Goal: Information Seeking & Learning: Learn about a topic

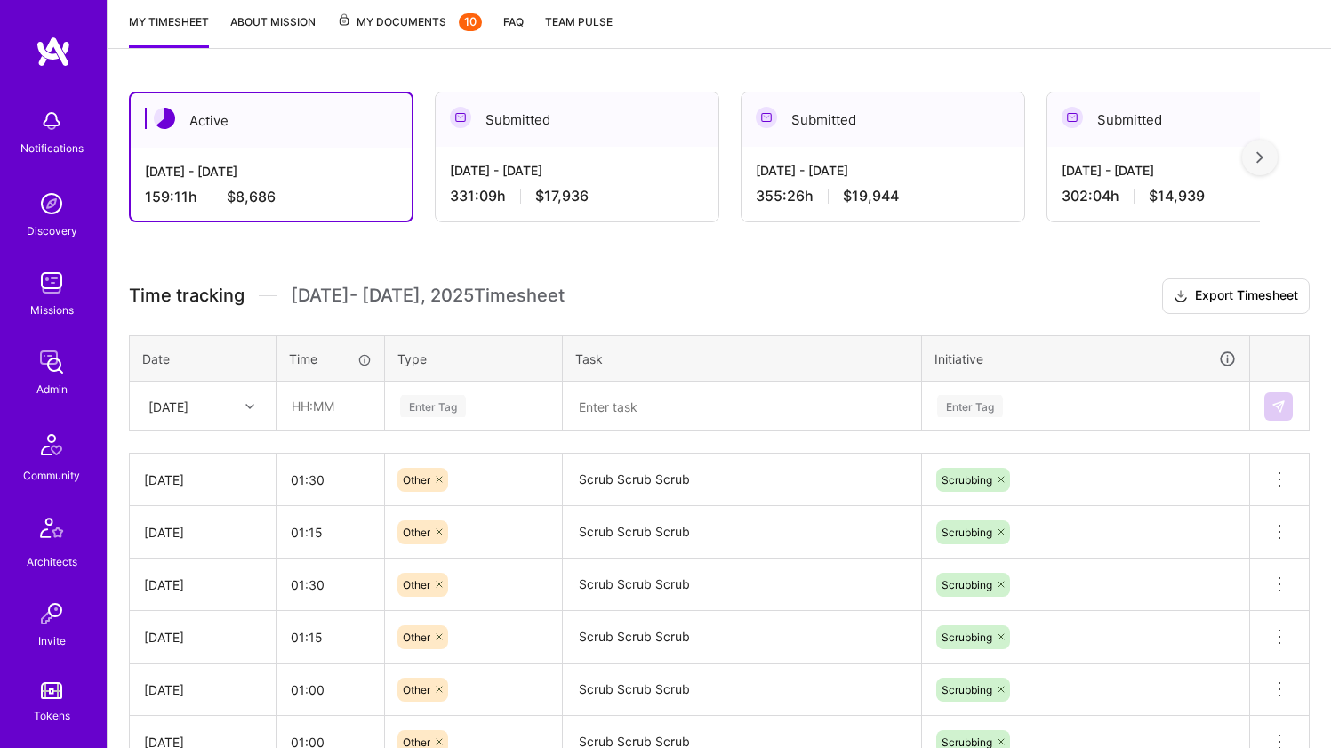
scroll to position [318, 0]
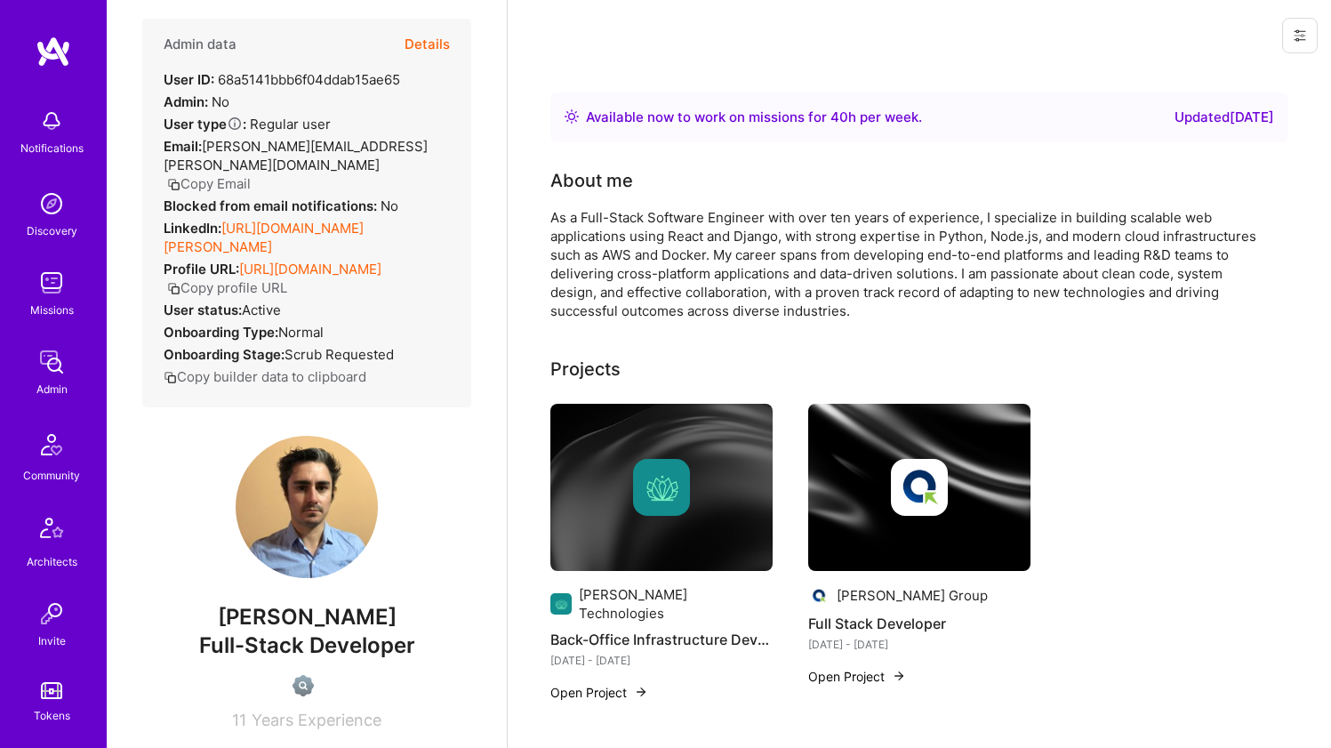
click at [320, 220] on link "https://linkedin.com/in/marcelo-graef" at bounding box center [264, 238] width 200 height 36
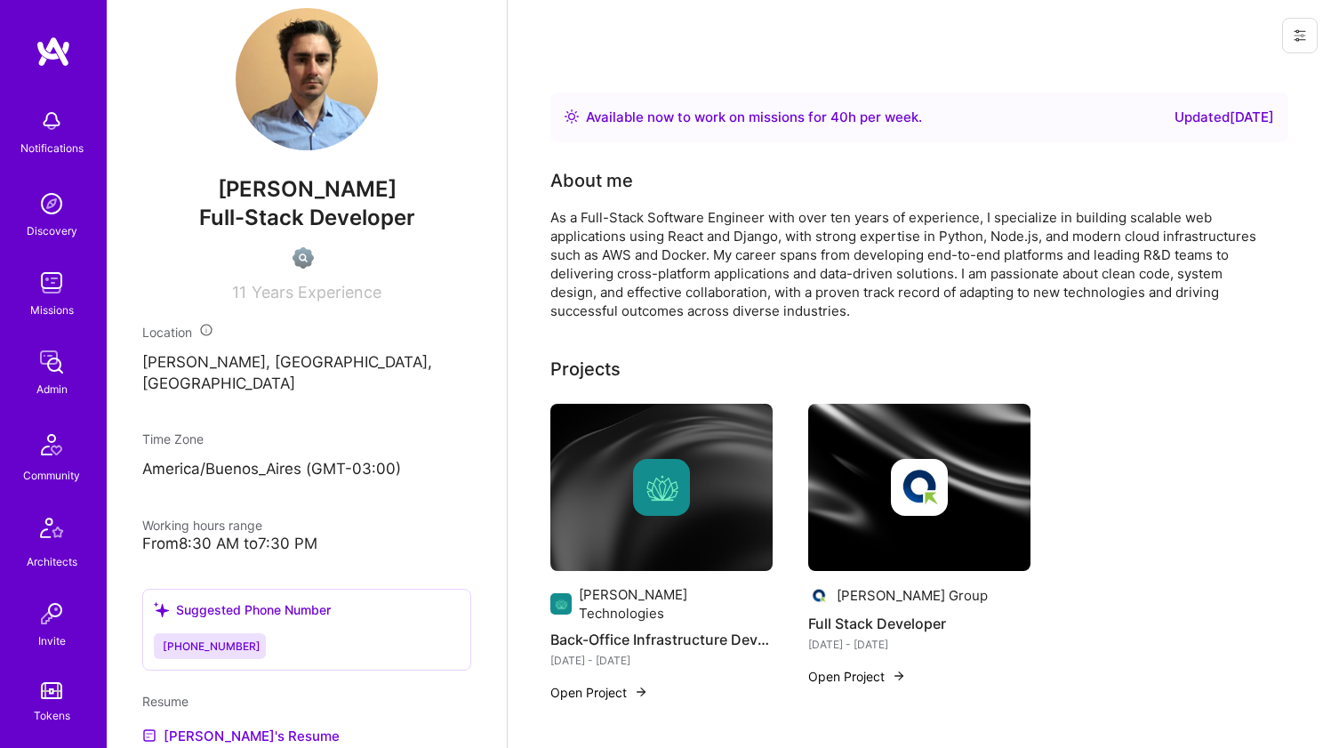
scroll to position [610, 0]
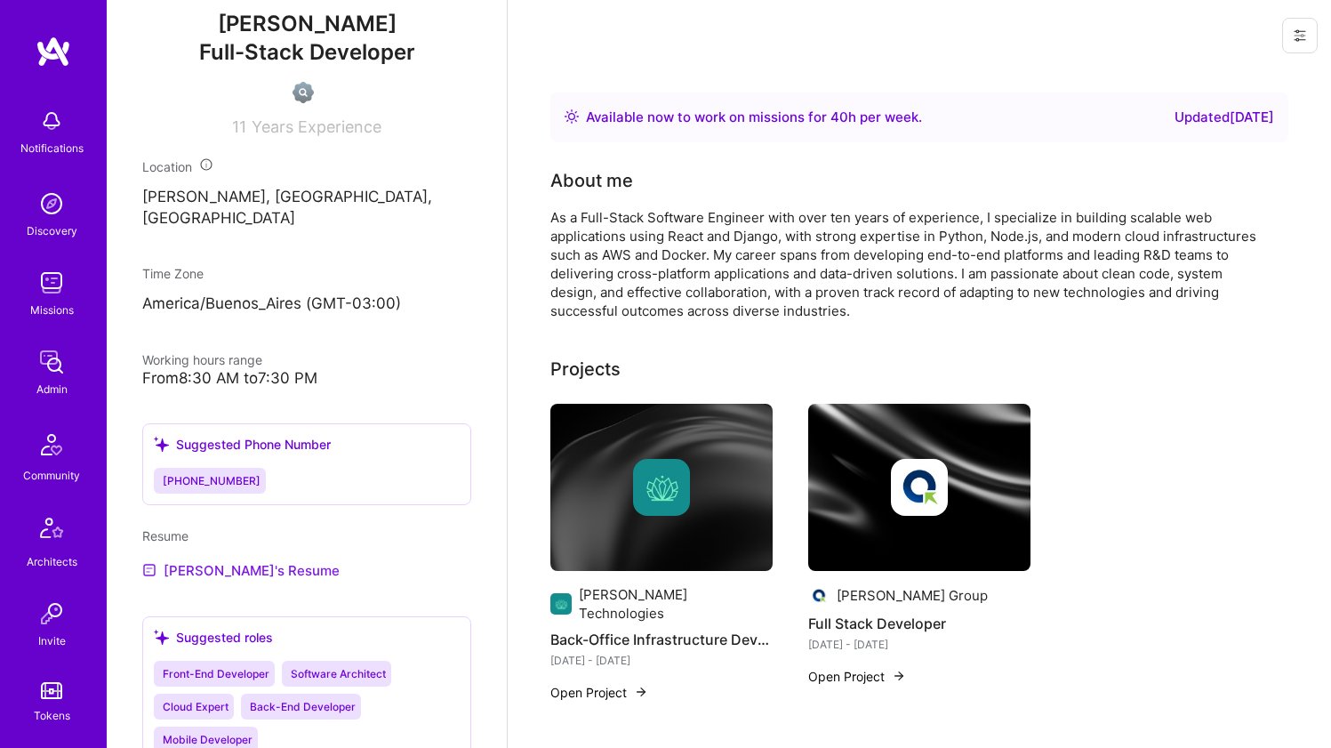
click at [229, 559] on link "Marcelo's Resume" at bounding box center [240, 569] width 197 height 21
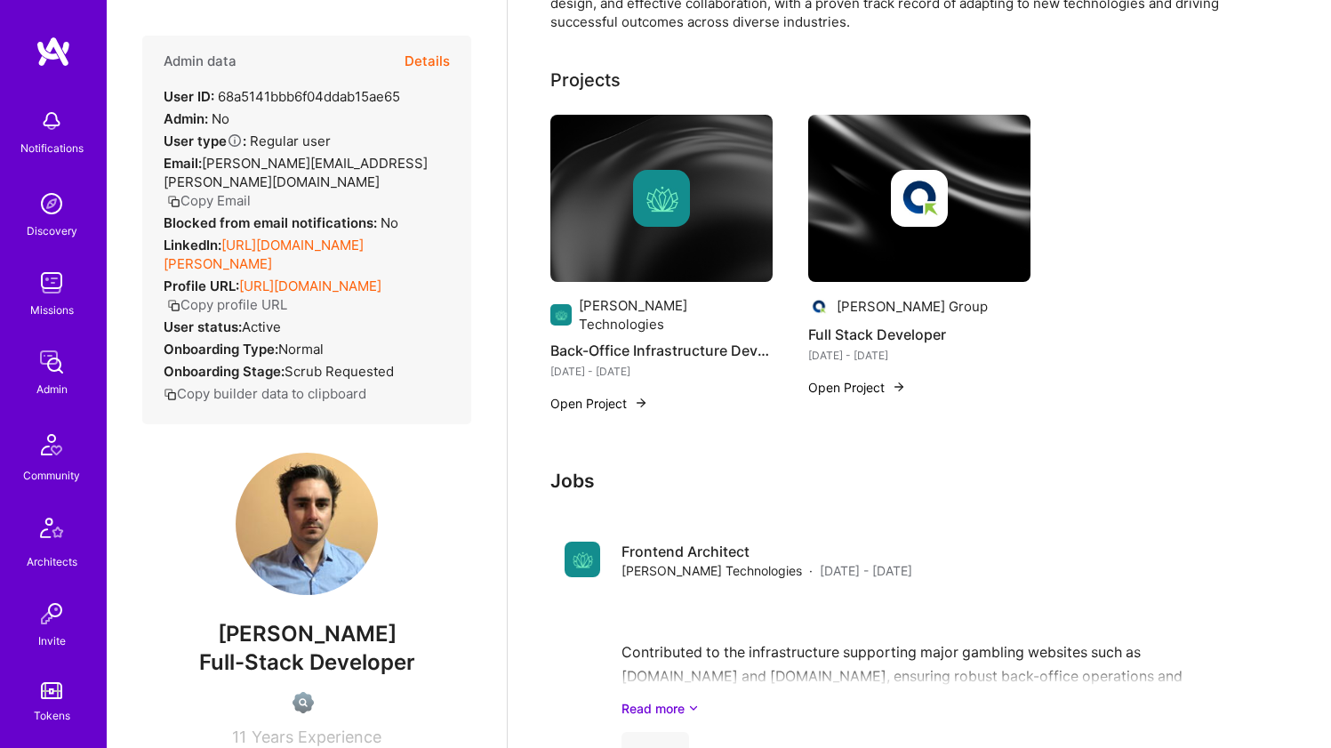
scroll to position [0, 0]
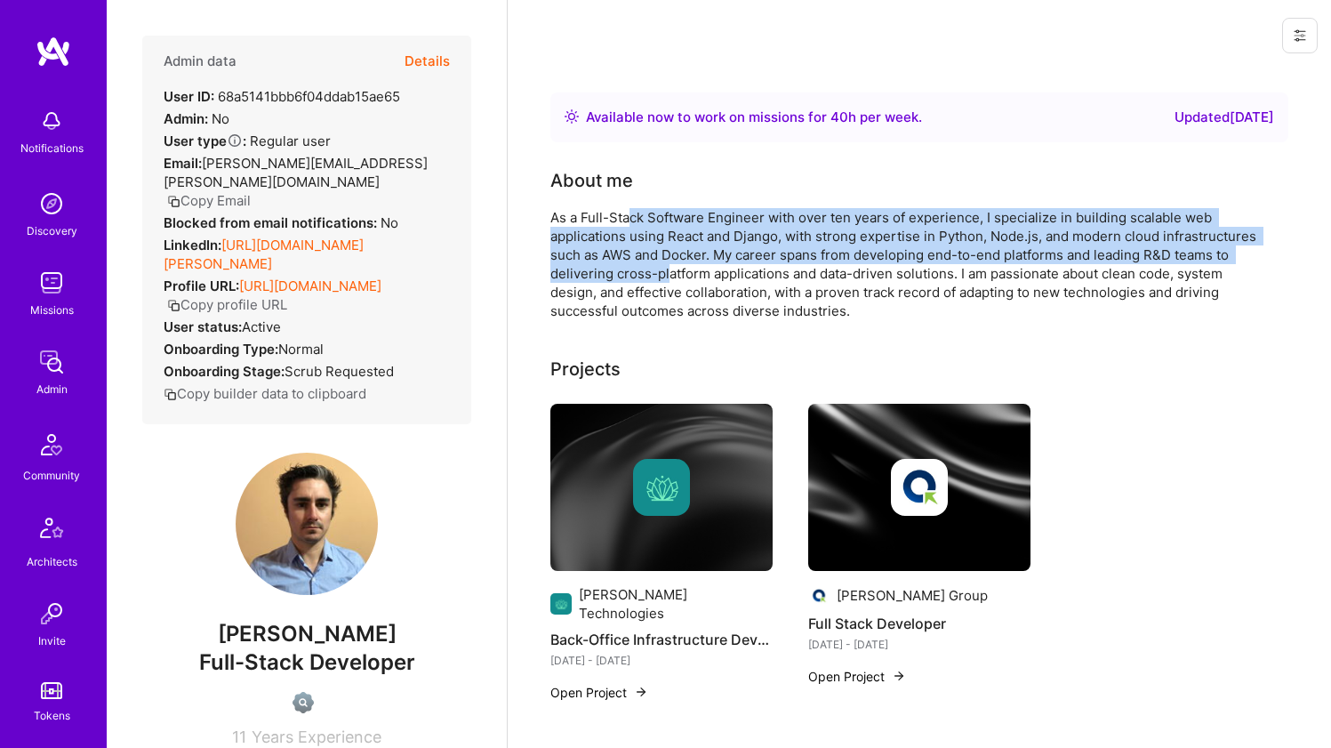
drag, startPoint x: 636, startPoint y: 221, endPoint x: 669, endPoint y: 268, distance: 57.5
click at [669, 268] on div "As a Full-Stack Software Engineer with over ten years of experience, I speciali…" at bounding box center [907, 264] width 712 height 112
click at [669, 269] on div "As a Full-Stack Software Engineer with over ten years of experience, I speciali…" at bounding box center [907, 264] width 712 height 112
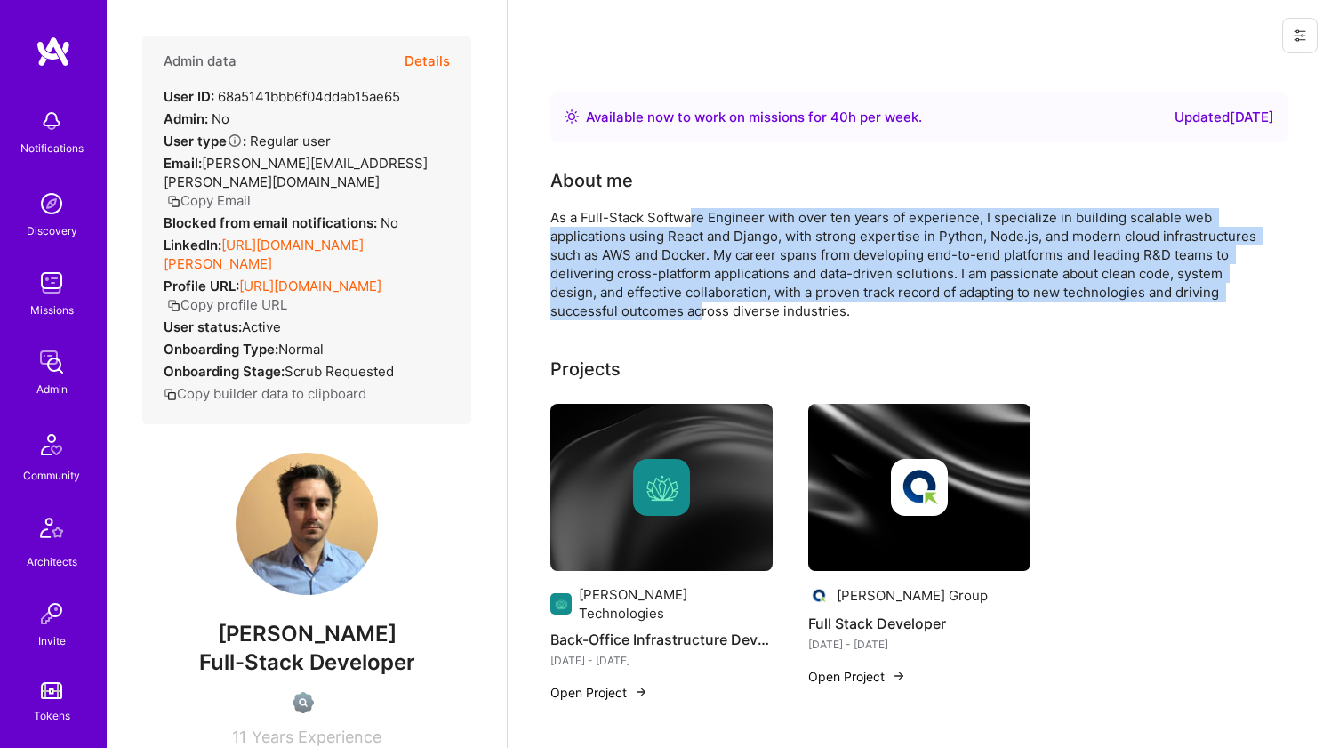
drag, startPoint x: 701, startPoint y: 301, endPoint x: 692, endPoint y: 220, distance: 81.4
click at [692, 220] on div "As a Full-Stack Software Engineer with over ten years of experience, I speciali…" at bounding box center [907, 264] width 712 height 112
drag, startPoint x: 683, startPoint y: 214, endPoint x: 659, endPoint y: 307, distance: 95.6
click at [659, 307] on div "As a Full-Stack Software Engineer with over ten years of experience, I speciali…" at bounding box center [907, 264] width 712 height 112
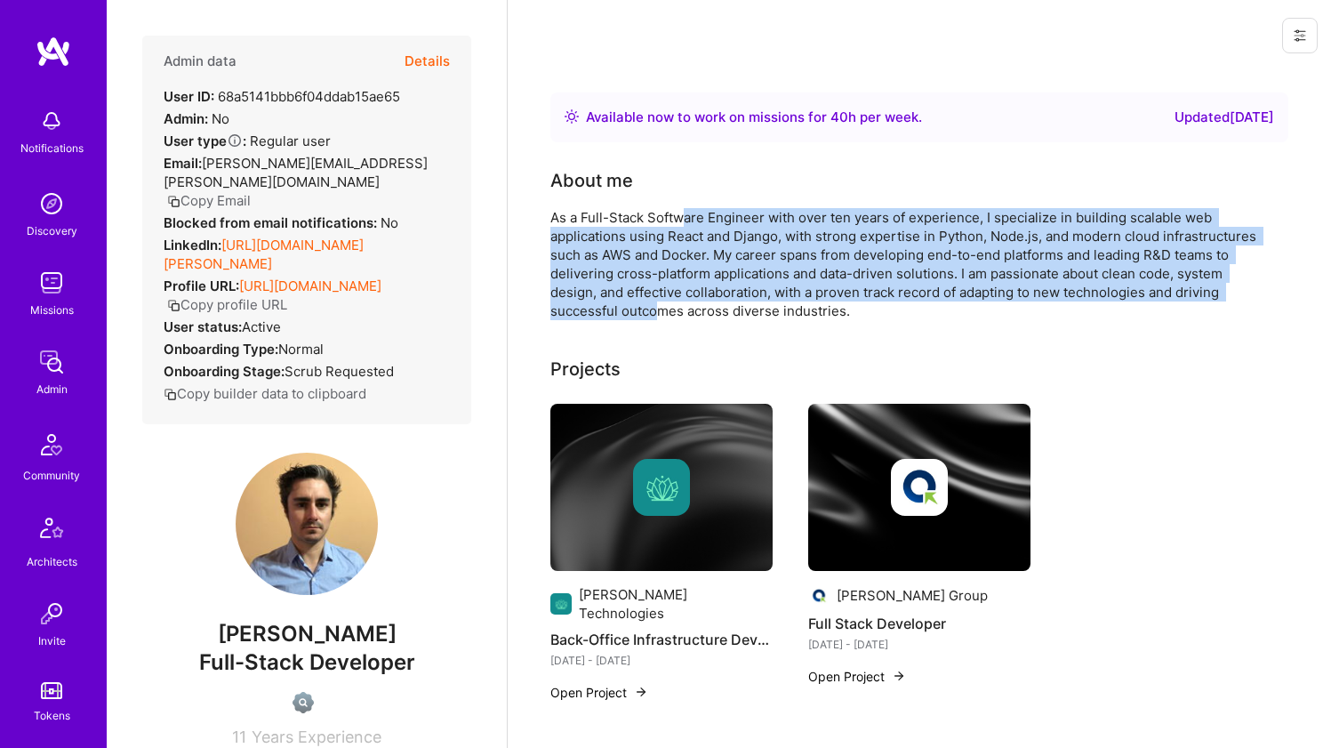
click at [659, 307] on div "As a Full-Stack Software Engineer with over ten years of experience, I speciali…" at bounding box center [907, 264] width 712 height 112
drag, startPoint x: 659, startPoint y: 307, endPoint x: 643, endPoint y: 222, distance: 86.0
click at [643, 222] on div "As a Full-Stack Software Engineer with over ten years of experience, I speciali…" at bounding box center [907, 264] width 712 height 112
drag, startPoint x: 652, startPoint y: 222, endPoint x: 656, endPoint y: 309, distance: 86.4
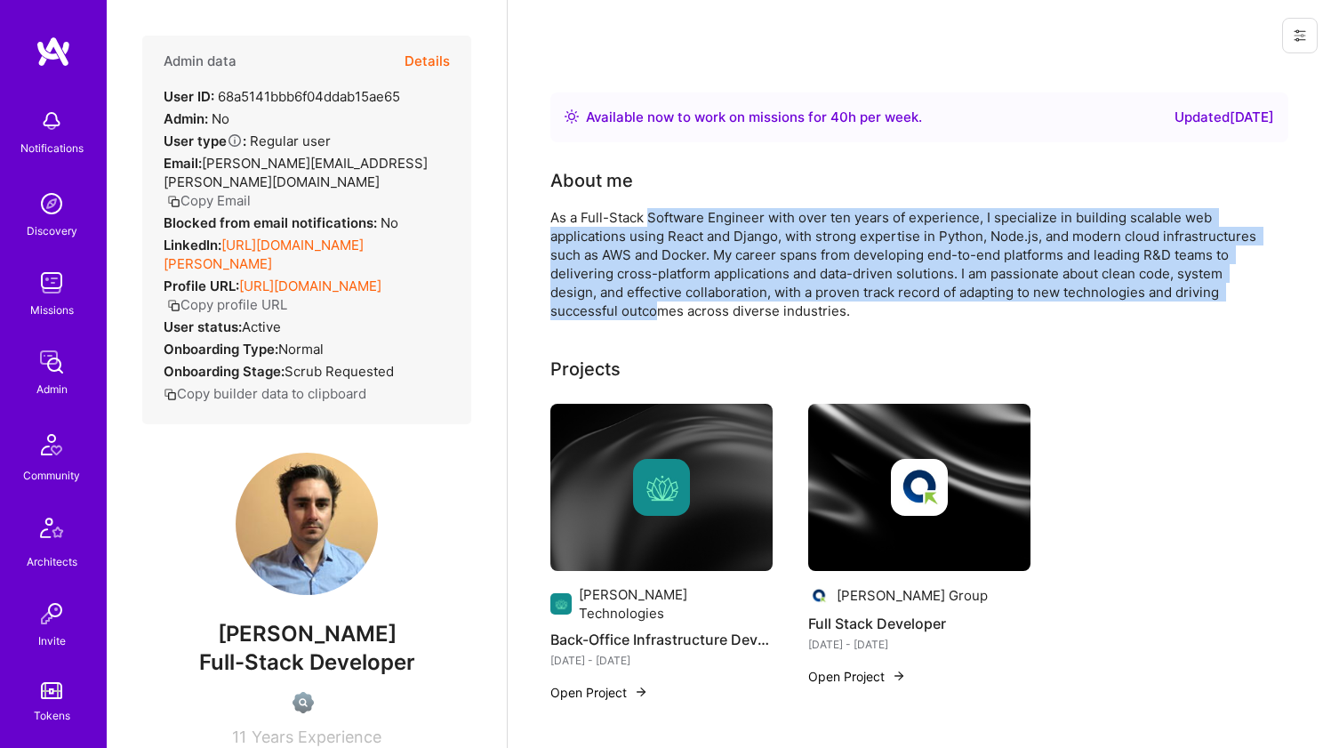
click at [656, 309] on div "As a Full-Stack Software Engineer with over ten years of experience, I speciali…" at bounding box center [907, 264] width 712 height 112
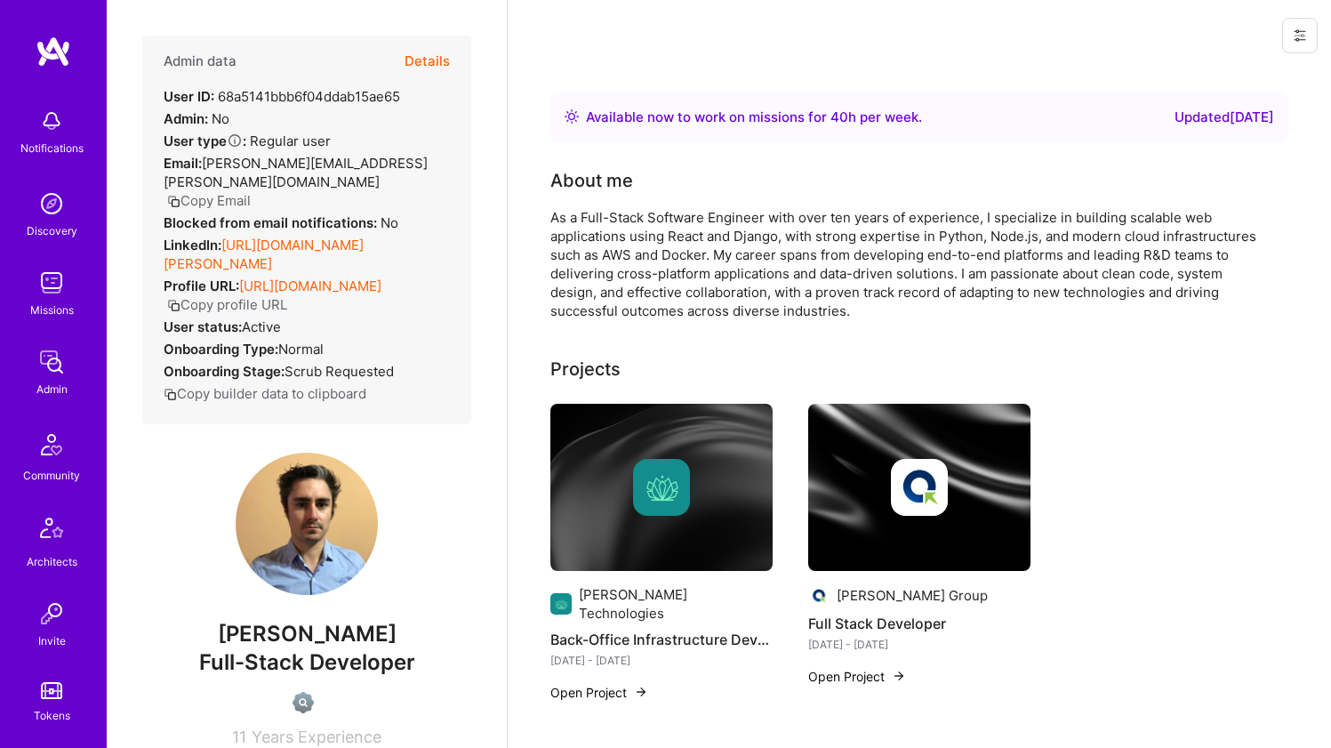
click at [656, 309] on div "As a Full-Stack Software Engineer with over ten years of experience, I speciali…" at bounding box center [907, 264] width 712 height 112
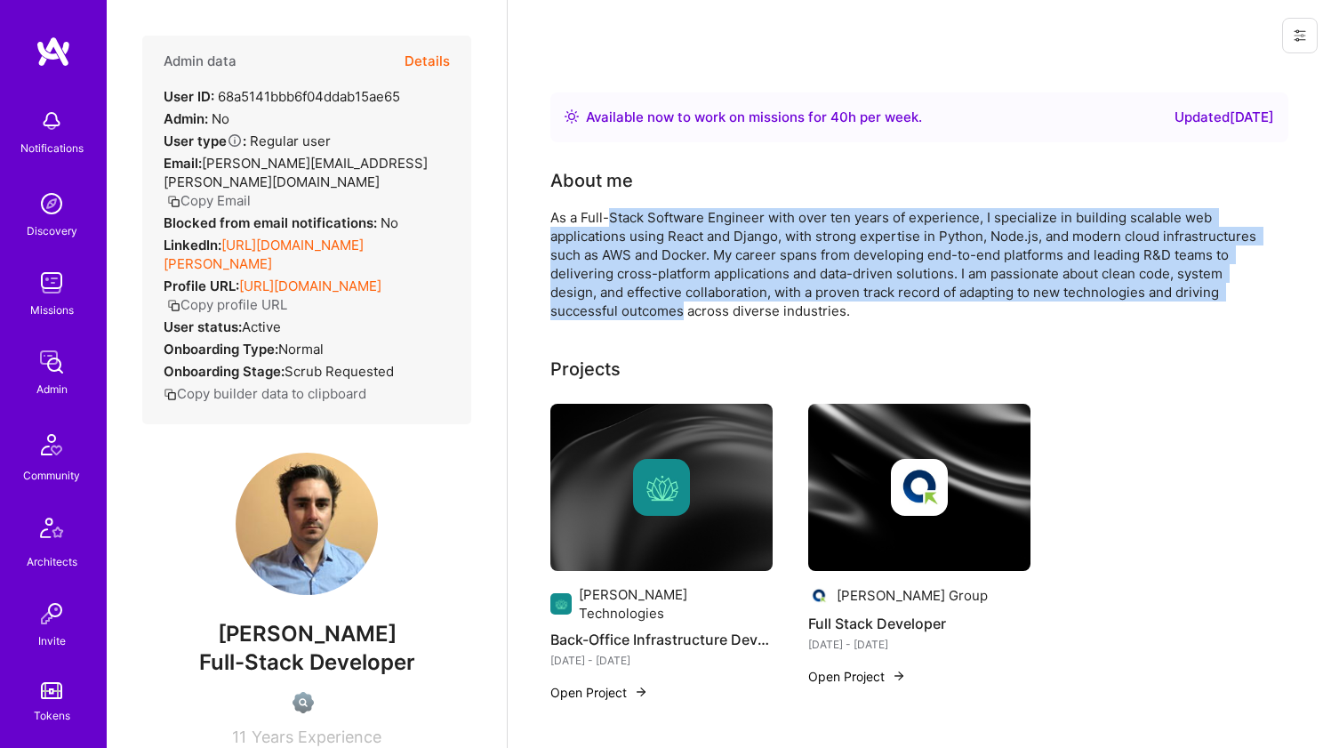
drag, startPoint x: 656, startPoint y: 309, endPoint x: 630, endPoint y: 218, distance: 94.6
click at [630, 219] on div "As a Full-Stack Software Engineer with over ten years of experience, I speciali…" at bounding box center [907, 264] width 712 height 112
click at [630, 217] on div "As a Full-Stack Software Engineer with over ten years of experience, I speciali…" at bounding box center [907, 264] width 712 height 112
drag, startPoint x: 630, startPoint y: 217, endPoint x: 643, endPoint y: 305, distance: 89.1
click at [643, 305] on div "As a Full-Stack Software Engineer with over ten years of experience, I speciali…" at bounding box center [907, 264] width 712 height 112
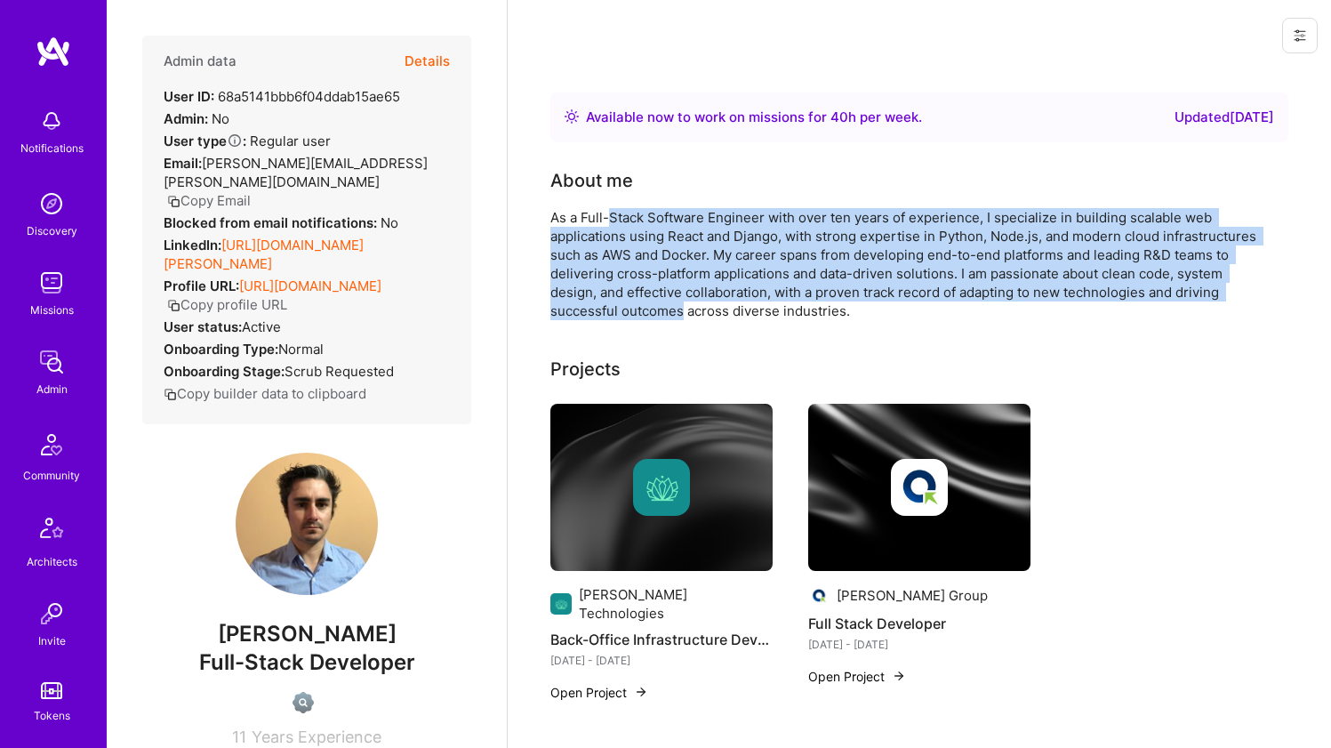
click at [643, 305] on div "As a Full-Stack Software Engineer with over ten years of experience, I speciali…" at bounding box center [907, 264] width 712 height 112
drag, startPoint x: 643, startPoint y: 305, endPoint x: 639, endPoint y: 222, distance: 82.8
click at [639, 222] on div "As a Full-Stack Software Engineer with over ten years of experience, I speciali…" at bounding box center [907, 264] width 712 height 112
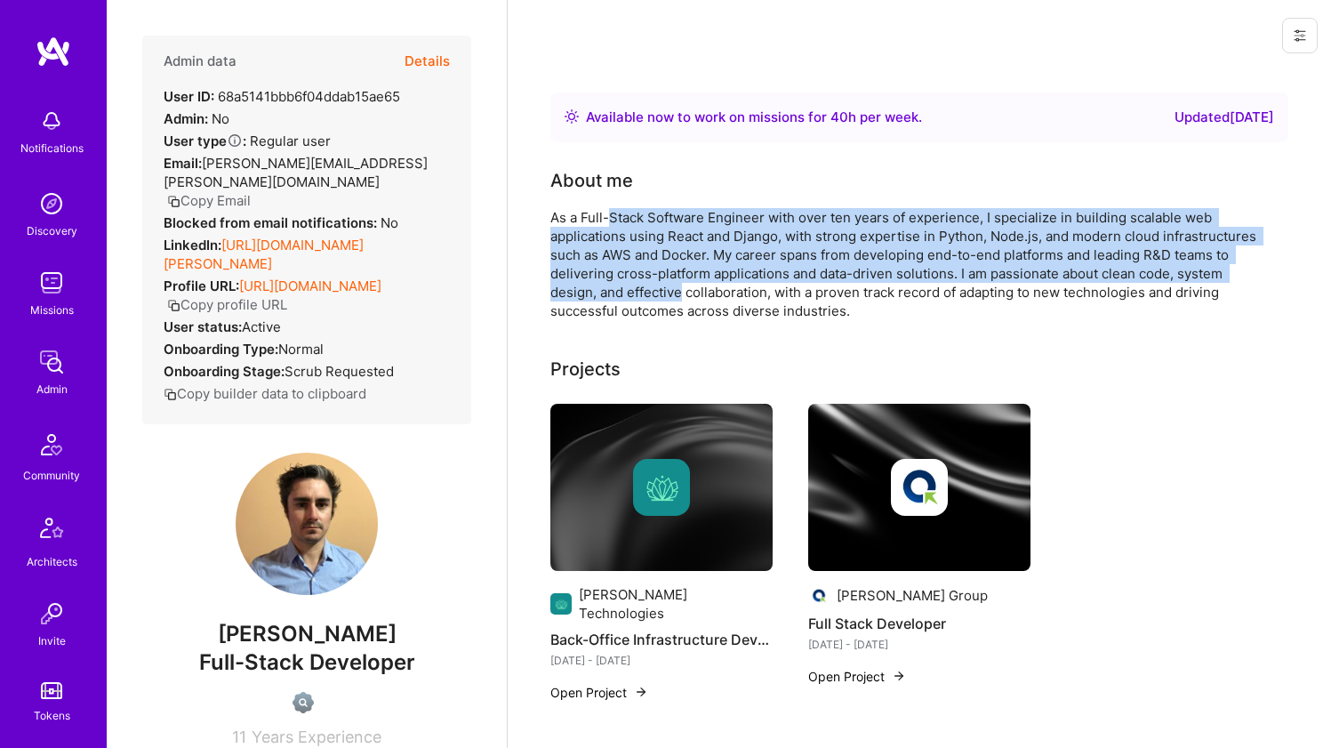
drag, startPoint x: 639, startPoint y: 222, endPoint x: 642, endPoint y: 285, distance: 62.4
click at [642, 285] on div "As a Full-Stack Software Engineer with over ten years of experience, I speciali…" at bounding box center [907, 264] width 712 height 112
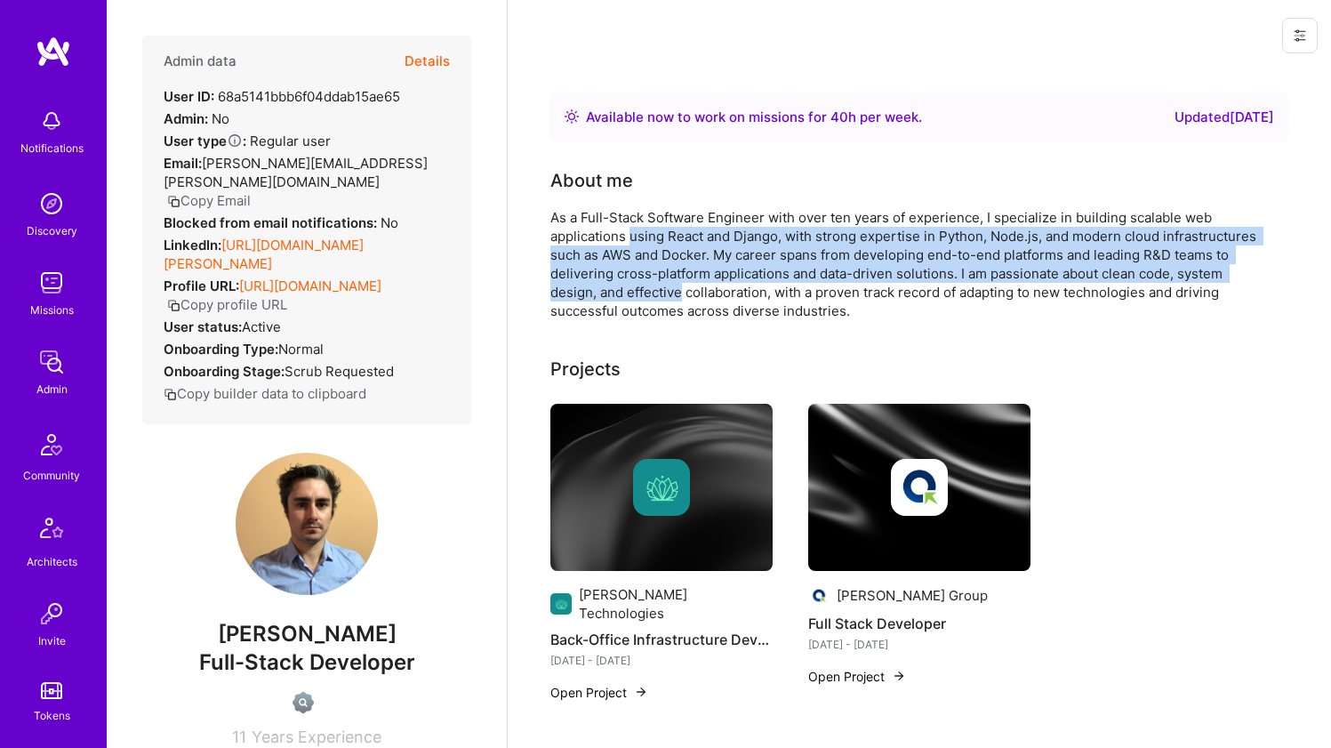
drag, startPoint x: 642, startPoint y: 285, endPoint x: 646, endPoint y: 227, distance: 57.9
click at [645, 229] on div "As a Full-Stack Software Engineer with over ten years of experience, I speciali…" at bounding box center [907, 264] width 712 height 112
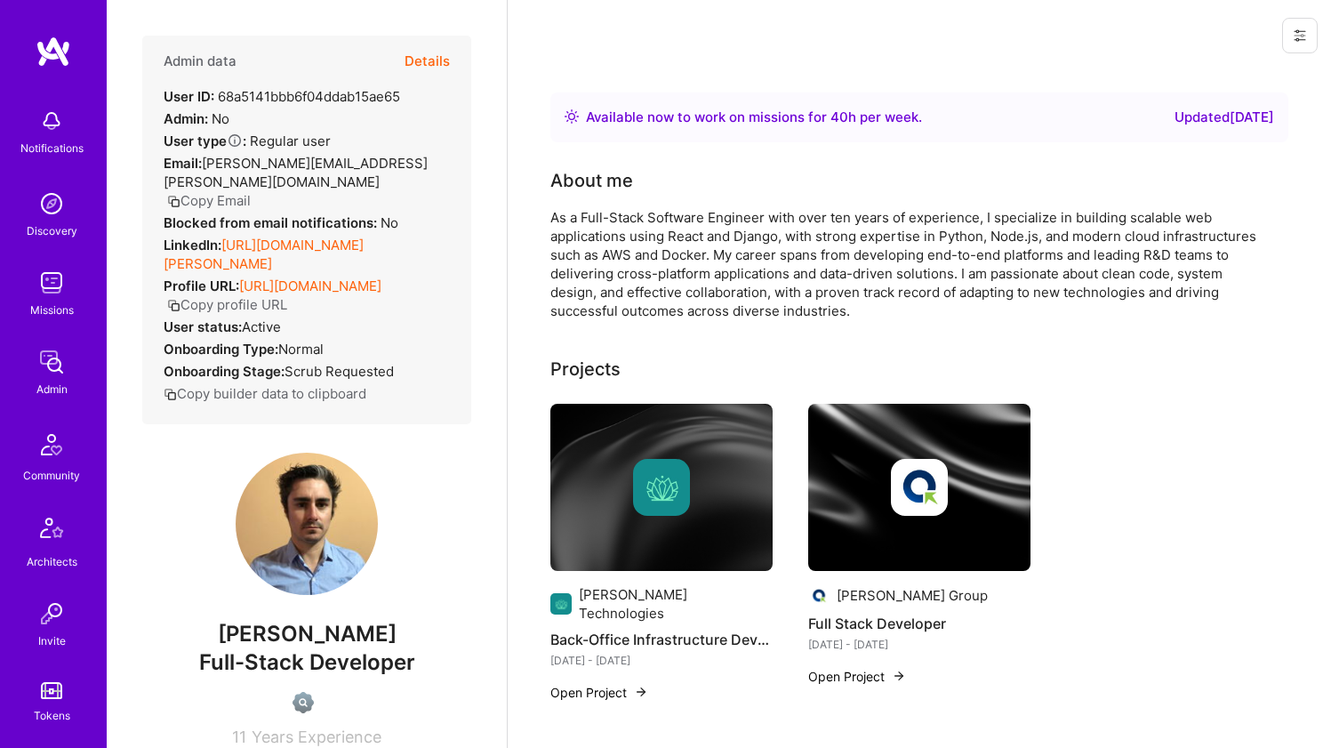
click at [646, 224] on div "As a Full-Stack Software Engineer with over ten years of experience, I speciali…" at bounding box center [907, 264] width 712 height 112
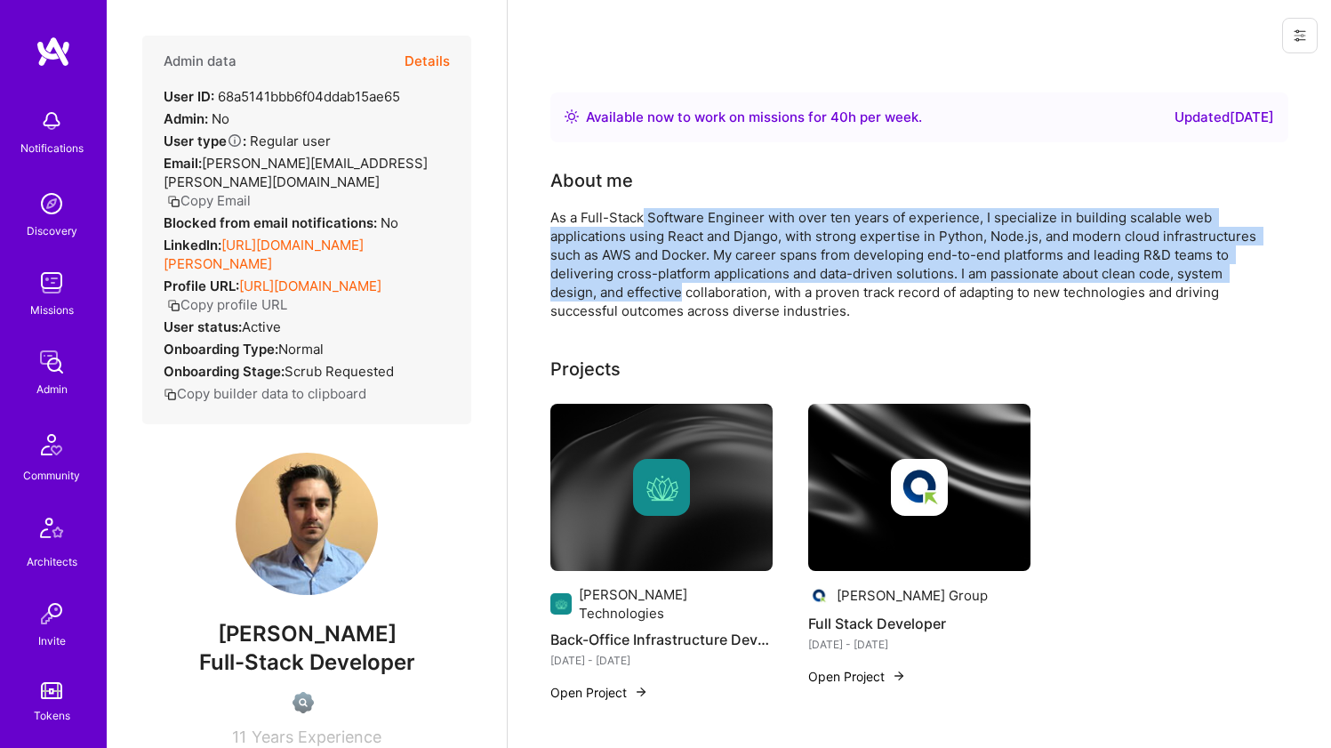
drag, startPoint x: 646, startPoint y: 223, endPoint x: 643, endPoint y: 293, distance: 70.3
click at [643, 293] on div "As a Full-Stack Software Engineer with over ten years of experience, I speciali…" at bounding box center [907, 264] width 712 height 112
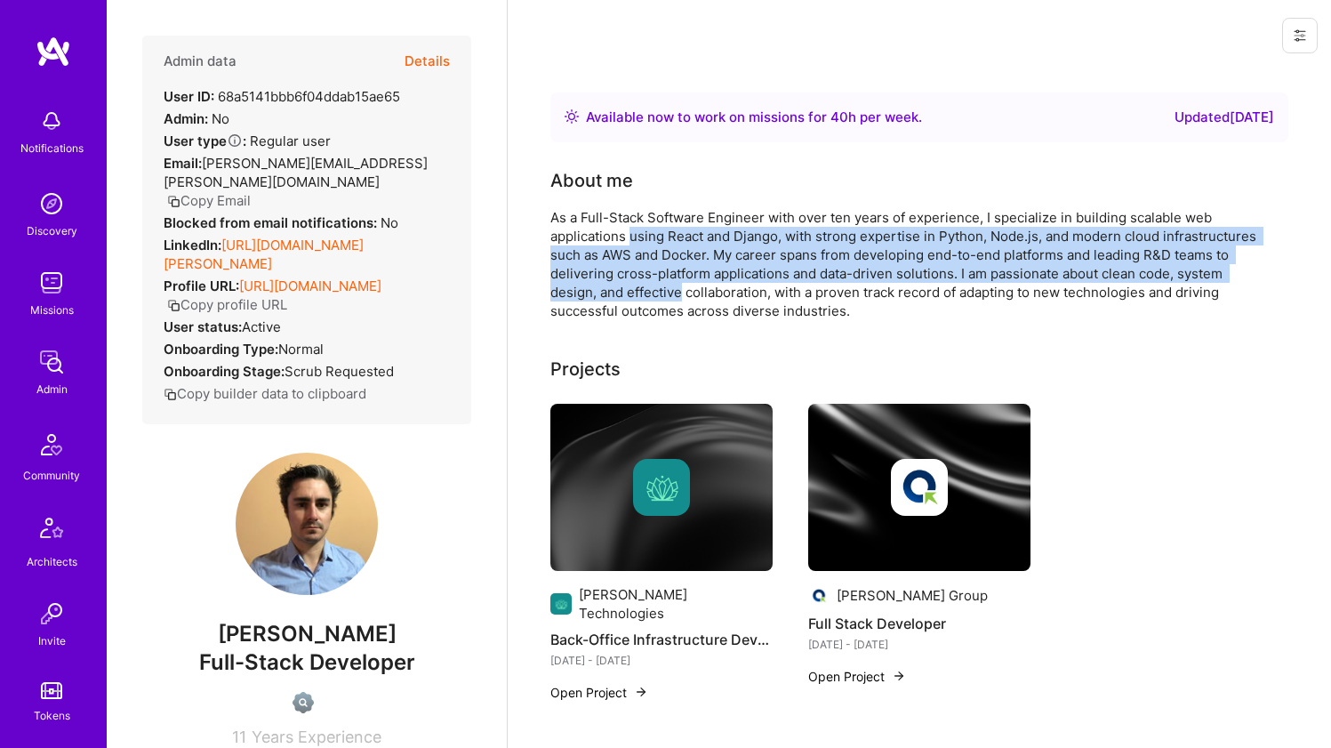
drag, startPoint x: 643, startPoint y: 293, endPoint x: 639, endPoint y: 228, distance: 66.0
click at [639, 228] on div "As a Full-Stack Software Engineer with over ten years of experience, I speciali…" at bounding box center [907, 264] width 712 height 112
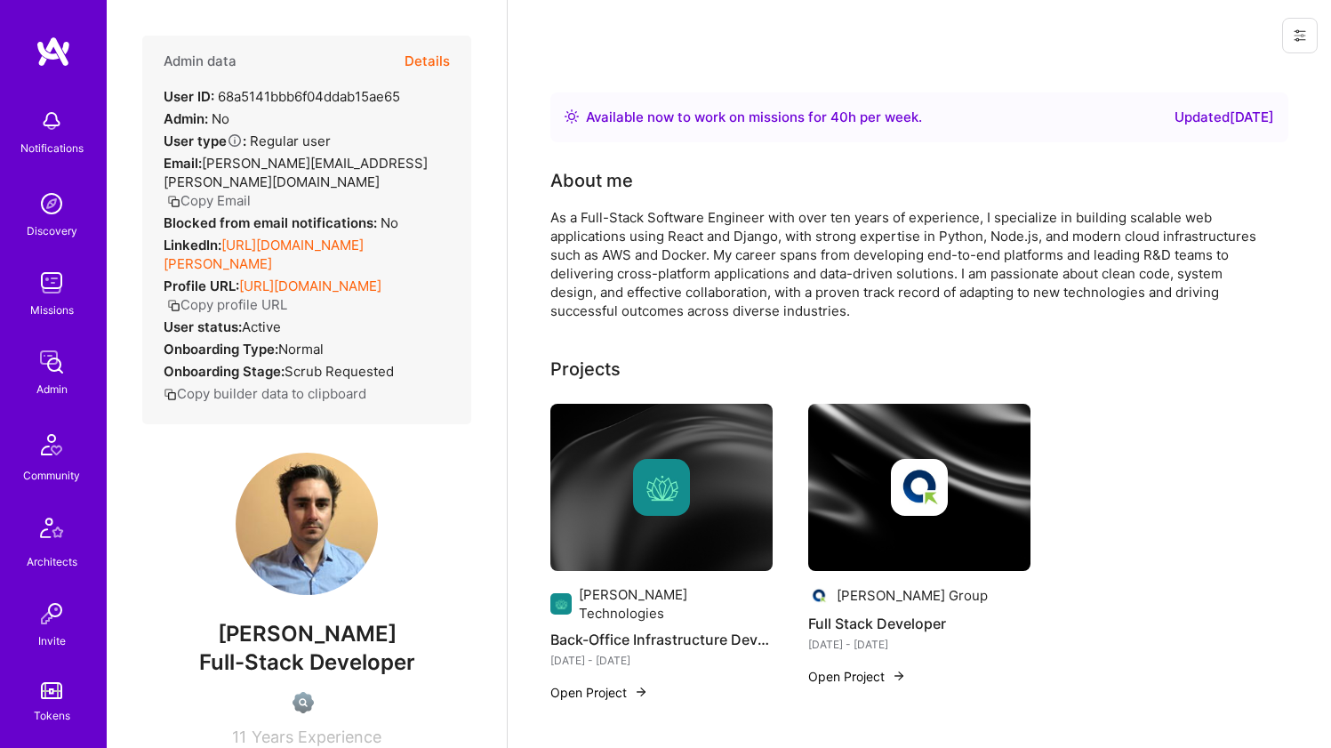
click at [639, 218] on div "As a Full-Stack Software Engineer with over ten years of experience, I speciali…" at bounding box center [907, 264] width 712 height 112
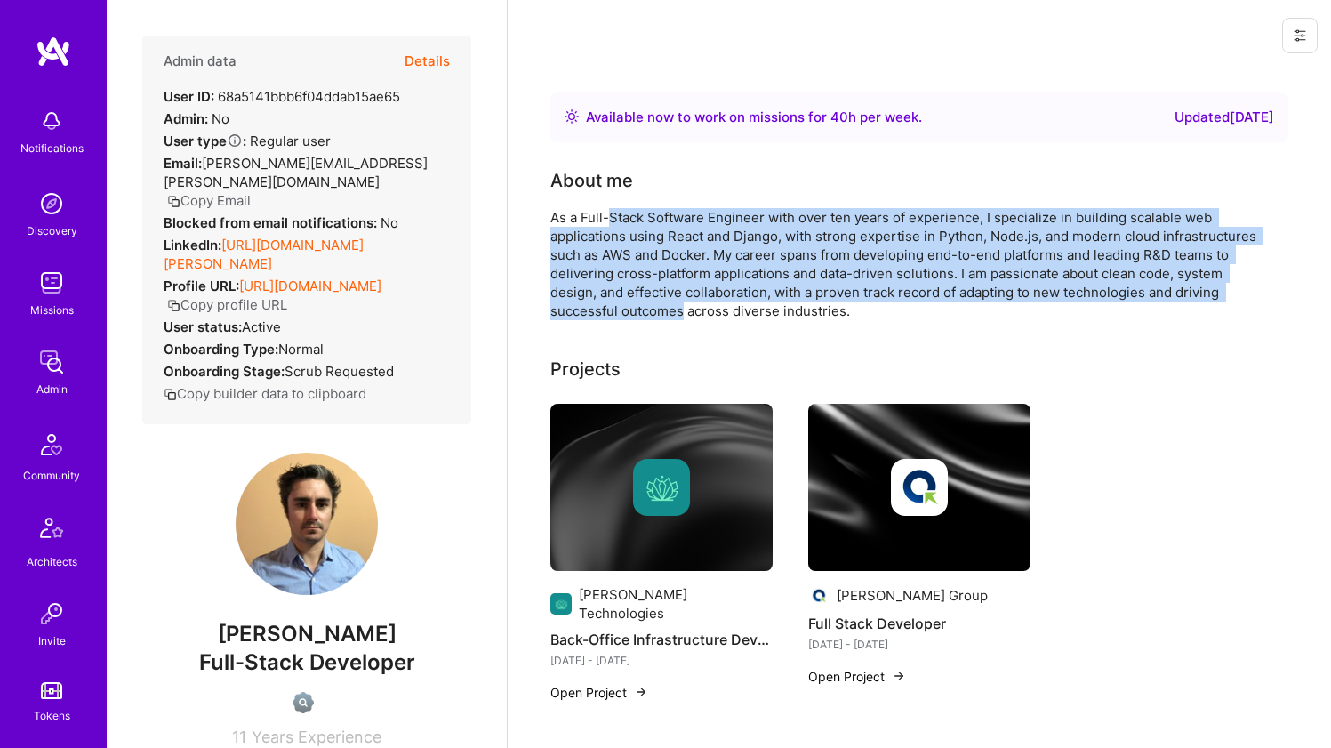
drag, startPoint x: 639, startPoint y: 218, endPoint x: 646, endPoint y: 302, distance: 84.8
click at [646, 302] on div "As a Full-Stack Software Engineer with over ten years of experience, I speciali…" at bounding box center [907, 264] width 712 height 112
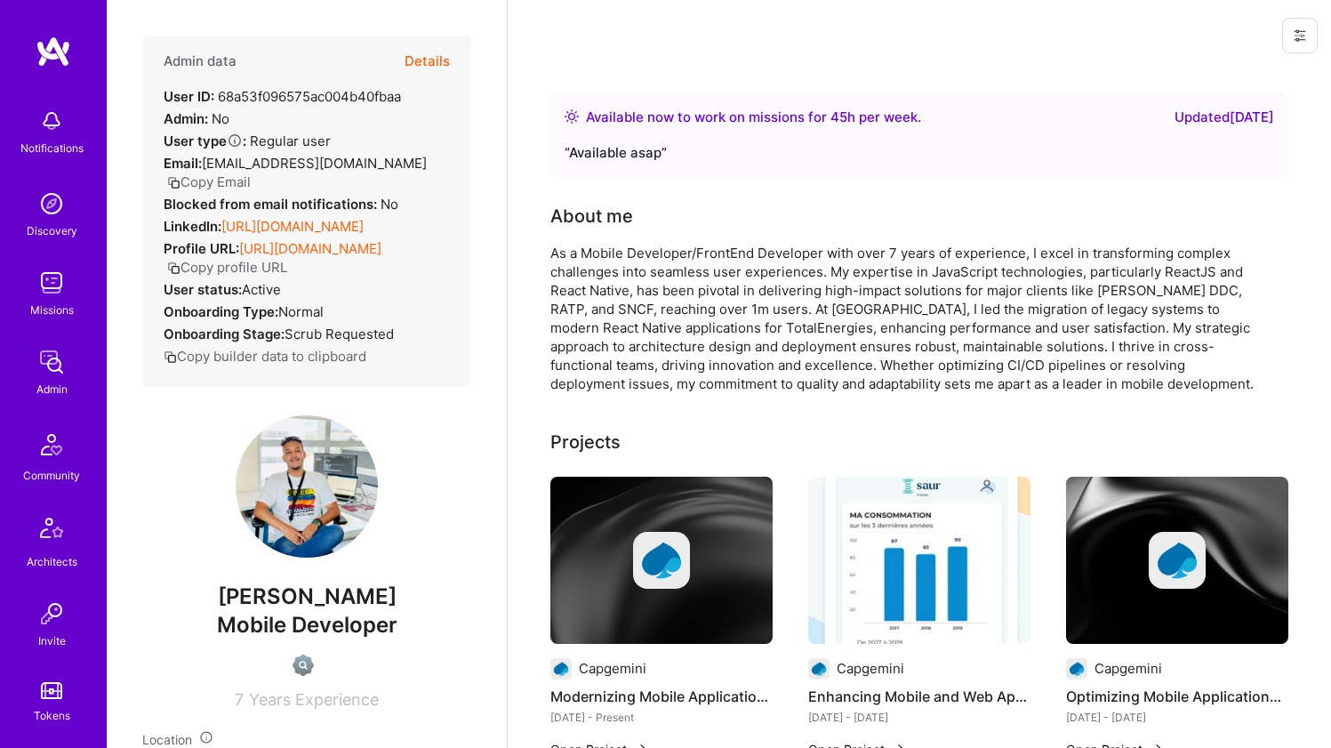
click at [291, 224] on link "[URL][DOMAIN_NAME]" at bounding box center [292, 226] width 142 height 17
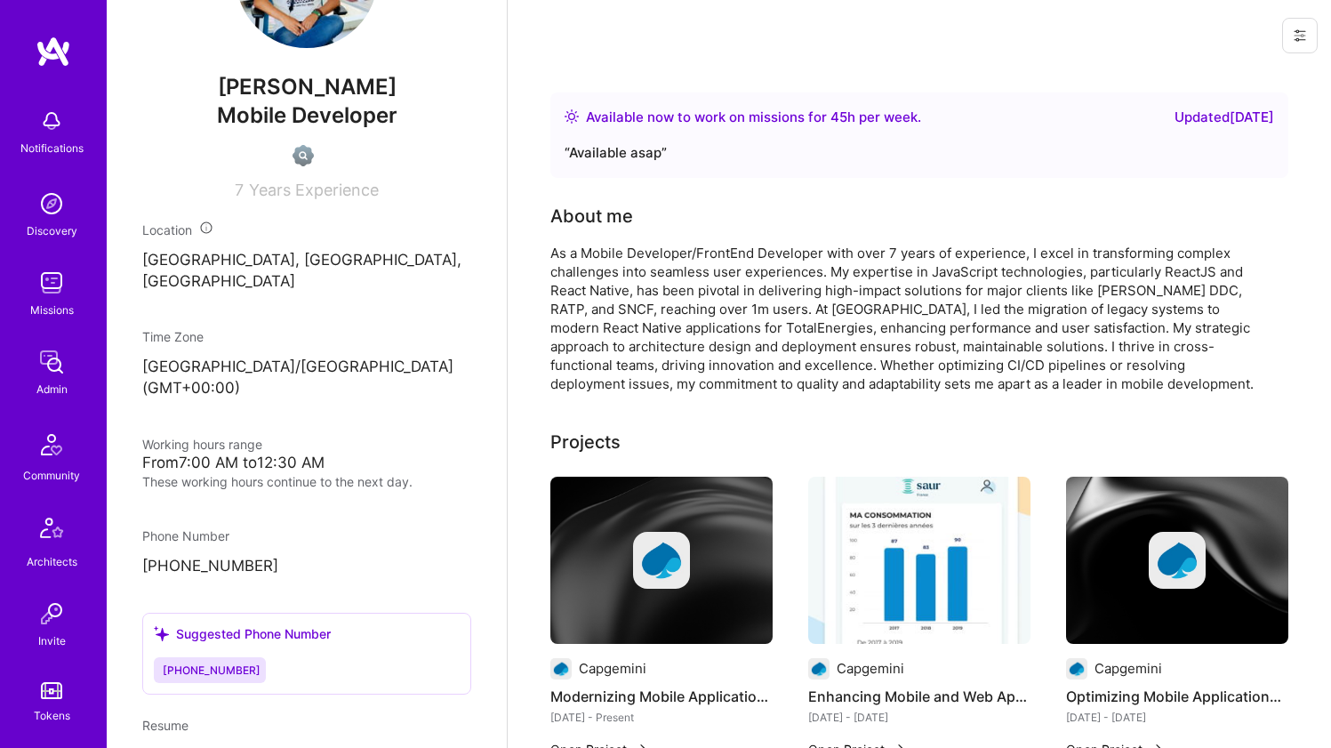
scroll to position [709, 0]
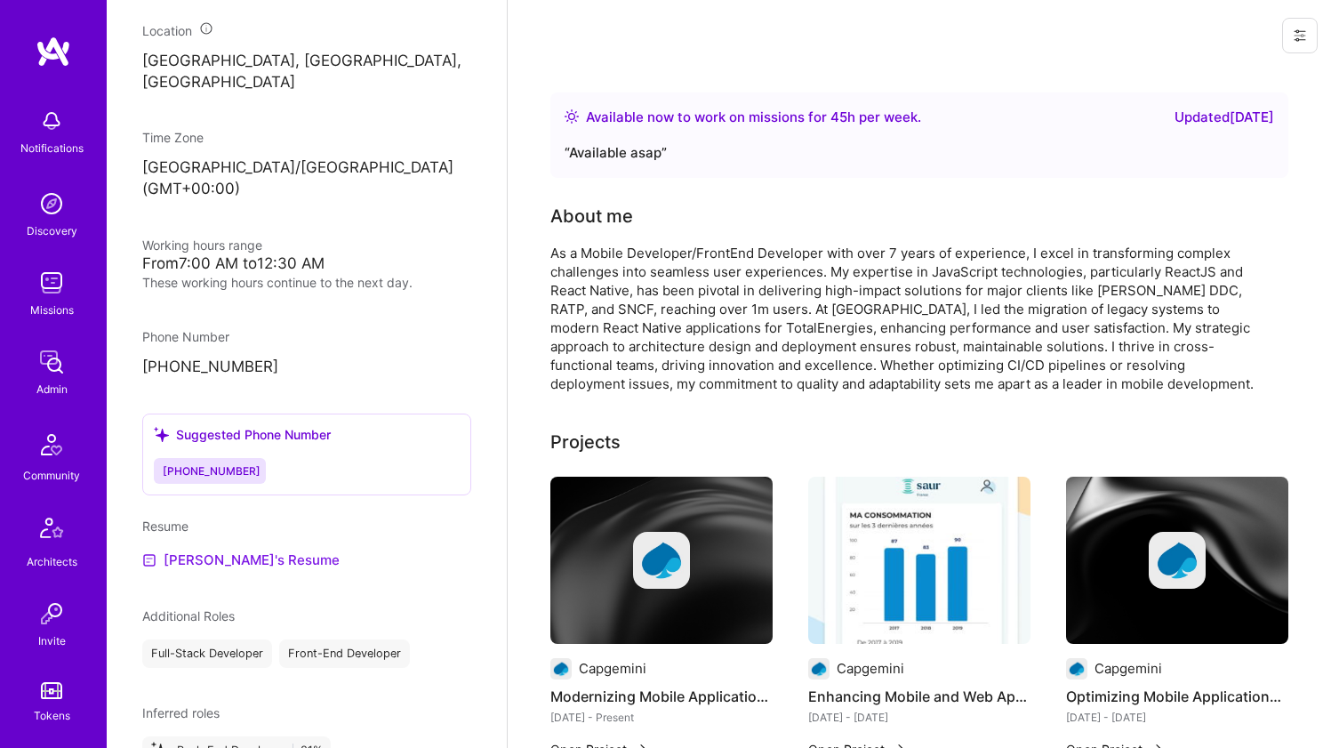
click at [228, 550] on link "Amine's Resume" at bounding box center [240, 560] width 197 height 21
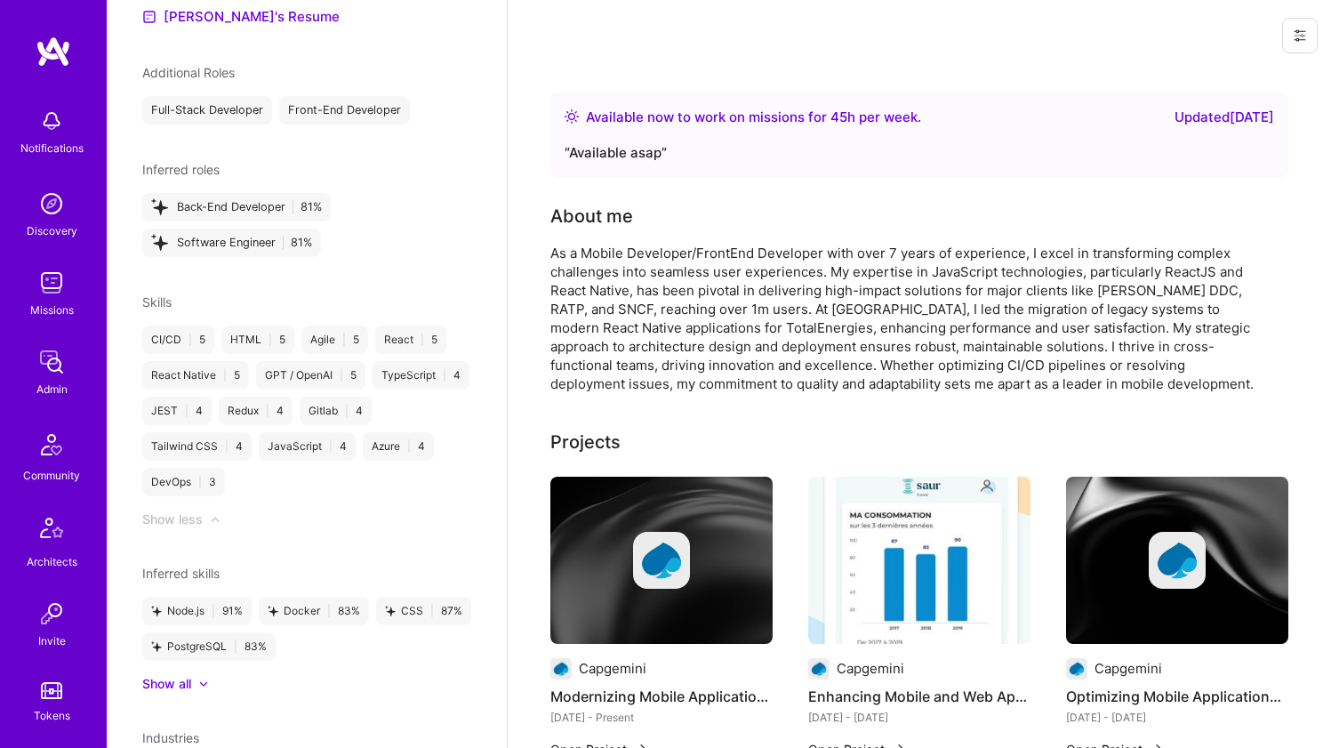
click at [712, 303] on div "As a Mobile Developer/FrontEnd Developer with over 7 years of experience, I exc…" at bounding box center [907, 318] width 712 height 149
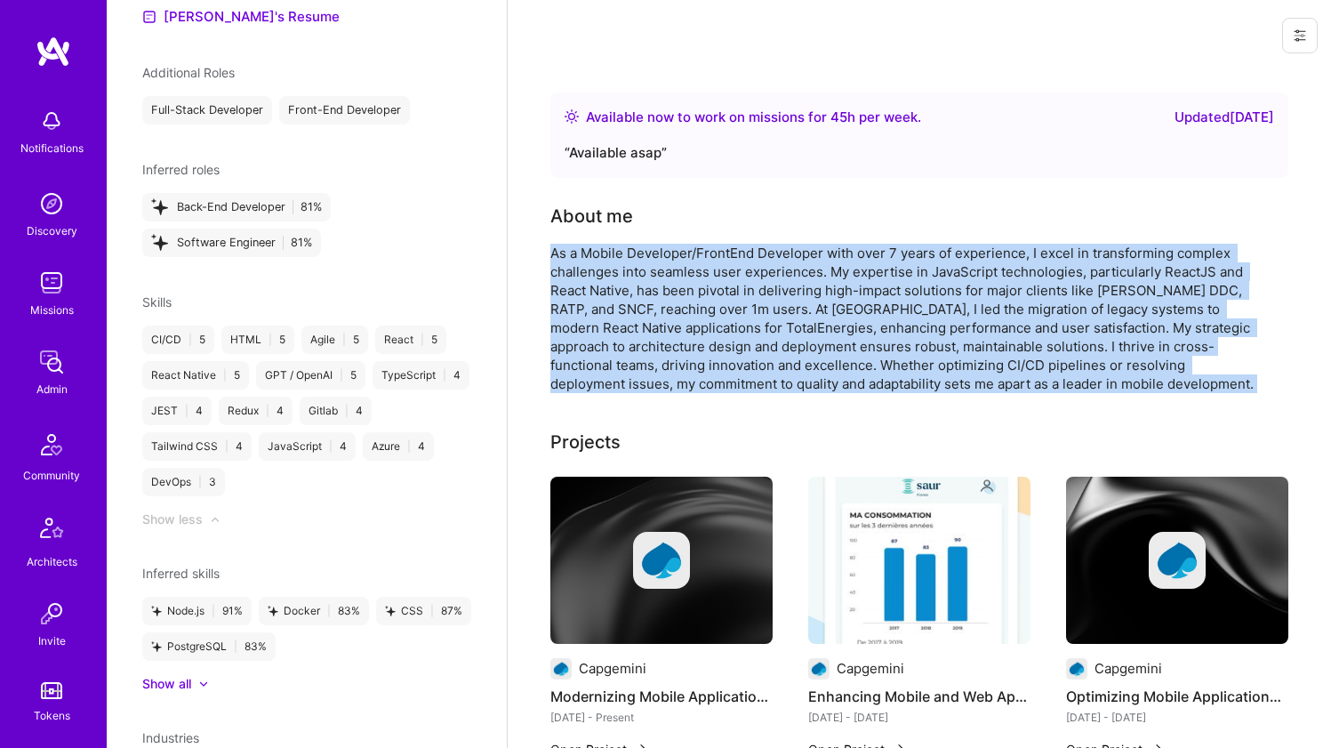
click at [712, 303] on div "As a Mobile Developer/FrontEnd Developer with over 7 years of experience, I exc…" at bounding box center [907, 318] width 712 height 149
click at [706, 297] on div "As a Mobile Developer/FrontEnd Developer with over 7 years of experience, I exc…" at bounding box center [907, 318] width 712 height 149
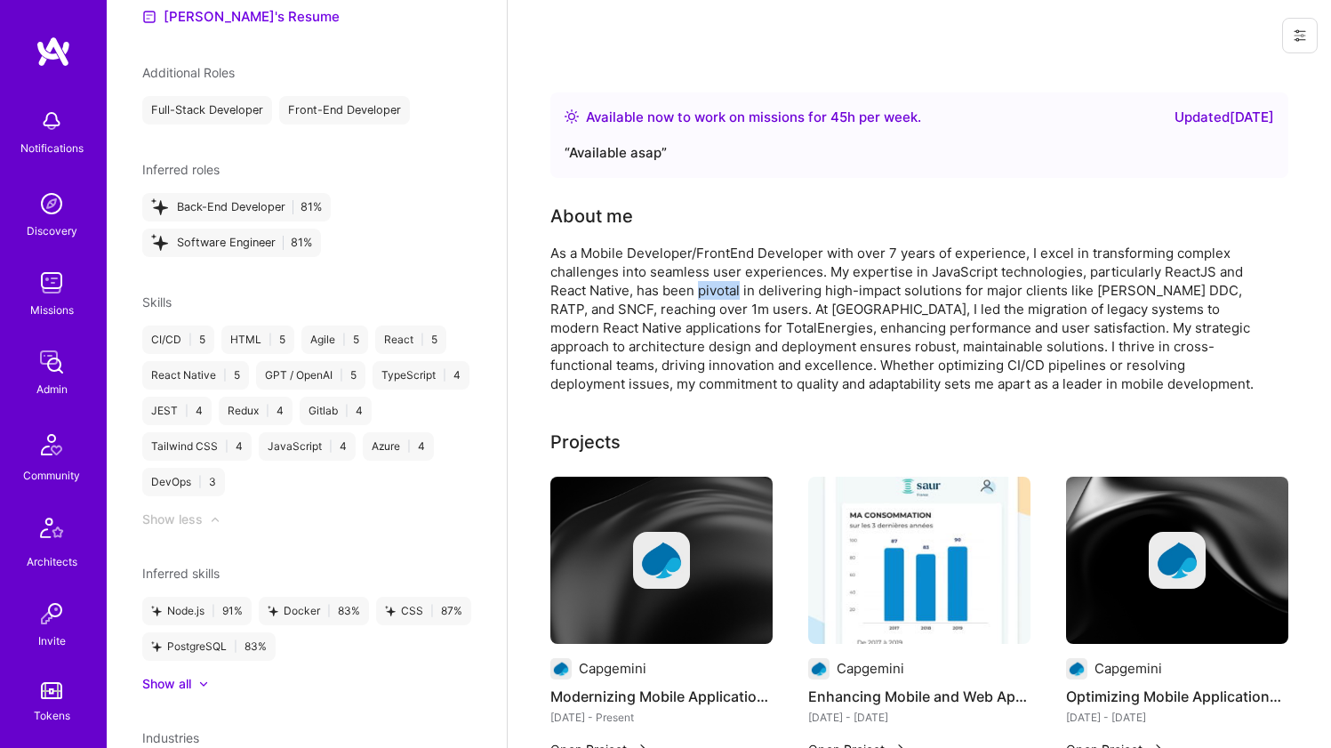
click at [706, 297] on div "As a Mobile Developer/FrontEnd Developer with over 7 years of experience, I exc…" at bounding box center [907, 318] width 712 height 149
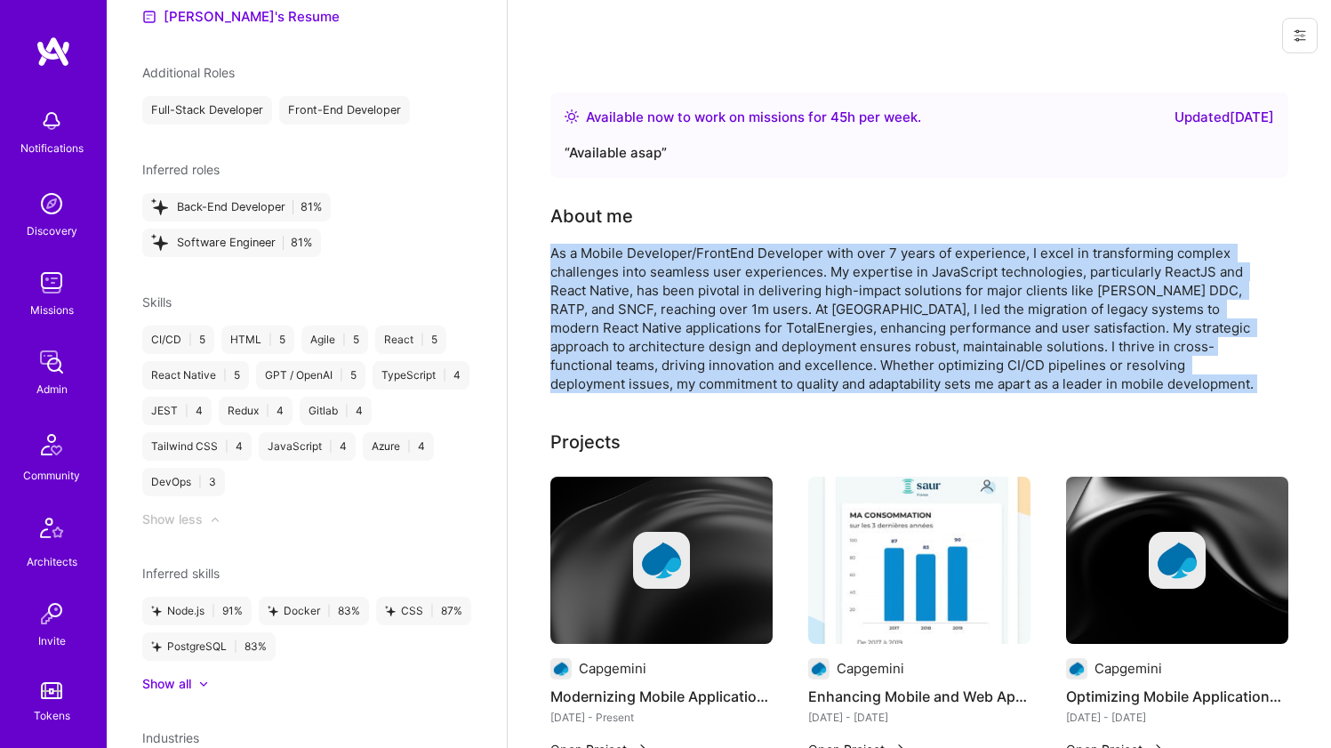
click at [706, 297] on div "As a Mobile Developer/FrontEnd Developer with over 7 years of experience, I exc…" at bounding box center [907, 318] width 712 height 149
click at [729, 259] on div "As a Mobile Developer/FrontEnd Developer with over 7 years of experience, I exc…" at bounding box center [907, 318] width 712 height 149
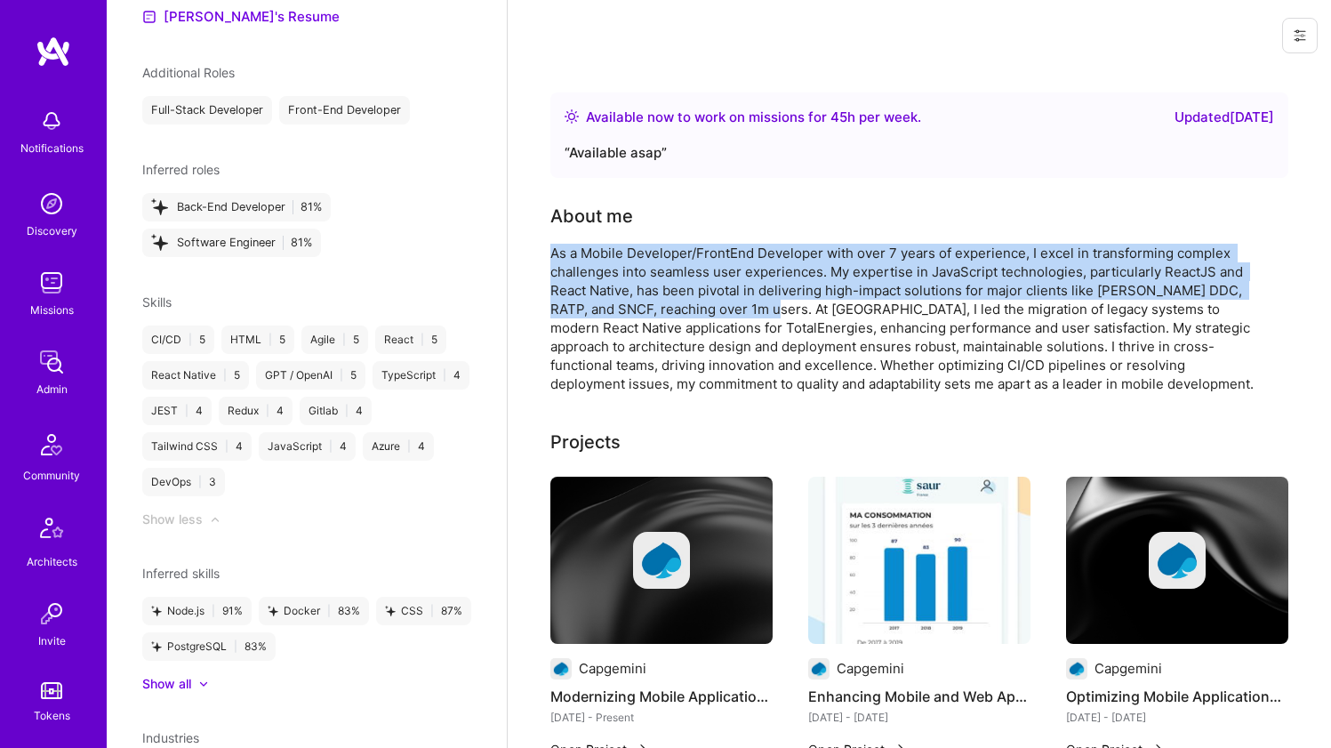
drag, startPoint x: 768, startPoint y: 285, endPoint x: 768, endPoint y: 318, distance: 32.9
click at [768, 318] on div "About me As a Mobile Developer/FrontEnd Developer with over 7 years of experien…" at bounding box center [907, 298] width 712 height 190
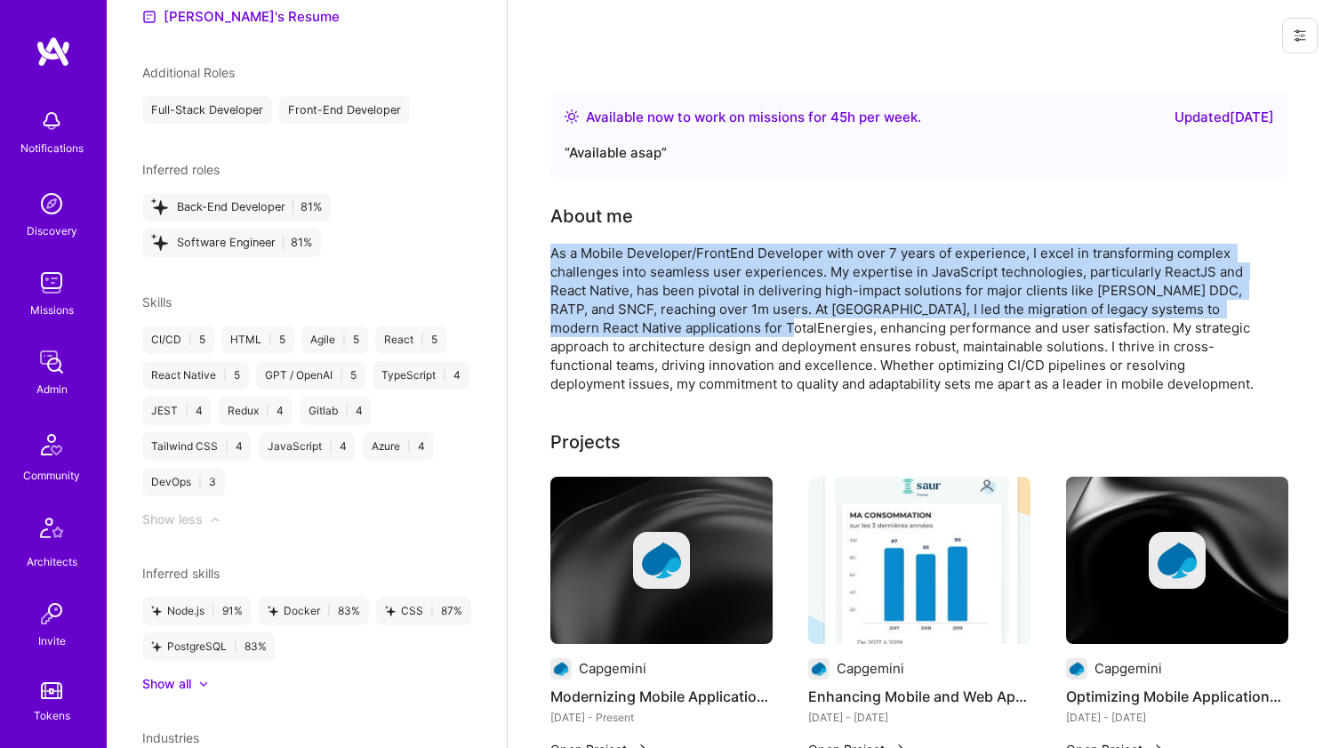
click at [768, 318] on div "As a Mobile Developer/FrontEnd Developer with over 7 years of experience, I exc…" at bounding box center [907, 318] width 712 height 149
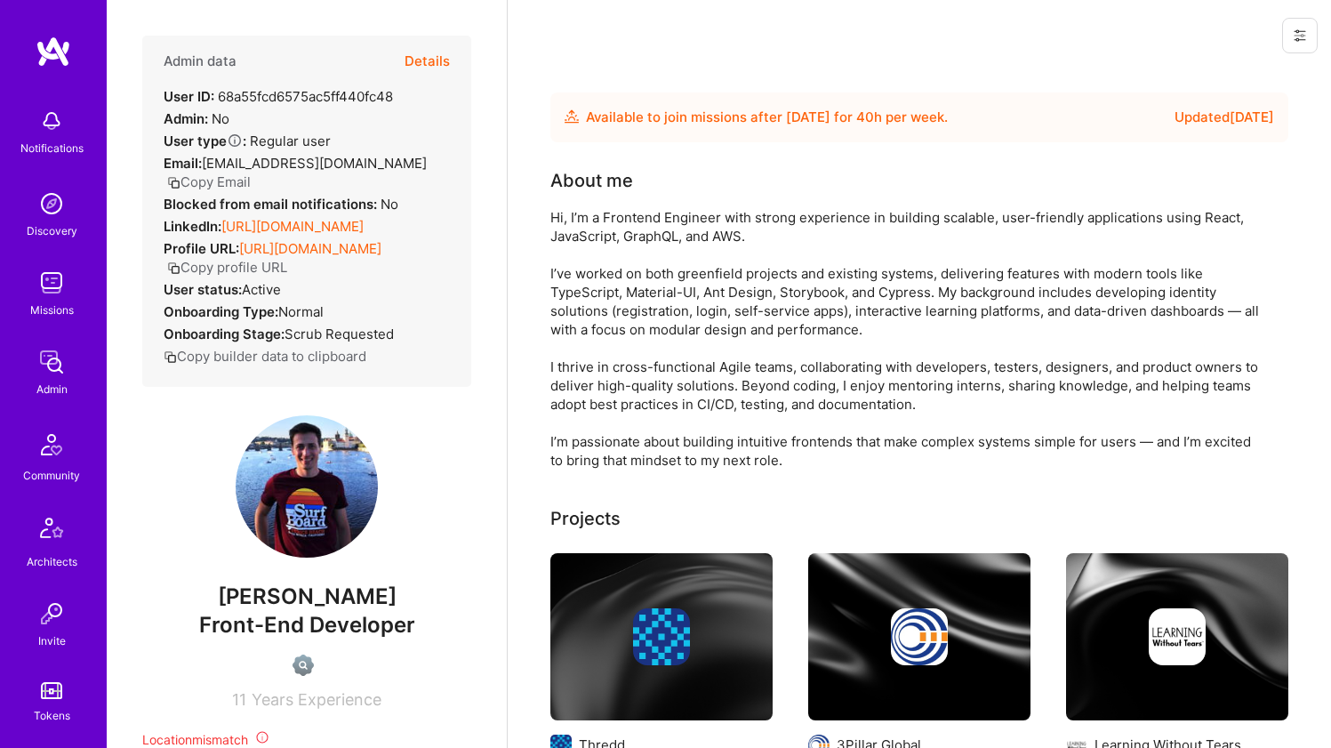
click at [339, 221] on link "[URL][DOMAIN_NAME]" at bounding box center [292, 226] width 142 height 17
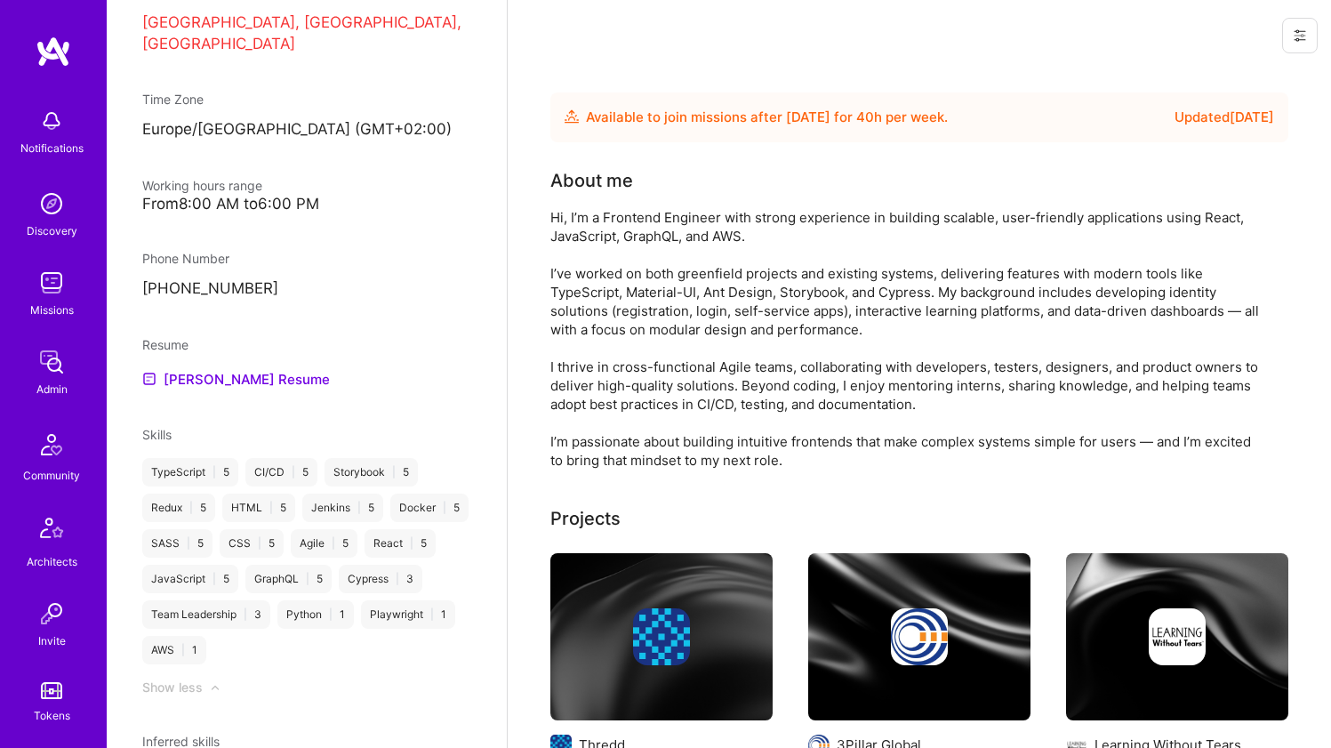
scroll to position [744, 0]
click at [237, 391] on link "[PERSON_NAME] Resume" at bounding box center [236, 382] width 188 height 21
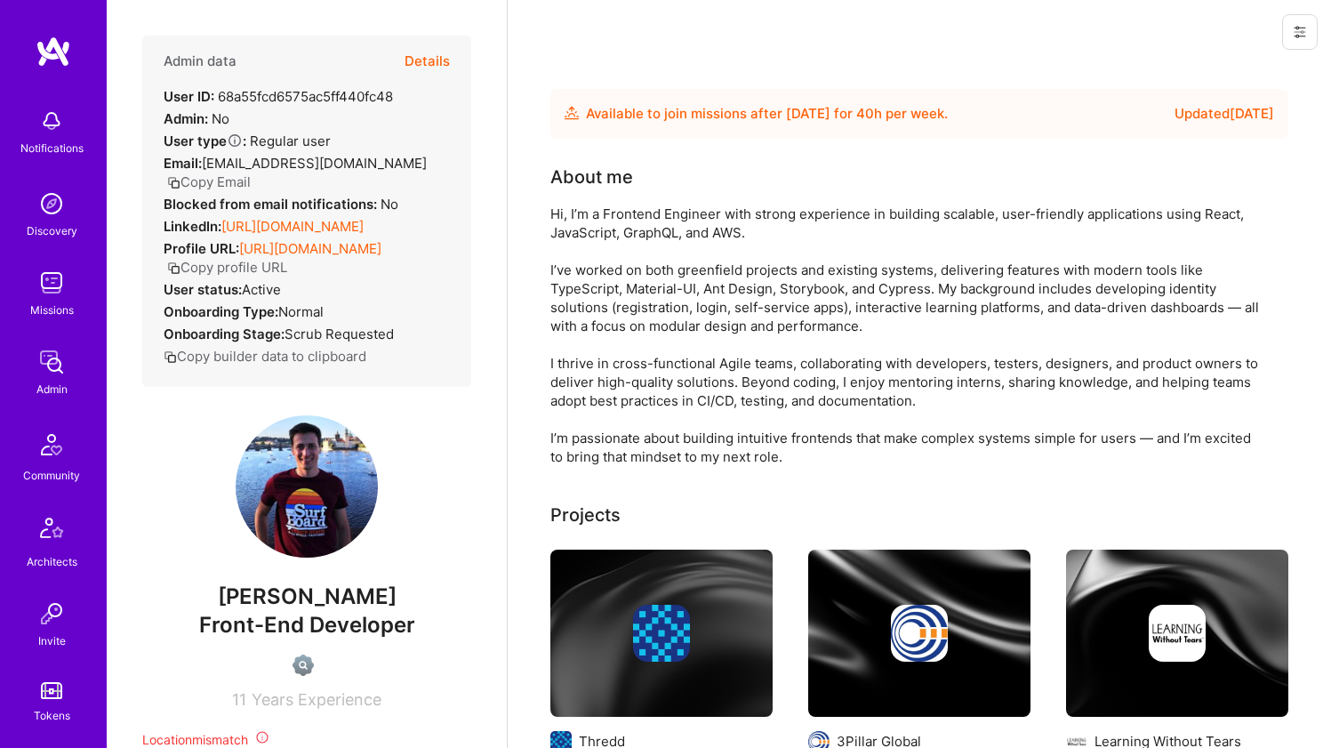
scroll to position [0, 0]
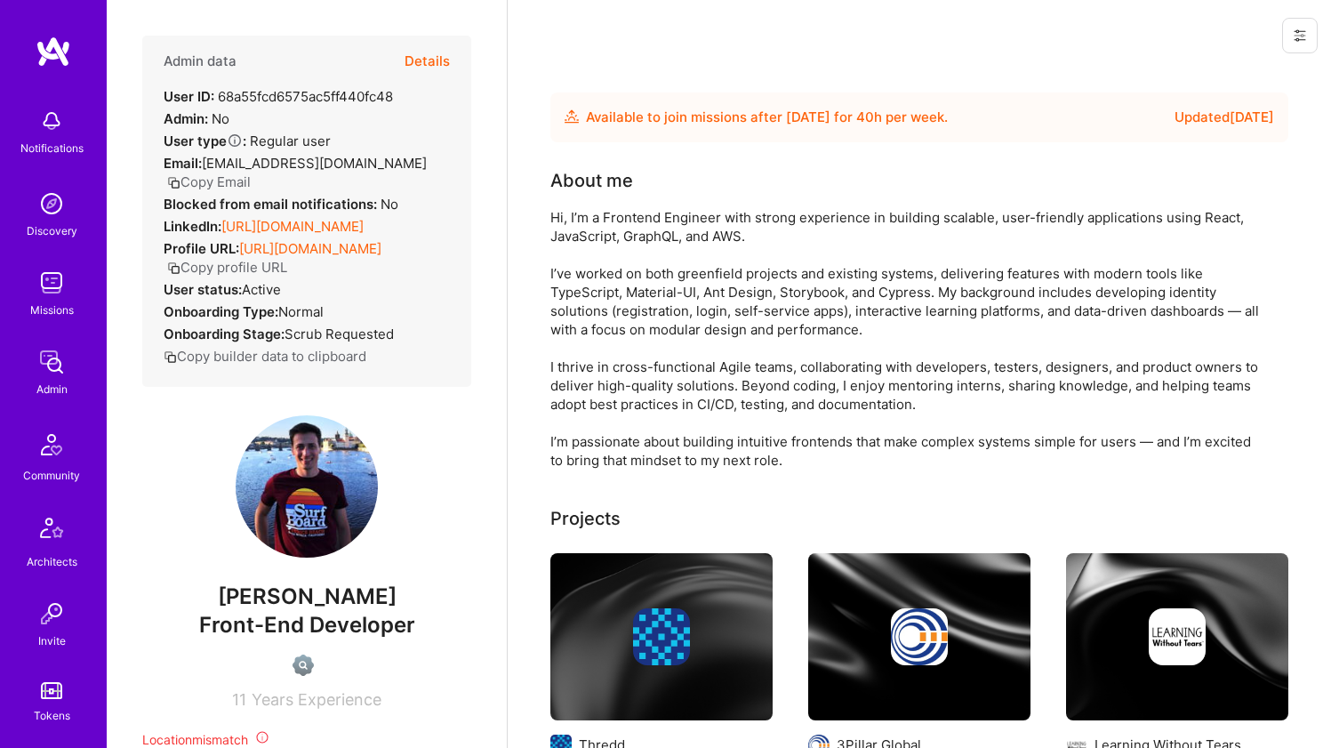
click at [683, 226] on div "Hi, I’m a Frontend Engineer with strong experience in building scalable, user-f…" at bounding box center [907, 338] width 712 height 261
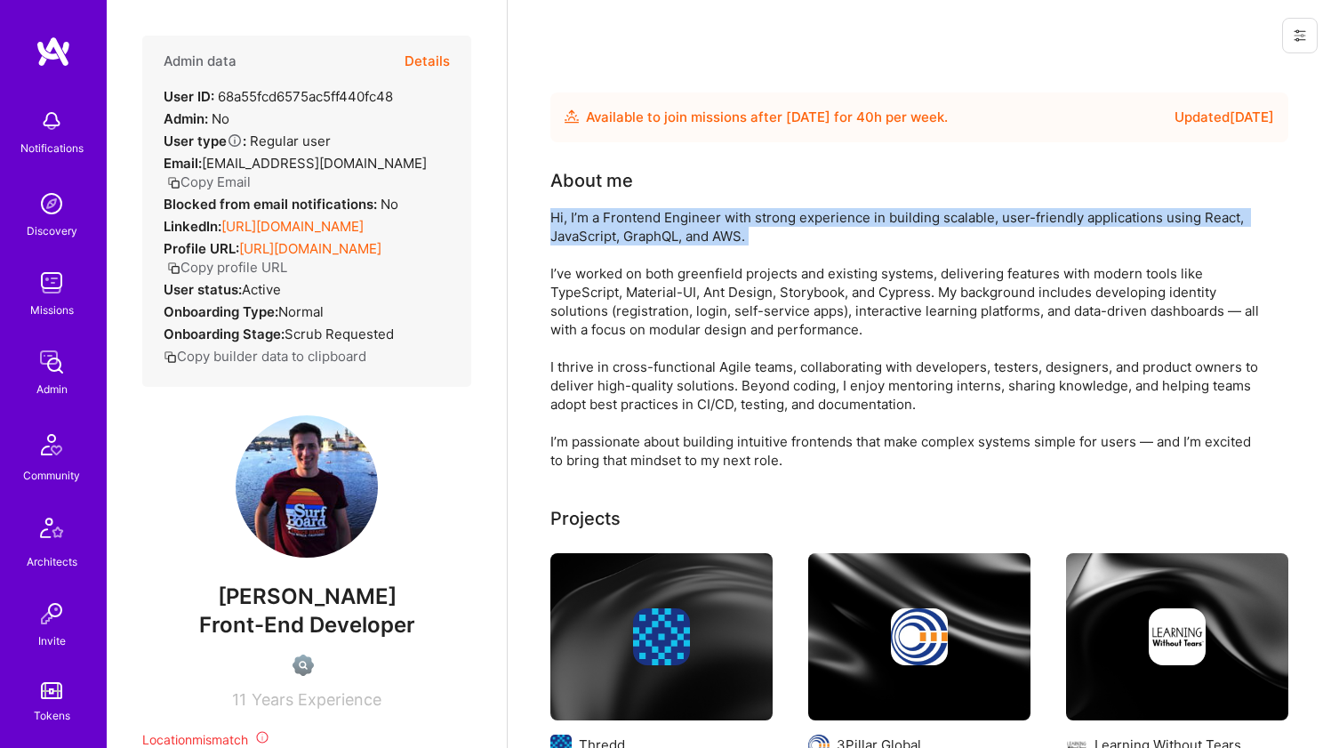
click at [683, 226] on div "Hi, I’m a Frontend Engineer with strong experience in building scalable, user-f…" at bounding box center [907, 338] width 712 height 261
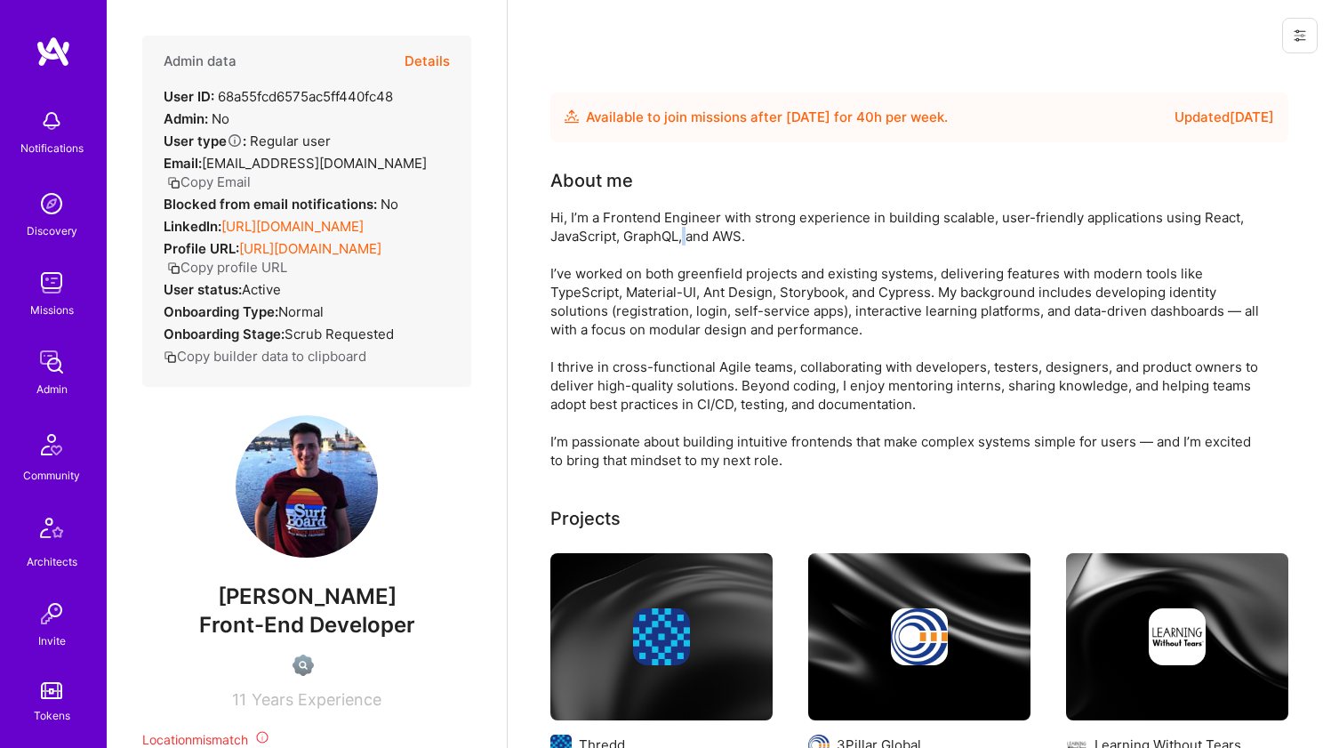
click at [683, 226] on div "Hi, I’m a Frontend Engineer with strong experience in building scalable, user-f…" at bounding box center [907, 338] width 712 height 261
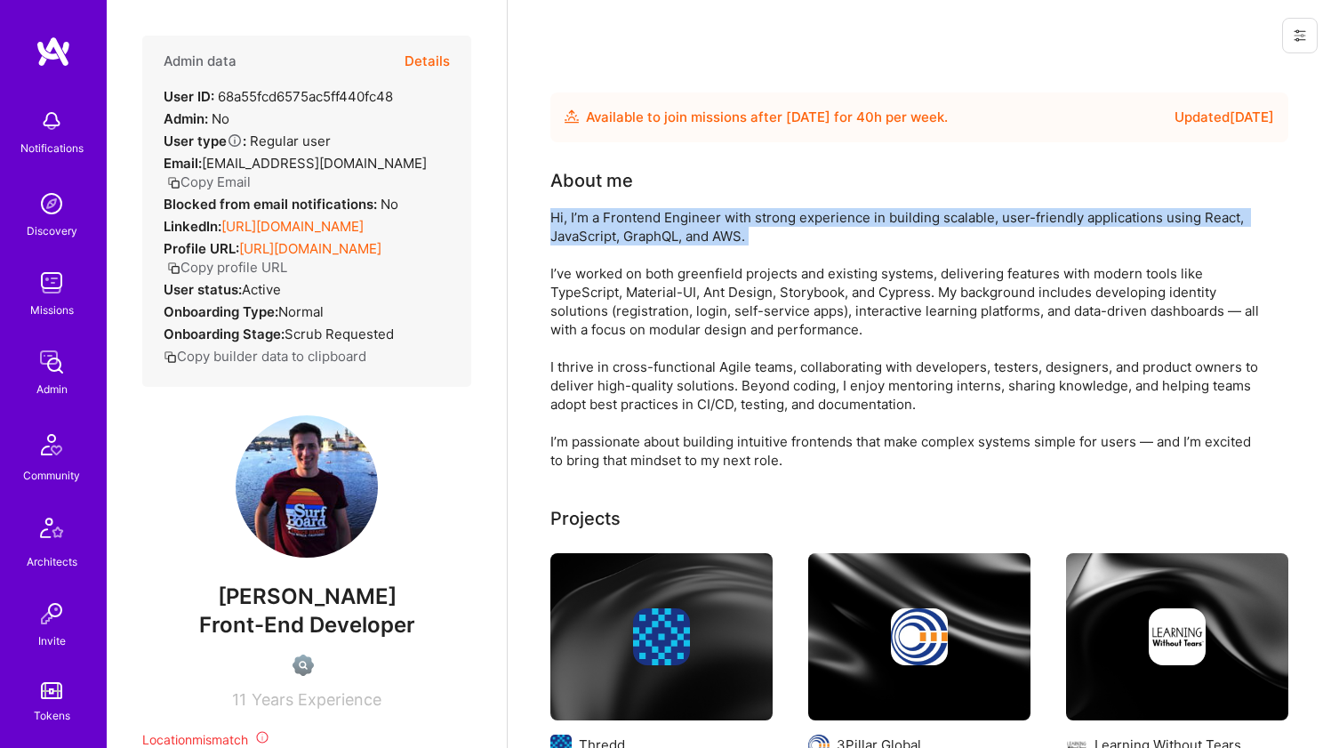
click at [683, 226] on div "Hi, I’m a Frontend Engineer with strong experience in building scalable, user-f…" at bounding box center [907, 338] width 712 height 261
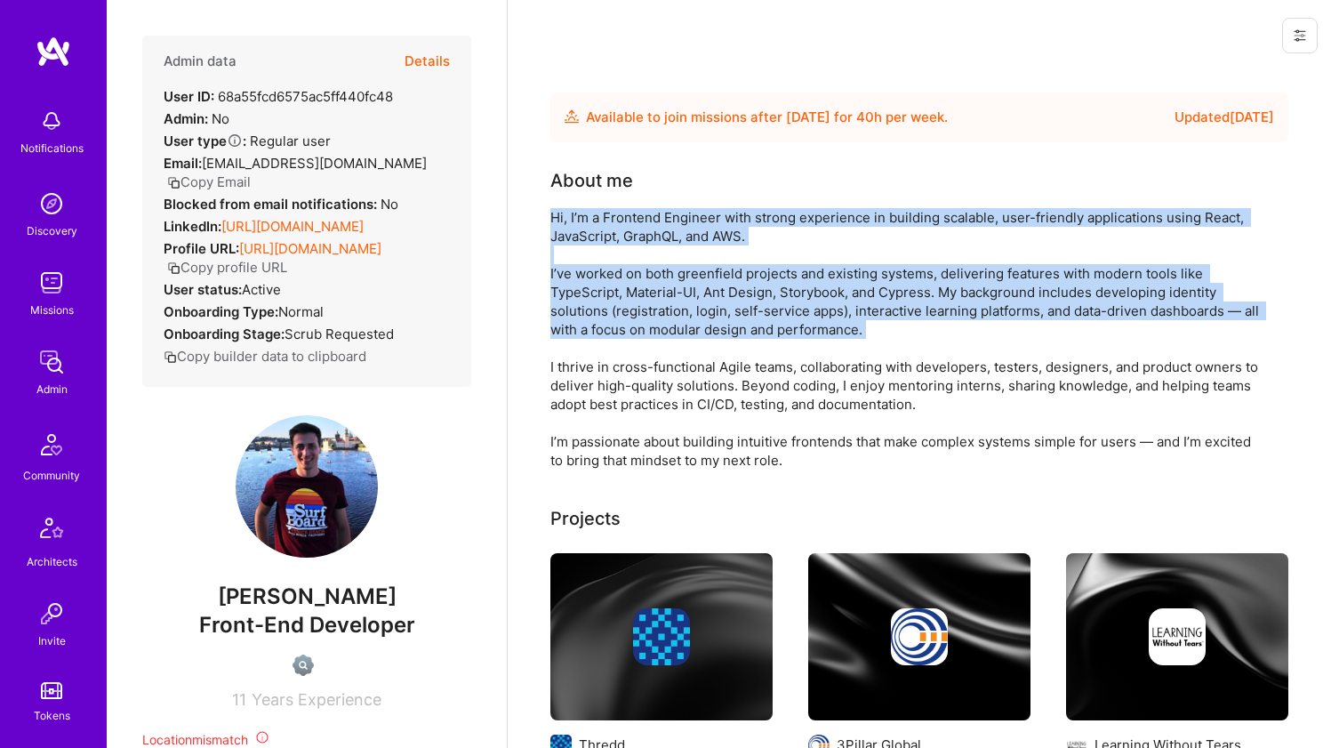
drag, startPoint x: 683, startPoint y: 226, endPoint x: 690, endPoint y: 300, distance: 74.2
click at [690, 300] on div "Hi, I’m a Frontend Engineer with strong experience in building scalable, user-f…" at bounding box center [907, 338] width 712 height 261
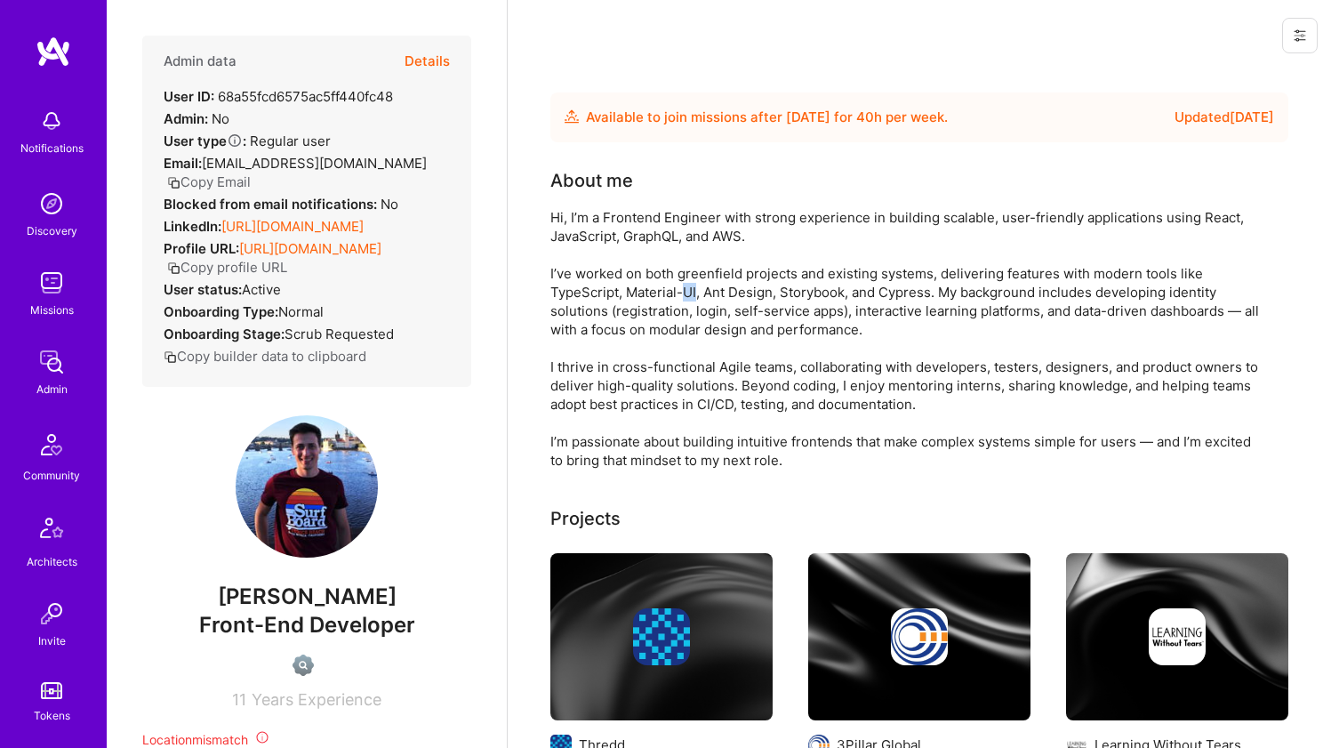
click at [690, 300] on div "Hi, I’m a Frontend Engineer with strong experience in building scalable, user-f…" at bounding box center [907, 338] width 712 height 261
drag, startPoint x: 690, startPoint y: 300, endPoint x: 693, endPoint y: 260, distance: 40.1
click at [693, 260] on div "Hi, I’m a Frontend Engineer with strong experience in building scalable, user-f…" at bounding box center [907, 338] width 712 height 261
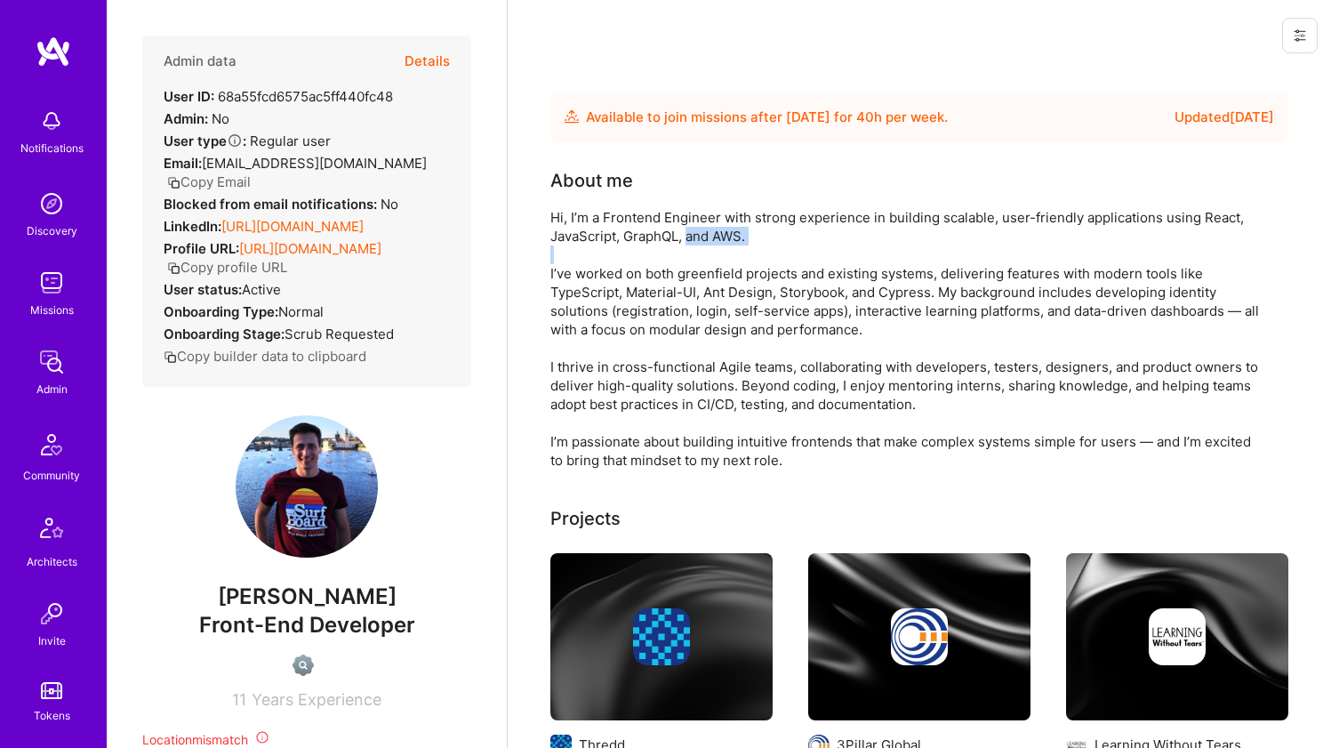
drag, startPoint x: 693, startPoint y: 260, endPoint x: 696, endPoint y: 227, distance: 33.0
click at [696, 227] on div "Hi, I’m a Frontend Engineer with strong experience in building scalable, user-f…" at bounding box center [907, 338] width 712 height 261
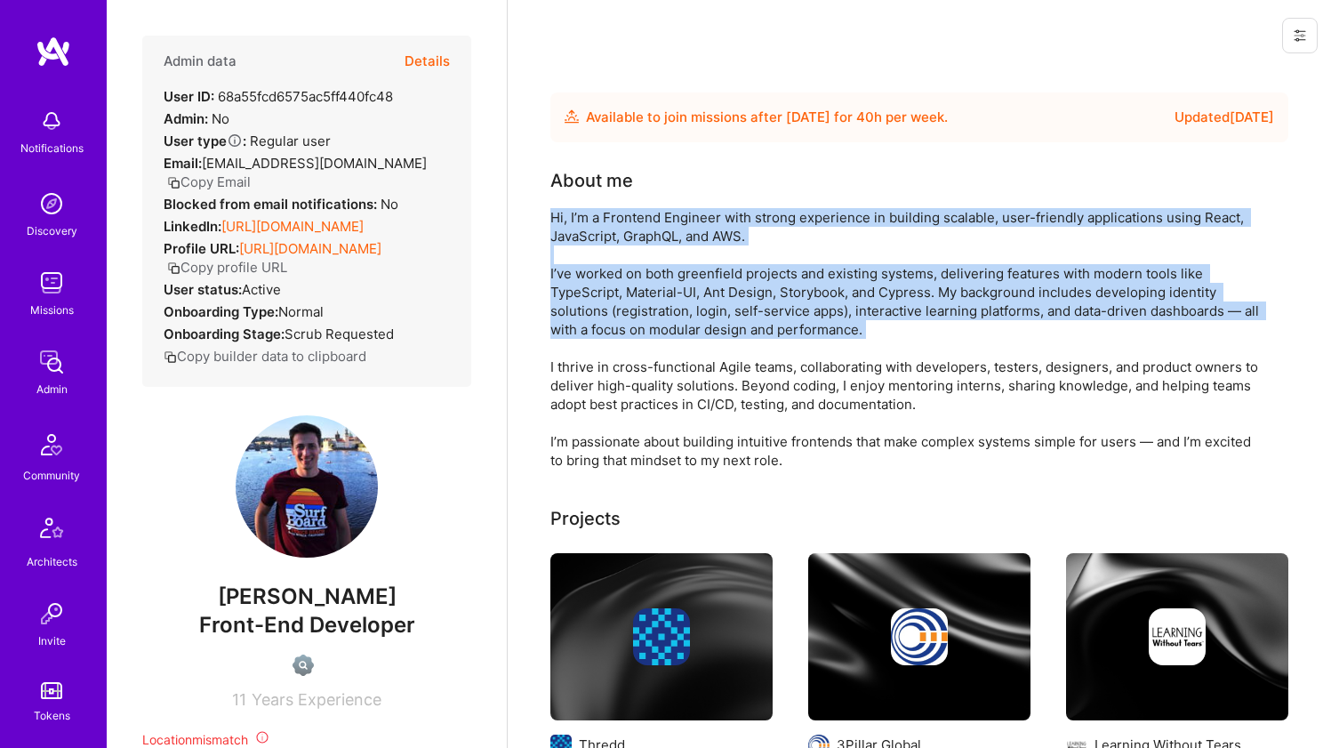
drag, startPoint x: 696, startPoint y: 227, endPoint x: 675, endPoint y: 287, distance: 63.8
click at [675, 287] on div "Hi, I’m a Frontend Engineer with strong experience in building scalable, user-f…" at bounding box center [907, 338] width 712 height 261
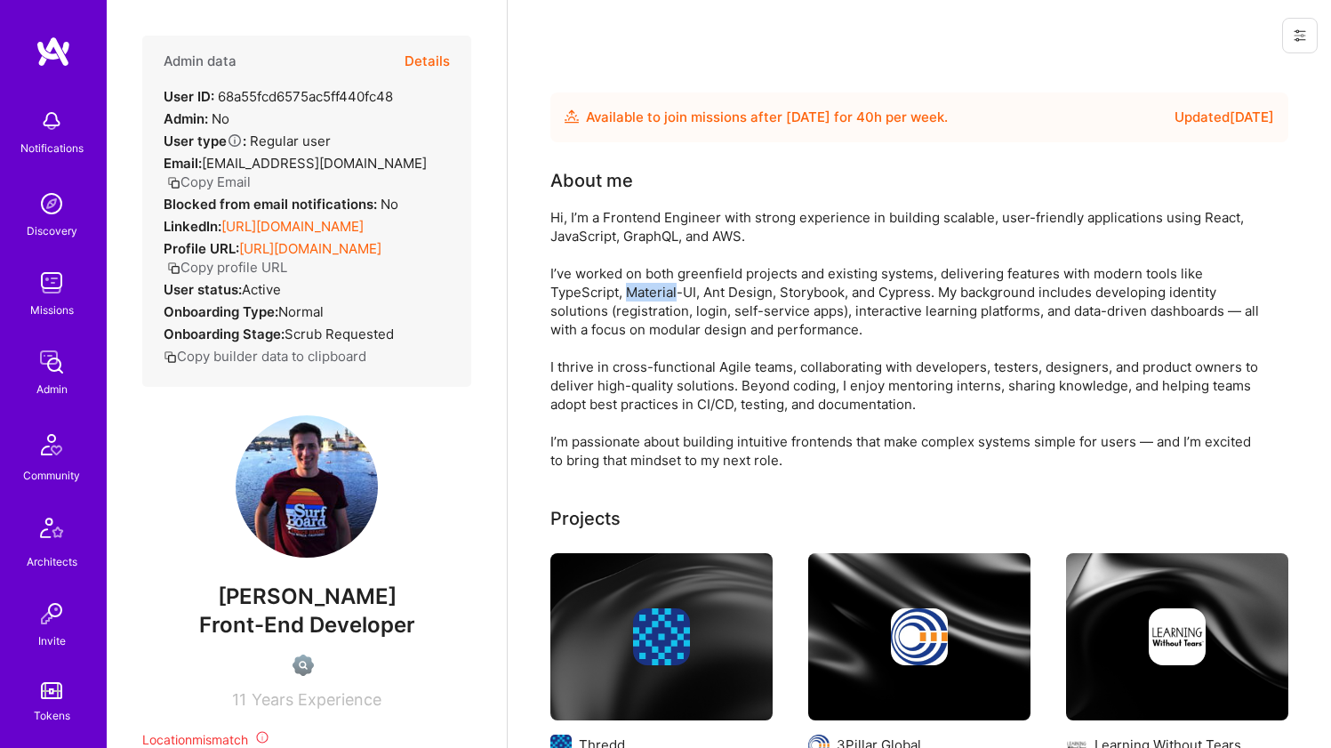
click at [675, 287] on div "Hi, I’m a Frontend Engineer with strong experience in building scalable, user-f…" at bounding box center [907, 338] width 712 height 261
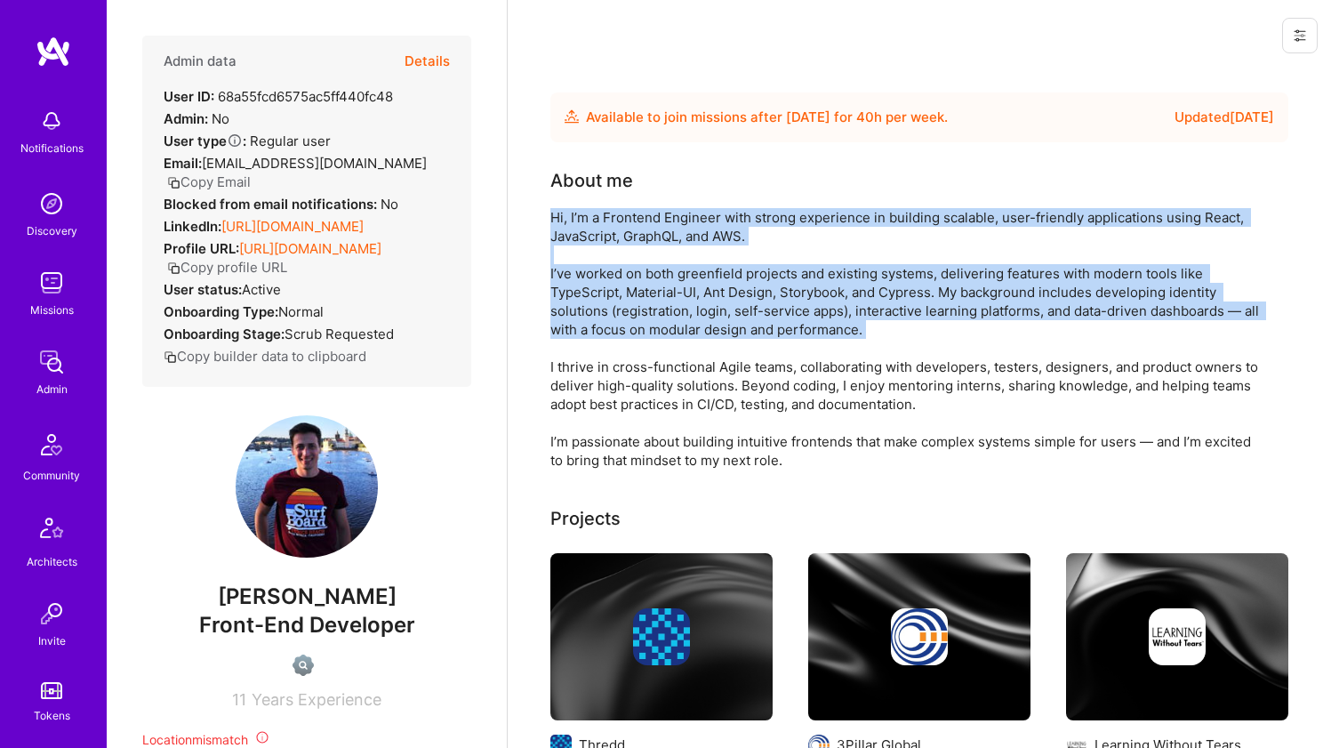
drag, startPoint x: 675, startPoint y: 287, endPoint x: 674, endPoint y: 231, distance: 56.0
click at [674, 231] on div "Hi, I’m a Frontend Engineer with strong experience in building scalable, user-f…" at bounding box center [907, 338] width 712 height 261
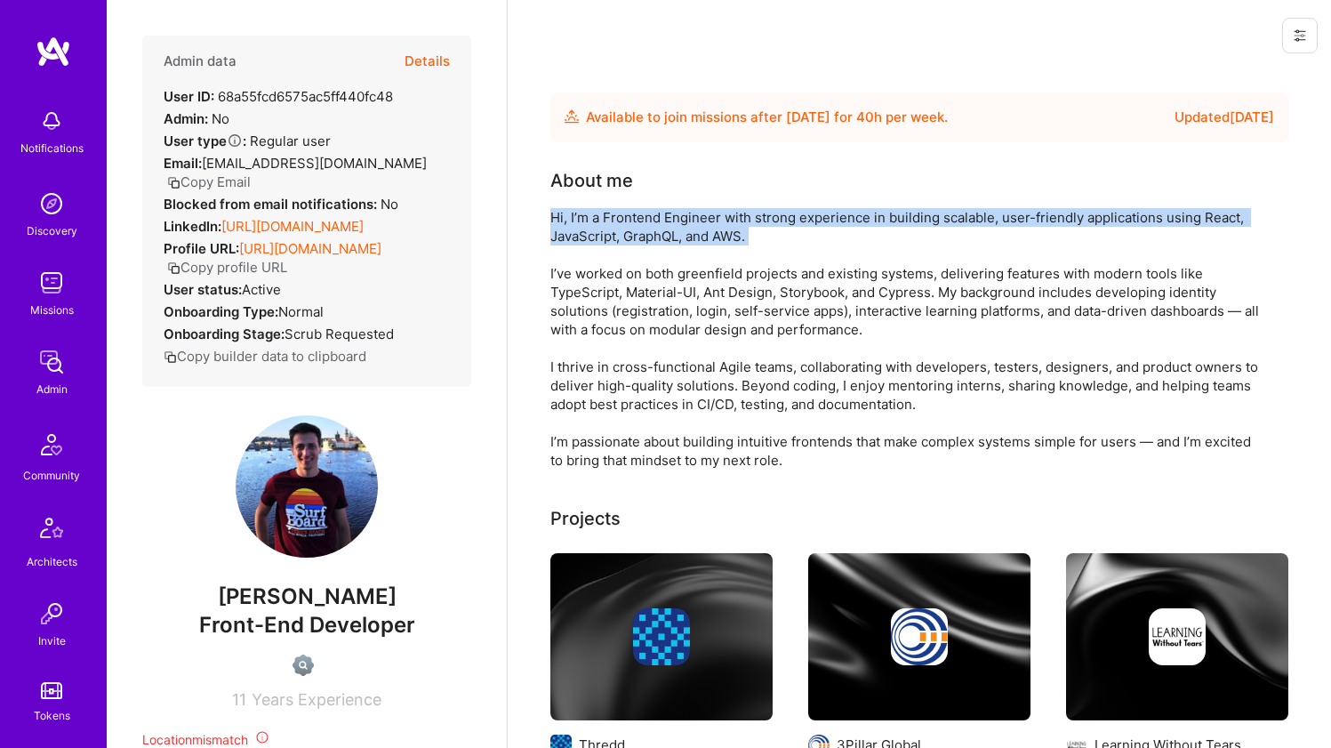
click at [674, 231] on div "Hi, I’m a Frontend Engineer with strong experience in building scalable, user-f…" at bounding box center [907, 338] width 712 height 261
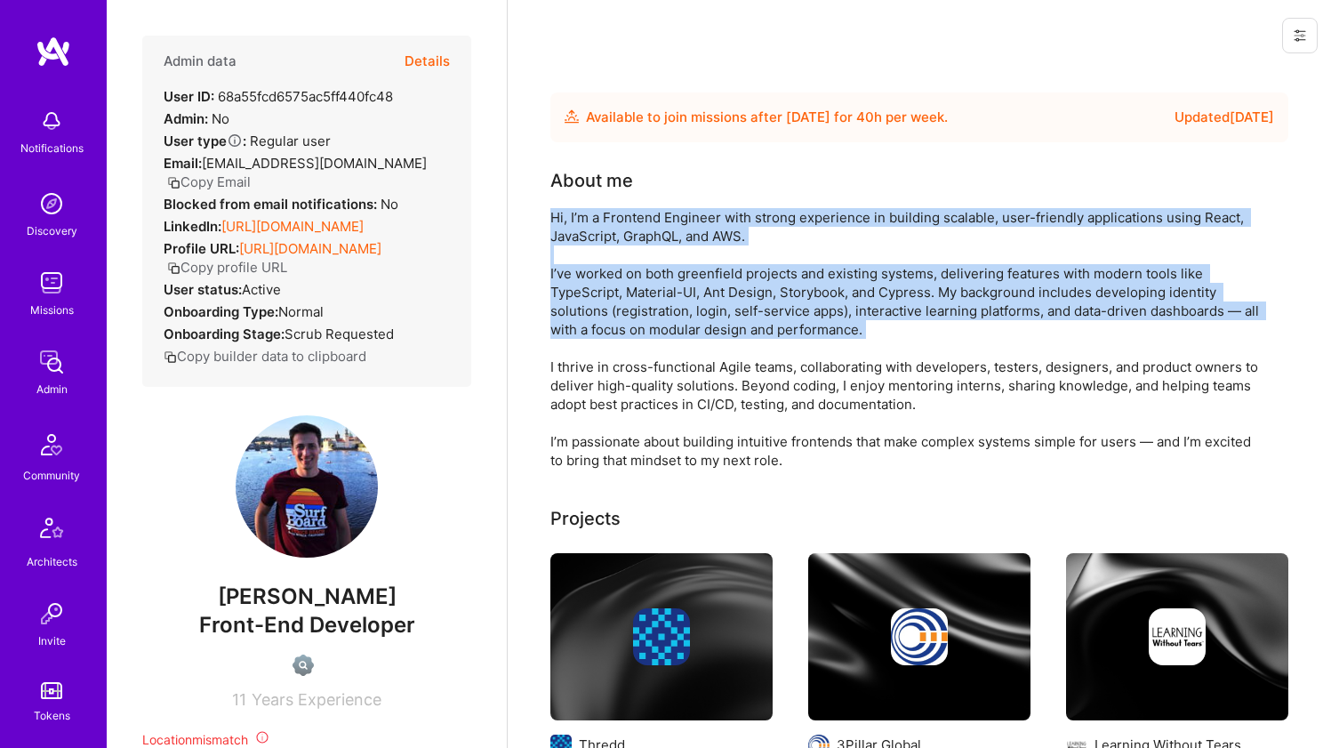
drag, startPoint x: 674, startPoint y: 231, endPoint x: 644, endPoint y: 311, distance: 85.6
click at [644, 311] on div "Hi, I’m a Frontend Engineer with strong experience in building scalable, user-f…" at bounding box center [907, 338] width 712 height 261
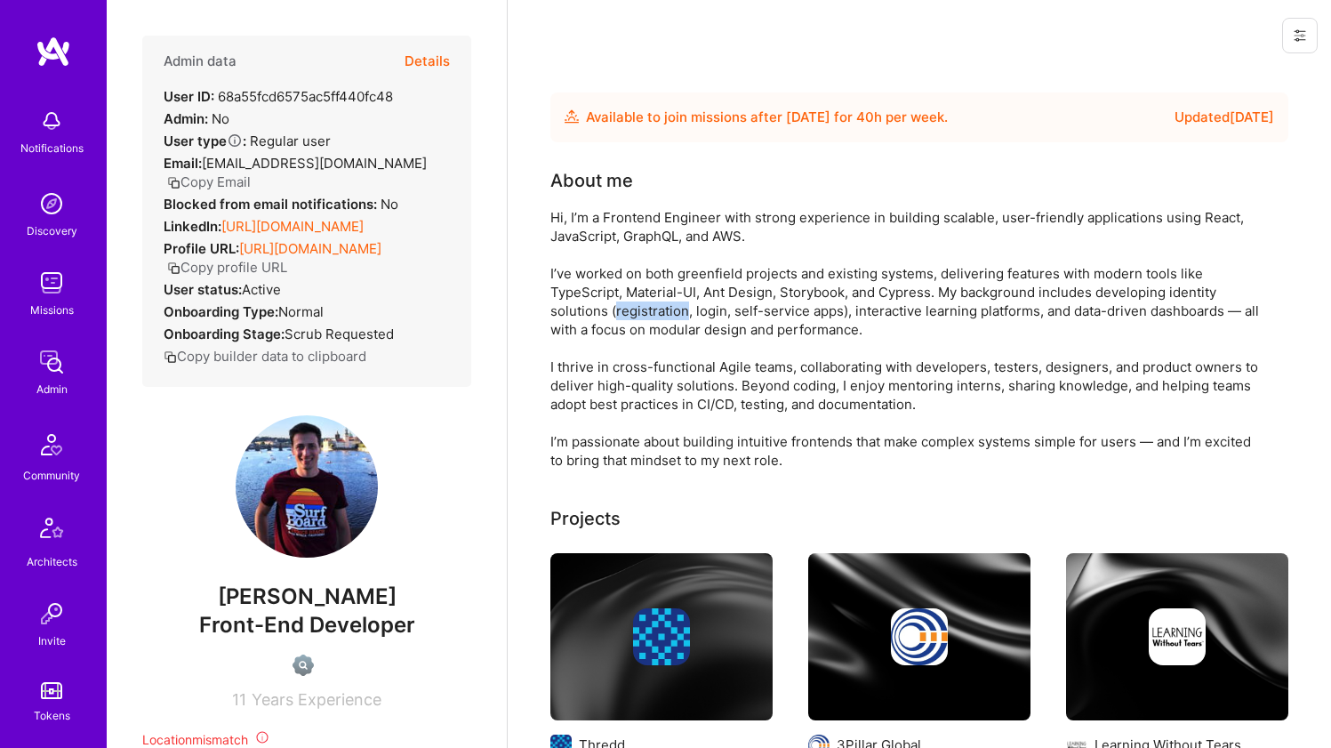
click at [644, 311] on div "Hi, I’m a Frontend Engineer with strong experience in building scalable, user-f…" at bounding box center [907, 338] width 712 height 261
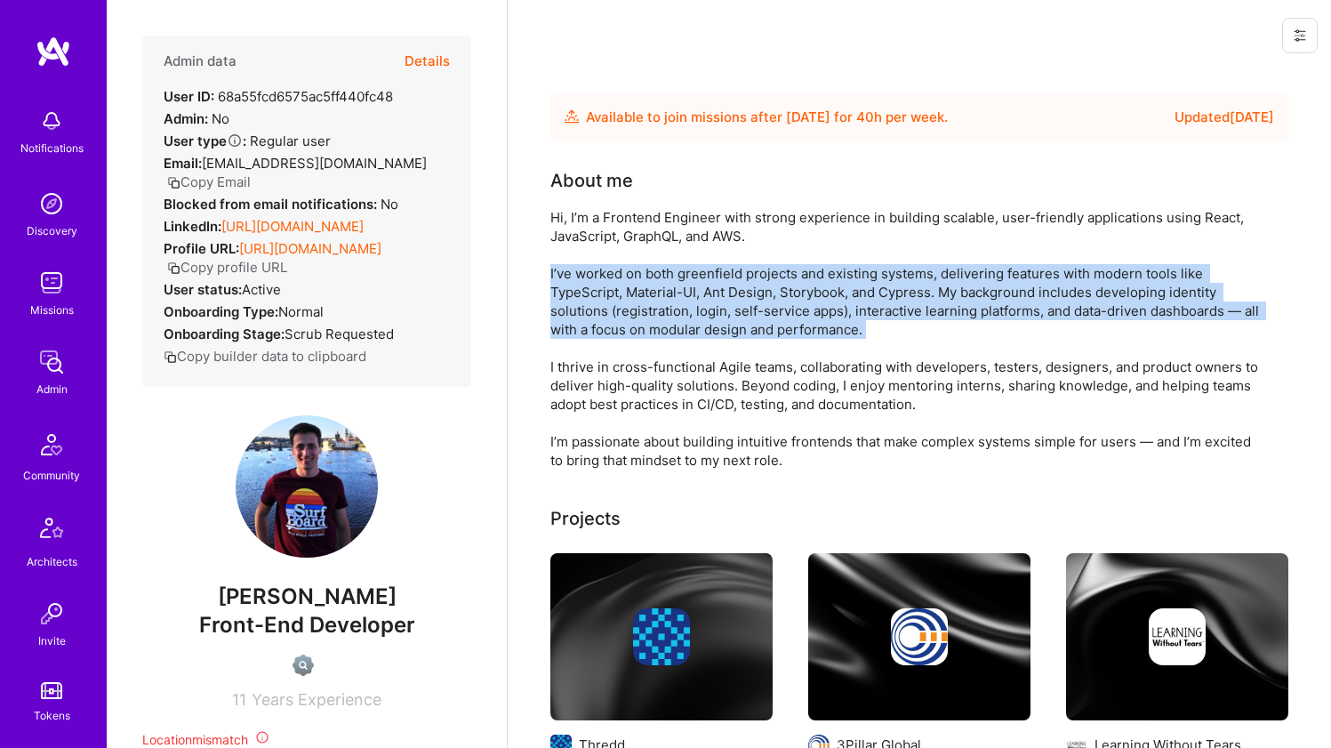
drag, startPoint x: 644, startPoint y: 311, endPoint x: 645, endPoint y: 269, distance: 41.8
click at [645, 271] on div "Hi, I’m a Frontend Engineer with strong experience in building scalable, user-f…" at bounding box center [907, 338] width 712 height 261
click at [645, 269] on div "Hi, I’m a Frontend Engineer with strong experience in building scalable, user-f…" at bounding box center [907, 338] width 712 height 261
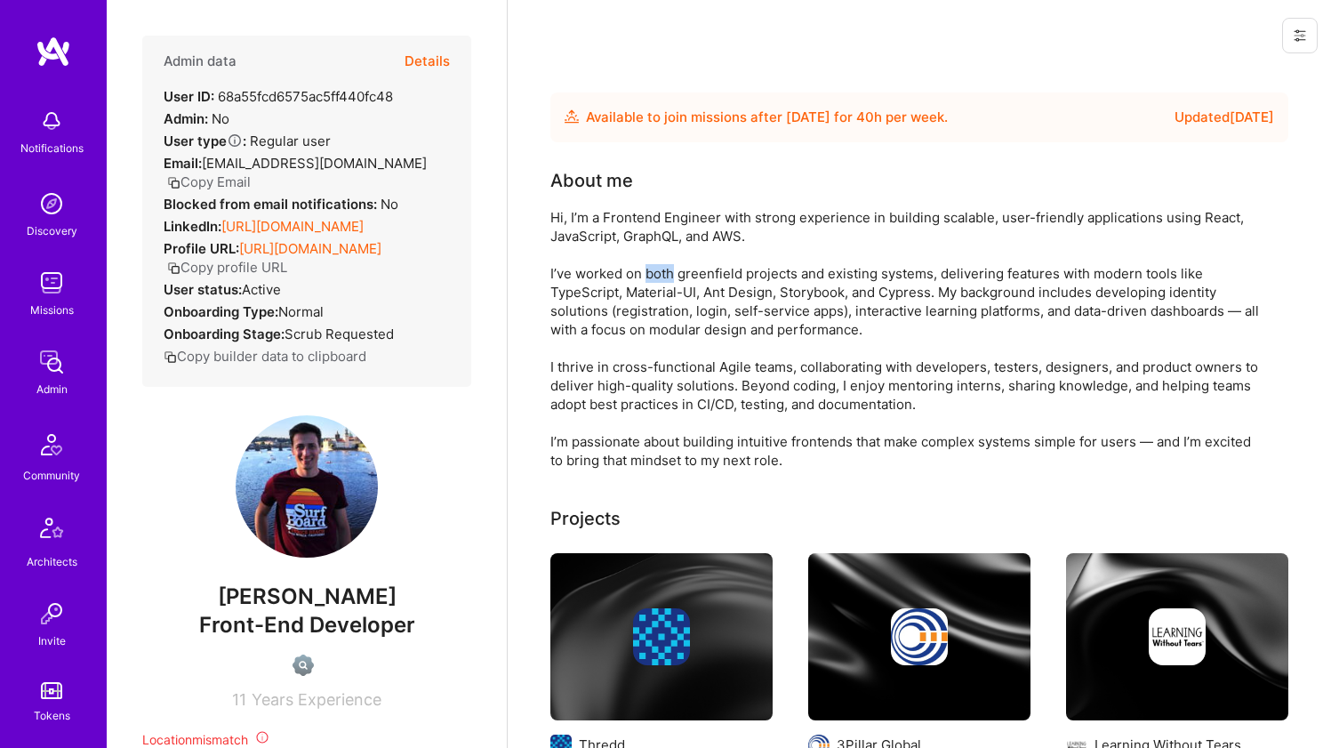
click at [645, 269] on div "Hi, I’m a Frontend Engineer with strong experience in building scalable, user-f…" at bounding box center [907, 338] width 712 height 261
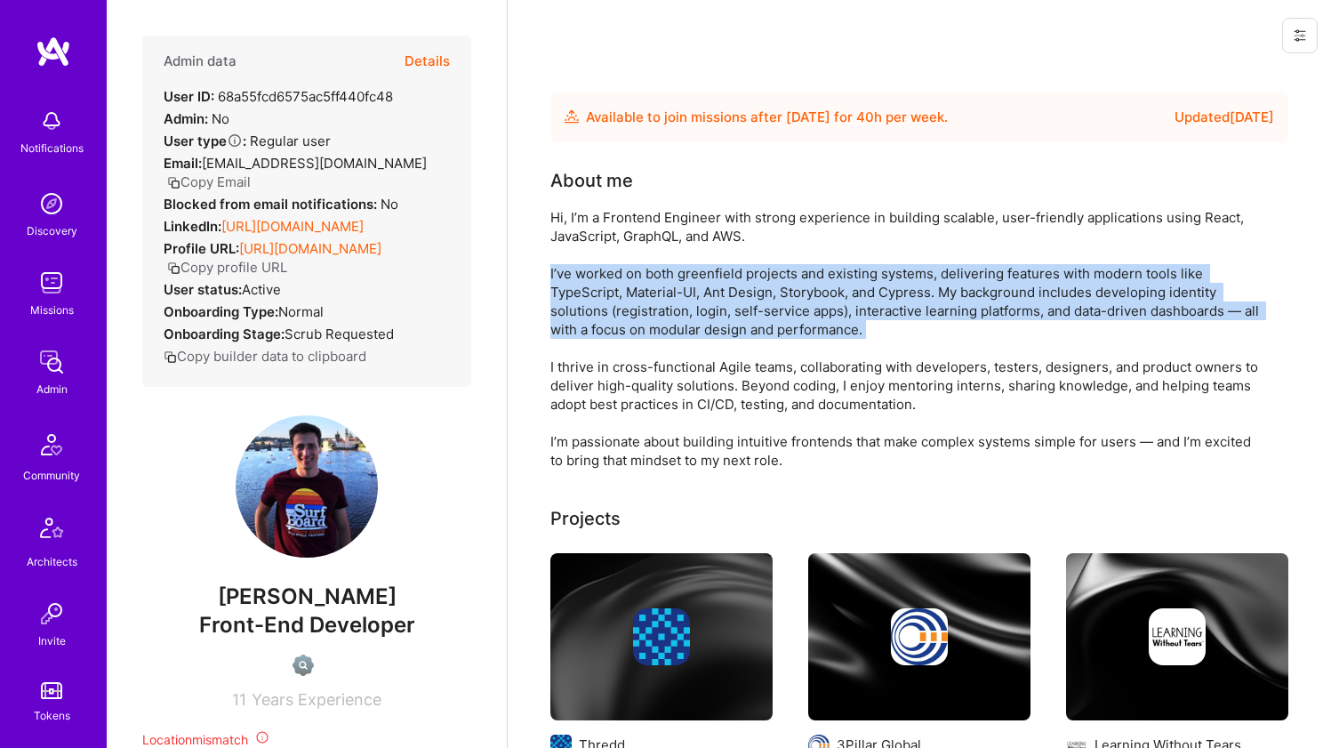
drag, startPoint x: 645, startPoint y: 269, endPoint x: 630, endPoint y: 323, distance: 55.5
click at [630, 323] on div "Hi, I’m a Frontend Engineer with strong experience in building scalable, user-f…" at bounding box center [907, 338] width 712 height 261
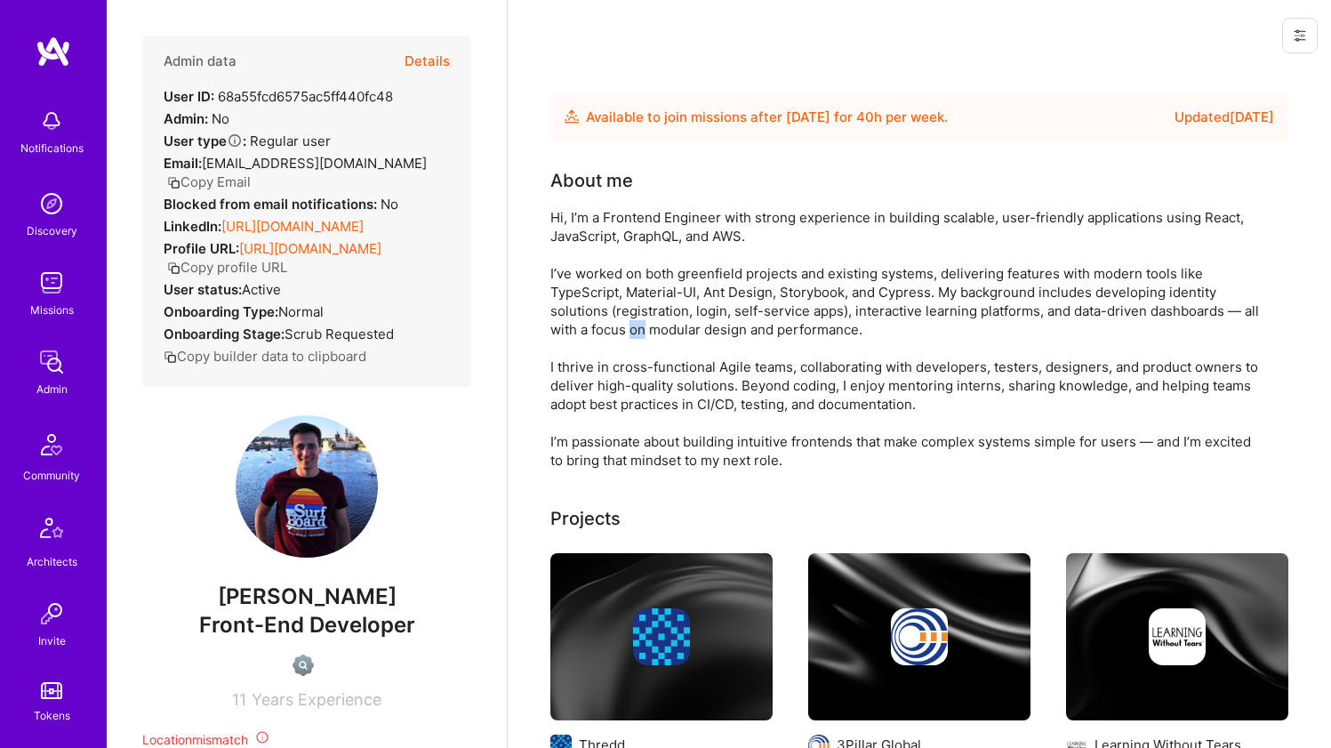
click at [630, 323] on div "Hi, I’m a Frontend Engineer with strong experience in building scalable, user-f…" at bounding box center [907, 338] width 712 height 261
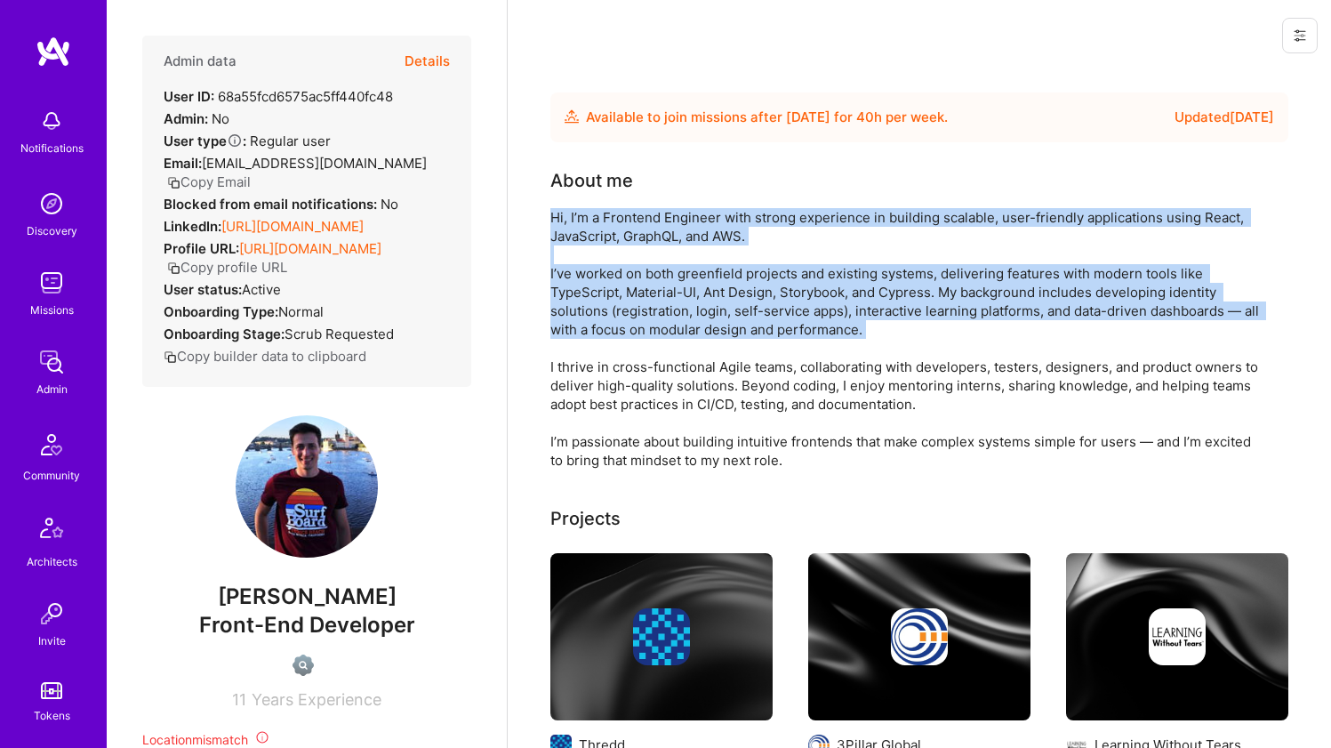
drag, startPoint x: 630, startPoint y: 323, endPoint x: 639, endPoint y: 219, distance: 104.4
click at [638, 223] on div "Hi, I’m a Frontend Engineer with strong experience in building scalable, user-f…" at bounding box center [907, 338] width 712 height 261
click at [639, 219] on div "Hi, I’m a Frontend Engineer with strong experience in building scalable, user-f…" at bounding box center [907, 338] width 712 height 261
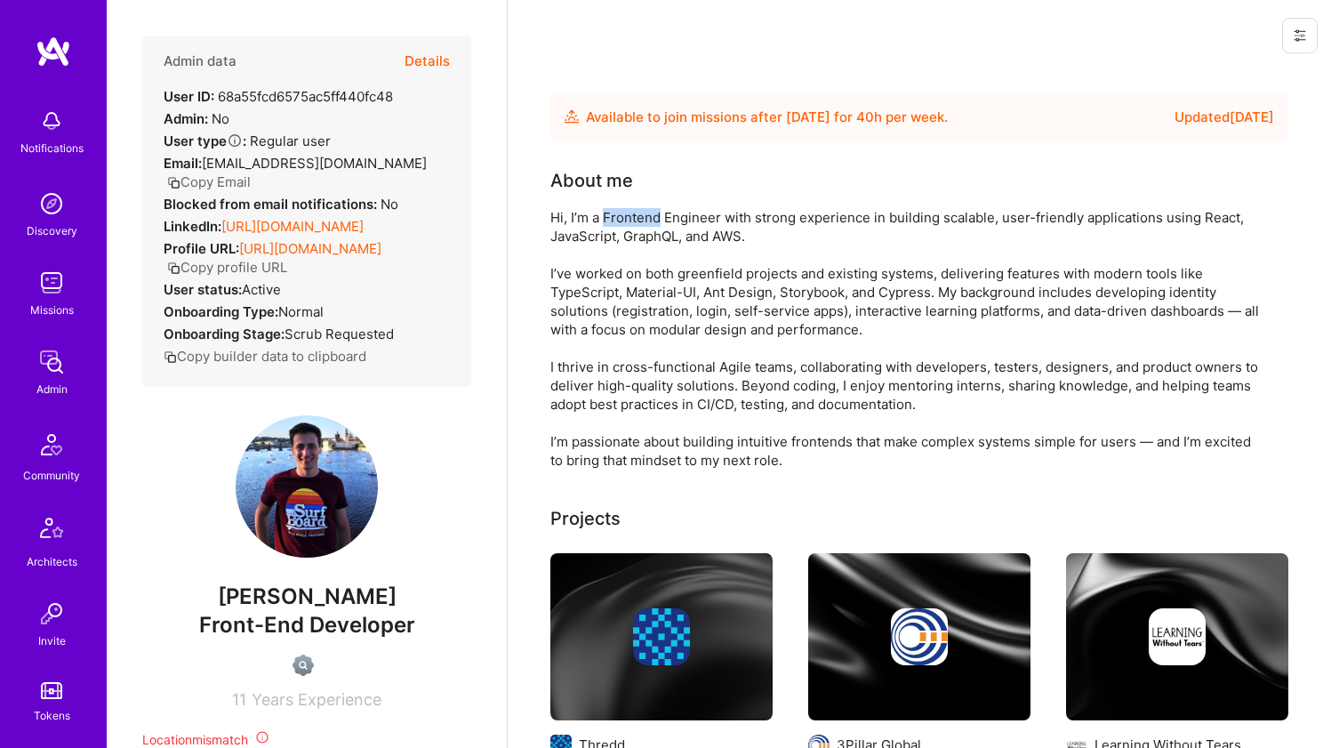
click at [639, 219] on div "Hi, I’m a Frontend Engineer with strong experience in building scalable, user-f…" at bounding box center [907, 338] width 712 height 261
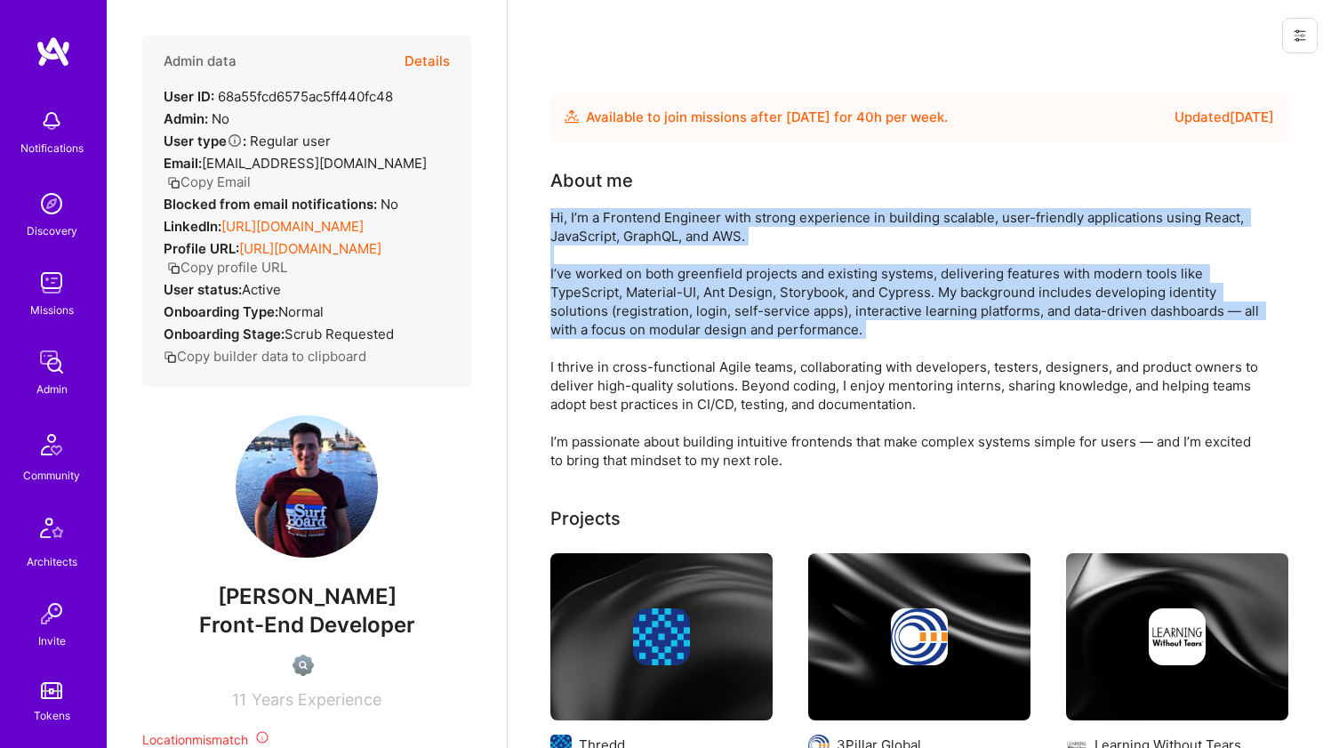
drag, startPoint x: 639, startPoint y: 219, endPoint x: 619, endPoint y: 288, distance: 72.1
click at [619, 288] on div "Hi, I’m a Frontend Engineer with strong experience in building scalable, user-f…" at bounding box center [907, 338] width 712 height 261
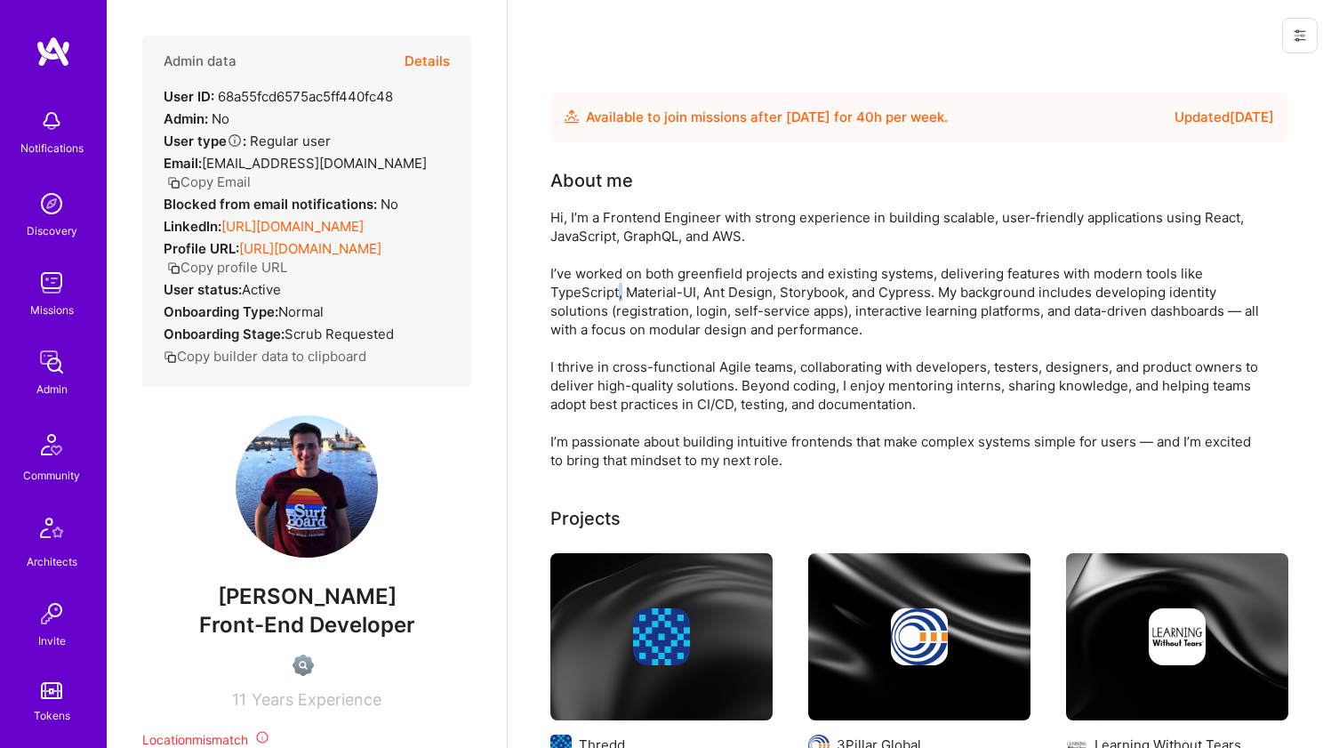
click at [619, 288] on div "Hi, I’m a Frontend Engineer with strong experience in building scalable, user-f…" at bounding box center [907, 338] width 712 height 261
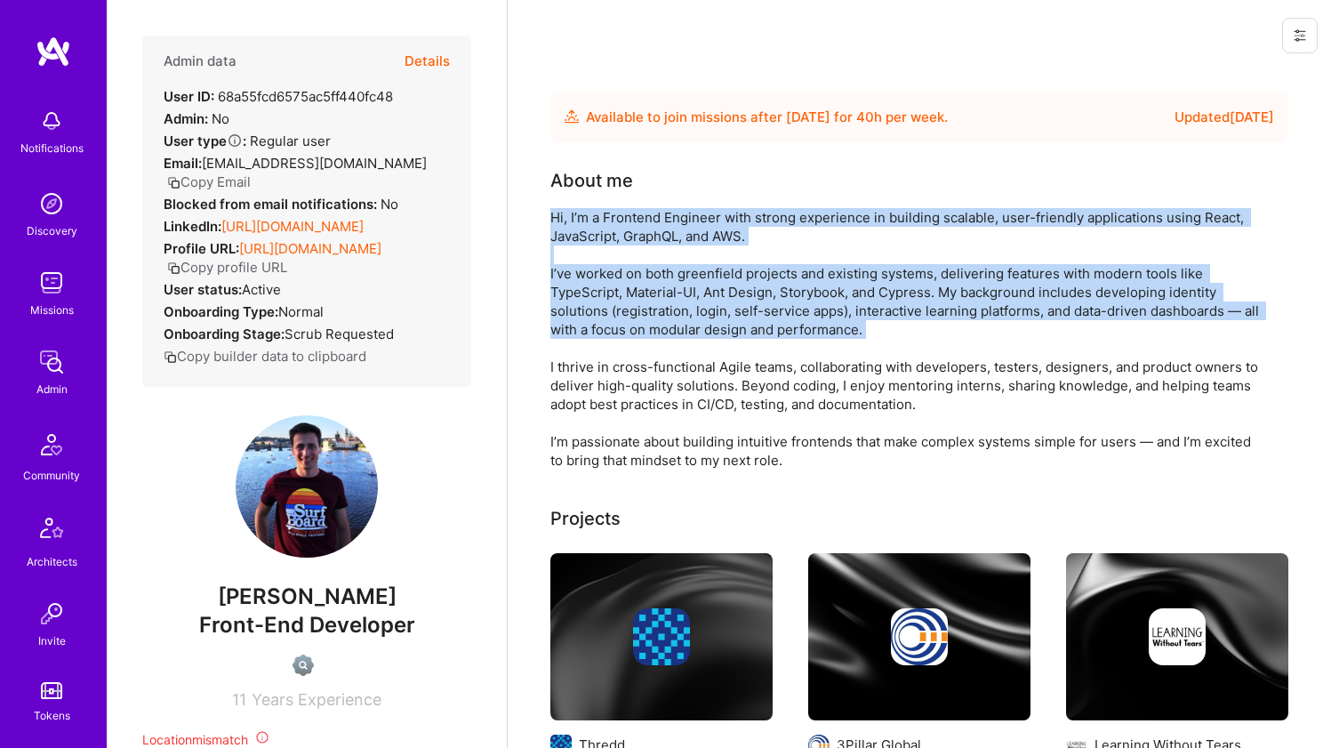
drag, startPoint x: 619, startPoint y: 288, endPoint x: 628, endPoint y: 210, distance: 78.8
click at [628, 210] on div "Hi, I’m a Frontend Engineer with strong experience in building scalable, user-f…" at bounding box center [907, 338] width 712 height 261
click at [628, 211] on div "Hi, I’m a Frontend Engineer with strong experience in building scalable, user-f…" at bounding box center [907, 338] width 712 height 261
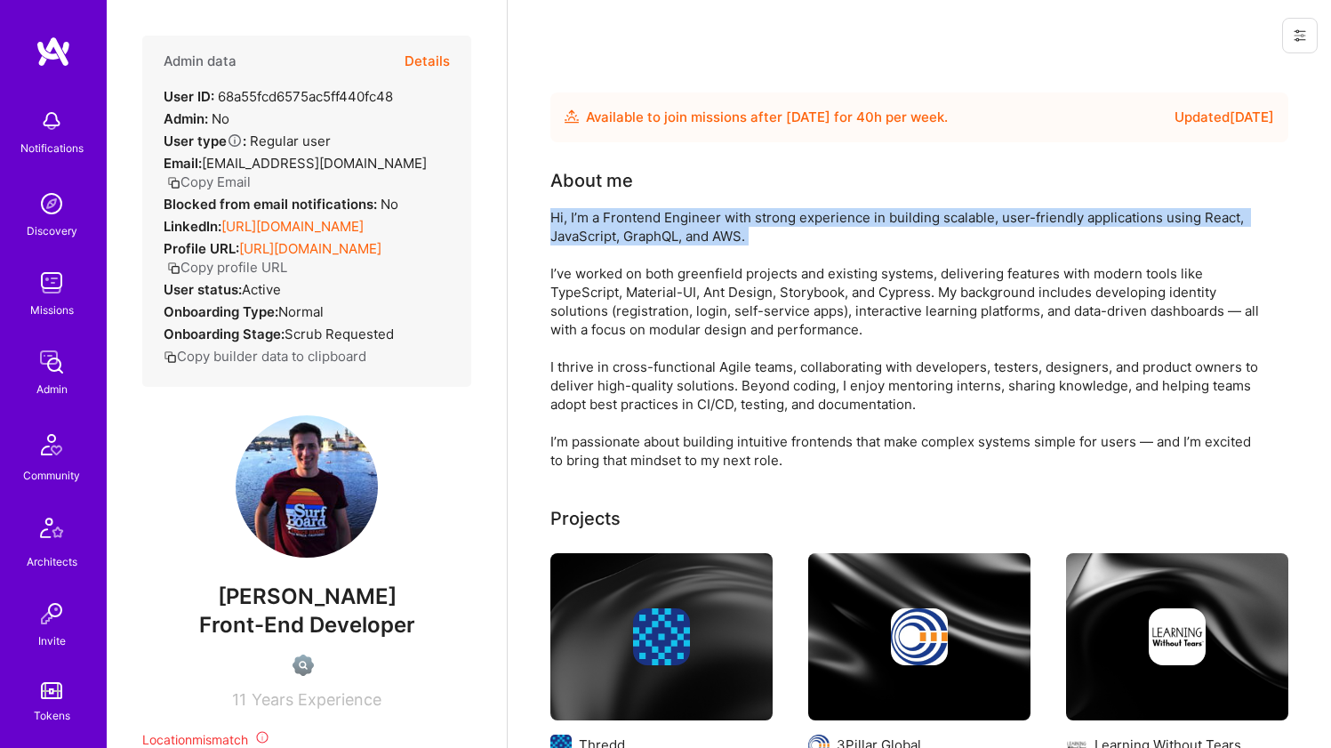
click at [628, 211] on div "Hi, I’m a Frontend Engineer with strong experience in building scalable, user-f…" at bounding box center [907, 338] width 712 height 261
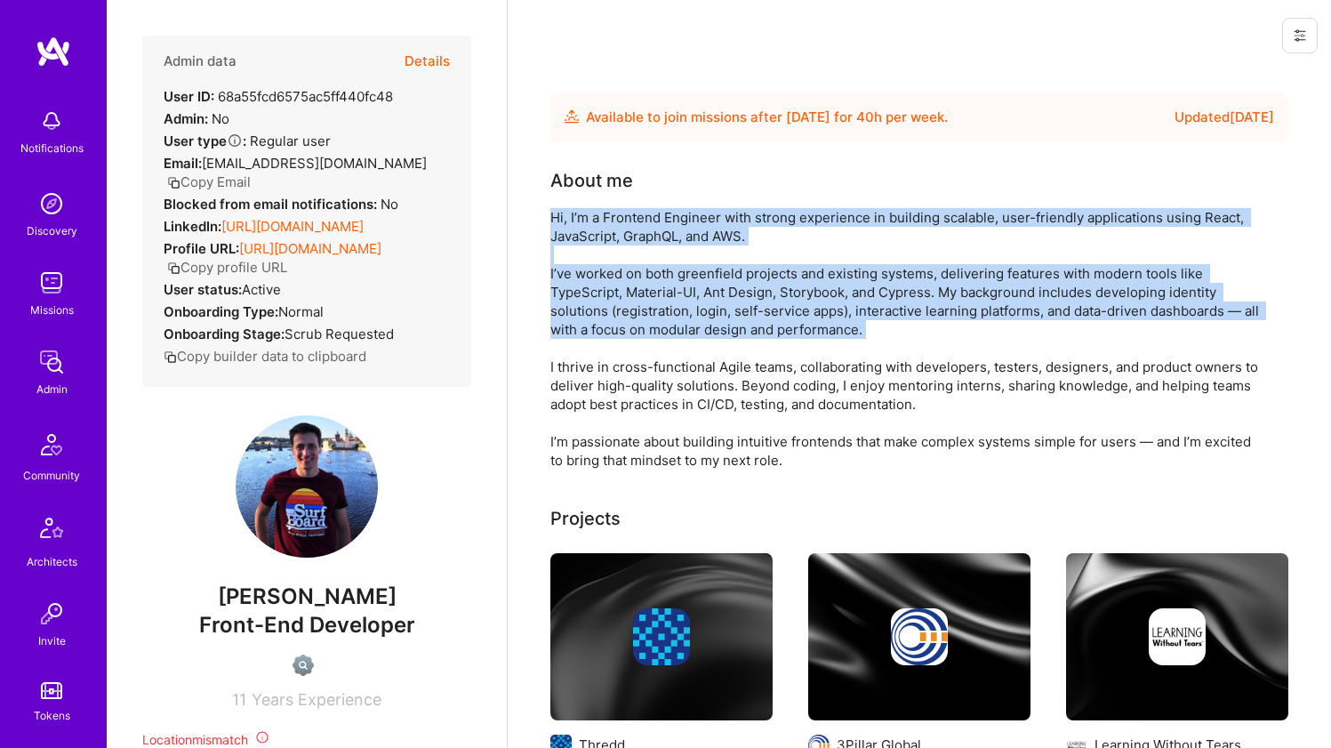
drag, startPoint x: 627, startPoint y: 212, endPoint x: 601, endPoint y: 290, distance: 82.4
click at [601, 290] on div "Hi, I’m a Frontend Engineer with strong experience in building scalable, user-f…" at bounding box center [907, 338] width 712 height 261
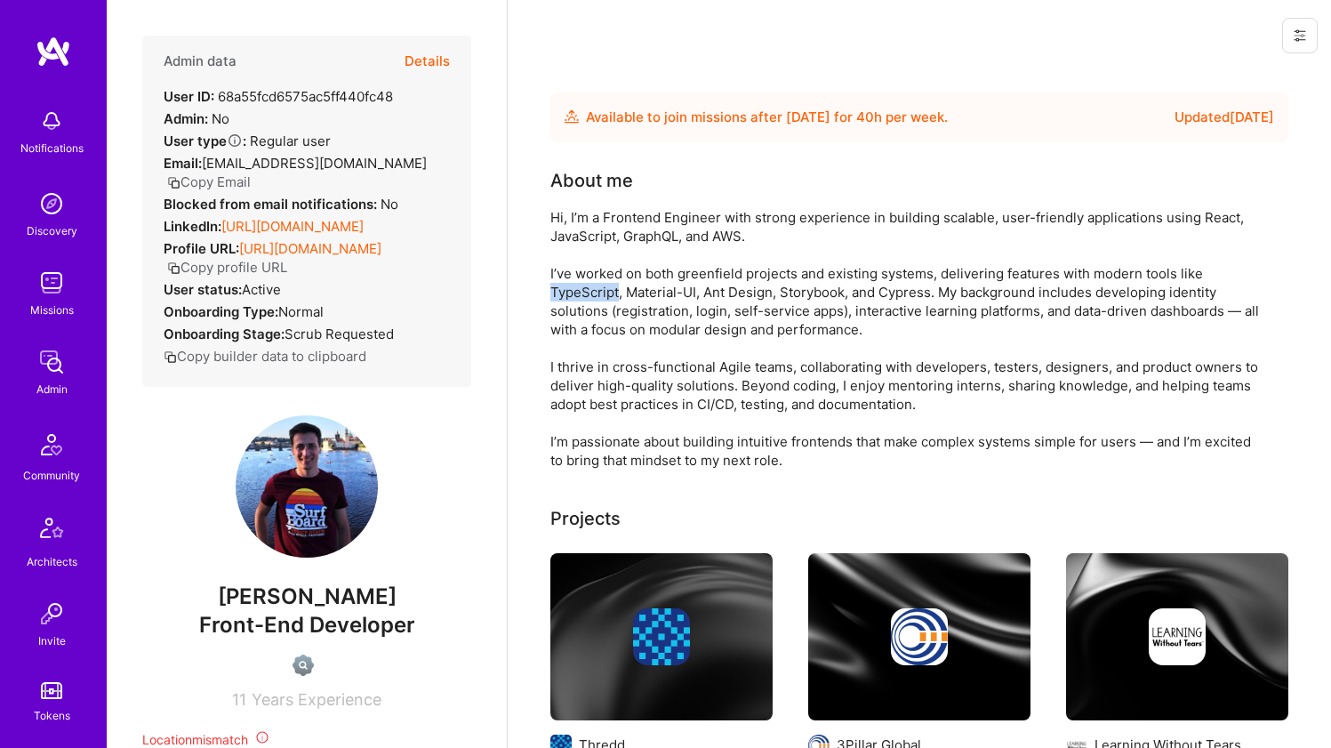
click at [601, 290] on div "Hi, I’m a Frontend Engineer with strong experience in building scalable, user-f…" at bounding box center [907, 338] width 712 height 261
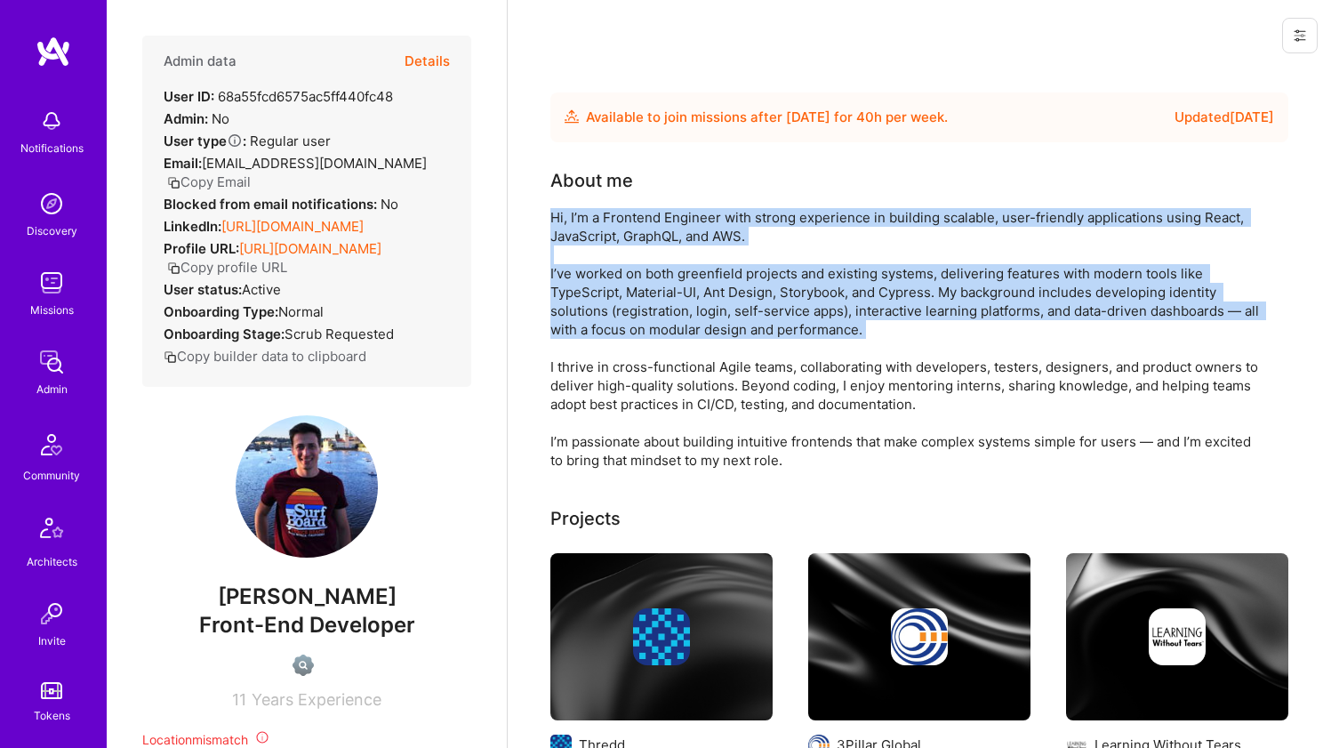
drag, startPoint x: 601, startPoint y: 290, endPoint x: 609, endPoint y: 230, distance: 60.1
click at [609, 230] on div "Hi, I’m a Frontend Engineer with strong experience in building scalable, user-f…" at bounding box center [907, 338] width 712 height 261
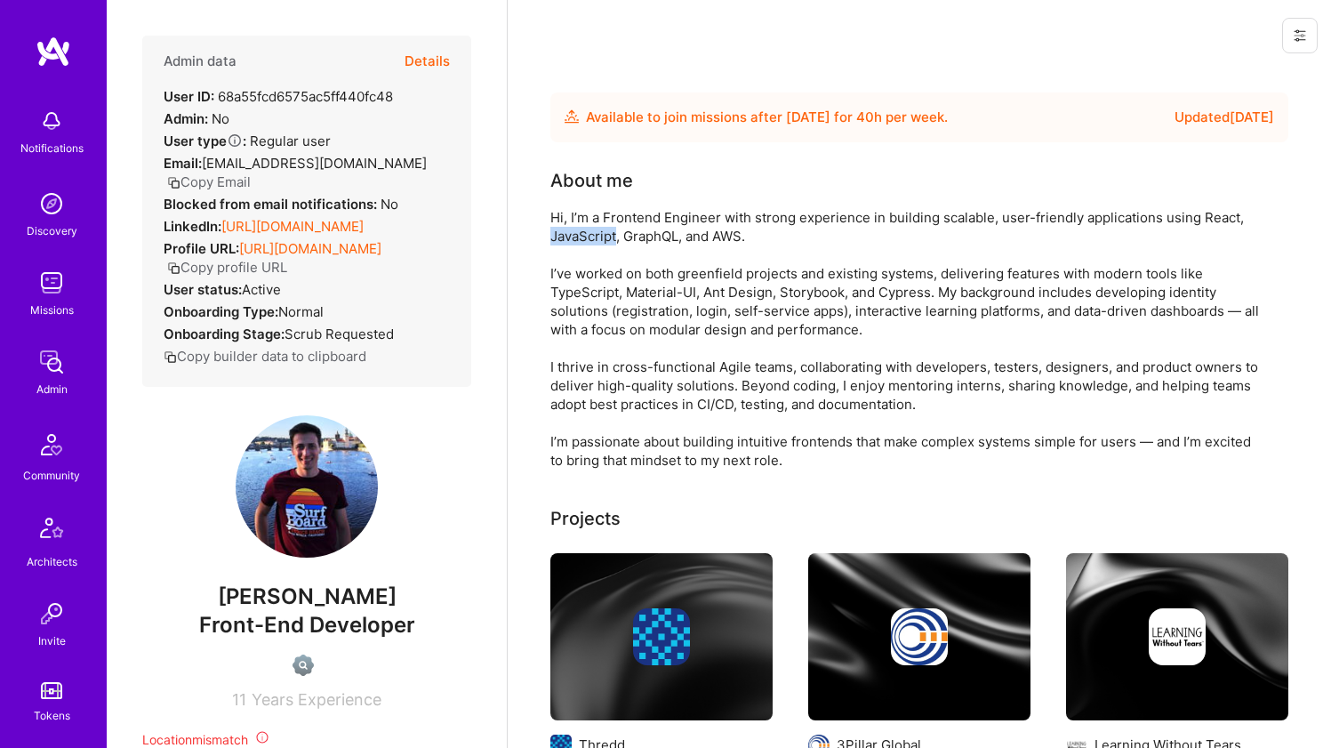
click at [609, 230] on div "Hi, I’m a Frontend Engineer with strong experience in building scalable, user-f…" at bounding box center [907, 338] width 712 height 261
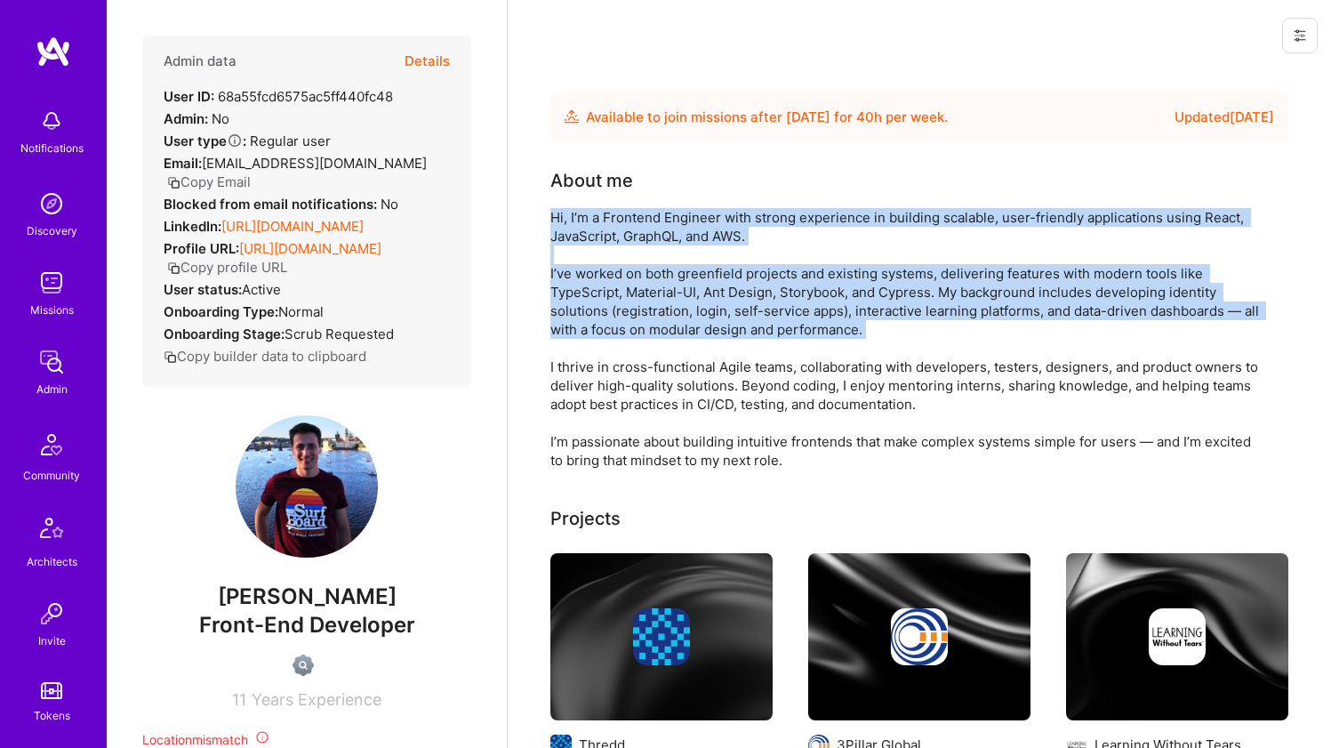
drag, startPoint x: 609, startPoint y: 230, endPoint x: 591, endPoint y: 300, distance: 71.6
click at [591, 300] on div "Hi, I’m a Frontend Engineer with strong experience in building scalable, user-f…" at bounding box center [907, 338] width 712 height 261
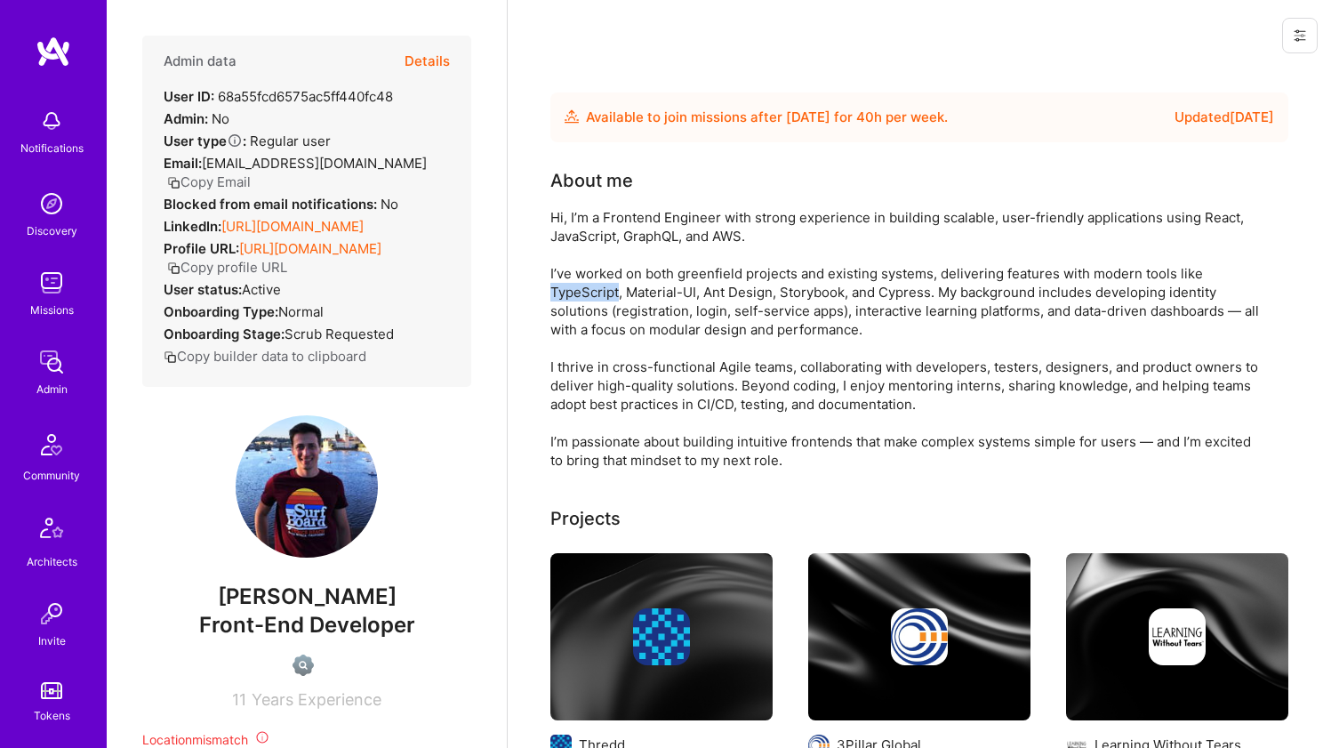
click at [591, 300] on div "Hi, I’m a Frontend Engineer with strong experience in building scalable, user-f…" at bounding box center [907, 338] width 712 height 261
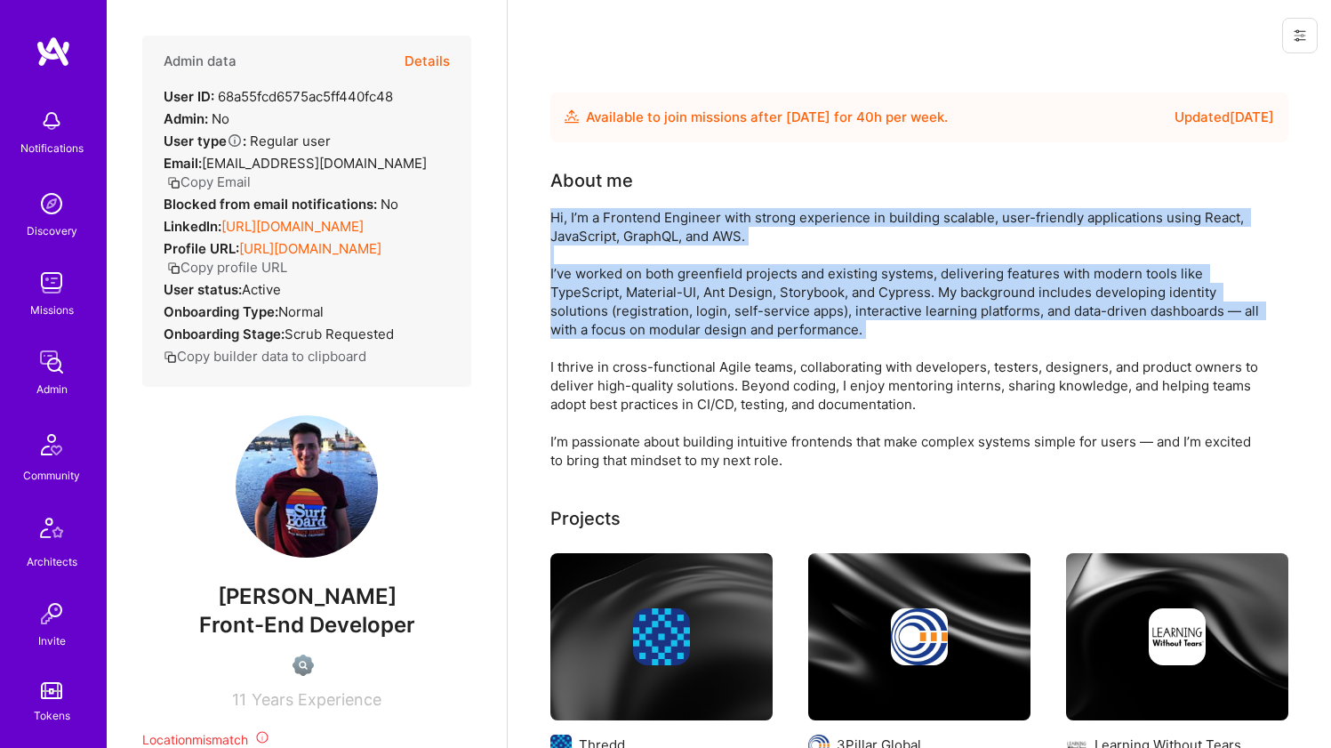
drag, startPoint x: 591, startPoint y: 300, endPoint x: 603, endPoint y: 243, distance: 58.1
click at [603, 243] on div "Hi, I’m a Frontend Engineer with strong experience in building scalable, user-f…" at bounding box center [907, 338] width 712 height 261
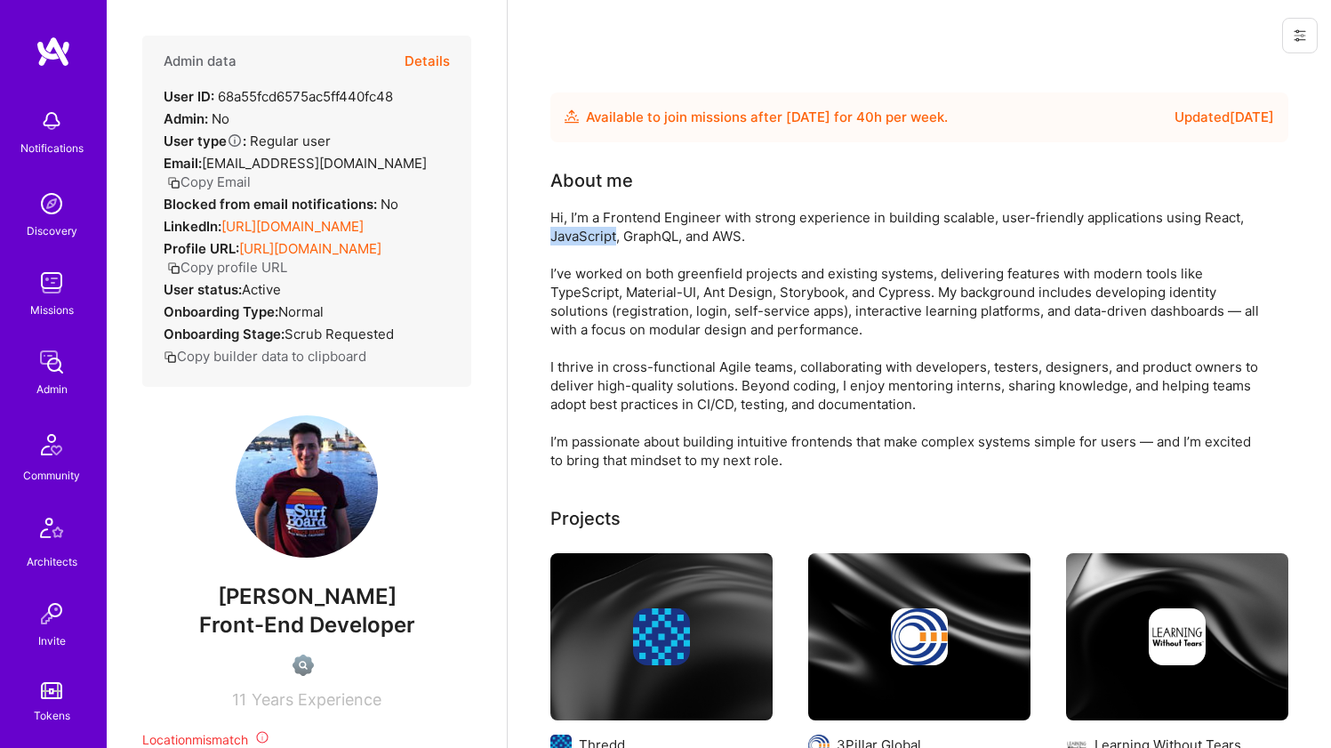
click at [603, 243] on div "Hi, I’m a Frontend Engineer with strong experience in building scalable, user-f…" at bounding box center [907, 338] width 712 height 261
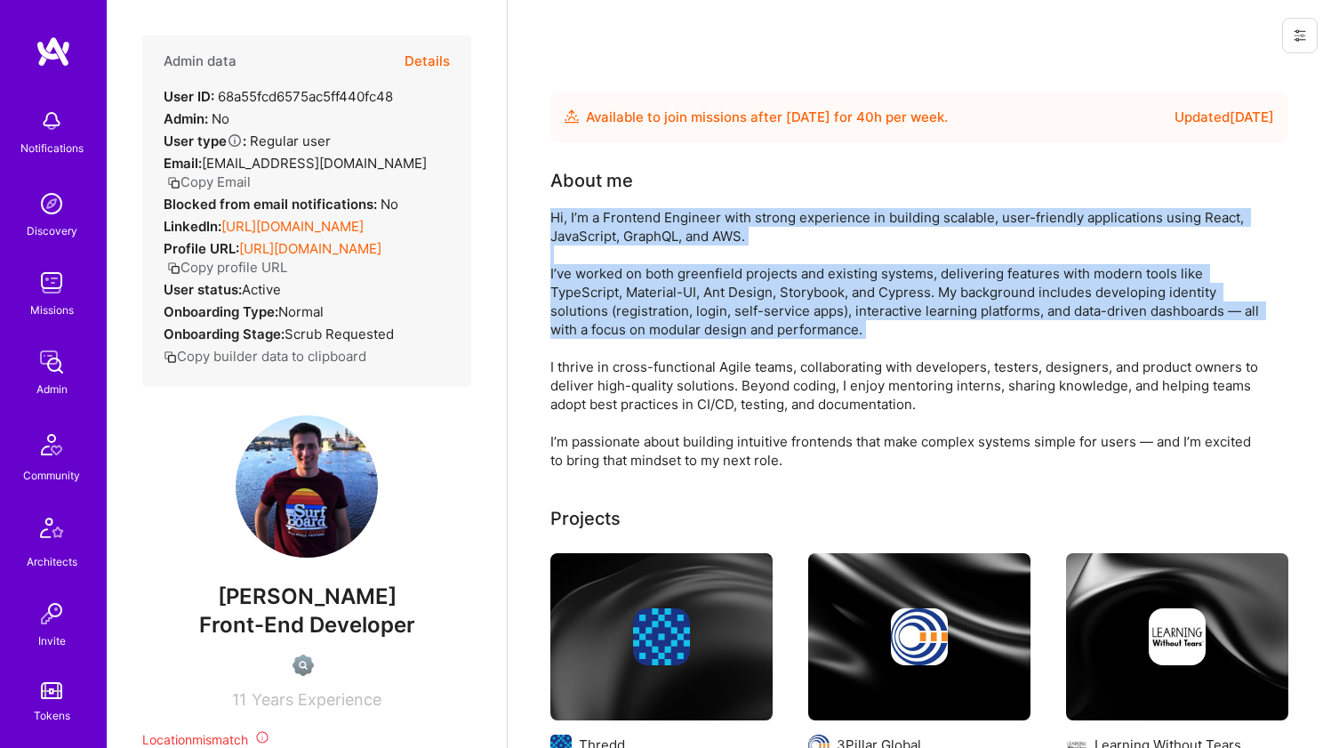
drag, startPoint x: 603, startPoint y: 243, endPoint x: 582, endPoint y: 299, distance: 60.0
click at [582, 299] on div "Hi, I’m a Frontend Engineer with strong experience in building scalable, user-f…" at bounding box center [907, 338] width 712 height 261
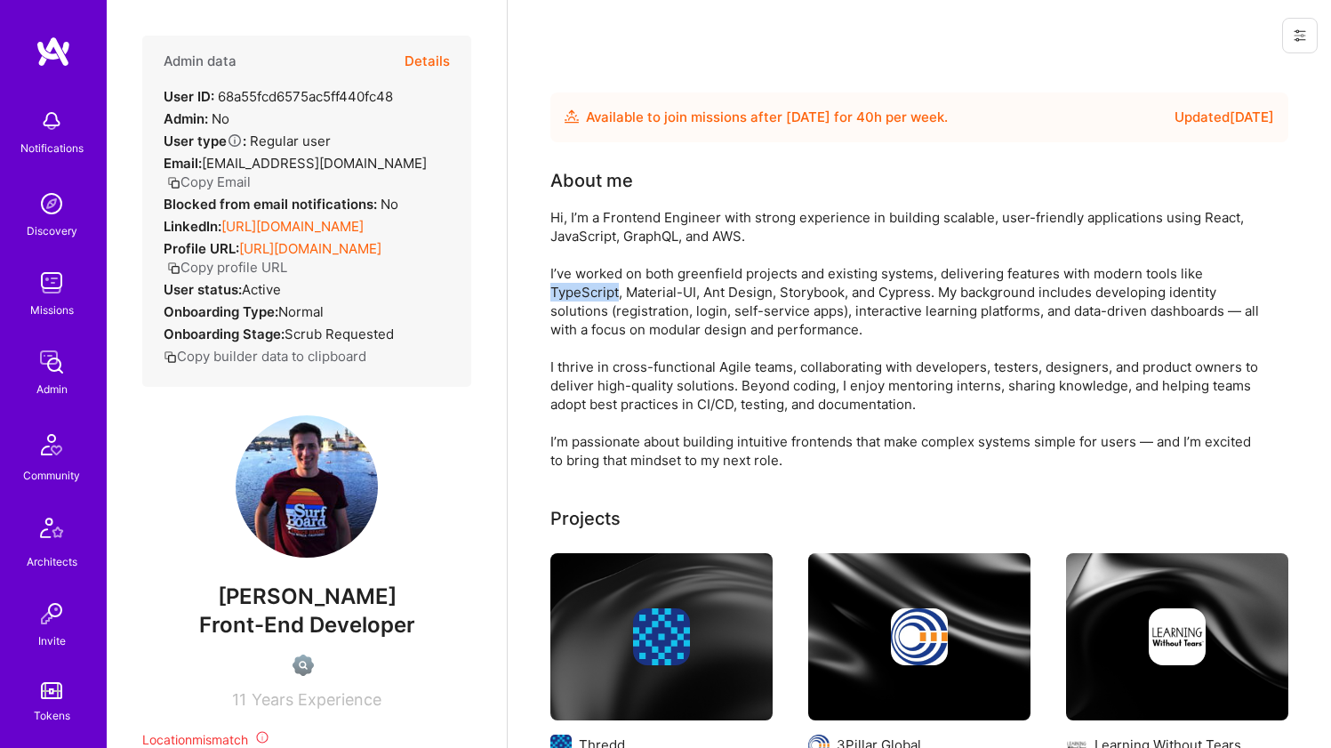
click at [582, 299] on div "Hi, I’m a Frontend Engineer with strong experience in building scalable, user-f…" at bounding box center [907, 338] width 712 height 261
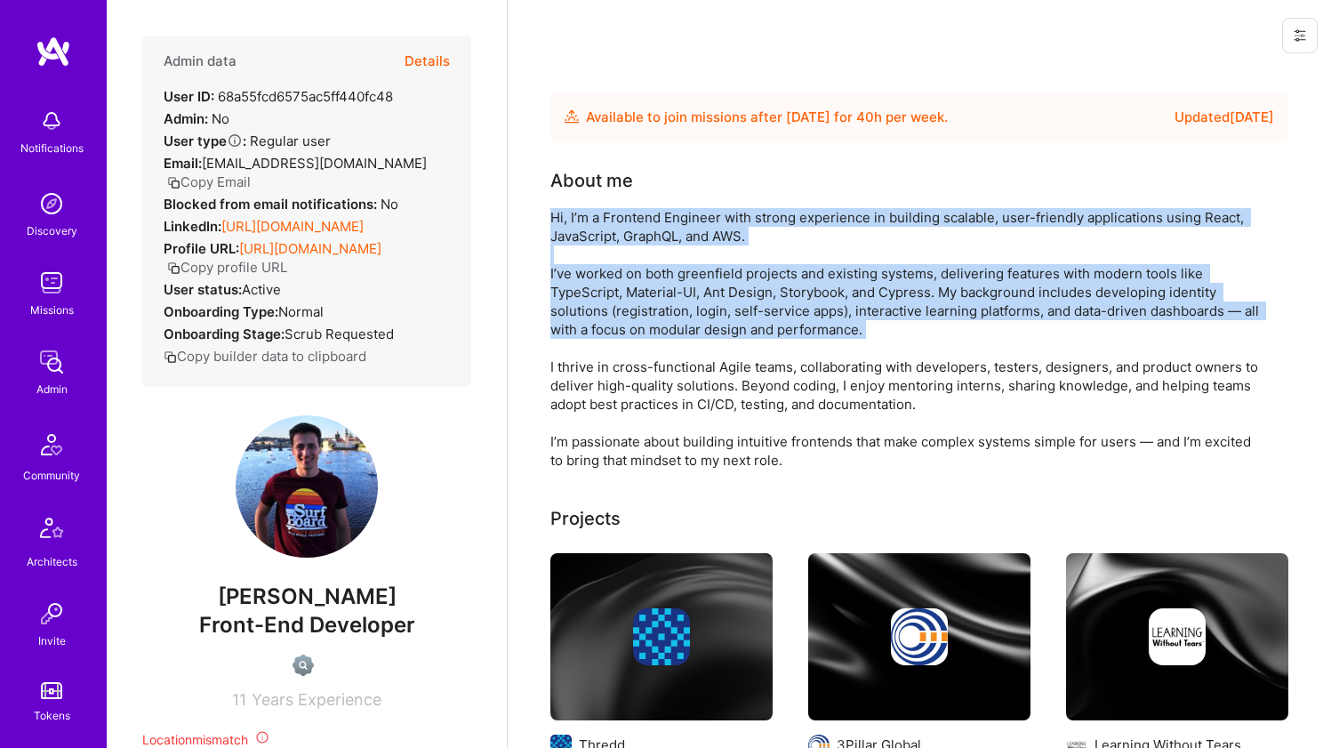
drag, startPoint x: 582, startPoint y: 299, endPoint x: 600, endPoint y: 229, distance: 71.8
click at [600, 229] on div "Hi, I’m a Frontend Engineer with strong experience in building scalable, user-f…" at bounding box center [907, 338] width 712 height 261
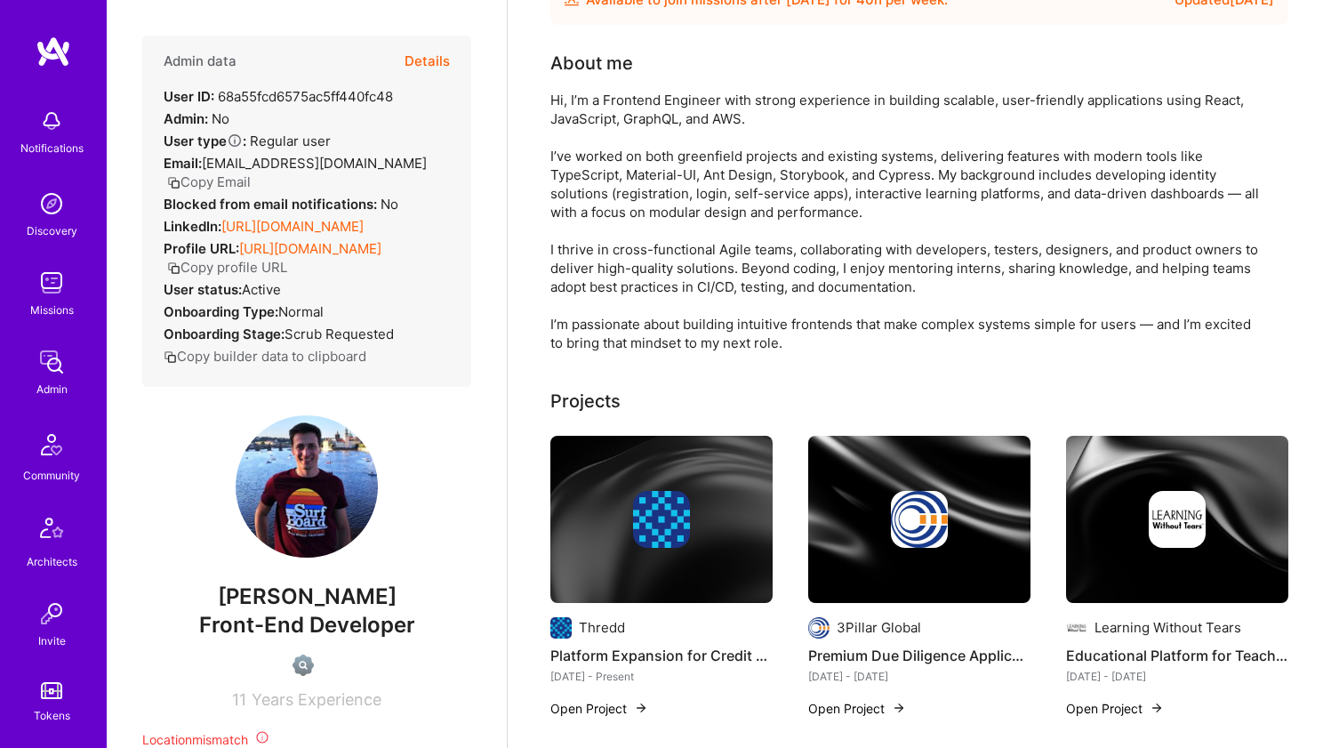
click at [604, 248] on div "Hi, I’m a Frontend Engineer with strong experience in building scalable, user-f…" at bounding box center [907, 221] width 712 height 261
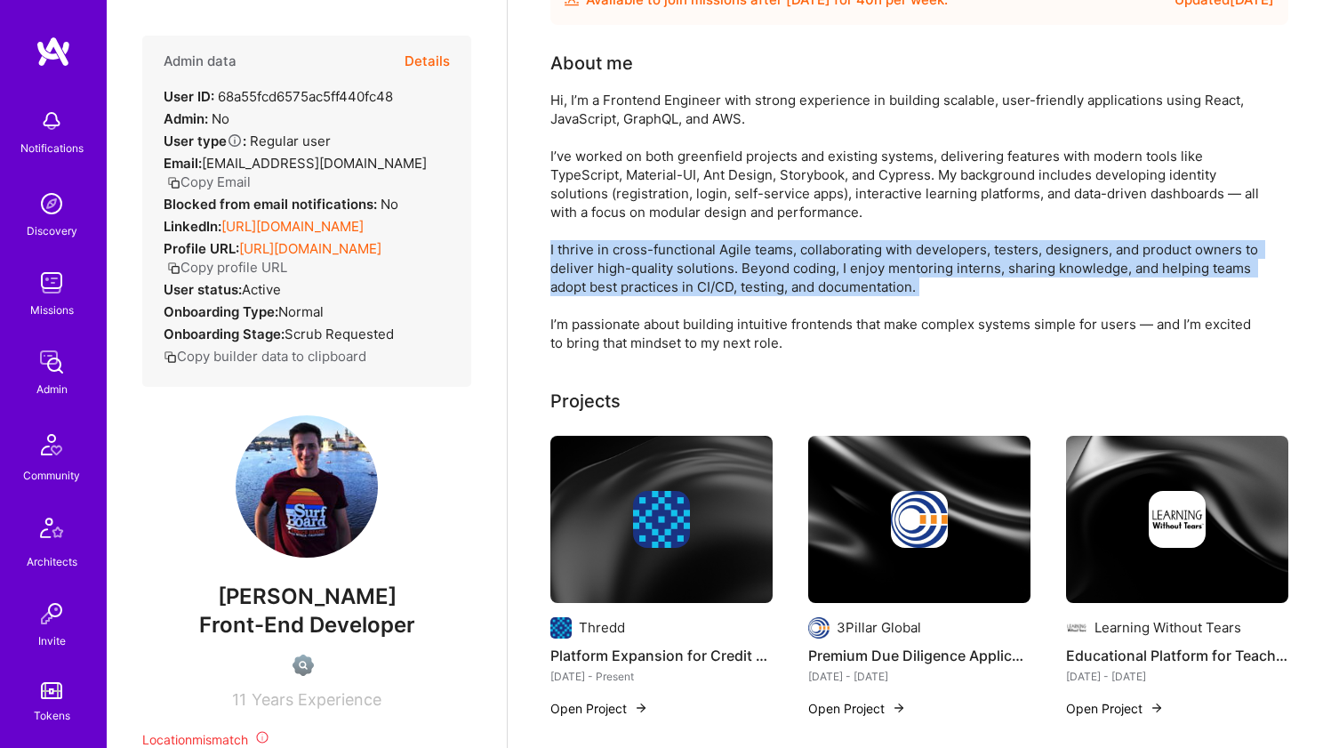
click at [604, 248] on div "Hi, I’m a Frontend Engineer with strong experience in building scalable, user-f…" at bounding box center [907, 221] width 712 height 261
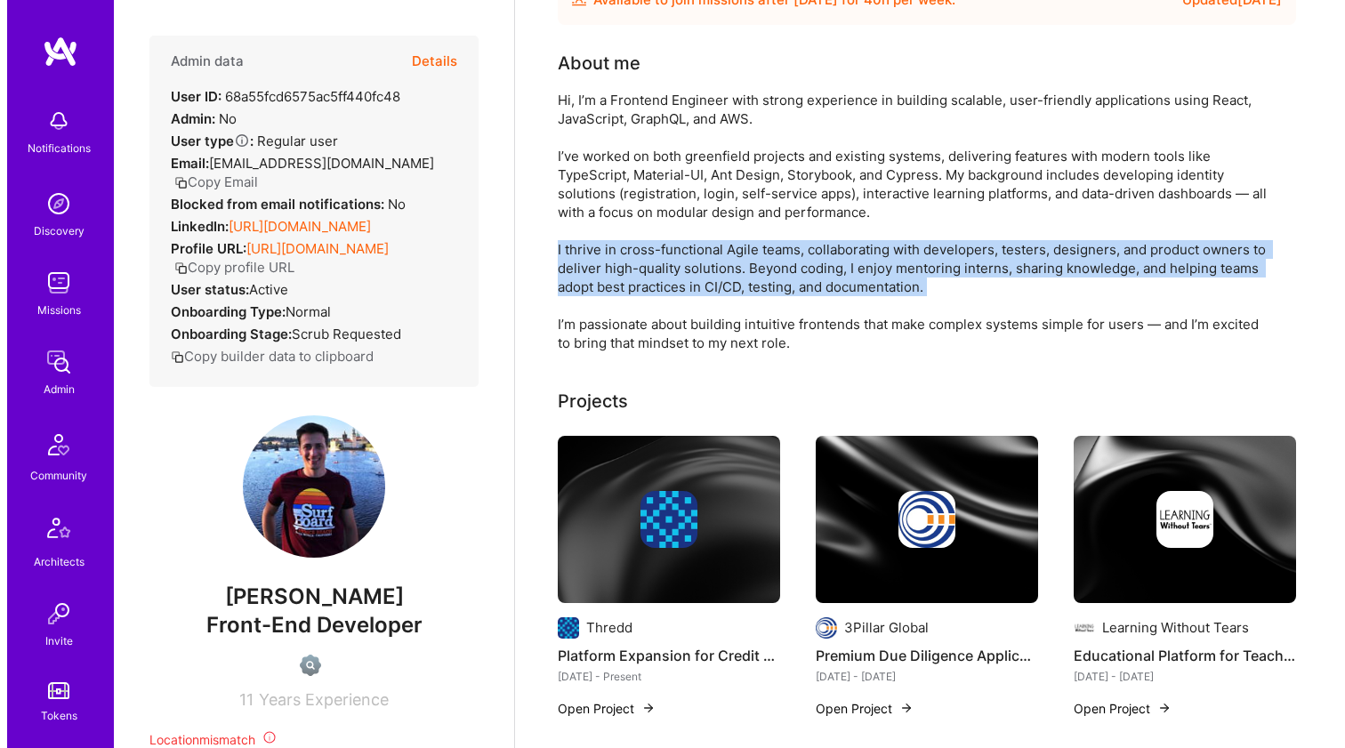
scroll to position [383, 0]
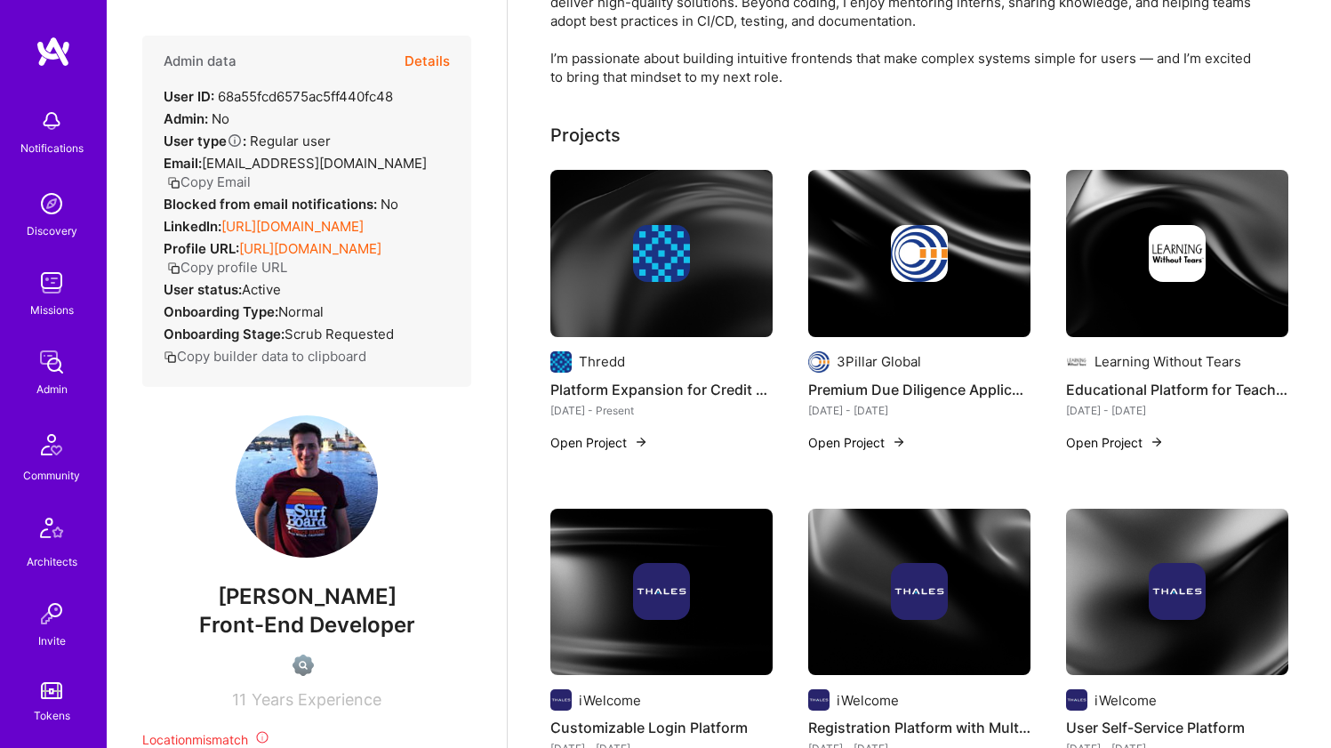
click at [608, 278] on div at bounding box center [662, 253] width 222 height 57
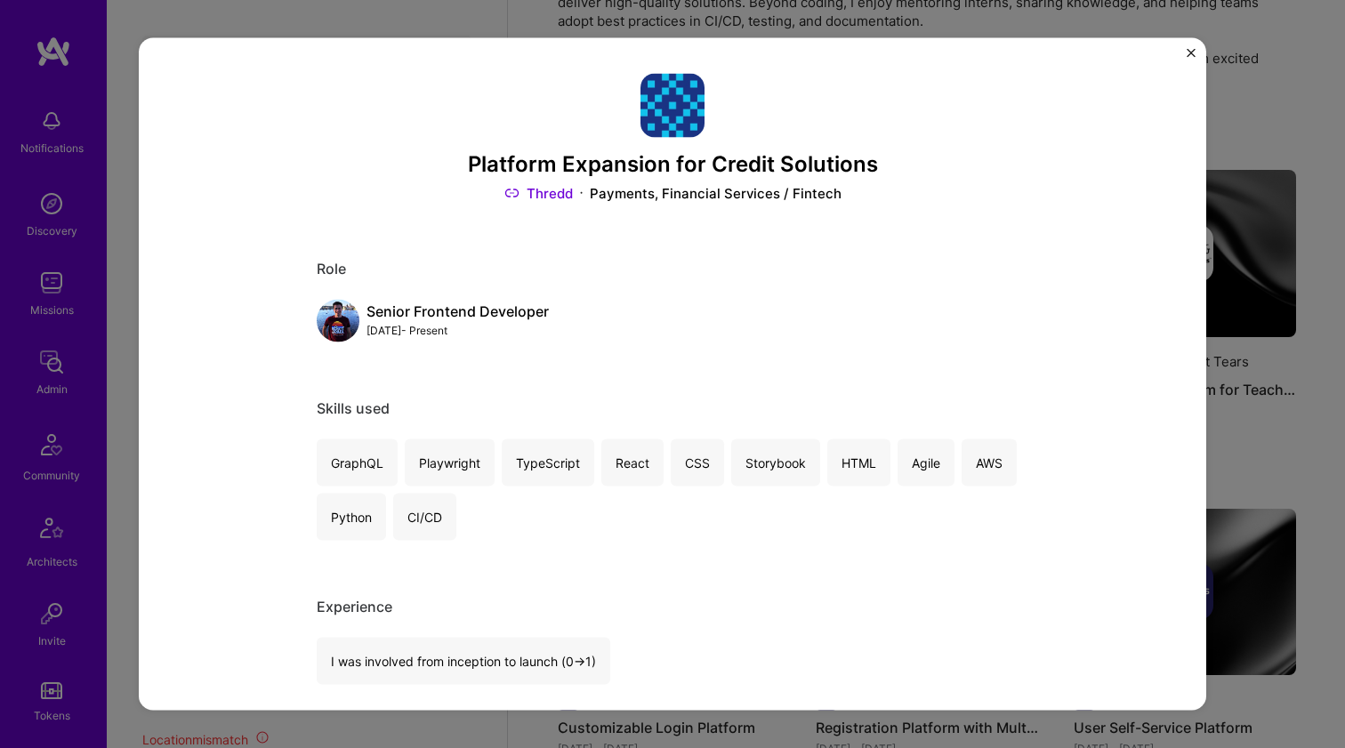
click at [561, 195] on link "Thredd" at bounding box center [538, 193] width 68 height 19
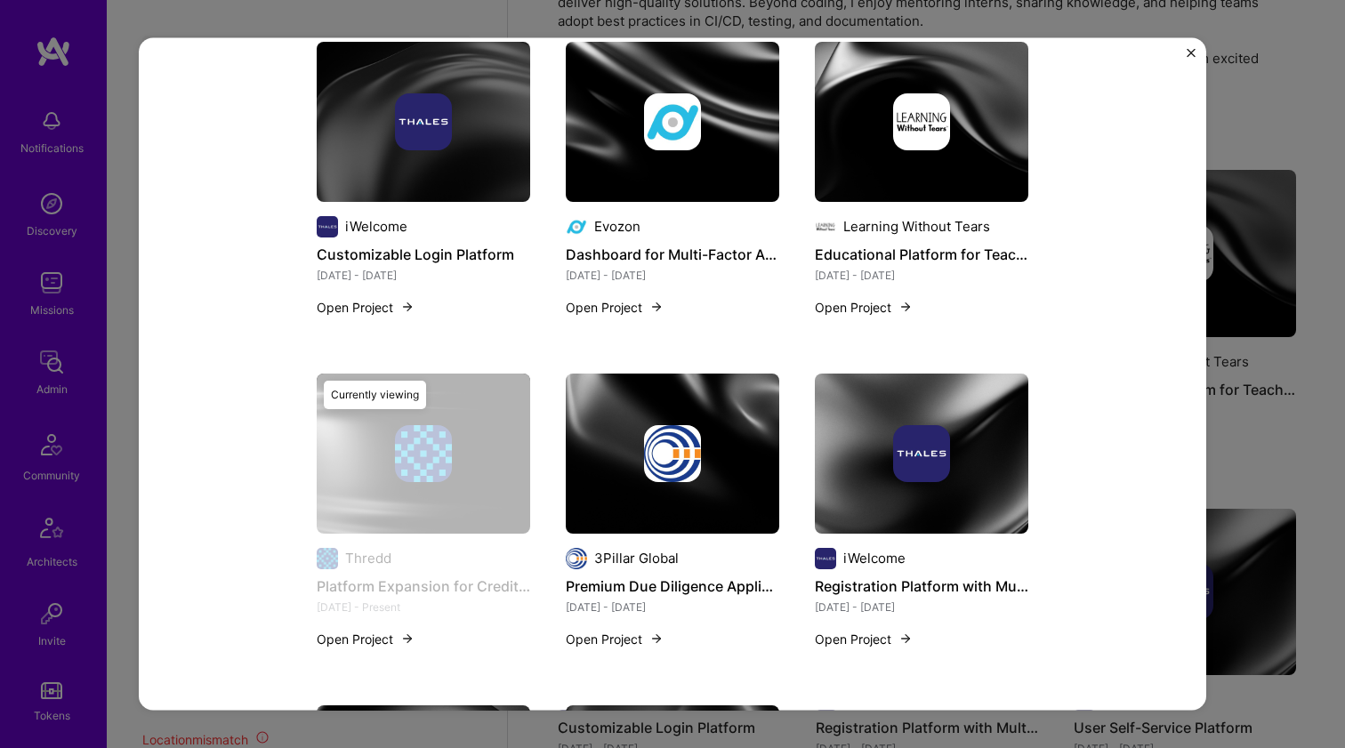
scroll to position [1292, 0]
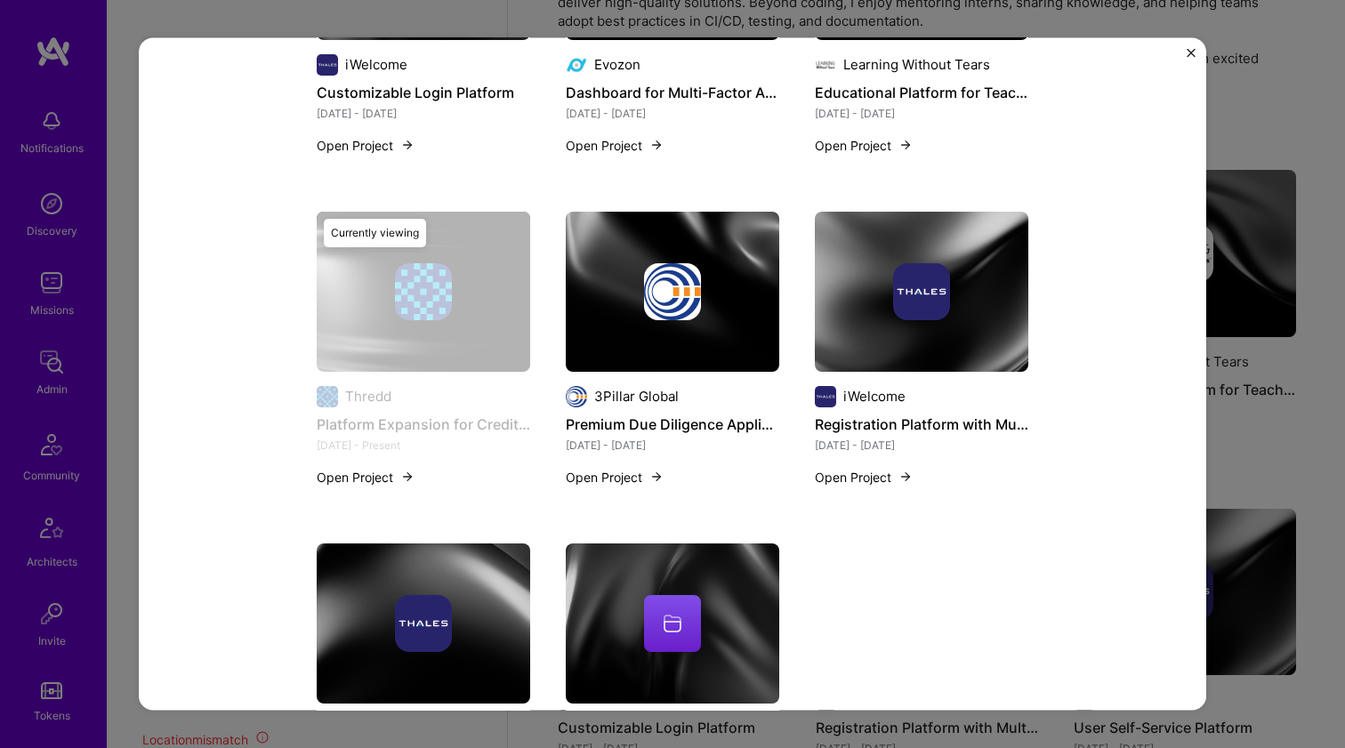
click at [632, 344] on img at bounding box center [672, 291] width 213 height 160
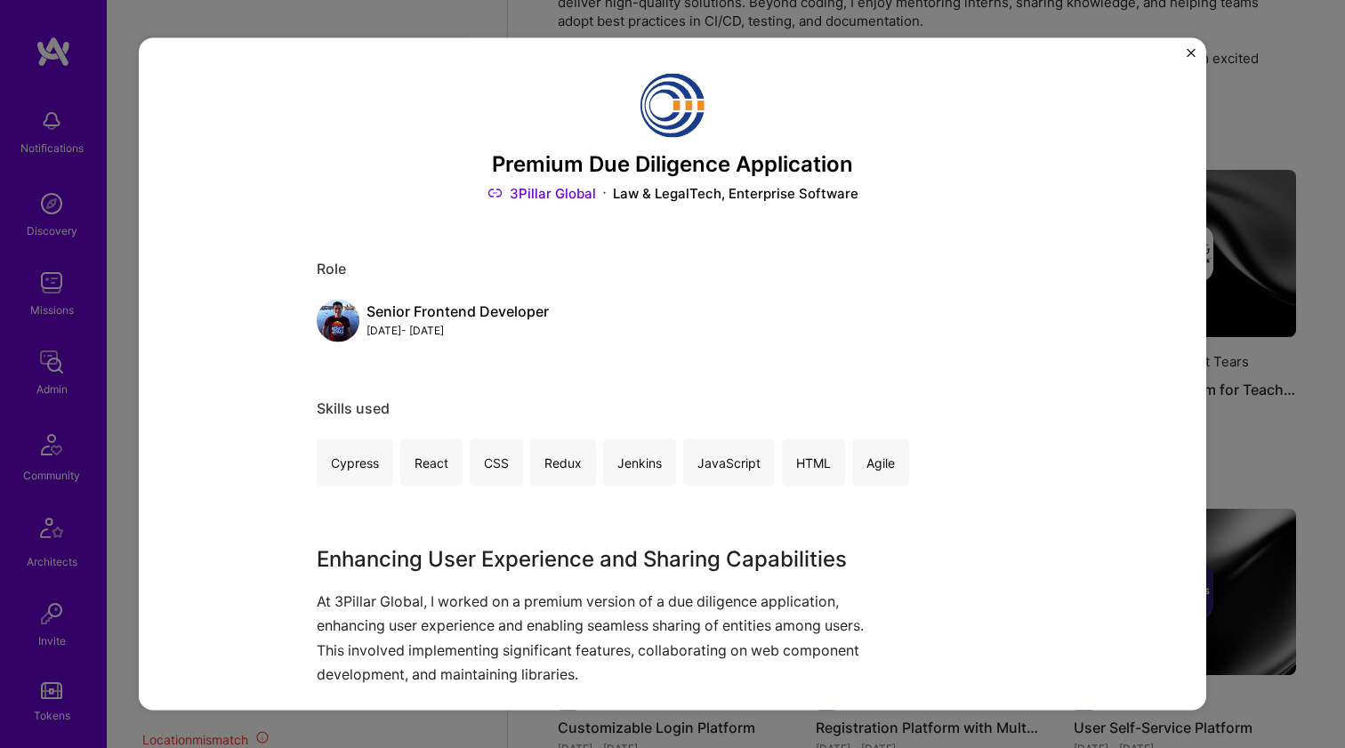
scroll to position [234, 0]
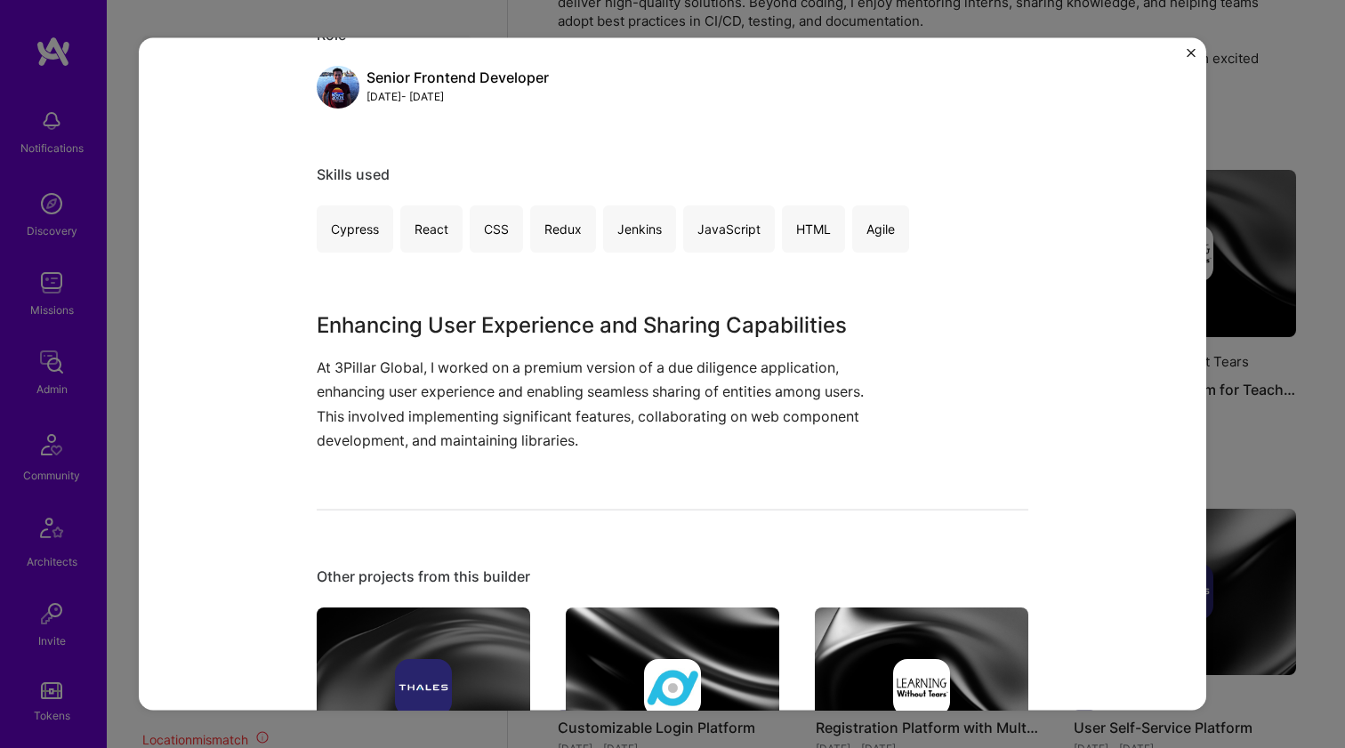
click at [434, 371] on p "At 3Pillar Global, I worked on a premium version of a due diligence application…" at bounding box center [606, 404] width 578 height 97
click at [434, 370] on p "At 3Pillar Global, I worked on a premium version of a due diligence application…" at bounding box center [606, 404] width 578 height 97
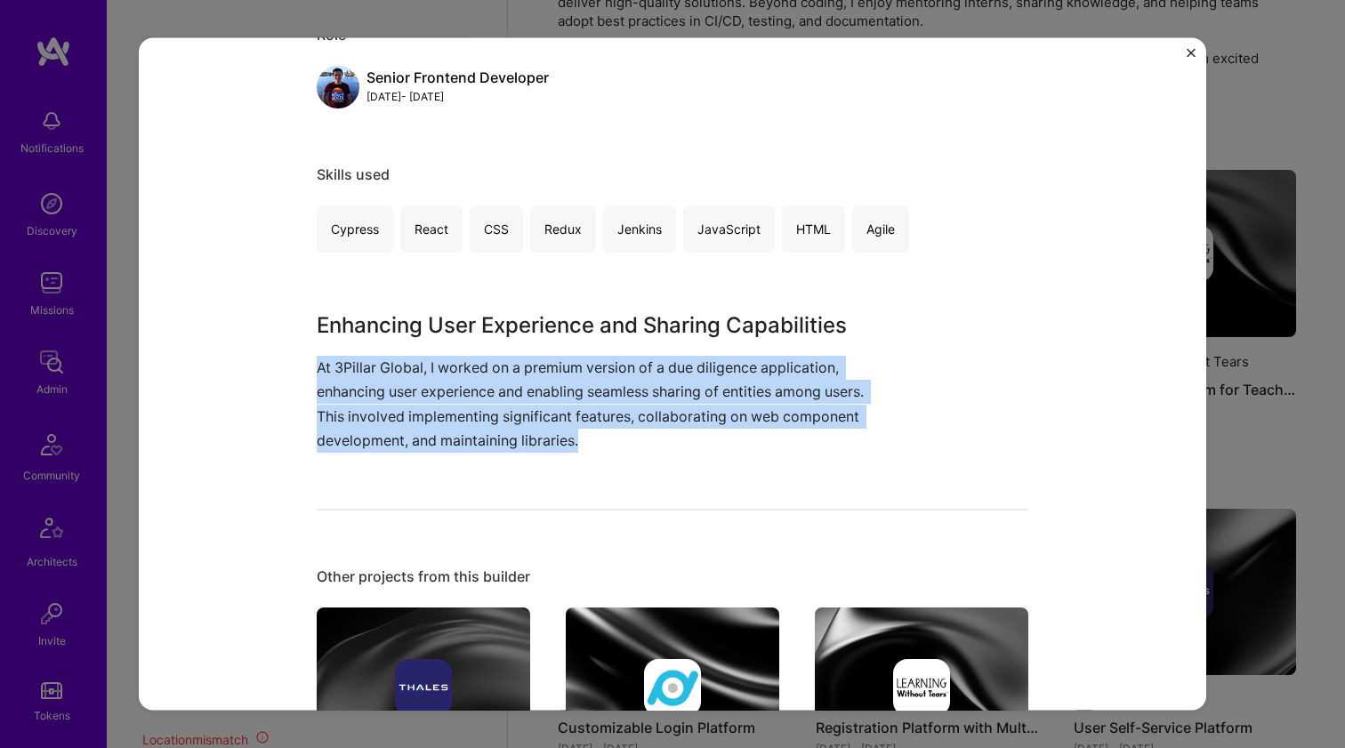
click at [434, 370] on p "At 3Pillar Global, I worked on a premium version of a due diligence application…" at bounding box center [606, 404] width 578 height 97
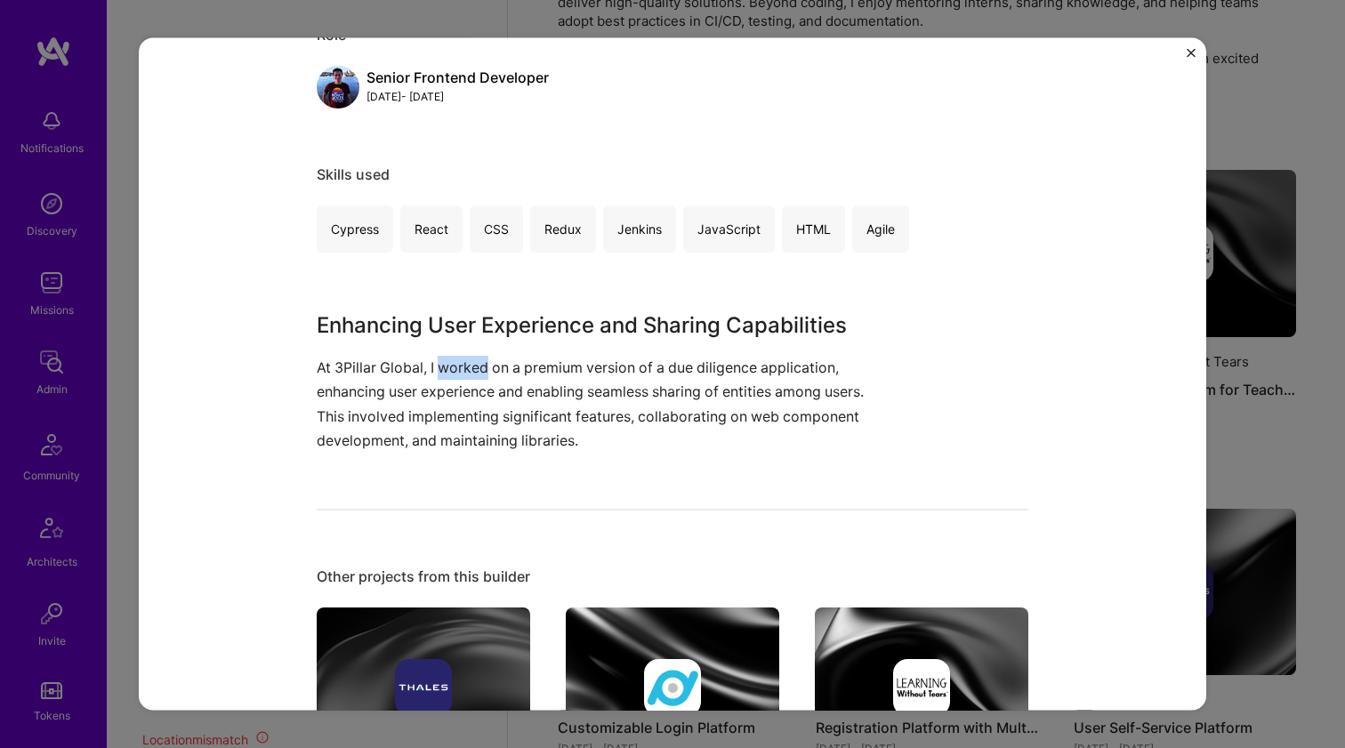
click at [434, 370] on p "At 3Pillar Global, I worked on a premium version of a due diligence application…" at bounding box center [606, 404] width 578 height 97
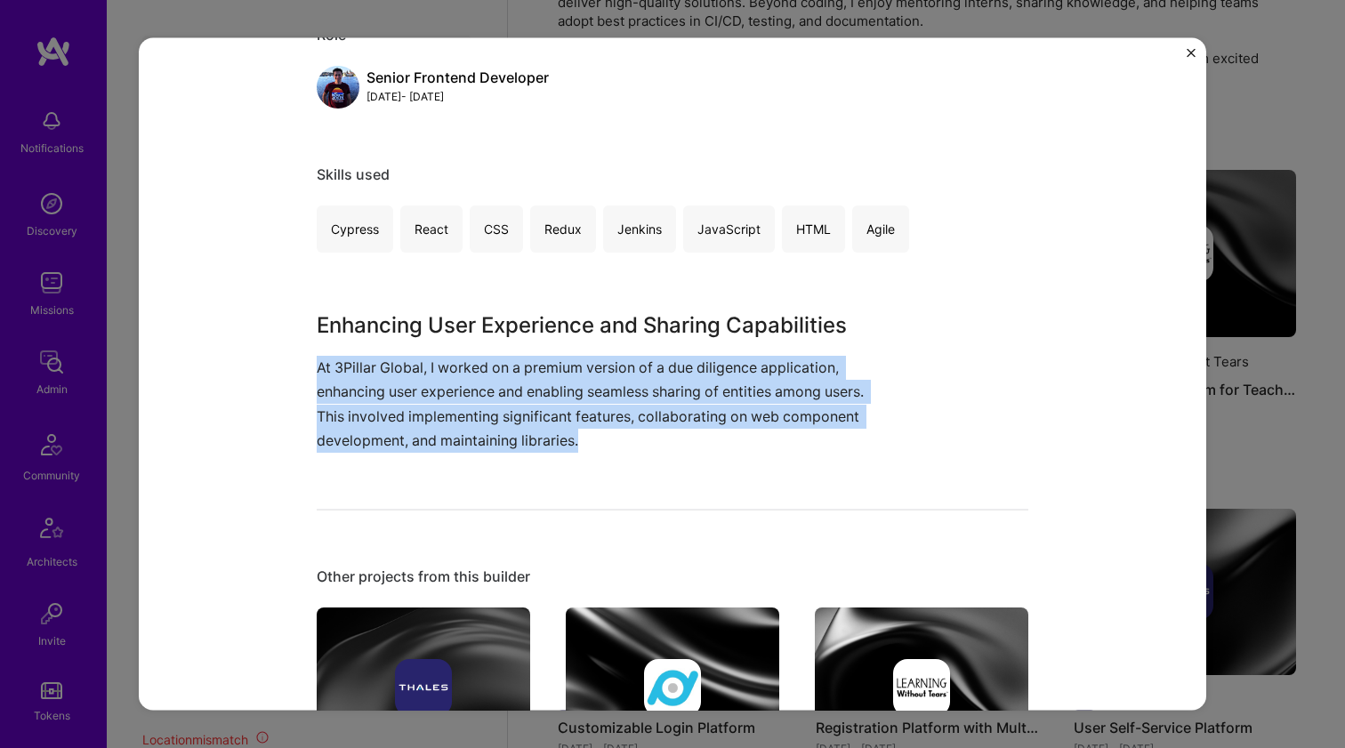
click at [434, 370] on p "At 3Pillar Global, I worked on a premium version of a due diligence application…" at bounding box center [606, 404] width 578 height 97
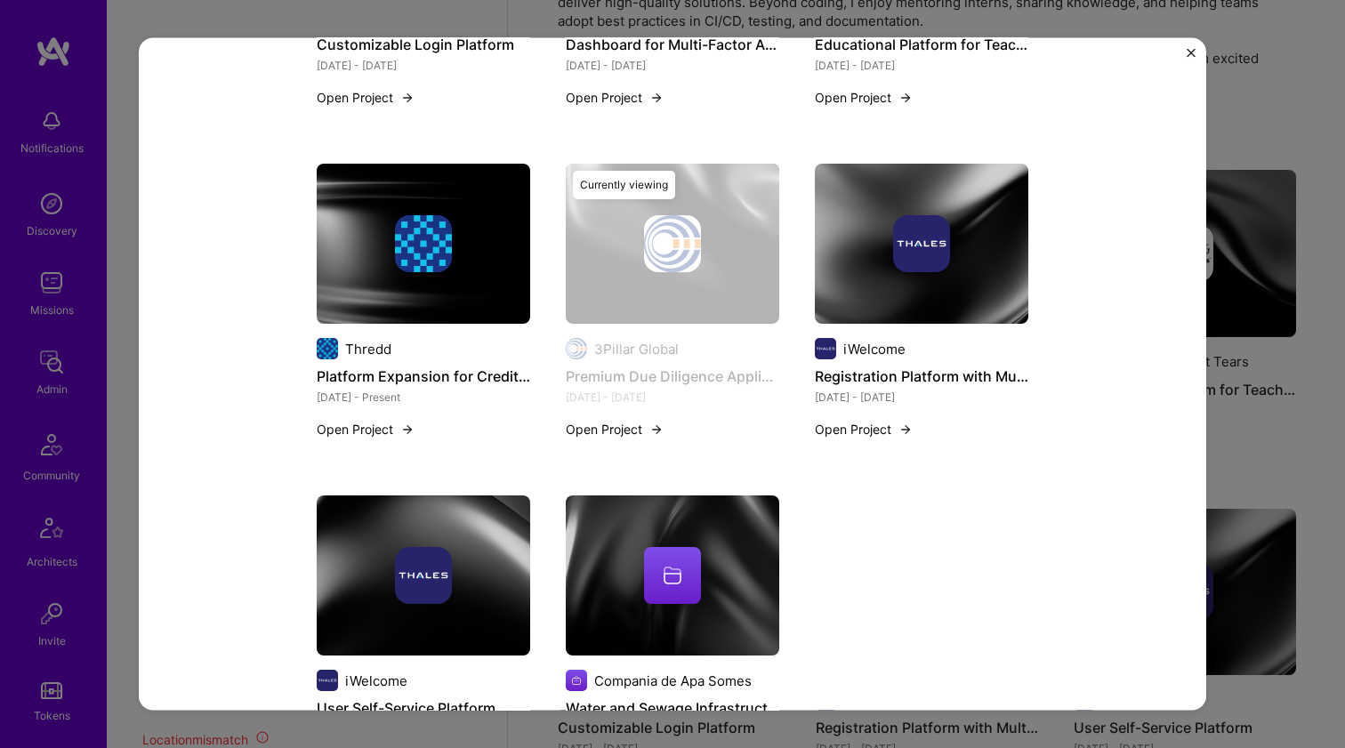
click at [833, 268] on div at bounding box center [921, 243] width 213 height 57
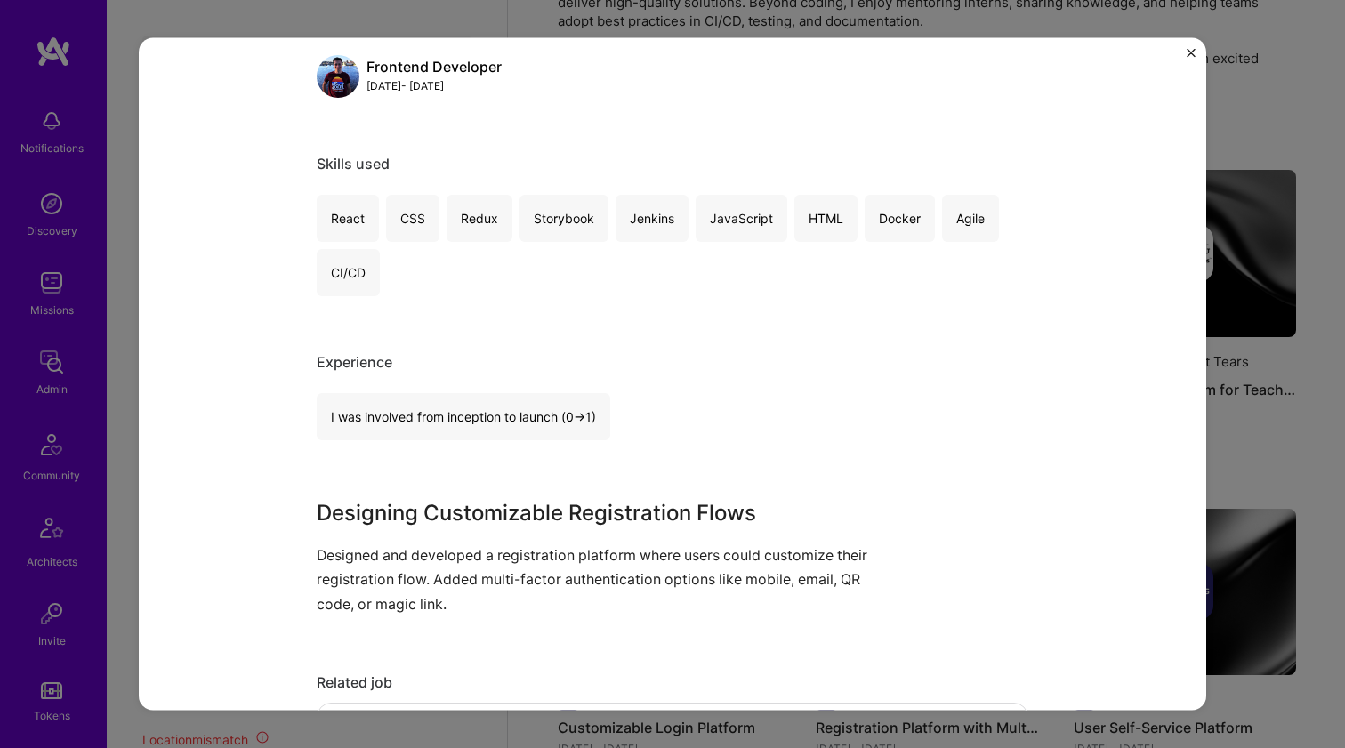
scroll to position [355, 0]
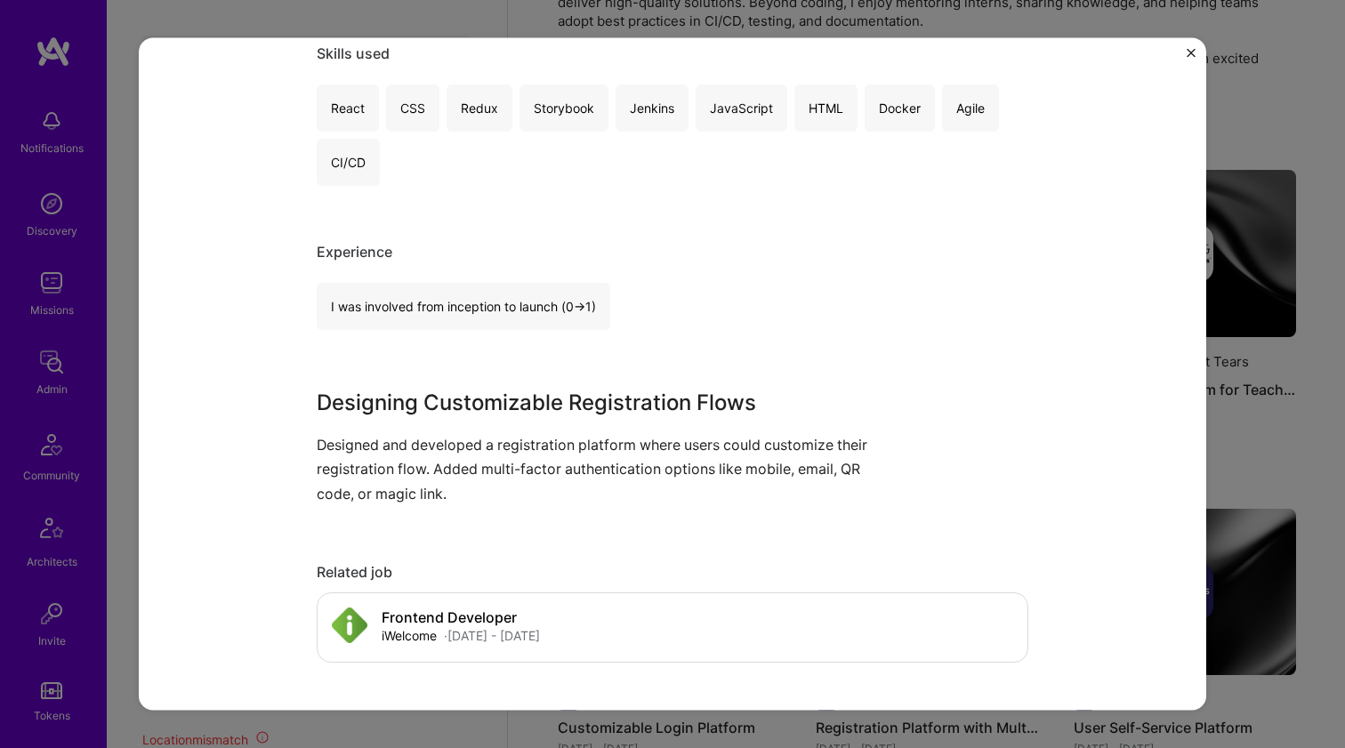
click at [592, 422] on div "Designing Customizable Registration Flows Designed and developed a registration…" at bounding box center [606, 446] width 578 height 119
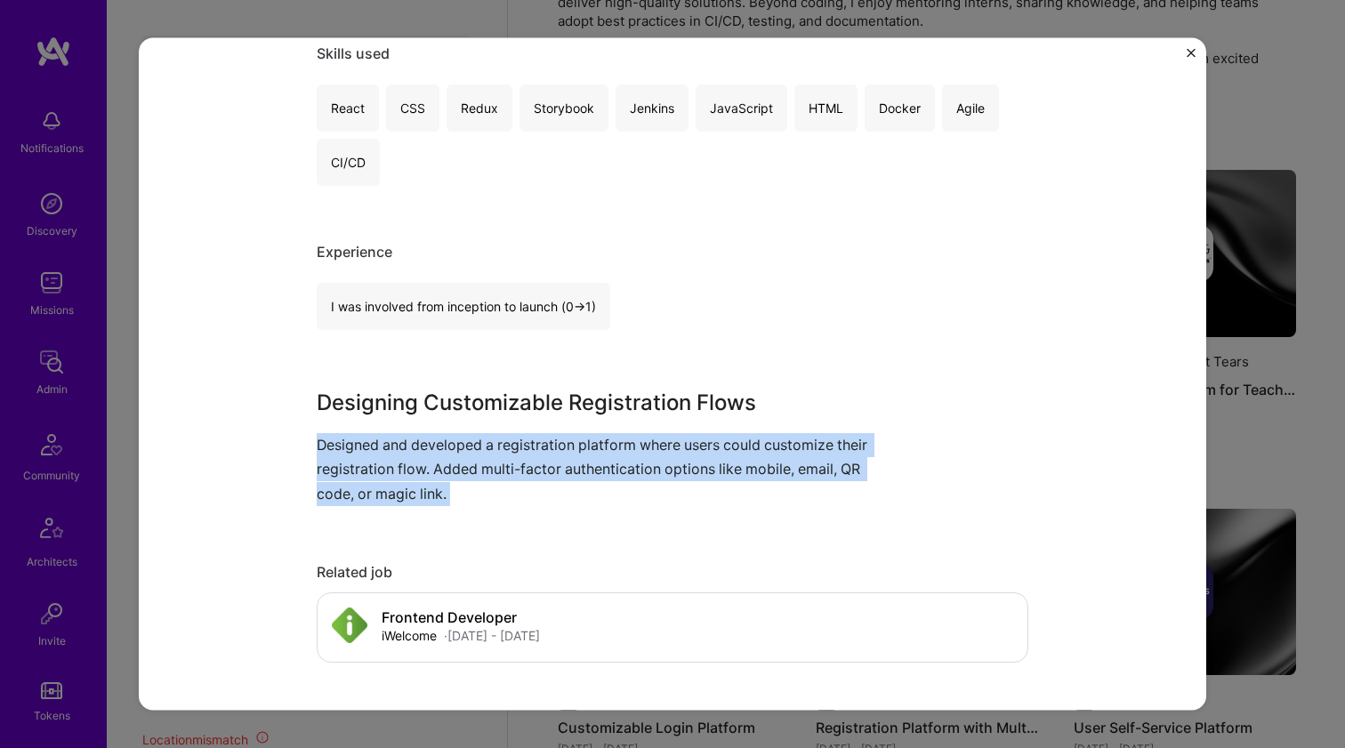
click at [592, 422] on div "Designing Customizable Registration Flows Designed and developed a registration…" at bounding box center [606, 446] width 578 height 119
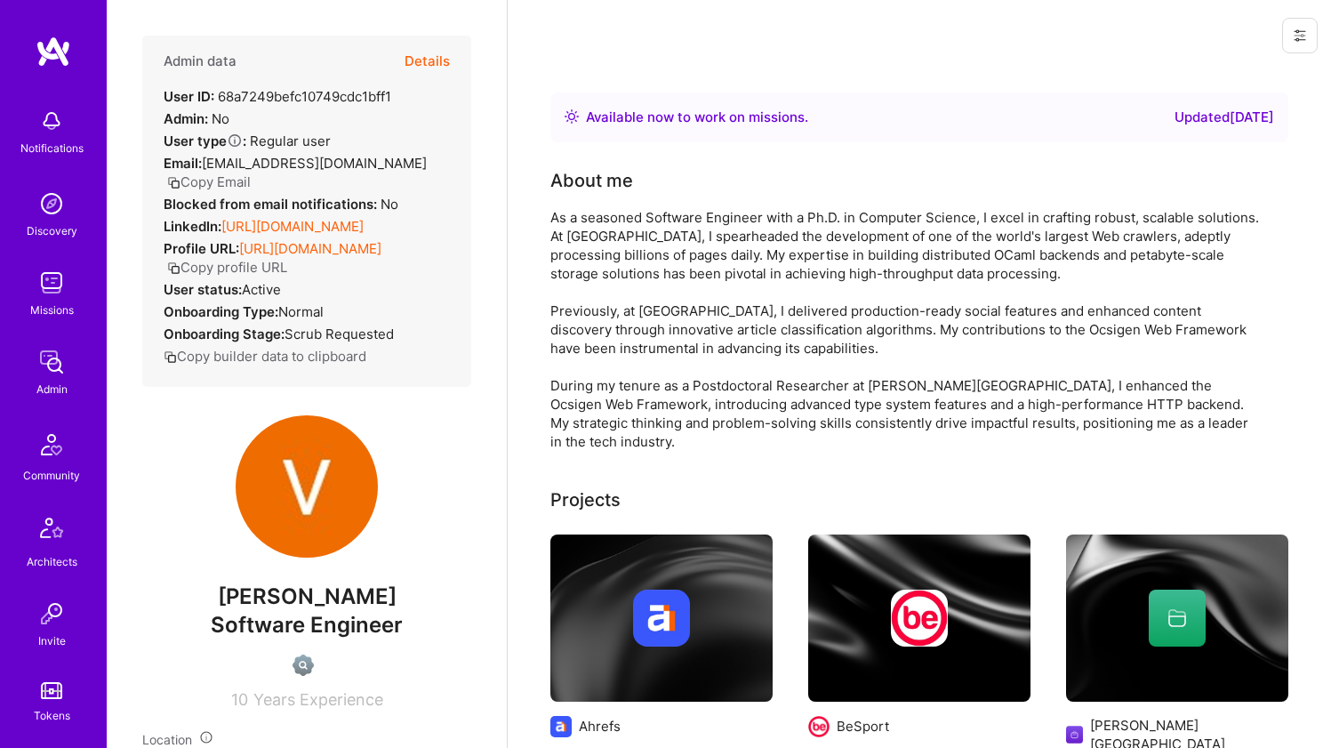
click at [266, 218] on div "Admin data Details User ID: 68a7249befc10749cdc1bff1 Admin: No User type Regula…" at bounding box center [306, 211] width 329 height 351
click at [266, 218] on link "[URL][DOMAIN_NAME]" at bounding box center [292, 226] width 142 height 17
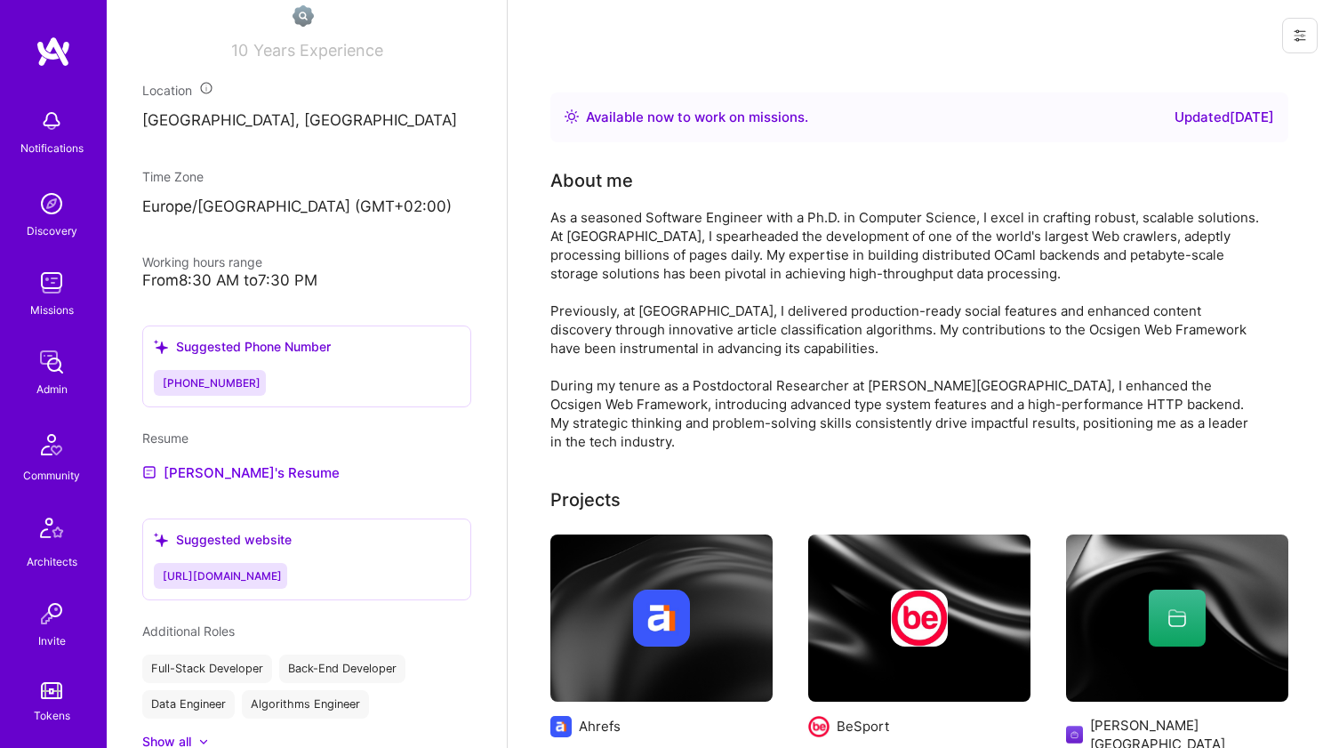
scroll to position [667, 0]
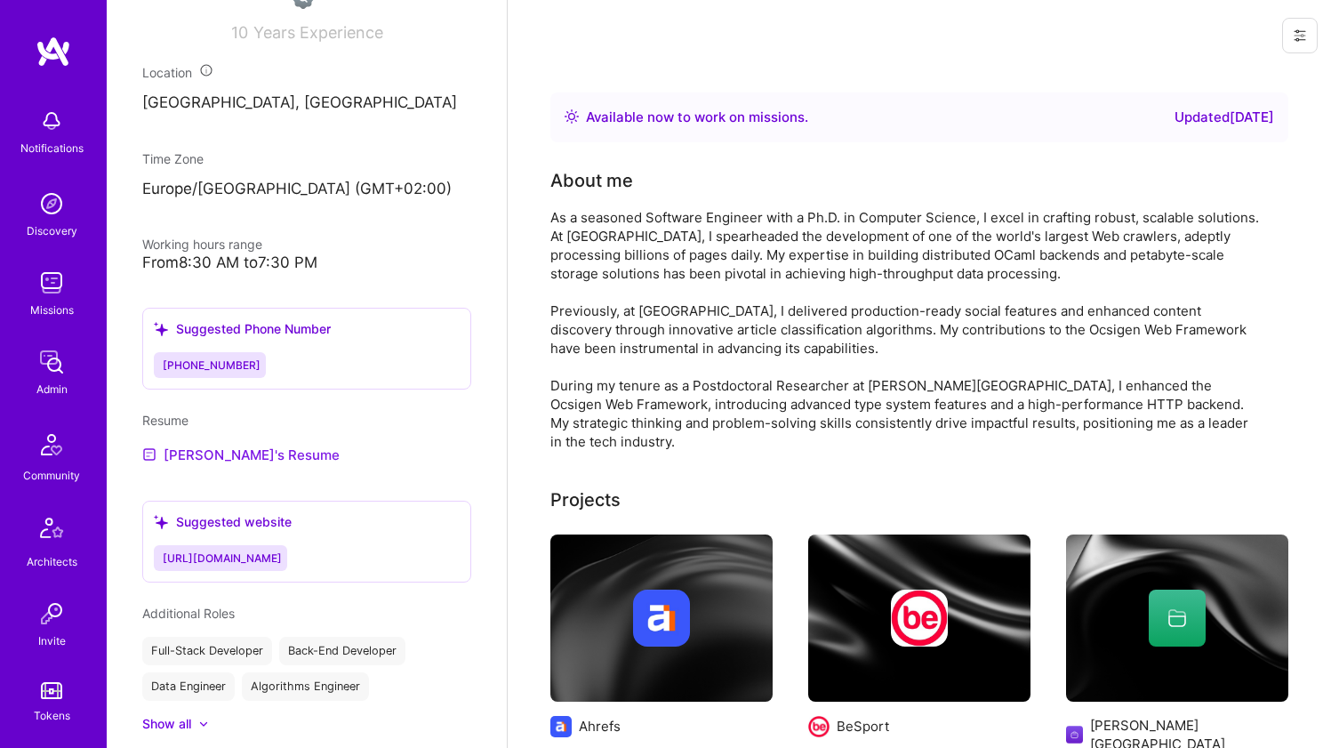
click at [222, 444] on link "Vasilis's Resume" at bounding box center [240, 454] width 197 height 21
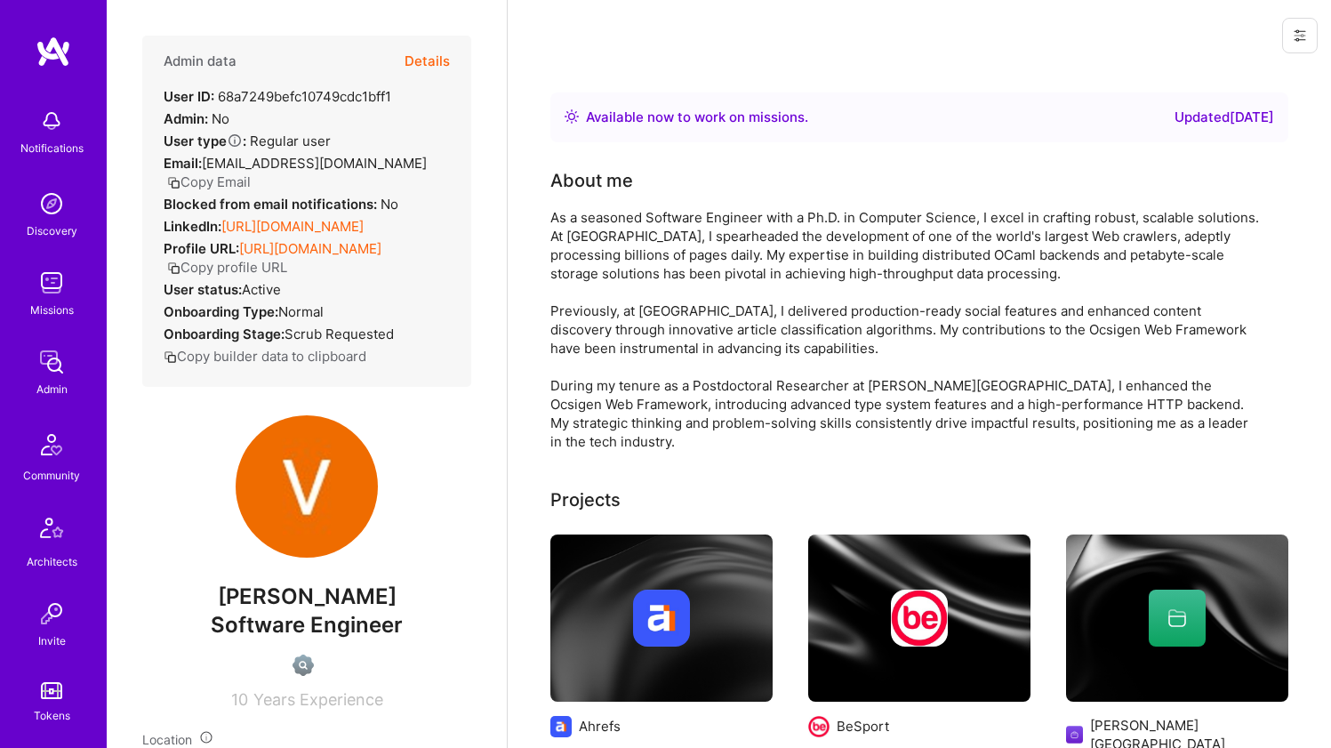
click at [855, 285] on div "As a seasoned Software Engineer with a Ph.D. in Computer Science, I excel in cr…" at bounding box center [907, 329] width 712 height 243
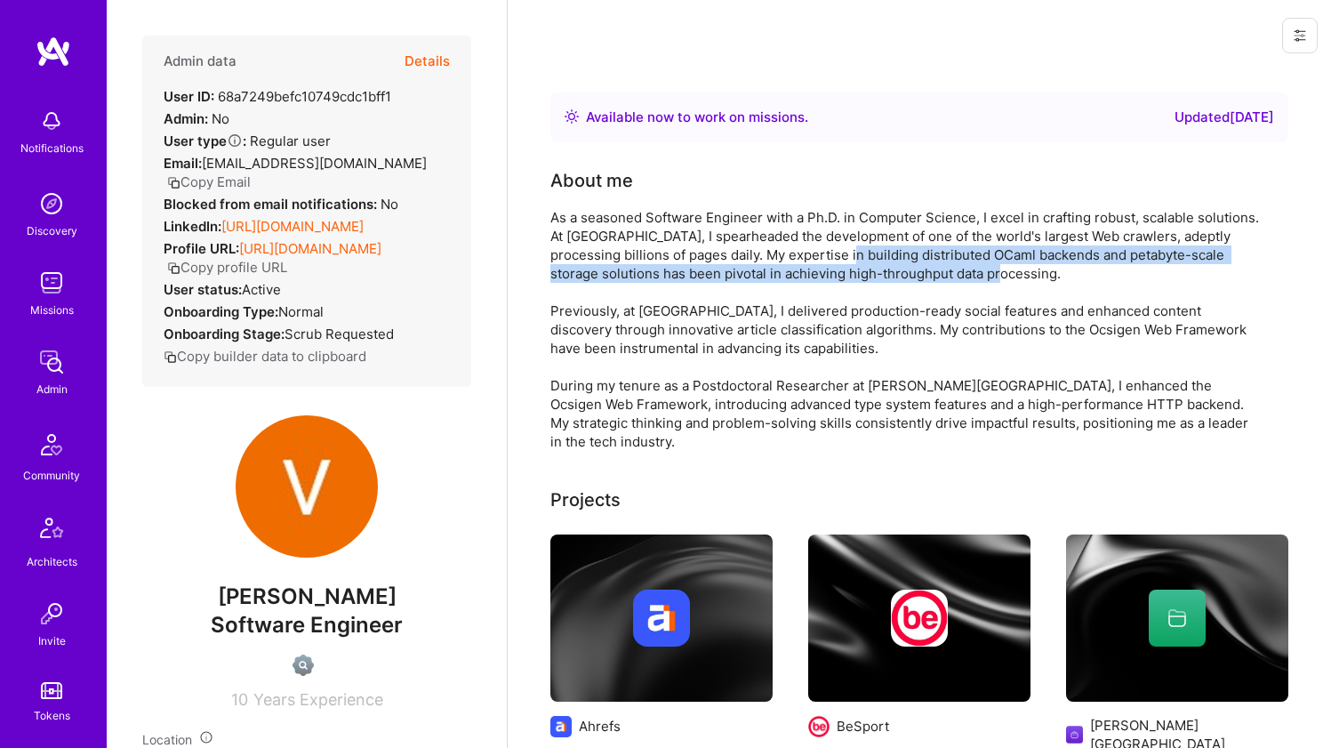
drag, startPoint x: 855, startPoint y: 285, endPoint x: 863, endPoint y: 256, distance: 29.6
click at [863, 257] on div "As a seasoned Software Engineer with a Ph.D. in Computer Science, I excel in cr…" at bounding box center [907, 329] width 712 height 243
click at [871, 245] on div "As a seasoned Software Engineer with a Ph.D. in Computer Science, I excel in cr…" at bounding box center [907, 329] width 712 height 243
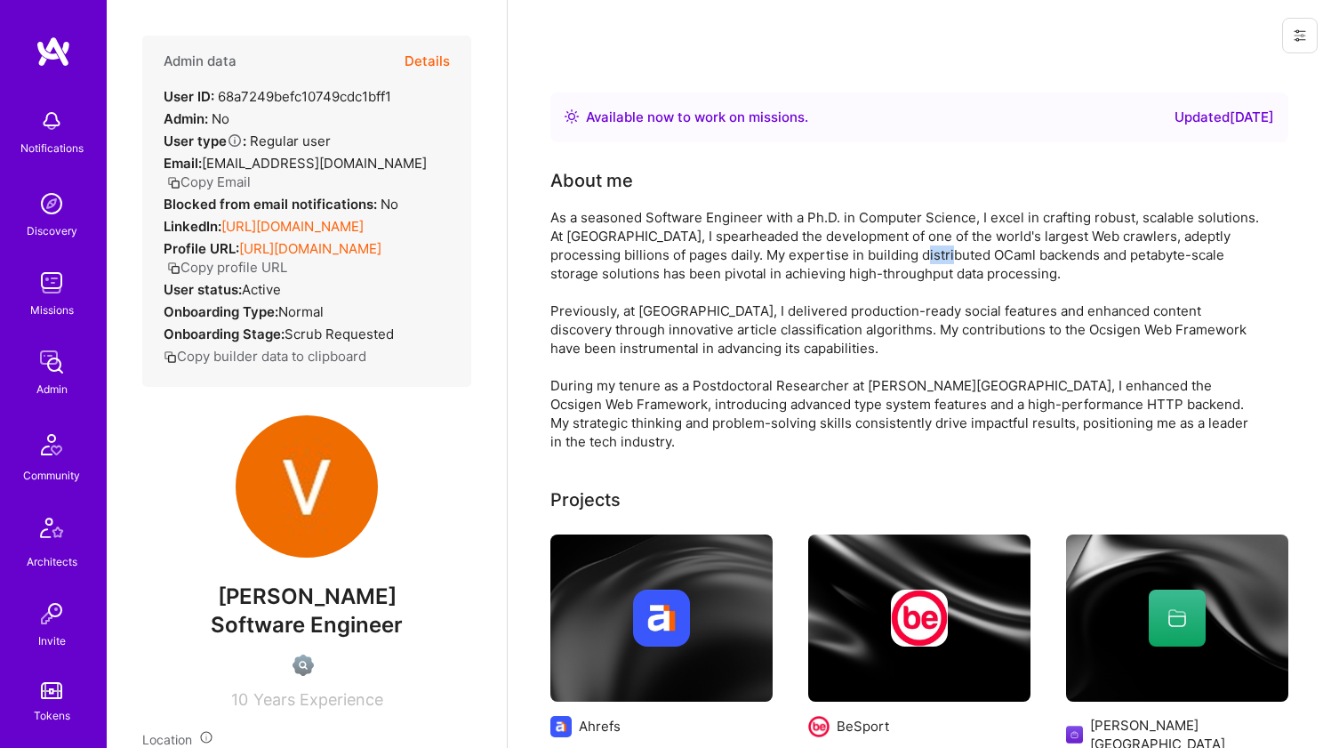
click at [871, 245] on div "As a seasoned Software Engineer with a Ph.D. in Computer Science, I excel in cr…" at bounding box center [907, 329] width 712 height 243
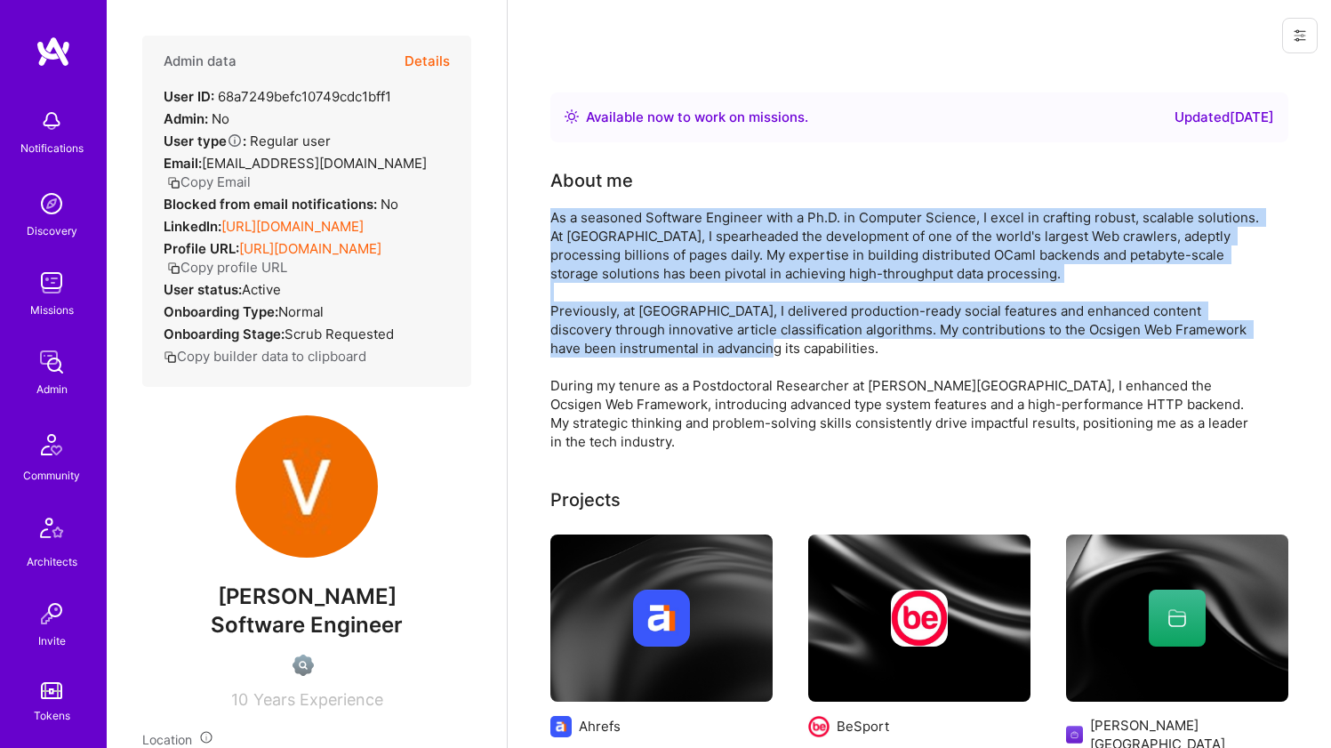
drag, startPoint x: 871, startPoint y: 245, endPoint x: 805, endPoint y: 368, distance: 139.3
click at [805, 368] on div "As a seasoned Software Engineer with a Ph.D. in Computer Science, I excel in cr…" at bounding box center [907, 329] width 712 height 243
click at [805, 369] on div "As a seasoned Software Engineer with a Ph.D. in Computer Science, I excel in cr…" at bounding box center [907, 329] width 712 height 243
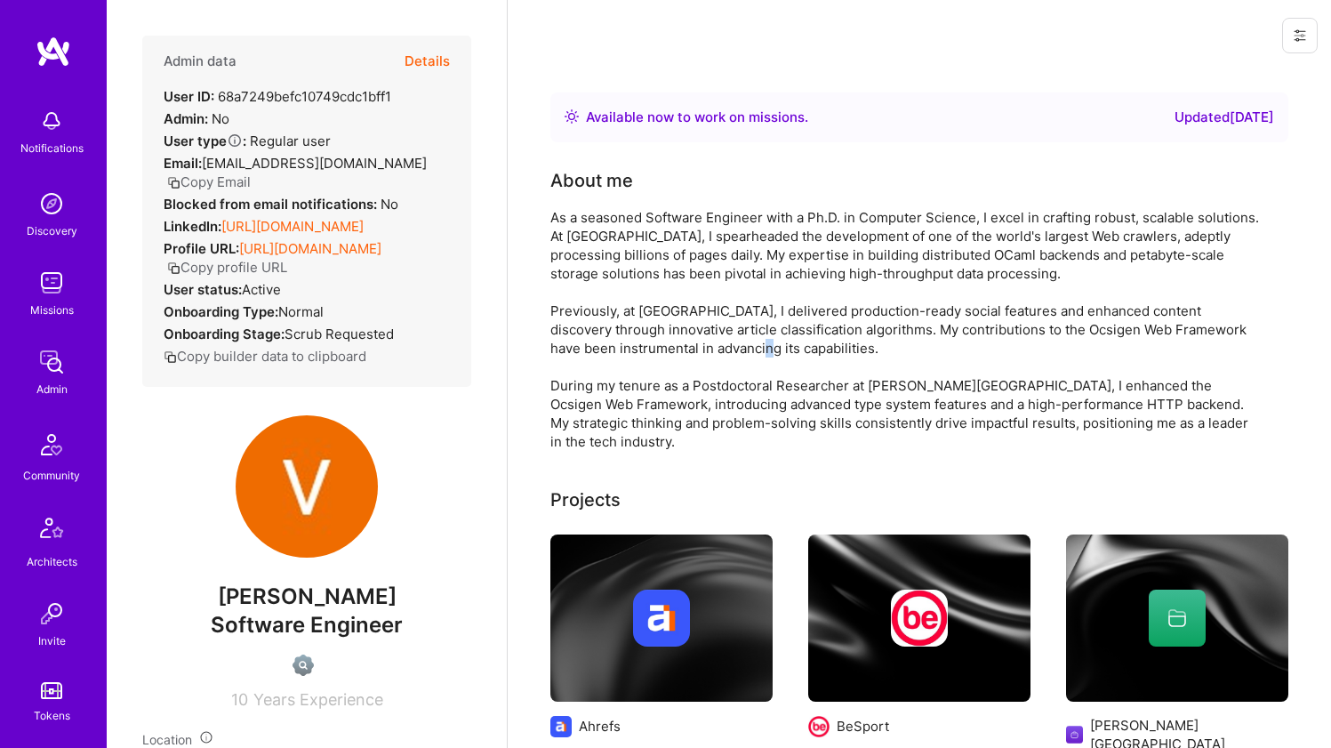
click at [805, 368] on div "As a seasoned Software Engineer with a Ph.D. in Computer Science, I excel in cr…" at bounding box center [907, 329] width 712 height 243
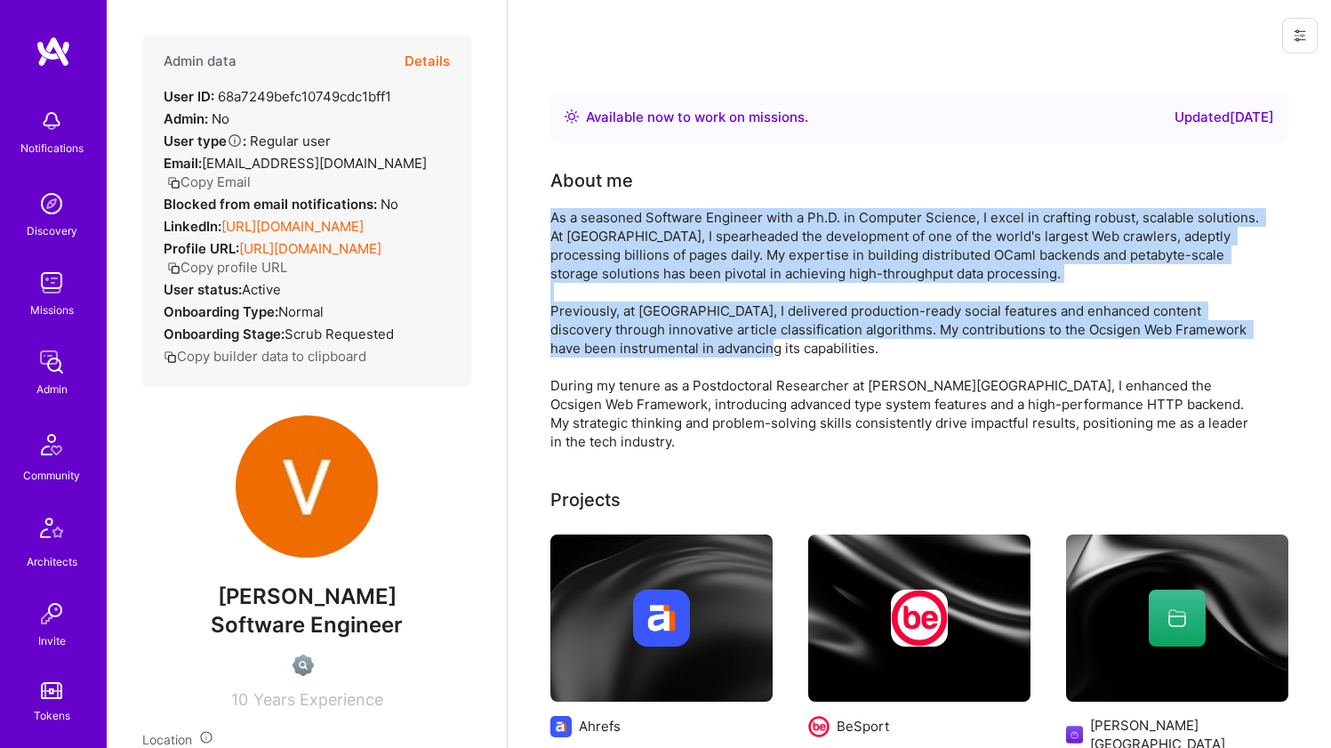
drag, startPoint x: 805, startPoint y: 368, endPoint x: 808, endPoint y: 196, distance: 172.6
click at [808, 197] on div "About me As a seasoned Software Engineer with a Ph.D. in Computer Science, I ex…" at bounding box center [907, 309] width 712 height 284
click at [809, 195] on div "About me As a seasoned Software Engineer with a Ph.D. in Computer Science, I ex…" at bounding box center [907, 309] width 712 height 284
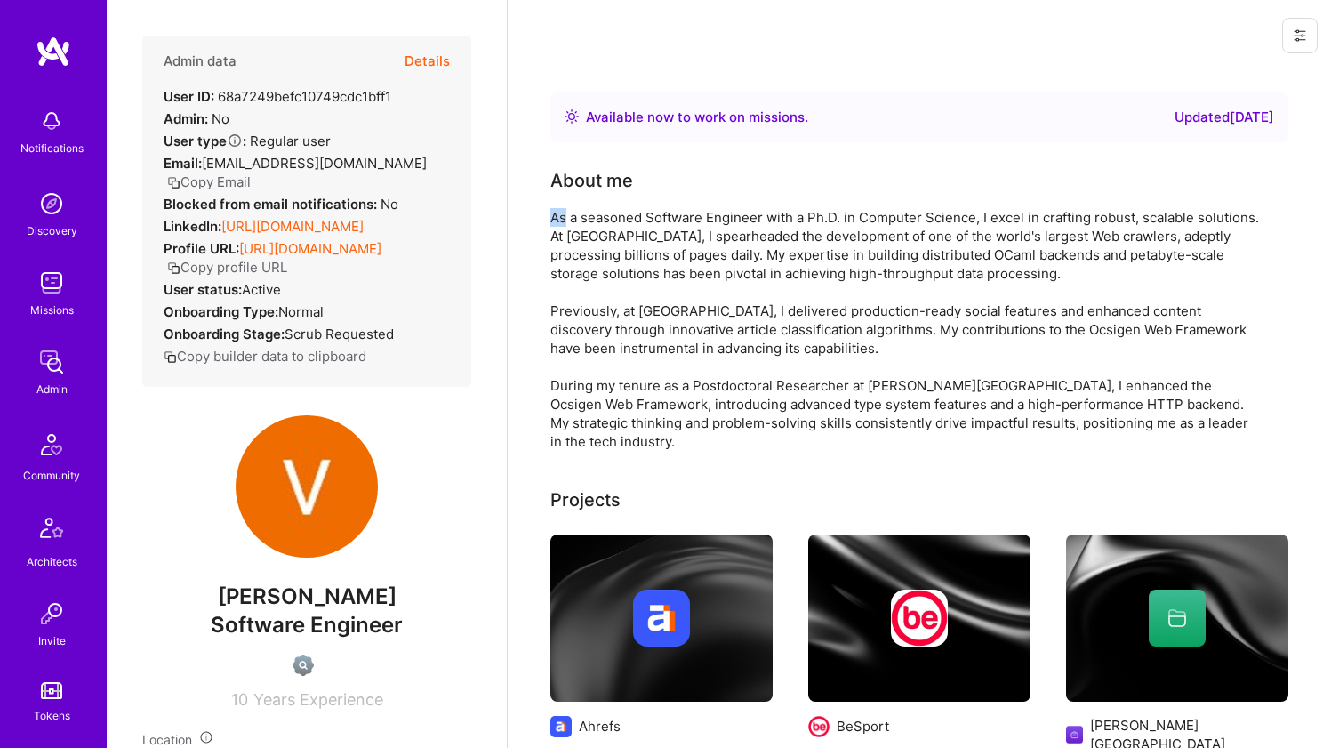
click at [809, 195] on div "About me As a seasoned Software Engineer with a Ph.D. in Computer Science, I ex…" at bounding box center [907, 309] width 712 height 284
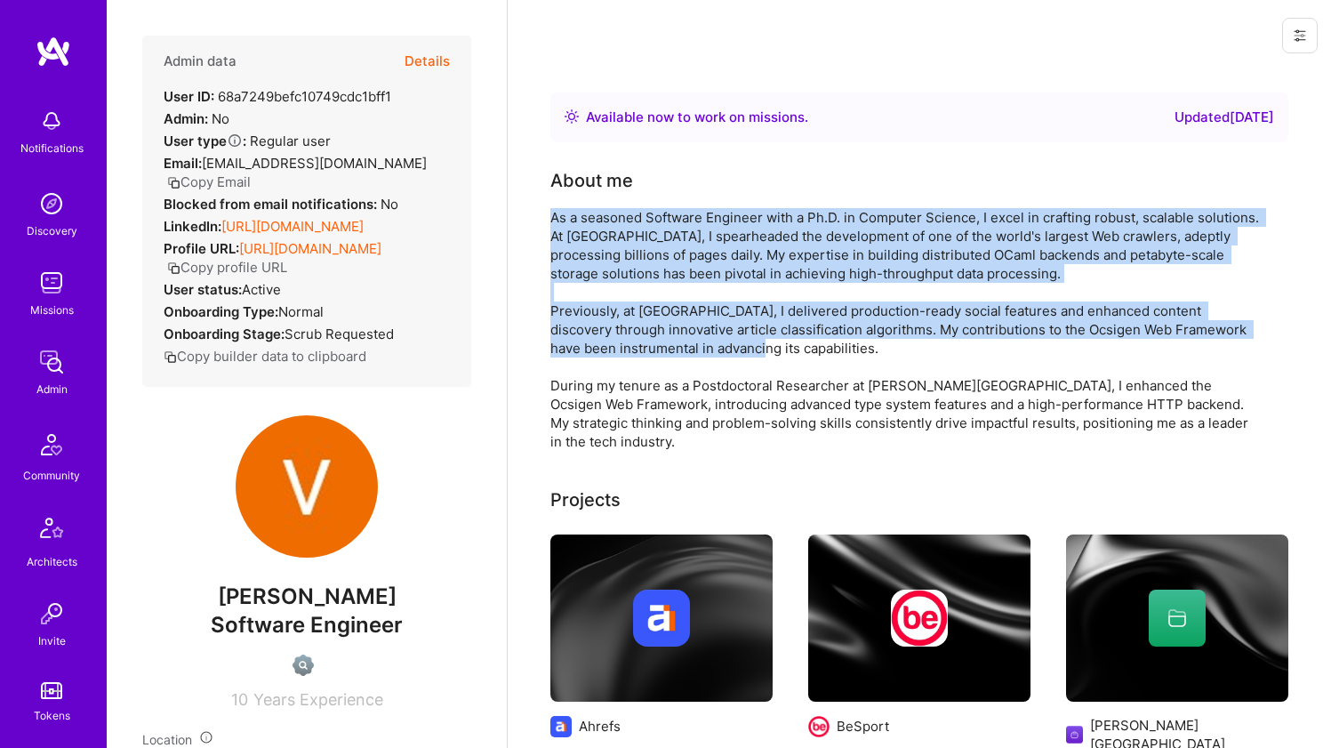
drag, startPoint x: 809, startPoint y: 195, endPoint x: 751, endPoint y: 315, distance: 133.6
click at [751, 315] on div "About me As a seasoned Software Engineer with a Ph.D. in Computer Science, I ex…" at bounding box center [907, 309] width 712 height 284
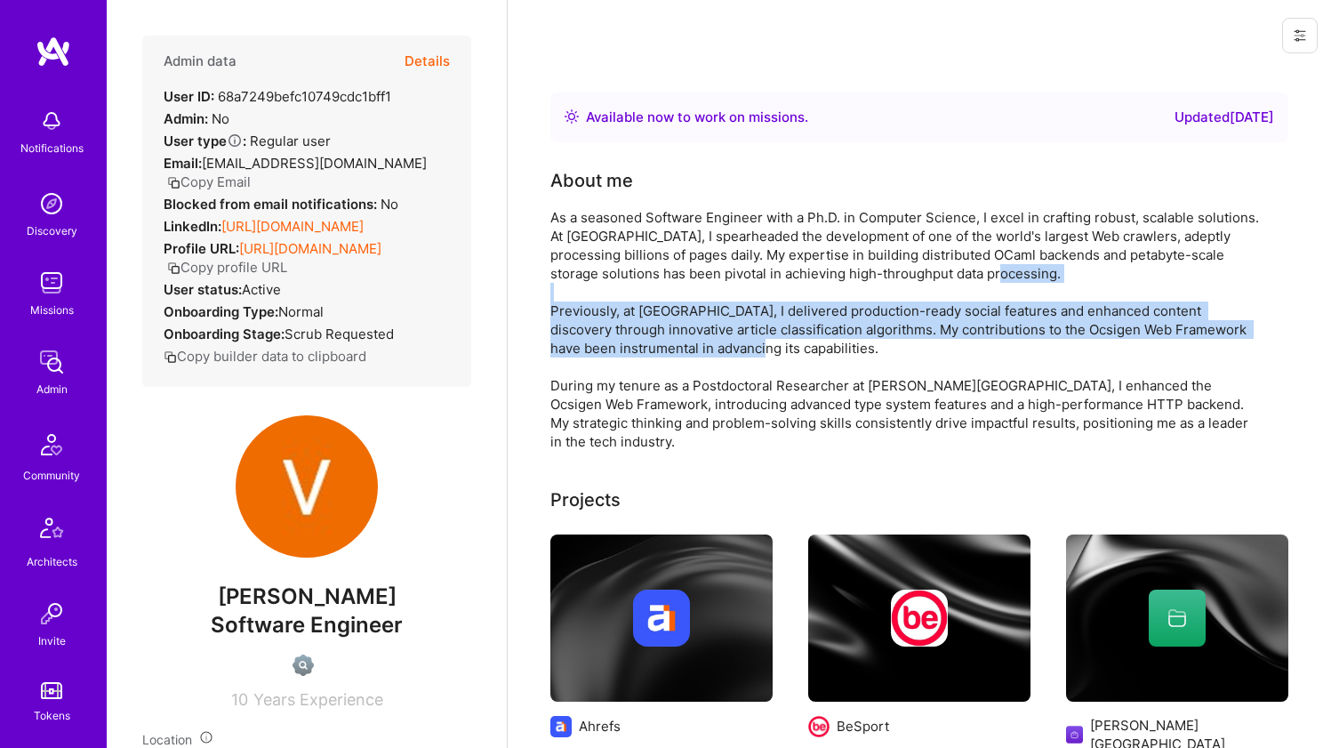
click at [750, 315] on div "As a seasoned Software Engineer with a Ph.D. in Computer Science, I excel in cr…" at bounding box center [907, 329] width 712 height 243
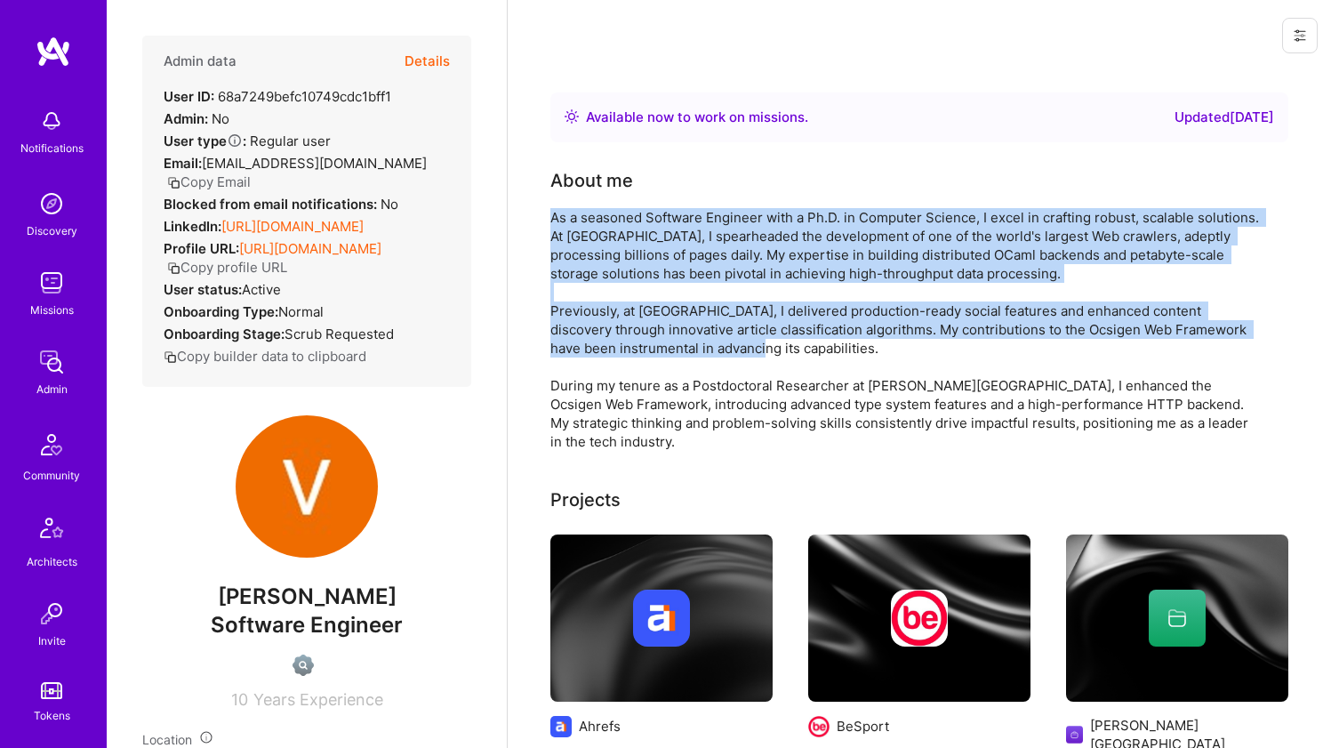
drag, startPoint x: 750, startPoint y: 315, endPoint x: 758, endPoint y: 241, distance: 74.3
click at [758, 241] on div "As a seasoned Software Engineer with a Ph.D. in Computer Science, I excel in cr…" at bounding box center [907, 329] width 712 height 243
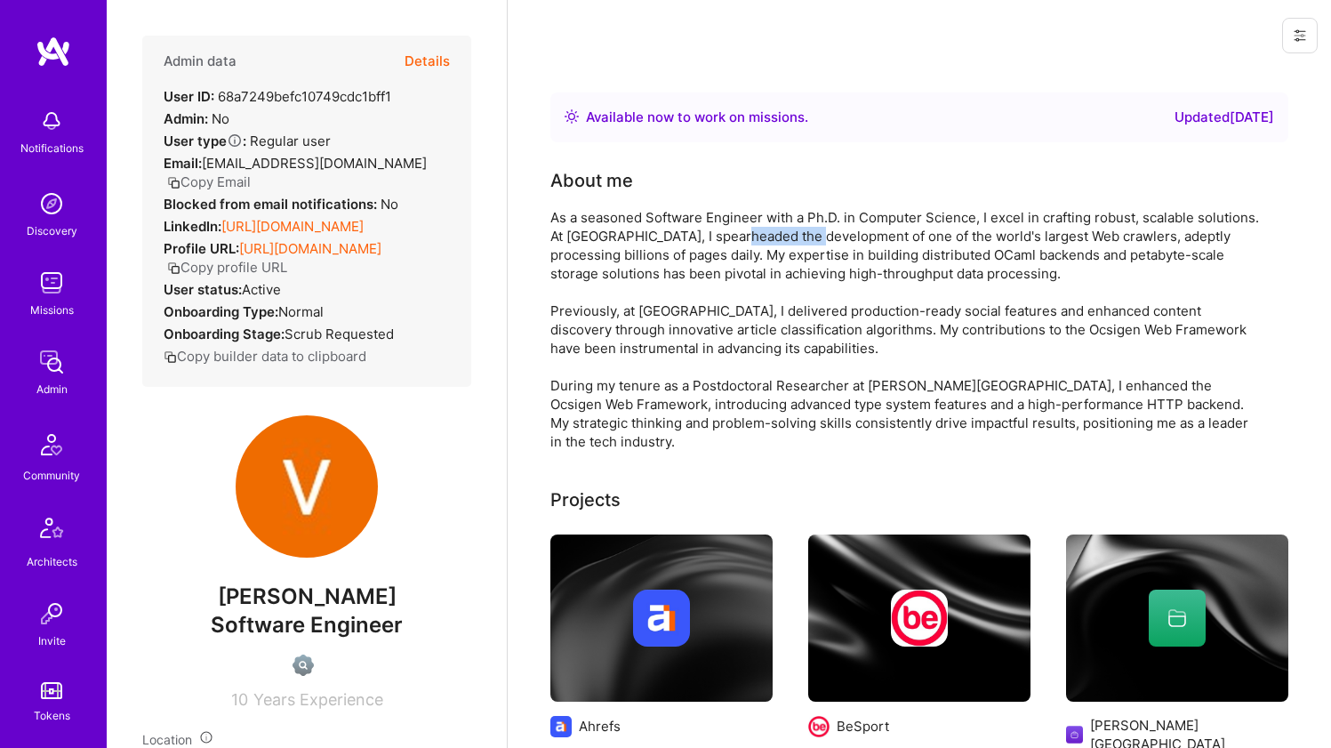
click at [758, 241] on div "As a seasoned Software Engineer with a Ph.D. in Computer Science, I excel in cr…" at bounding box center [907, 329] width 712 height 243
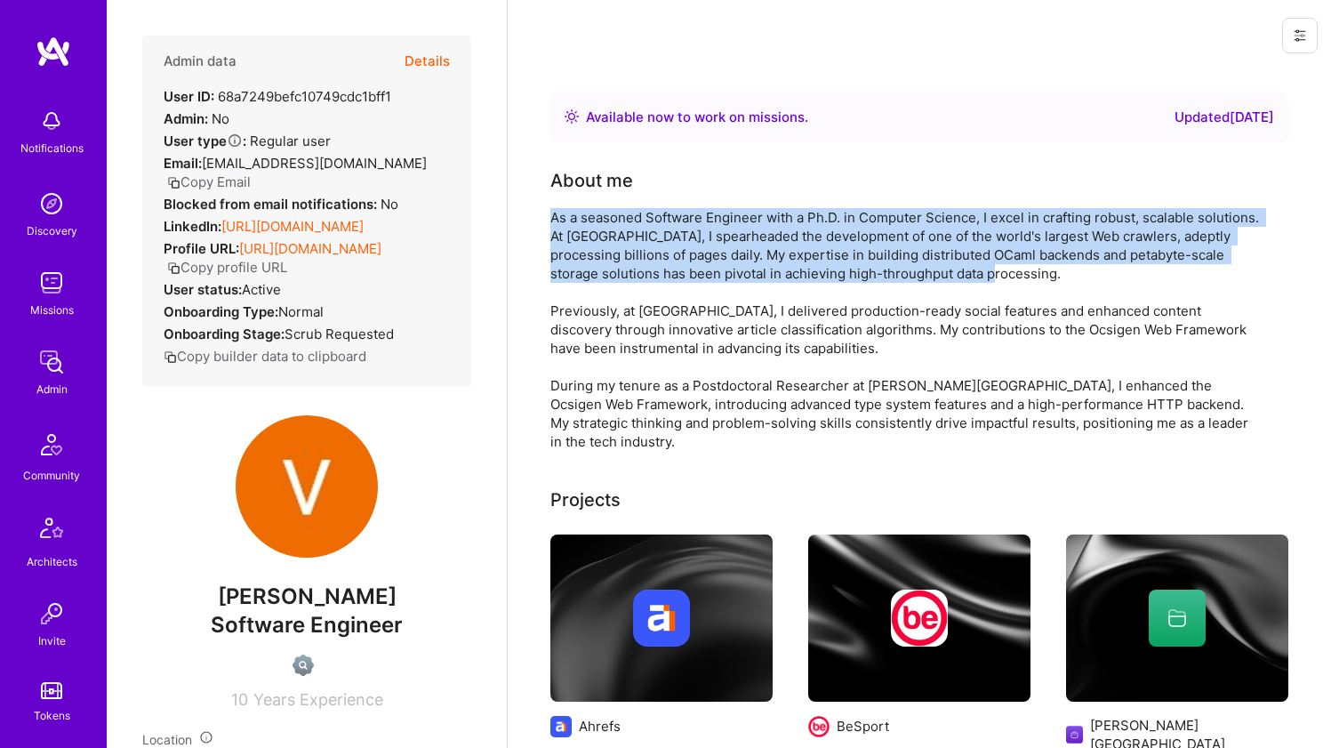
click at [758, 241] on div "As a seasoned Software Engineer with a Ph.D. in Computer Science, I excel in cr…" at bounding box center [907, 329] width 712 height 243
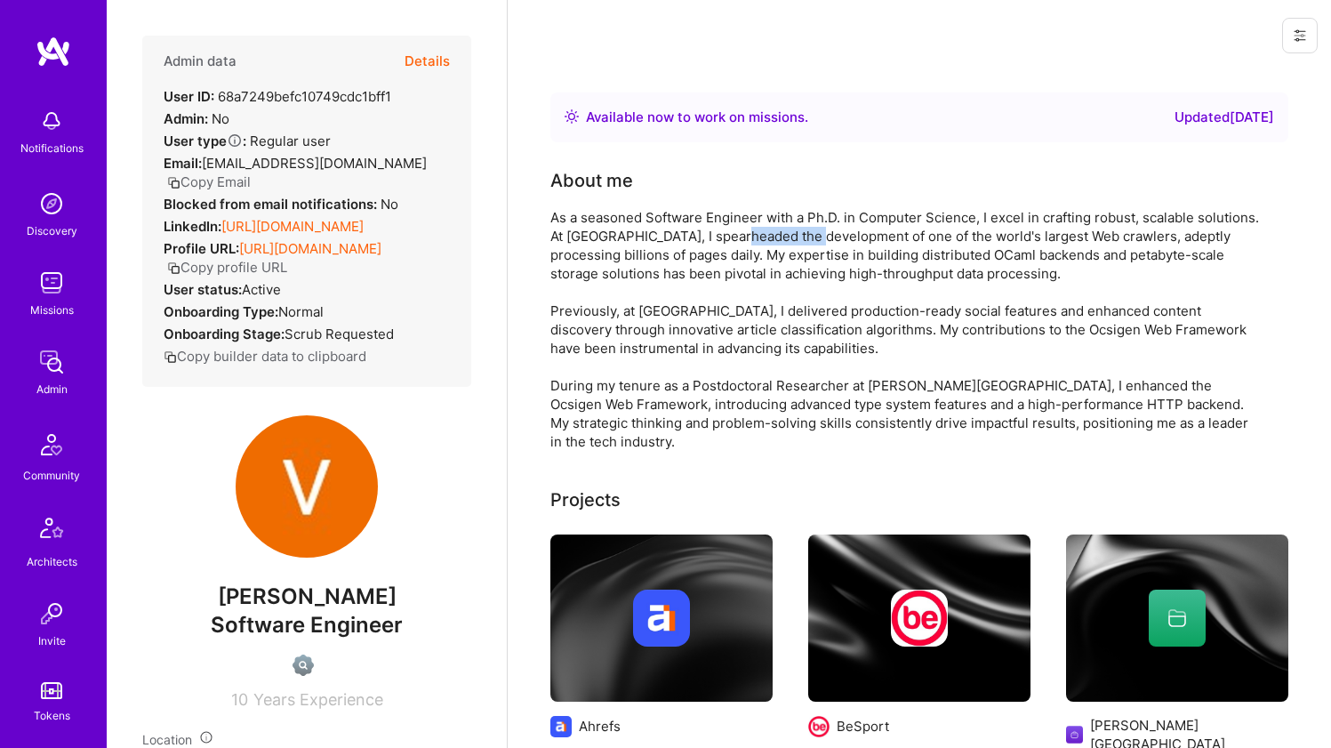
click at [758, 241] on div "As a seasoned Software Engineer with a Ph.D. in Computer Science, I excel in cr…" at bounding box center [907, 329] width 712 height 243
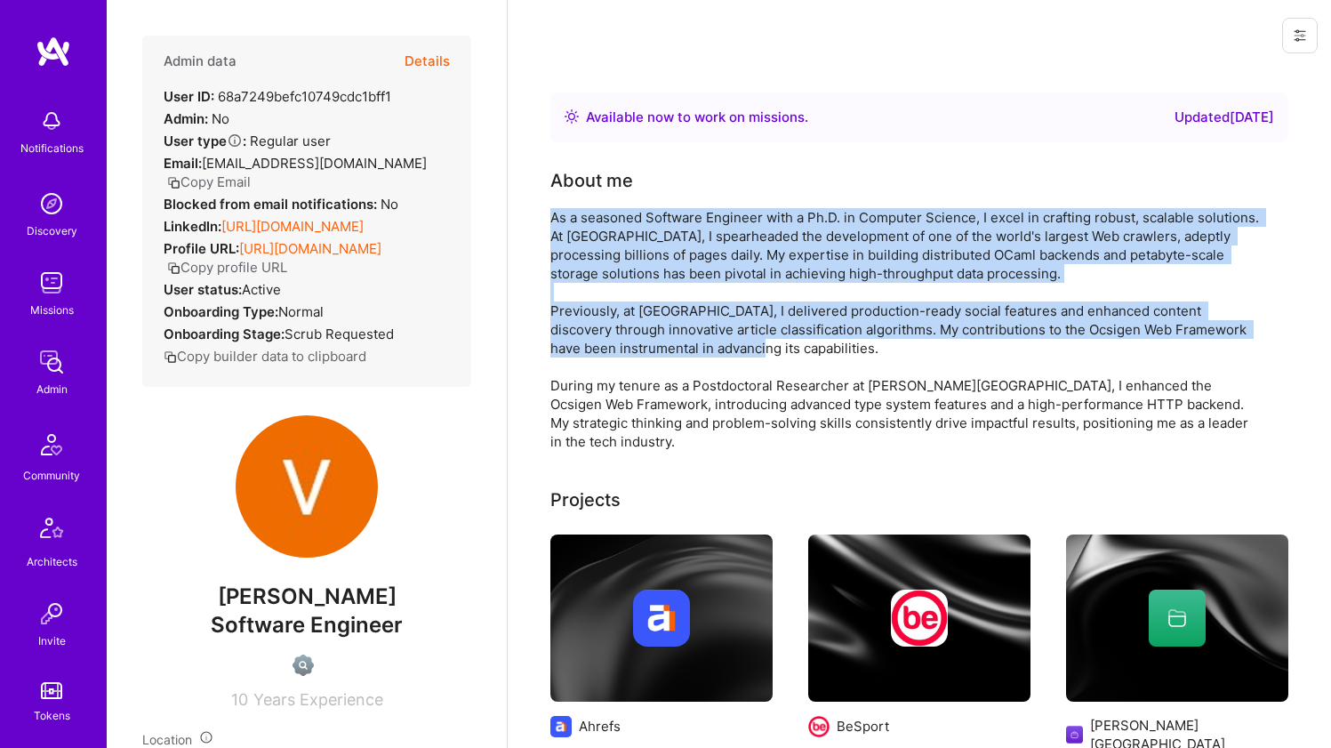
drag, startPoint x: 758, startPoint y: 241, endPoint x: 745, endPoint y: 345, distance: 104.8
click at [745, 345] on div "As a seasoned Software Engineer with a Ph.D. in Computer Science, I excel in cr…" at bounding box center [907, 329] width 712 height 243
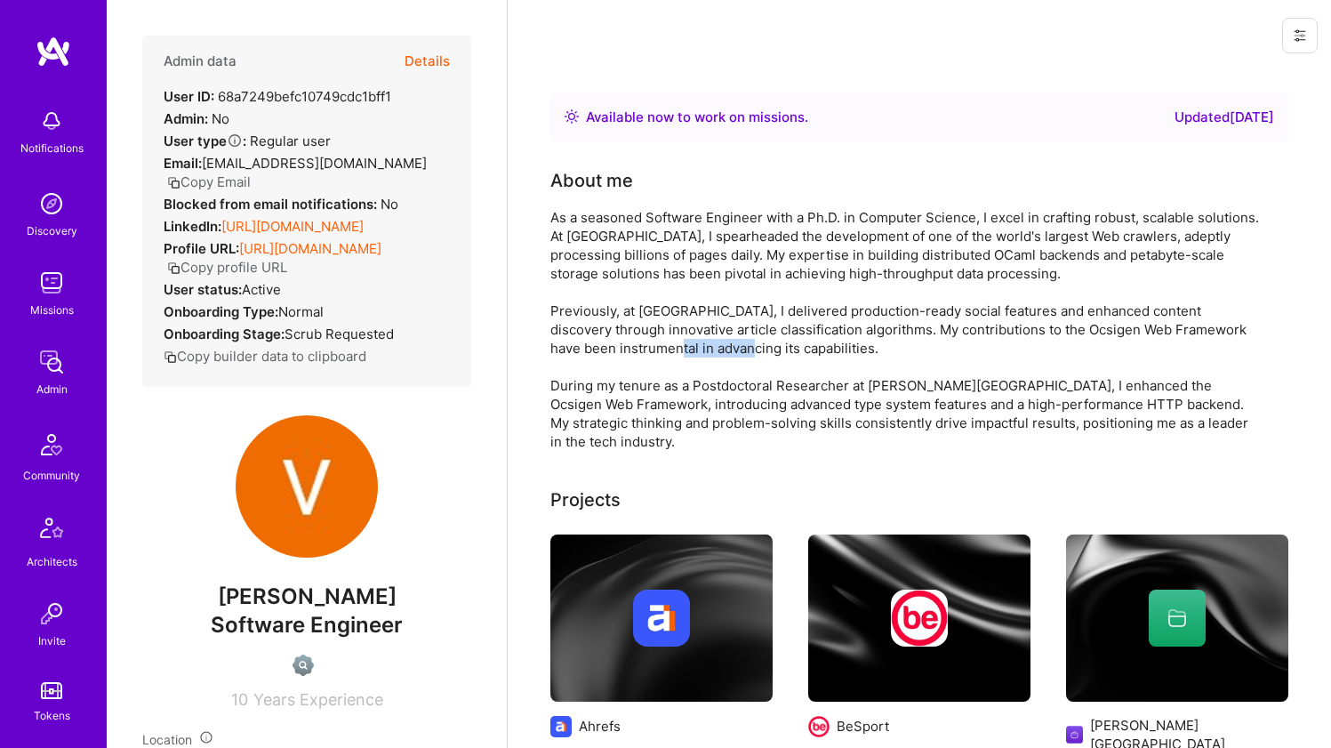
click at [745, 345] on div "As a seasoned Software Engineer with a Ph.D. in Computer Science, I excel in cr…" at bounding box center [907, 329] width 712 height 243
drag, startPoint x: 745, startPoint y: 345, endPoint x: 747, endPoint y: 285, distance: 60.5
click at [747, 285] on div "As a seasoned Software Engineer with a Ph.D. in Computer Science, I excel in cr…" at bounding box center [907, 329] width 712 height 243
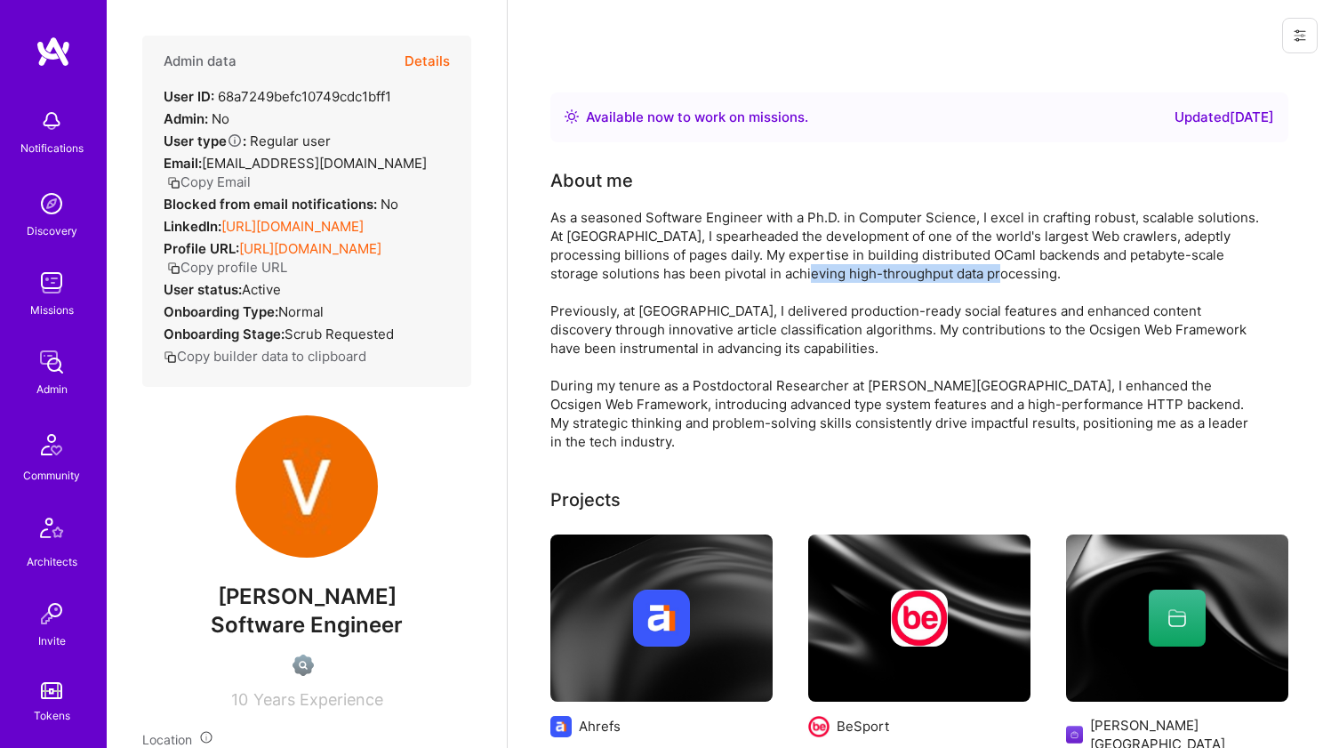
drag, startPoint x: 747, startPoint y: 285, endPoint x: 749, endPoint y: 267, distance: 17.9
click at [749, 268] on div "As a seasoned Software Engineer with a Ph.D. in Computer Science, I excel in cr…" at bounding box center [907, 329] width 712 height 243
click at [749, 267] on div "As a seasoned Software Engineer with a Ph.D. in Computer Science, I excel in cr…" at bounding box center [907, 329] width 712 height 243
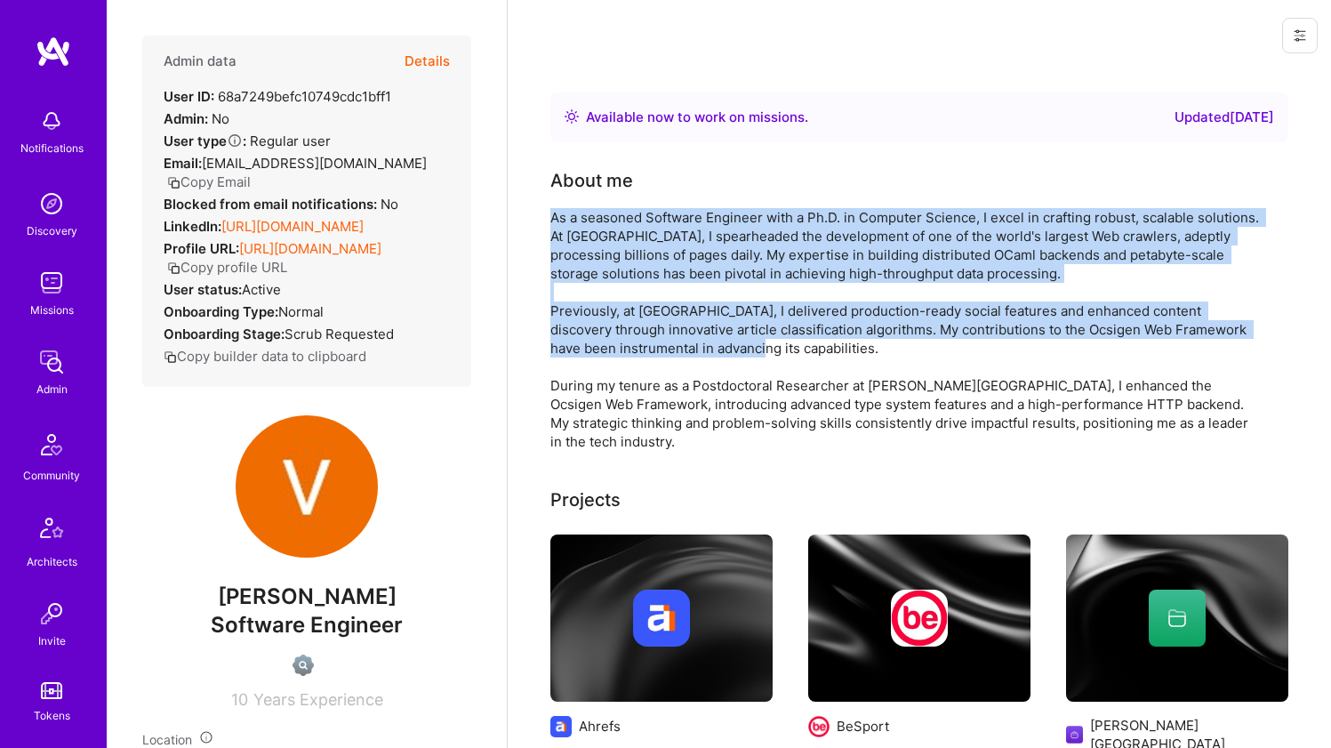
drag, startPoint x: 749, startPoint y: 267, endPoint x: 714, endPoint y: 336, distance: 77.6
click at [714, 336] on div "As a seasoned Software Engineer with a Ph.D. in Computer Science, I excel in cr…" at bounding box center [907, 329] width 712 height 243
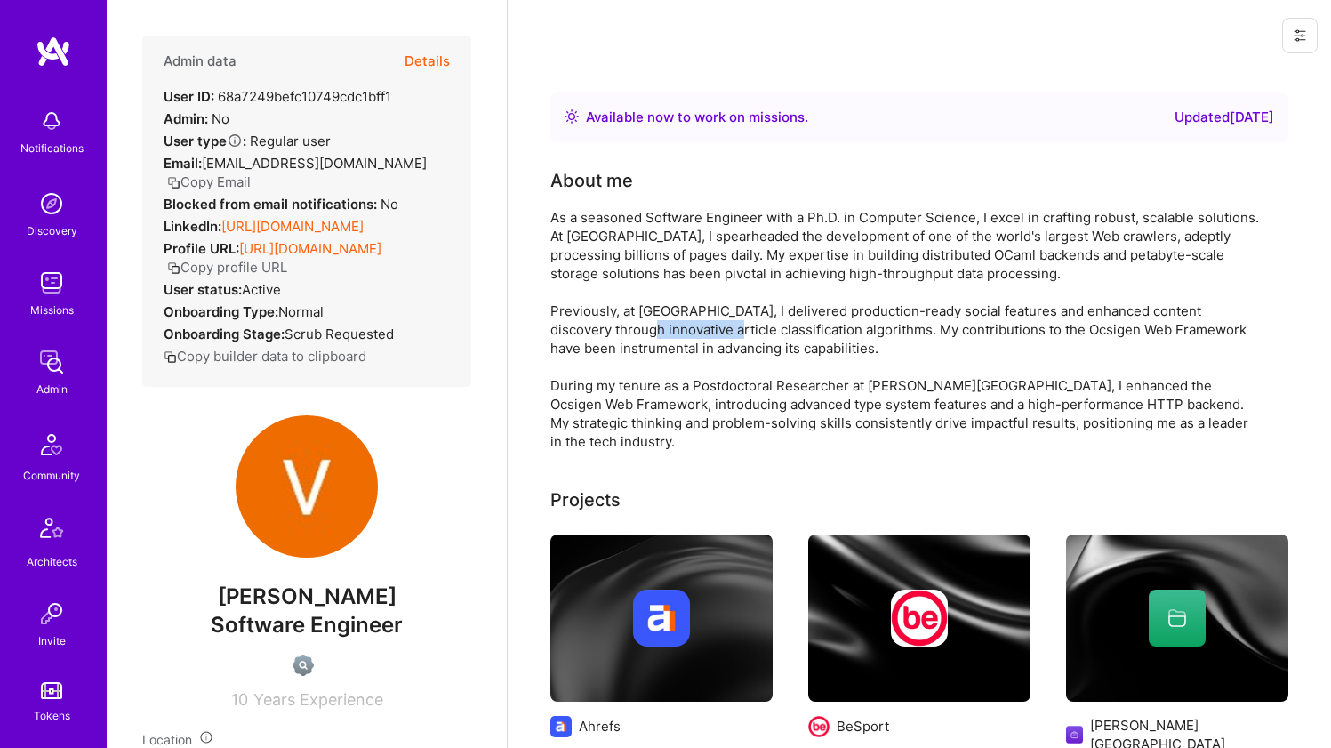
click at [714, 336] on div "As a seasoned Software Engineer with a Ph.D. in Computer Science, I excel in cr…" at bounding box center [907, 329] width 712 height 243
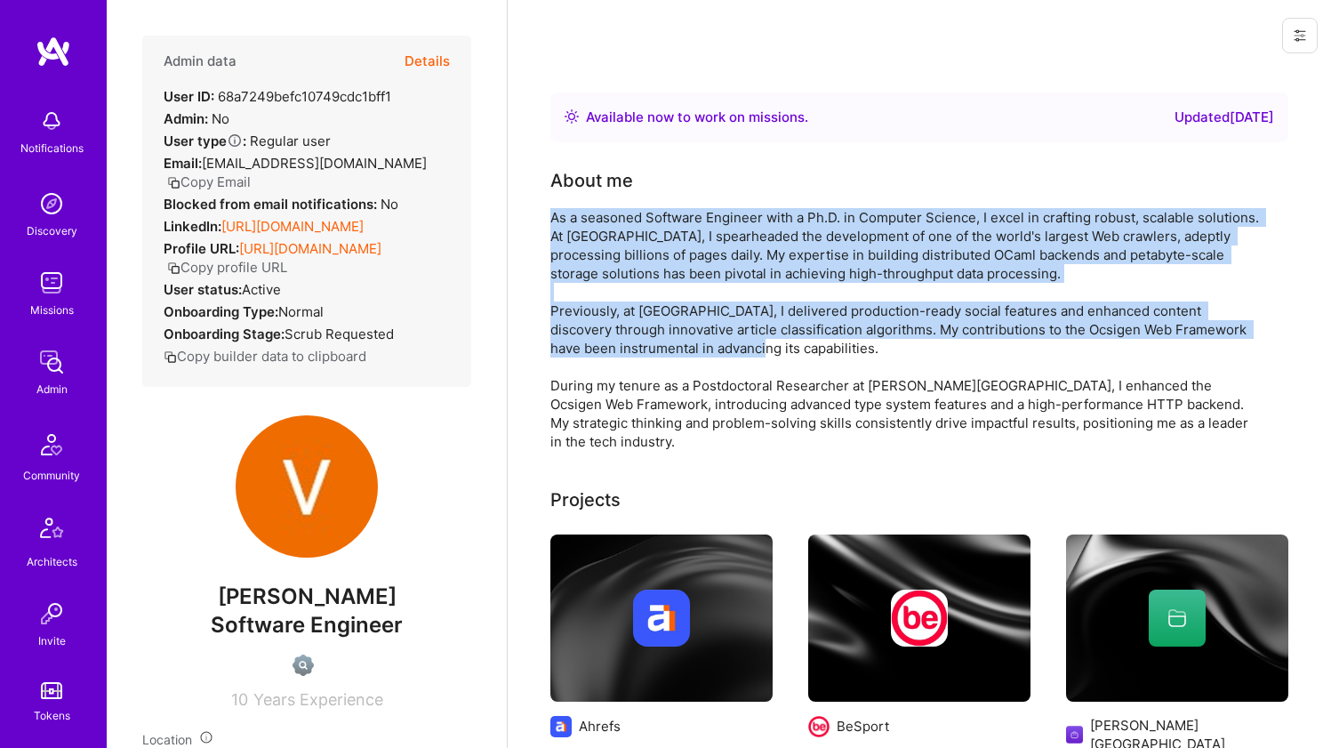
drag, startPoint x: 714, startPoint y: 336, endPoint x: 718, endPoint y: 228, distance: 108.6
click at [718, 228] on div "As a seasoned Software Engineer with a Ph.D. in Computer Science, I excel in cr…" at bounding box center [907, 329] width 712 height 243
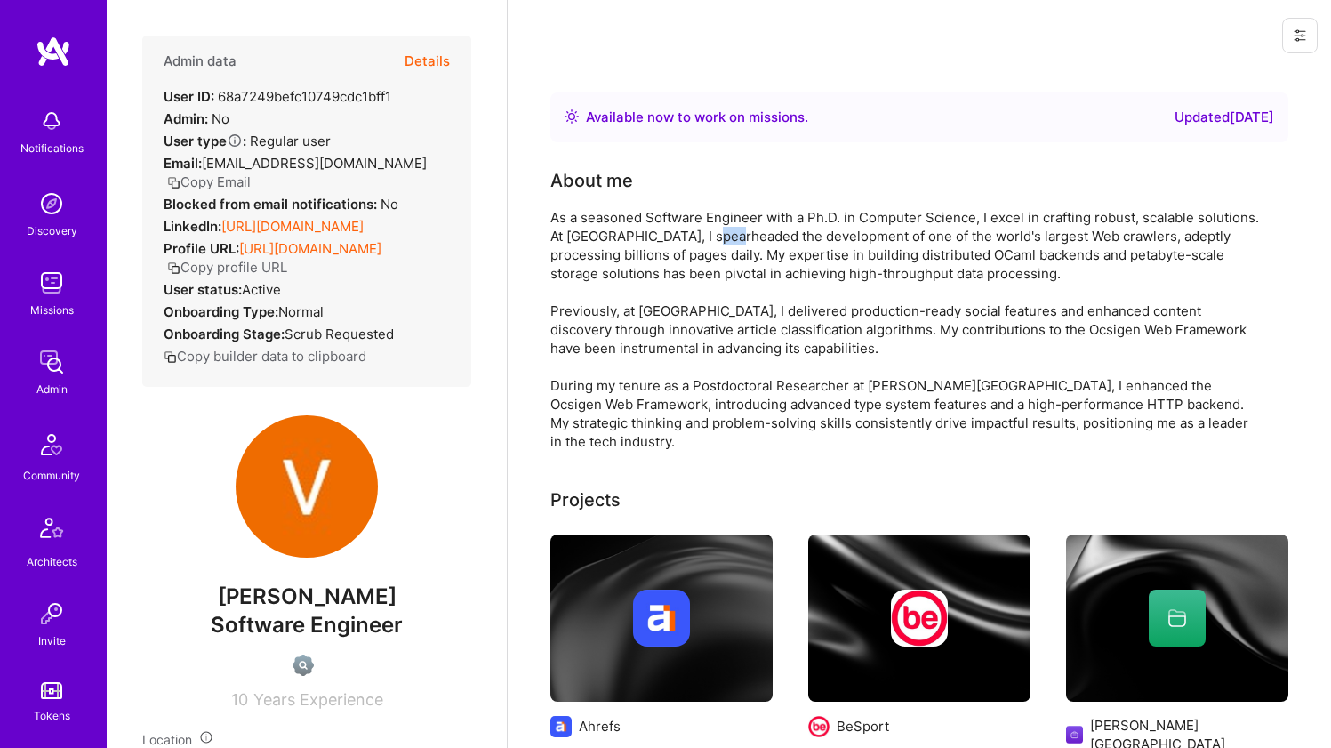
click at [718, 228] on div "As a seasoned Software Engineer with a Ph.D. in Computer Science, I excel in cr…" at bounding box center [907, 329] width 712 height 243
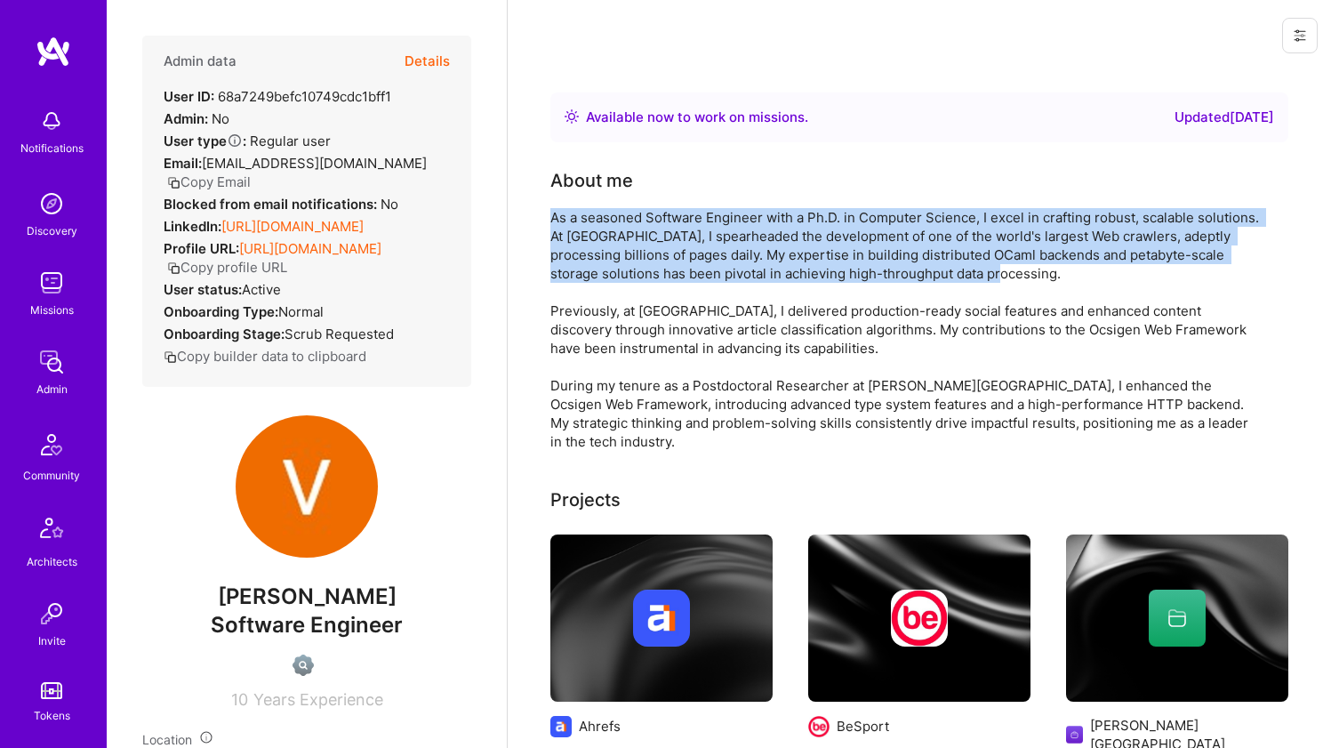
drag, startPoint x: 718, startPoint y: 228, endPoint x: 686, endPoint y: 285, distance: 66.1
click at [686, 285] on div "As a seasoned Software Engineer with a Ph.D. in Computer Science, I excel in cr…" at bounding box center [907, 329] width 712 height 243
click at [686, 286] on div "As a seasoned Software Engineer with a Ph.D. in Computer Science, I excel in cr…" at bounding box center [907, 329] width 712 height 243
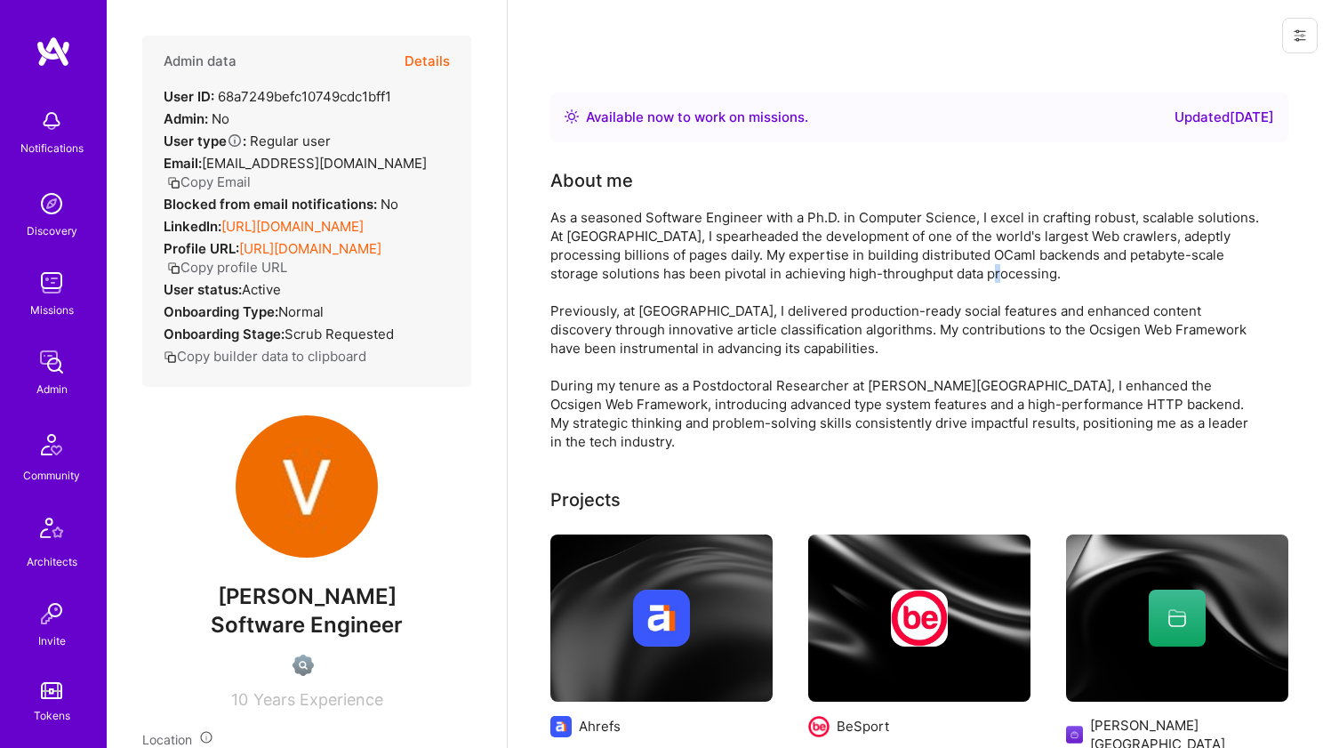
click at [686, 286] on div "As a seasoned Software Engineer with a Ph.D. in Computer Science, I excel in cr…" at bounding box center [907, 329] width 712 height 243
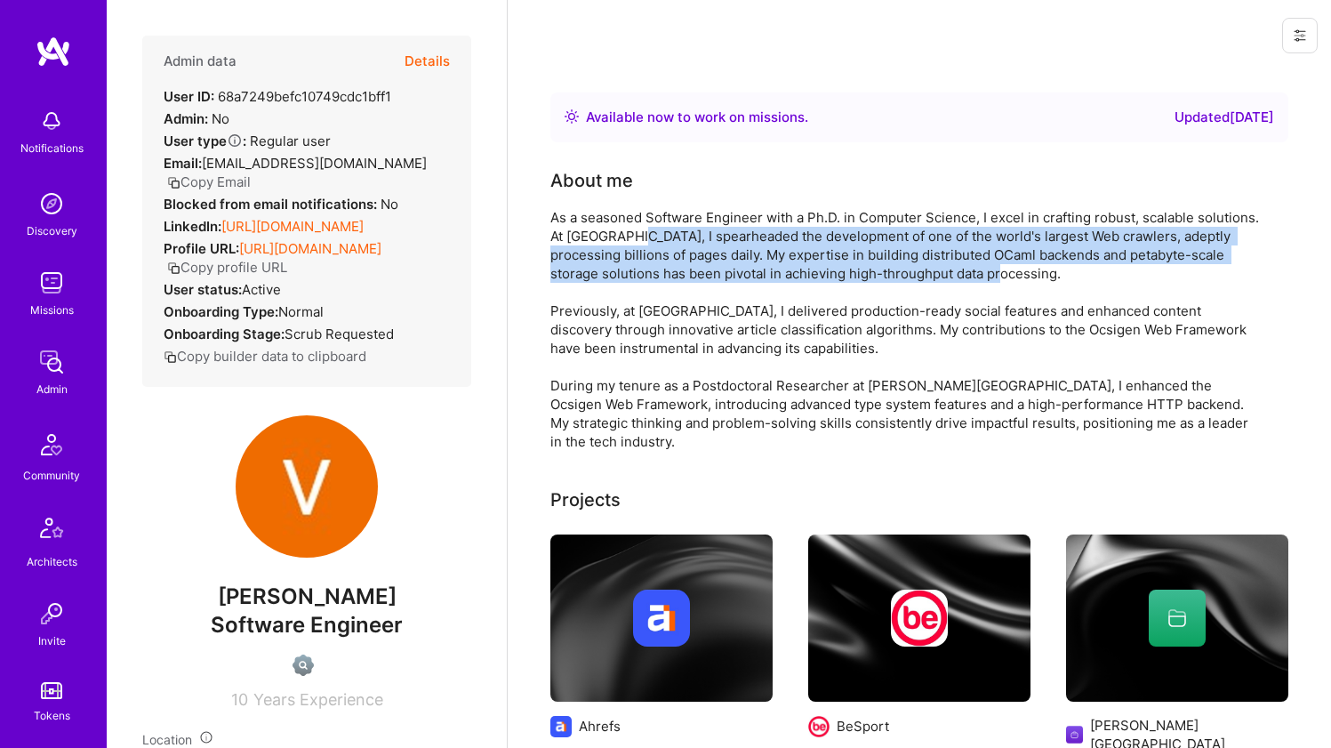
drag, startPoint x: 686, startPoint y: 286, endPoint x: 688, endPoint y: 242, distance: 44.5
click at [688, 242] on div "As a seasoned Software Engineer with a Ph.D. in Computer Science, I excel in cr…" at bounding box center [907, 329] width 712 height 243
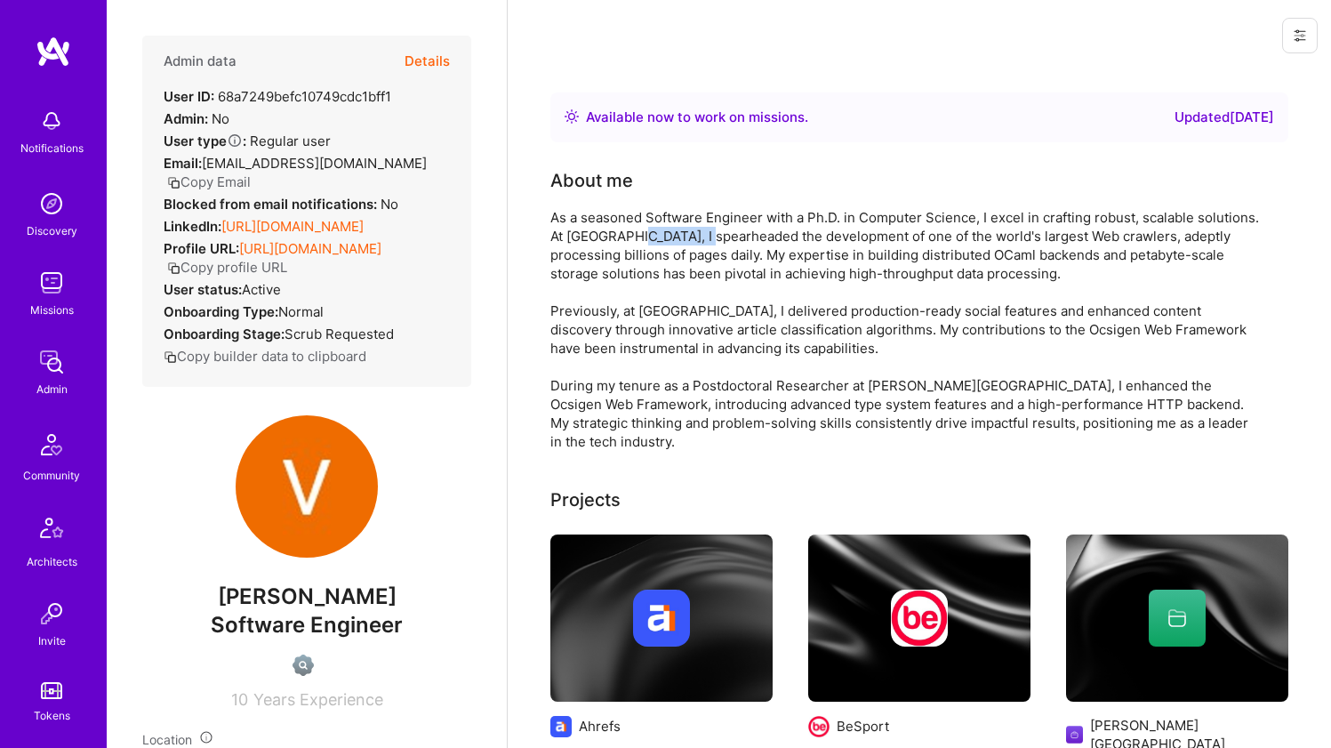
click at [688, 242] on div "As a seasoned Software Engineer with a Ph.D. in Computer Science, I excel in cr…" at bounding box center [907, 329] width 712 height 243
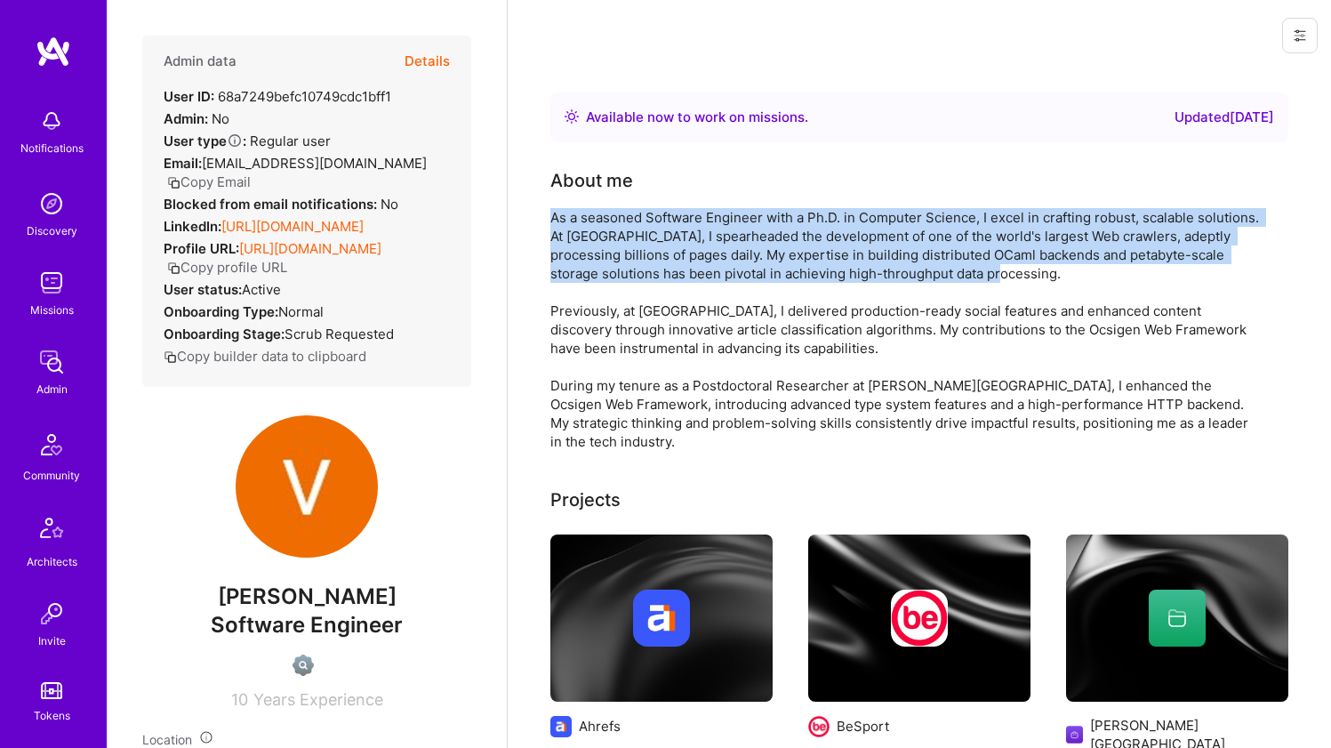
drag, startPoint x: 688, startPoint y: 242, endPoint x: 652, endPoint y: 284, distance: 55.5
click at [652, 284] on div "As a seasoned Software Engineer with a Ph.D. in Computer Science, I excel in cr…" at bounding box center [907, 329] width 712 height 243
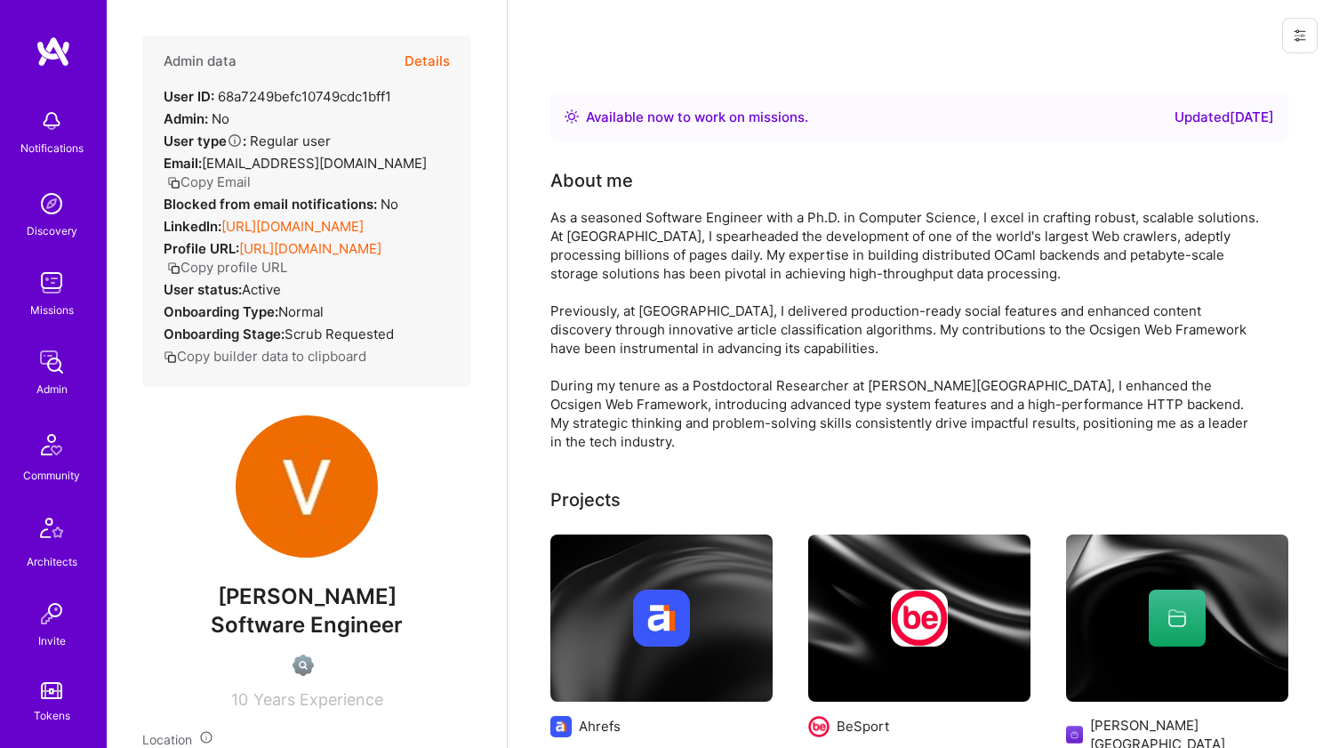
click at [659, 221] on div "As a seasoned Software Engineer with a Ph.D. in Computer Science, I excel in cr…" at bounding box center [907, 329] width 712 height 243
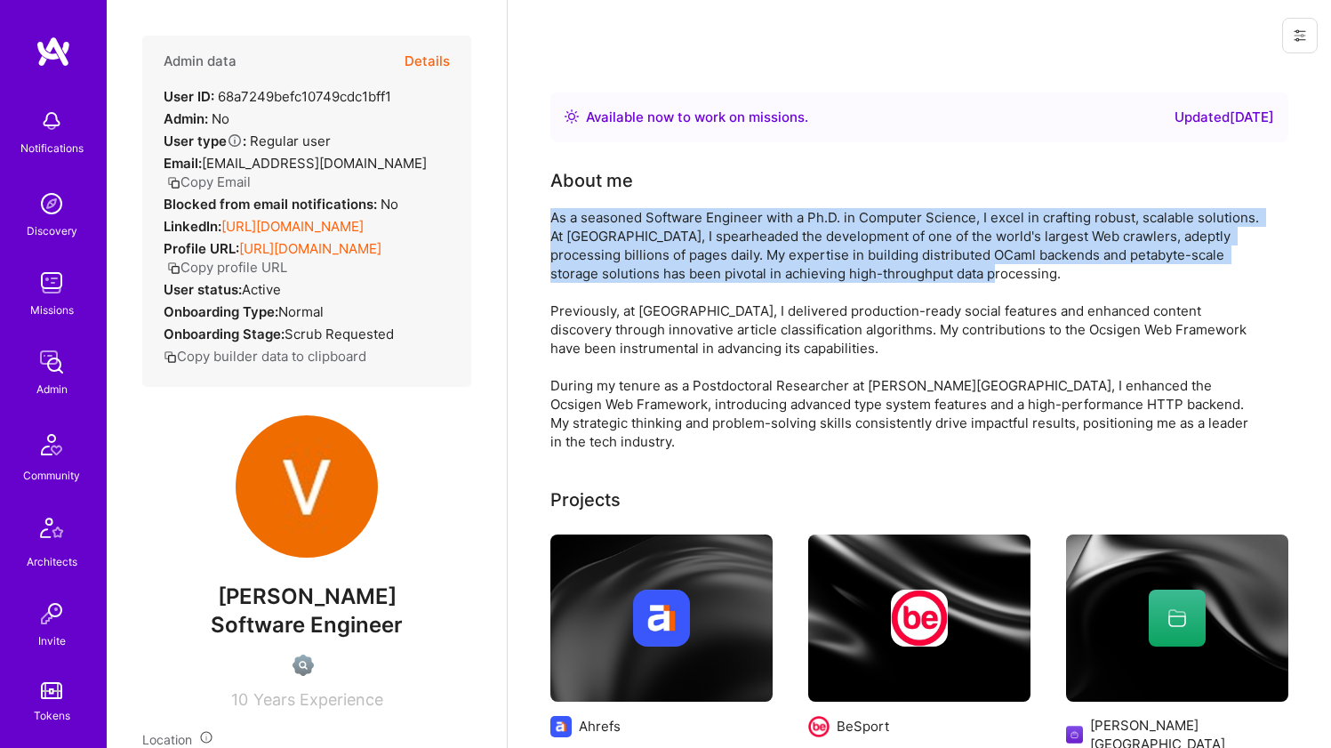
click at [659, 221] on div "As a seasoned Software Engineer with a Ph.D. in Computer Science, I excel in cr…" at bounding box center [907, 329] width 712 height 243
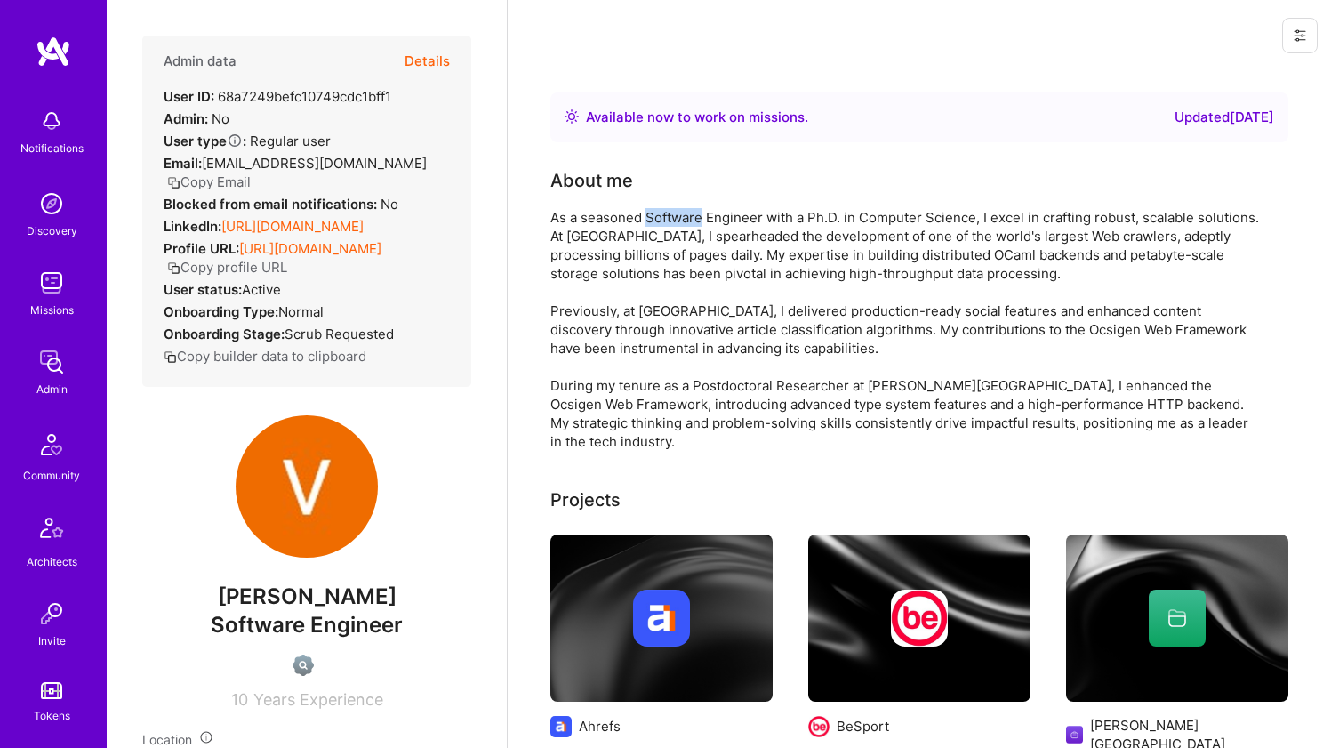
click at [659, 221] on div "As a seasoned Software Engineer with a Ph.D. in Computer Science, I excel in cr…" at bounding box center [907, 329] width 712 height 243
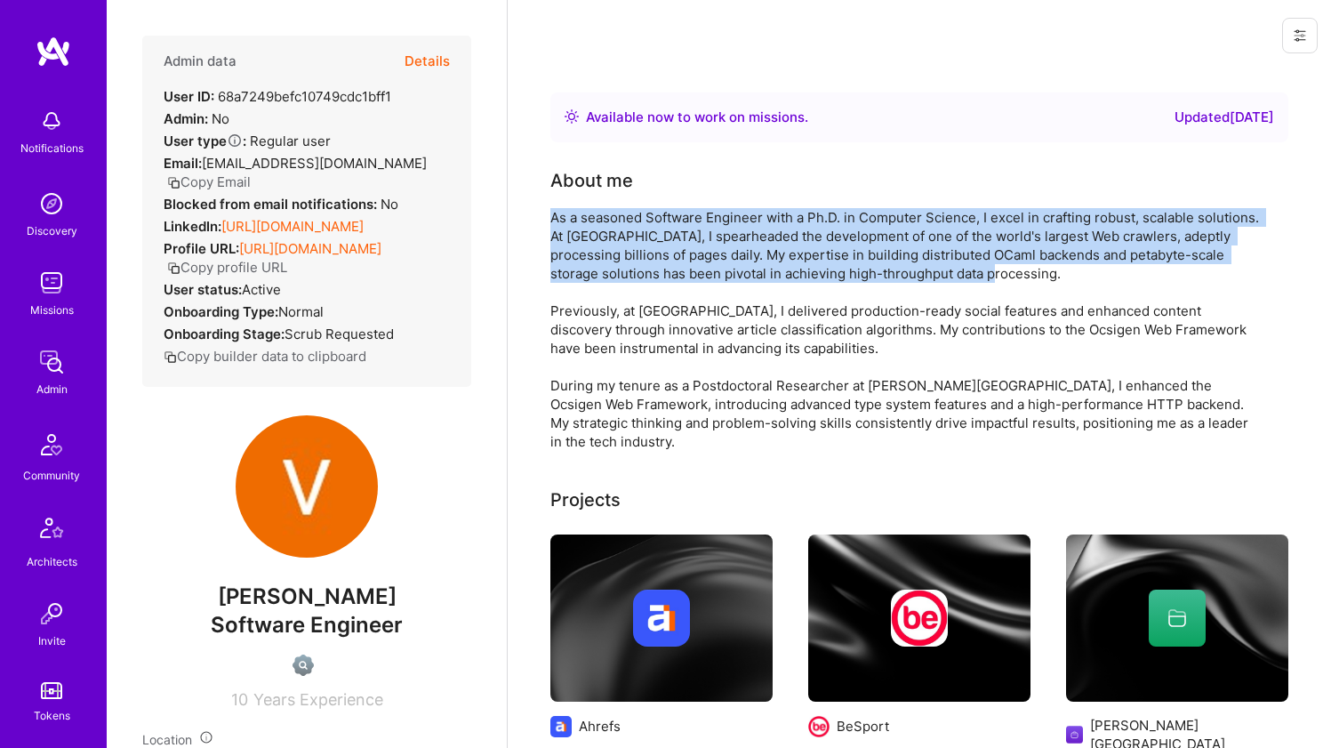
click at [659, 221] on div "As a seasoned Software Engineer with a Ph.D. in Computer Science, I excel in cr…" at bounding box center [907, 329] width 712 height 243
click at [671, 205] on div "About me As a seasoned Software Engineer with a Ph.D. in Computer Science, I ex…" at bounding box center [907, 309] width 712 height 284
drag, startPoint x: 671, startPoint y: 206, endPoint x: 663, endPoint y: 304, distance: 98.2
click at [663, 304] on div "About me As a seasoned Software Engineer with a Ph.D. in Computer Science, I ex…" at bounding box center [907, 309] width 712 height 284
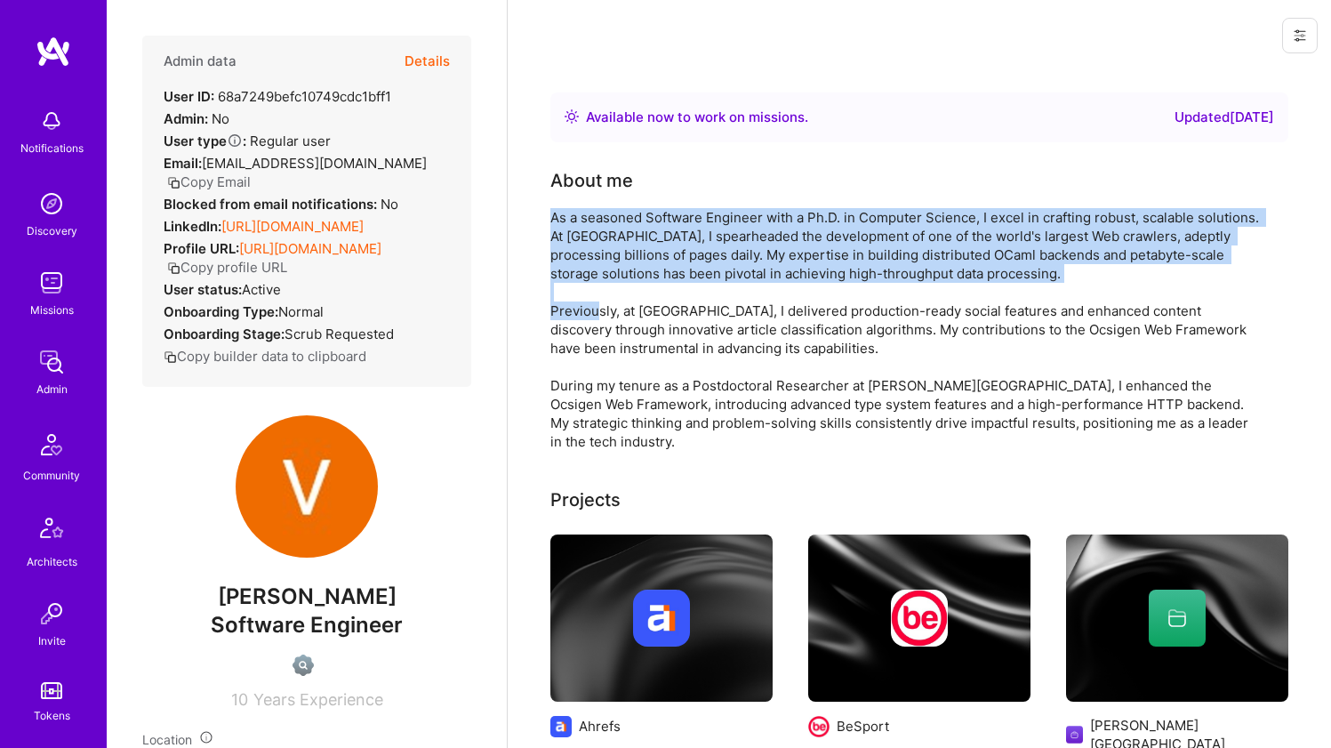
click at [663, 304] on div "As a seasoned Software Engineer with a Ph.D. in Computer Science, I excel in cr…" at bounding box center [907, 329] width 712 height 243
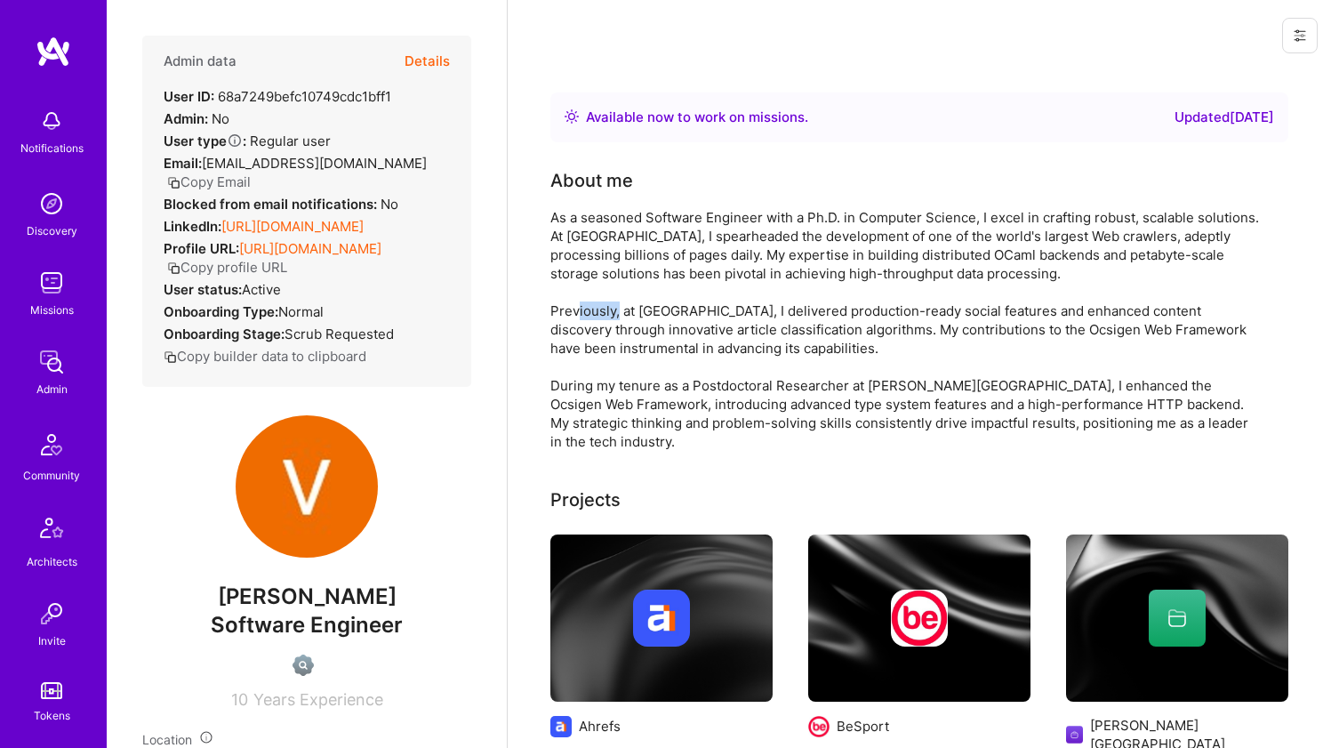
click at [663, 303] on div "As a seasoned Software Engineer with a Ph.D. in Computer Science, I excel in cr…" at bounding box center [907, 329] width 712 height 243
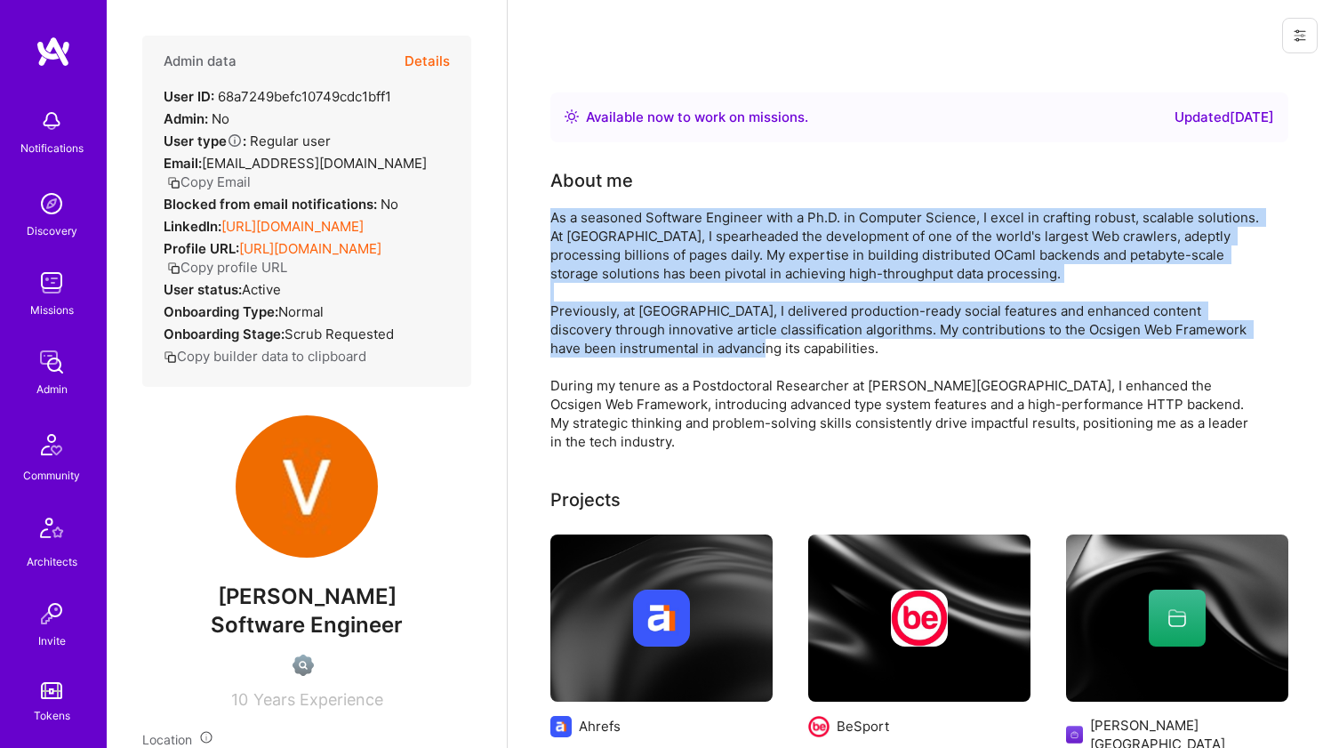
drag, startPoint x: 663, startPoint y: 303, endPoint x: 662, endPoint y: 262, distance: 40.9
click at [662, 262] on div "As a seasoned Software Engineer with a Ph.D. in Computer Science, I excel in cr…" at bounding box center [907, 329] width 712 height 243
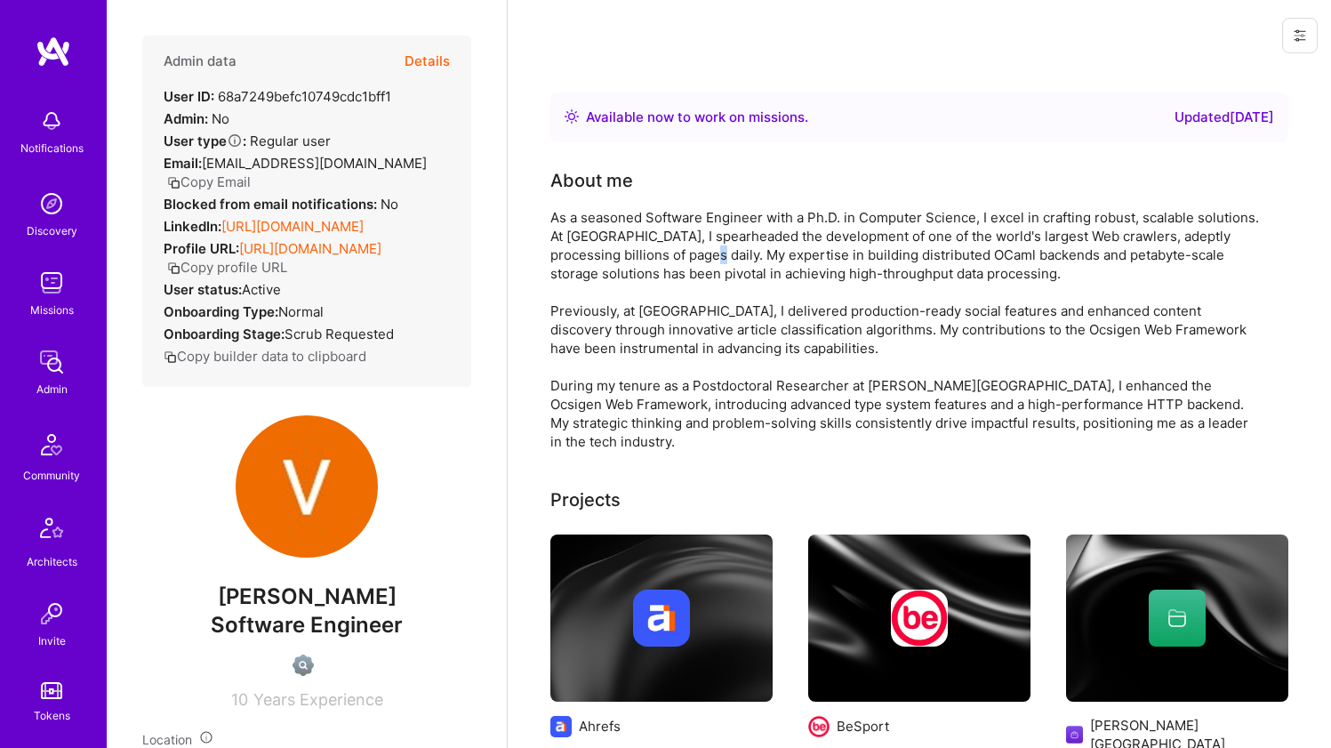
click at [662, 262] on div "As a seasoned Software Engineer with a Ph.D. in Computer Science, I excel in cr…" at bounding box center [907, 329] width 712 height 243
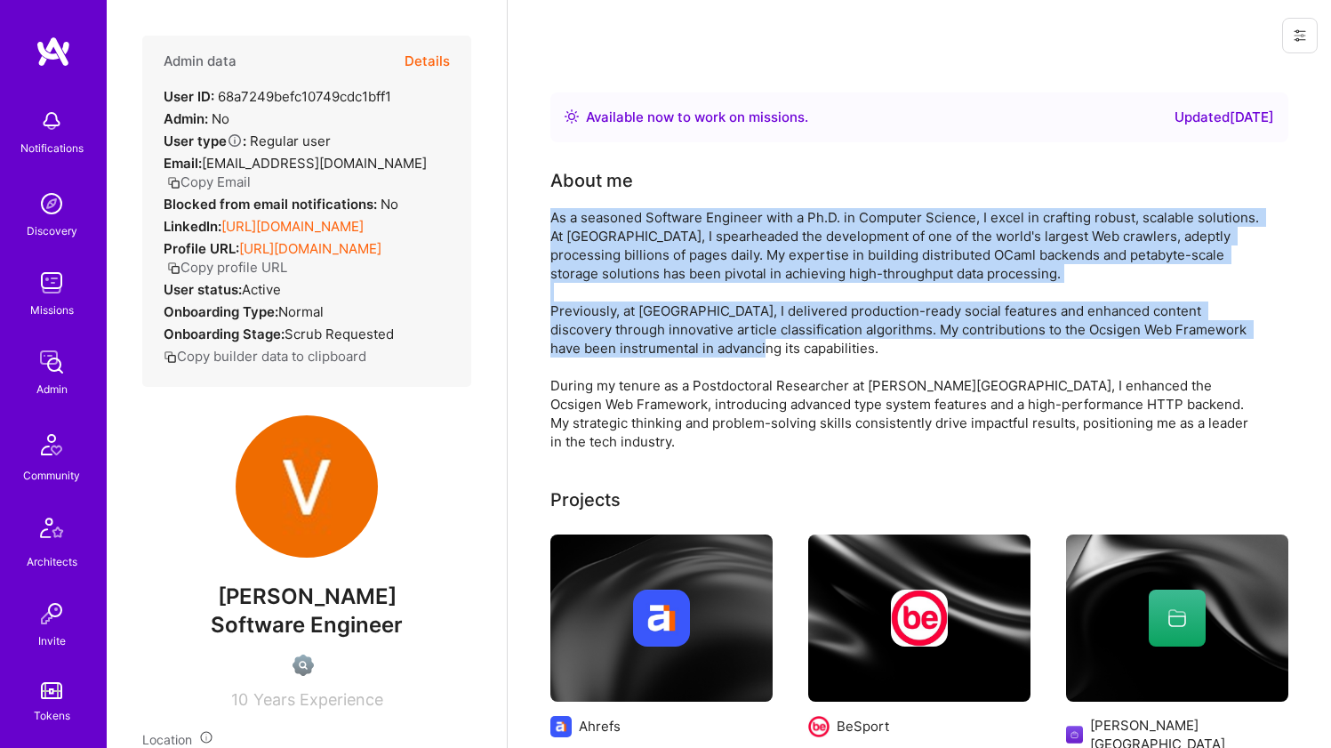
drag, startPoint x: 662, startPoint y: 262, endPoint x: 626, endPoint y: 321, distance: 68.6
click at [626, 321] on div "As a seasoned Software Engineer with a Ph.D. in Computer Science, I excel in cr…" at bounding box center [907, 329] width 712 height 243
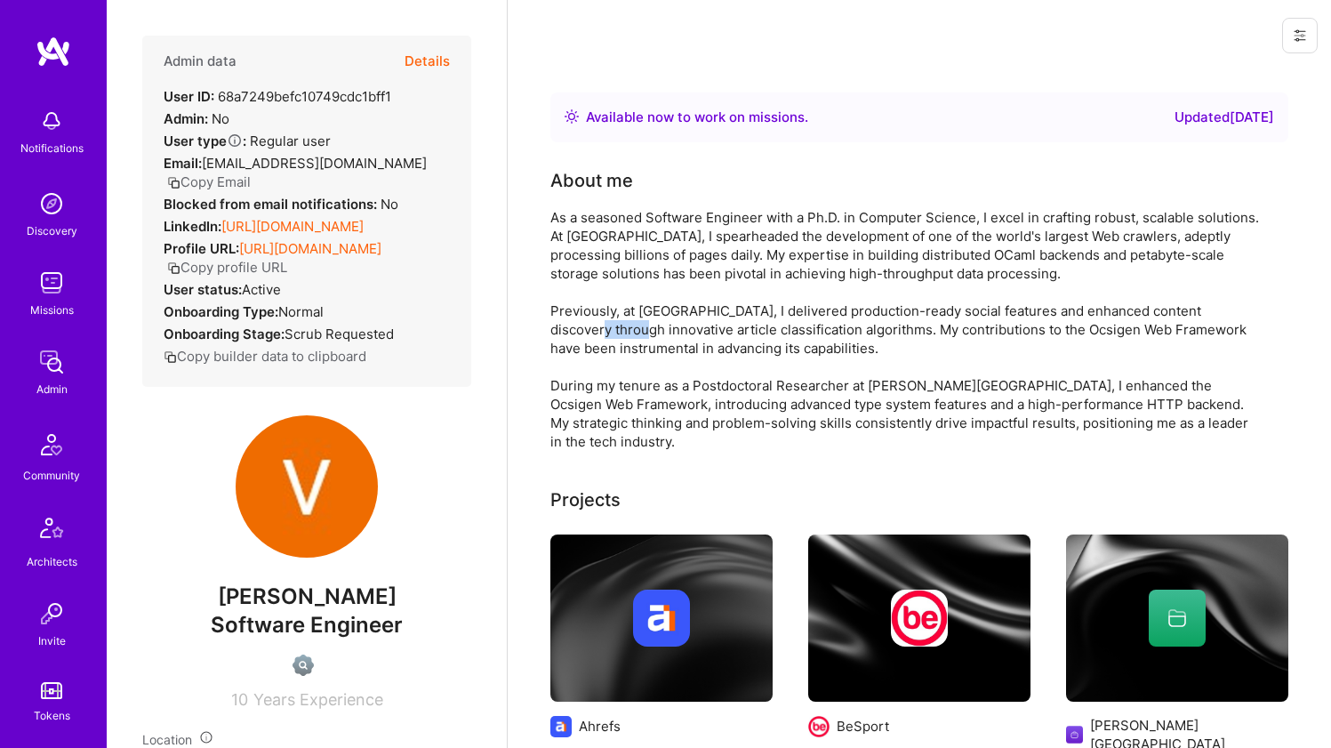
click at [626, 321] on div "As a seasoned Software Engineer with a Ph.D. in Computer Science, I excel in cr…" at bounding box center [907, 329] width 712 height 243
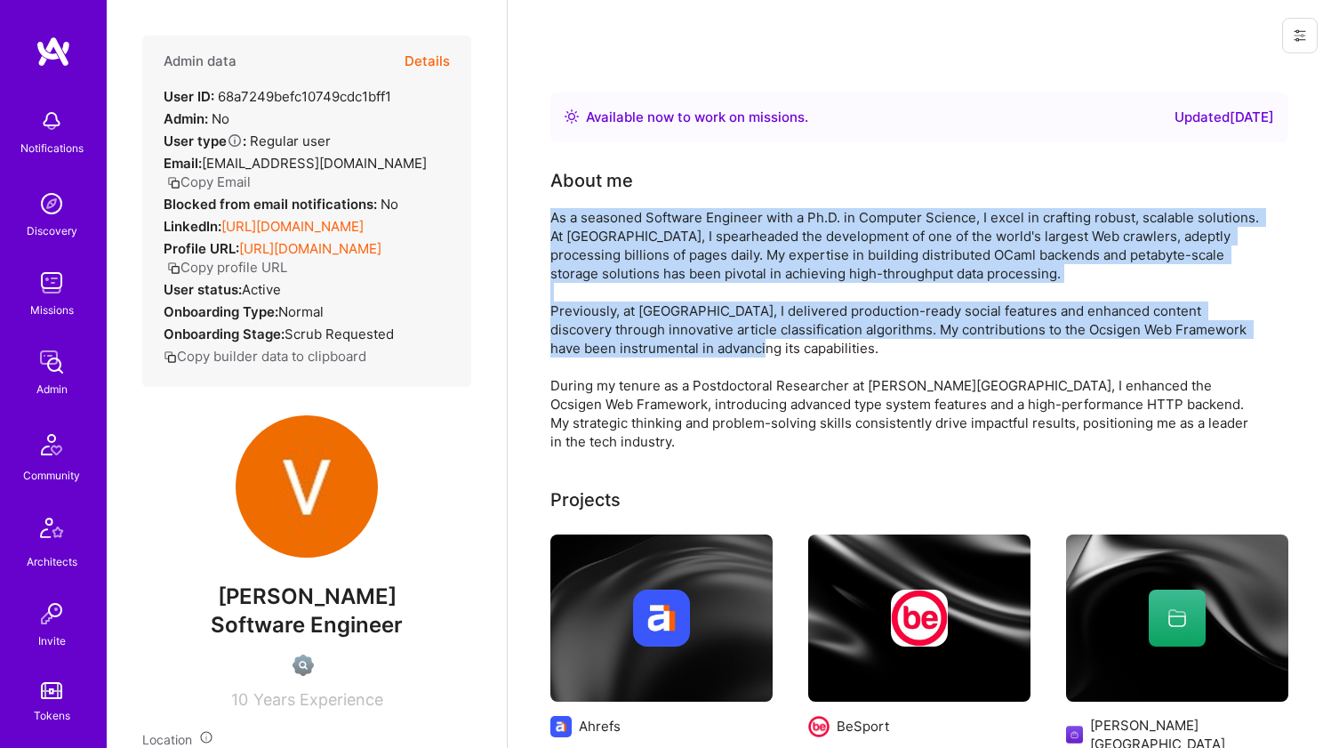
drag, startPoint x: 626, startPoint y: 321, endPoint x: 631, endPoint y: 245, distance: 76.6
click at [631, 245] on div "As a seasoned Software Engineer with a Ph.D. in Computer Science, I excel in cr…" at bounding box center [907, 329] width 712 height 243
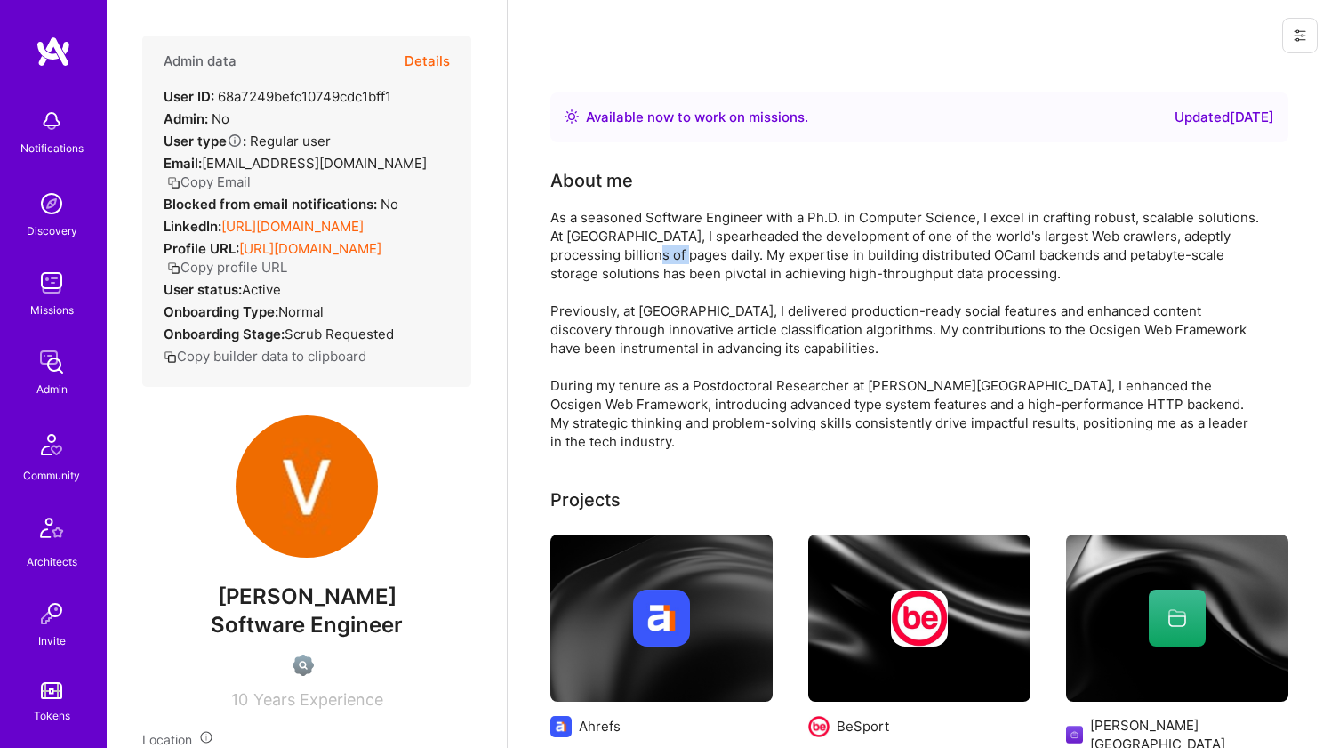
click at [631, 245] on div "As a seasoned Software Engineer with a Ph.D. in Computer Science, I excel in cr…" at bounding box center [907, 329] width 712 height 243
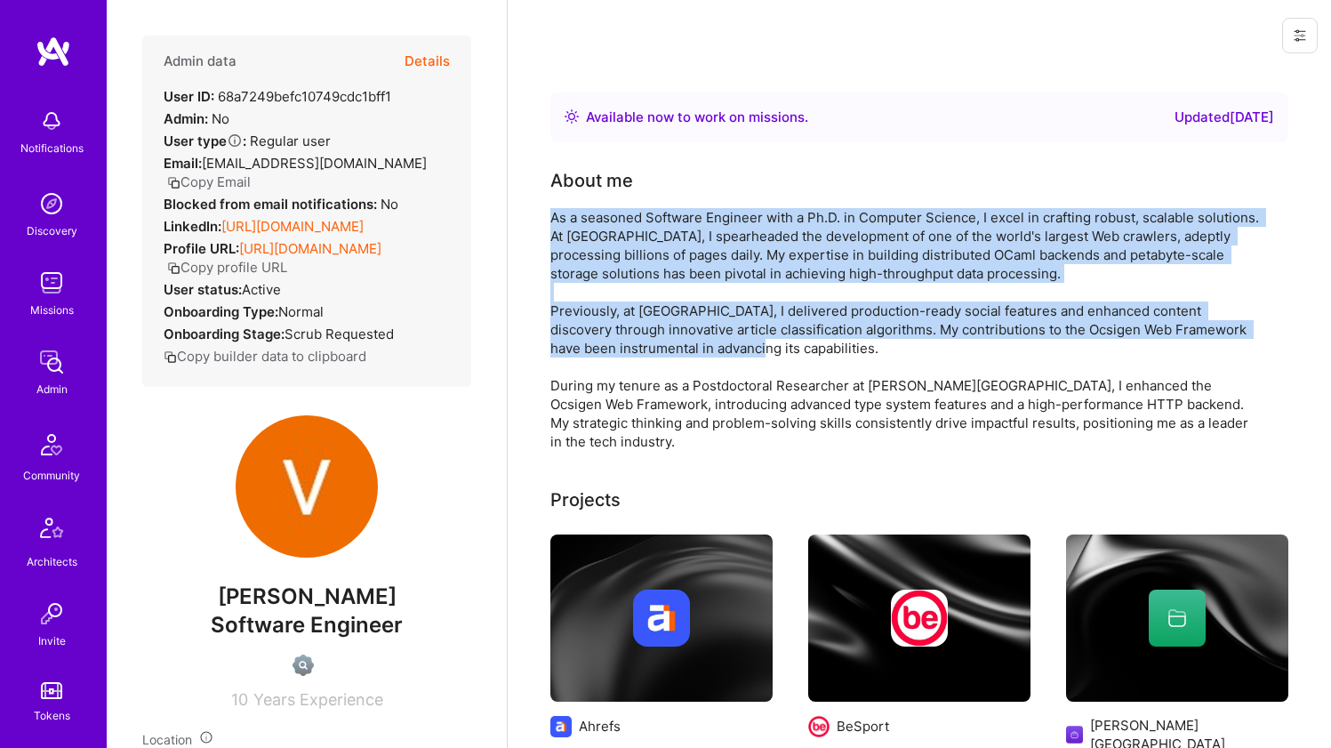
drag, startPoint x: 631, startPoint y: 245, endPoint x: 603, endPoint y: 320, distance: 80.5
click at [603, 320] on div "As a seasoned Software Engineer with a Ph.D. in Computer Science, I excel in cr…" at bounding box center [907, 329] width 712 height 243
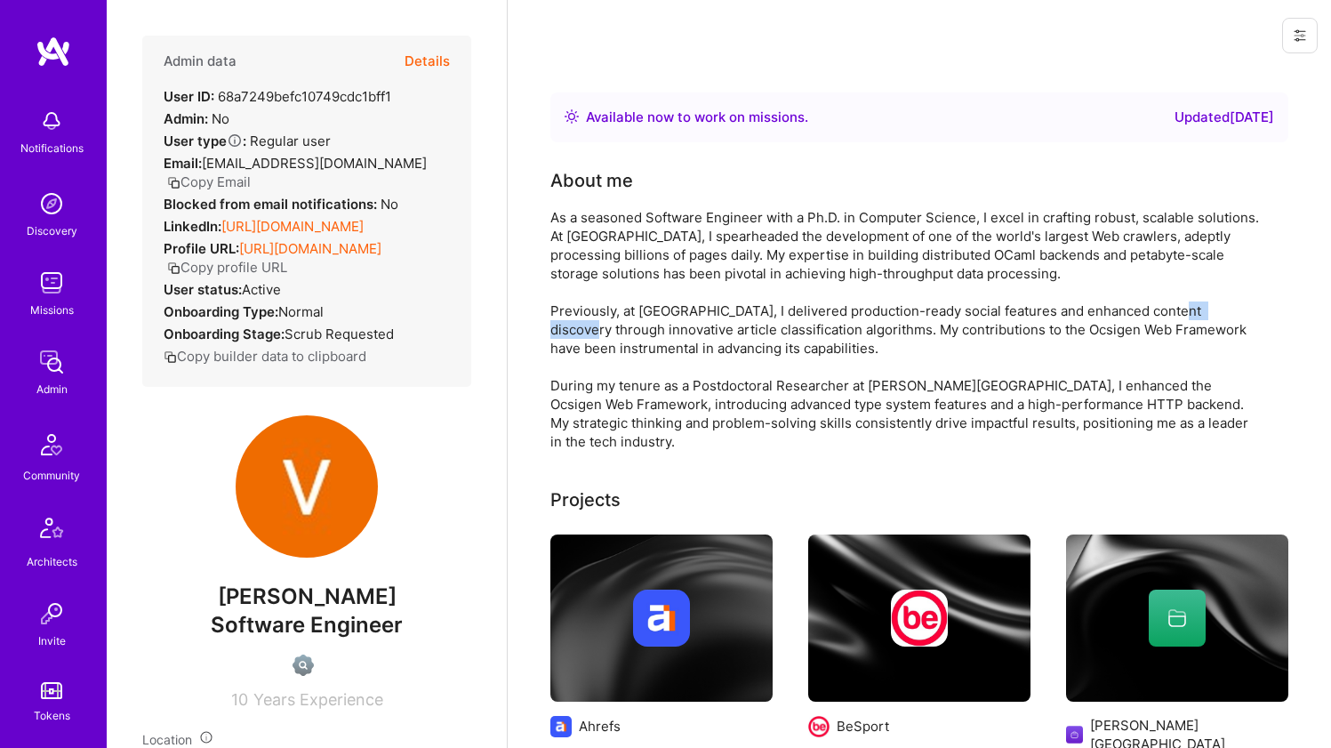
click at [603, 320] on div "As a seasoned Software Engineer with a Ph.D. in Computer Science, I excel in cr…" at bounding box center [907, 329] width 712 height 243
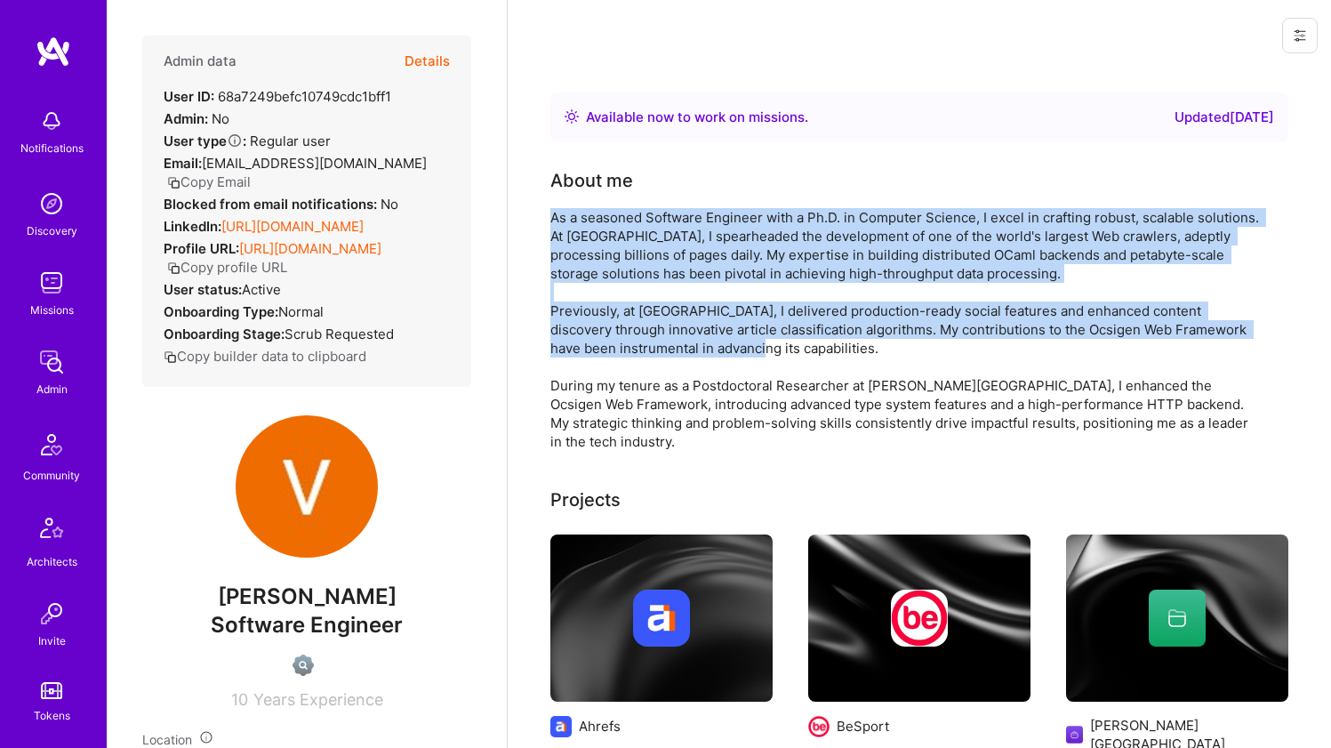
drag, startPoint x: 603, startPoint y: 320, endPoint x: 609, endPoint y: 270, distance: 50.2
click at [609, 270] on div "As a seasoned Software Engineer with a Ph.D. in Computer Science, I excel in cr…" at bounding box center [907, 329] width 712 height 243
click at [609, 269] on div "As a seasoned Software Engineer with a Ph.D. in Computer Science, I excel in cr…" at bounding box center [907, 329] width 712 height 243
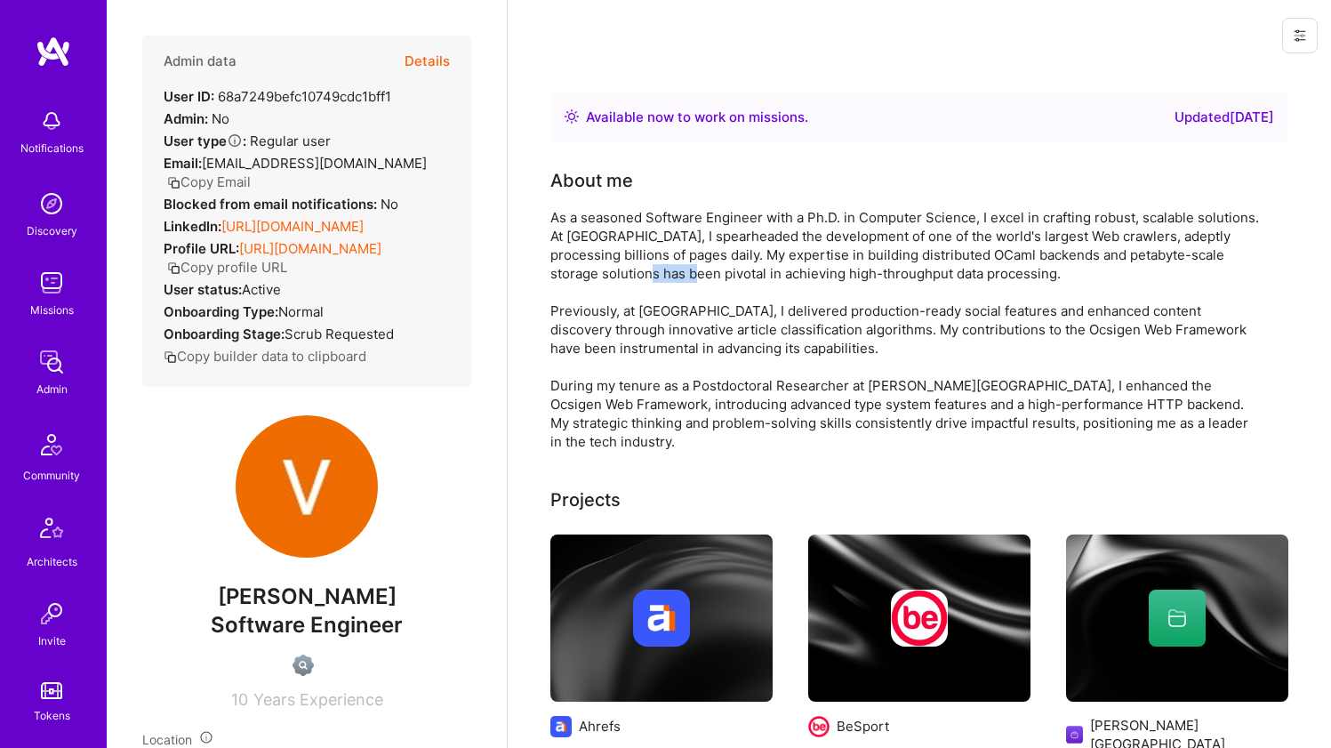
click at [609, 269] on div "As a seasoned Software Engineer with a Ph.D. in Computer Science, I excel in cr…" at bounding box center [907, 329] width 712 height 243
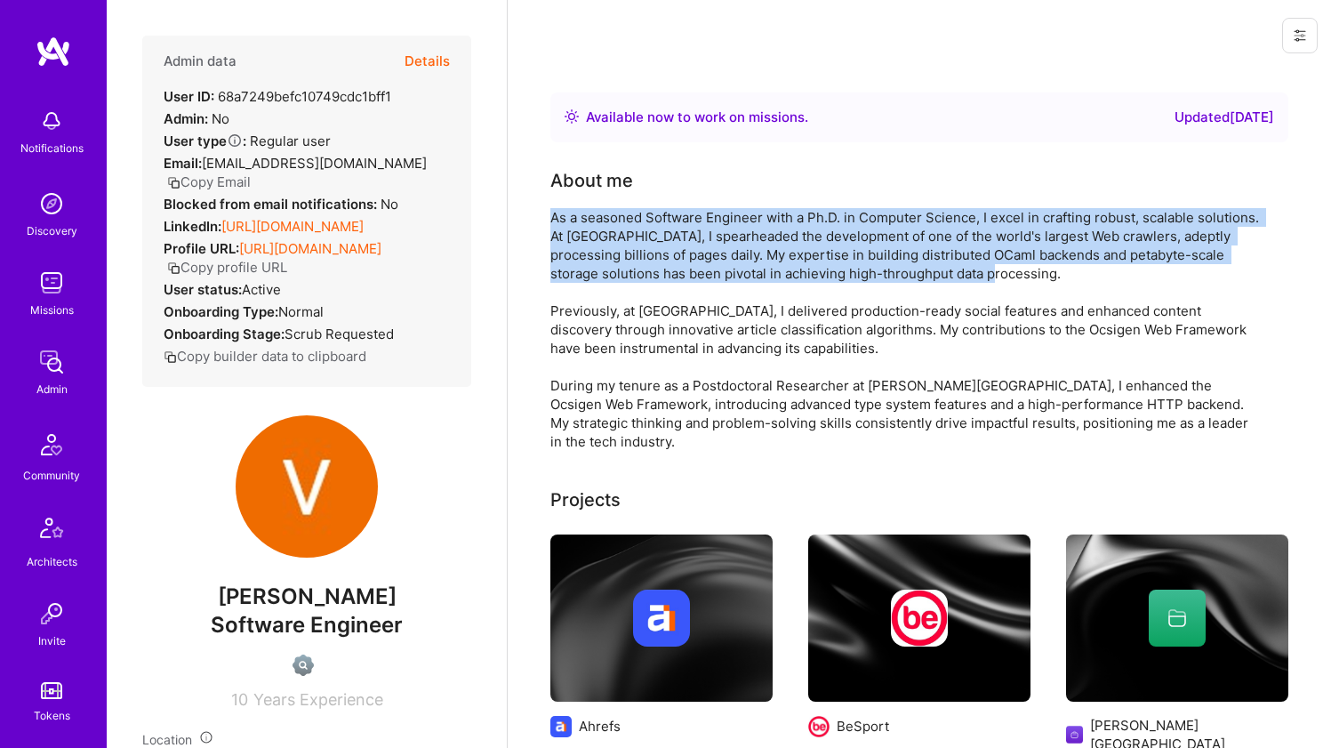
click at [609, 269] on div "As a seasoned Software Engineer with a Ph.D. in Computer Science, I excel in cr…" at bounding box center [907, 329] width 712 height 243
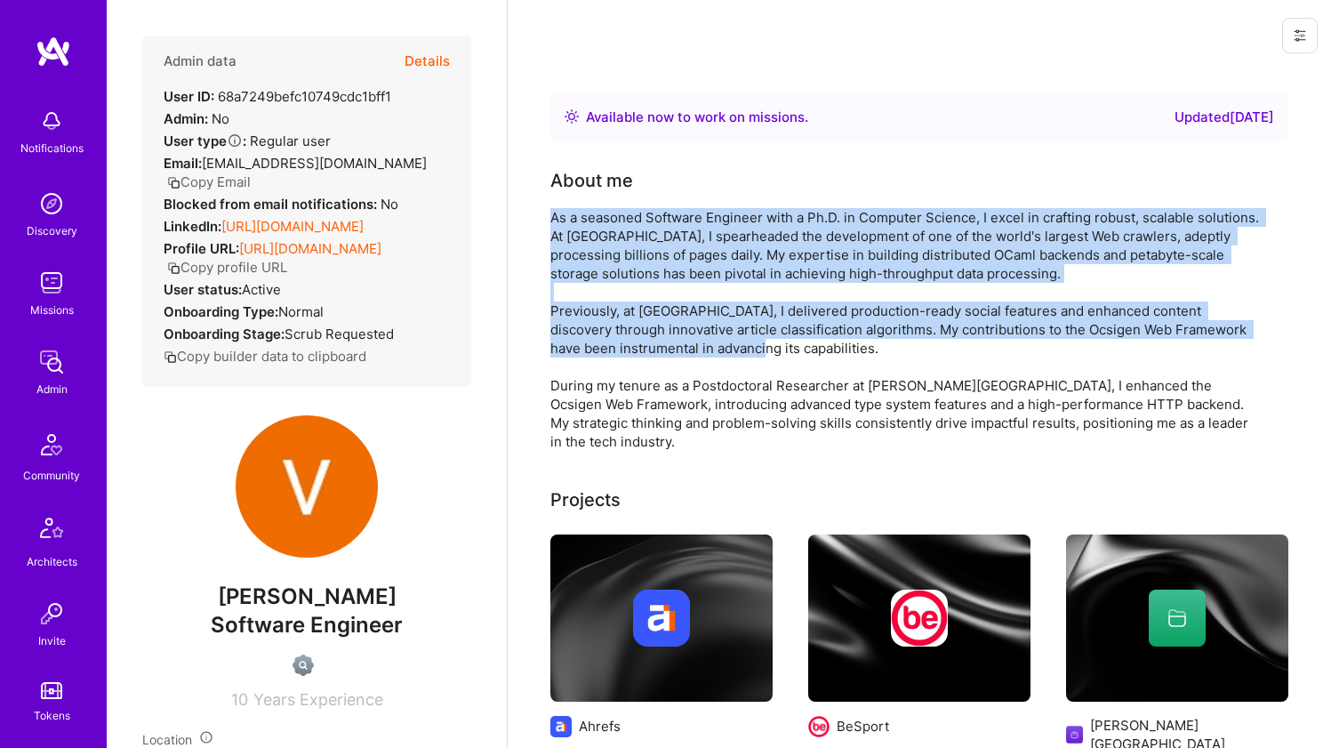
drag, startPoint x: 609, startPoint y: 269, endPoint x: 585, endPoint y: 311, distance: 49.0
click at [585, 311] on div "As a seasoned Software Engineer with a Ph.D. in Computer Science, I excel in cr…" at bounding box center [907, 329] width 712 height 243
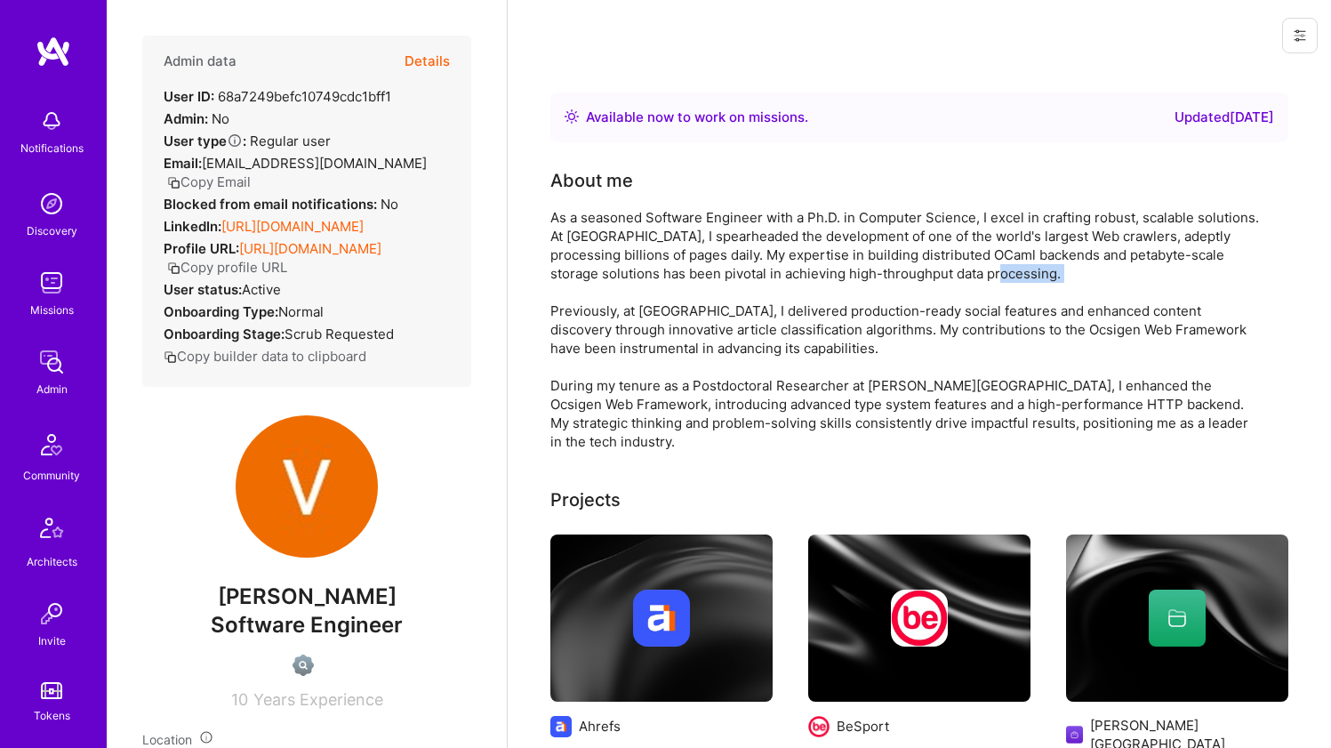
click at [585, 311] on div "As a seasoned Software Engineer with a Ph.D. in Computer Science, I excel in cr…" at bounding box center [907, 329] width 712 height 243
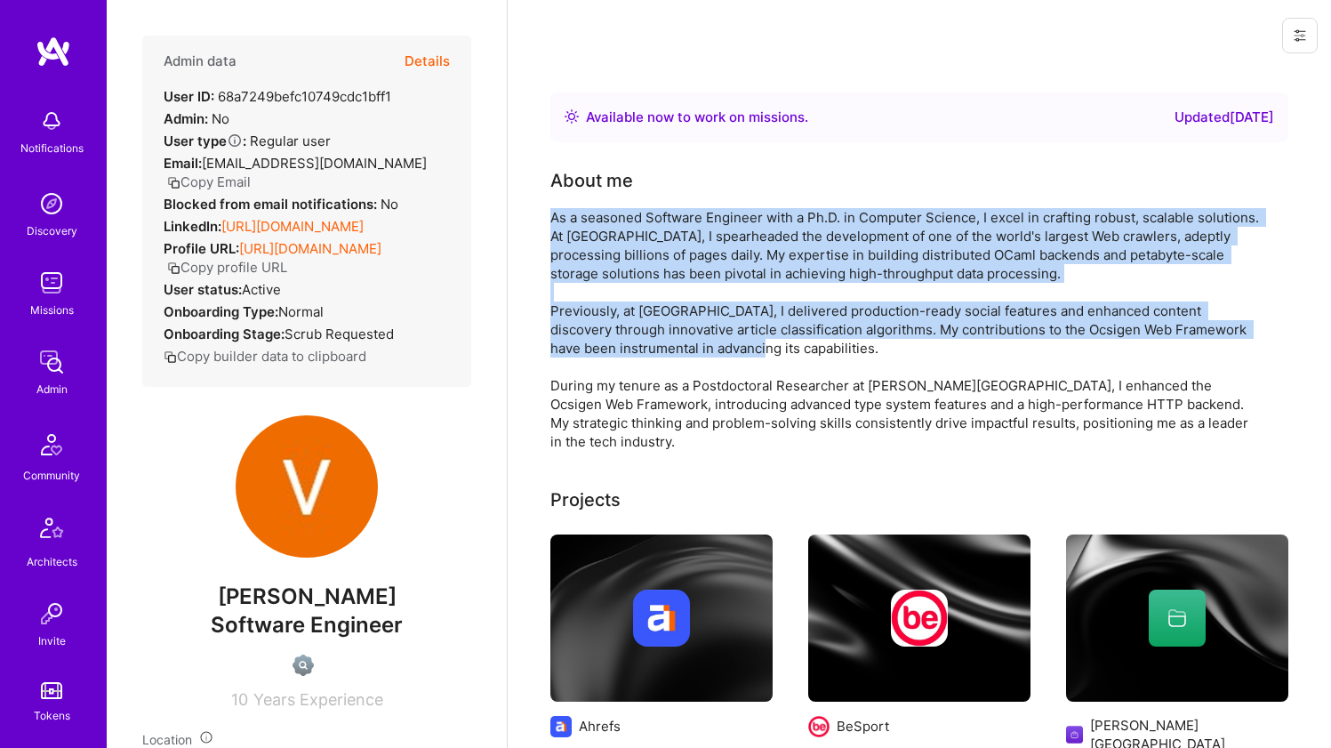
drag, startPoint x: 585, startPoint y: 311, endPoint x: 597, endPoint y: 254, distance: 58.1
click at [595, 257] on div "As a seasoned Software Engineer with a Ph.D. in Computer Science, I excel in cr…" at bounding box center [907, 329] width 712 height 243
click at [597, 254] on div "As a seasoned Software Engineer with a Ph.D. in Computer Science, I excel in cr…" at bounding box center [907, 329] width 712 height 243
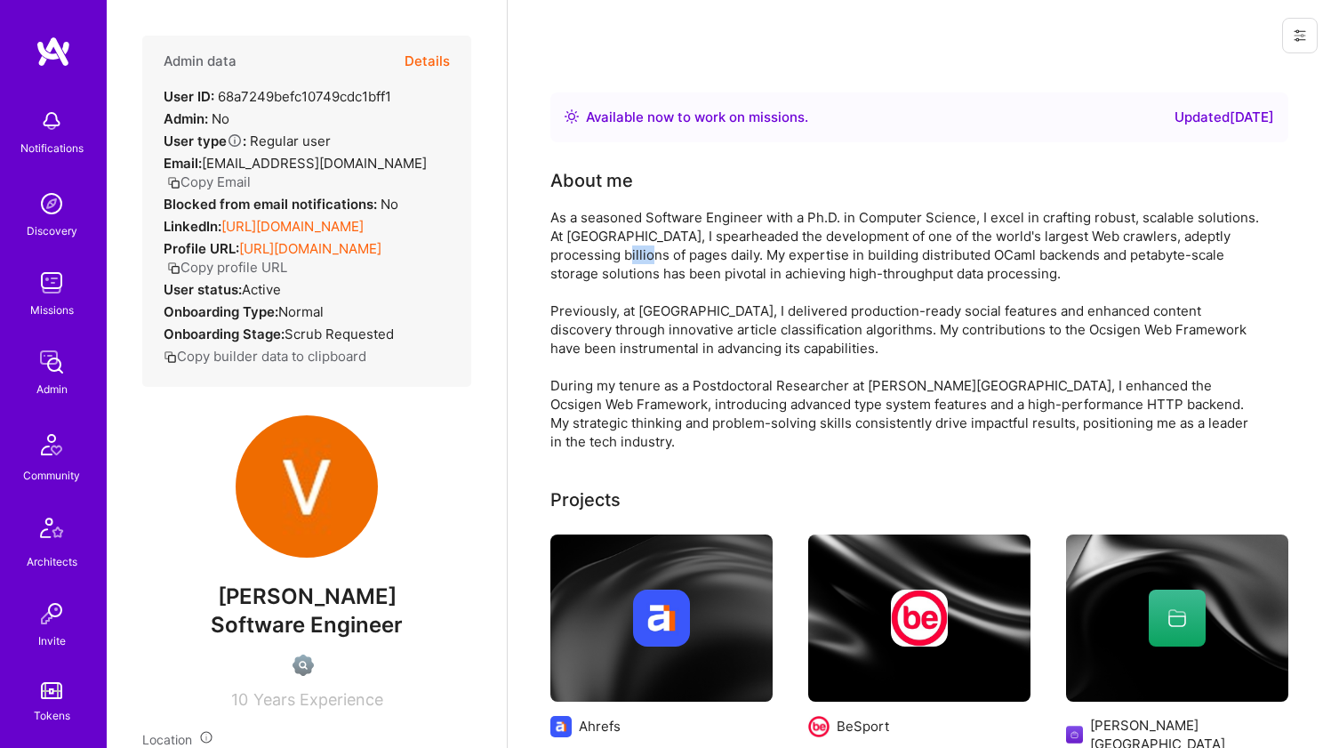
click at [597, 254] on div "As a seasoned Software Engineer with a Ph.D. in Computer Science, I excel in cr…" at bounding box center [907, 329] width 712 height 243
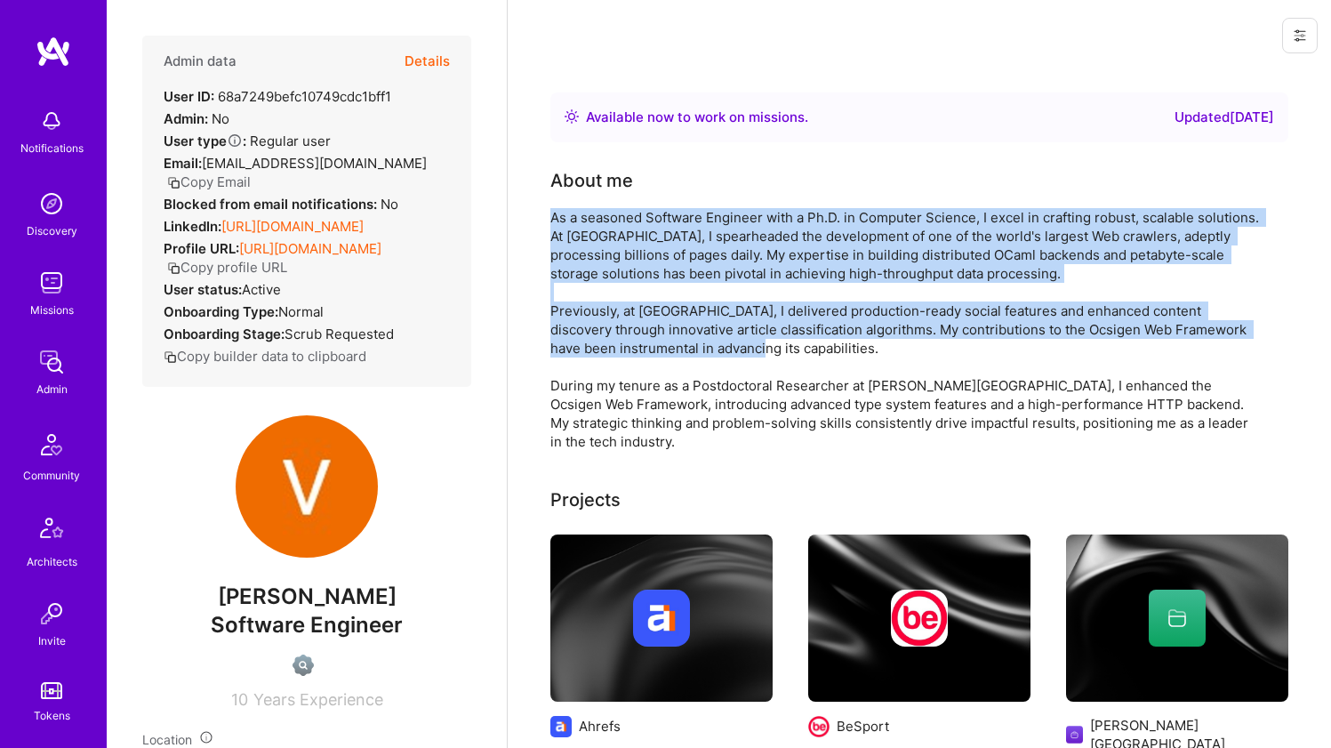
drag, startPoint x: 597, startPoint y: 254, endPoint x: 575, endPoint y: 310, distance: 60.0
click at [575, 310] on div "As a seasoned Software Engineer with a Ph.D. in Computer Science, I excel in cr…" at bounding box center [907, 329] width 712 height 243
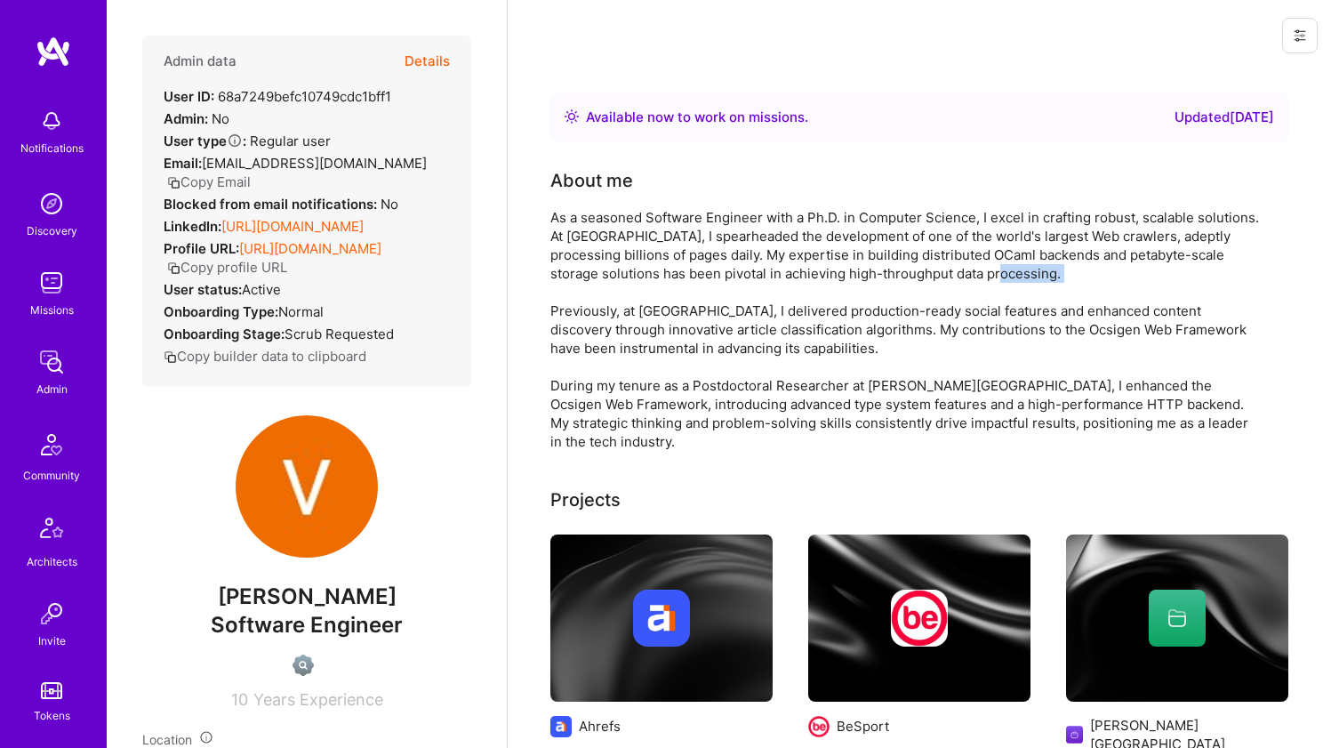
click at [575, 310] on div "As a seasoned Software Engineer with a Ph.D. in Computer Science, I excel in cr…" at bounding box center [907, 329] width 712 height 243
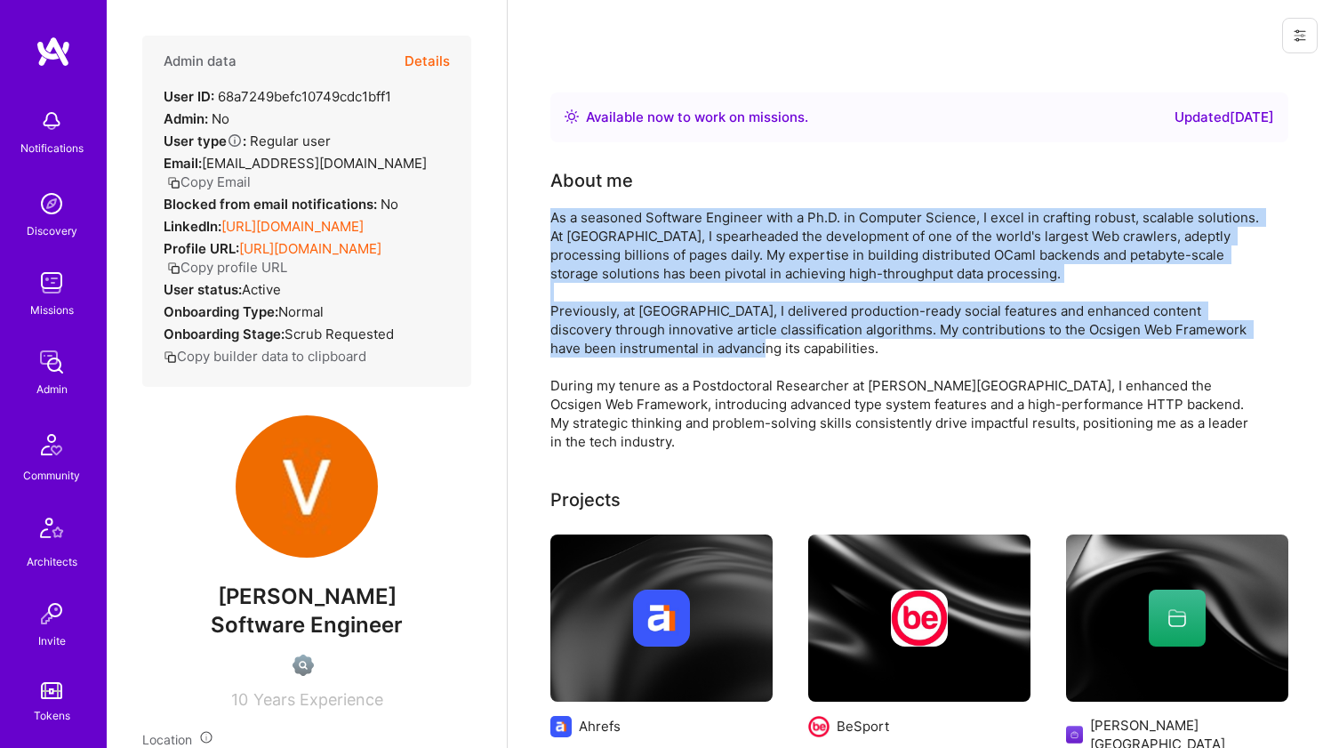
drag, startPoint x: 575, startPoint y: 310, endPoint x: 586, endPoint y: 259, distance: 52.7
click at [586, 259] on div "As a seasoned Software Engineer with a Ph.D. in Computer Science, I excel in cr…" at bounding box center [907, 329] width 712 height 243
click at [586, 257] on div "As a seasoned Software Engineer with a Ph.D. in Computer Science, I excel in cr…" at bounding box center [907, 329] width 712 height 243
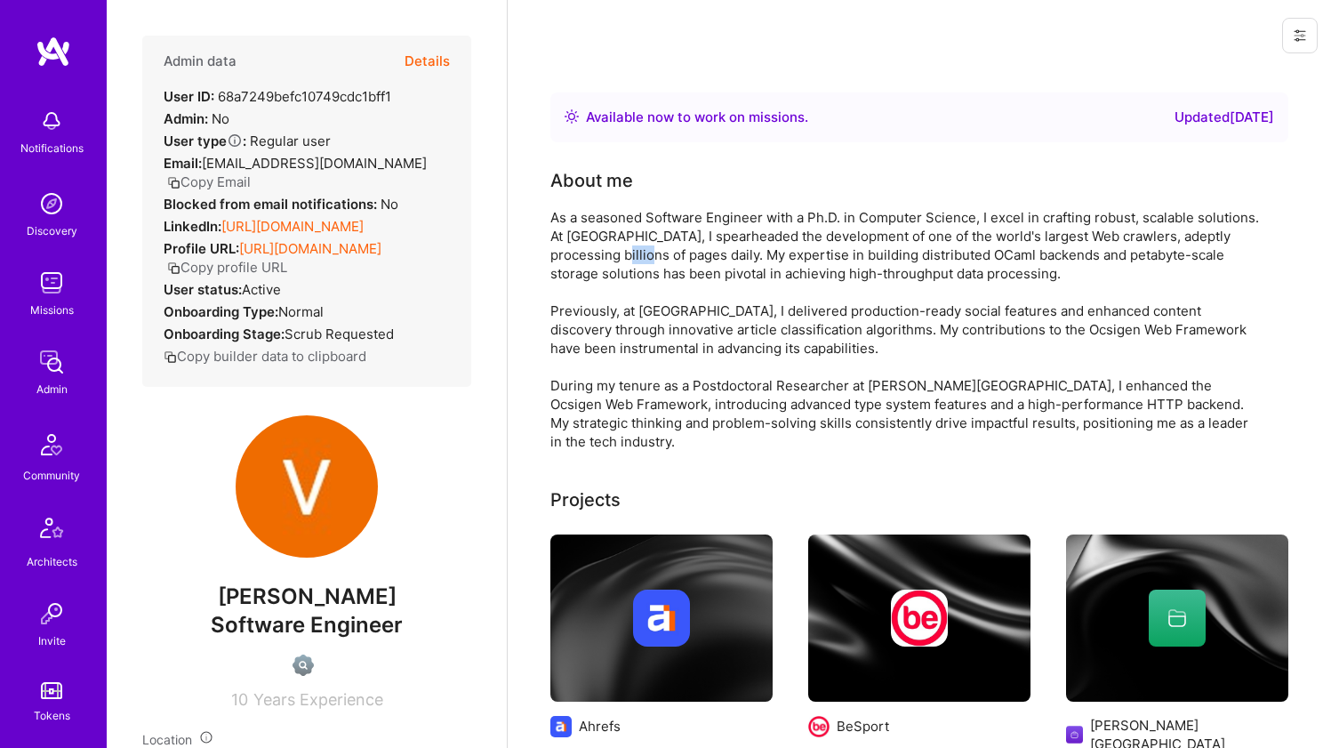
click at [586, 257] on div "As a seasoned Software Engineer with a Ph.D. in Computer Science, I excel in cr…" at bounding box center [907, 329] width 712 height 243
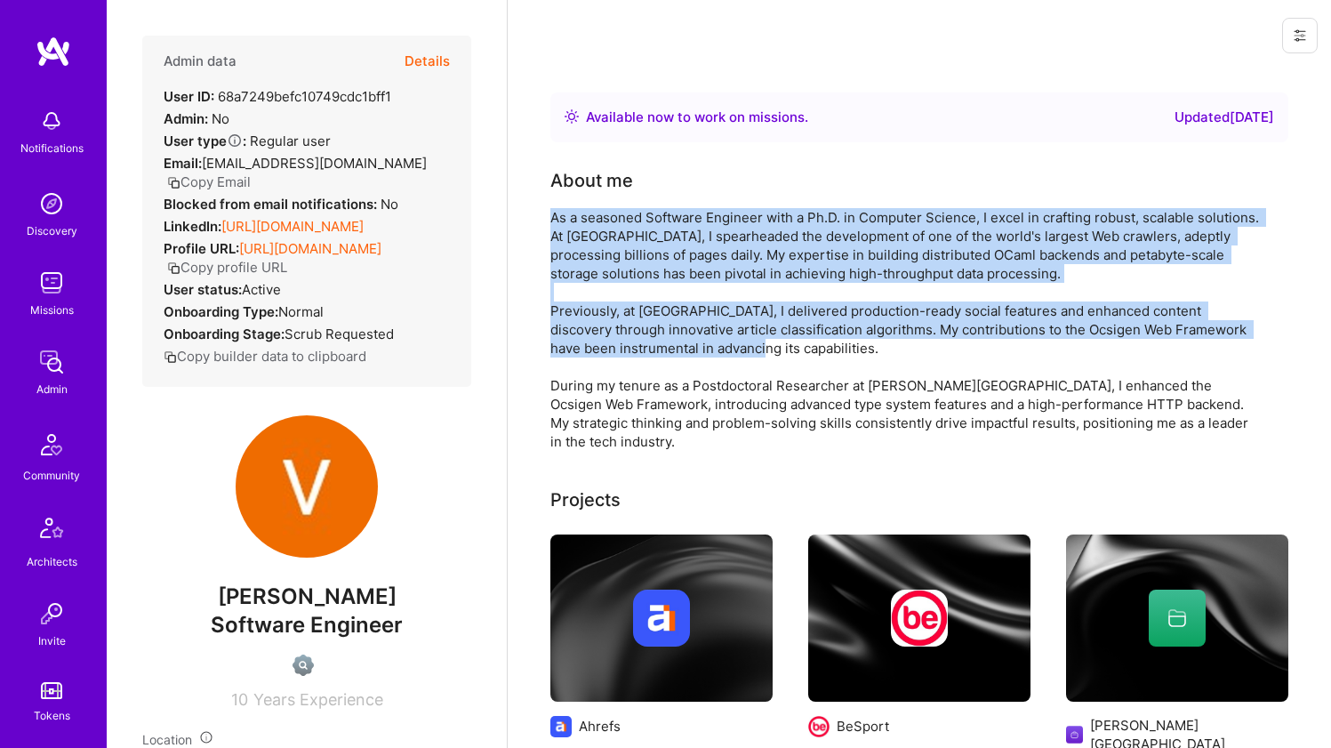
drag, startPoint x: 586, startPoint y: 257, endPoint x: 554, endPoint y: 324, distance: 74.0
click at [554, 324] on div "As a seasoned Software Engineer with a Ph.D. in Computer Science, I excel in cr…" at bounding box center [907, 329] width 712 height 243
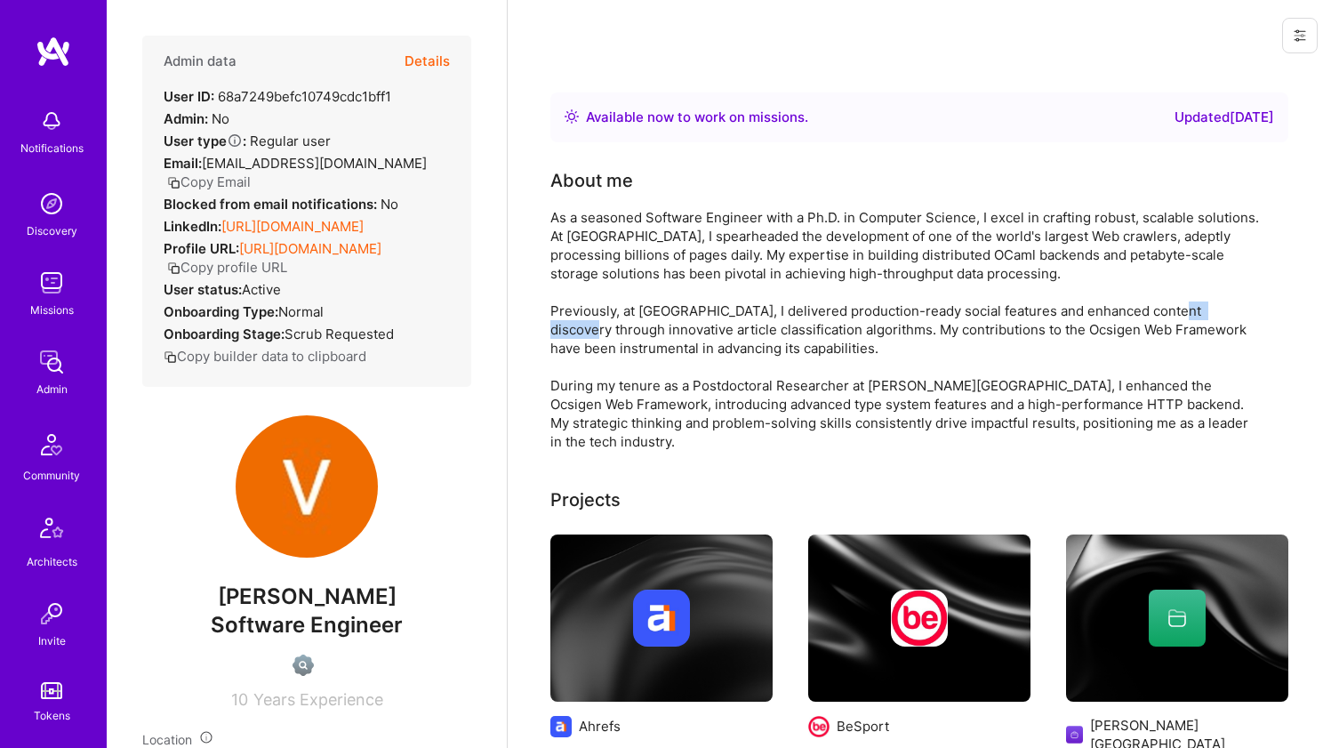
click at [554, 324] on div "As a seasoned Software Engineer with a Ph.D. in Computer Science, I excel in cr…" at bounding box center [907, 329] width 712 height 243
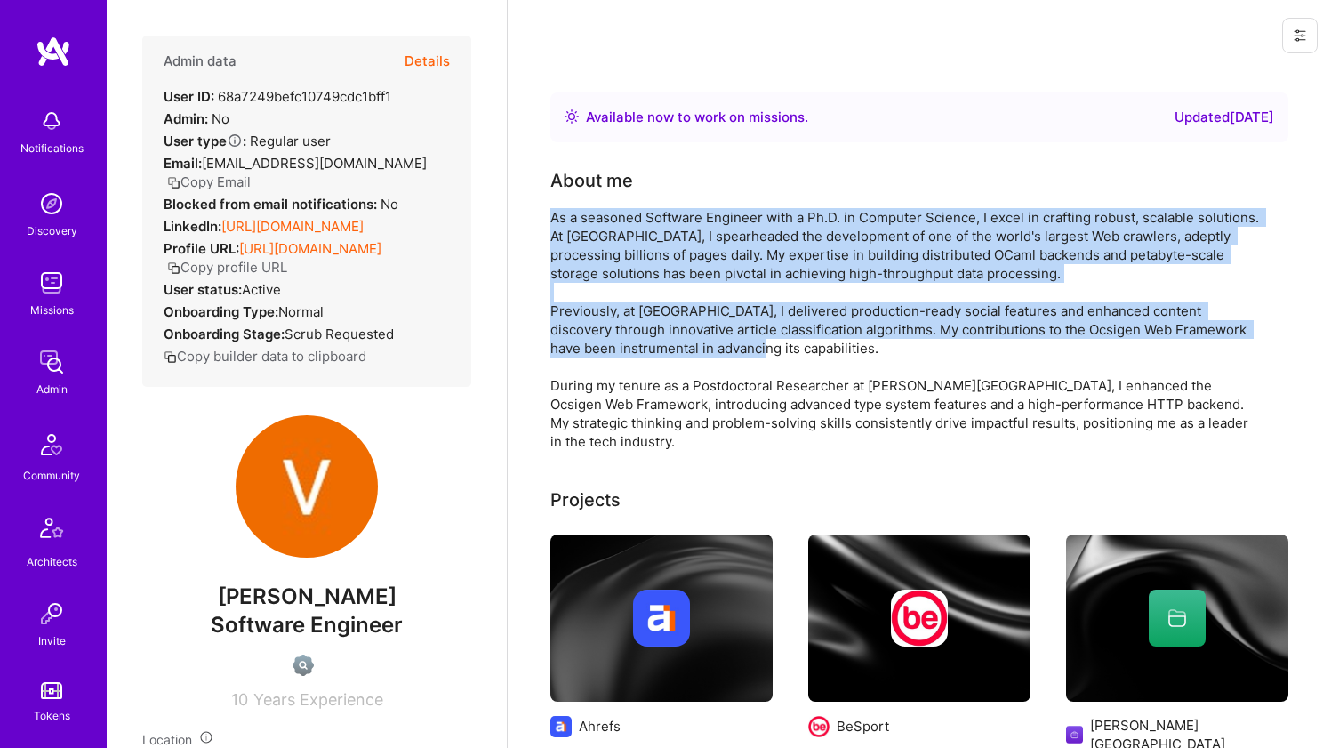
drag, startPoint x: 554, startPoint y: 323, endPoint x: 566, endPoint y: 261, distance: 62.4
click at [566, 261] on div "As a seasoned Software Engineer with a Ph.D. in Computer Science, I excel in cr…" at bounding box center [907, 329] width 712 height 243
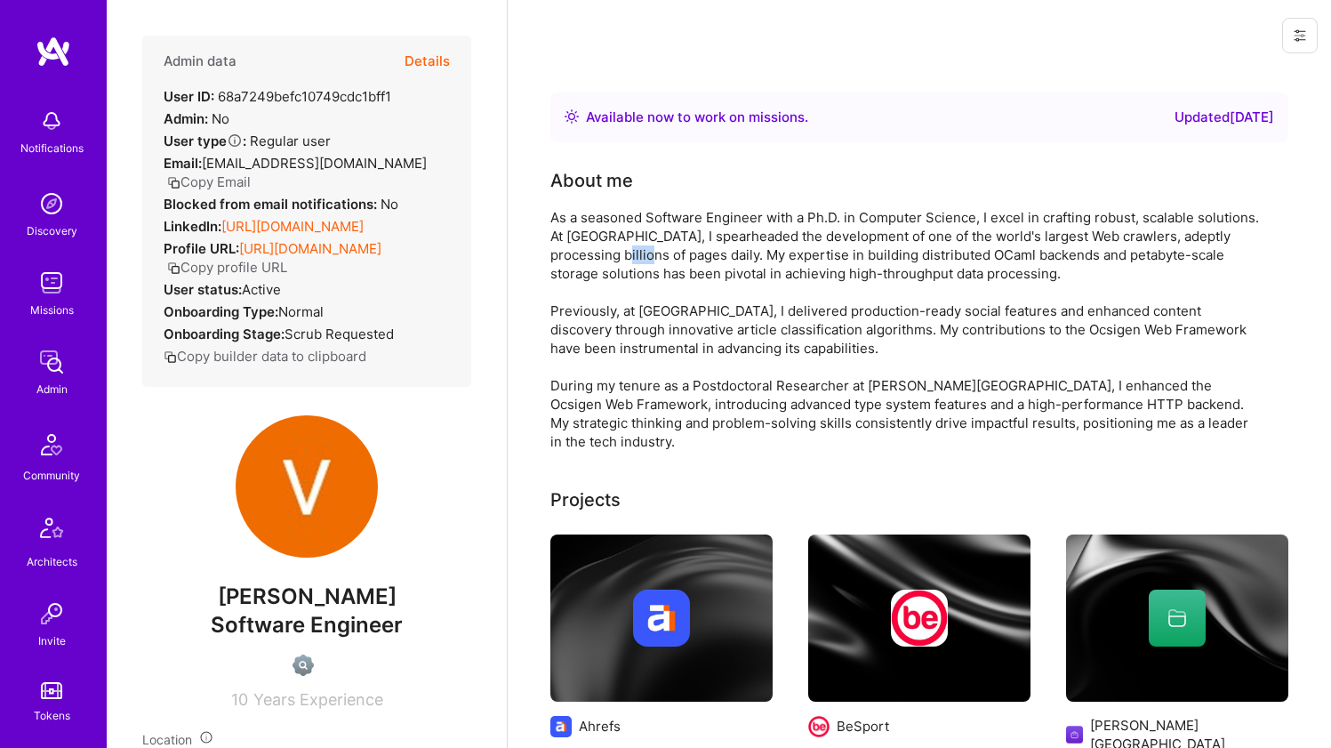
click at [566, 261] on div "As a seasoned Software Engineer with a Ph.D. in Computer Science, I excel in cr…" at bounding box center [907, 329] width 712 height 243
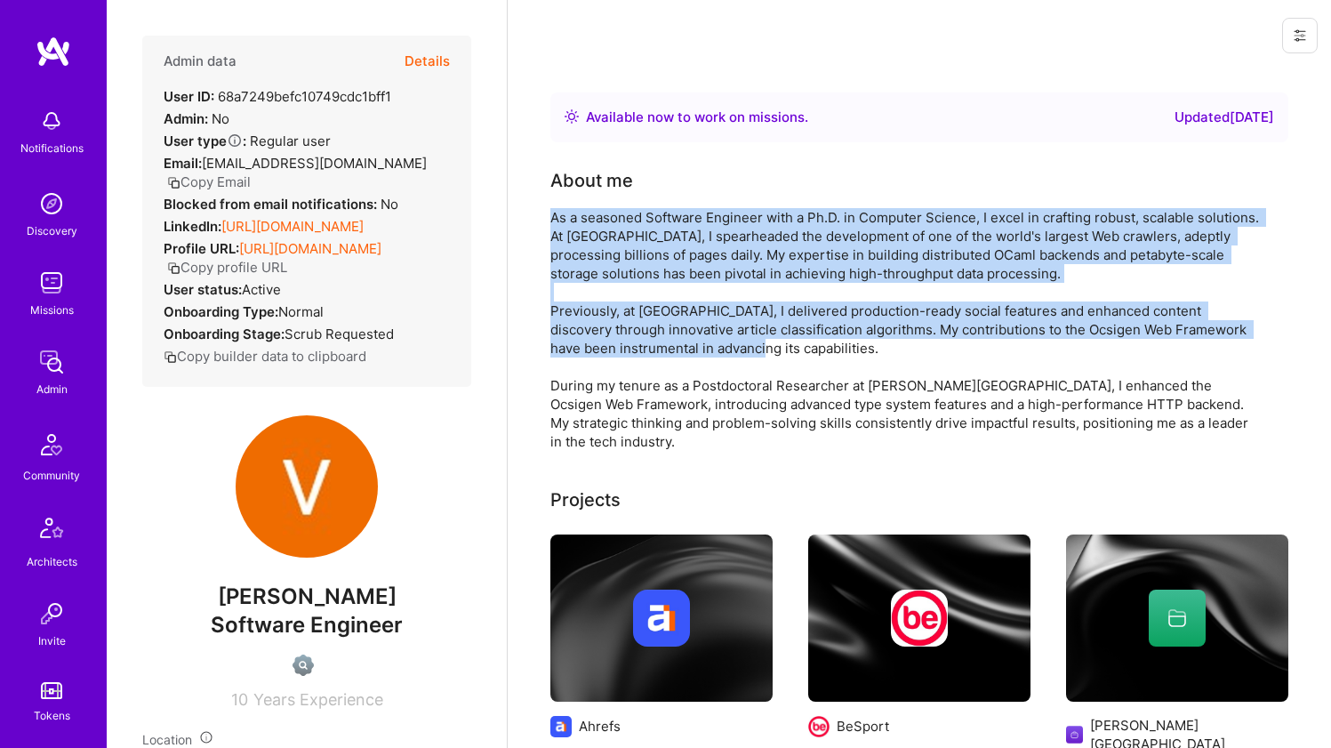
drag, startPoint x: 566, startPoint y: 261, endPoint x: 541, endPoint y: 319, distance: 62.9
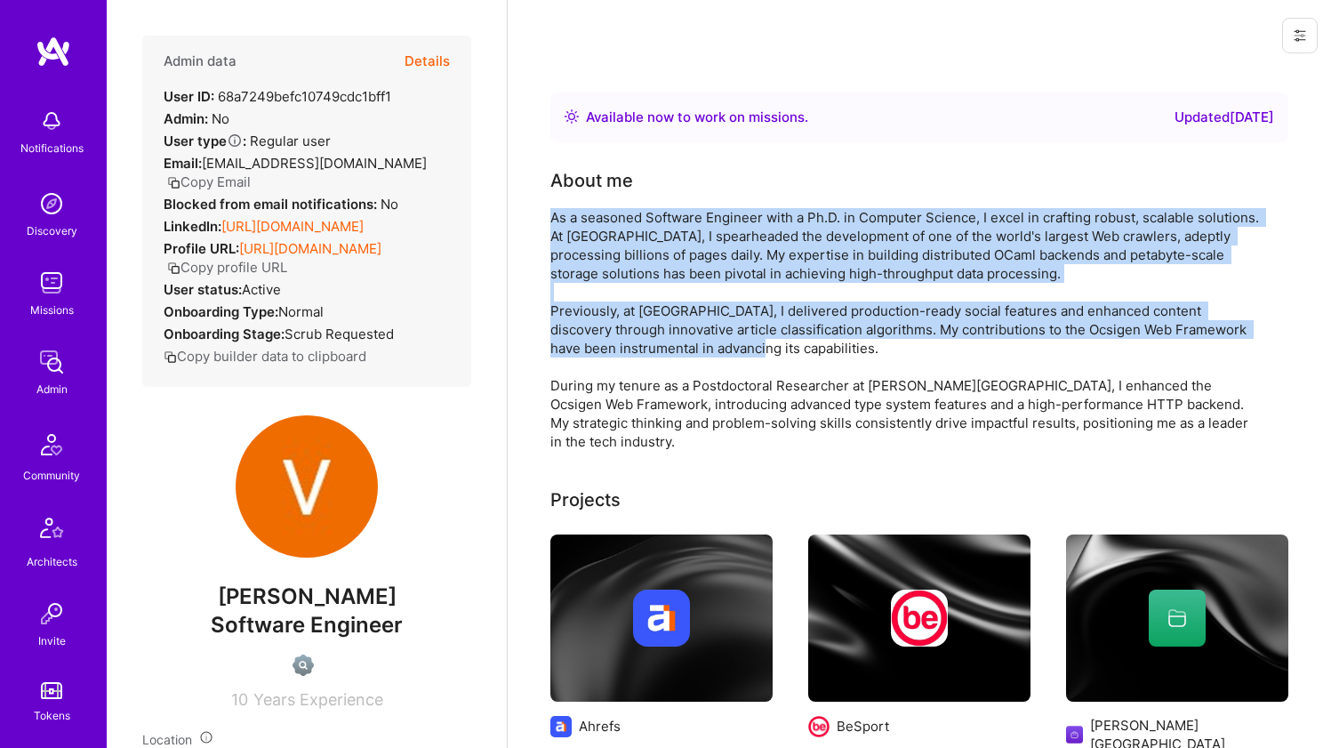
drag, startPoint x: 541, startPoint y: 319, endPoint x: 553, endPoint y: 270, distance: 50.5
click at [553, 271] on div "As a seasoned Software Engineer with a Ph.D. in Computer Science, I excel in cr…" at bounding box center [907, 329] width 712 height 243
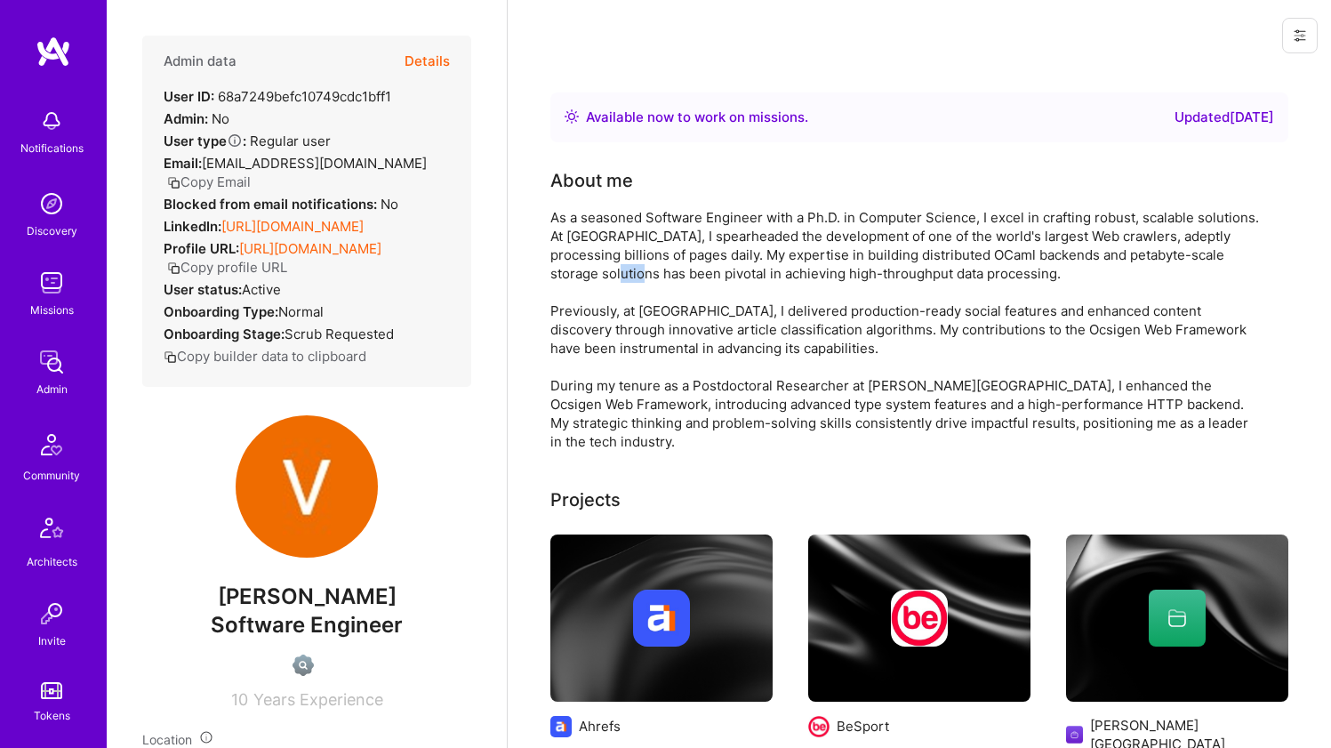
click at [553, 271] on div "As a seasoned Software Engineer with a Ph.D. in Computer Science, I excel in cr…" at bounding box center [907, 329] width 712 height 243
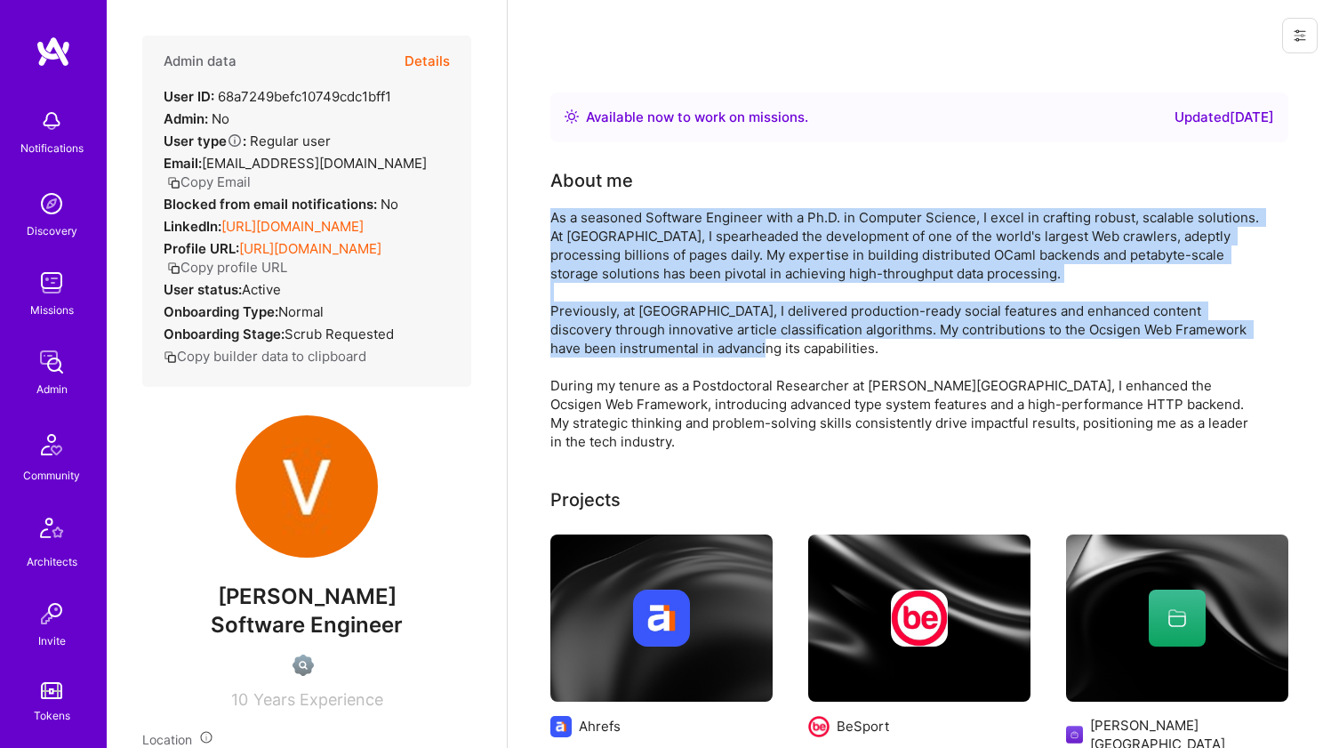
drag, startPoint x: 553, startPoint y: 271, endPoint x: 548, endPoint y: 318, distance: 46.6
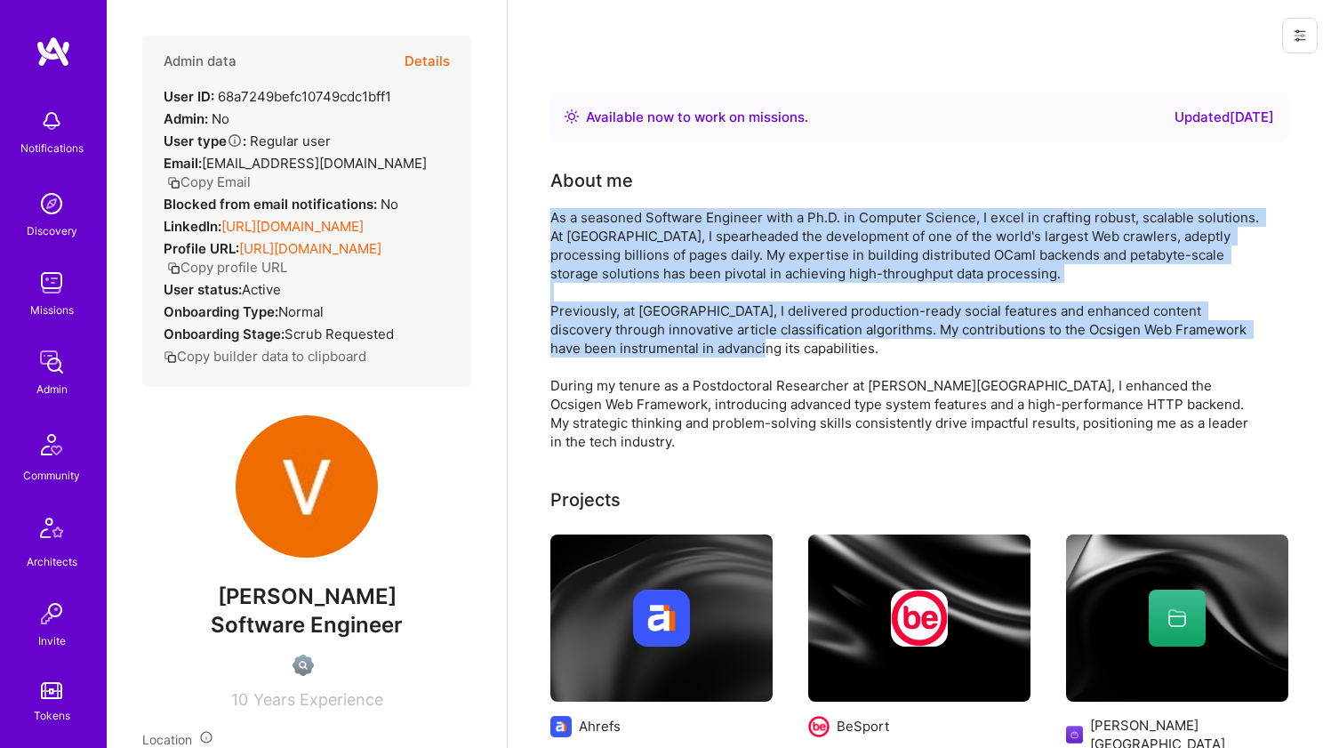
drag, startPoint x: 548, startPoint y: 318, endPoint x: 557, endPoint y: 276, distance: 42.7
click at [558, 276] on div "As a seasoned Software Engineer with a Ph.D. in Computer Science, I excel in cr…" at bounding box center [907, 329] width 712 height 243
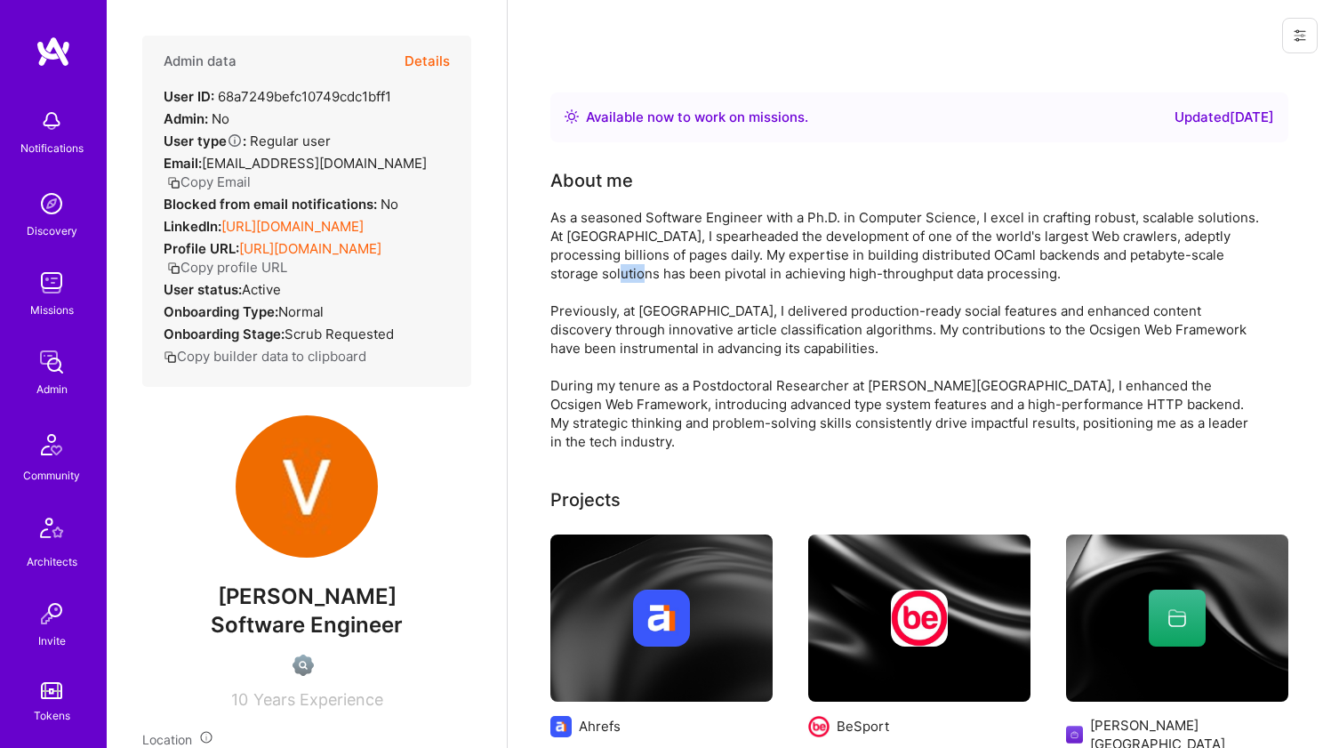
click at [558, 276] on div "As a seasoned Software Engineer with a Ph.D. in Computer Science, I excel in cr…" at bounding box center [907, 329] width 712 height 243
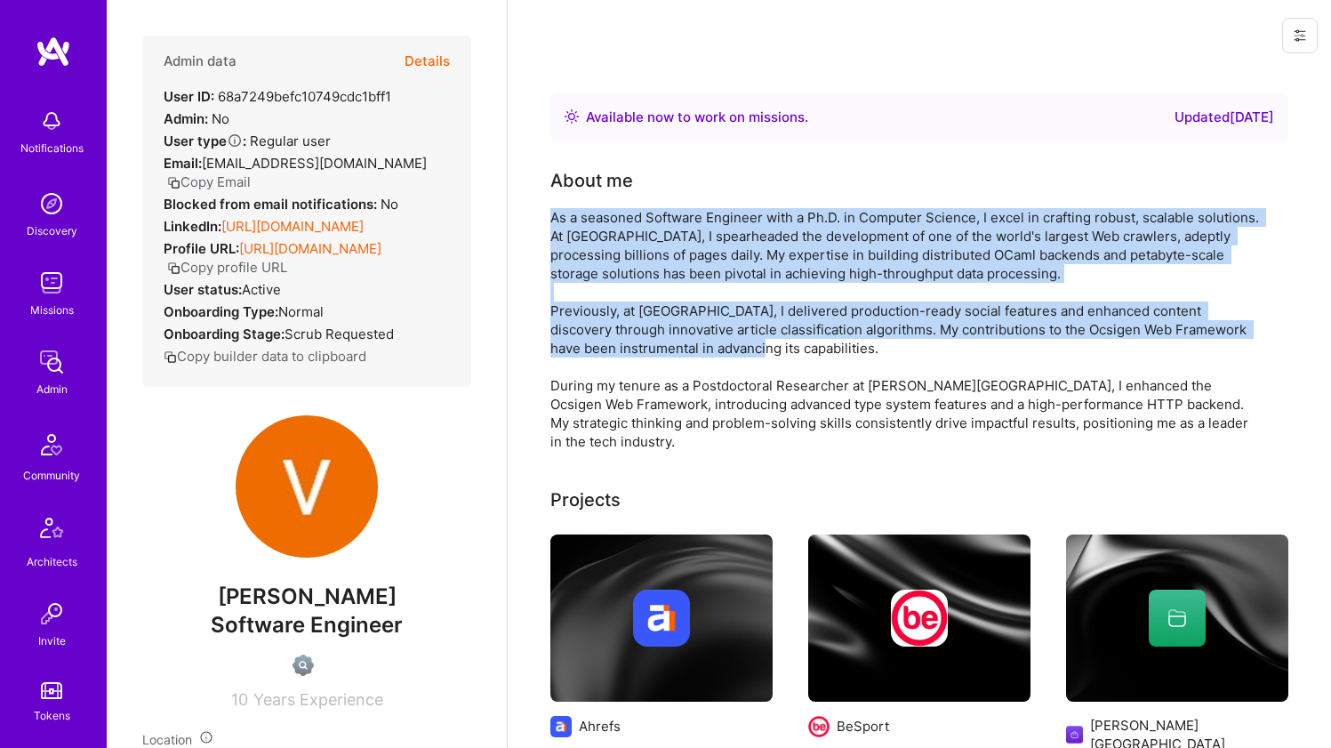
drag, startPoint x: 558, startPoint y: 276, endPoint x: 531, endPoint y: 338, distance: 67.7
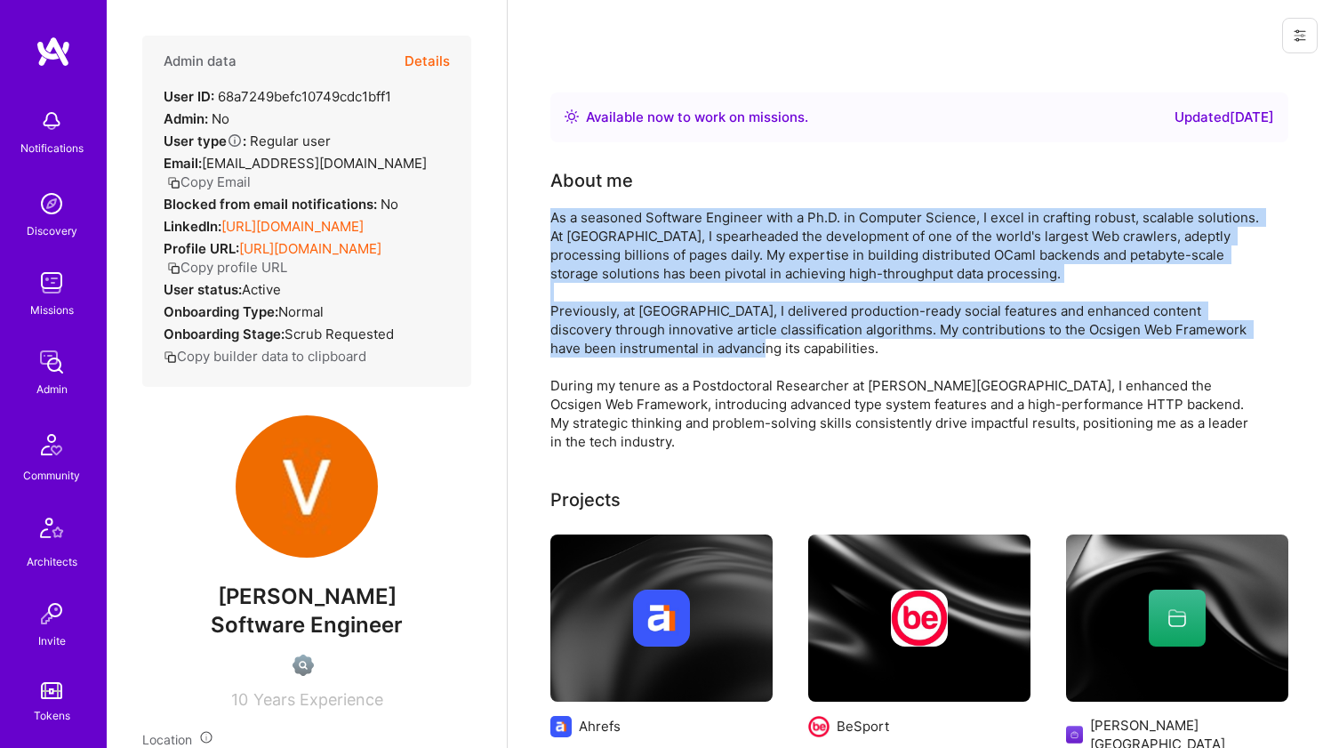
drag, startPoint x: 531, startPoint y: 337, endPoint x: 549, endPoint y: 263, distance: 75.9
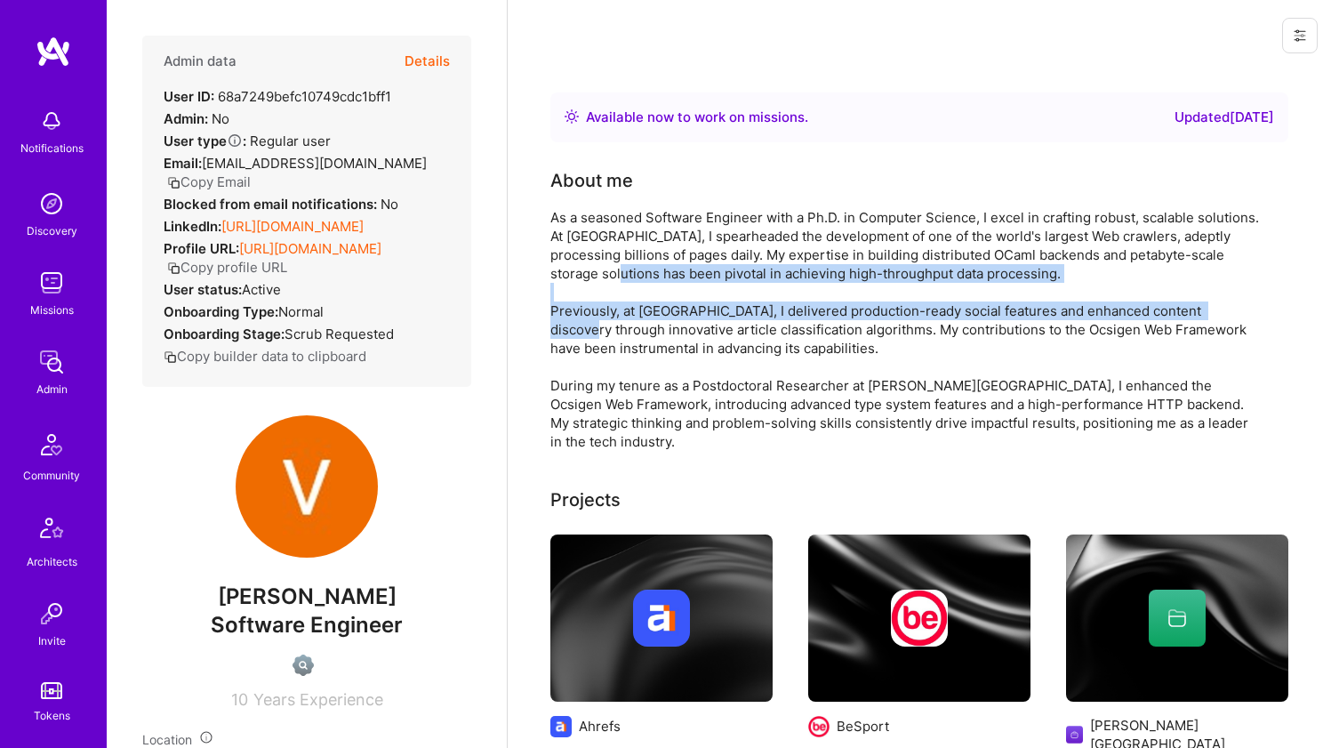
drag, startPoint x: 549, startPoint y: 264, endPoint x: 530, endPoint y: 333, distance: 71.0
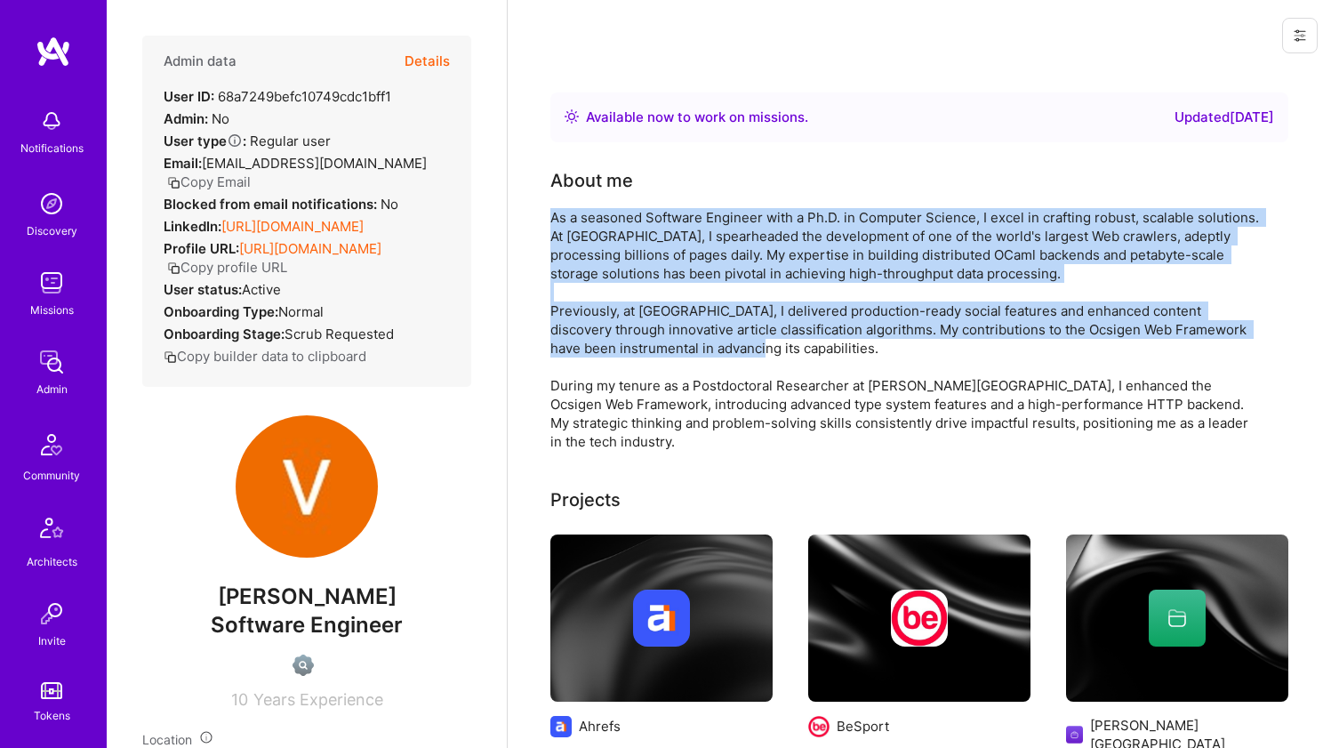
drag, startPoint x: 530, startPoint y: 332, endPoint x: 543, endPoint y: 276, distance: 57.6
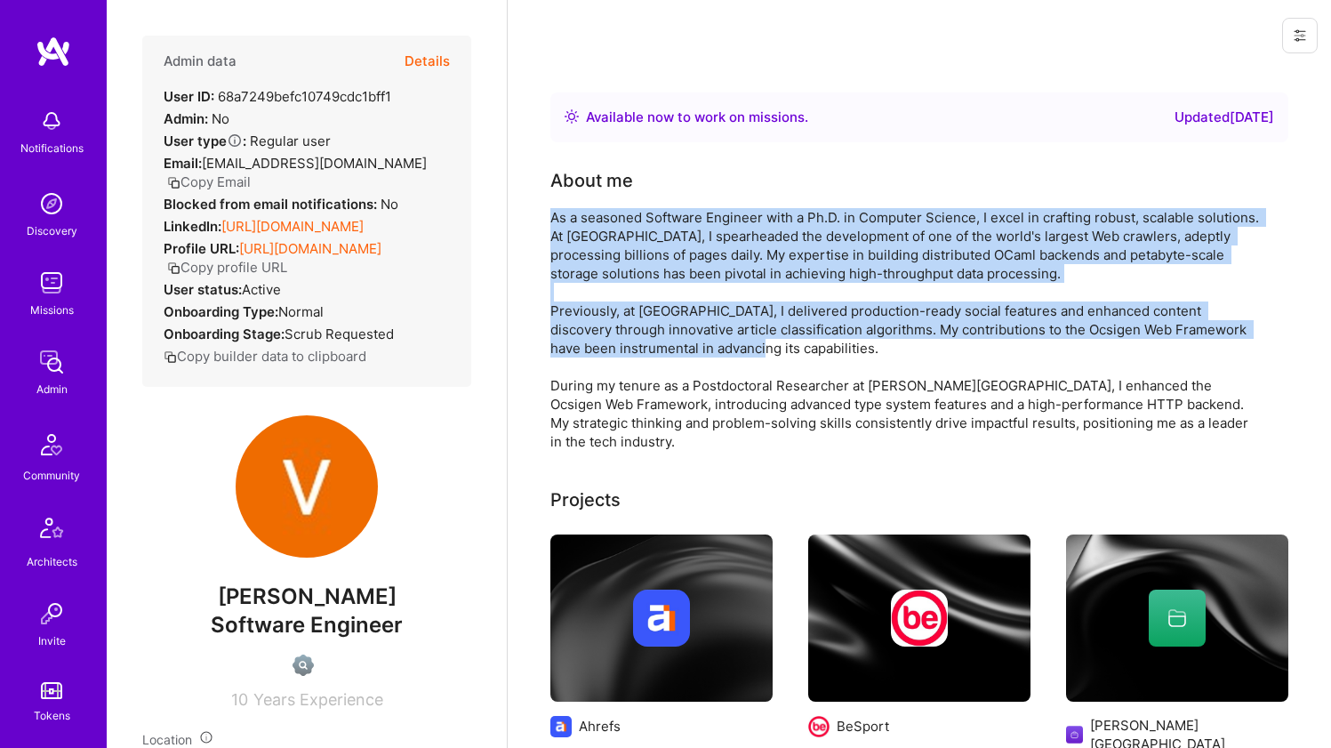
drag, startPoint x: 545, startPoint y: 272, endPoint x: 534, endPoint y: 330, distance: 59.0
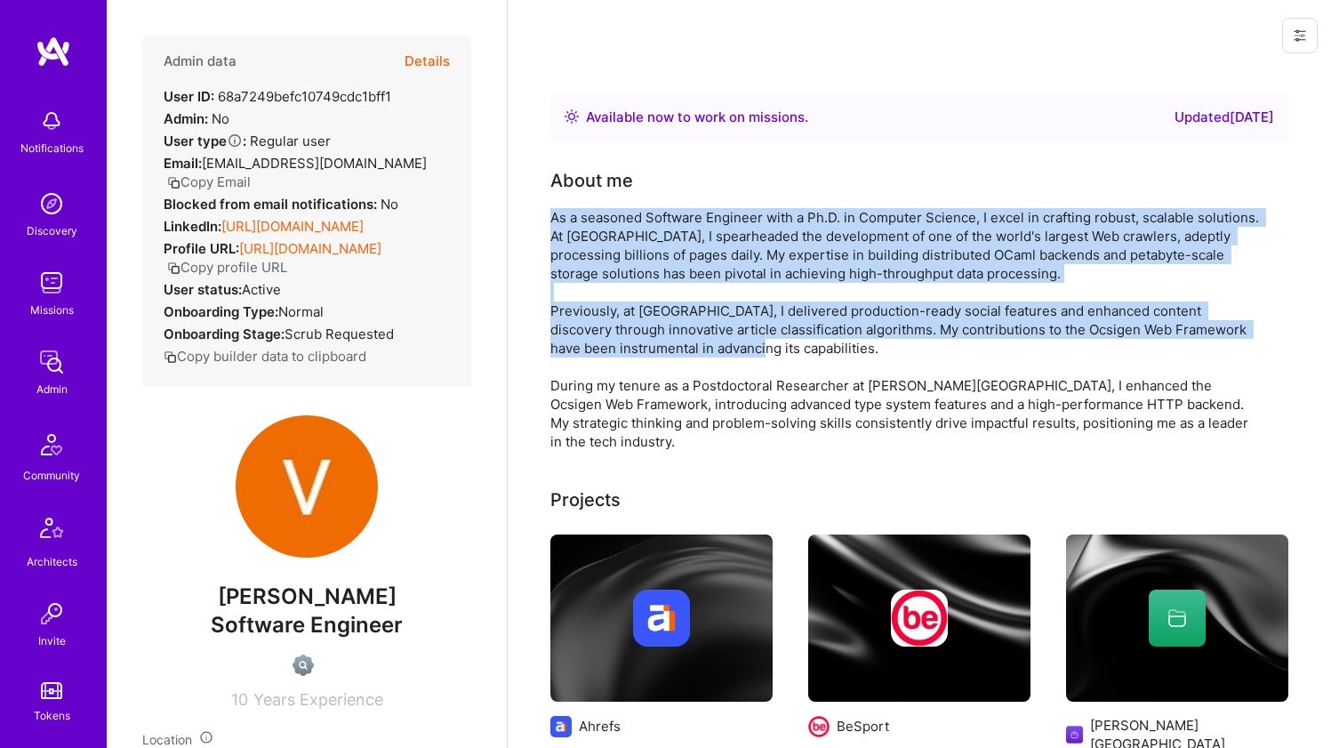
drag, startPoint x: 534, startPoint y: 330, endPoint x: 552, endPoint y: 272, distance: 60.8
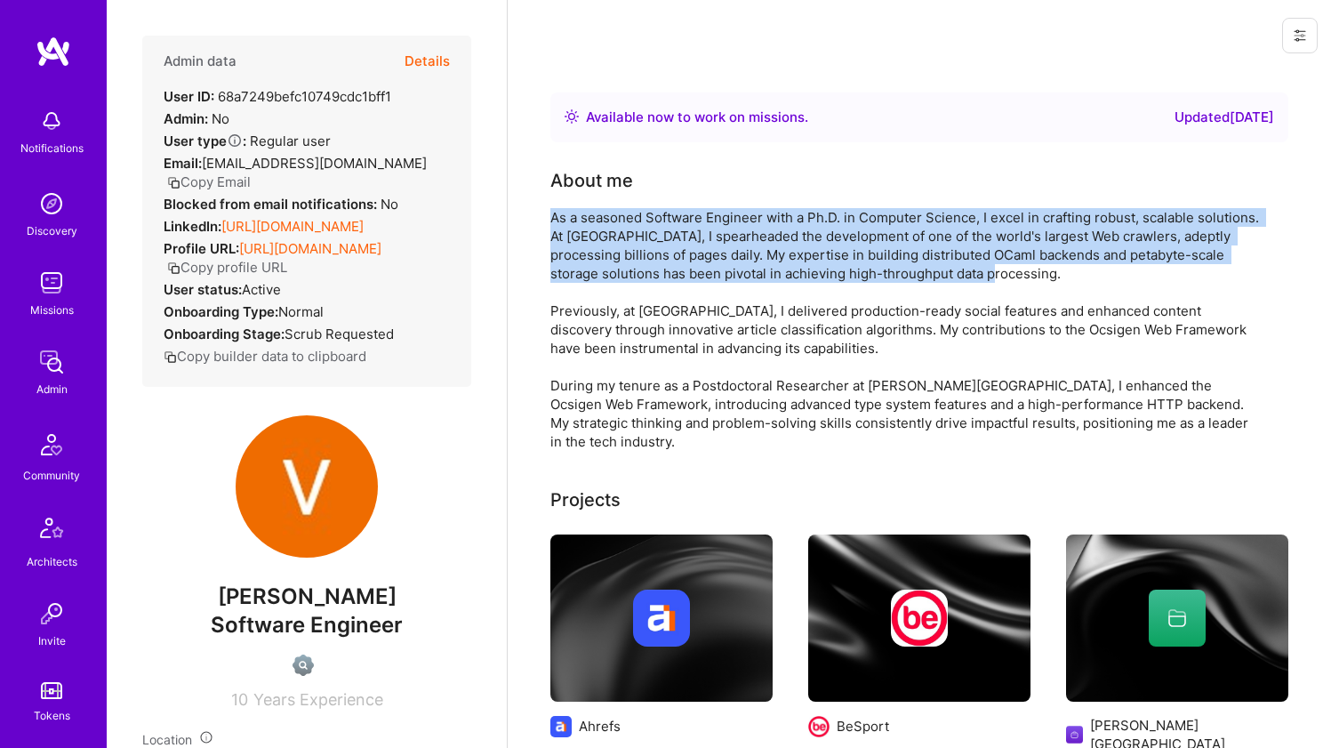
click at [552, 271] on div "As a seasoned Software Engineer with a Ph.D. in Computer Science, I excel in cr…" at bounding box center [907, 329] width 712 height 243
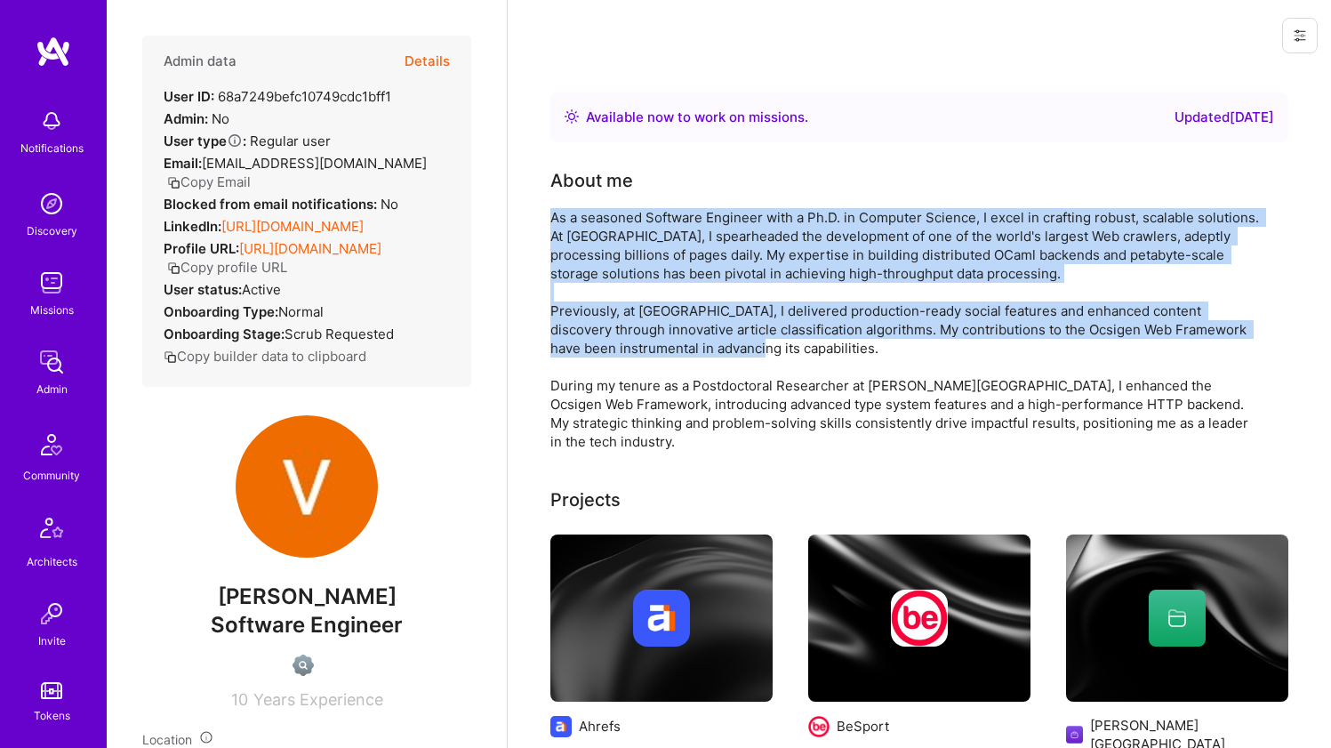
drag, startPoint x: 552, startPoint y: 271, endPoint x: 542, endPoint y: 338, distance: 67.6
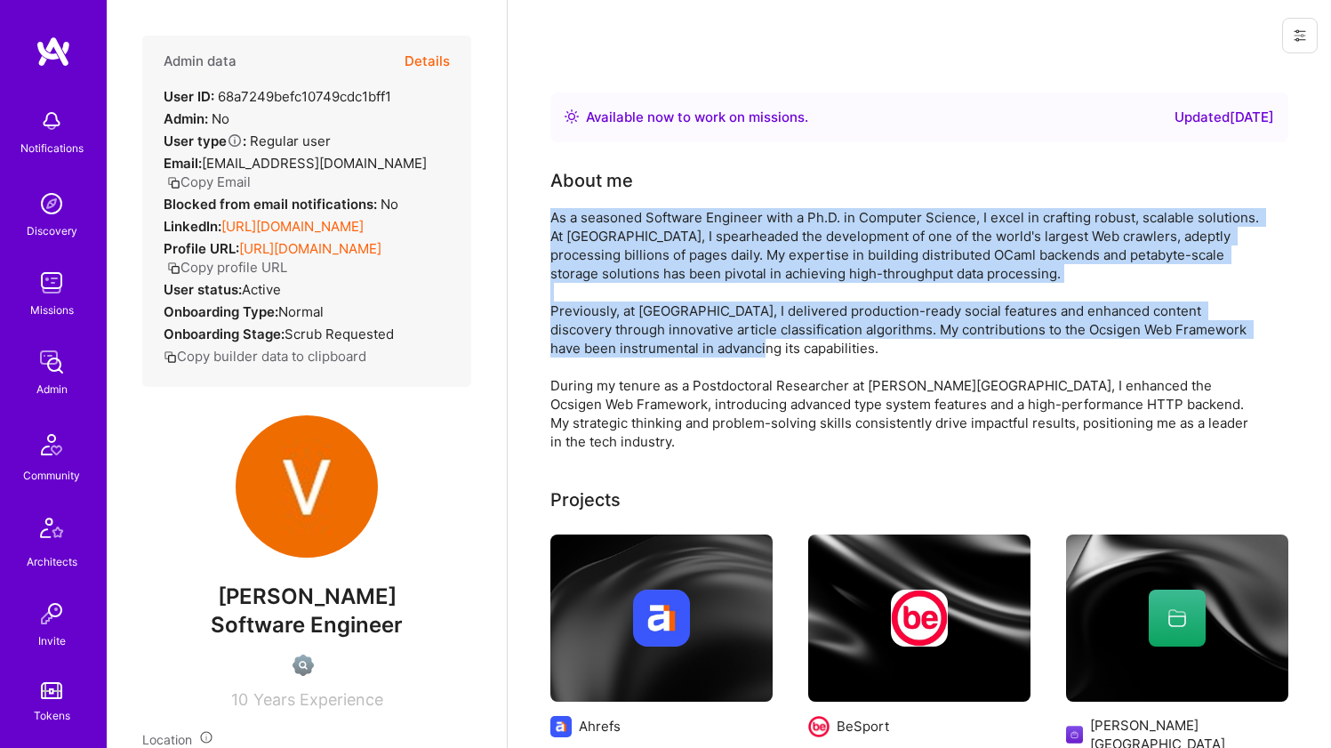
drag, startPoint x: 542, startPoint y: 338, endPoint x: 560, endPoint y: 277, distance: 64.1
click at [560, 277] on div "As a seasoned Software Engineer with a Ph.D. in Computer Science, I excel in cr…" at bounding box center [907, 329] width 712 height 243
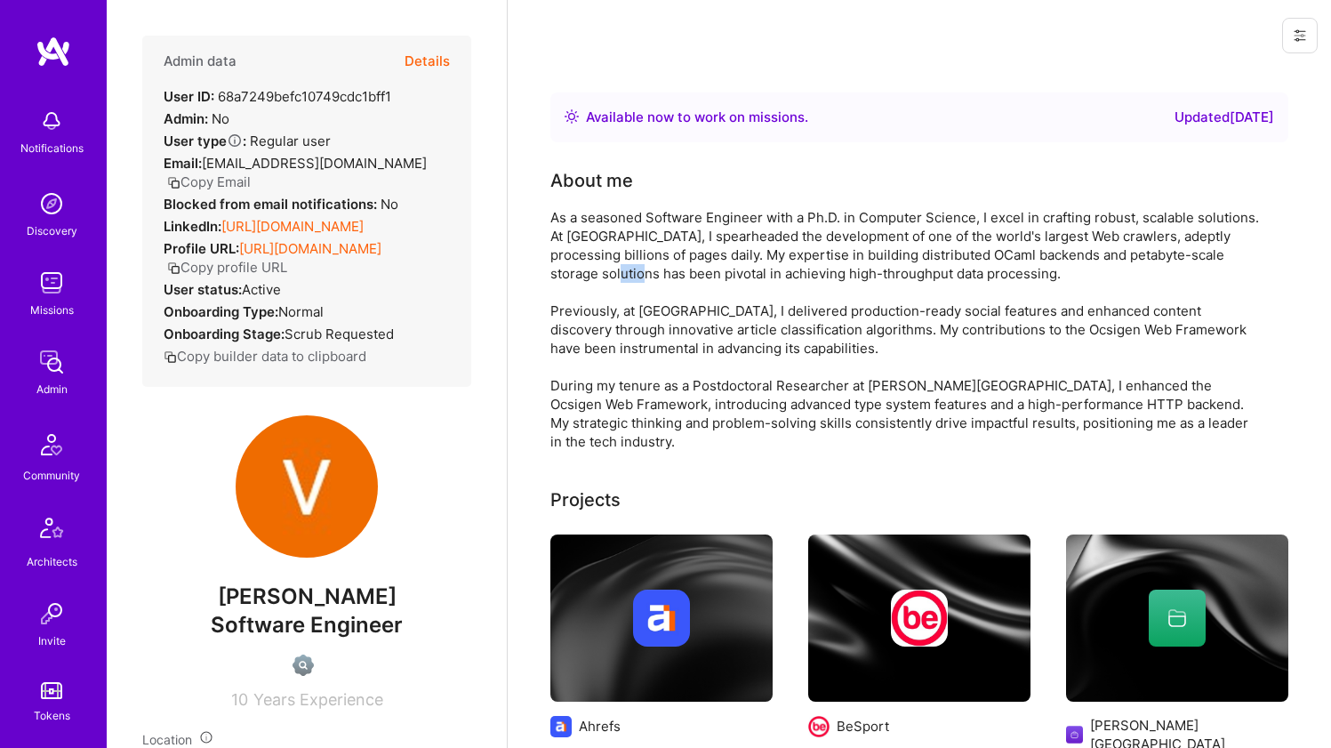
click at [560, 277] on div "As a seasoned Software Engineer with a Ph.D. in Computer Science, I excel in cr…" at bounding box center [907, 329] width 712 height 243
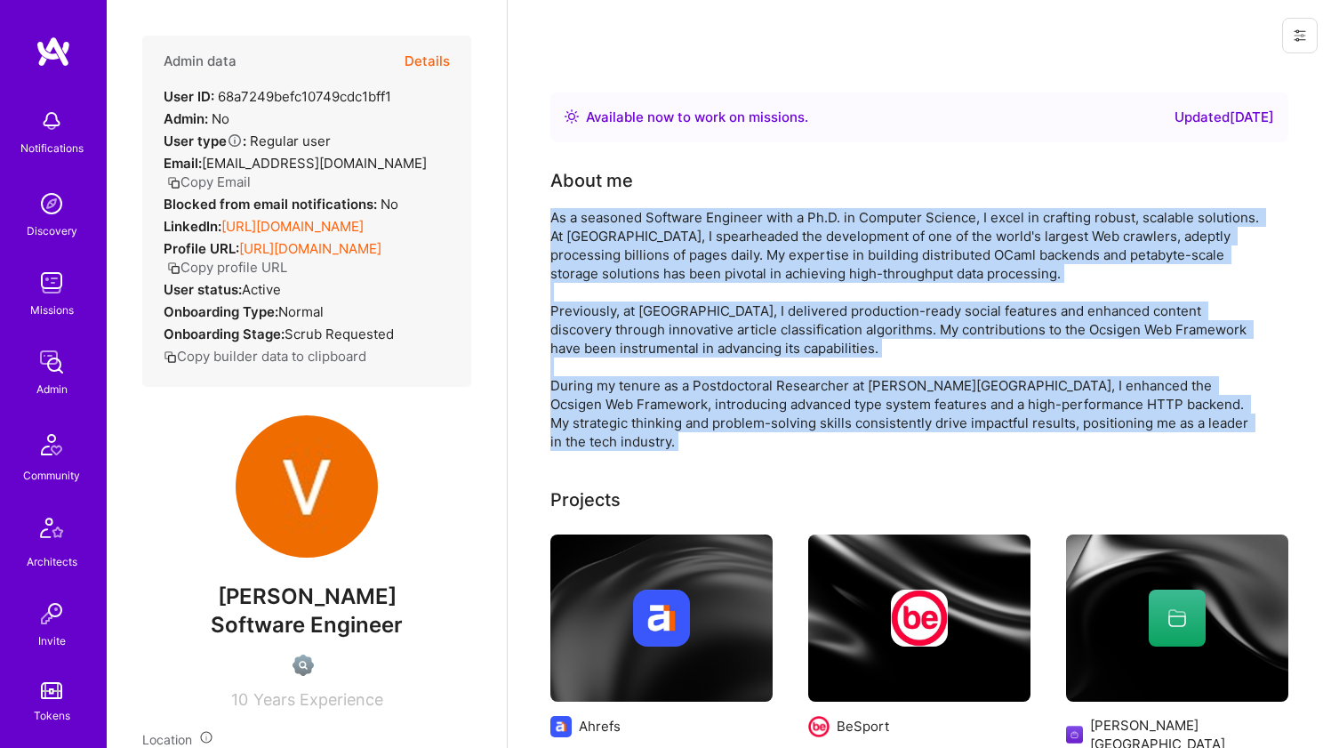
drag, startPoint x: 560, startPoint y: 277, endPoint x: 548, endPoint y: 406, distance: 129.6
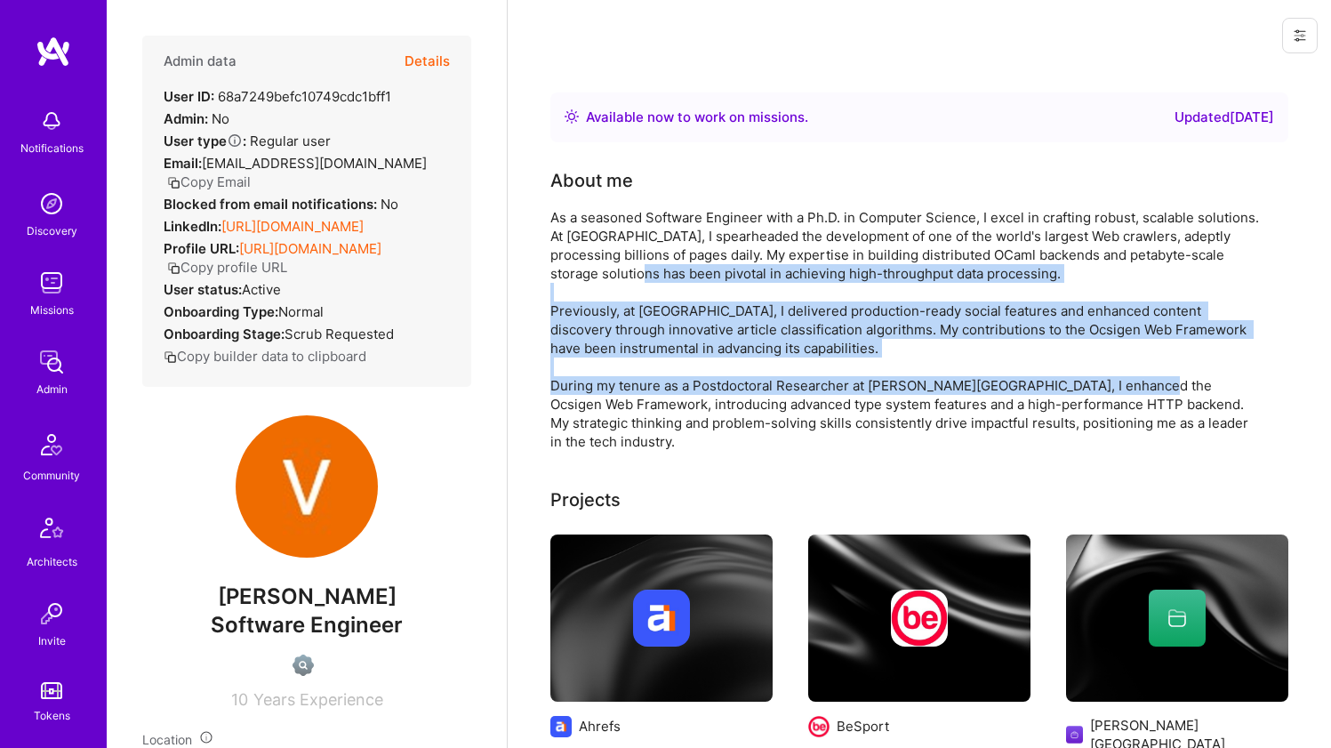
drag, startPoint x: 550, startPoint y: 403, endPoint x: 587, endPoint y: 272, distance: 136.0
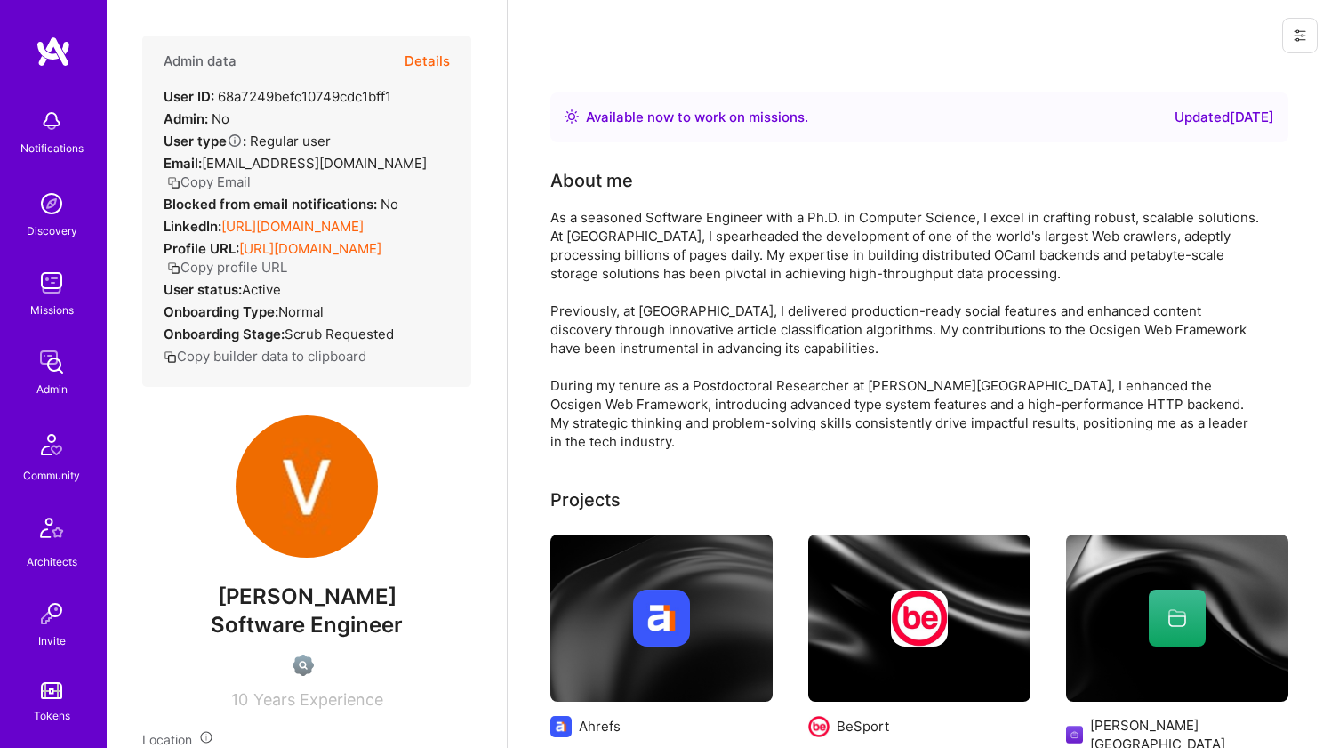
click at [594, 255] on div "As a seasoned Software Engineer with a Ph.D. in Computer Science, I excel in cr…" at bounding box center [907, 329] width 712 height 243
click at [595, 254] on div "As a seasoned Software Engineer with a Ph.D. in Computer Science, I excel in cr…" at bounding box center [907, 329] width 712 height 243
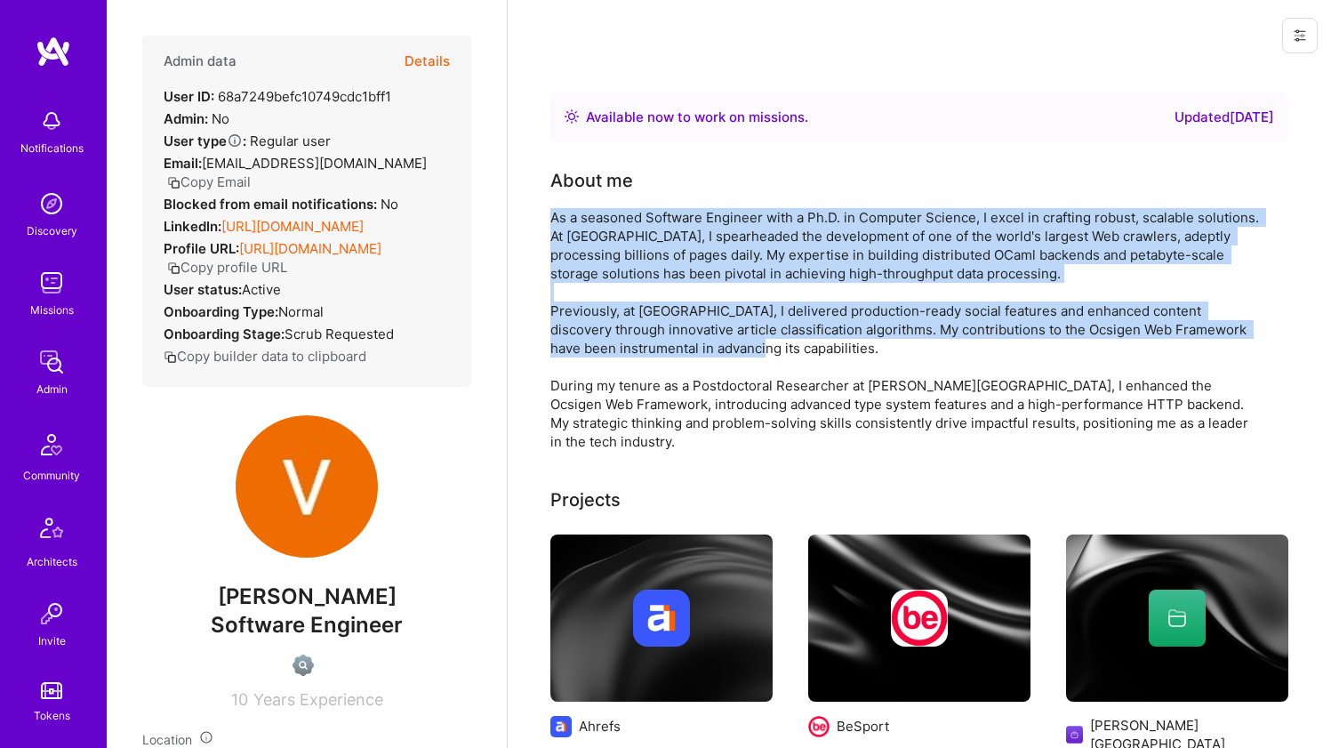
drag, startPoint x: 595, startPoint y: 254, endPoint x: 546, endPoint y: 347, distance: 104.6
click at [694, 248] on div "As a seasoned Software Engineer with a Ph.D. in Computer Science, I excel in cr…" at bounding box center [907, 329] width 712 height 243
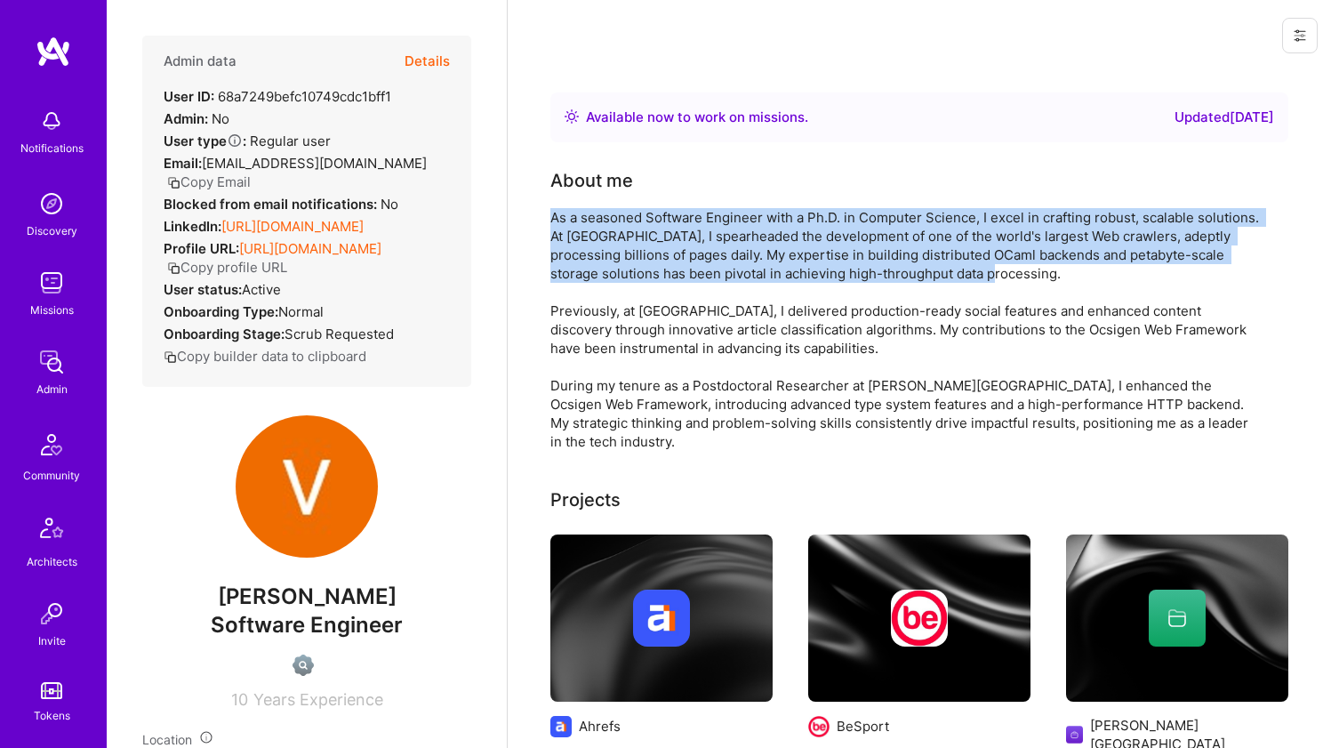
click at [694, 248] on div "As a seasoned Software Engineer with a Ph.D. in Computer Science, I excel in cr…" at bounding box center [907, 329] width 712 height 243
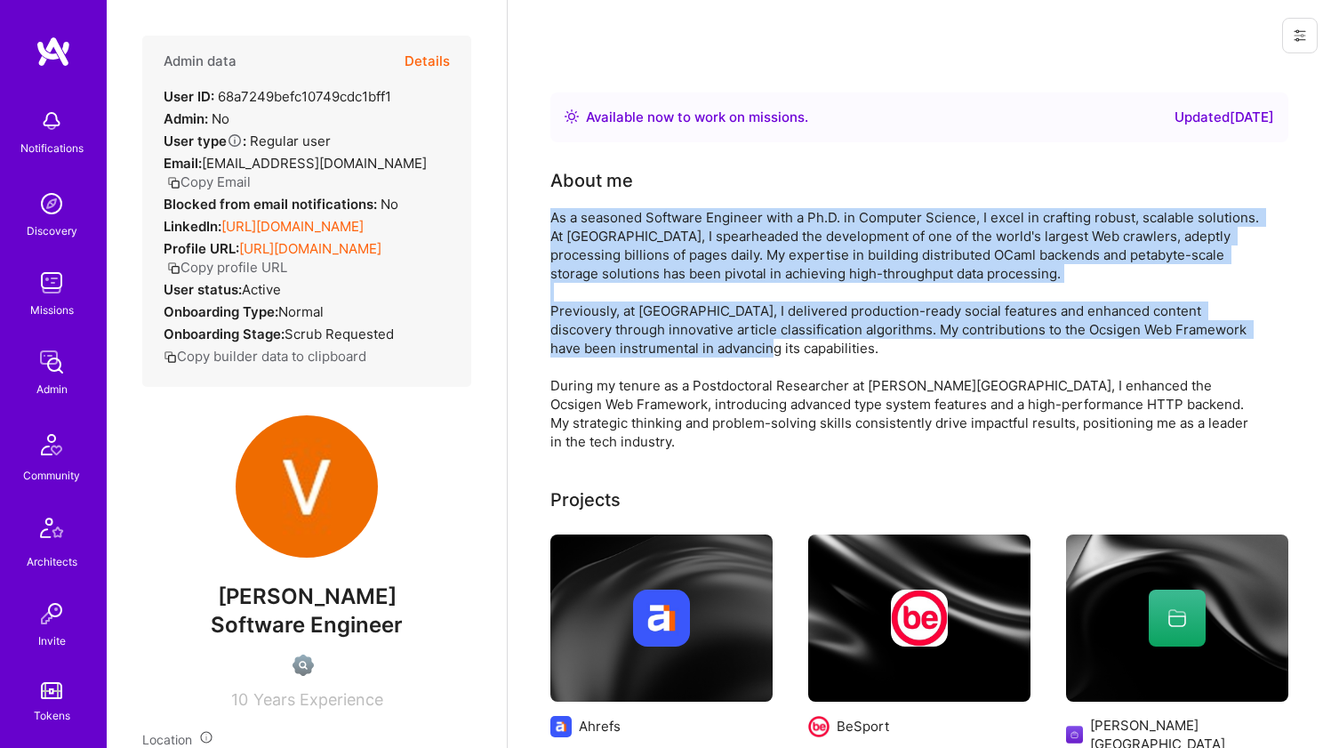
drag, startPoint x: 694, startPoint y: 248, endPoint x: 621, endPoint y: 357, distance: 130.7
click at [621, 357] on div "As a seasoned Software Engineer with a Ph.D. in Computer Science, I excel in cr…" at bounding box center [907, 329] width 712 height 243
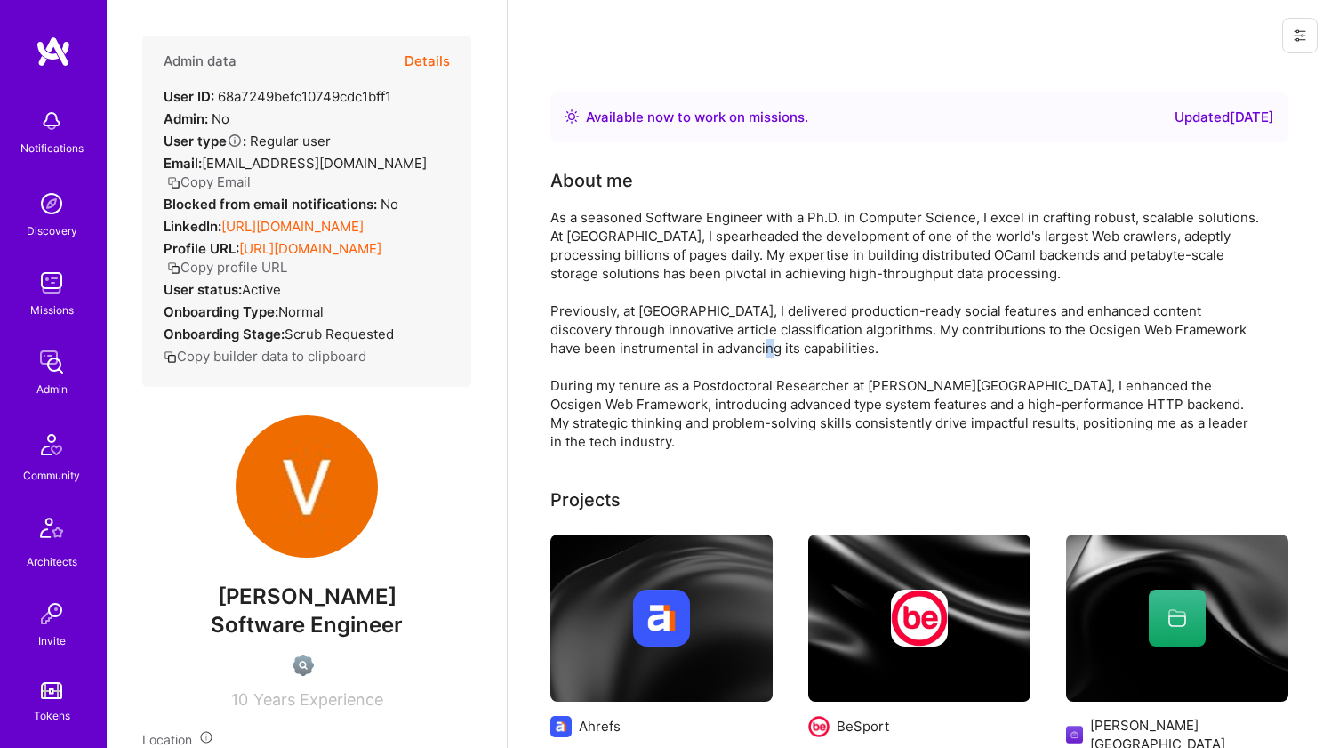
click at [621, 357] on div "As a seasoned Software Engineer with a Ph.D. in Computer Science, I excel in cr…" at bounding box center [907, 329] width 712 height 243
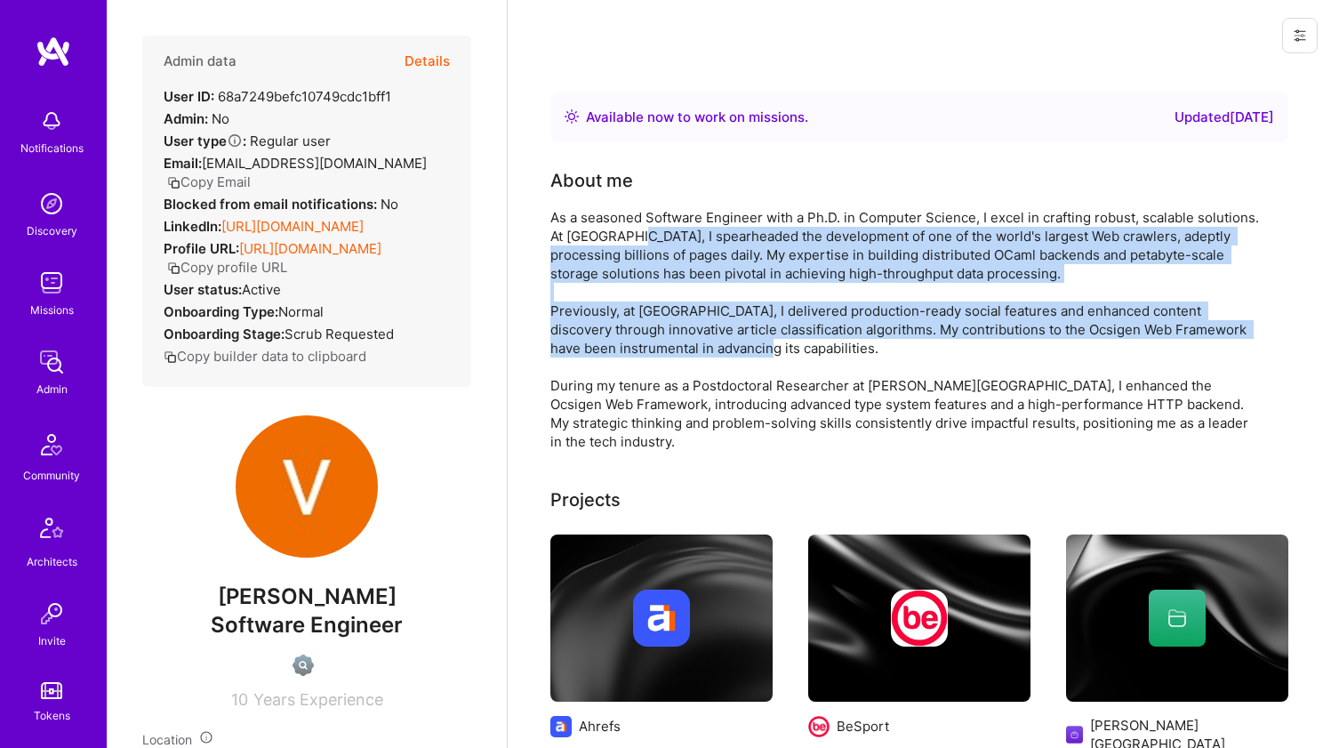
drag, startPoint x: 621, startPoint y: 357, endPoint x: 640, endPoint y: 227, distance: 131.3
click at [640, 227] on div "As a seasoned Software Engineer with a Ph.D. in Computer Science, I excel in cr…" at bounding box center [907, 329] width 712 height 243
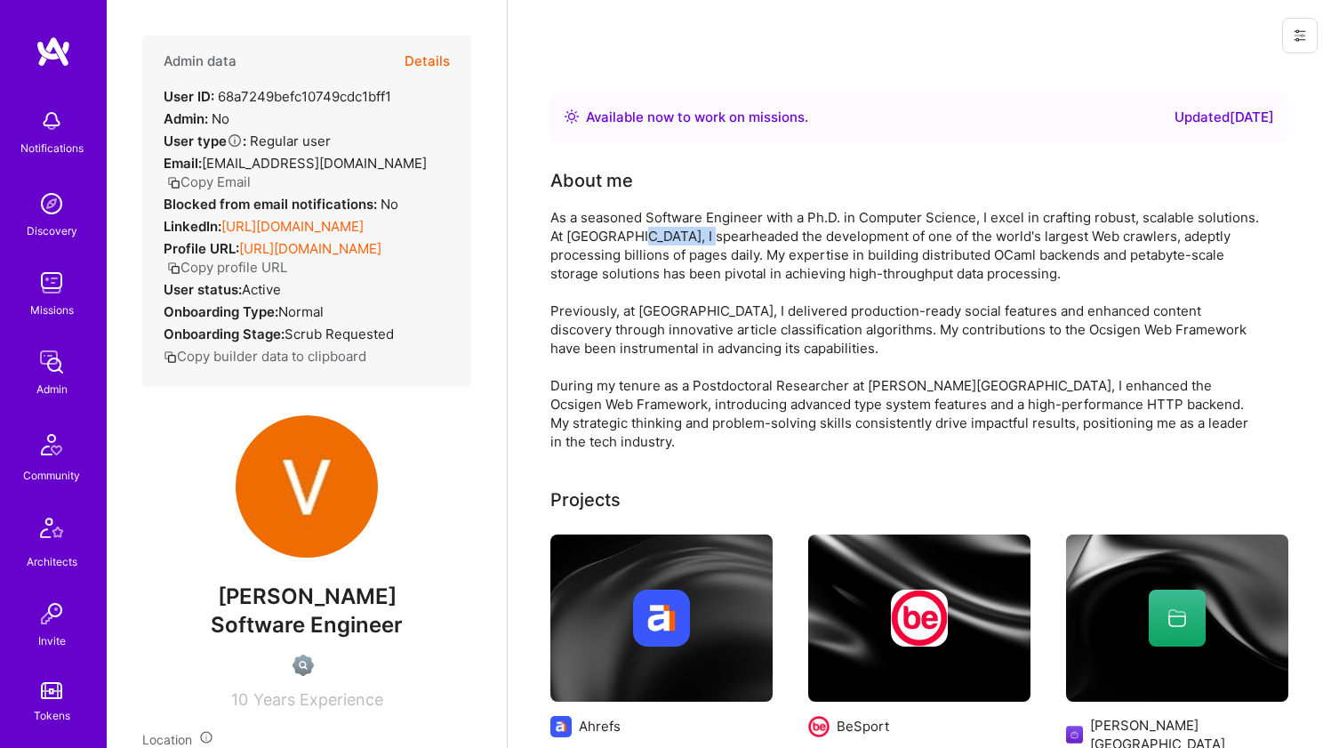
click at [640, 227] on div "As a seasoned Software Engineer with a Ph.D. in Computer Science, I excel in cr…" at bounding box center [907, 329] width 712 height 243
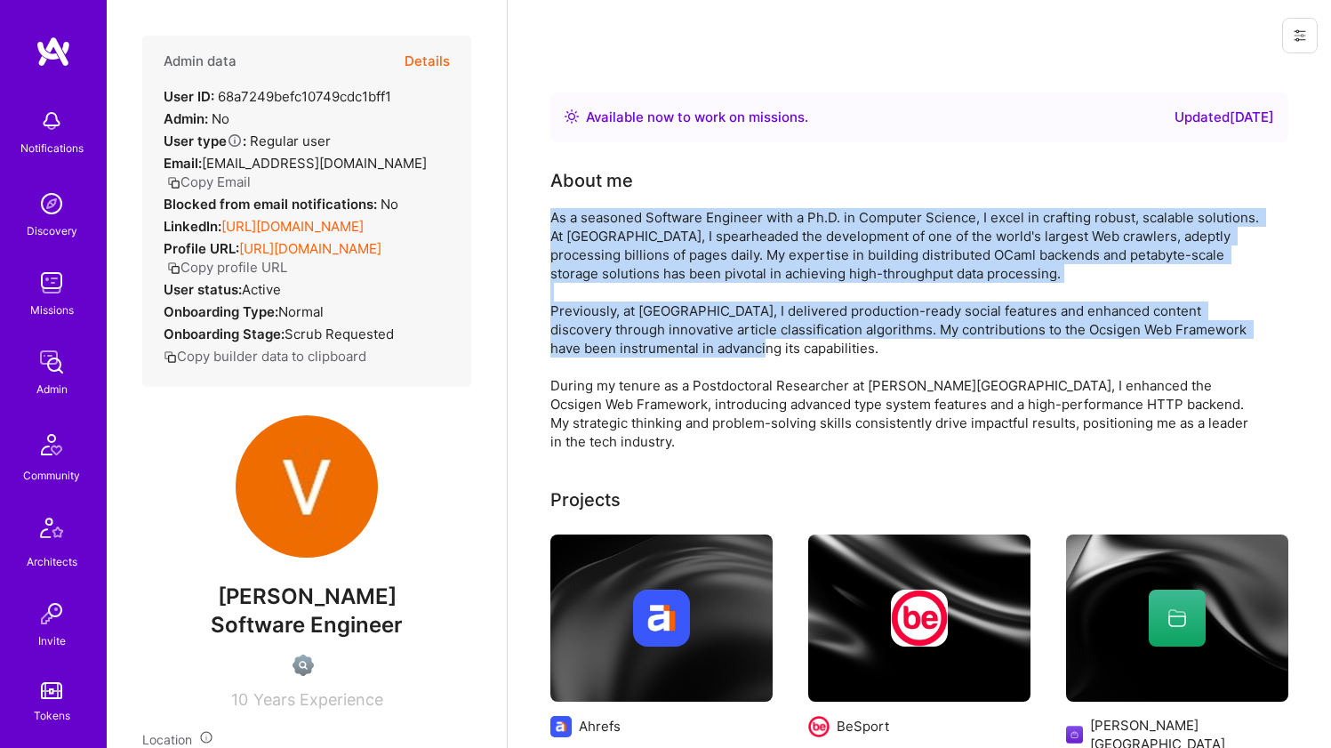
drag, startPoint x: 640, startPoint y: 227, endPoint x: 610, endPoint y: 311, distance: 89.7
click at [610, 311] on div "As a seasoned Software Engineer with a Ph.D. in Computer Science, I excel in cr…" at bounding box center [907, 329] width 712 height 243
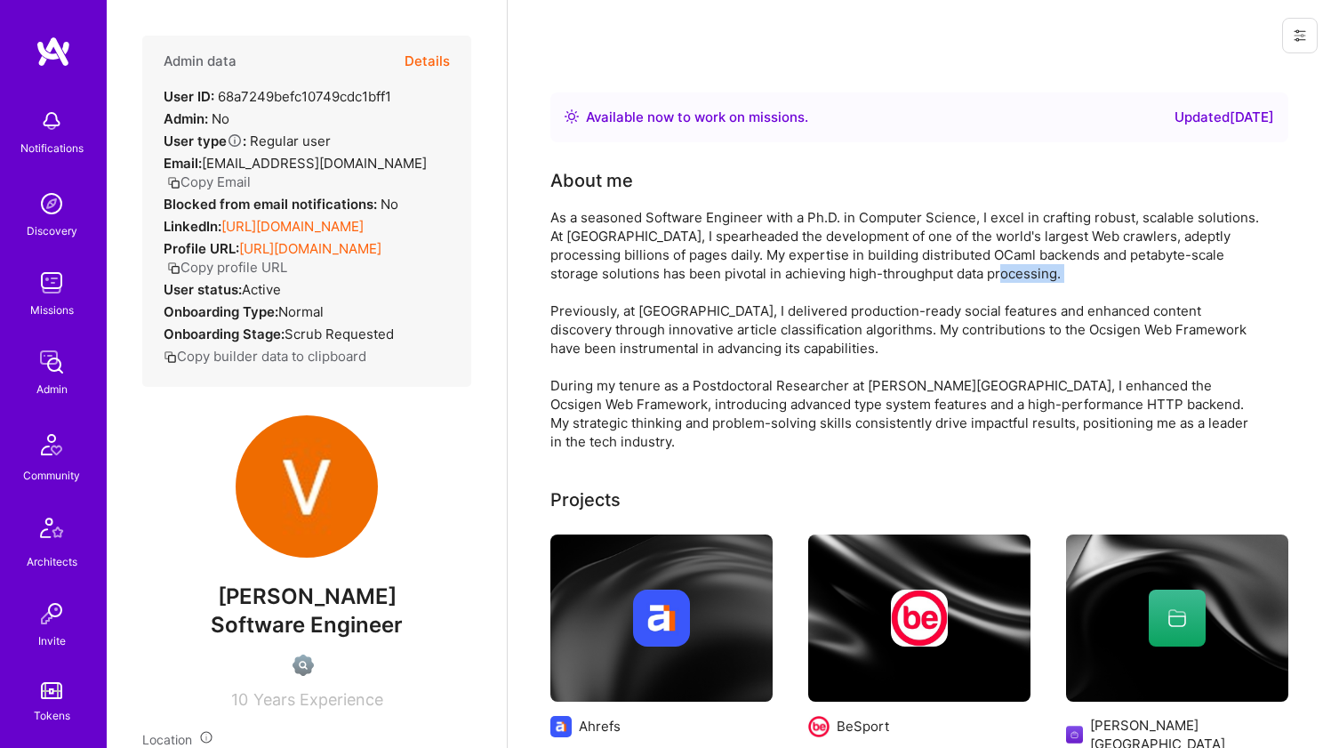
click at [610, 311] on div "As a seasoned Software Engineer with a Ph.D. in Computer Science, I excel in cr…" at bounding box center [907, 329] width 712 height 243
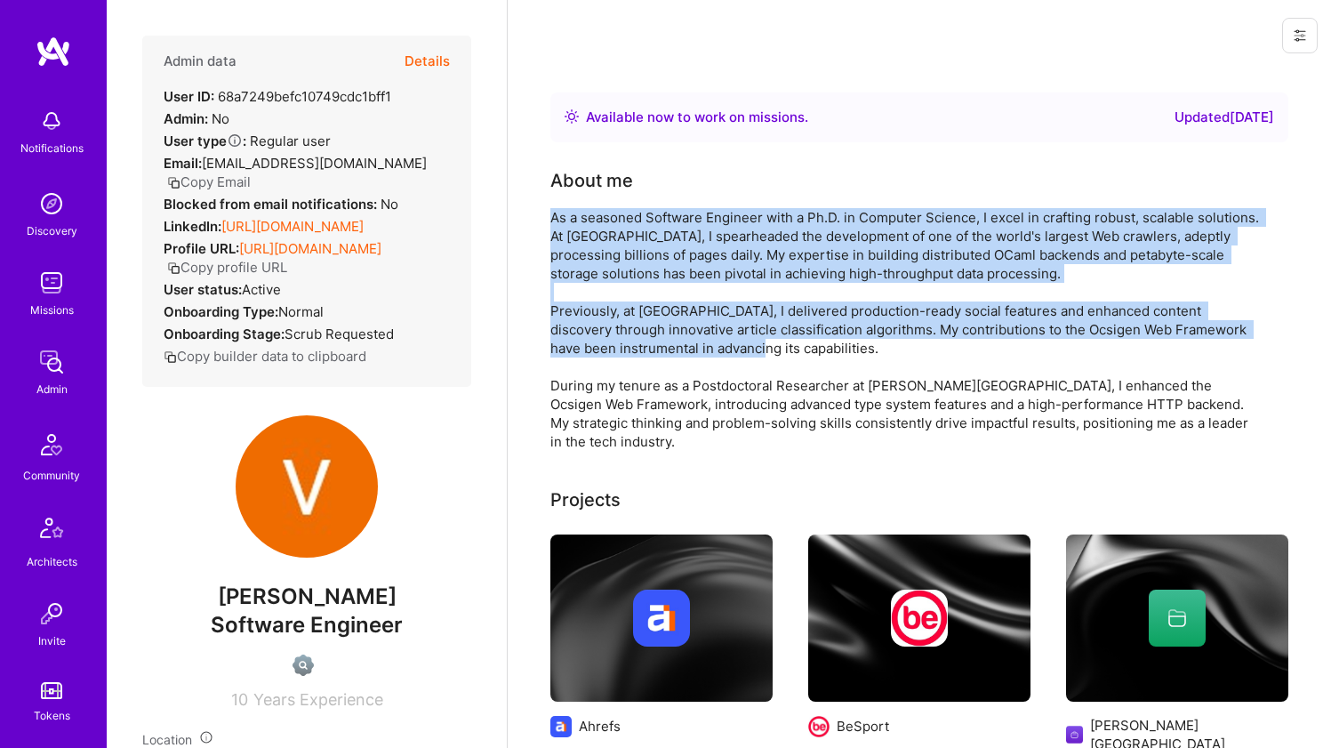
drag
click at [618, 245] on div "As a seasoned Software Engineer with a Ph.D. in Computer Science, I excel in cr…" at bounding box center [907, 329] width 712 height 243
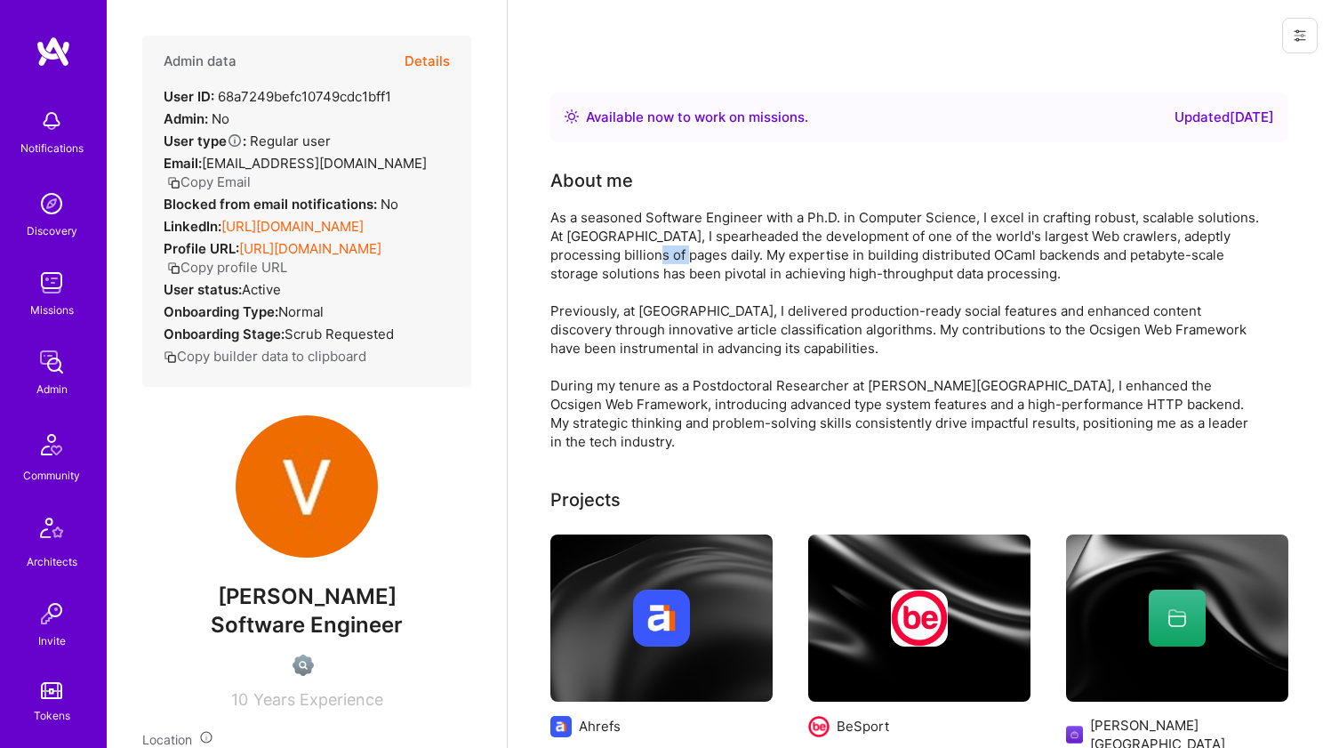
click at [618, 245] on div "As a seasoned Software Engineer with a Ph.D. in Computer Science, I excel in cr…" at bounding box center [907, 329] width 712 height 243
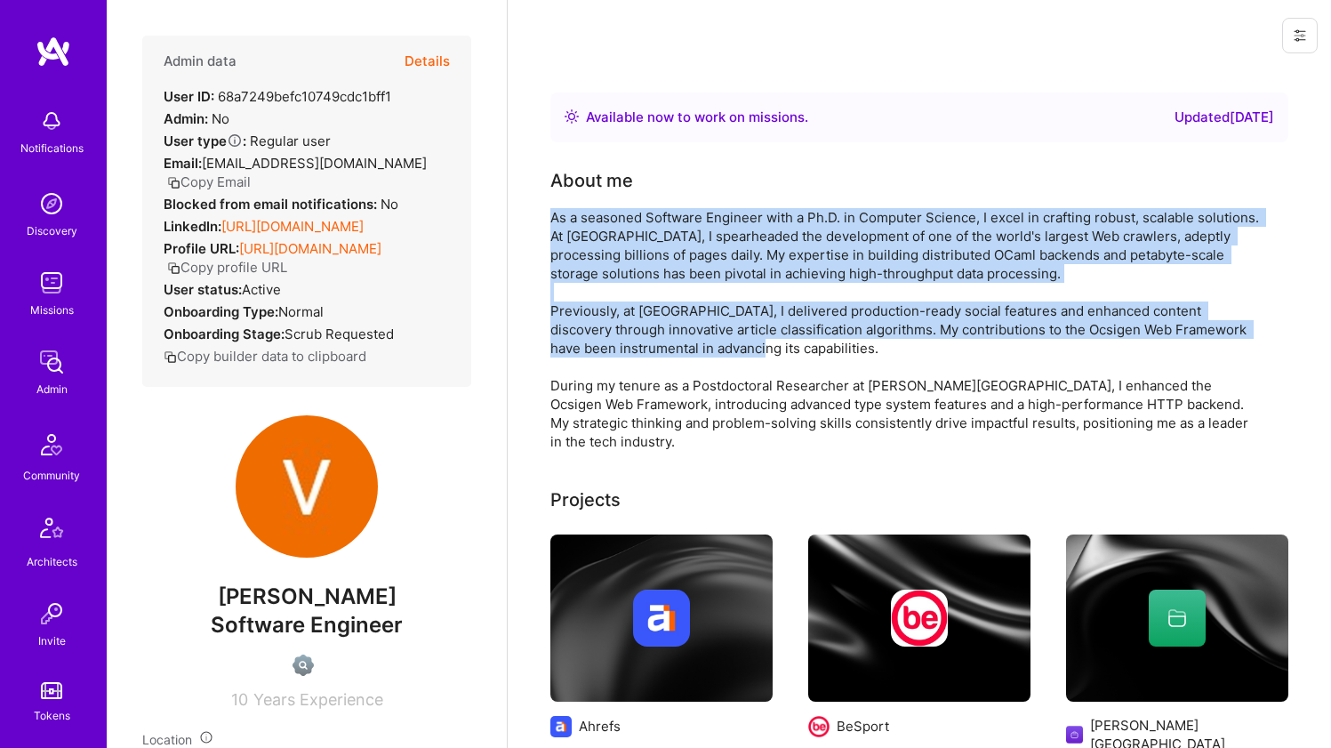
click at [576, 341] on div "As a seasoned Software Engineer with a Ph.D. in Computer Science, I excel in cr…" at bounding box center [907, 329] width 712 height 243
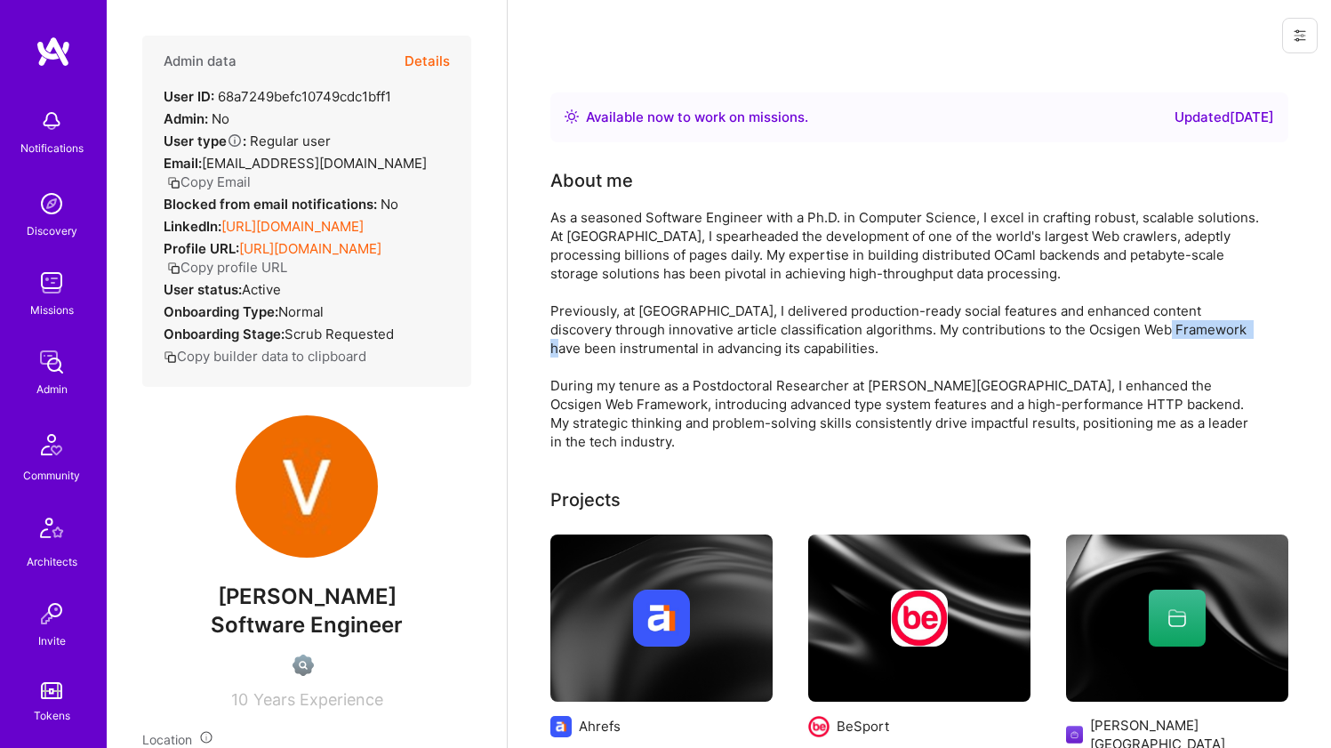
click at [576, 341] on div "As a seasoned Software Engineer with a Ph.D. in Computer Science, I excel in cr…" at bounding box center [907, 329] width 712 height 243
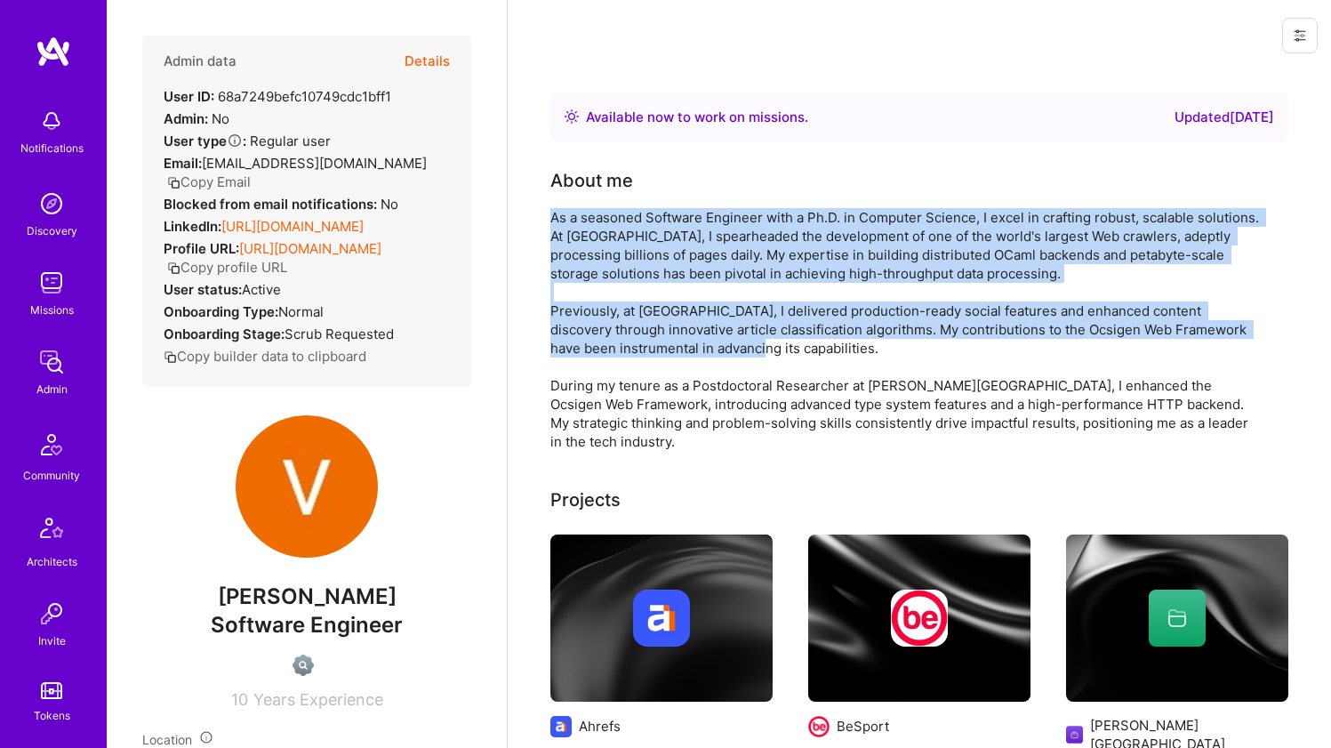
click at [592, 258] on div "As a seasoned Software Engineer with a Ph.D. in Computer Science, I excel in cr…" at bounding box center [907, 329] width 712 height 243
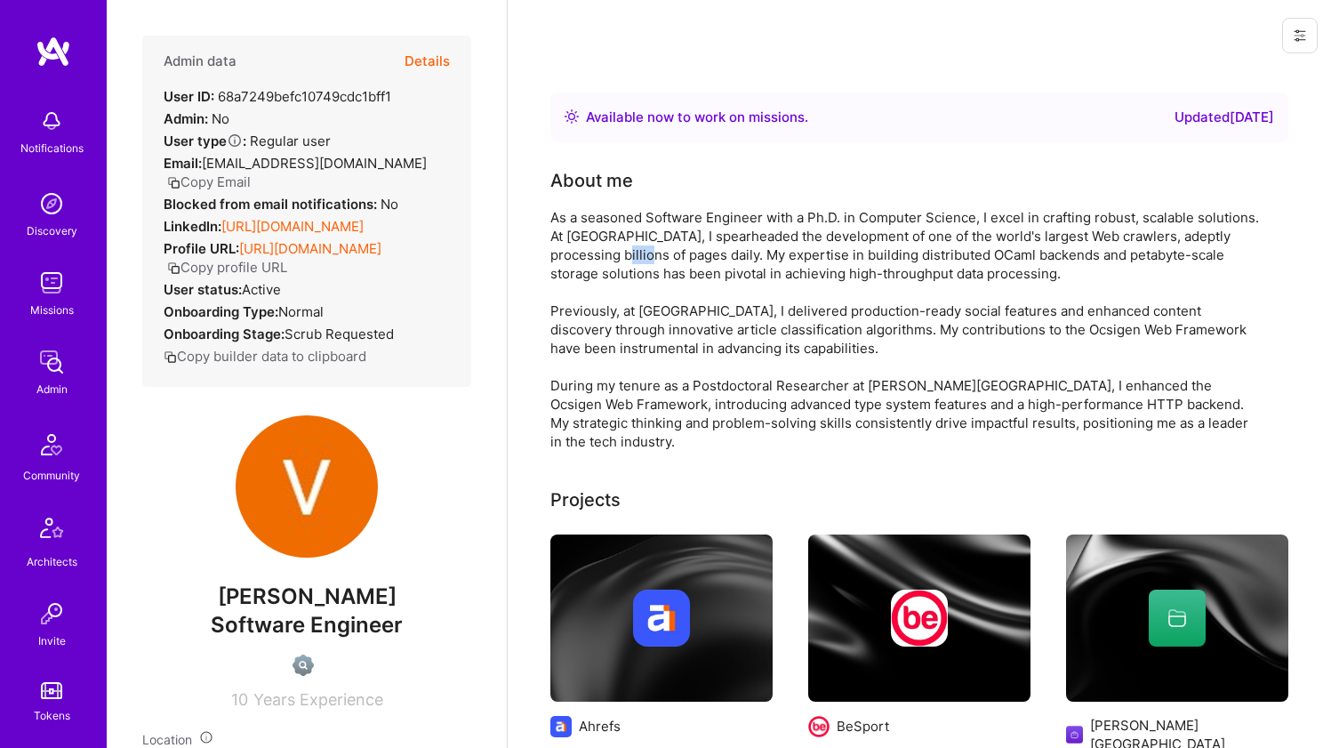
click at [592, 258] on div "As a seasoned Software Engineer with a Ph.D. in Computer Science, I excel in cr…" at bounding box center [907, 329] width 712 height 243
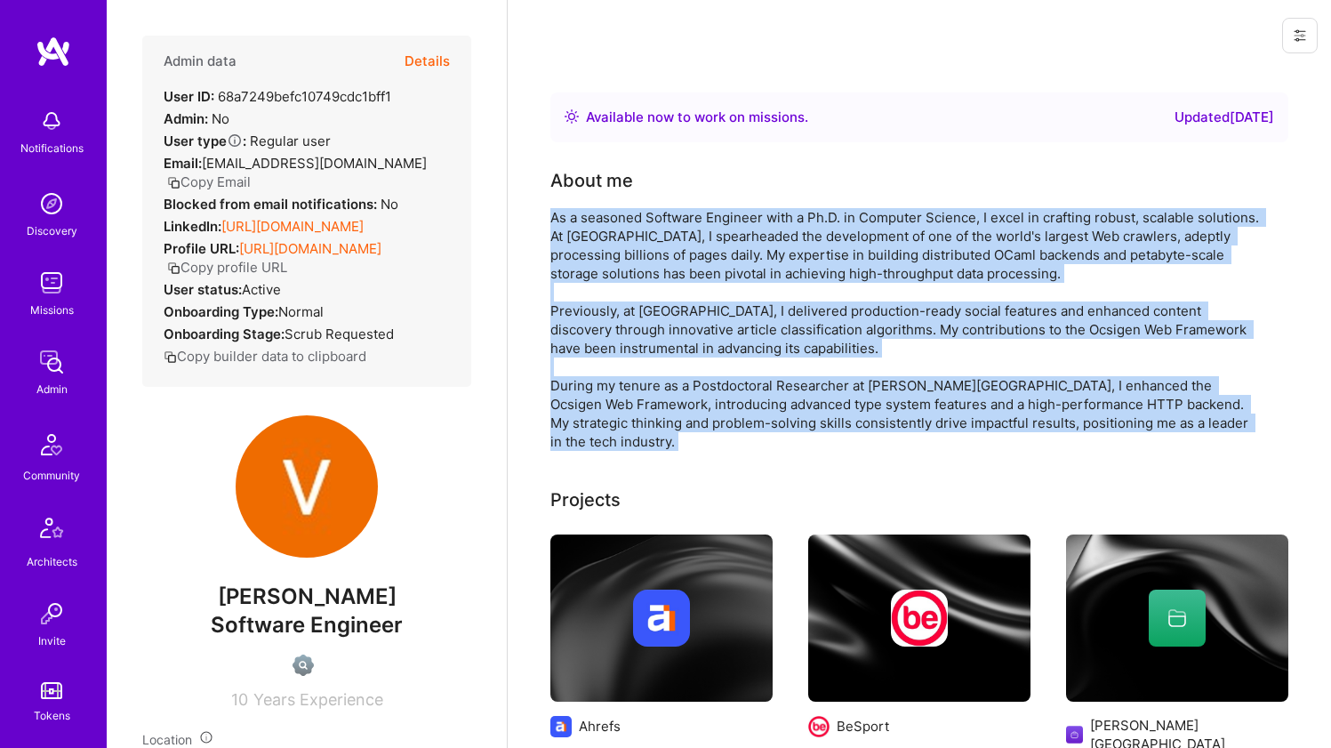
click at [560, 266] on div "As a seasoned Software Engineer with a Ph.D. in Computer Science, I excel in cr…" at bounding box center [907, 329] width 712 height 243
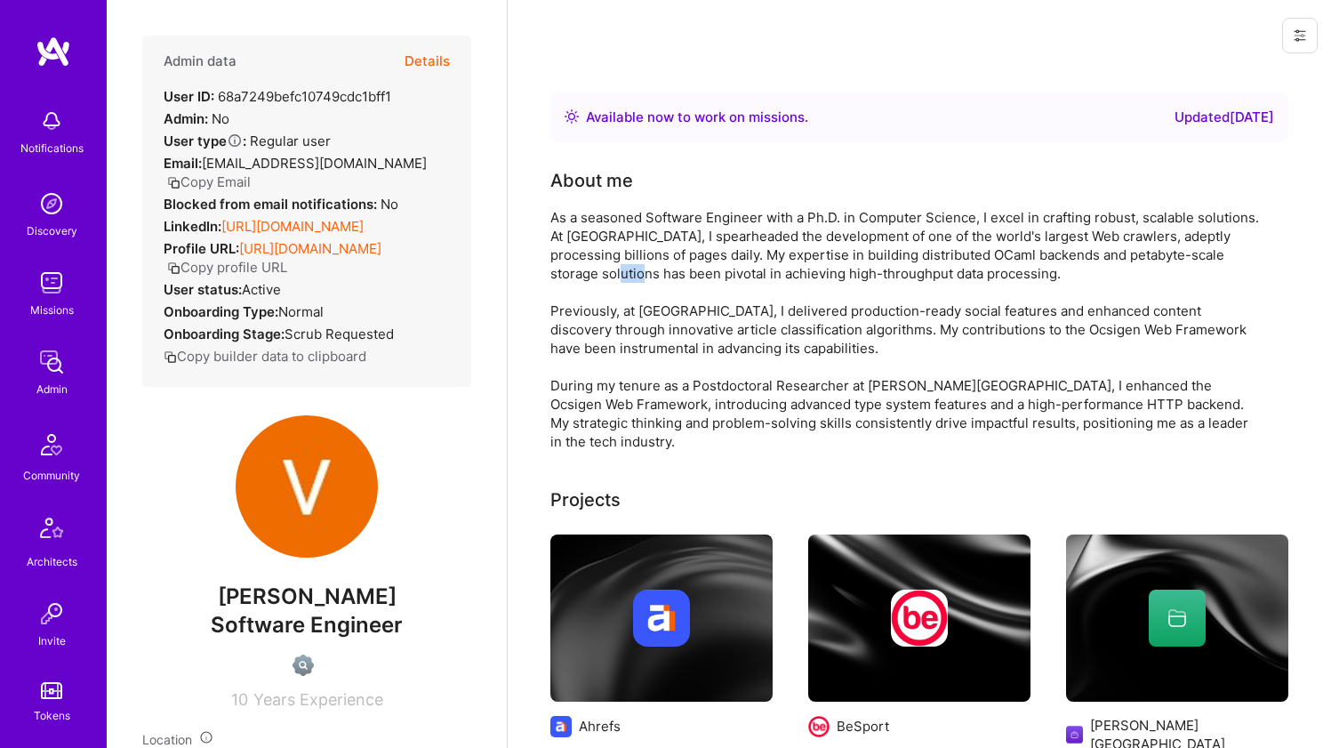
click at [560, 266] on div "As a seasoned Software Engineer with a Ph.D. in Computer Science, I excel in cr…" at bounding box center [907, 329] width 712 height 243
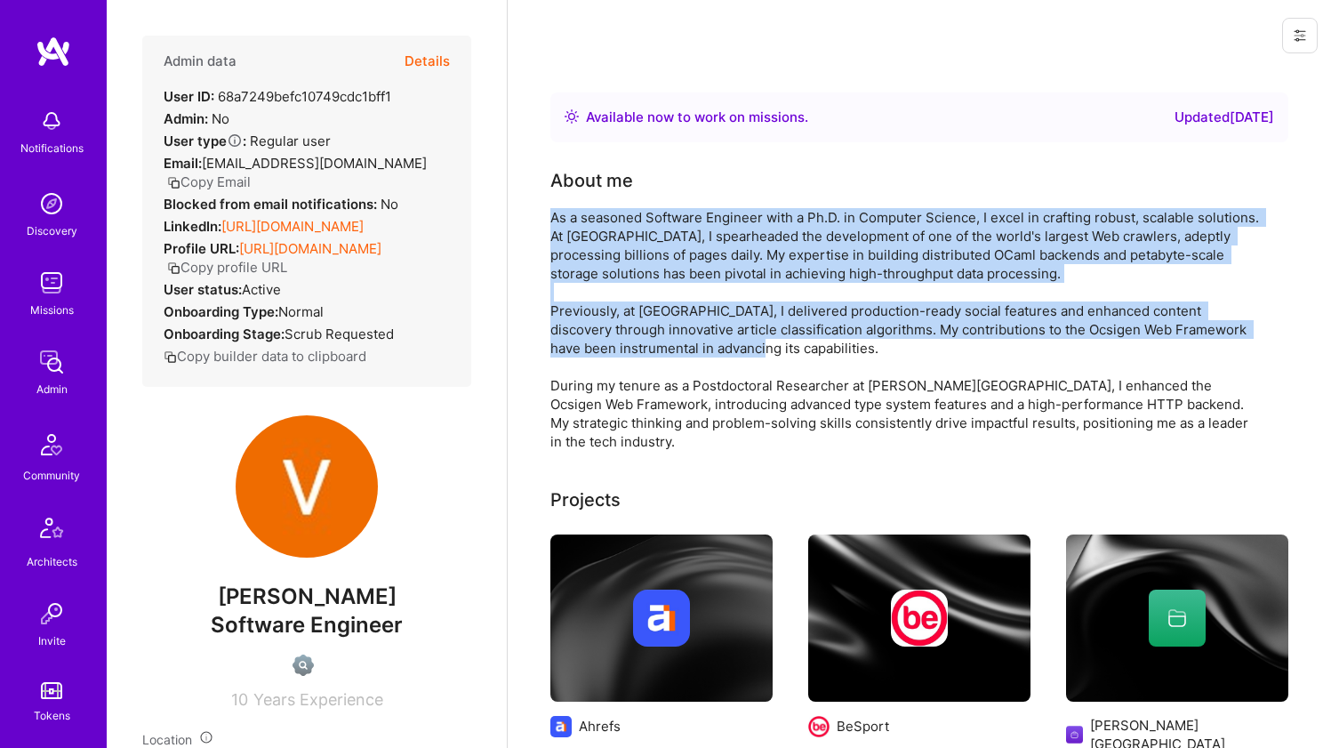
click at [594, 253] on div "As a seasoned Software Engineer with a Ph.D. in Computer Science, I excel in cr…" at bounding box center [907, 329] width 712 height 243
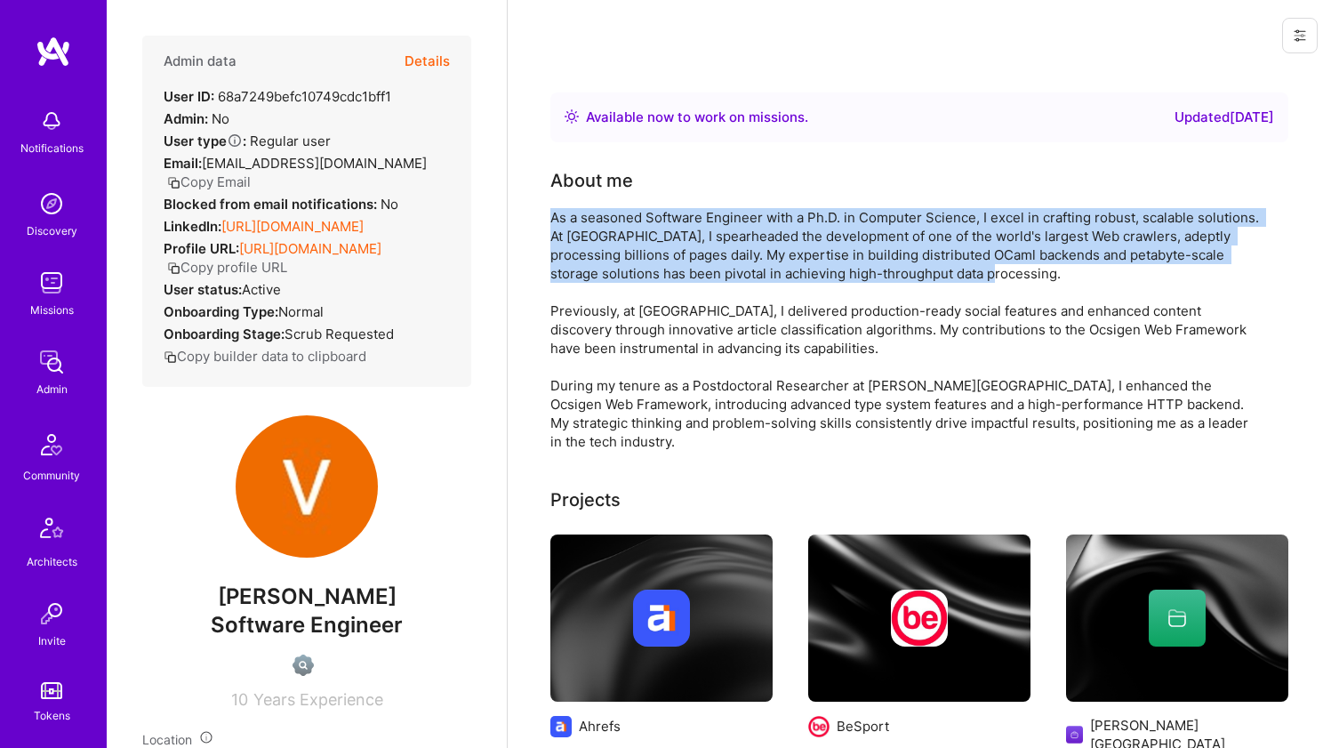
click at [594, 253] on div "As a seasoned Software Engineer with a Ph.D. in Computer Science, I excel in cr…" at bounding box center [907, 329] width 712 height 243
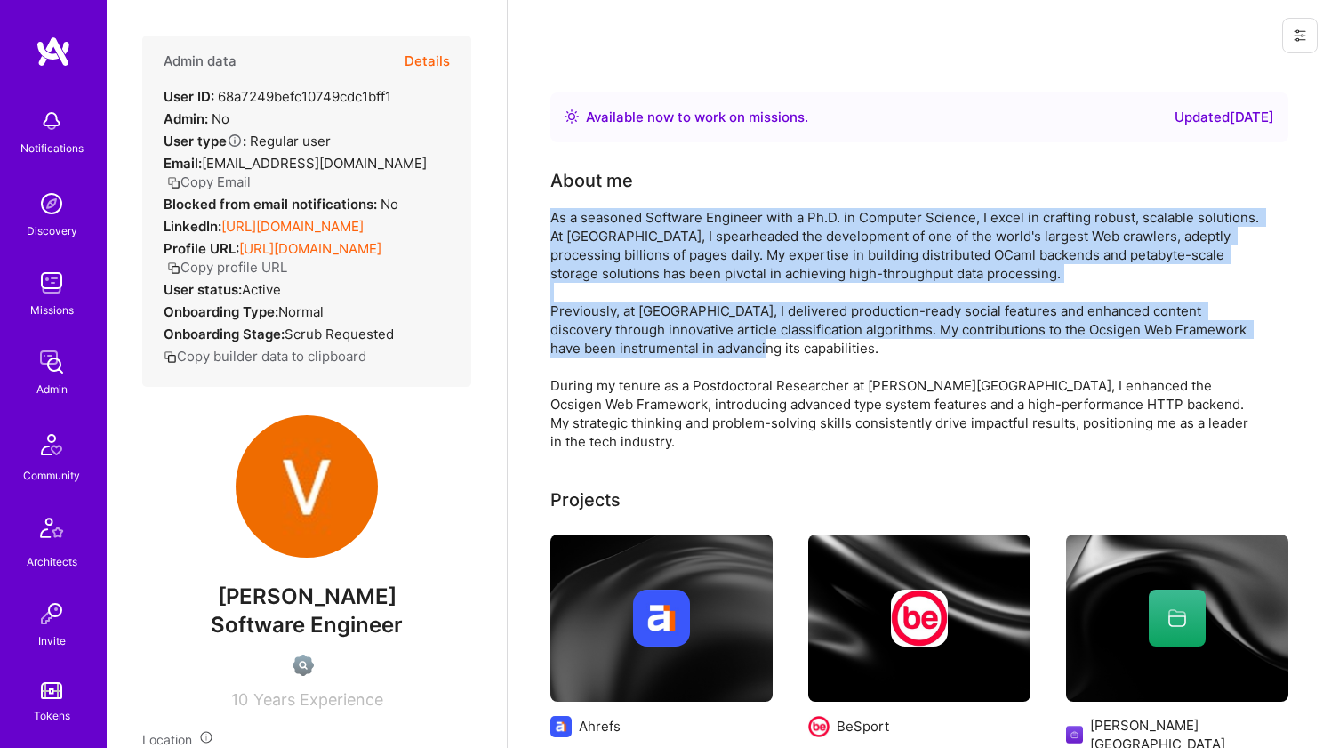
click at [564, 322] on div "As a seasoned Software Engineer with a Ph.D. in Computer Science, I excel in cr…" at bounding box center [907, 329] width 712 height 243
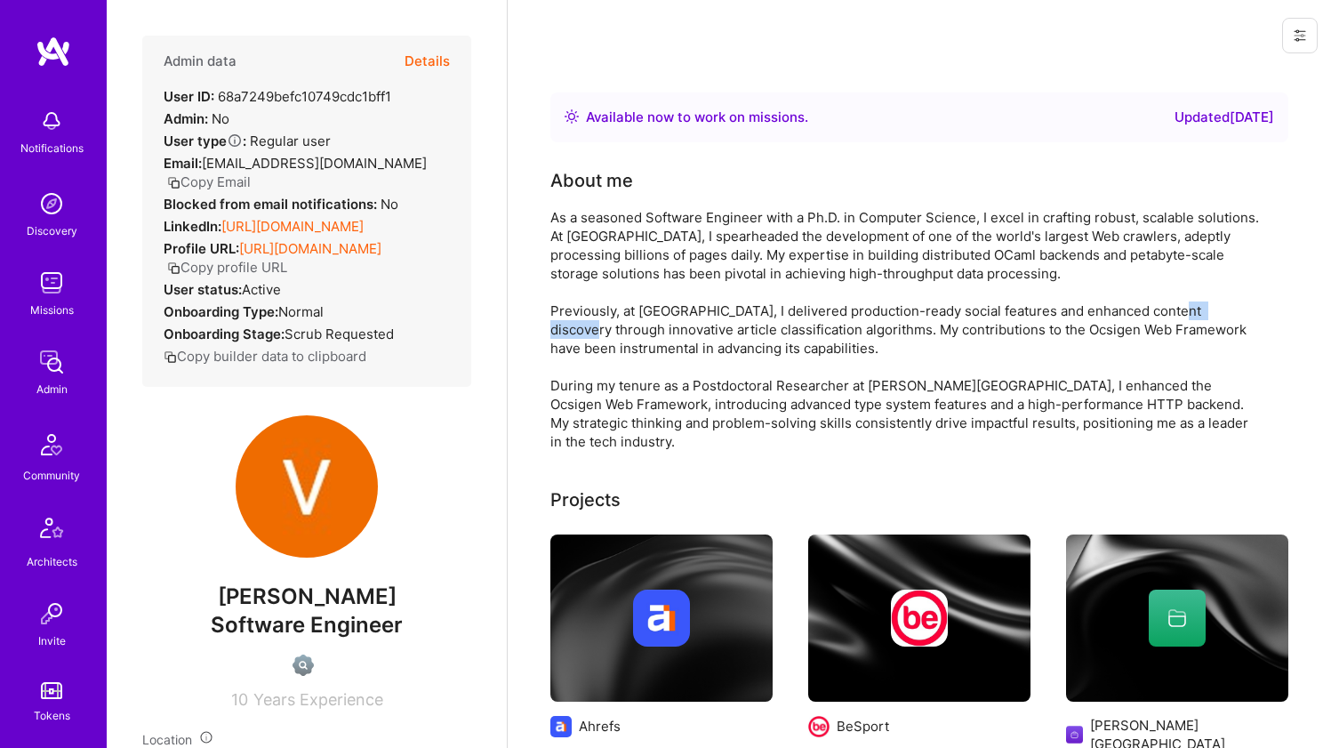
click at [564, 322] on div "As a seasoned Software Engineer with a Ph.D. in Computer Science, I excel in cr…" at bounding box center [907, 329] width 712 height 243
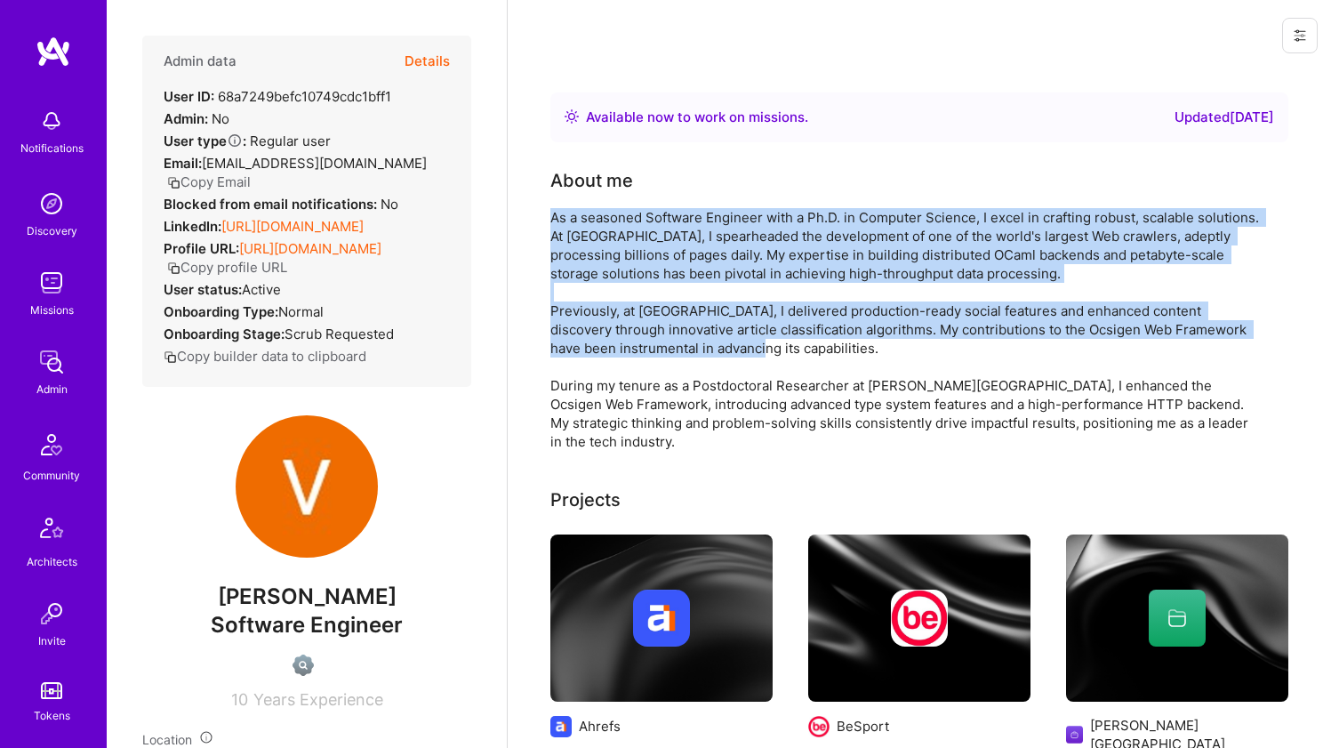
click at [581, 258] on div "As a seasoned Software Engineer with a Ph.D. in Computer Science, I excel in cr…" at bounding box center [907, 329] width 712 height 243
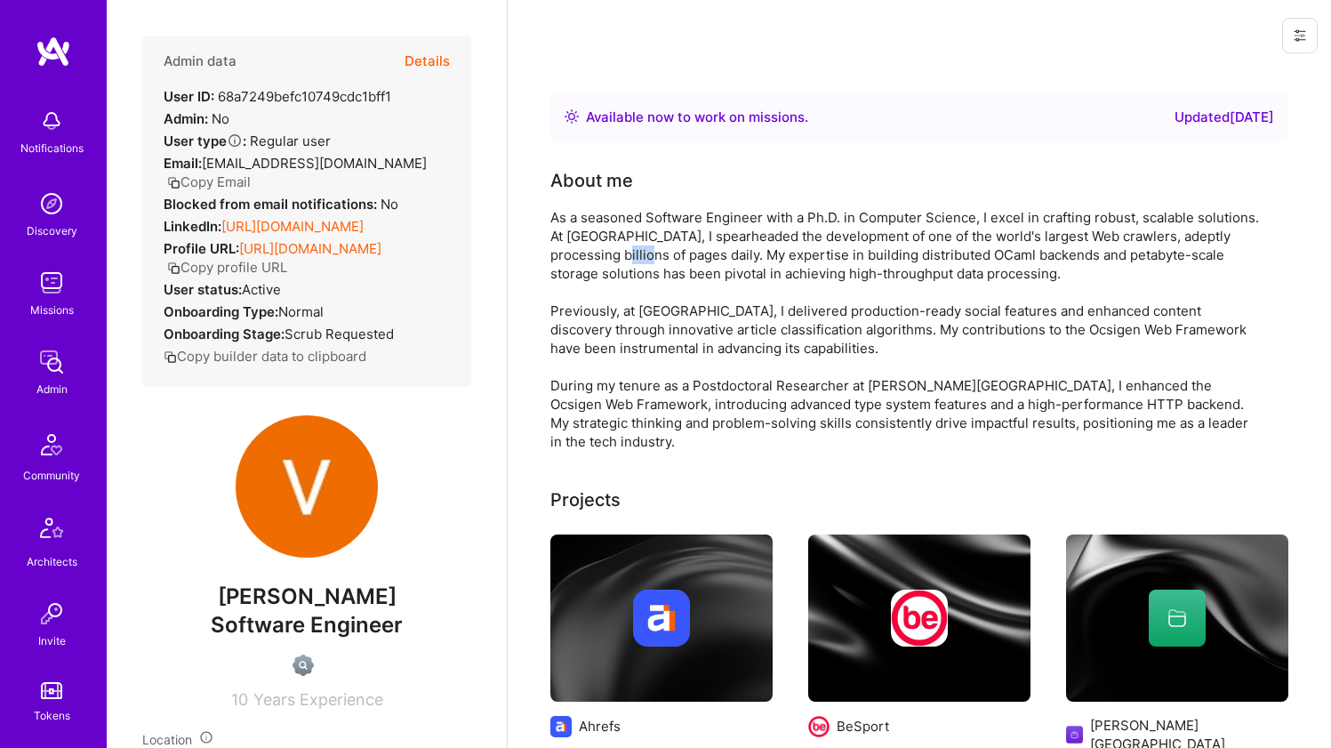
click at [581, 258] on div "As a seasoned Software Engineer with a Ph.D. in Computer Science, I excel in cr…" at bounding box center [907, 329] width 712 height 243
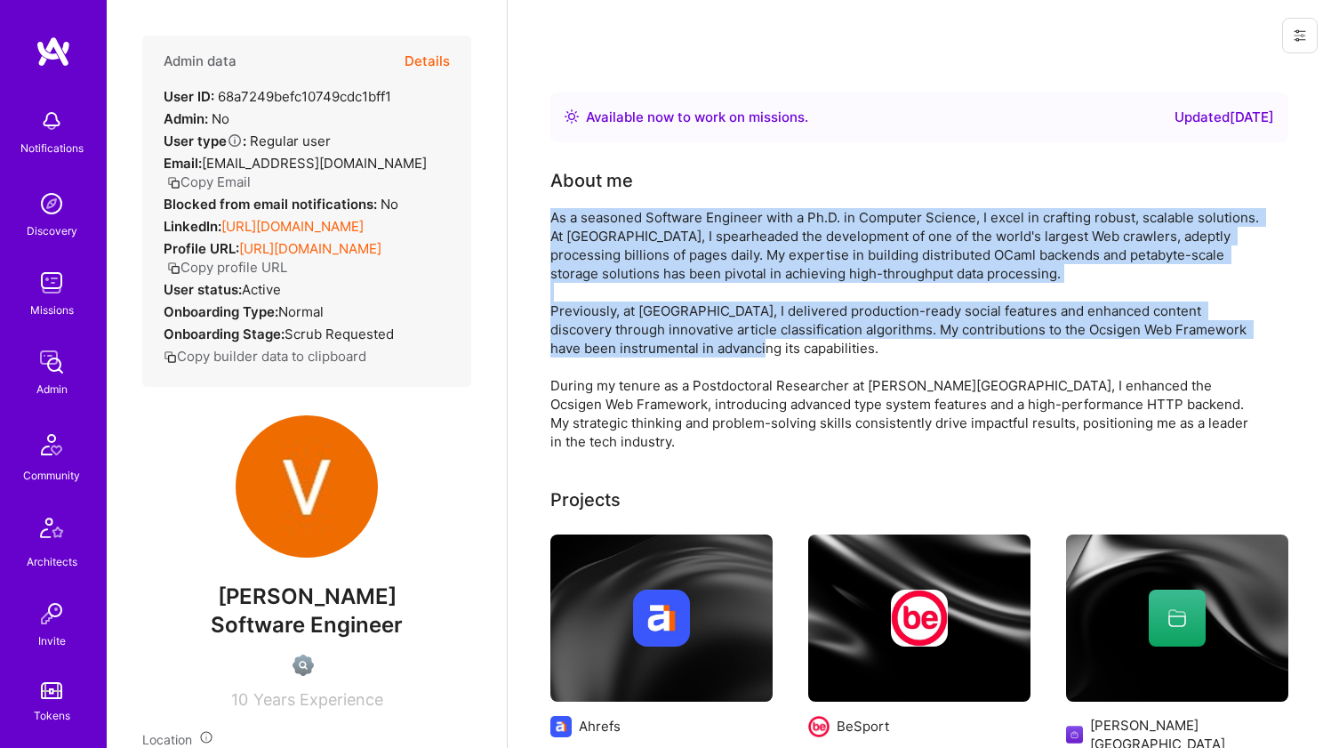
click at [559, 312] on div "As a seasoned Software Engineer with a Ph.D. in Computer Science, I excel in cr…" at bounding box center [907, 329] width 712 height 243
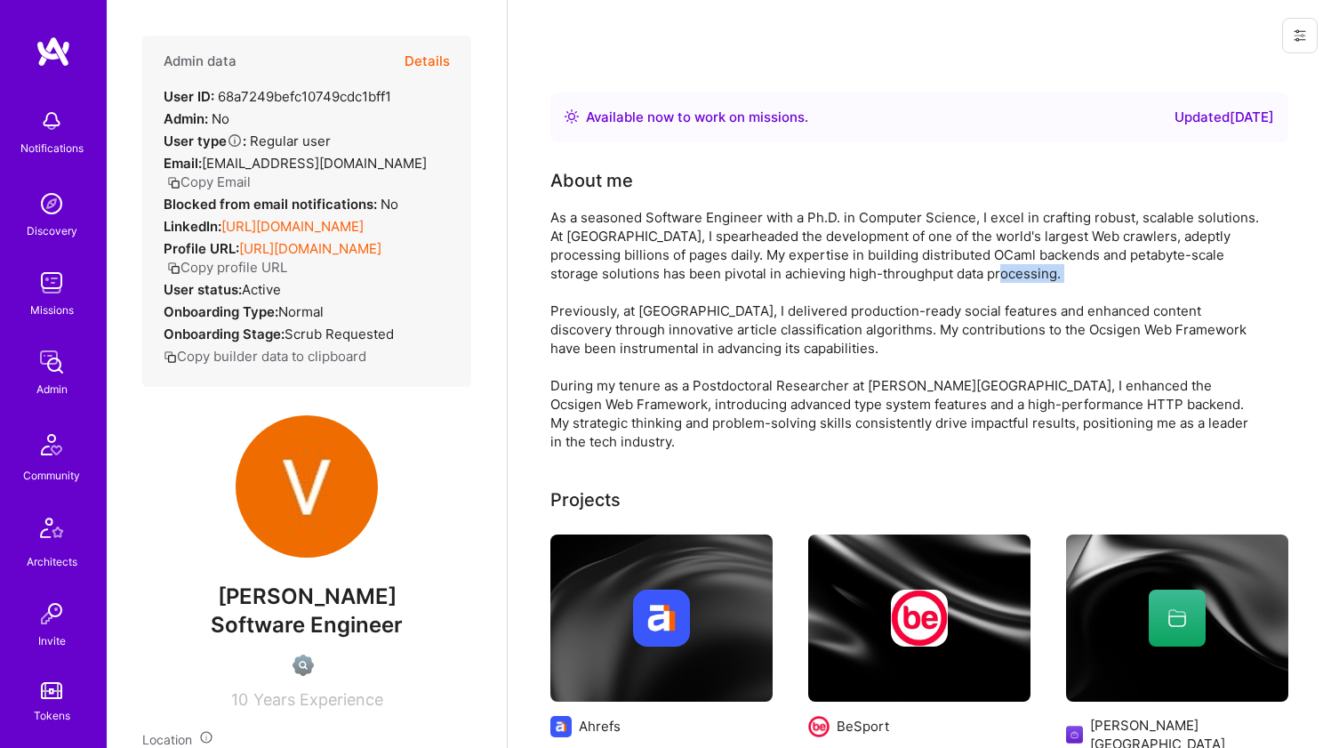
click at [559, 312] on div "As a seasoned Software Engineer with a Ph.D. in Computer Science, I excel in cr…" at bounding box center [907, 329] width 712 height 243
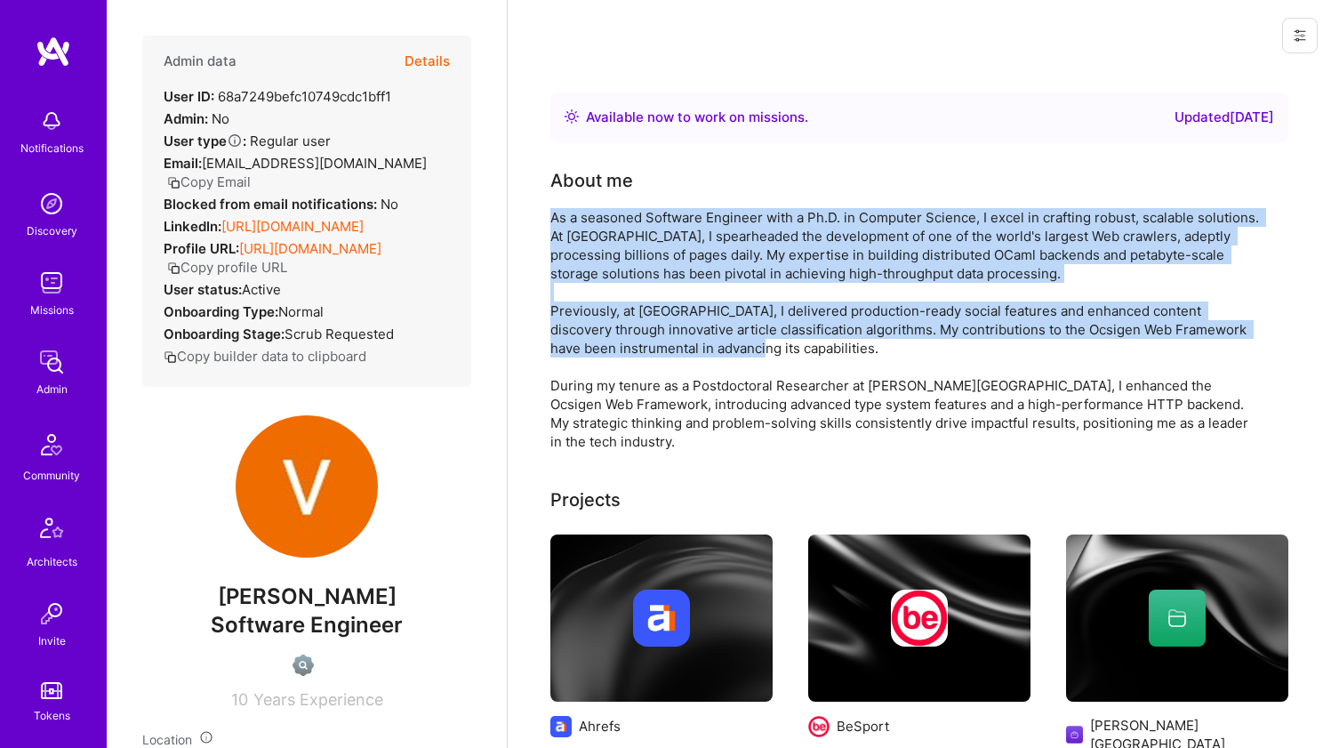
click at [567, 253] on div "As a seasoned Software Engineer with a Ph.D. in Computer Science, I excel in cr…" at bounding box center [907, 329] width 712 height 243
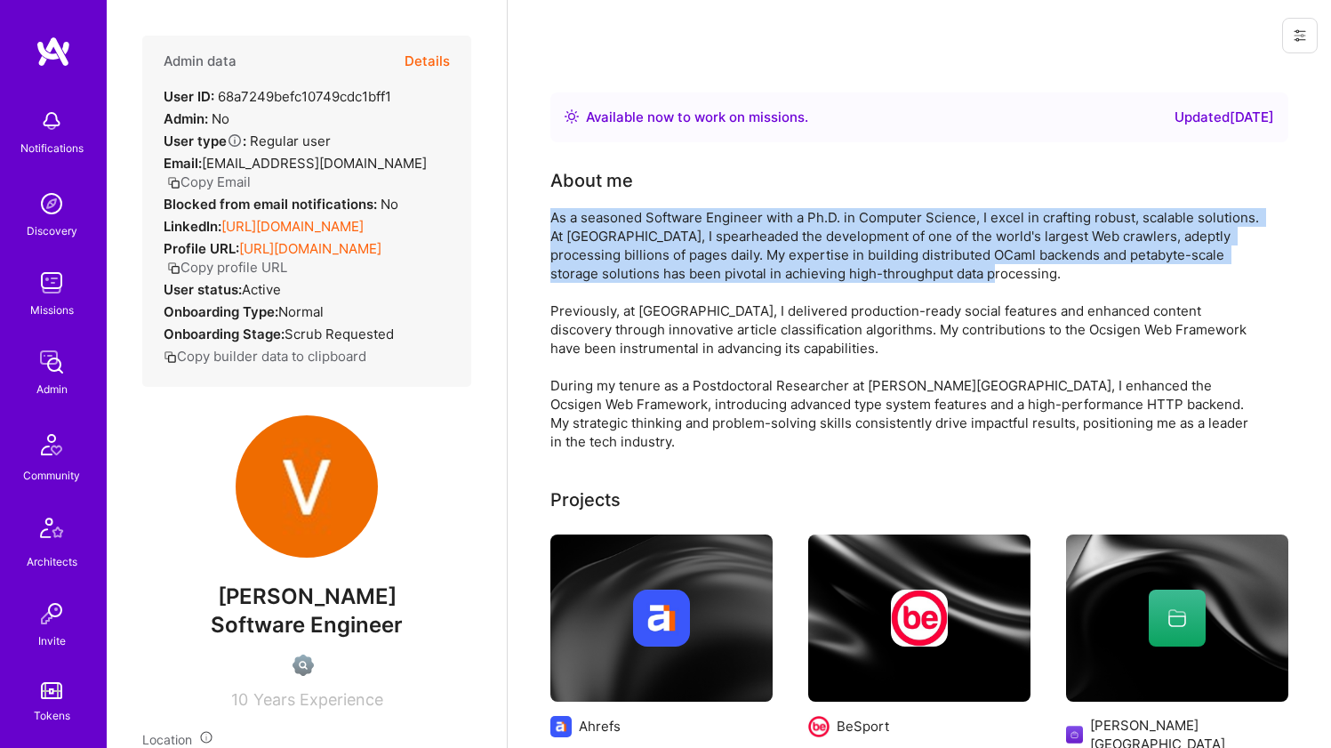
click at [567, 253] on div "As a seasoned Software Engineer with a Ph.D. in Computer Science, I excel in cr…" at bounding box center [907, 329] width 712 height 243
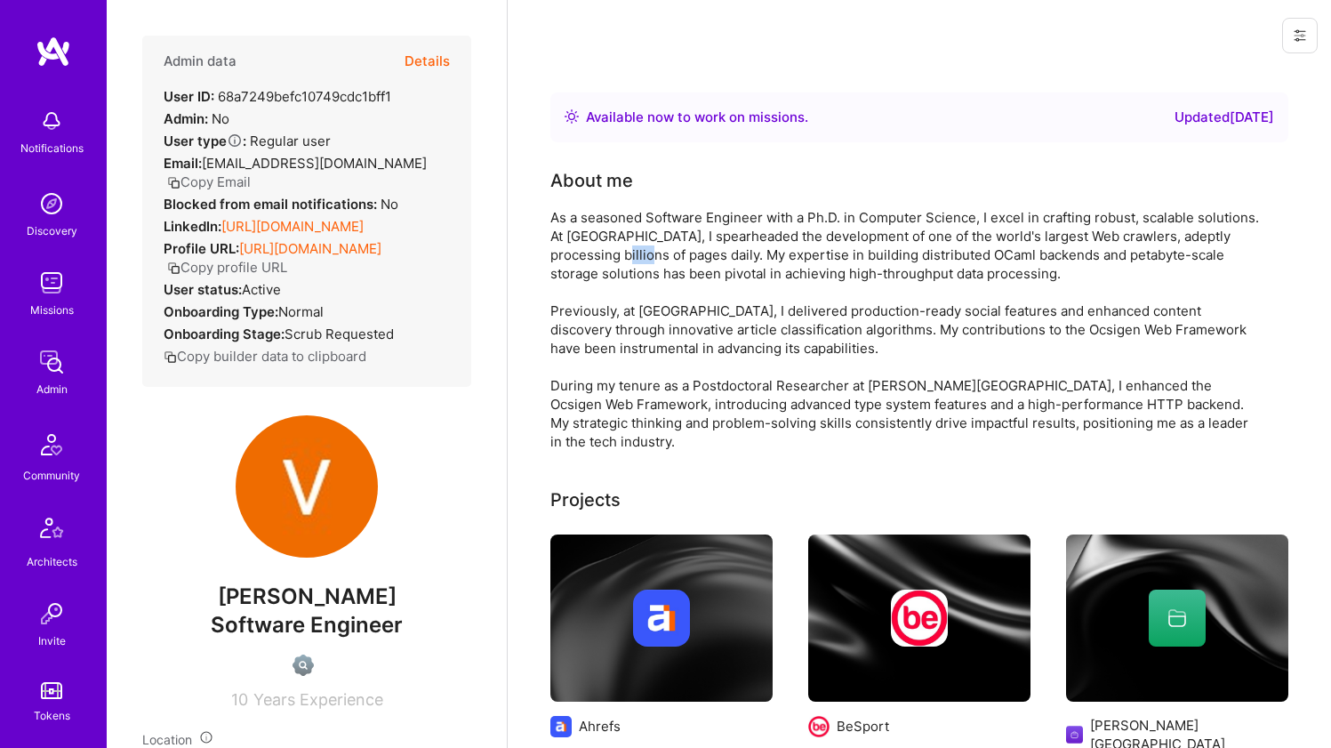
click at [567, 253] on div "As a seasoned Software Engineer with a Ph.D. in Computer Science, I excel in cr…" at bounding box center [907, 329] width 712 height 243
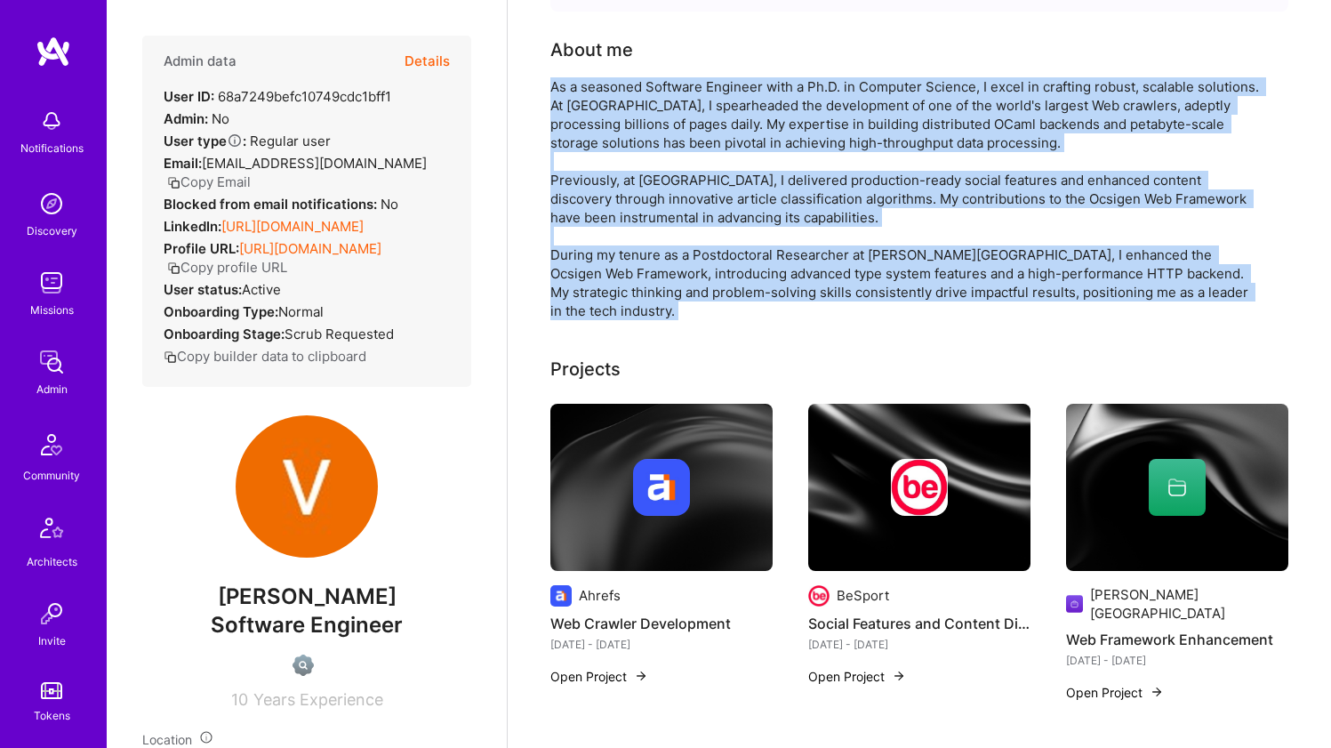
scroll to position [134, 0]
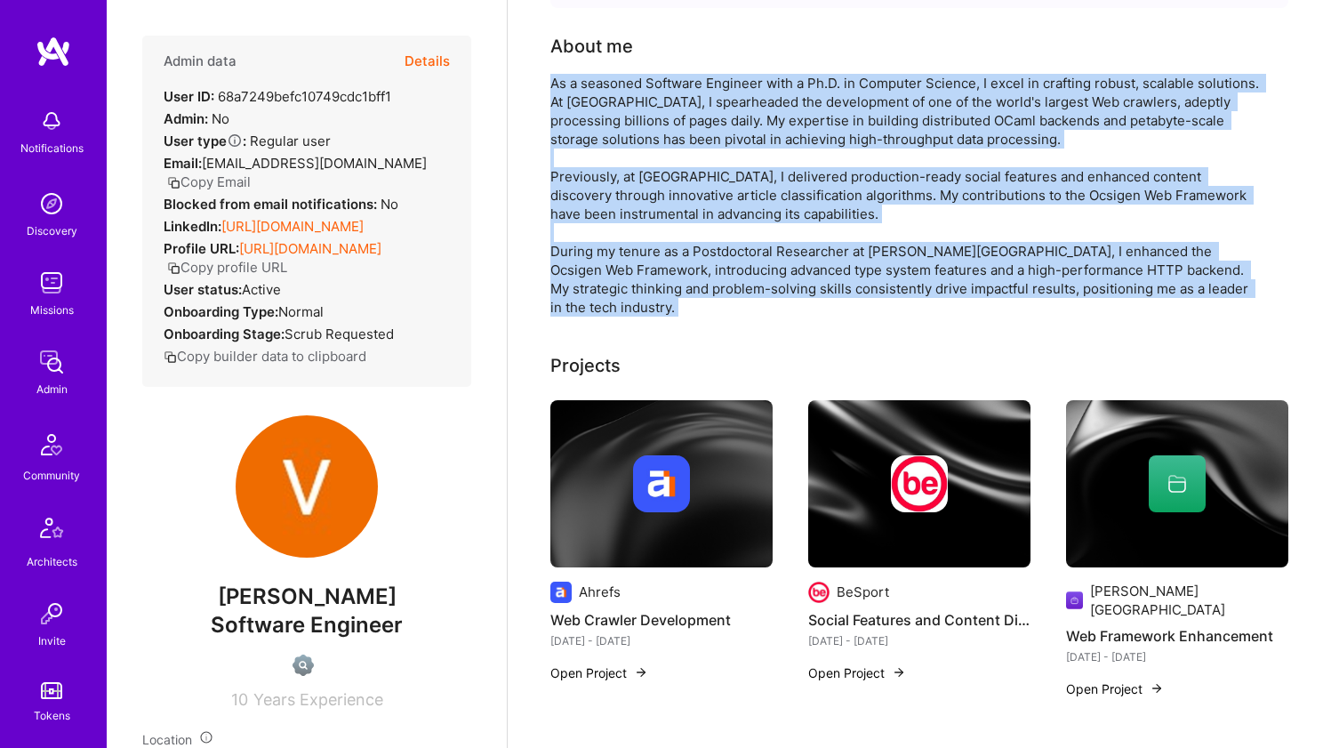
click at [573, 285] on div "As a seasoned Software Engineer with a Ph.D. in Computer Science, I excel in cr…" at bounding box center [907, 195] width 712 height 243
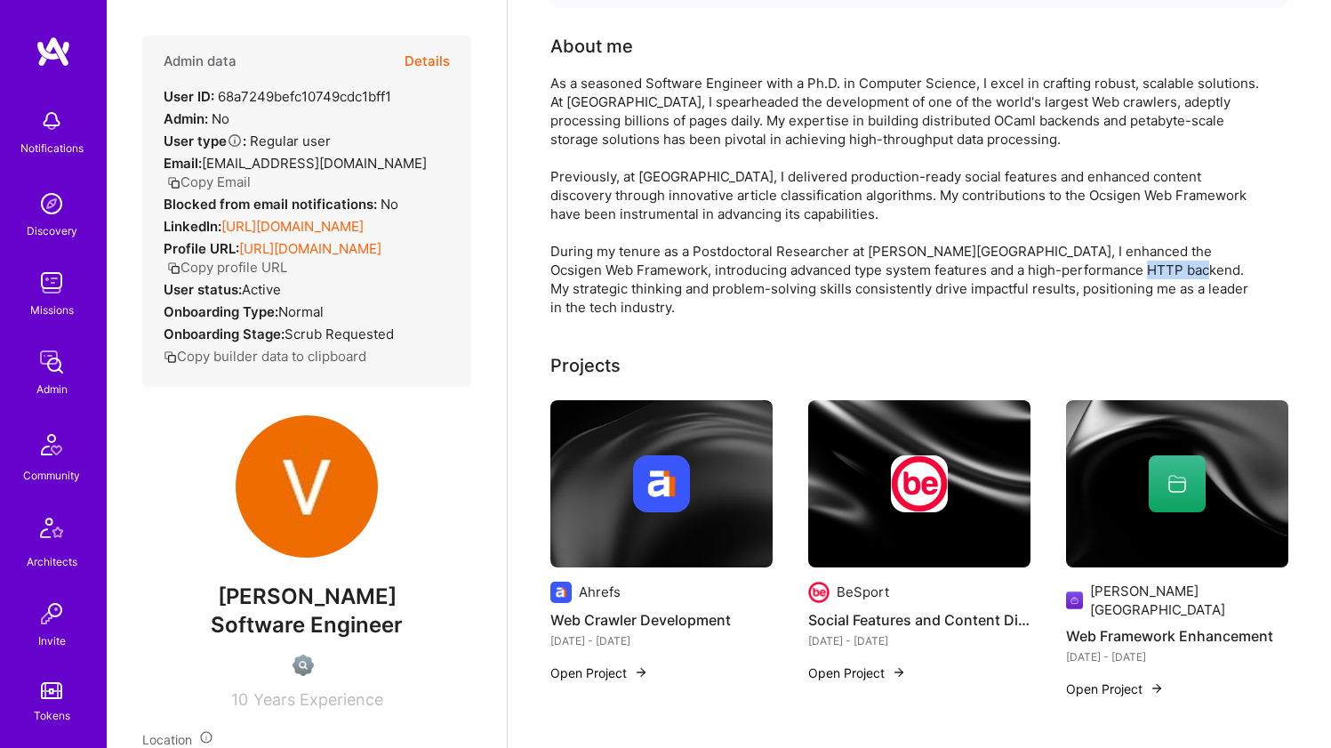
click at [573, 285] on div "As a seasoned Software Engineer with a Ph.D. in Computer Science, I excel in cr…" at bounding box center [907, 195] width 712 height 243
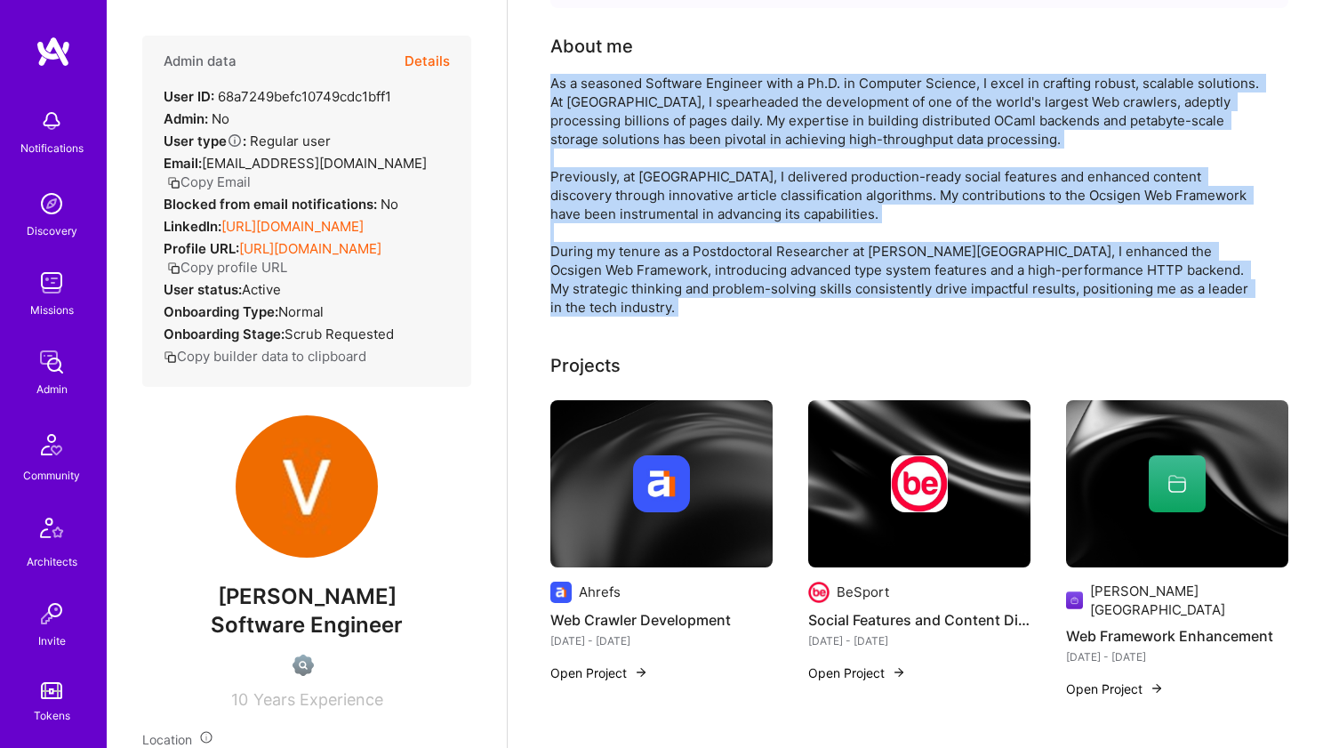
drag, startPoint x: 573, startPoint y: 285, endPoint x: 578, endPoint y: 117, distance: 167.3
click at [578, 117] on div "As a seasoned Software Engineer with a Ph.D. in Computer Science, I excel in cr…" at bounding box center [907, 195] width 712 height 243
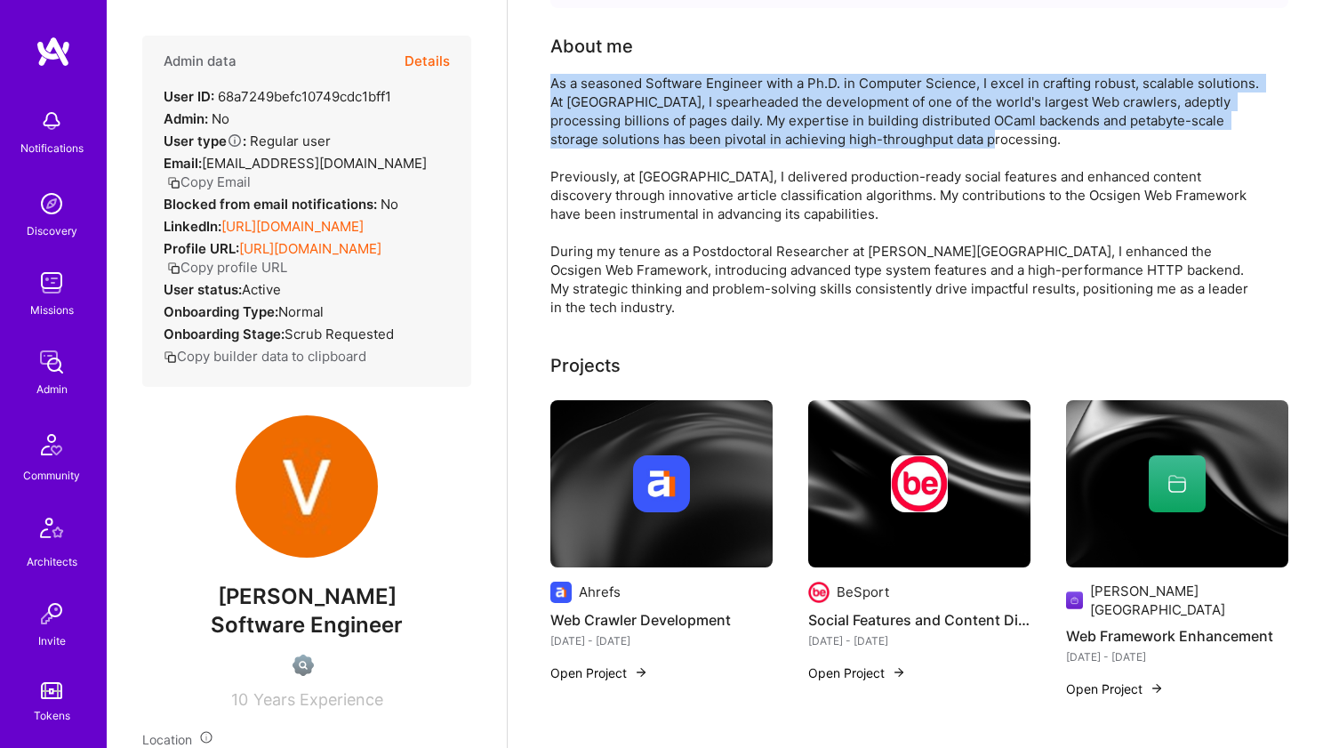
click at [578, 117] on div "As a seasoned Software Engineer with a Ph.D. in Computer Science, I excel in cr…" at bounding box center [907, 195] width 712 height 243
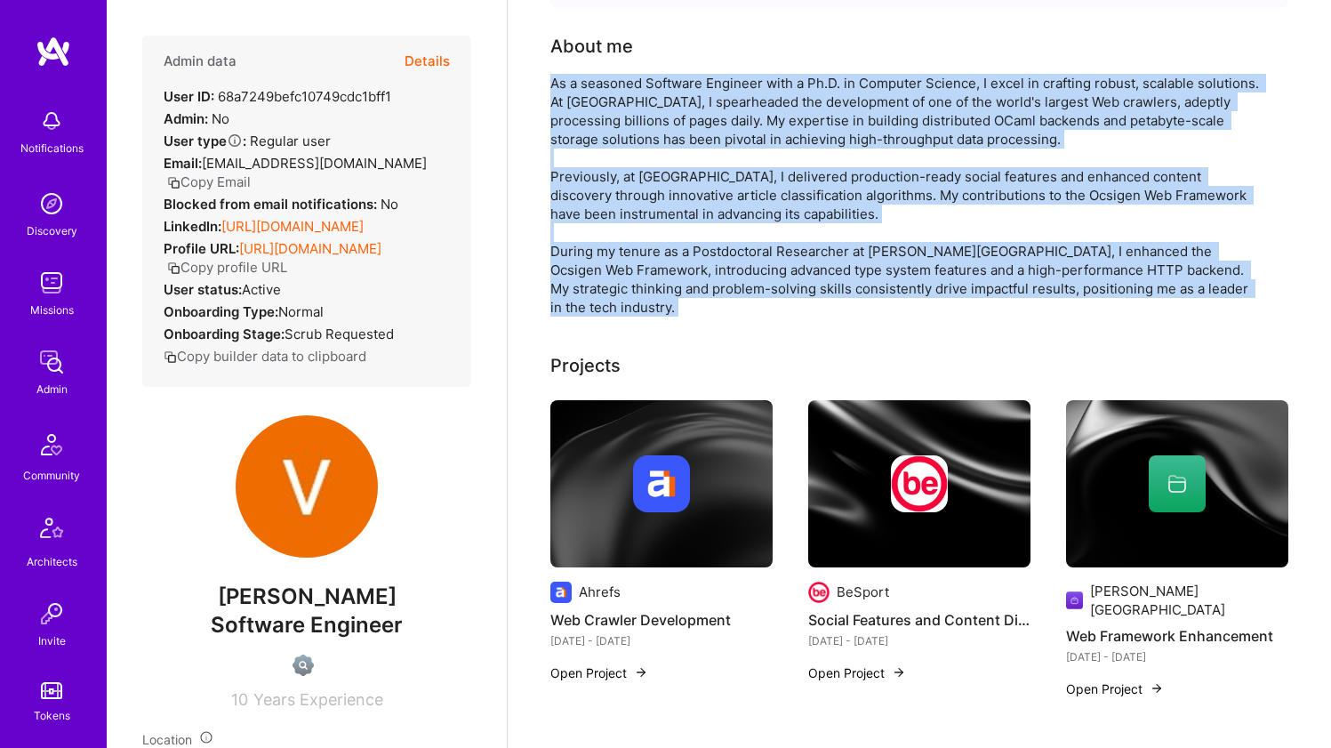
drag, startPoint x: 578, startPoint y: 117, endPoint x: 538, endPoint y: 257, distance: 145.3
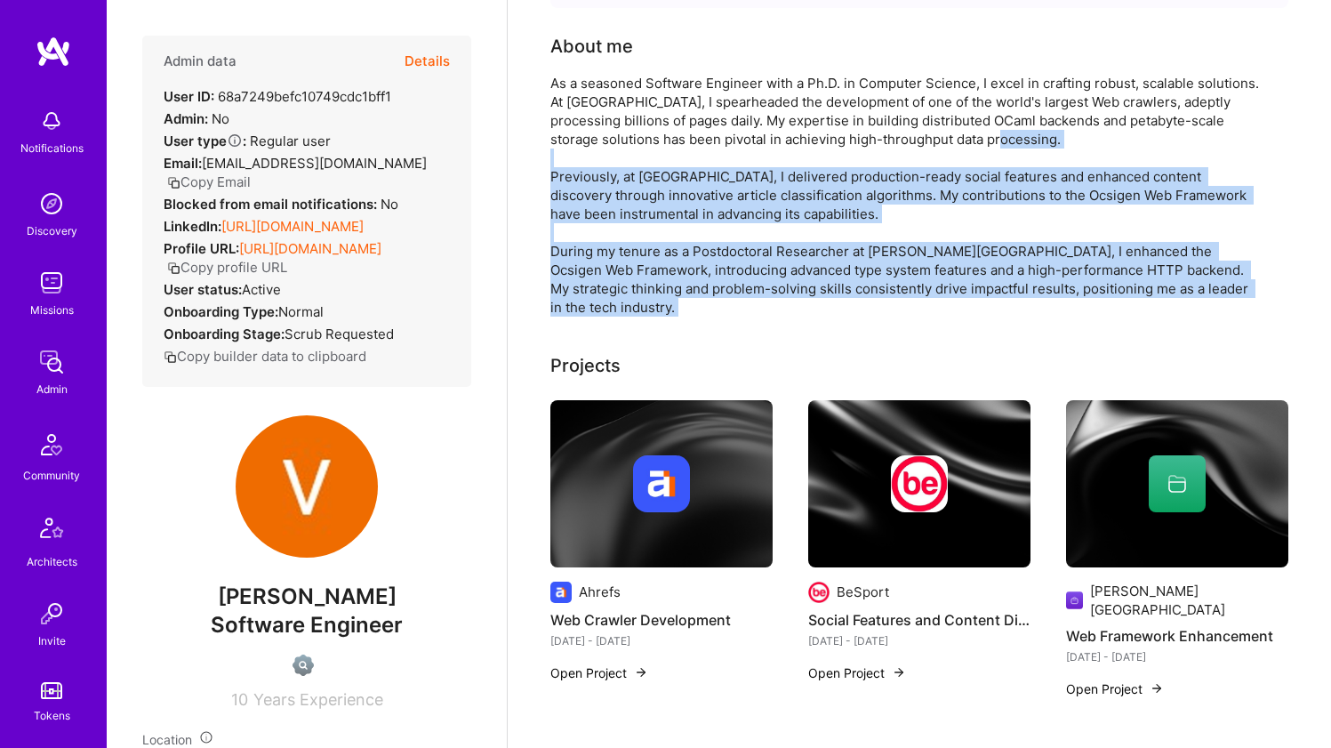
drag, startPoint x: 538, startPoint y: 257, endPoint x: 554, endPoint y: 173, distance: 85.1
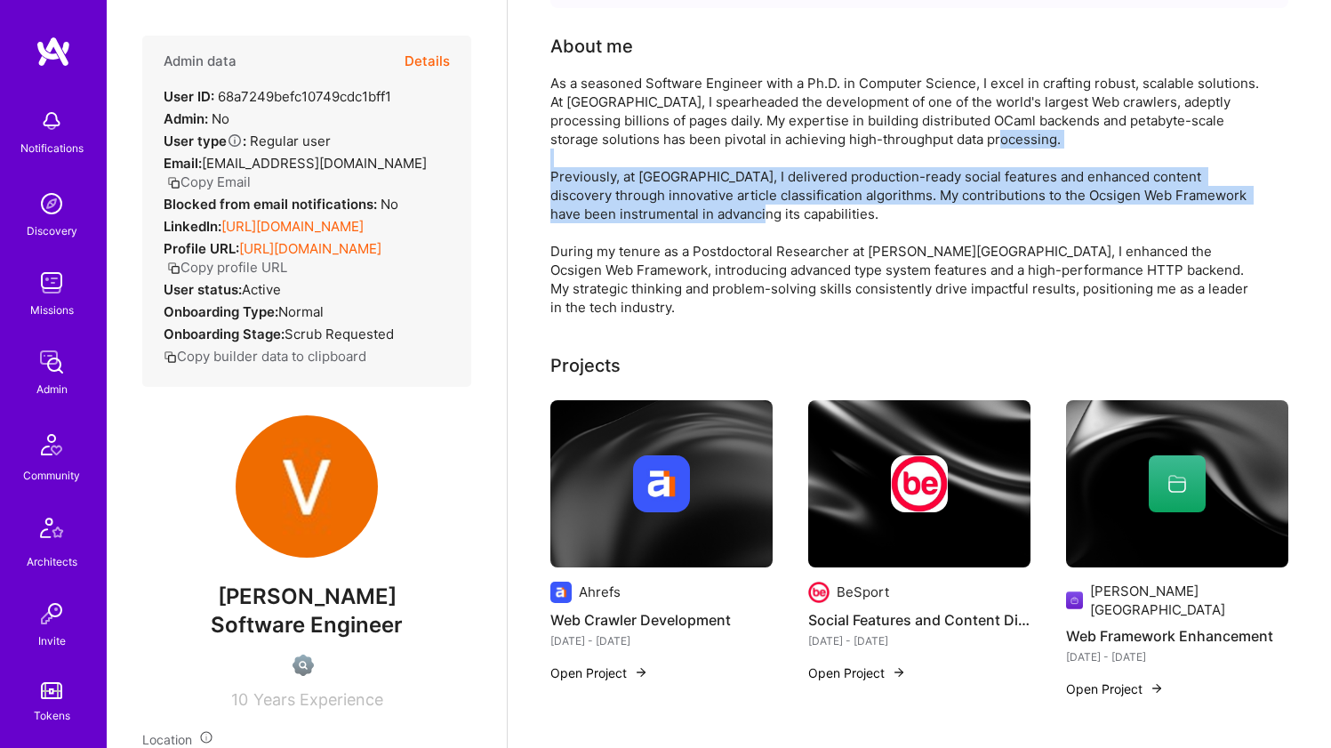
click at [554, 174] on div "As a seasoned Software Engineer with a Ph.D. in Computer Science, I excel in cr…" at bounding box center [907, 195] width 712 height 243
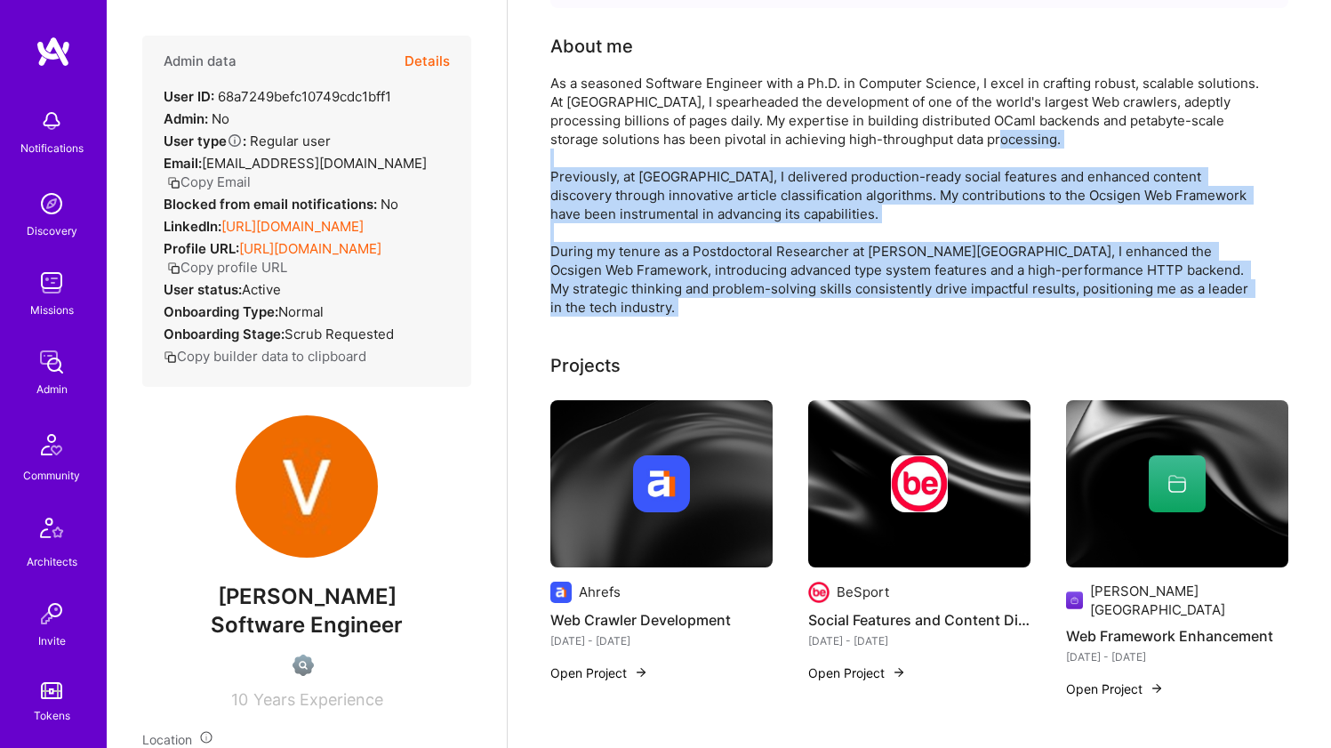
drag, startPoint x: 554, startPoint y: 174, endPoint x: 539, endPoint y: 273, distance: 99.9
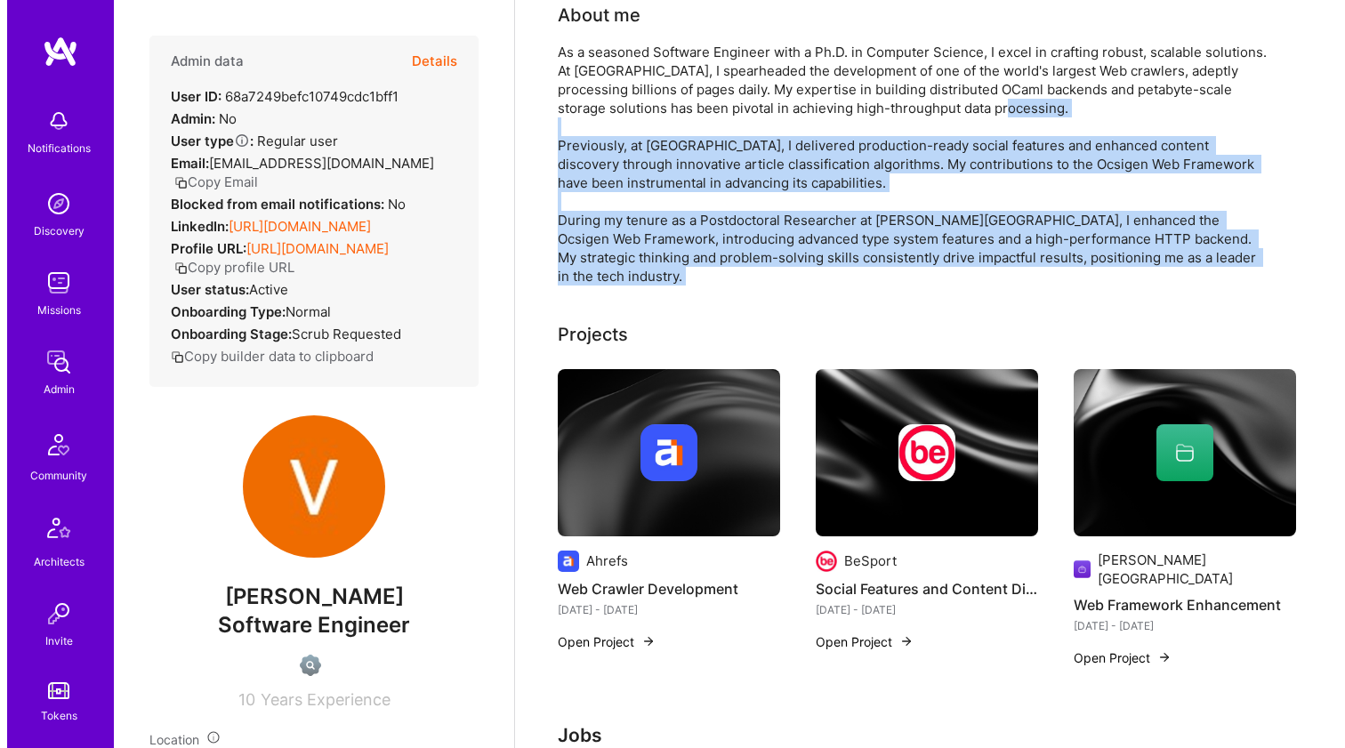
scroll to position [227, 0]
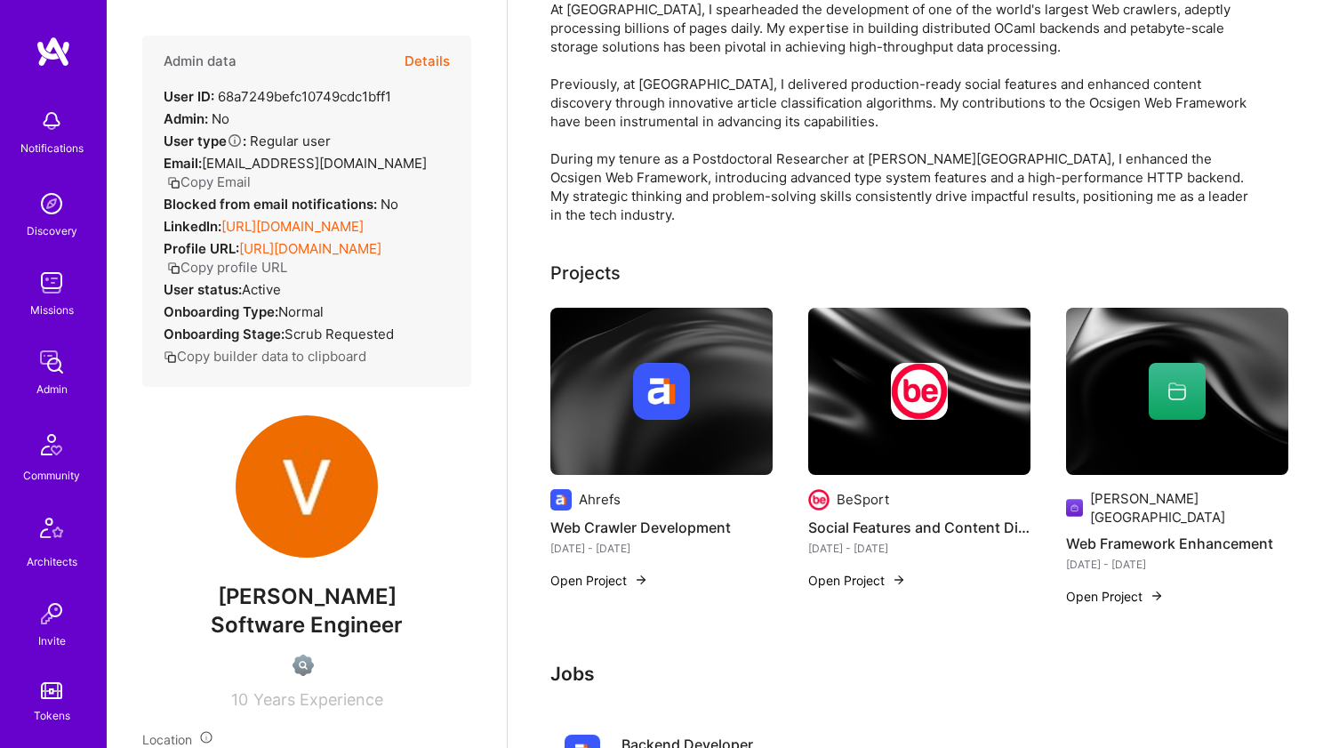
click at [596, 382] on div at bounding box center [662, 391] width 222 height 57
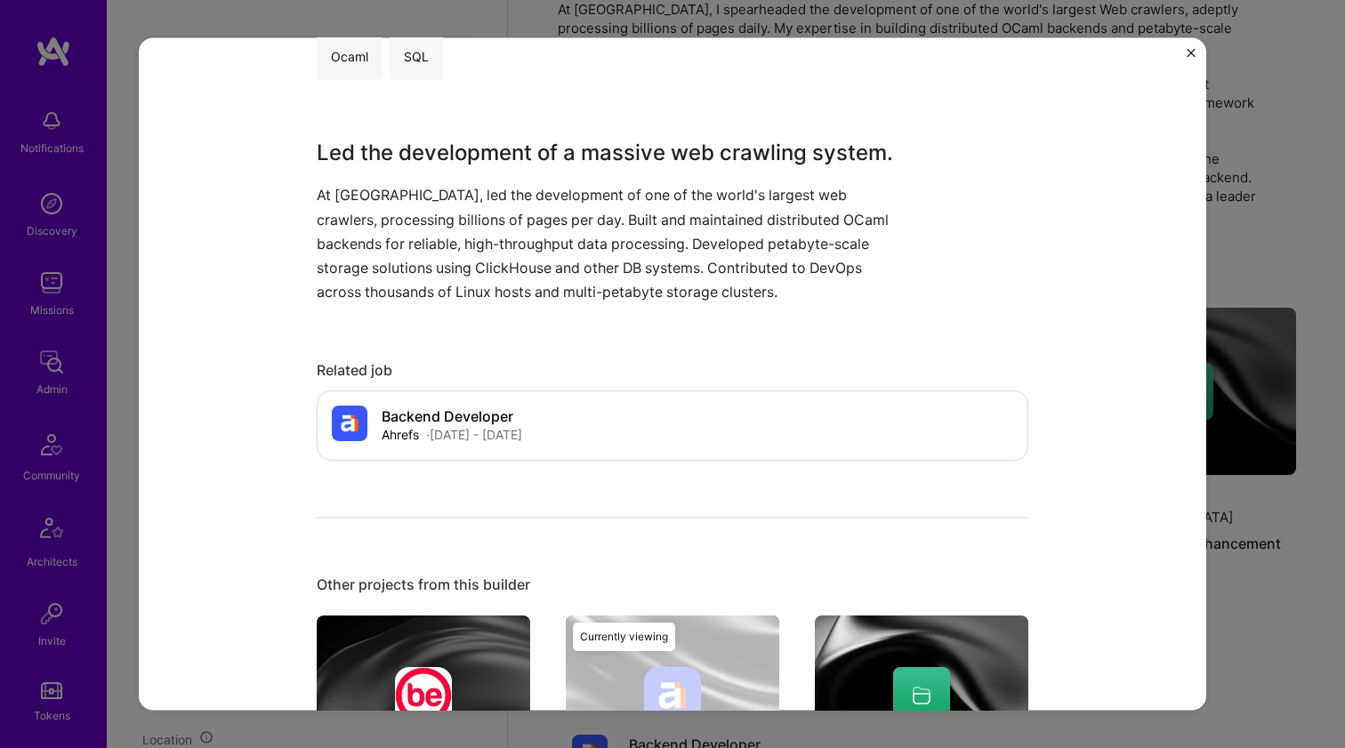
scroll to position [696, 0]
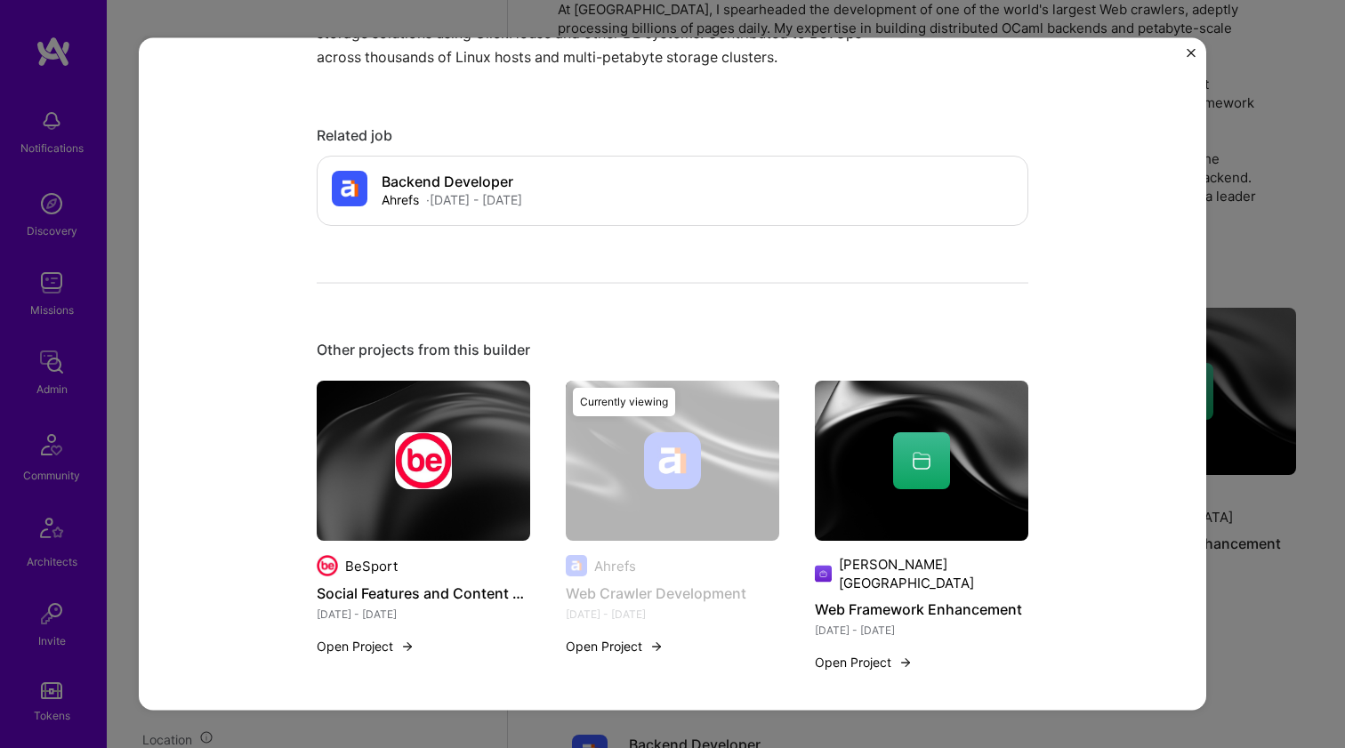
click at [520, 465] on div at bounding box center [423, 460] width 213 height 57
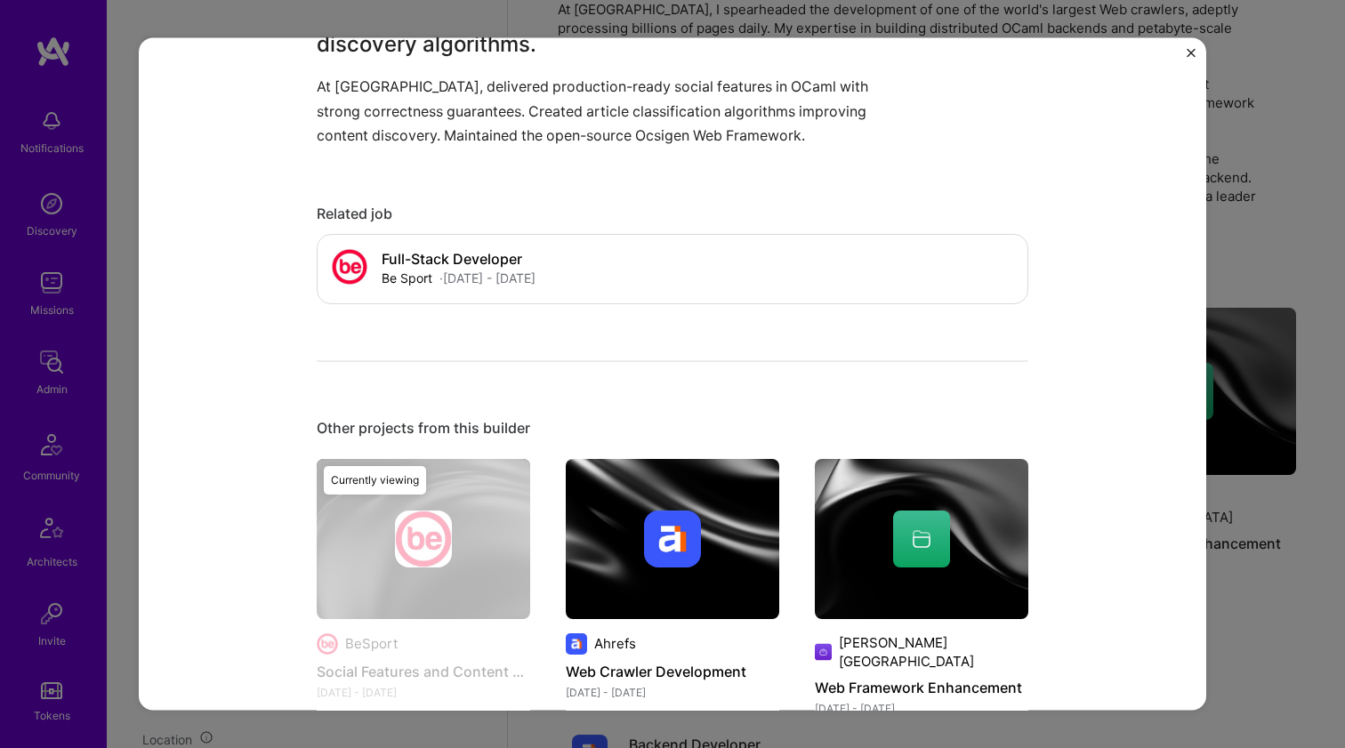
scroll to position [769, 0]
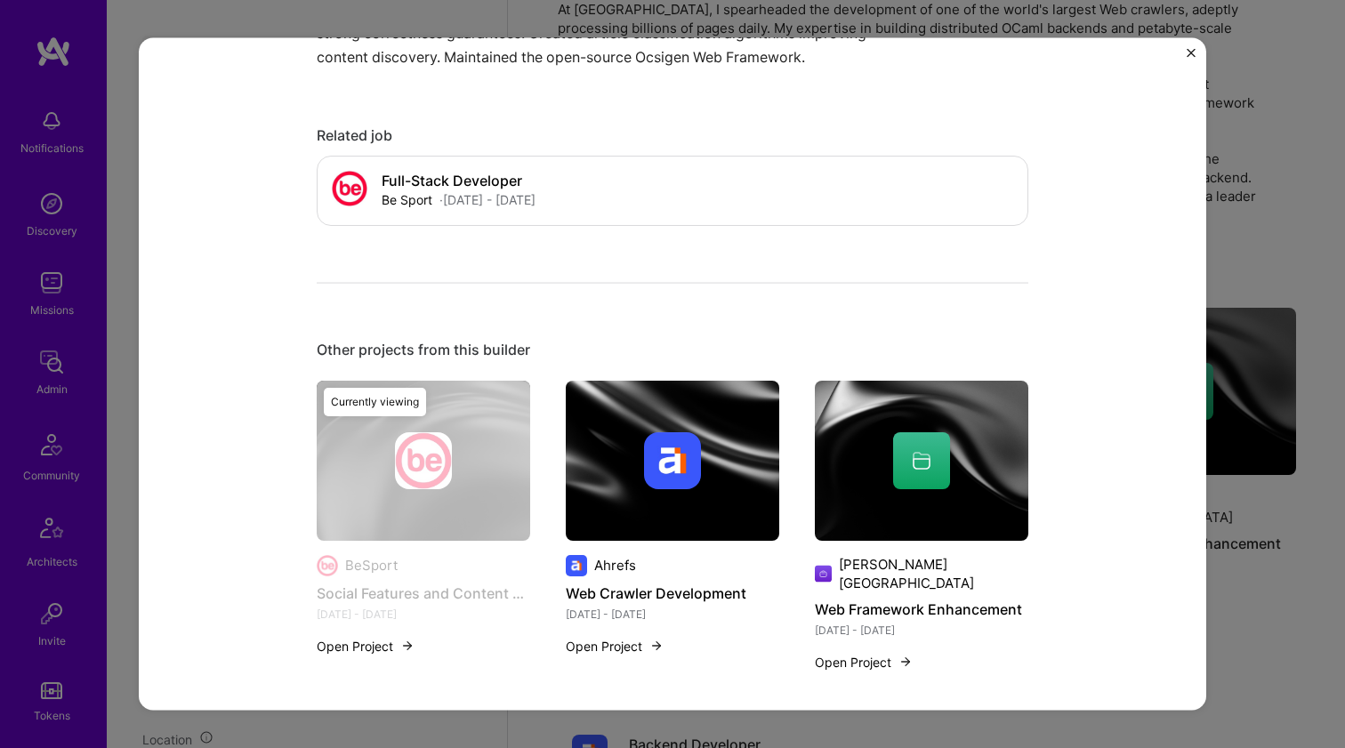
click at [849, 437] on div at bounding box center [921, 459] width 213 height 57
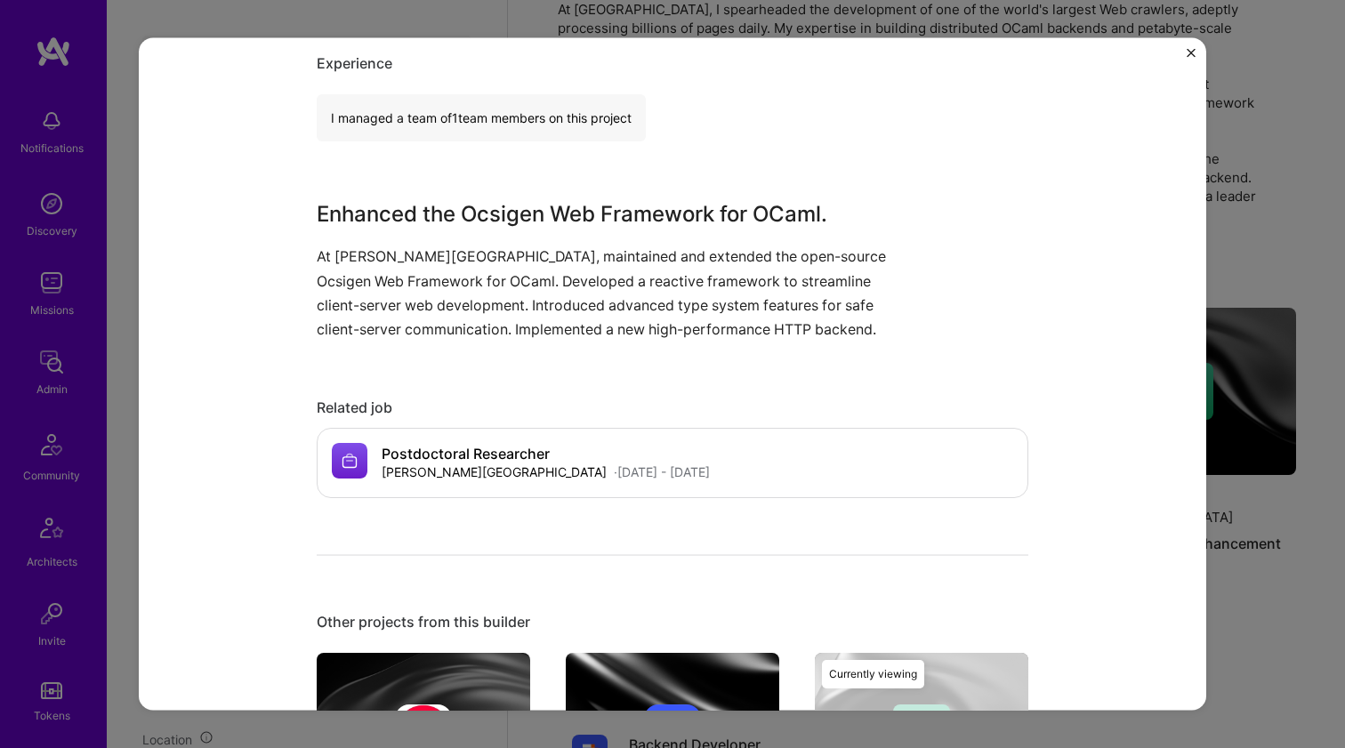
scroll to position [547, 0]
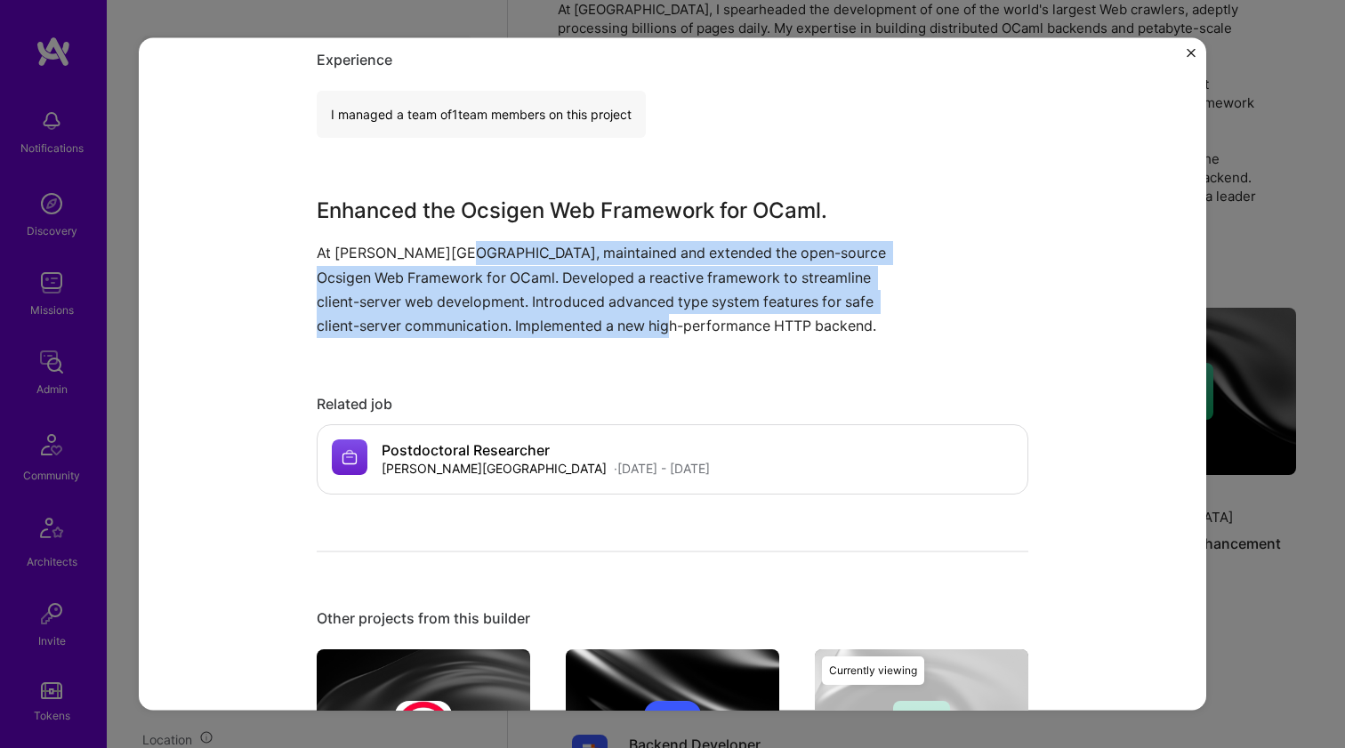
drag, startPoint x: 437, startPoint y: 255, endPoint x: 622, endPoint y: 322, distance: 196.7
click at [622, 322] on p "At Paris Diderot University, maintained and extended the open-source Ocsigen We…" at bounding box center [606, 289] width 578 height 97
drag, startPoint x: 622, startPoint y: 322, endPoint x: 427, endPoint y: 244, distance: 209.9
click at [427, 244] on p "At Paris Diderot University, maintained and extended the open-source Ocsigen We…" at bounding box center [606, 289] width 578 height 97
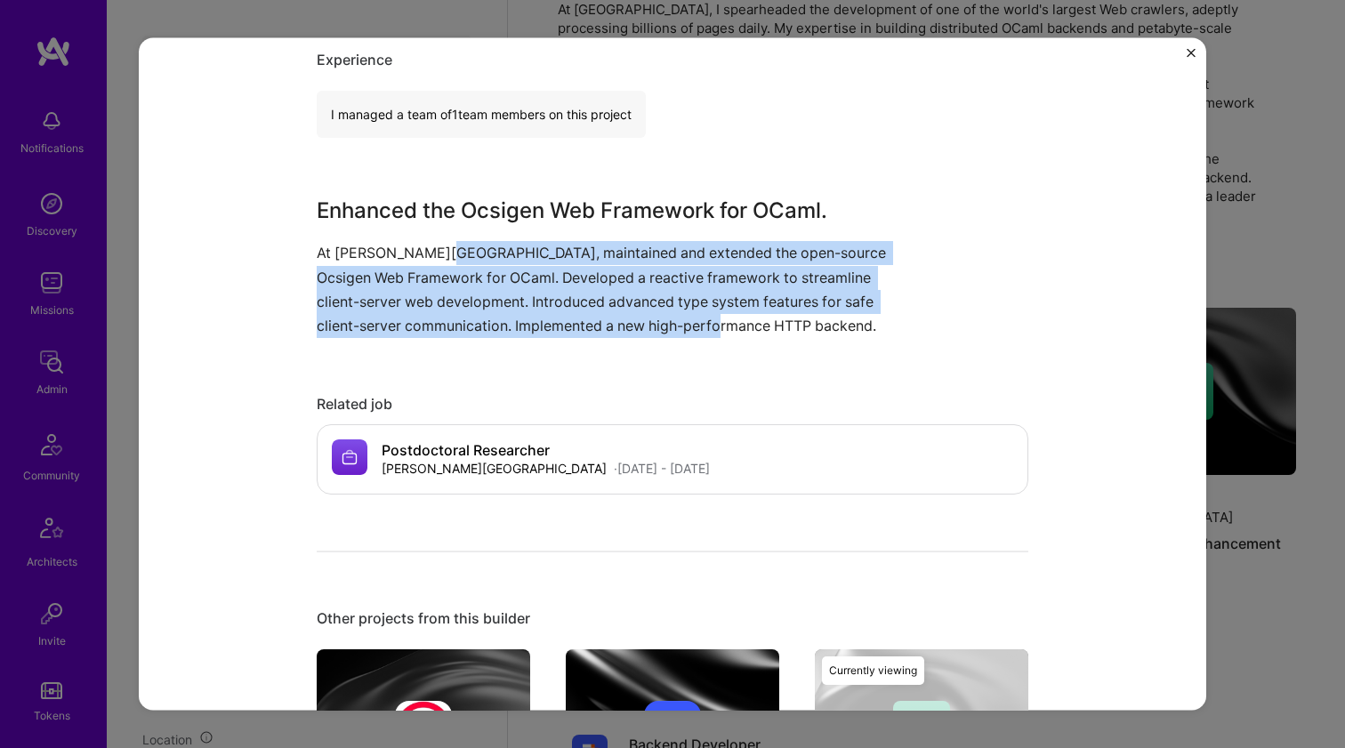
click at [427, 244] on p "At Paris Diderot University, maintained and extended the open-source Ocsigen We…" at bounding box center [606, 289] width 578 height 97
drag, startPoint x: 427, startPoint y: 244, endPoint x: 608, endPoint y: 320, distance: 196.9
click at [608, 320] on p "At Paris Diderot University, maintained and extended the open-source Ocsigen We…" at bounding box center [606, 289] width 578 height 97
drag, startPoint x: 608, startPoint y: 320, endPoint x: 461, endPoint y: 253, distance: 162.0
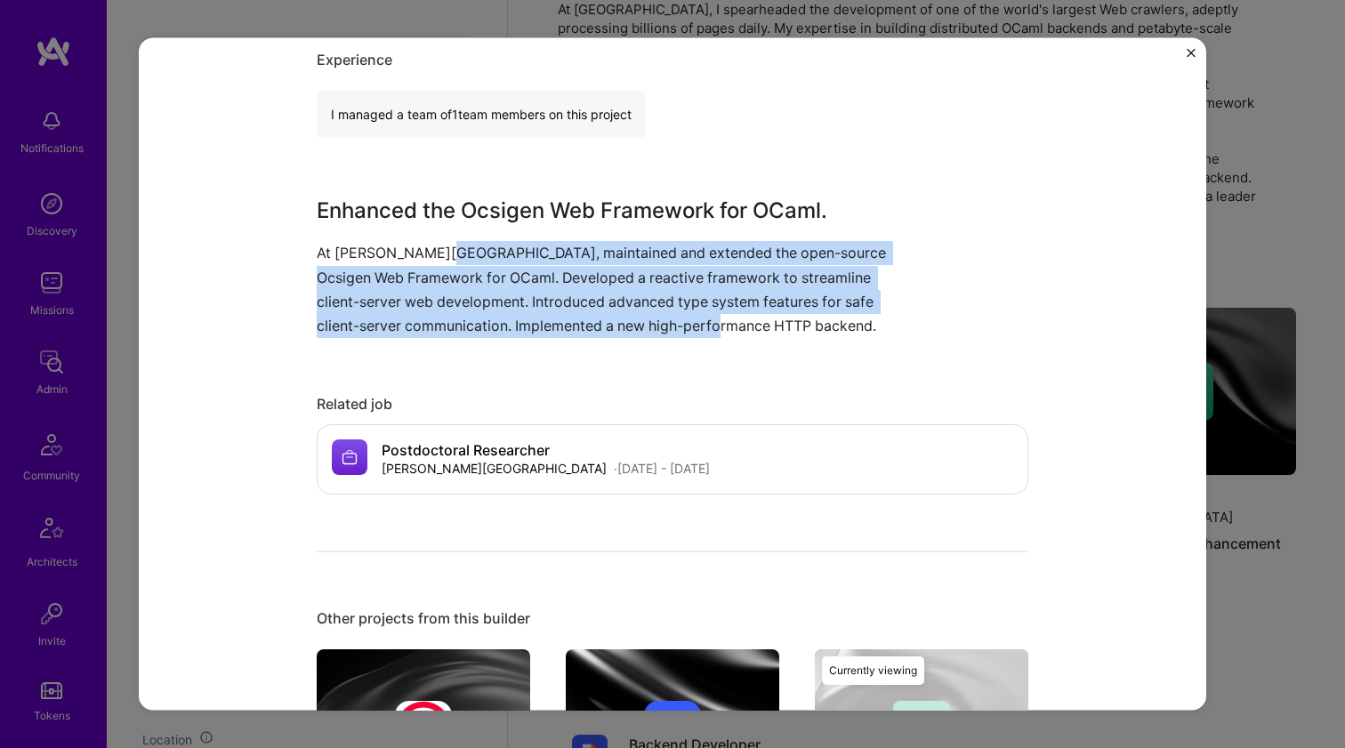
click at [462, 254] on p "At Paris Diderot University, maintained and extended the open-source Ocsigen We…" at bounding box center [606, 289] width 578 height 97
click at [461, 253] on p "At Paris Diderot University, maintained and extended the open-source Ocsigen We…" at bounding box center [606, 289] width 578 height 97
drag, startPoint x: 461, startPoint y: 253, endPoint x: 605, endPoint y: 323, distance: 159.9
click at [605, 323] on p "At Paris Diderot University, maintained and extended the open-source Ocsigen We…" at bounding box center [606, 289] width 578 height 97
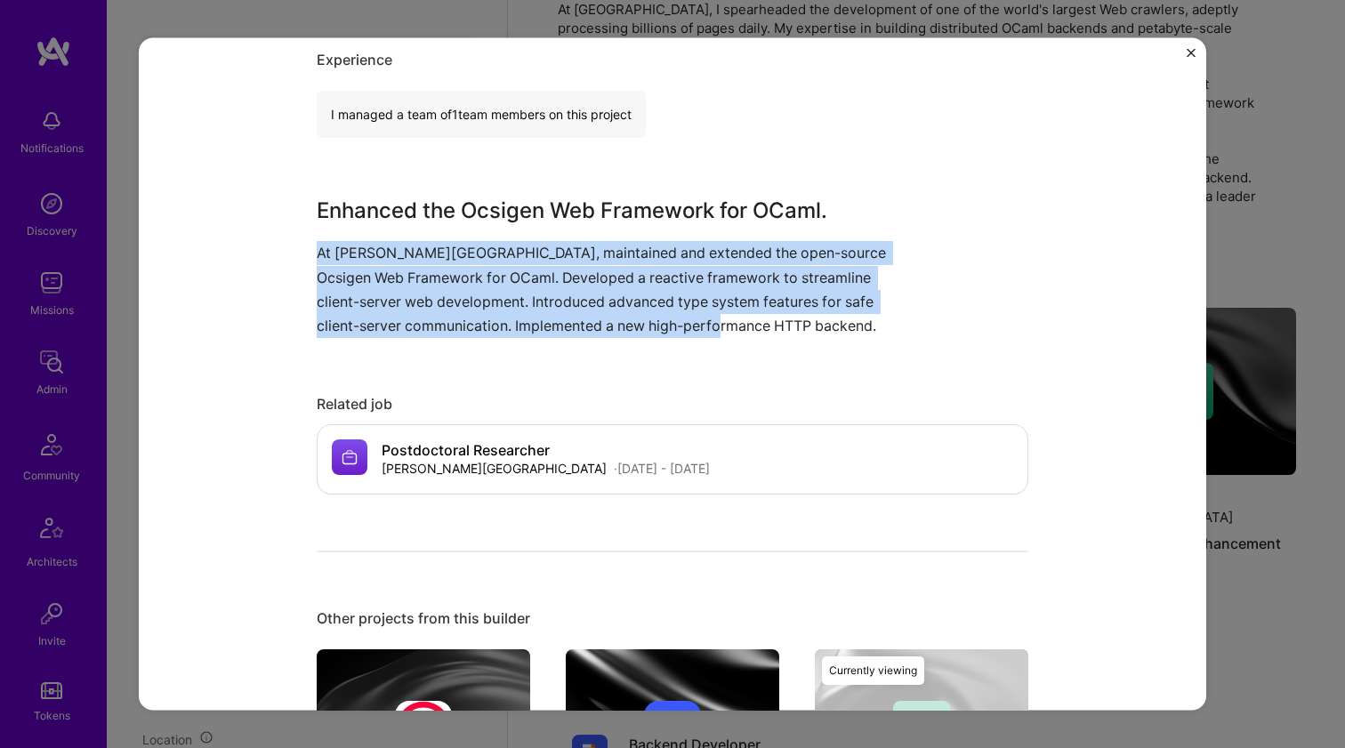
drag, startPoint x: 605, startPoint y: 323, endPoint x: 441, endPoint y: 237, distance: 184.6
click at [441, 237] on div "Enhanced the Ocsigen Web Framework for OCaml. At Paris Diderot University, main…" at bounding box center [606, 266] width 578 height 143
click at [431, 251] on p "At Paris Diderot University, maintained and extended the open-source Ocsigen We…" at bounding box center [606, 289] width 578 height 97
drag, startPoint x: 431, startPoint y: 251, endPoint x: 571, endPoint y: 325, distance: 157.9
click at [571, 325] on p "At Paris Diderot University, maintained and extended the open-source Ocsigen We…" at bounding box center [606, 289] width 578 height 97
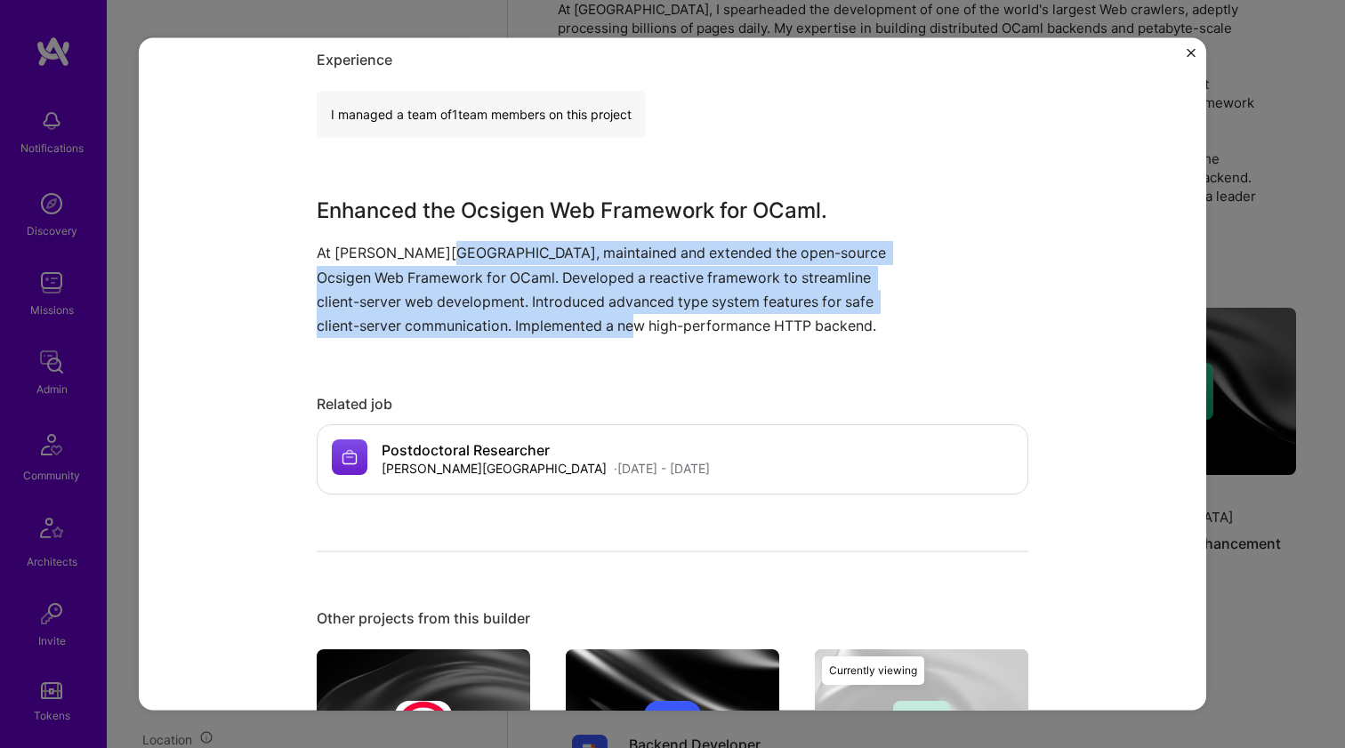
click at [571, 325] on p "At Paris Diderot University, maintained and extended the open-source Ocsigen We…" at bounding box center [606, 289] width 578 height 97
drag, startPoint x: 571, startPoint y: 325, endPoint x: 486, endPoint y: 258, distance: 107.6
click at [486, 258] on p "At Paris Diderot University, maintained and extended the open-source Ocsigen We…" at bounding box center [606, 289] width 578 height 97
drag, startPoint x: 486, startPoint y: 258, endPoint x: 460, endPoint y: 323, distance: 70.2
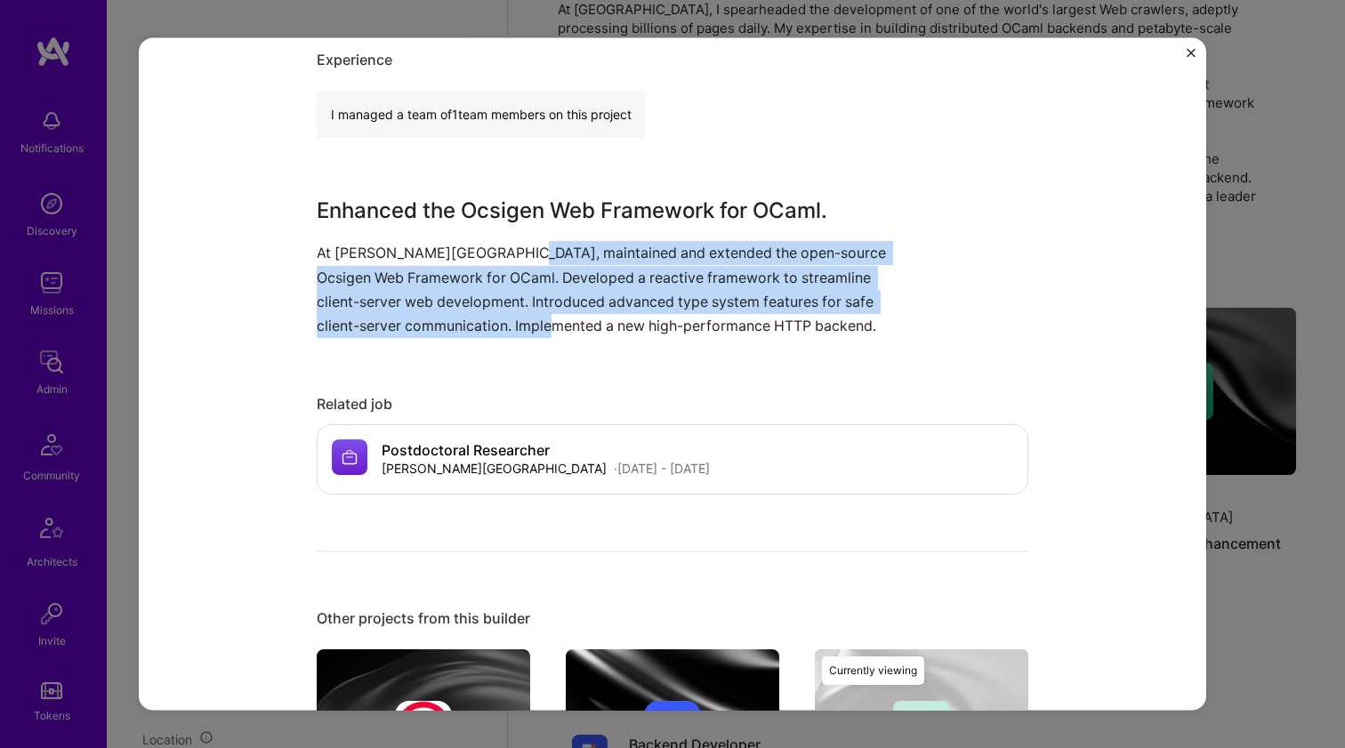
click at [460, 323] on p "At Paris Diderot University, maintained and extended the open-source Ocsigen We…" at bounding box center [606, 289] width 578 height 97
drag, startPoint x: 463, startPoint y: 319, endPoint x: 459, endPoint y: 254, distance: 65.1
click at [459, 254] on p "At Paris Diderot University, maintained and extended the open-source Ocsigen We…" at bounding box center [606, 289] width 578 height 97
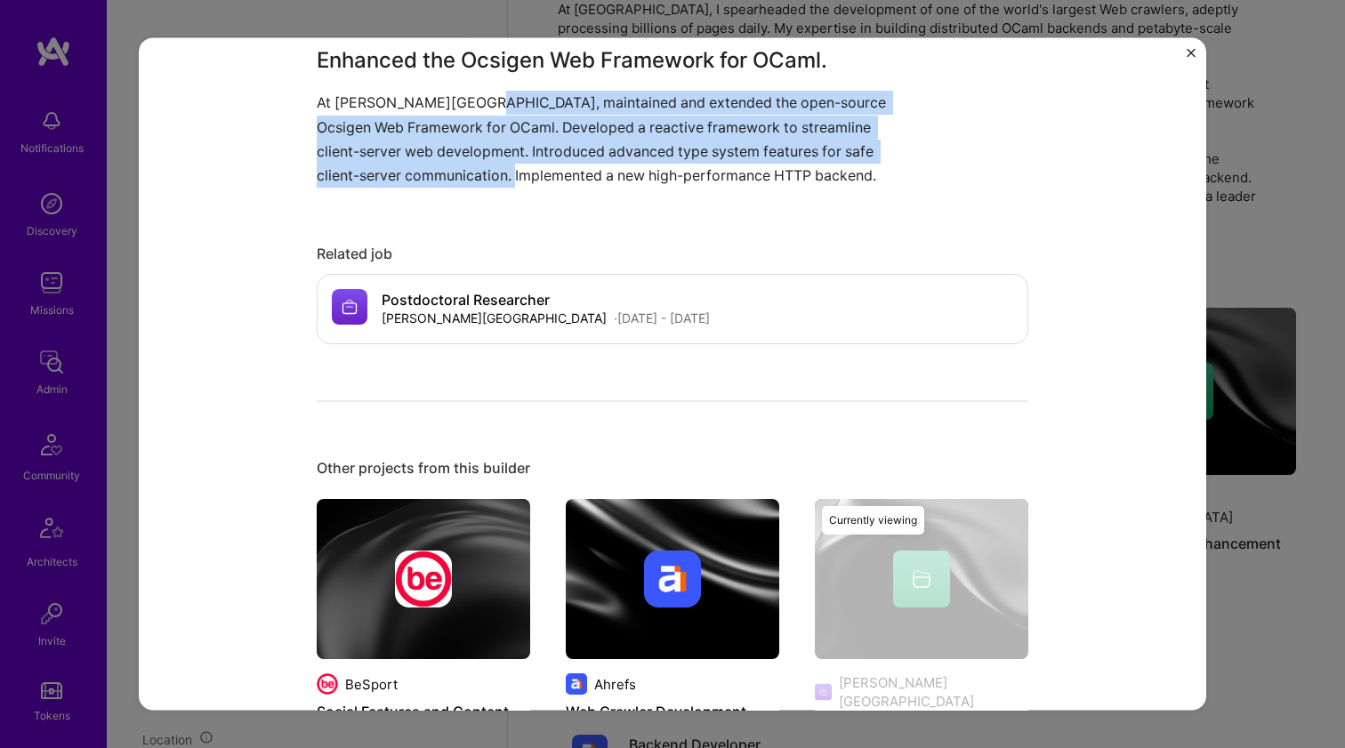
scroll to position [816, 0]
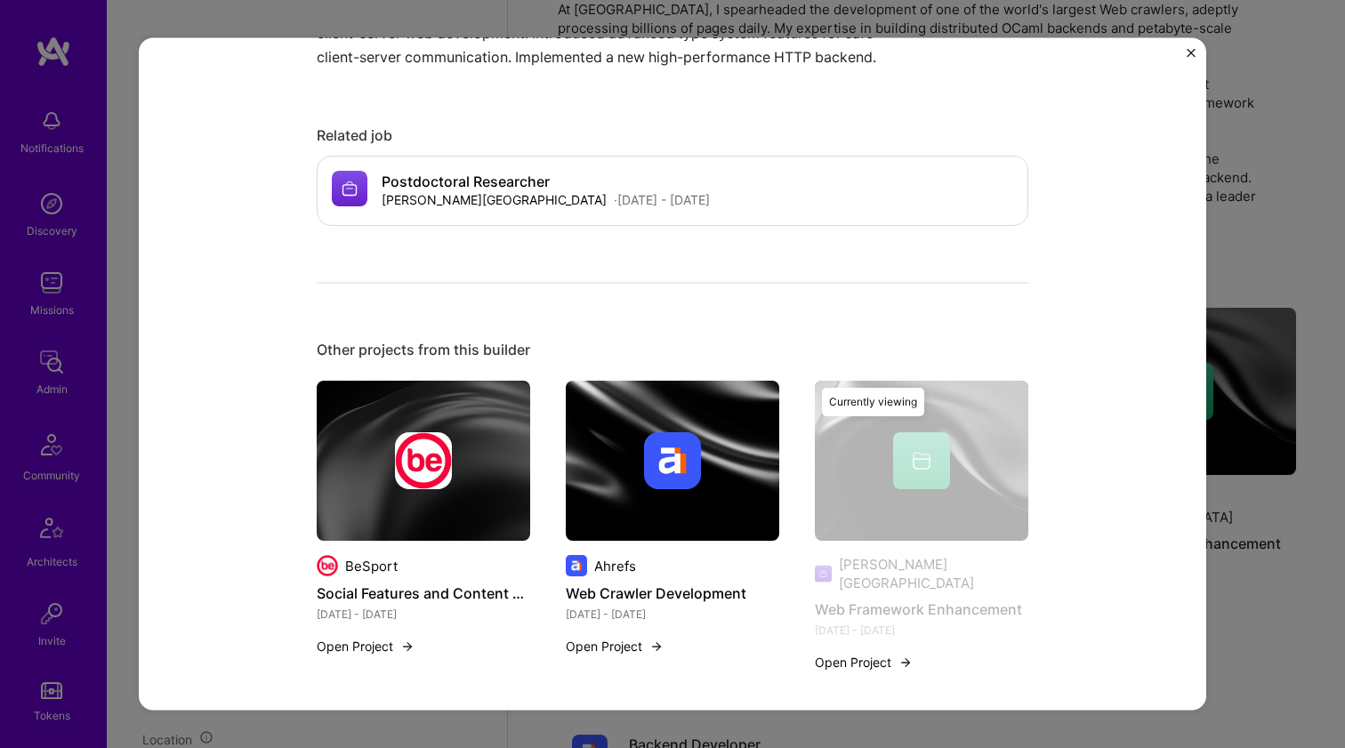
click at [752, 478] on div at bounding box center [672, 460] width 213 height 57
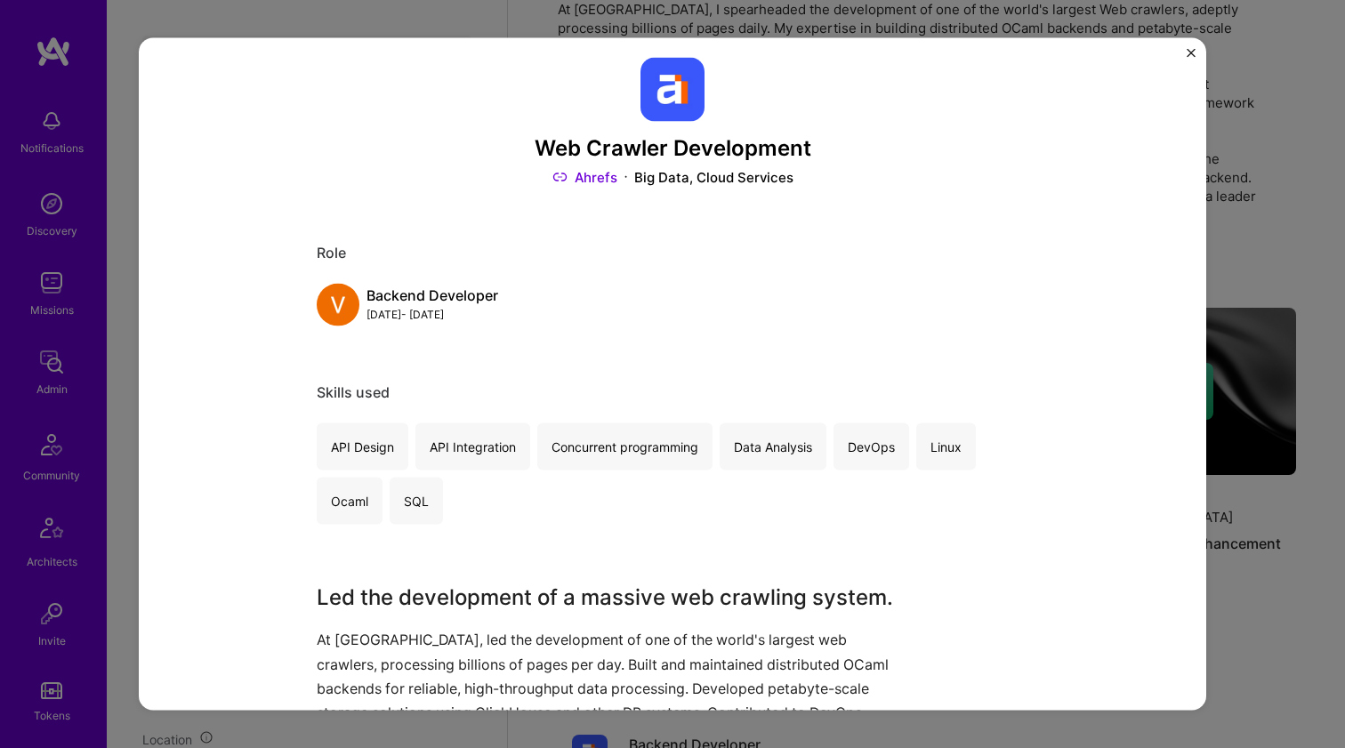
scroll to position [125, 0]
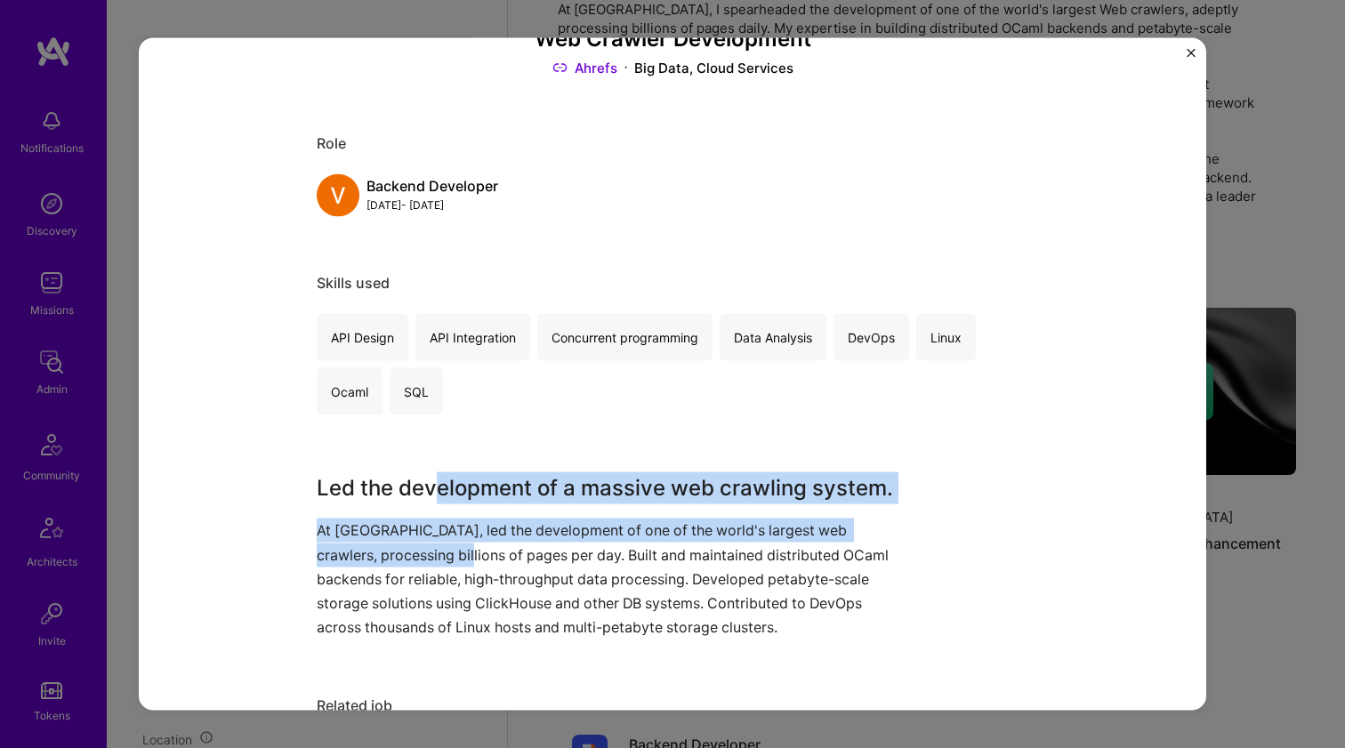
drag, startPoint x: 430, startPoint y: 473, endPoint x: 474, endPoint y: 571, distance: 107.5
click at [474, 570] on div "Led the development of a massive web crawling system. At Ahrefs, led the develo…" at bounding box center [606, 555] width 578 height 167
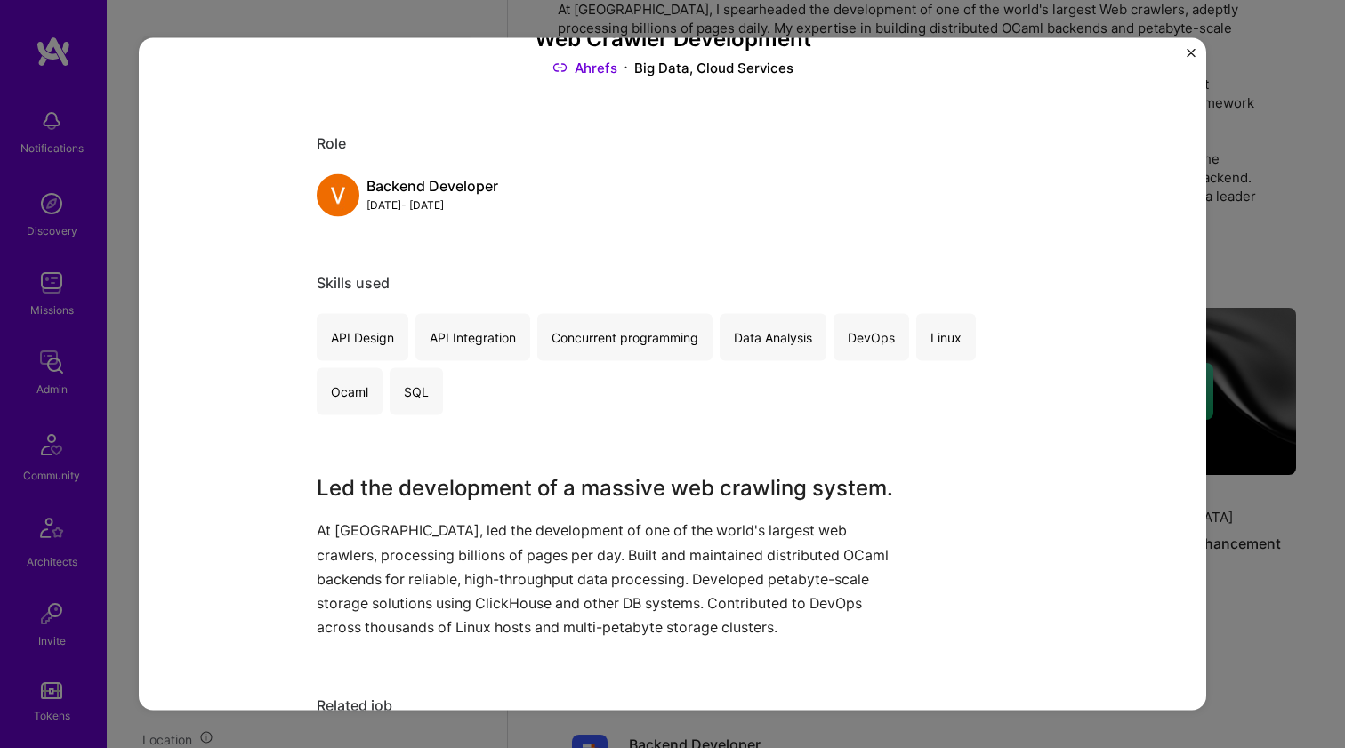
click at [473, 572] on p "At Ahrefs, led the development of one of the world's largest web crawlers, proc…" at bounding box center [606, 579] width 578 height 121
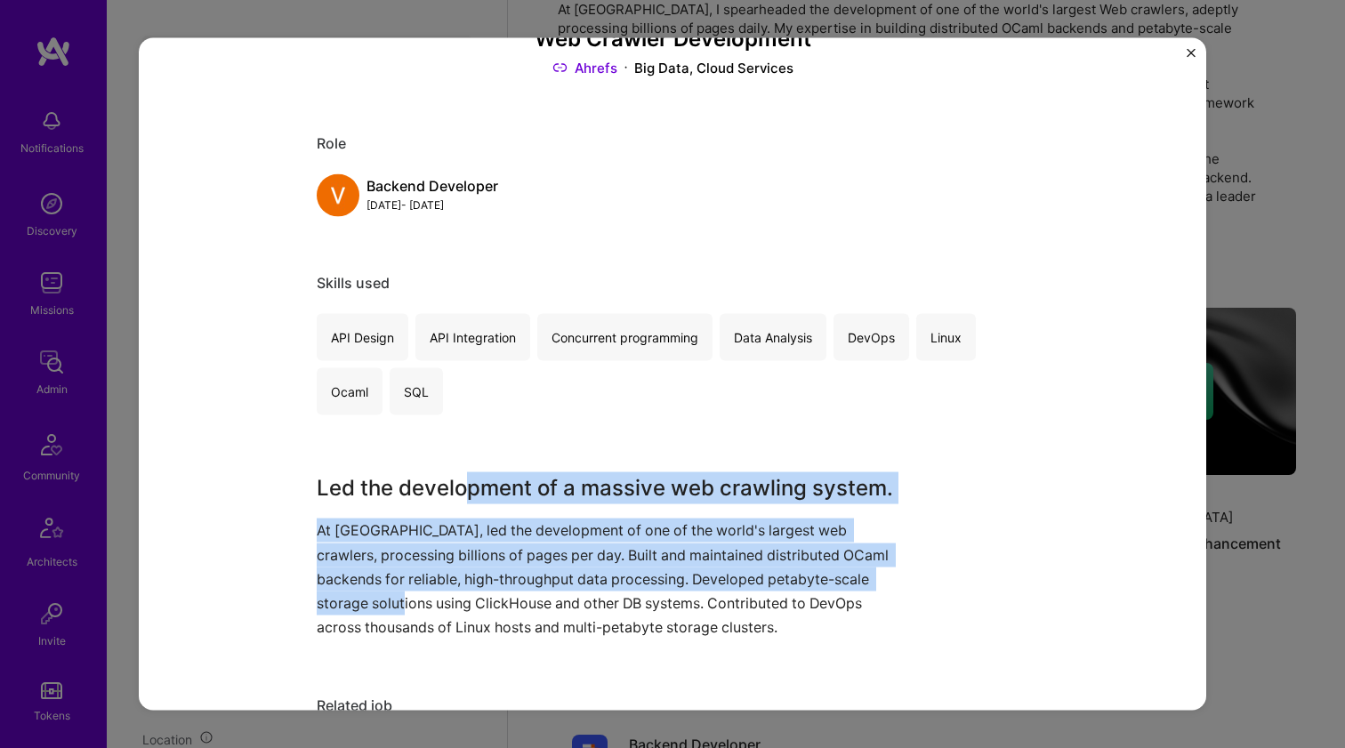
drag, startPoint x: 470, startPoint y: 594, endPoint x: 467, endPoint y: 486, distance: 107.6
click at [467, 491] on div "Led the development of a massive web crawling system. At Ahrefs, led the develo…" at bounding box center [606, 555] width 578 height 167
click at [467, 486] on h3 "Led the development of a massive web crawling system." at bounding box center [606, 488] width 578 height 32
drag, startPoint x: 467, startPoint y: 486, endPoint x: 461, endPoint y: 601, distance: 114.9
click at [461, 601] on div "Led the development of a massive web crawling system. At Ahrefs, led the develo…" at bounding box center [606, 555] width 578 height 167
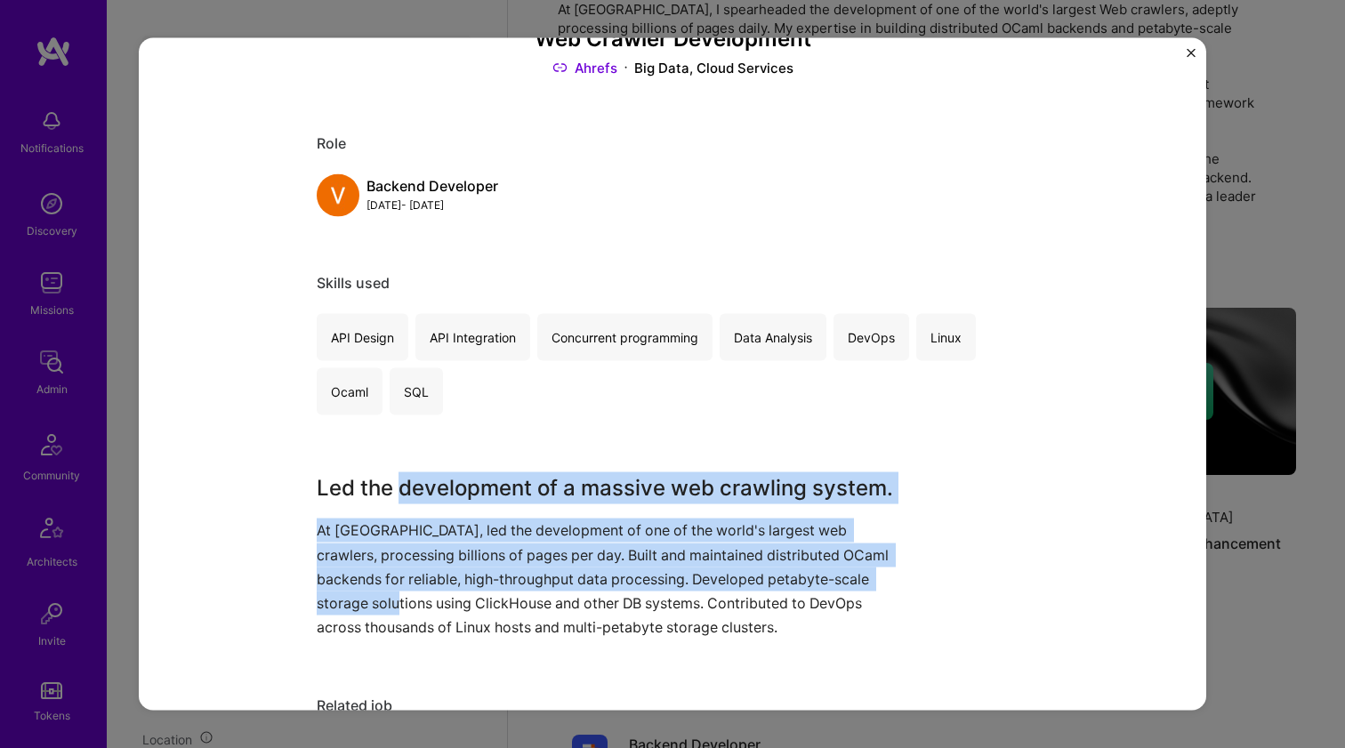
click at [461, 600] on p "At Ahrefs, led the development of one of the world's largest web crawlers, proc…" at bounding box center [606, 579] width 578 height 121
drag, startPoint x: 462, startPoint y: 600, endPoint x: 470, endPoint y: 488, distance: 112.4
click at [470, 488] on div "Led the development of a massive web crawling system. At Ahrefs, led the develo…" at bounding box center [606, 555] width 578 height 167
click at [470, 488] on h3 "Led the development of a massive web crawling system." at bounding box center [606, 488] width 578 height 32
drag, startPoint x: 470, startPoint y: 488, endPoint x: 454, endPoint y: 597, distance: 109.7
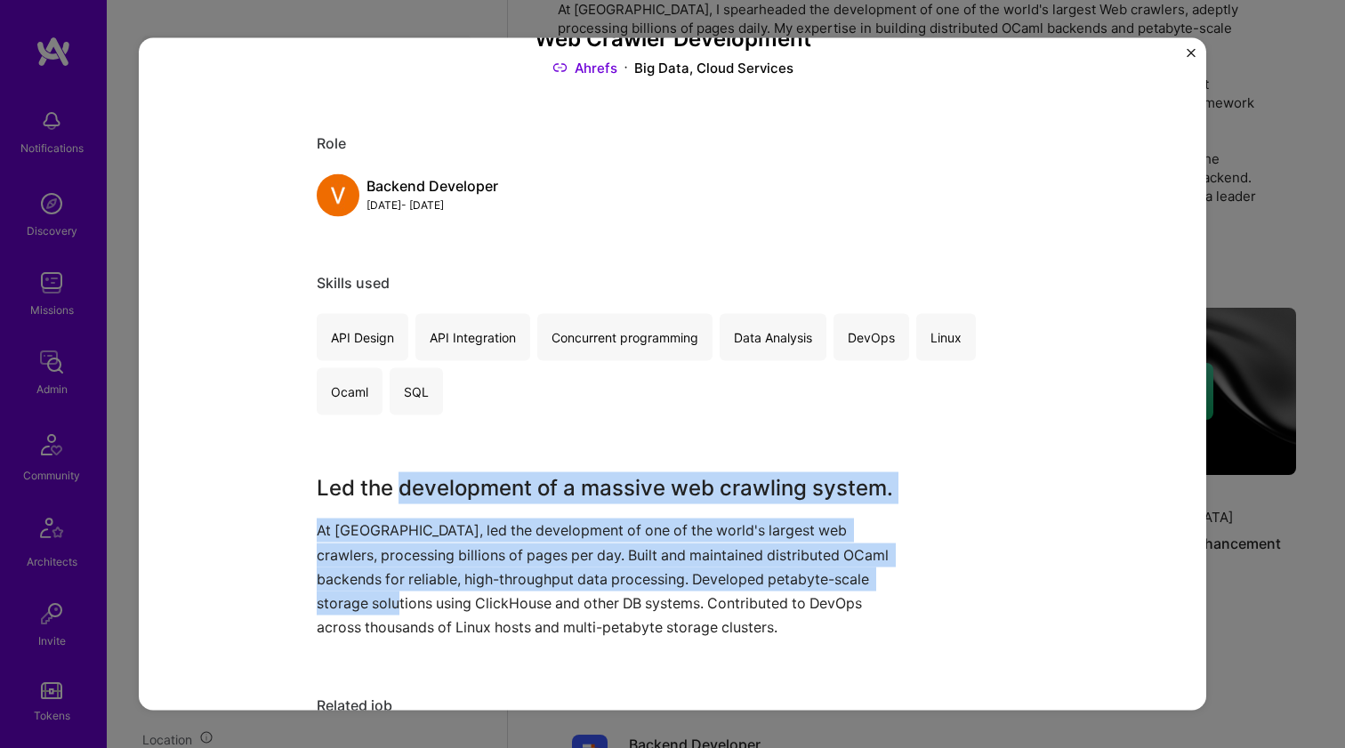
click at [454, 597] on div "Led the development of a massive web crawling system. At Ahrefs, led the develo…" at bounding box center [606, 555] width 578 height 167
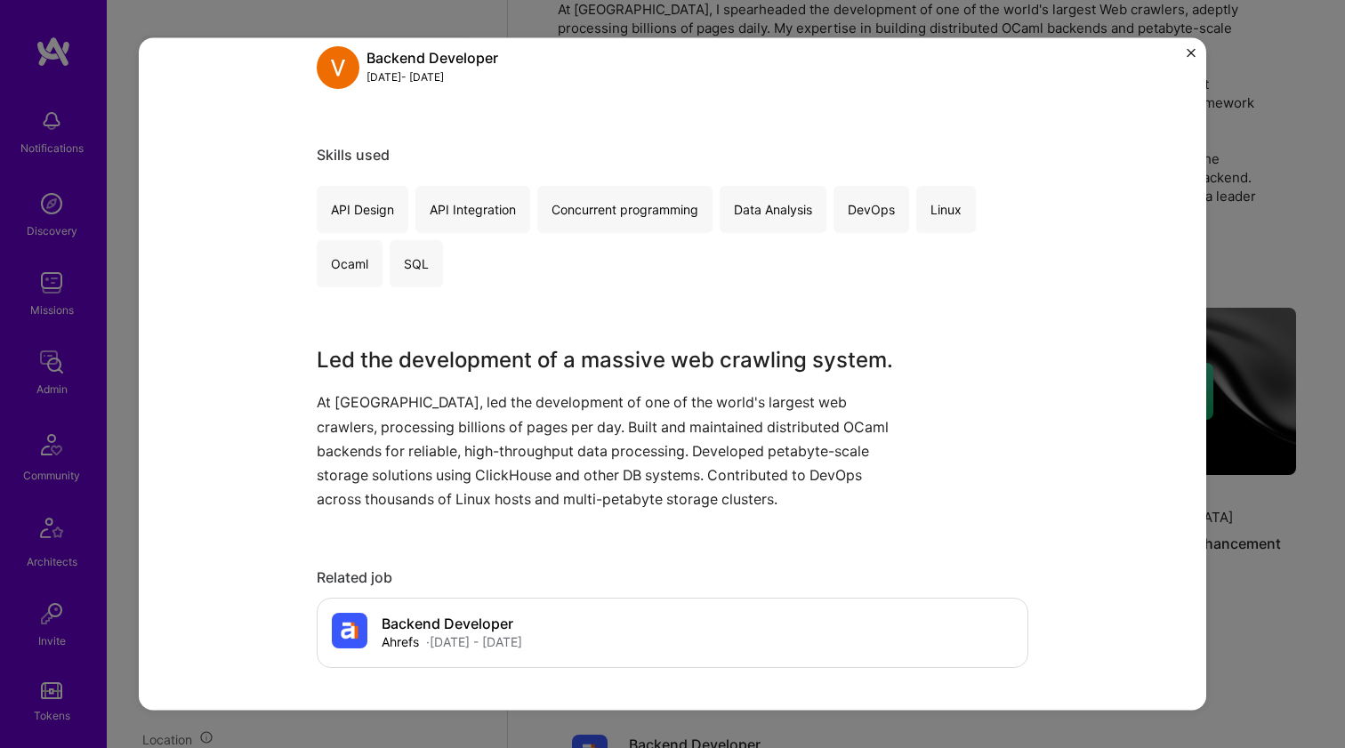
click at [530, 484] on p "At Ahrefs, led the development of one of the world's largest web crawlers, proc…" at bounding box center [606, 450] width 578 height 121
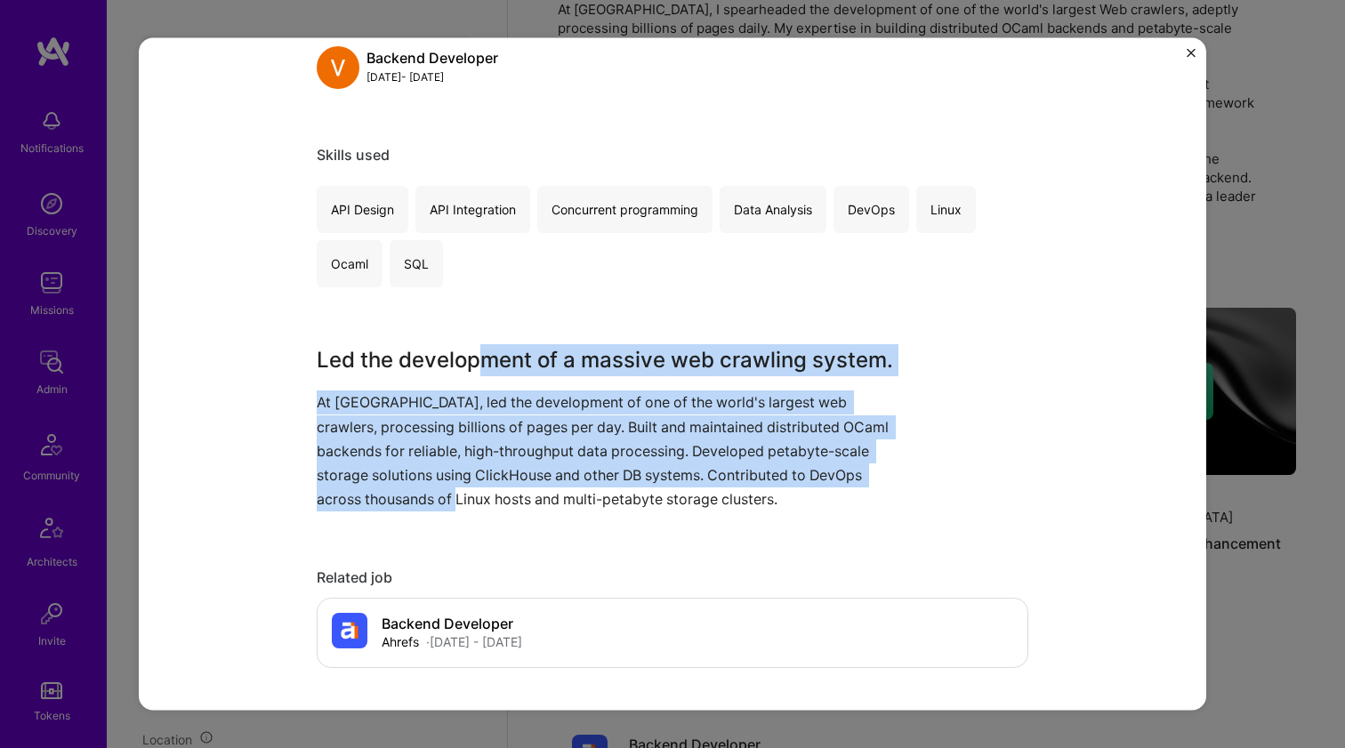
drag, startPoint x: 523, startPoint y: 484, endPoint x: 469, endPoint y: 363, distance: 132.6
click at [469, 366] on div "Led the development of a massive web crawling system. At Ahrefs, led the develo…" at bounding box center [606, 427] width 578 height 167
click at [469, 361] on h3 "Led the development of a massive web crawling system." at bounding box center [606, 360] width 578 height 32
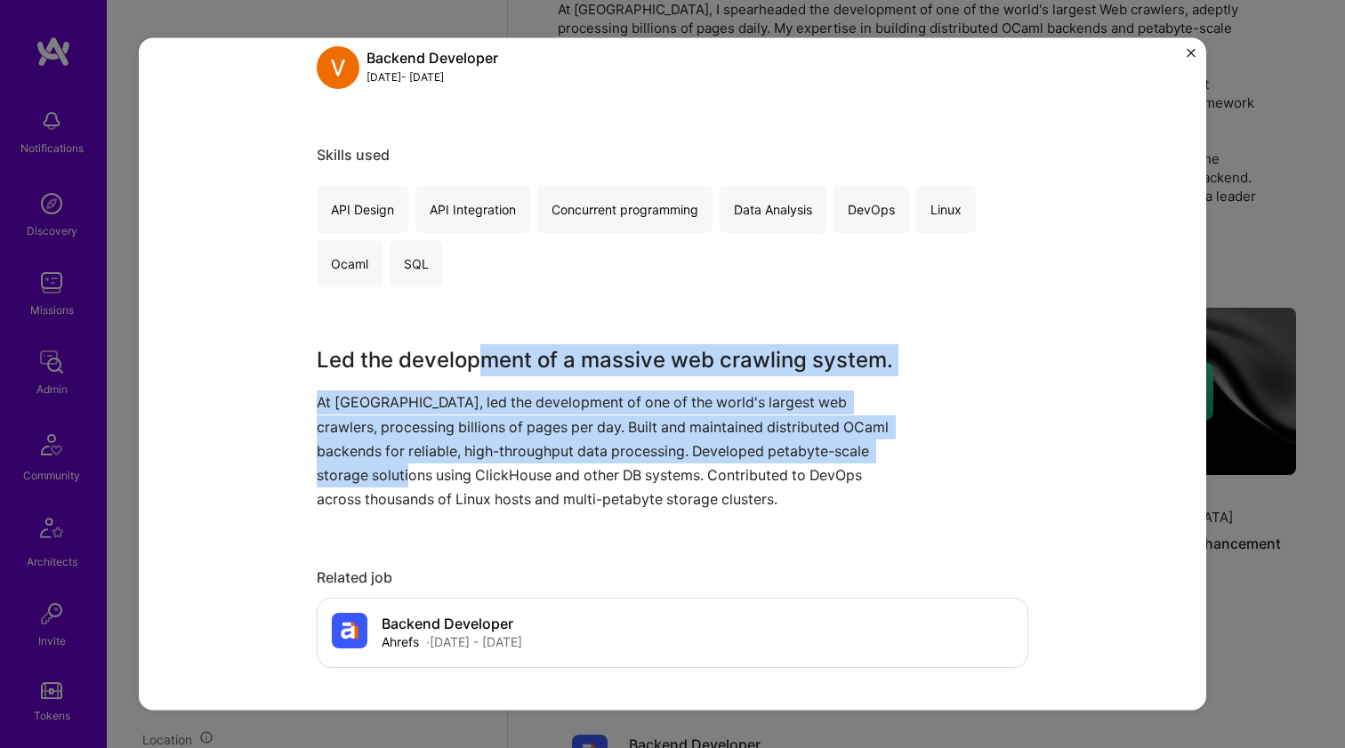
drag, startPoint x: 470, startPoint y: 358, endPoint x: 476, endPoint y: 462, distance: 105.1
click at [476, 462] on div "Led the development of a massive web crawling system. At Ahrefs, led the develo…" at bounding box center [606, 427] width 578 height 167
click at [476, 462] on p "At Ahrefs, led the development of one of the world's largest web crawlers, proc…" at bounding box center [606, 450] width 578 height 121
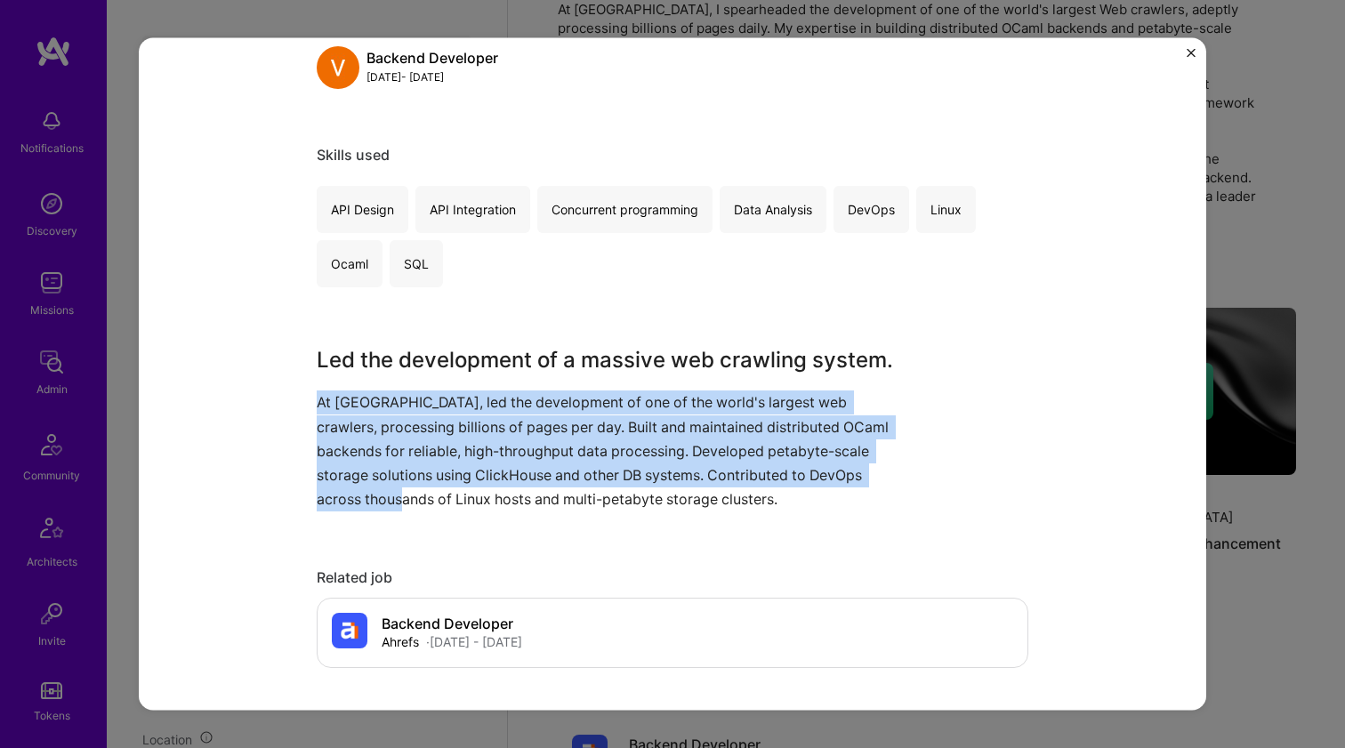
drag, startPoint x: 474, startPoint y: 484, endPoint x: 468, endPoint y: 384, distance: 99.8
click at [468, 384] on div "Led the development of a massive web crawling system. At Ahrefs, led the develo…" at bounding box center [606, 427] width 578 height 167
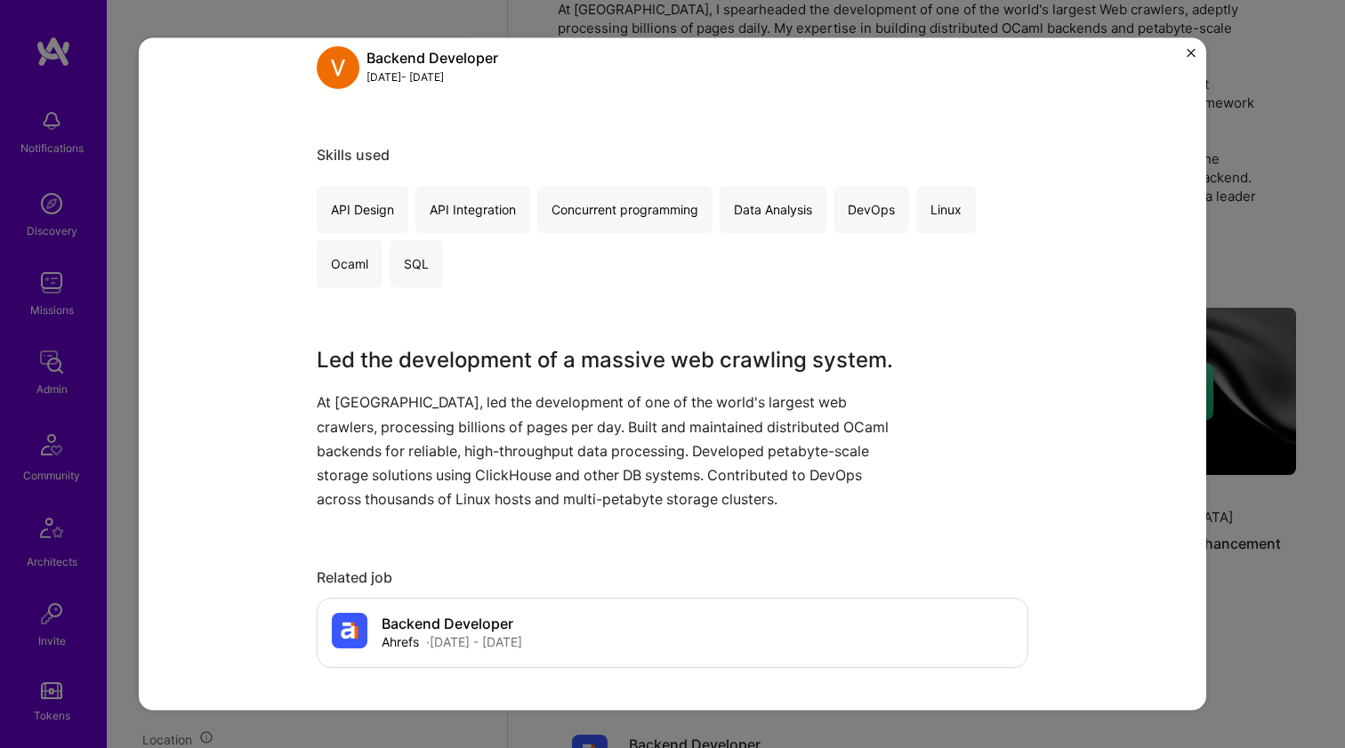
click at [468, 371] on h3 "Led the development of a massive web crawling system." at bounding box center [606, 360] width 578 height 32
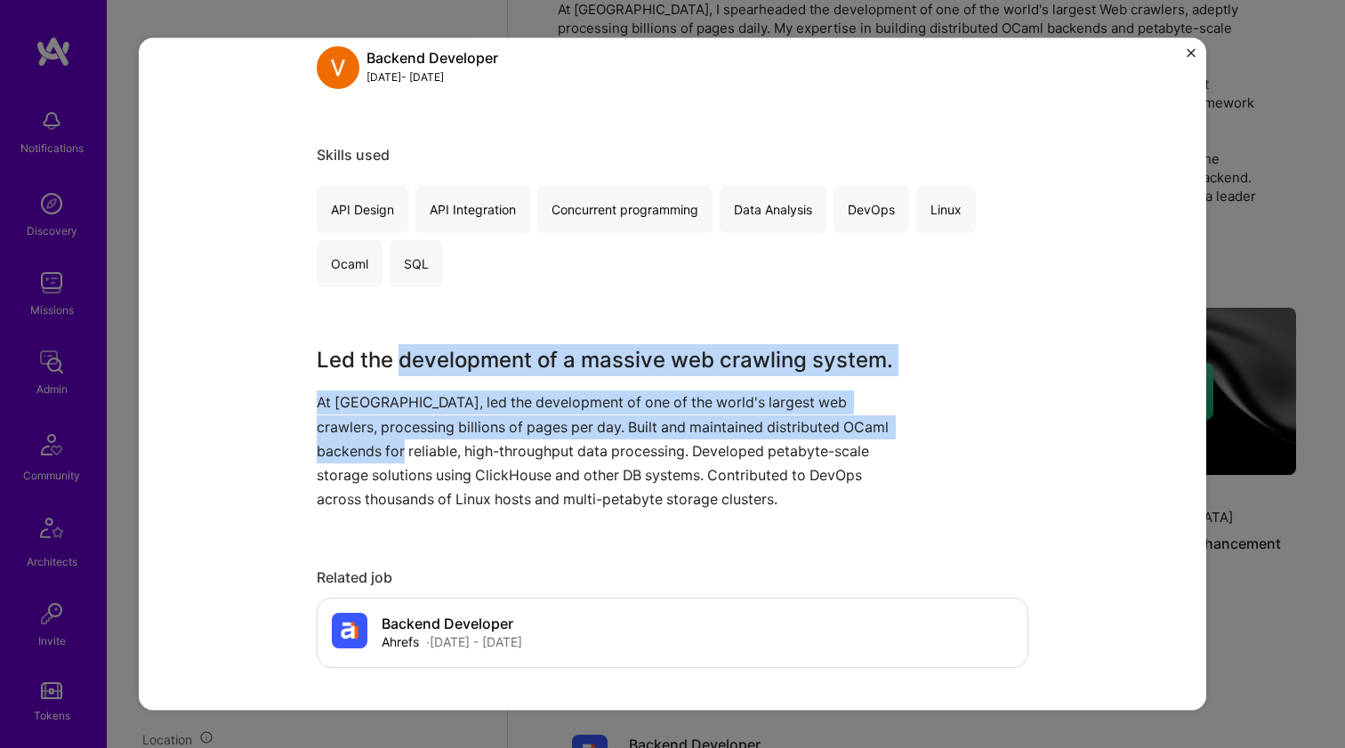
drag, startPoint x: 469, startPoint y: 374, endPoint x: 454, endPoint y: 452, distance: 78.7
click at [454, 452] on div "Led the development of a massive web crawling system. At Ahrefs, led the develo…" at bounding box center [606, 427] width 578 height 167
click at [454, 452] on p "At Ahrefs, led the development of one of the world's largest web crawlers, proc…" at bounding box center [606, 450] width 578 height 121
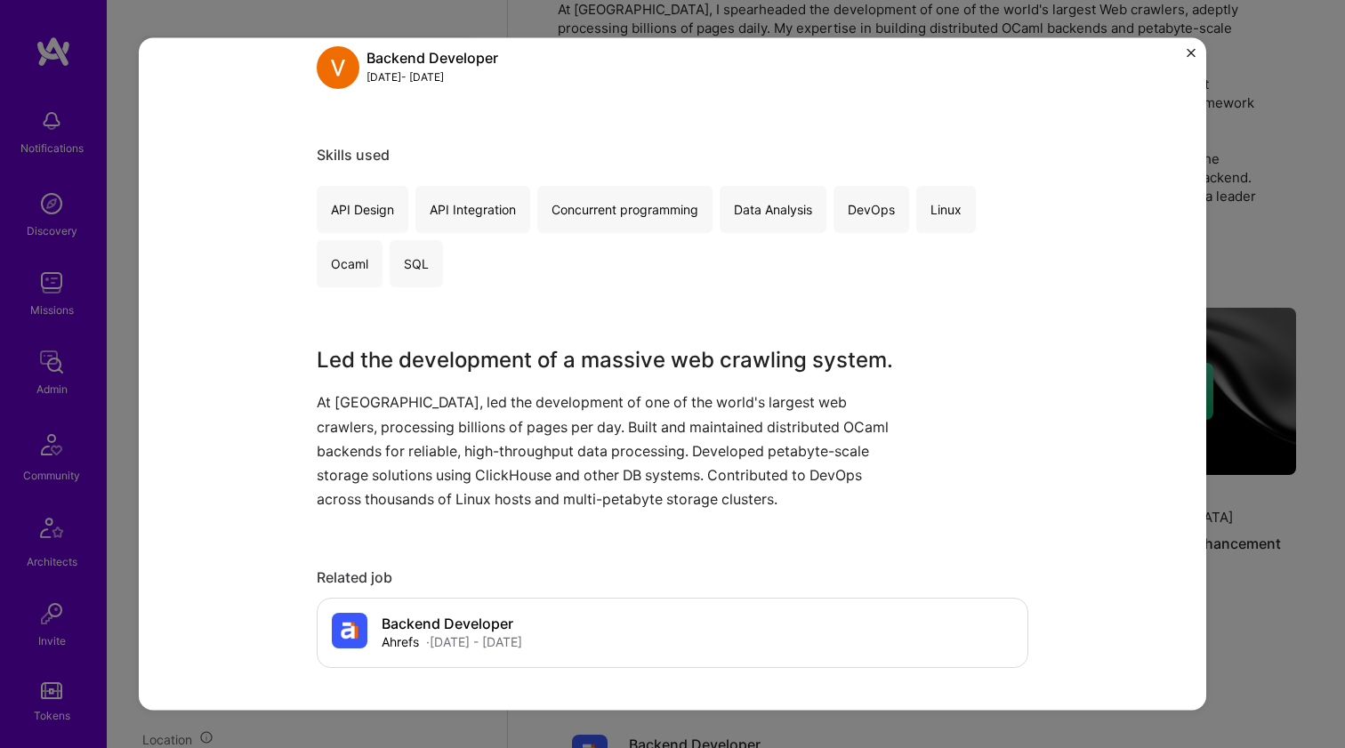
scroll to position [504, 0]
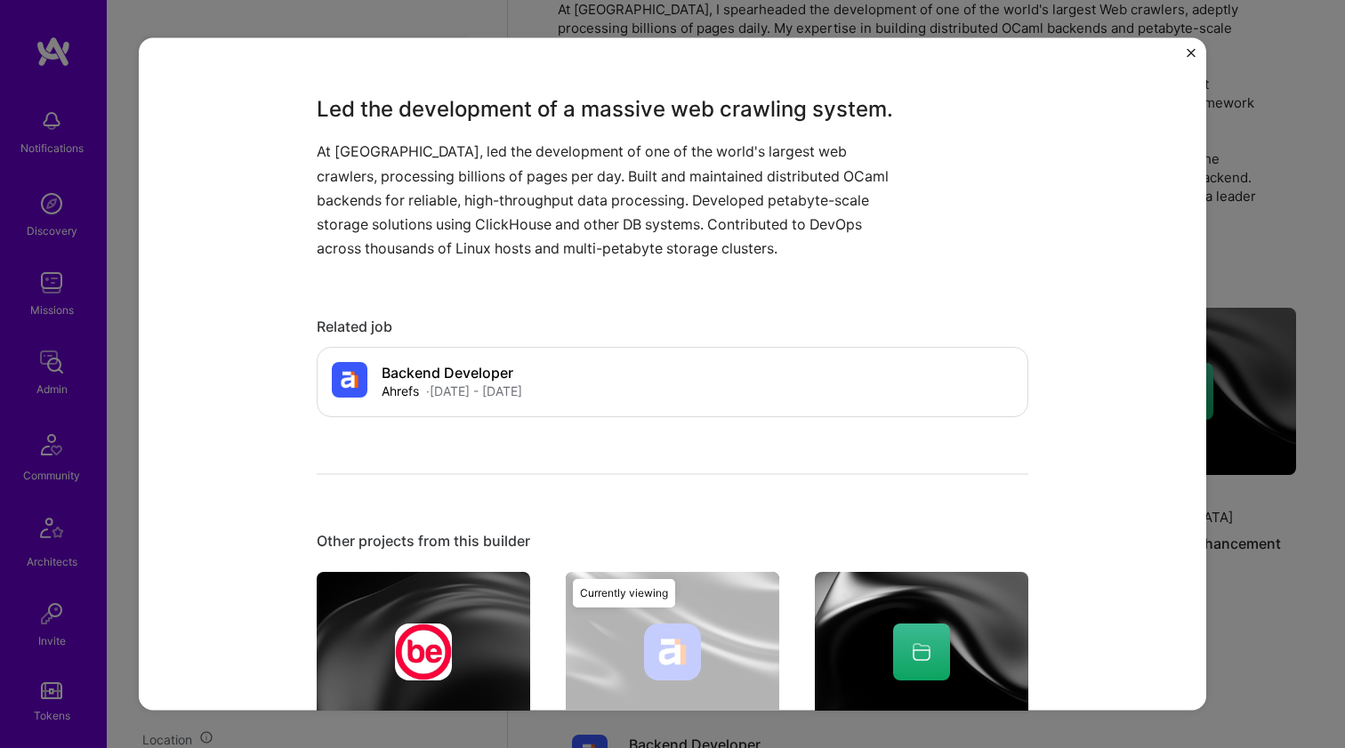
click at [403, 652] on img at bounding box center [423, 651] width 57 height 57
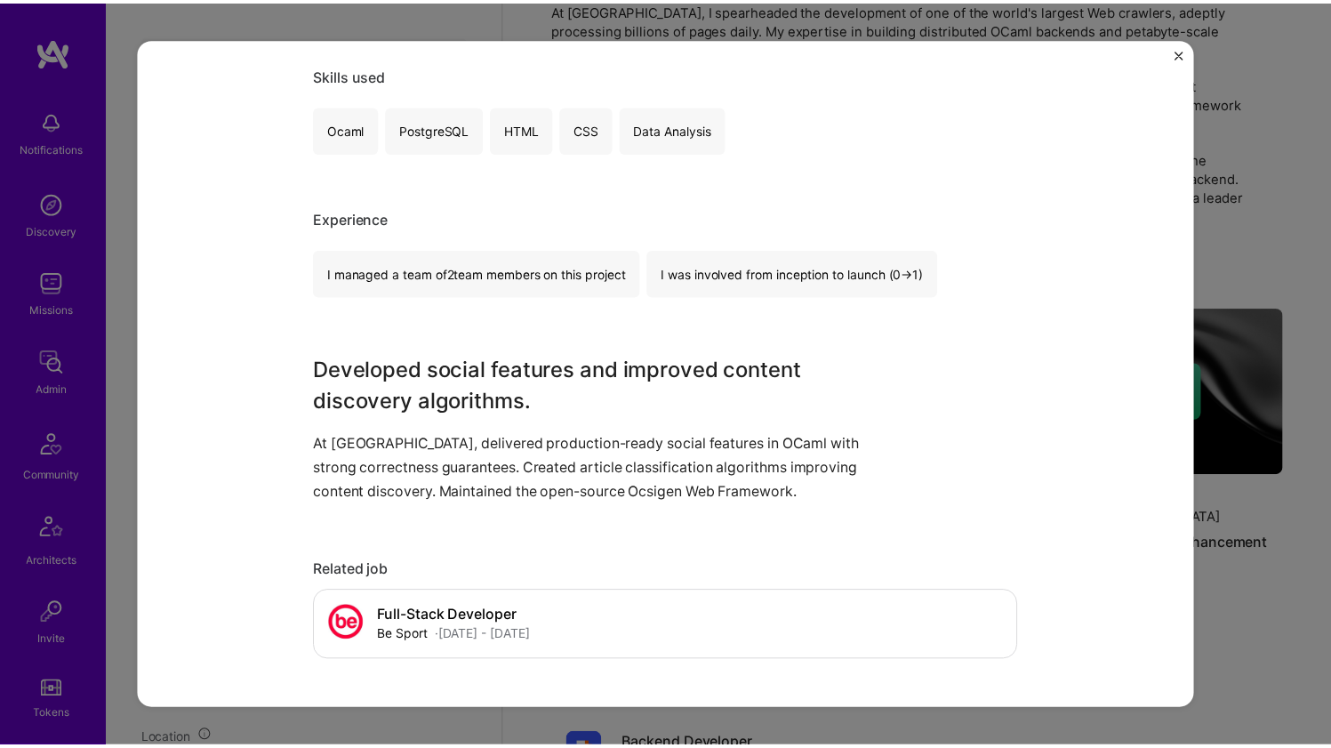
scroll to position [769, 0]
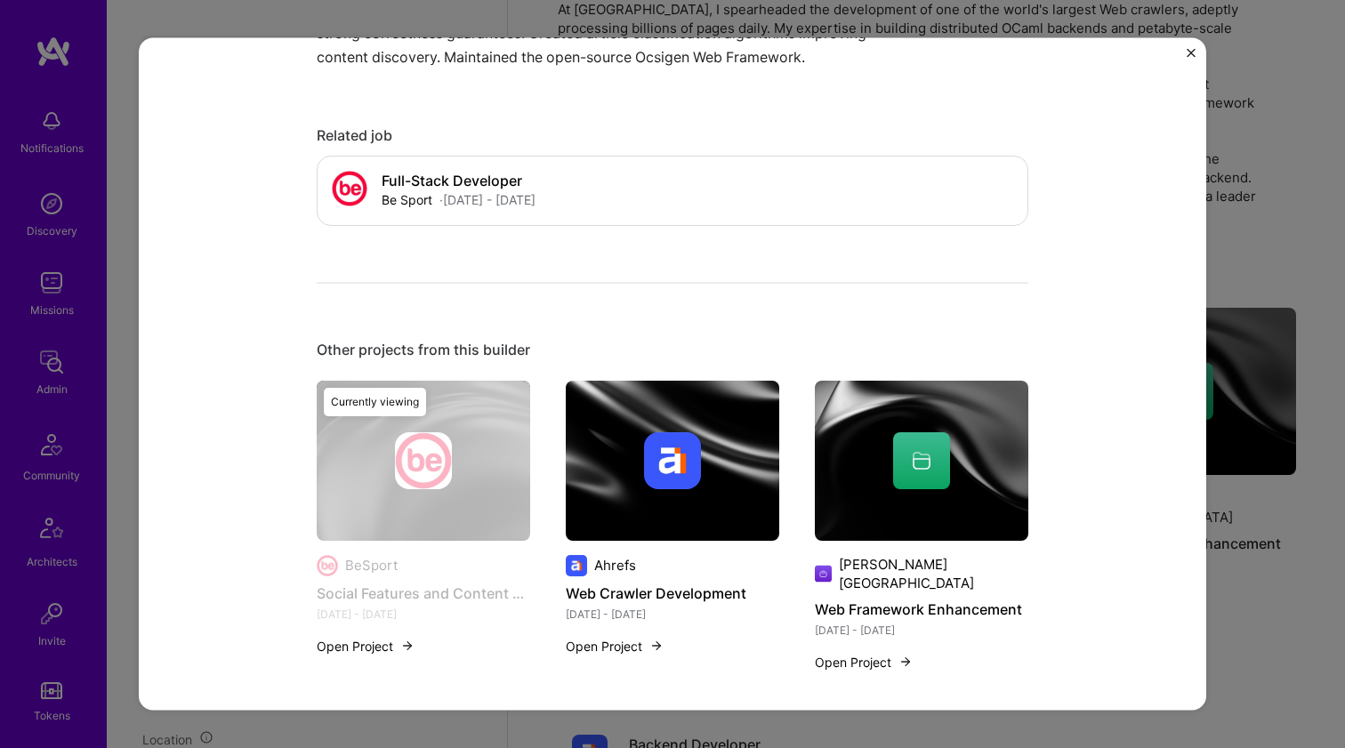
click at [1232, 231] on div "Social Features and Content Discovery BeSport Social, Sports Role Full-Stack De…" at bounding box center [672, 374] width 1345 height 748
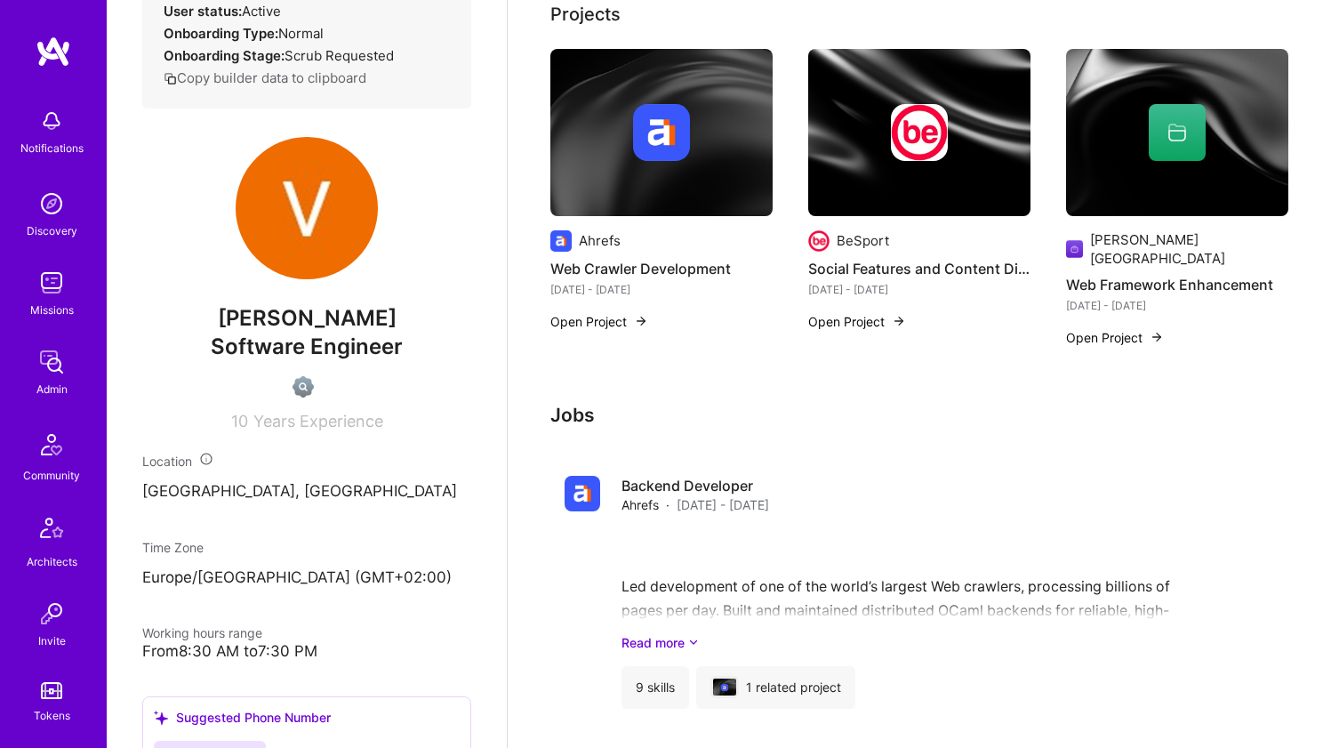
scroll to position [254, 0]
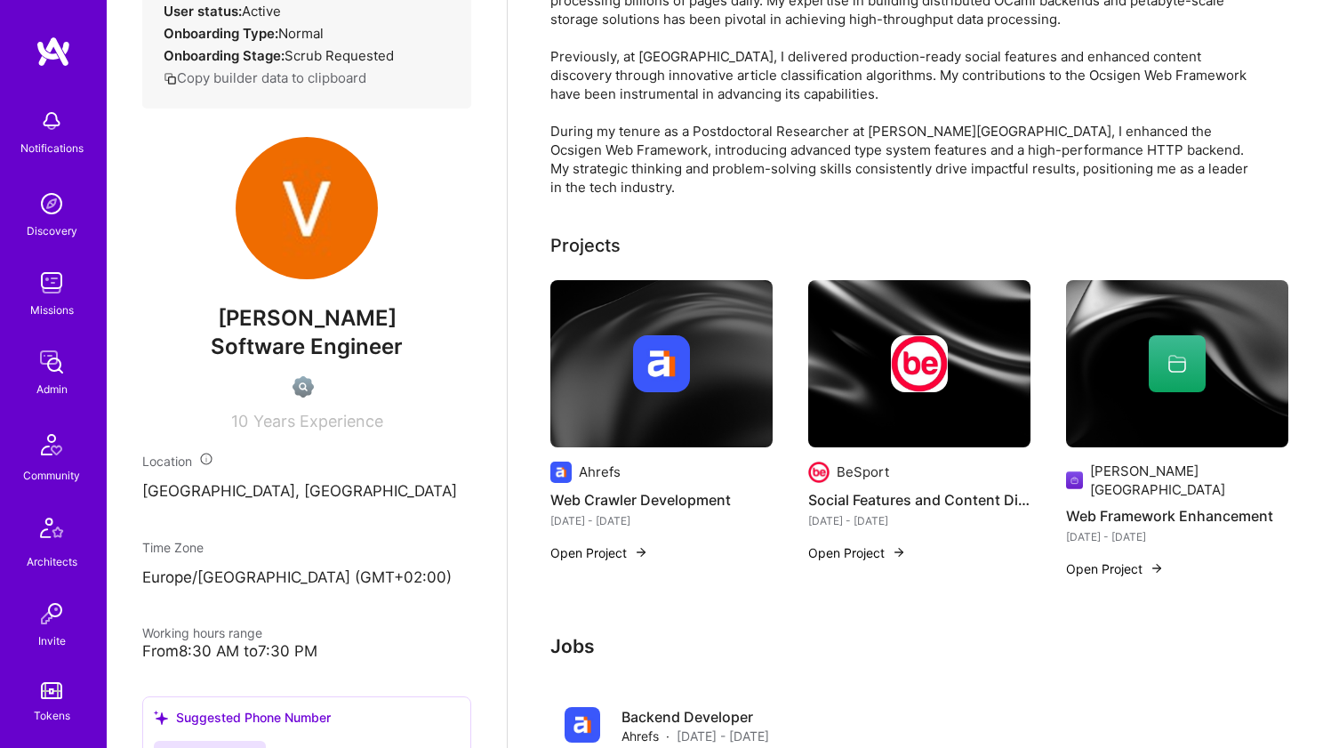
click at [614, 448] on div "Ahrefs Web Crawler Development Jan 2019 - Dec 2024 Open Project" at bounding box center [662, 405] width 222 height 250
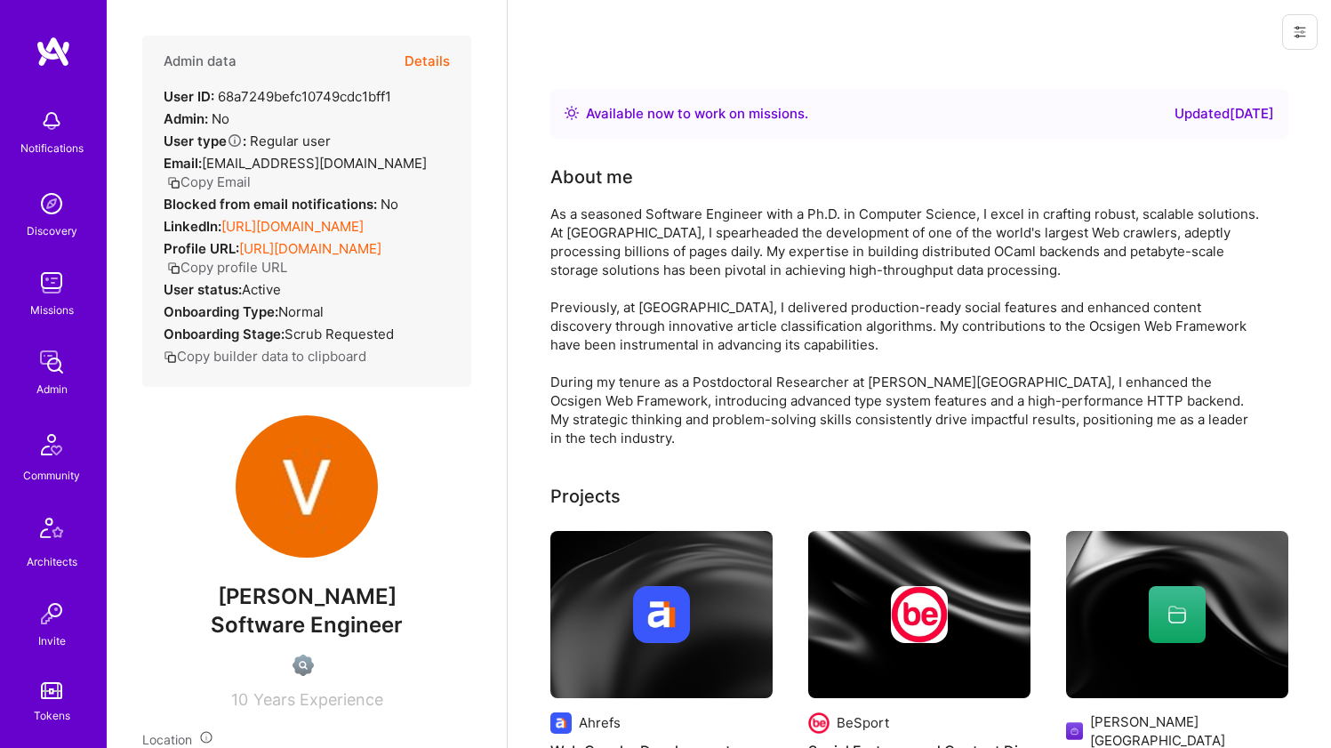
scroll to position [29, 0]
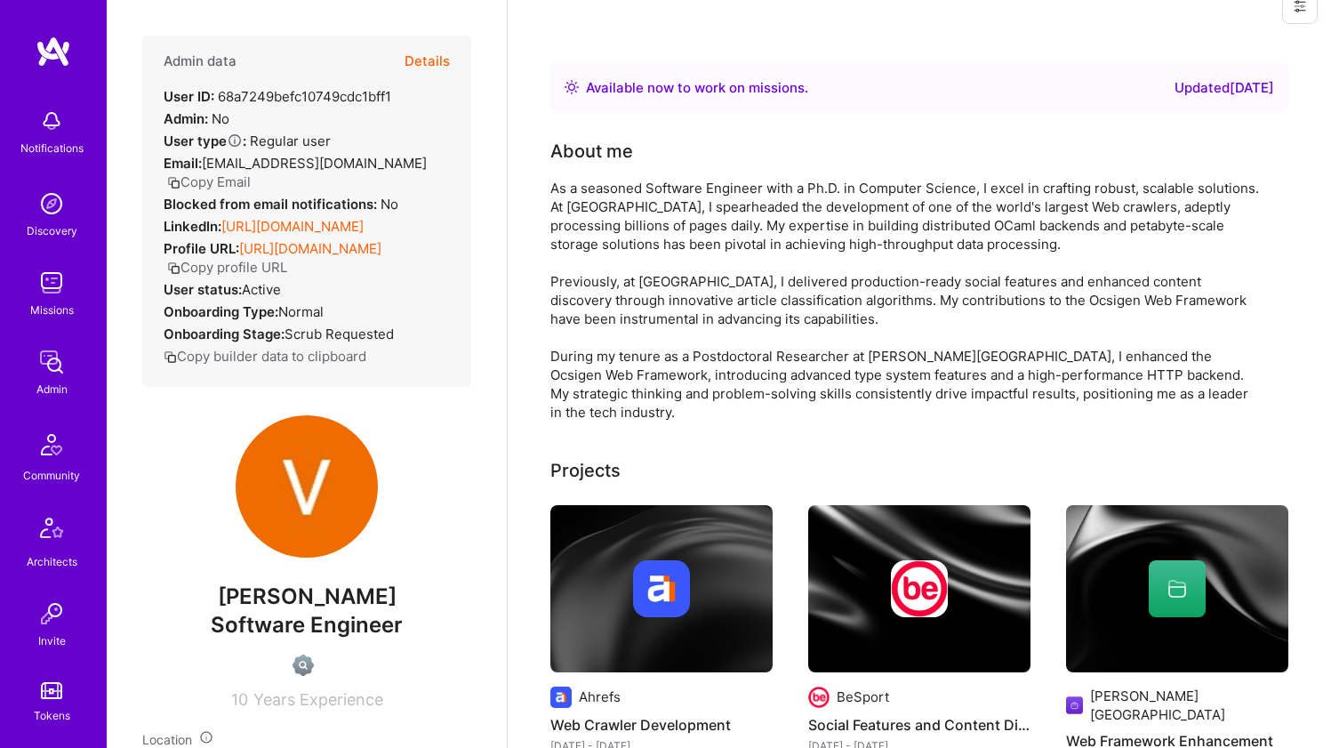
click at [707, 245] on div "As a seasoned Software Engineer with a Ph.D. in Computer Science, I excel in cr…" at bounding box center [907, 300] width 712 height 243
click at [708, 245] on div "As a seasoned Software Engineer with a Ph.D. in Computer Science, I excel in cr…" at bounding box center [907, 300] width 712 height 243
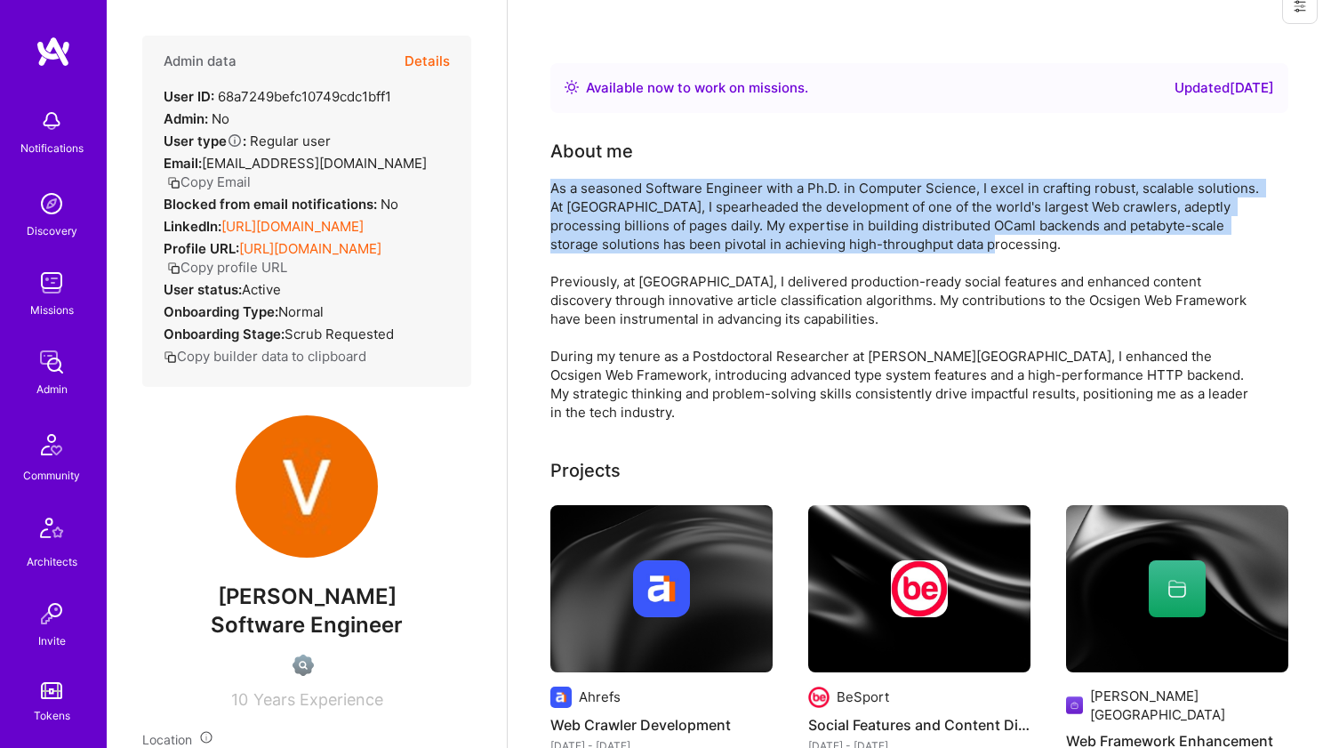
click at [708, 245] on div "As a seasoned Software Engineer with a Ph.D. in Computer Science, I excel in cr…" at bounding box center [907, 300] width 712 height 243
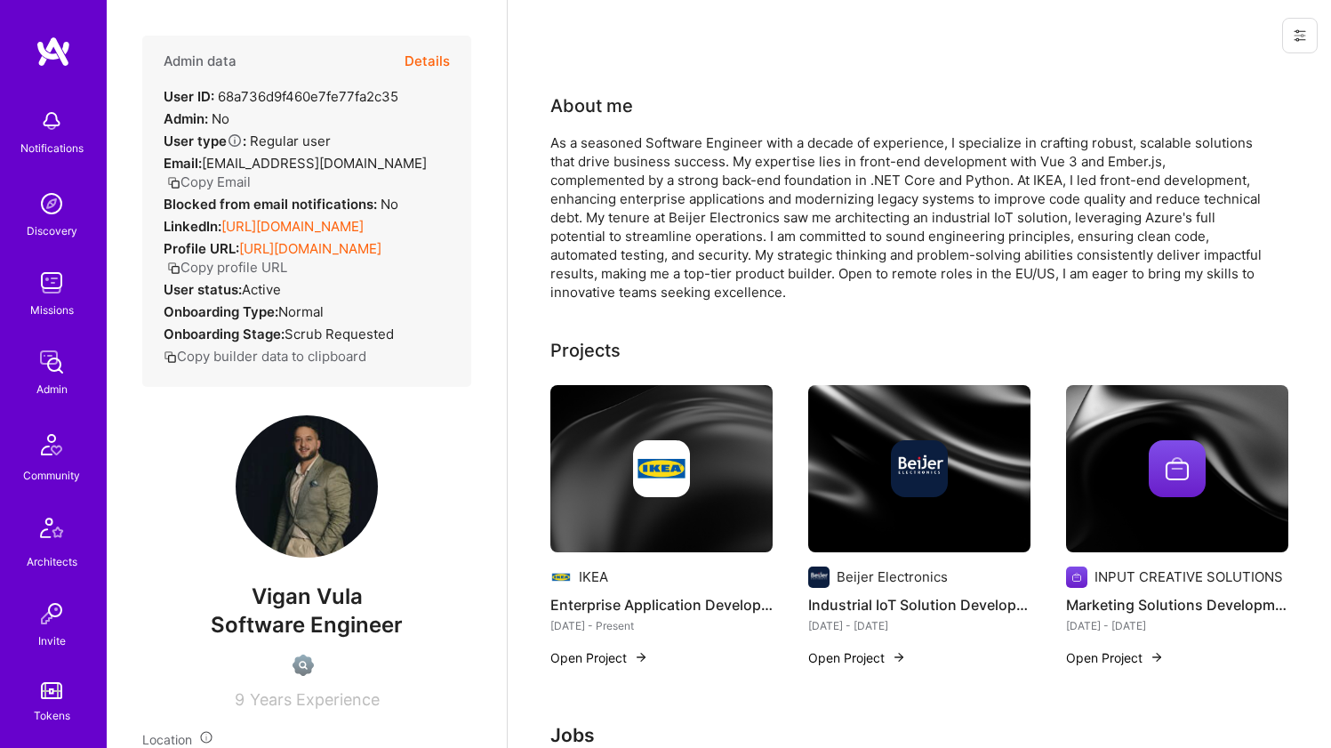
click at [300, 217] on div "LinkedIn: [URL][DOMAIN_NAME]" at bounding box center [264, 226] width 200 height 19
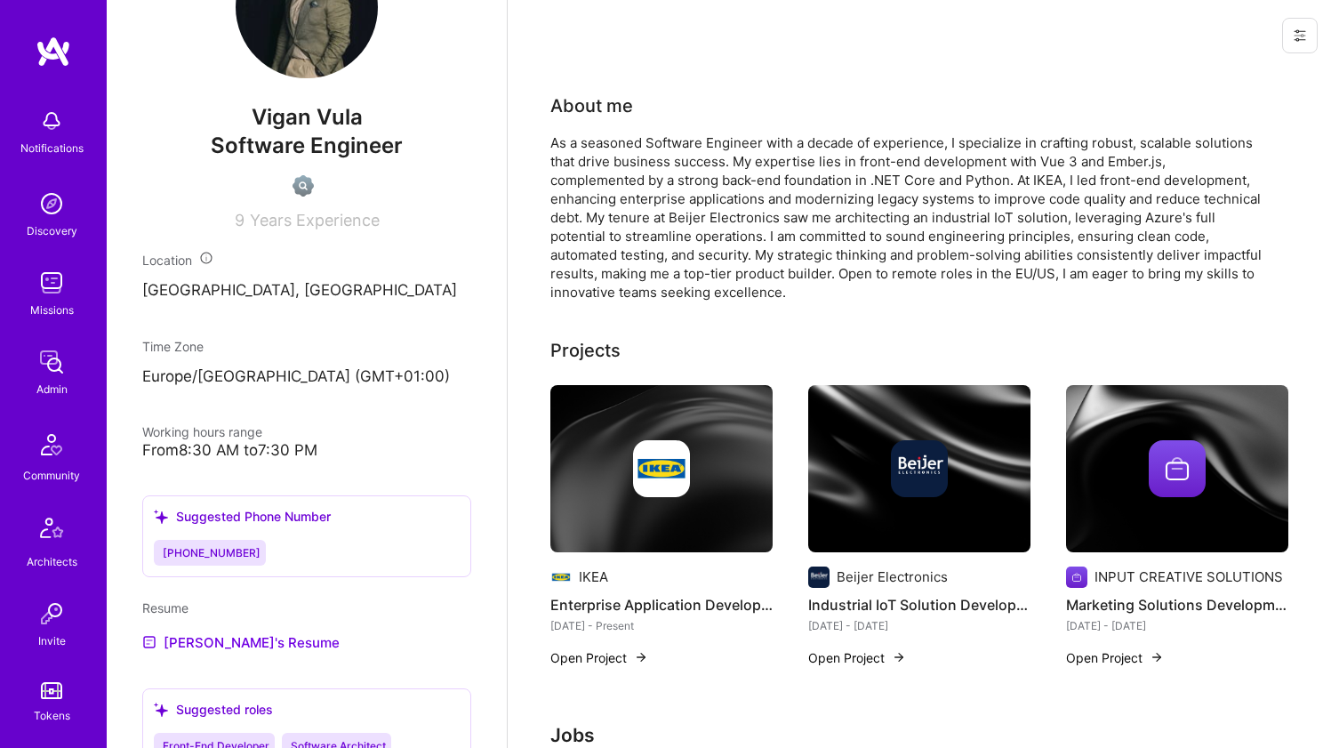
scroll to position [542, 0]
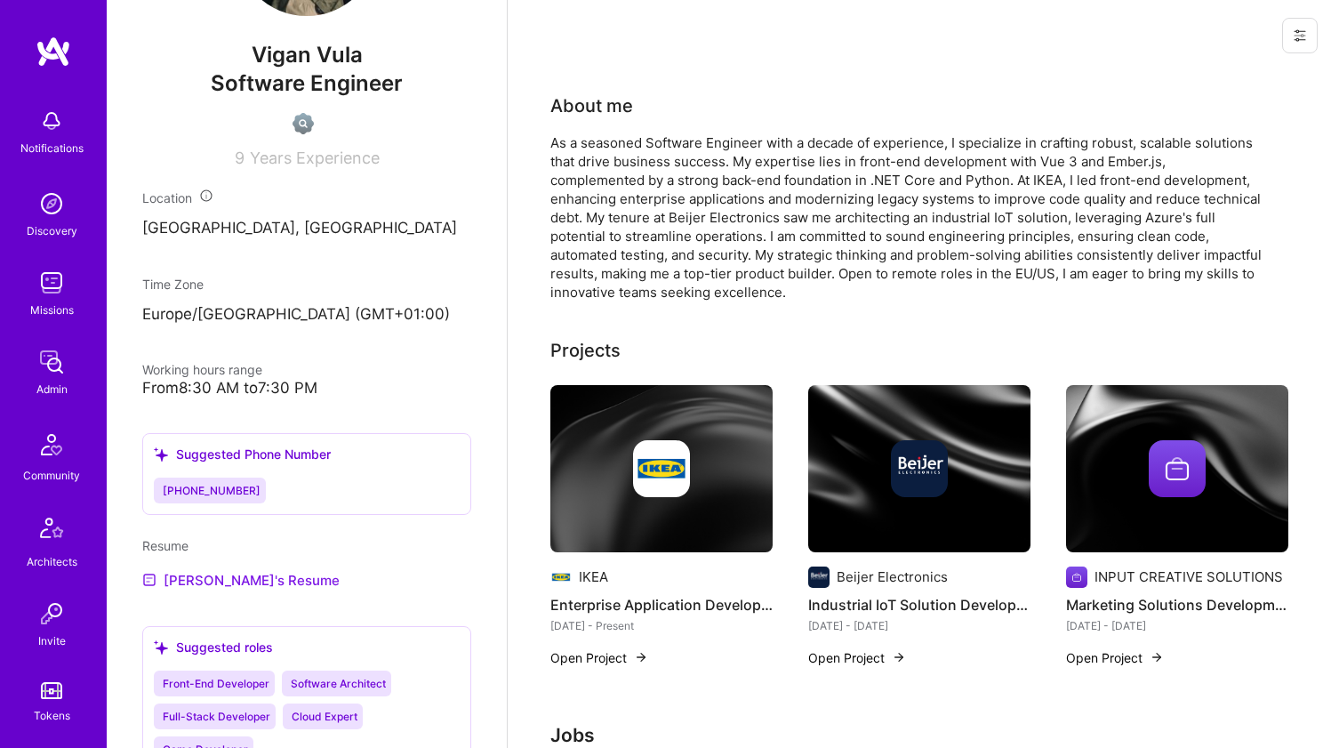
click at [192, 581] on link "[PERSON_NAME]'s Resume" at bounding box center [240, 579] width 197 height 21
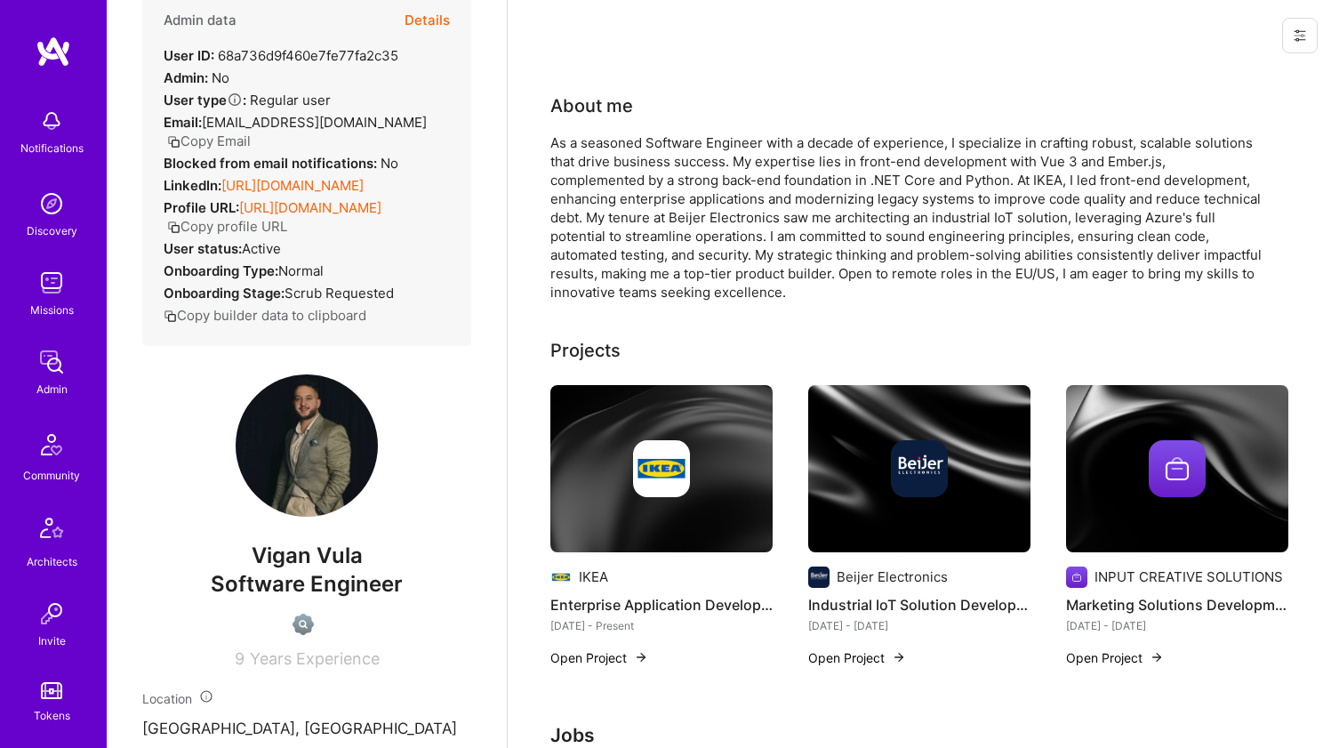
scroll to position [0, 0]
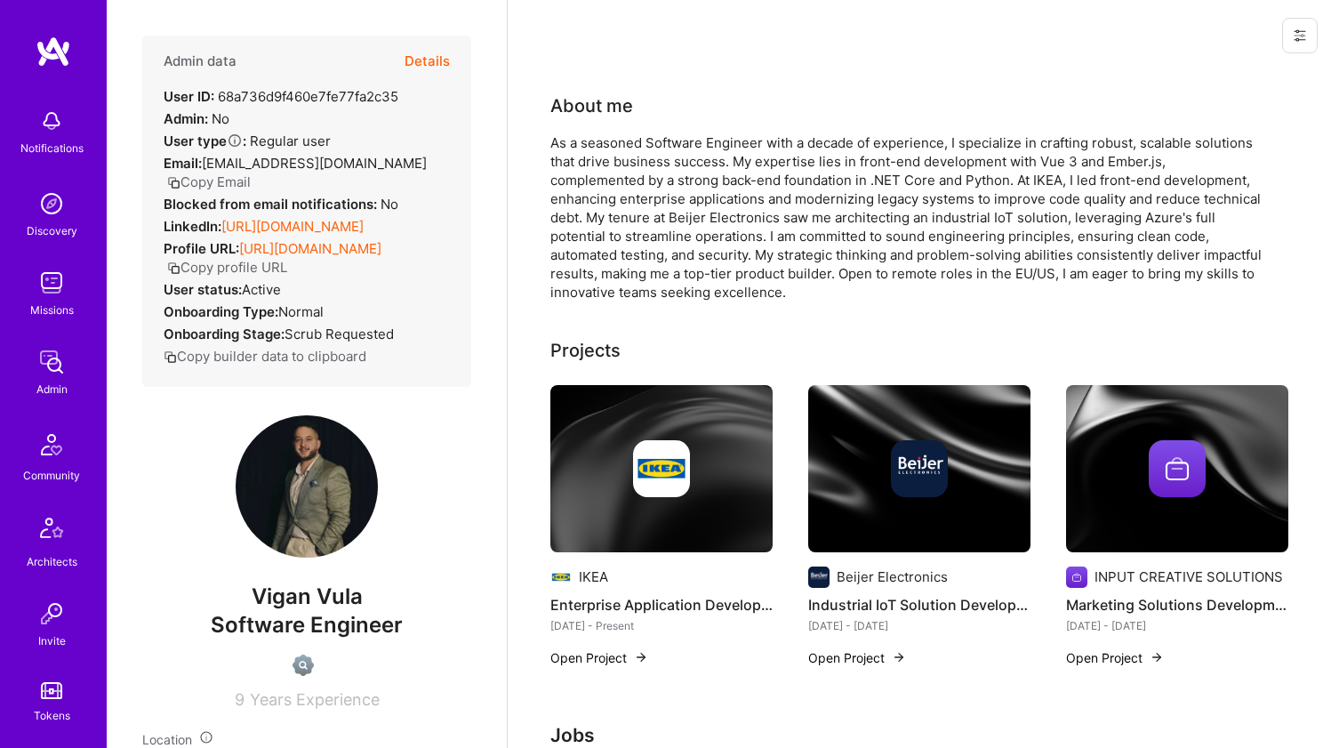
click at [687, 140] on div "As a seasoned Software Engineer with a decade of experience, I specialize in cr…" at bounding box center [907, 217] width 712 height 168
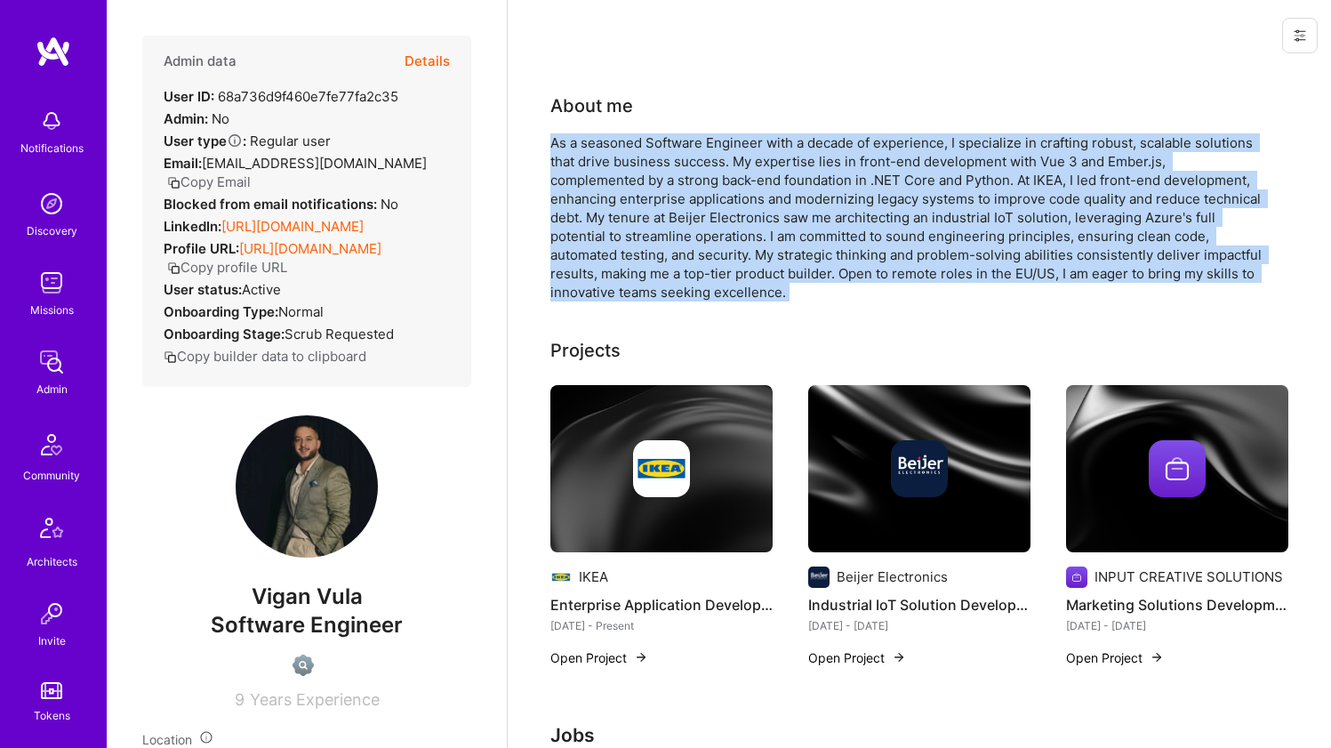
click at [687, 140] on div "As a seasoned Software Engineer with a decade of experience, I specialize in cr…" at bounding box center [907, 217] width 712 height 168
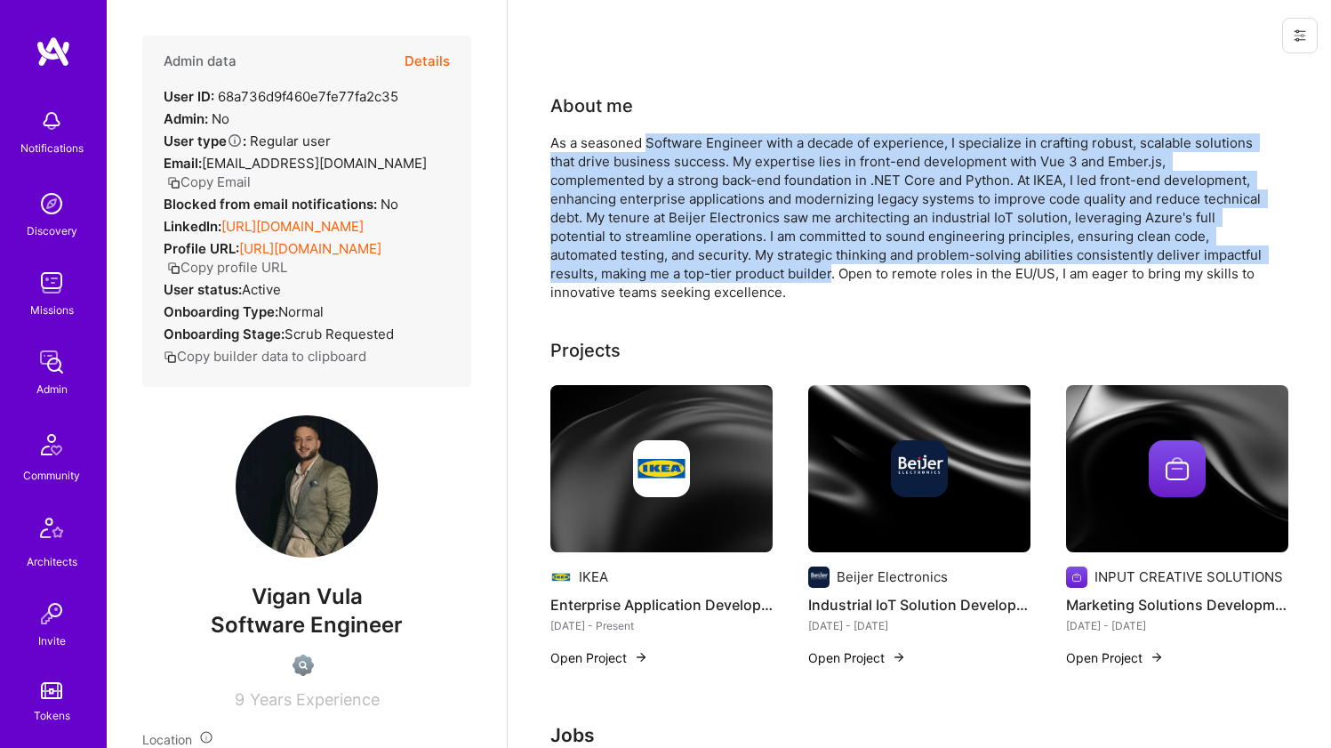
drag, startPoint x: 687, startPoint y: 140, endPoint x: 703, endPoint y: 280, distance: 141.3
click at [703, 280] on div "As a seasoned Software Engineer with a decade of experience, I specialize in cr…" at bounding box center [907, 217] width 712 height 168
drag, startPoint x: 704, startPoint y: 280, endPoint x: 747, endPoint y: 140, distance: 147.1
click at [747, 140] on div "As a seasoned Software Engineer with a decade of experience, I specialize in cr…" at bounding box center [907, 217] width 712 height 168
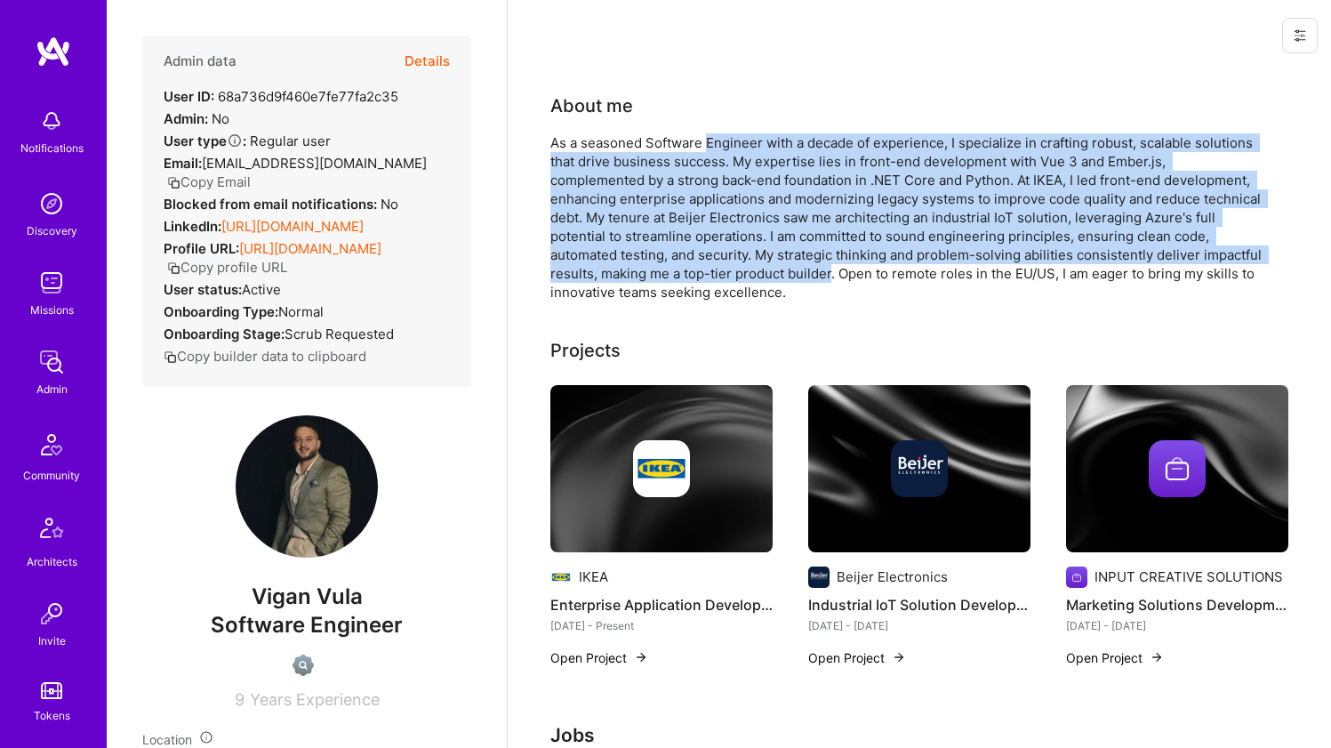
click at [747, 139] on div "As a seasoned Software Engineer with a decade of experience, I specialize in cr…" at bounding box center [907, 217] width 712 height 168
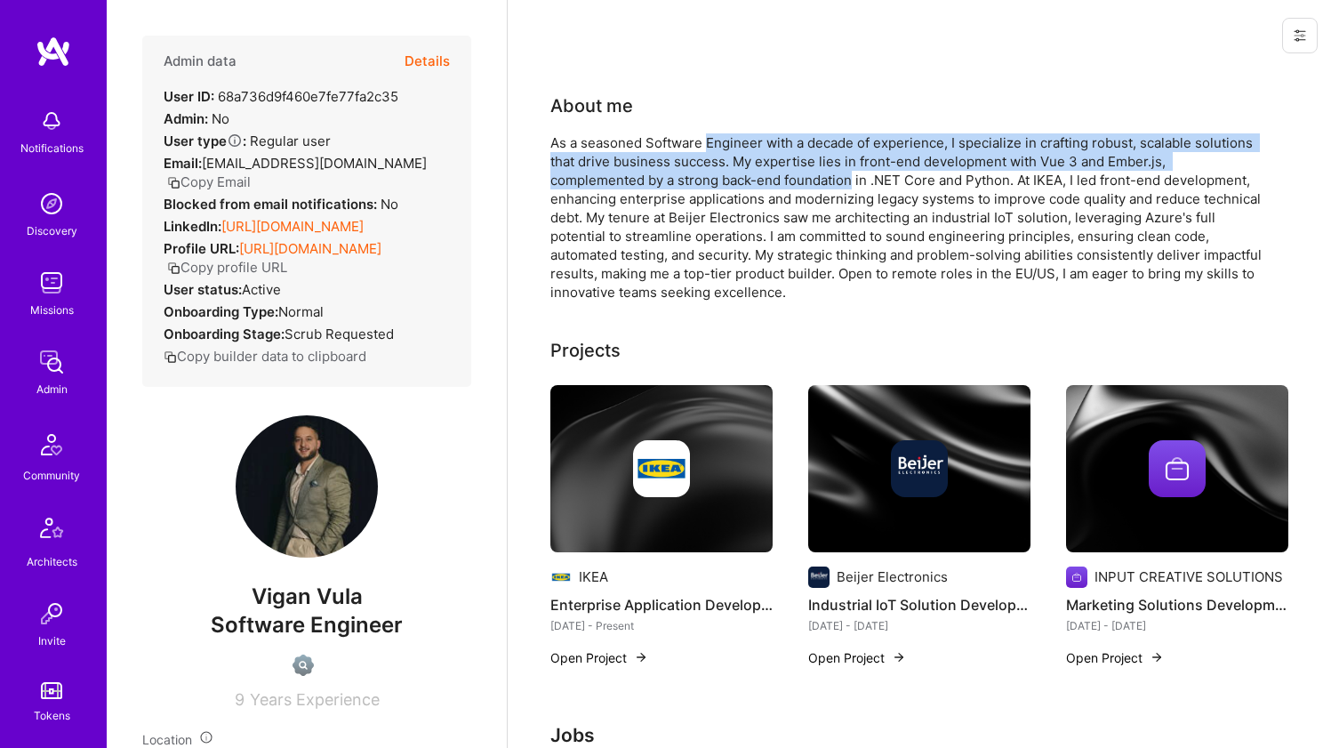
drag, startPoint x: 747, startPoint y: 140, endPoint x: 733, endPoint y: 185, distance: 47.5
click at [734, 184] on div "As a seasoned Software Engineer with a decade of experience, I specialize in cr…" at bounding box center [907, 217] width 712 height 168
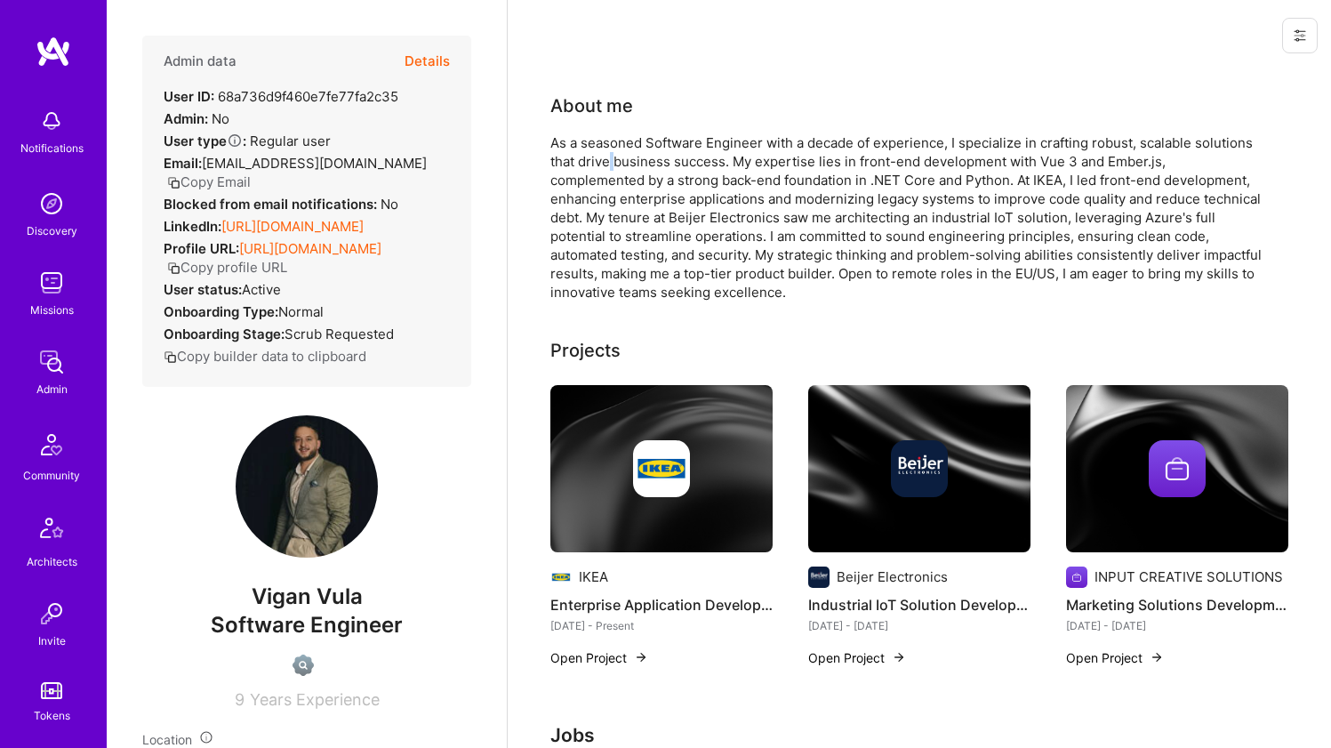
click at [612, 161] on div "As a seasoned Software Engineer with a decade of experience, I specialize in cr…" at bounding box center [907, 217] width 712 height 168
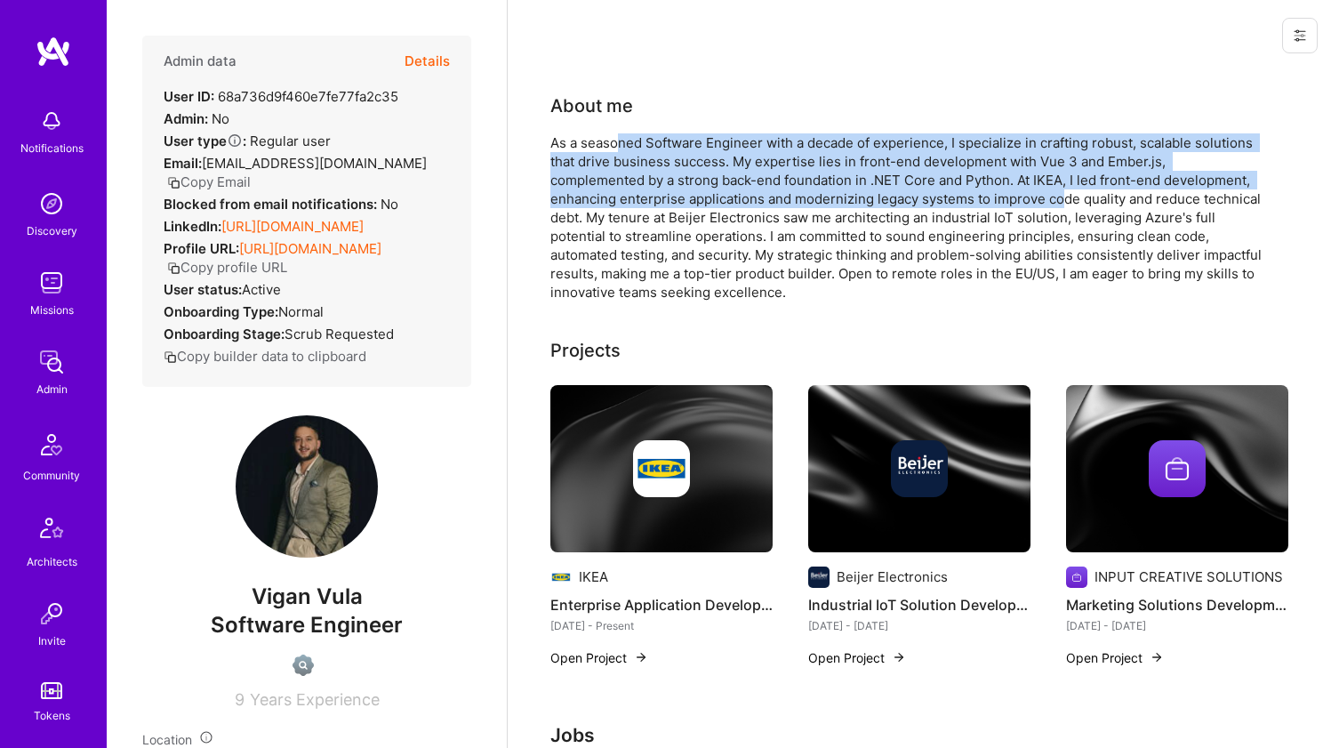
drag, startPoint x: 638, startPoint y: 159, endPoint x: 997, endPoint y: 205, distance: 362.3
click at [997, 205] on div "As a seasoned Software Engineer with a decade of experience, I specialize in cr…" at bounding box center [907, 217] width 712 height 168
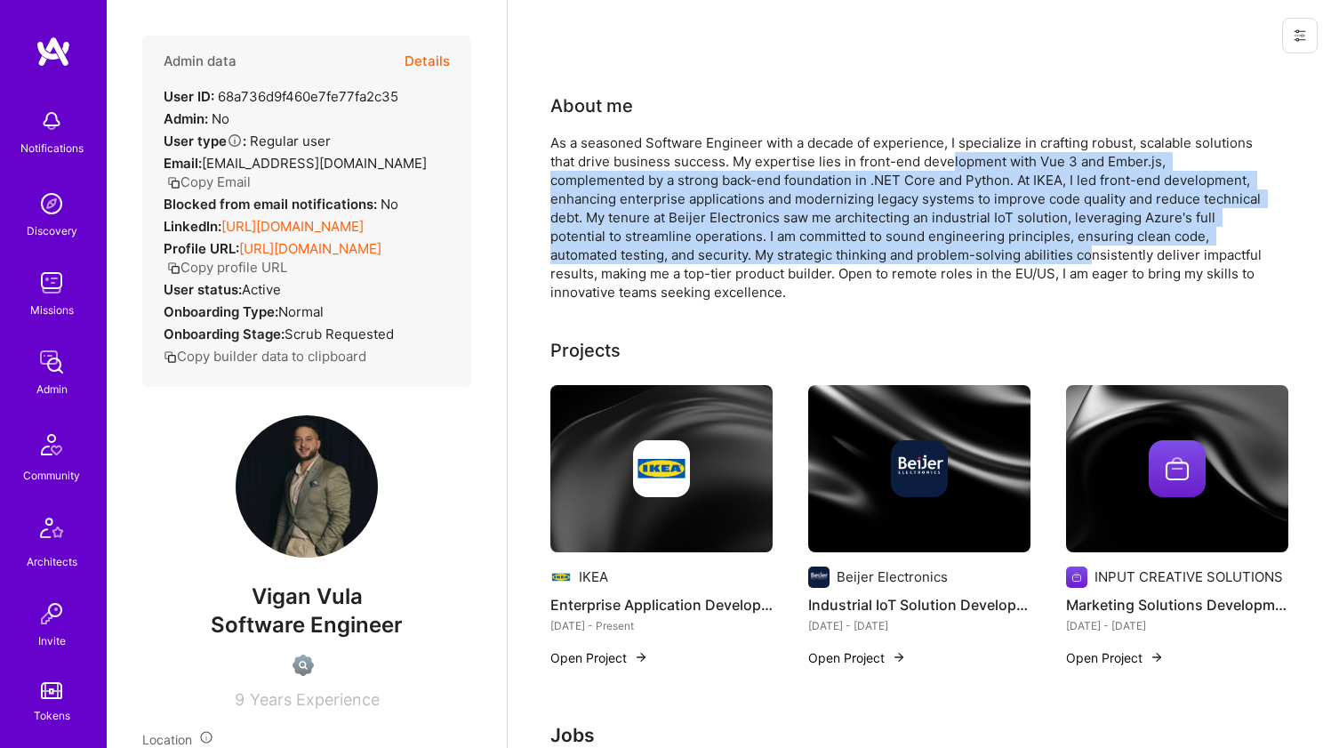
drag, startPoint x: 969, startPoint y: 255, endPoint x: 953, endPoint y: 154, distance: 102.6
click at [953, 154] on div "As a seasoned Software Engineer with a decade of experience, I specialize in cr…" at bounding box center [907, 217] width 712 height 168
click at [951, 151] on div "As a seasoned Software Engineer with a decade of experience, I specialize in cr…" at bounding box center [907, 217] width 712 height 168
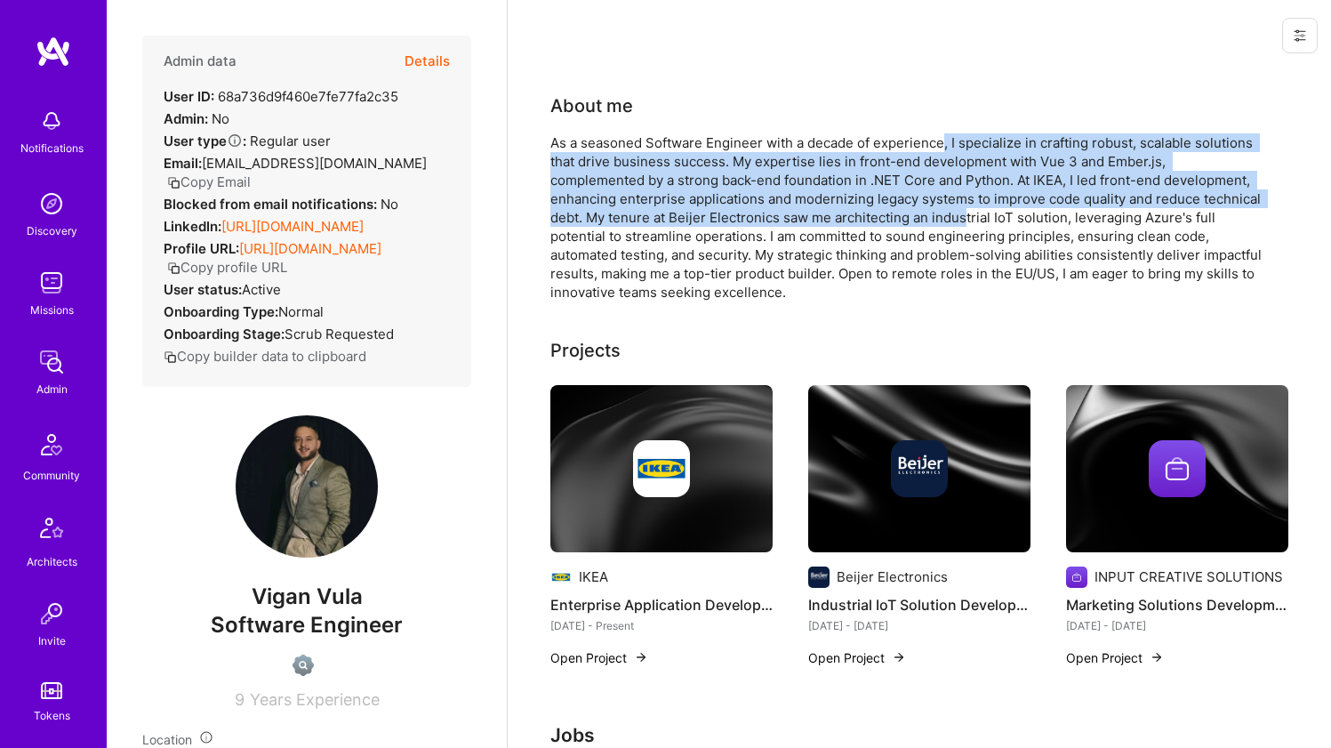
drag, startPoint x: 945, startPoint y: 147, endPoint x: 909, endPoint y: 218, distance: 80.0
click at [909, 218] on div "As a seasoned Software Engineer with a decade of experience, I specialize in cr…" at bounding box center [907, 217] width 712 height 168
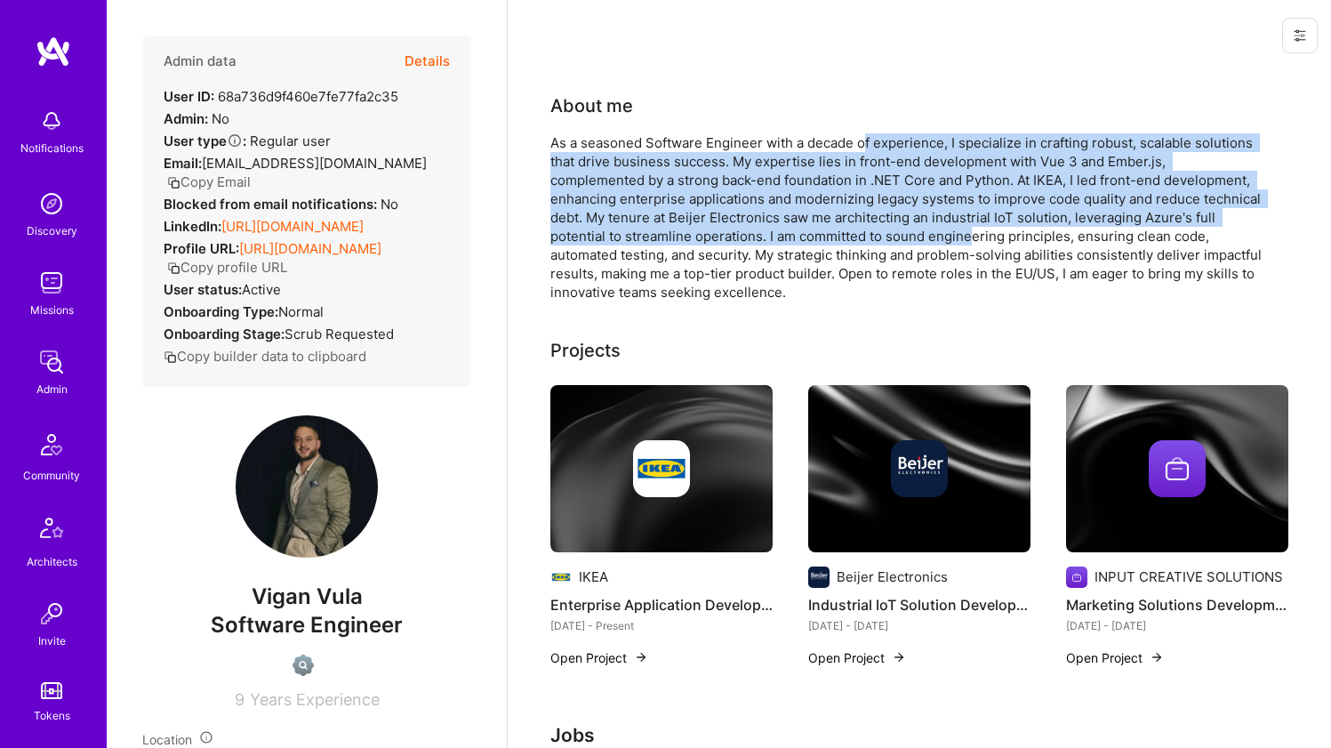
drag, startPoint x: 897, startPoint y: 232, endPoint x: 869, endPoint y: 148, distance: 89.2
click at [869, 148] on div "As a seasoned Software Engineer with a decade of experience, I specialize in cr…" at bounding box center [907, 217] width 712 height 168
click at [869, 146] on div "As a seasoned Software Engineer with a decade of experience, I specialize in cr…" at bounding box center [907, 217] width 712 height 168
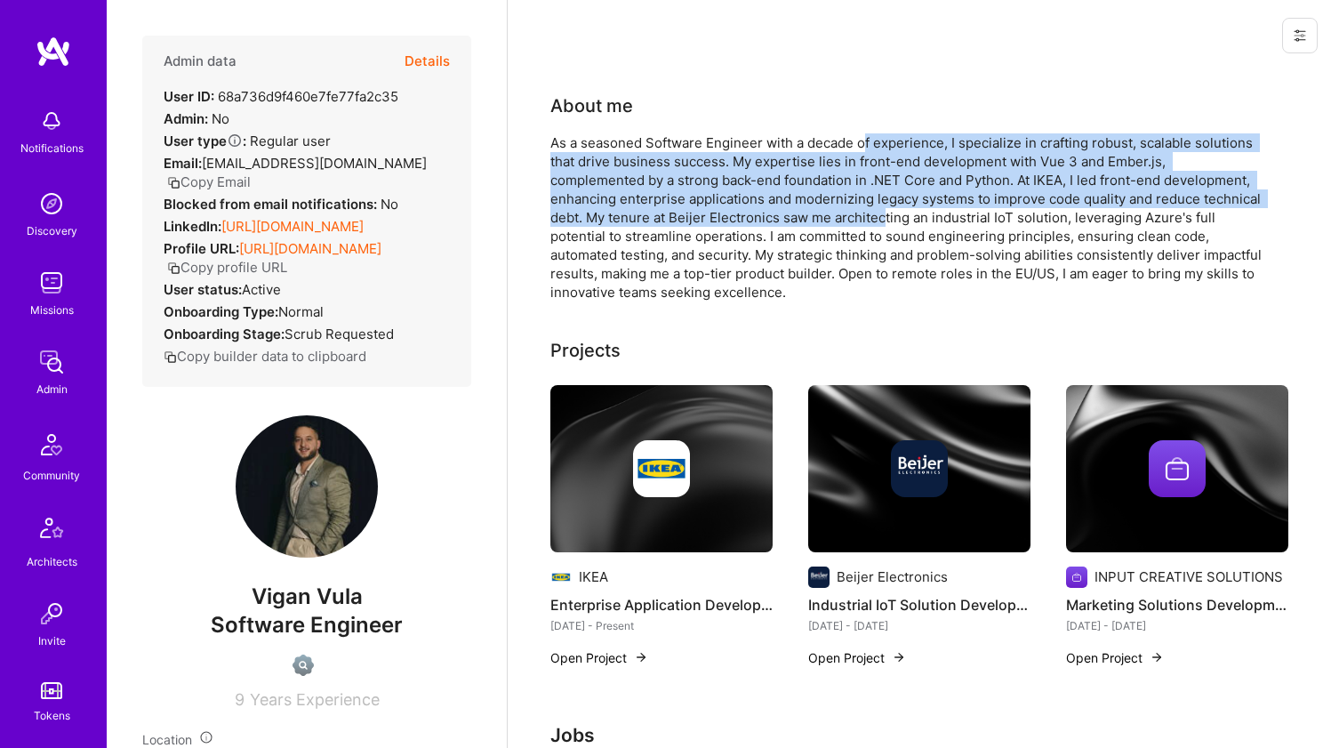
drag, startPoint x: 866, startPoint y: 141, endPoint x: 820, endPoint y: 229, distance: 98.7
click at [821, 226] on div "As a seasoned Software Engineer with a decade of experience, I specialize in cr…" at bounding box center [907, 217] width 712 height 168
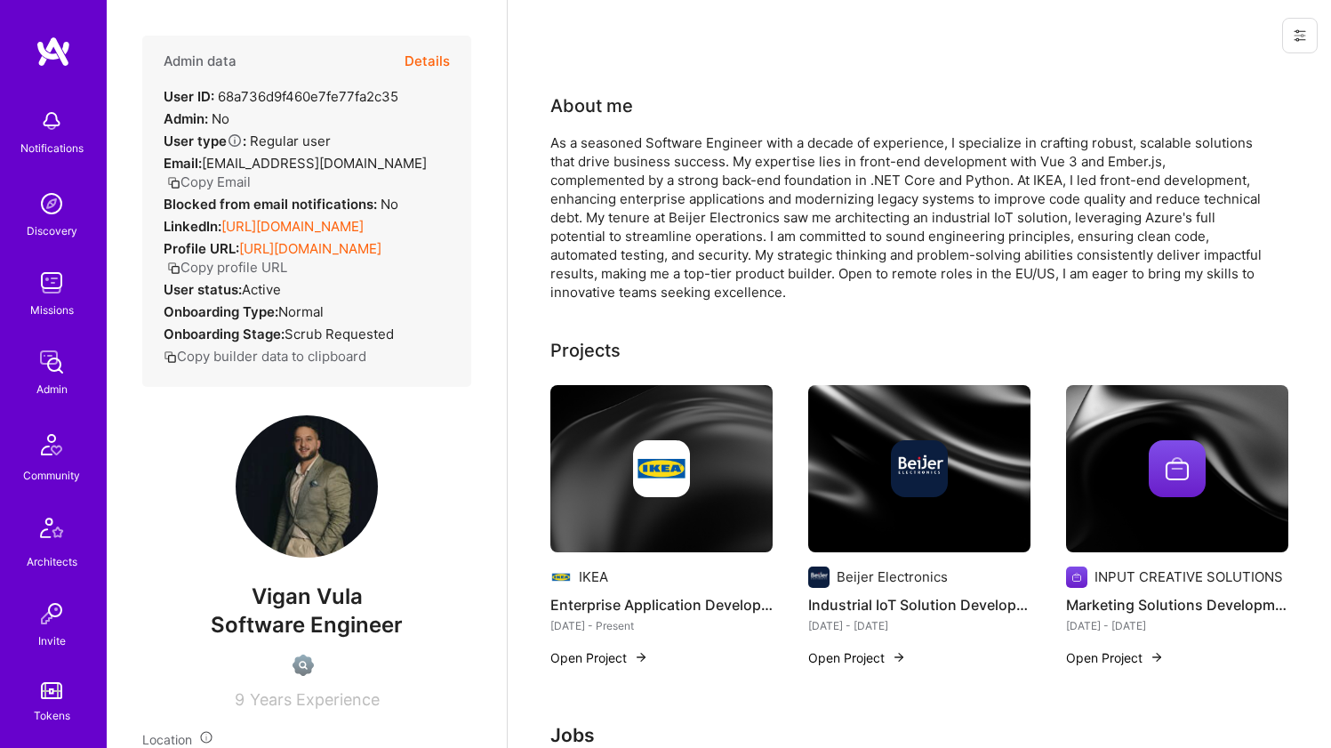
click at [819, 229] on div "As a seasoned Software Engineer with a decade of experience, I specialize in cr…" at bounding box center [907, 217] width 712 height 168
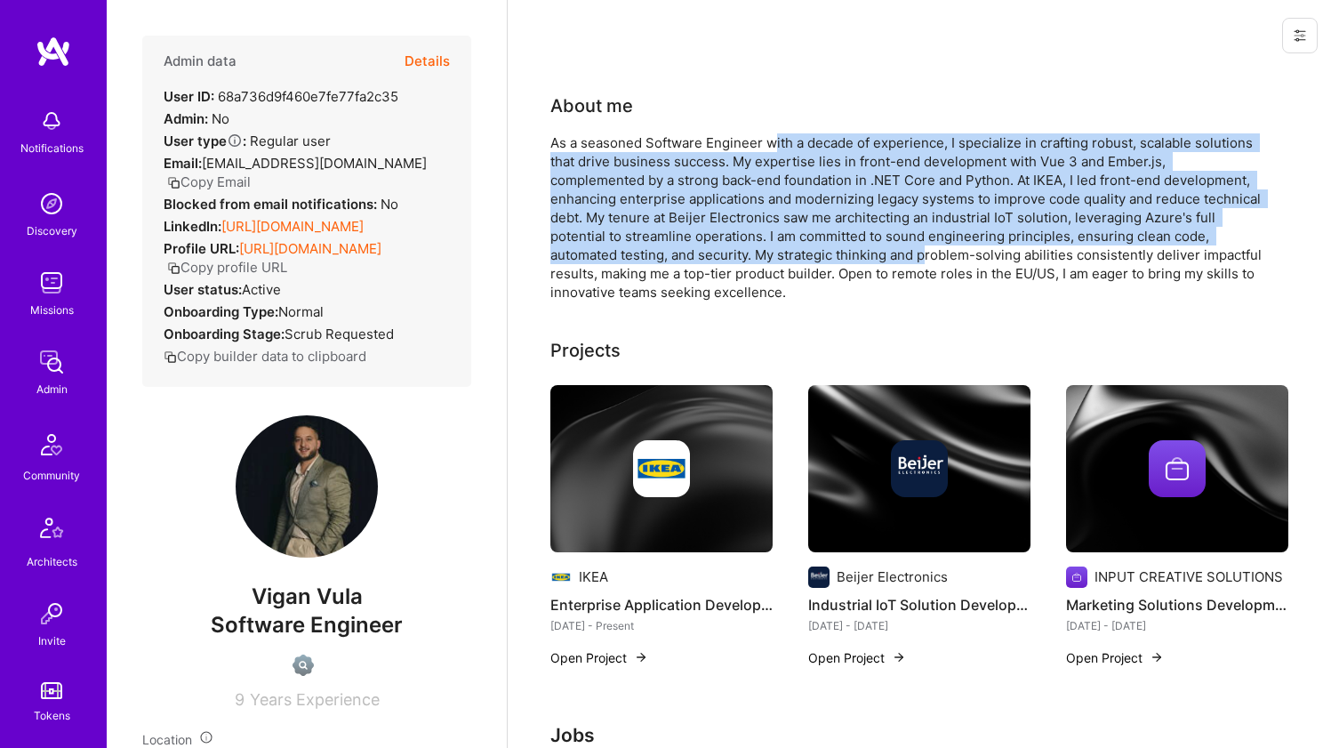
drag, startPoint x: 808, startPoint y: 253, endPoint x: 775, endPoint y: 143, distance: 114.2
click at [775, 143] on div "As a seasoned Software Engineer with a decade of experience, I specialize in cr…" at bounding box center [907, 217] width 712 height 168
click at [775, 142] on div "As a seasoned Software Engineer with a decade of experience, I specialize in cr…" at bounding box center [907, 217] width 712 height 168
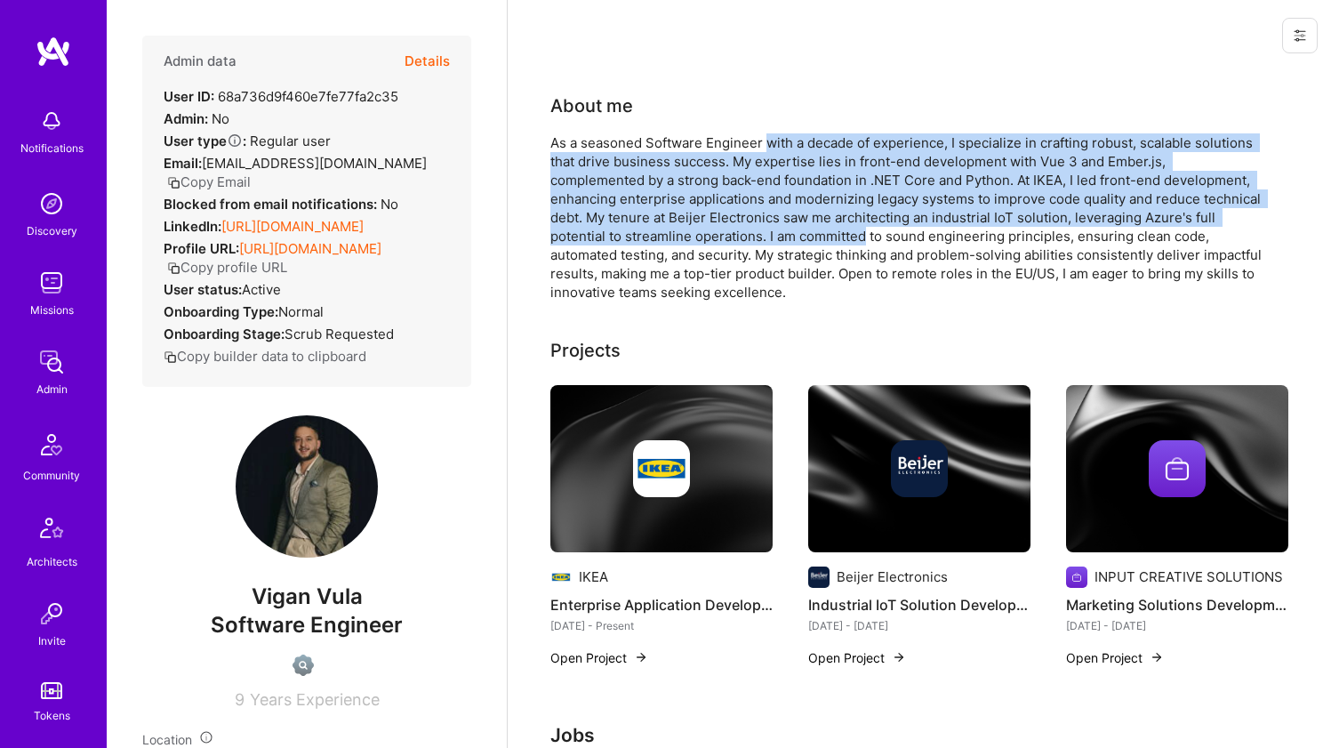
drag, startPoint x: 776, startPoint y: 147, endPoint x: 772, endPoint y: 237, distance: 89.9
click at [772, 237] on div "As a seasoned Software Engineer with a decade of experience, I specialize in cr…" at bounding box center [907, 217] width 712 height 168
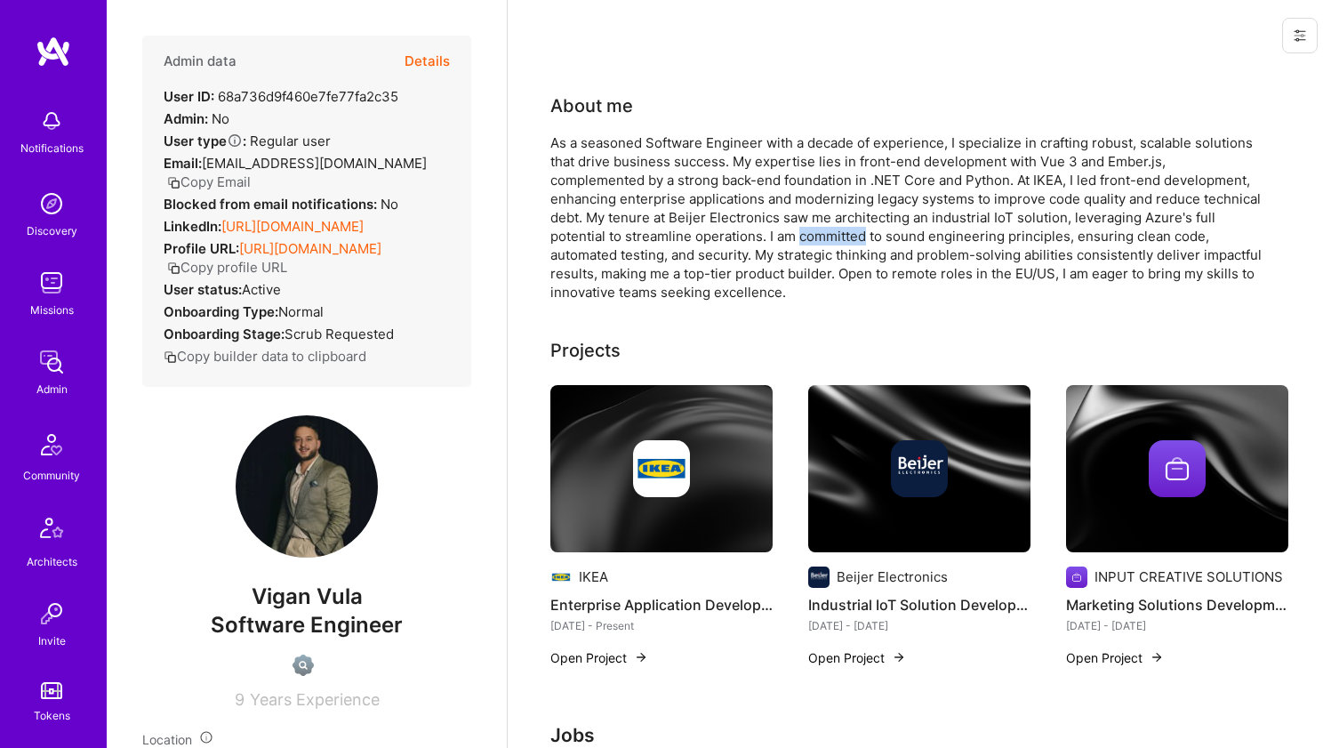
click at [769, 240] on div "As a seasoned Software Engineer with a decade of experience, I specialize in cr…" at bounding box center [907, 217] width 712 height 168
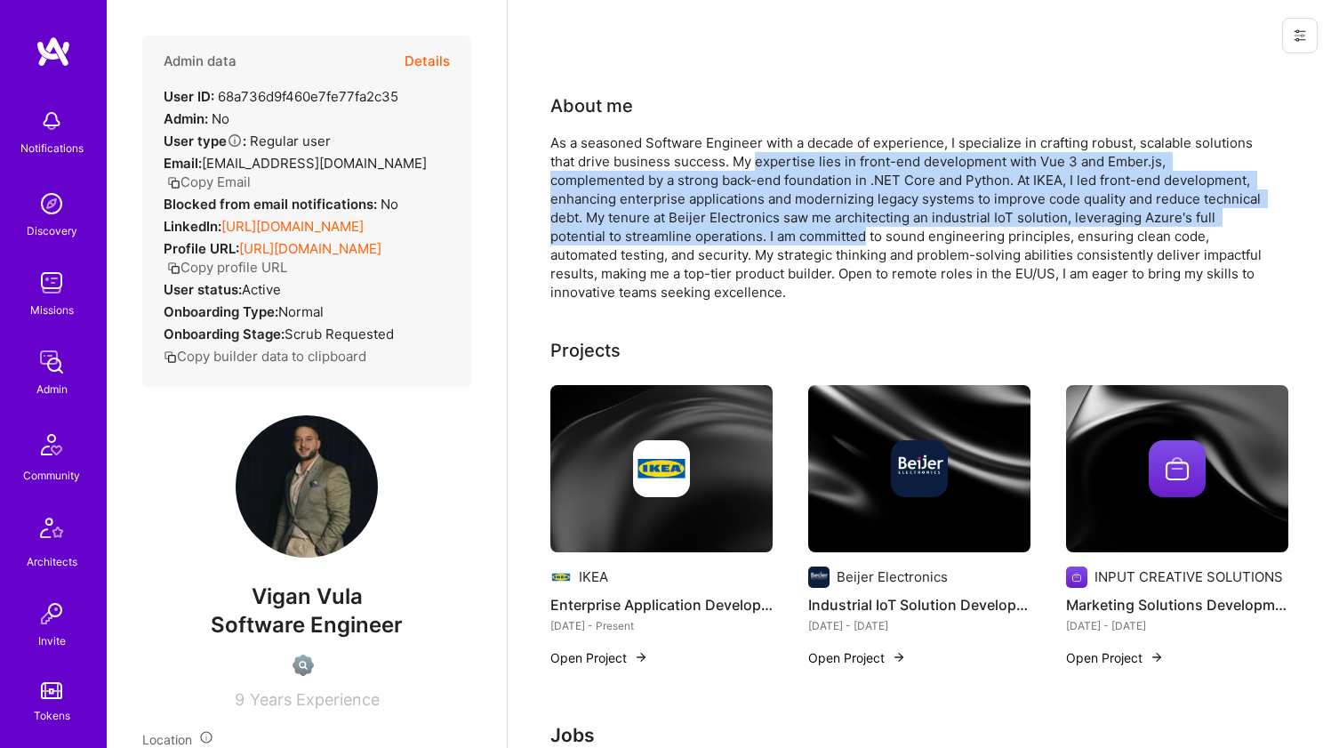
drag, startPoint x: 769, startPoint y: 240, endPoint x: 758, endPoint y: 145, distance: 95.9
click at [758, 150] on div "As a seasoned Software Engineer with a decade of experience, I specialize in cr…" at bounding box center [907, 217] width 712 height 168
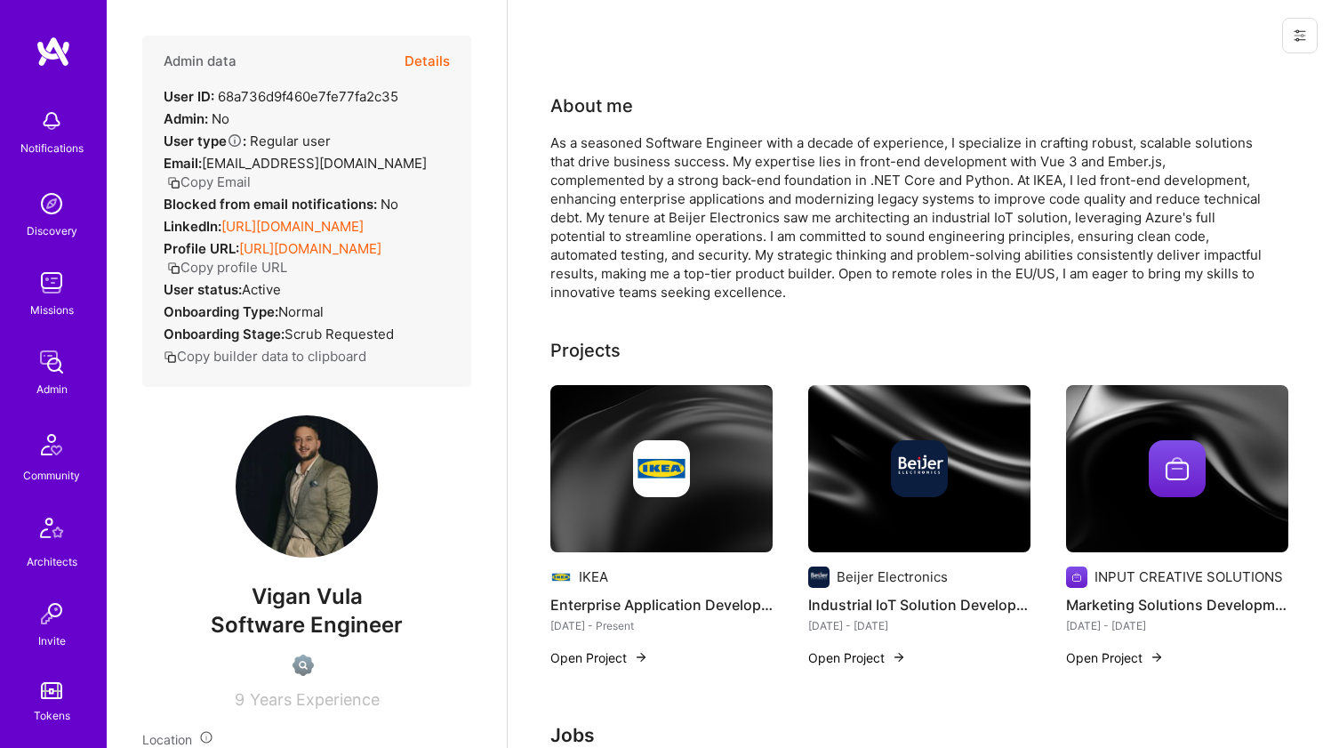
click at [758, 125] on div "About me As a seasoned Software Engineer with a decade of experience, I special…" at bounding box center [907, 196] width 712 height 209
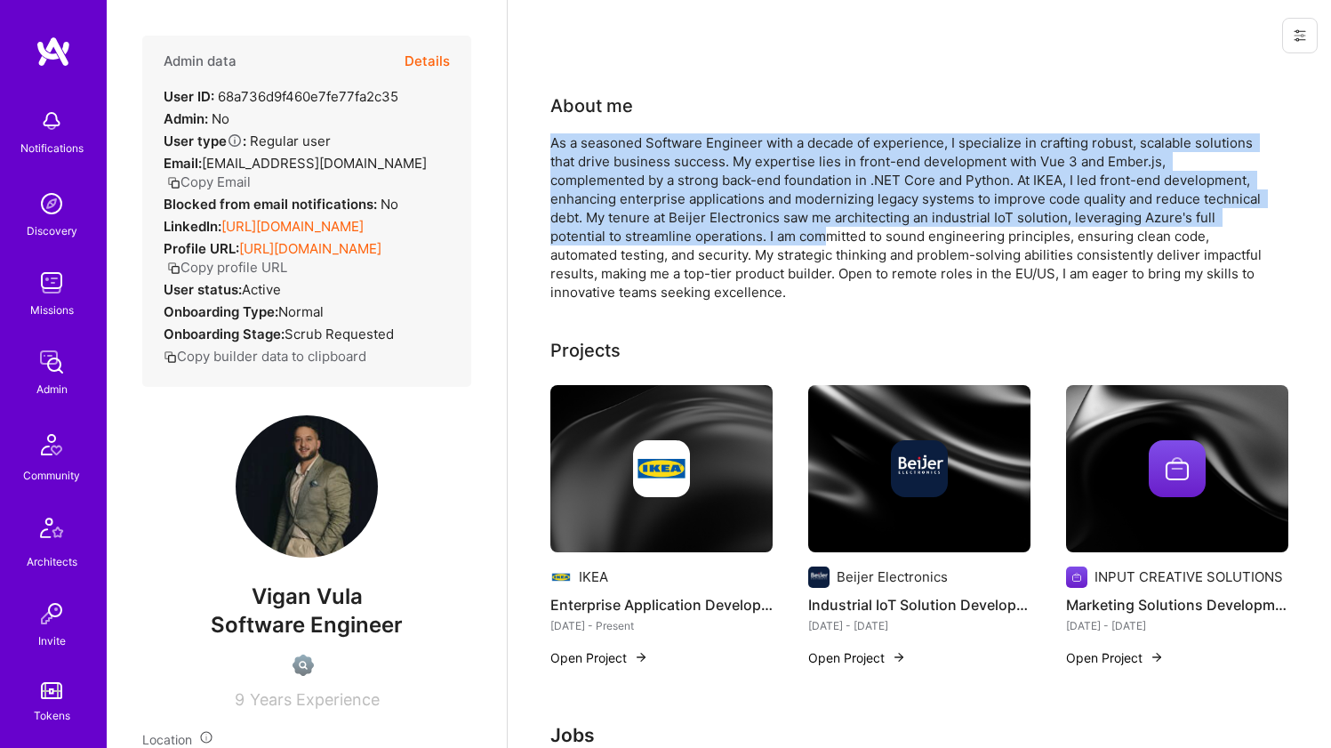
drag, startPoint x: 734, startPoint y: 160, endPoint x: 750, endPoint y: 237, distance: 79.0
click at [748, 235] on div "About me As a seasoned Software Engineer with a decade of experience, I special…" at bounding box center [907, 196] width 712 height 209
click at [749, 238] on div "As a seasoned Software Engineer with a decade of experience, I specialize in cr…" at bounding box center [907, 217] width 712 height 168
drag, startPoint x: 746, startPoint y: 238, endPoint x: 703, endPoint y: 133, distance: 113.6
click at [703, 133] on div "As a seasoned Software Engineer with a decade of experience, I specialize in cr…" at bounding box center [907, 217] width 712 height 168
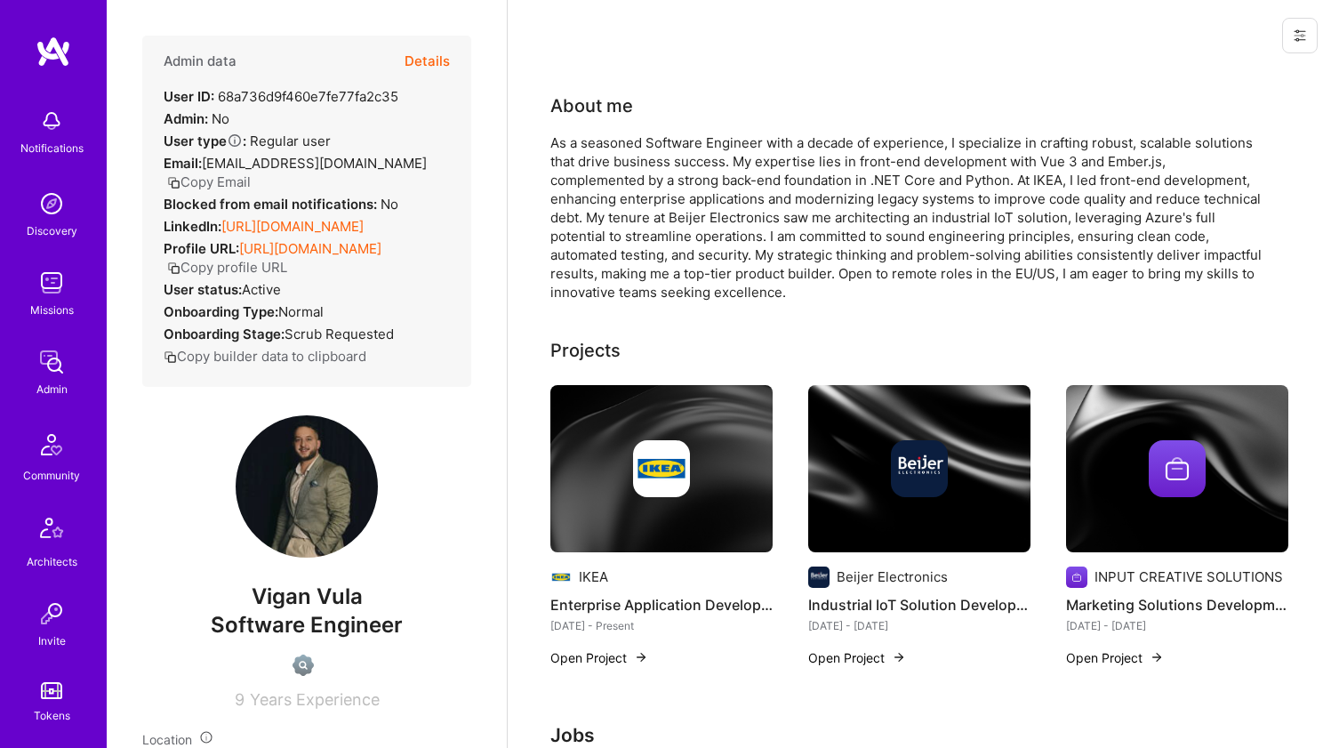
click at [704, 134] on div "As a seasoned Software Engineer with a decade of experience, I specialize in cr…" at bounding box center [907, 217] width 712 height 168
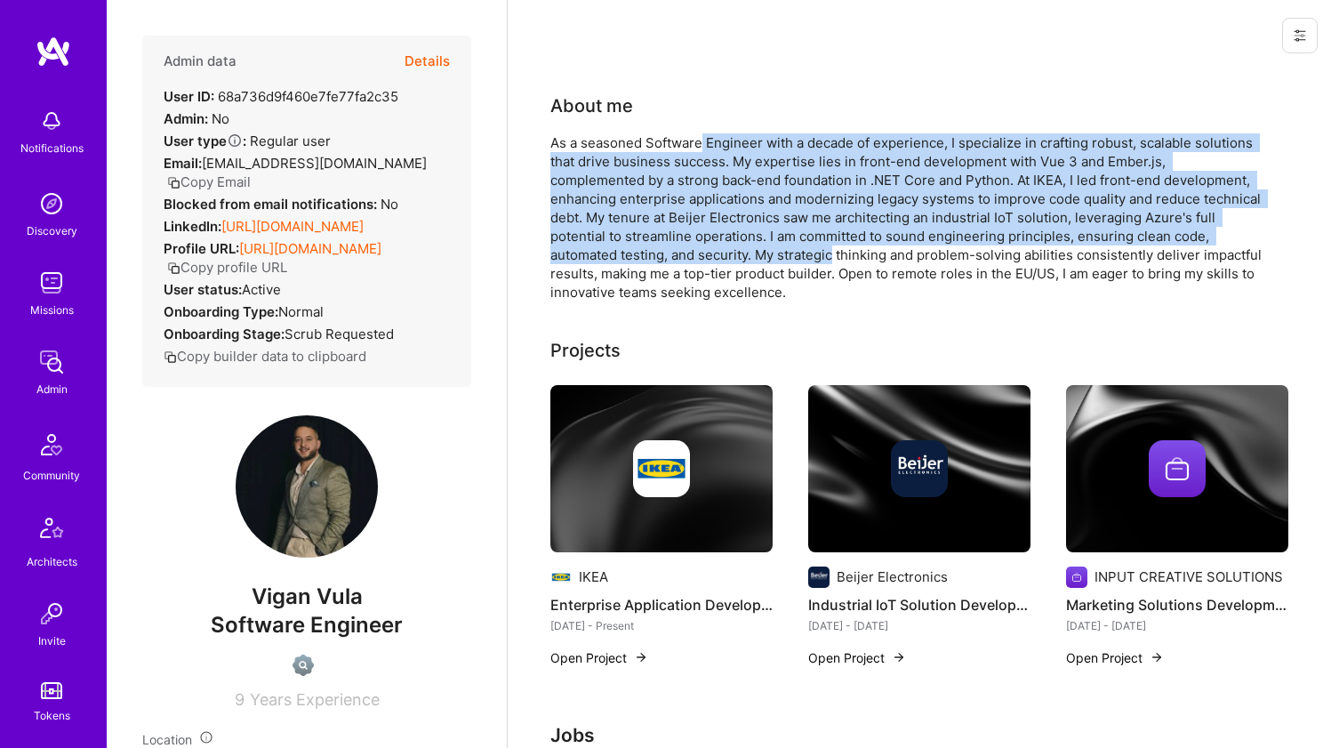
drag, startPoint x: 704, startPoint y: 134, endPoint x: 675, endPoint y: 258, distance: 126.9
click at [675, 258] on div "As a seasoned Software Engineer with a decade of experience, I specialize in cr…" at bounding box center [907, 217] width 712 height 168
drag, startPoint x: 675, startPoint y: 258, endPoint x: 676, endPoint y: 138, distance: 120.1
click at [676, 138] on div "As a seasoned Software Engineer with a decade of experience, I specialize in cr…" at bounding box center [907, 217] width 712 height 168
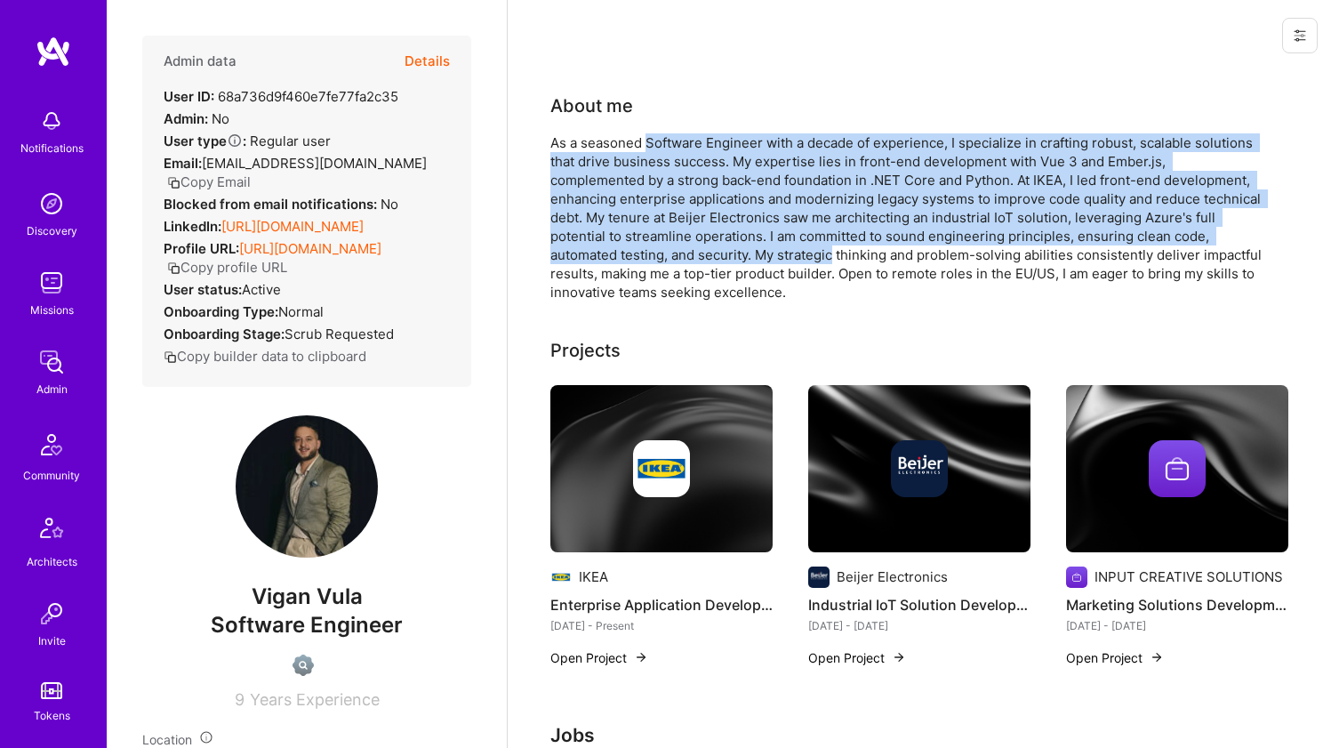
click at [676, 138] on div "As a seasoned Software Engineer with a decade of experience, I specialize in cr…" at bounding box center [907, 217] width 712 height 168
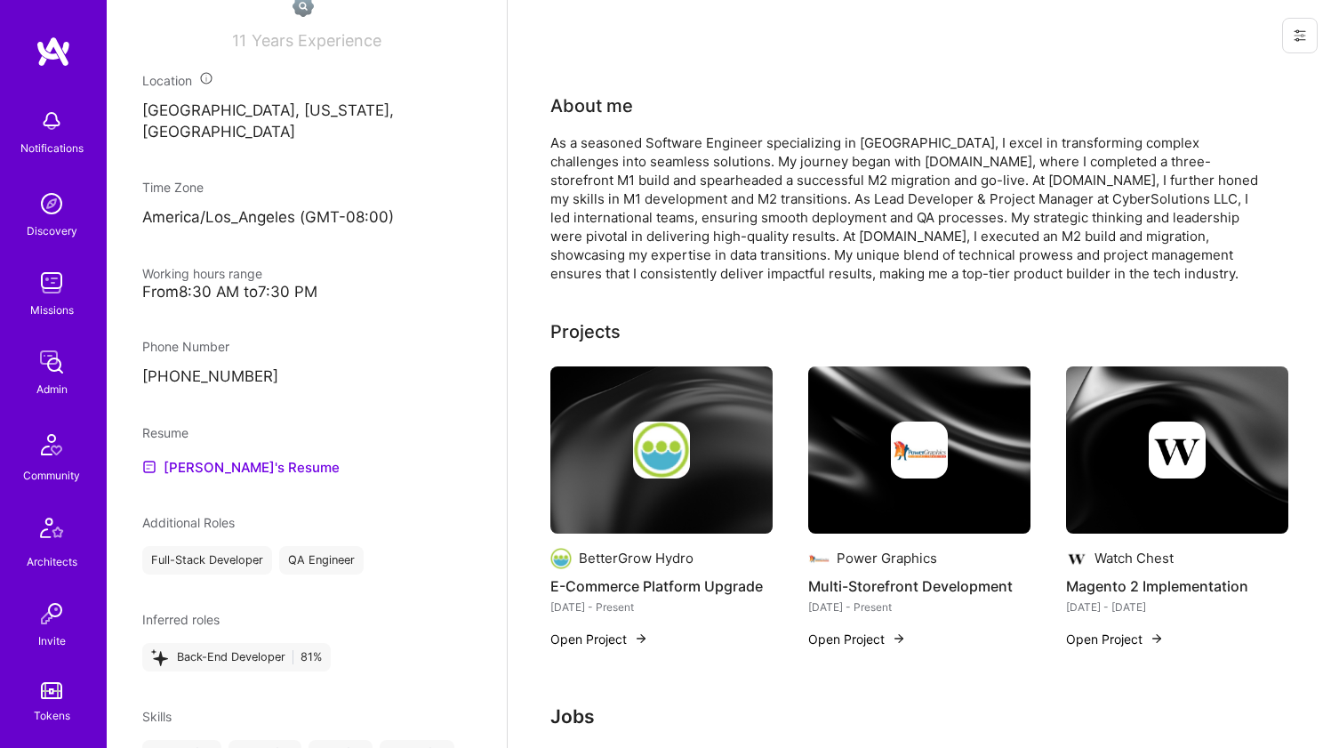
scroll to position [599, 0]
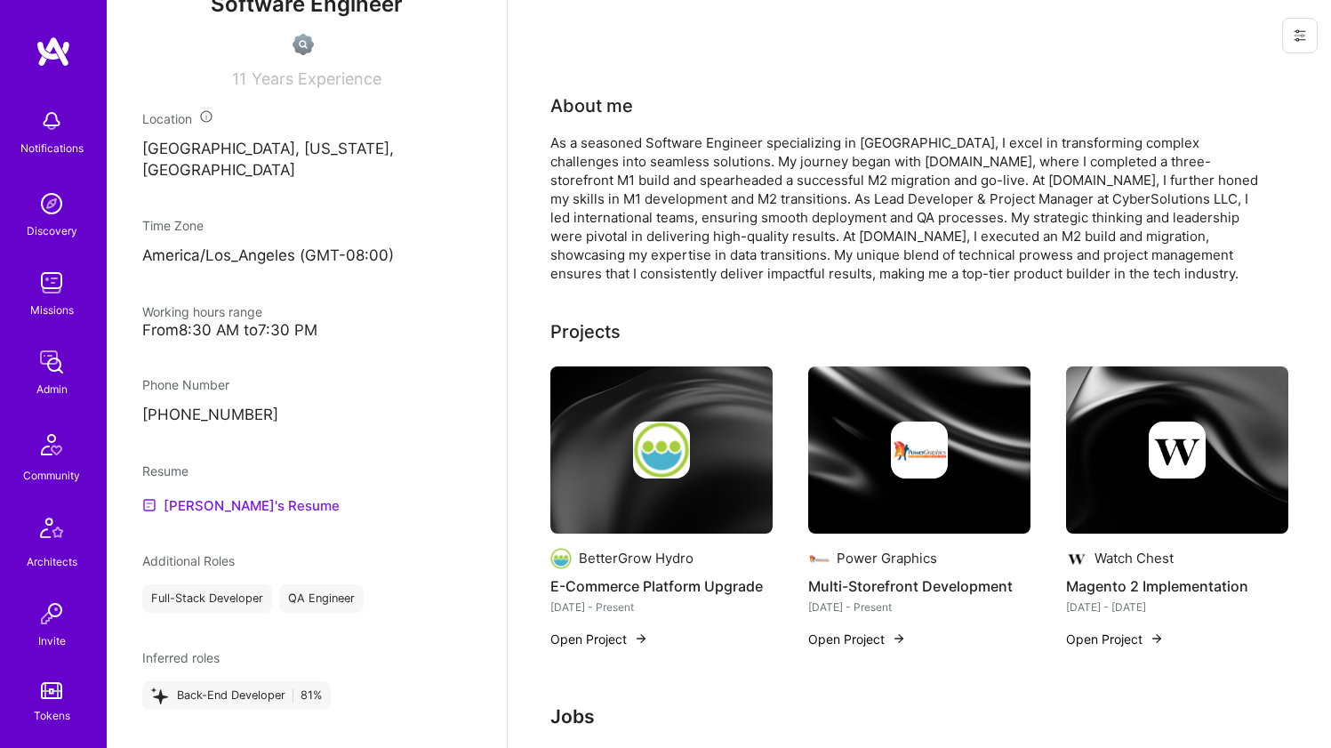
click at [193, 494] on link "[PERSON_NAME]'s Resume" at bounding box center [240, 504] width 197 height 21
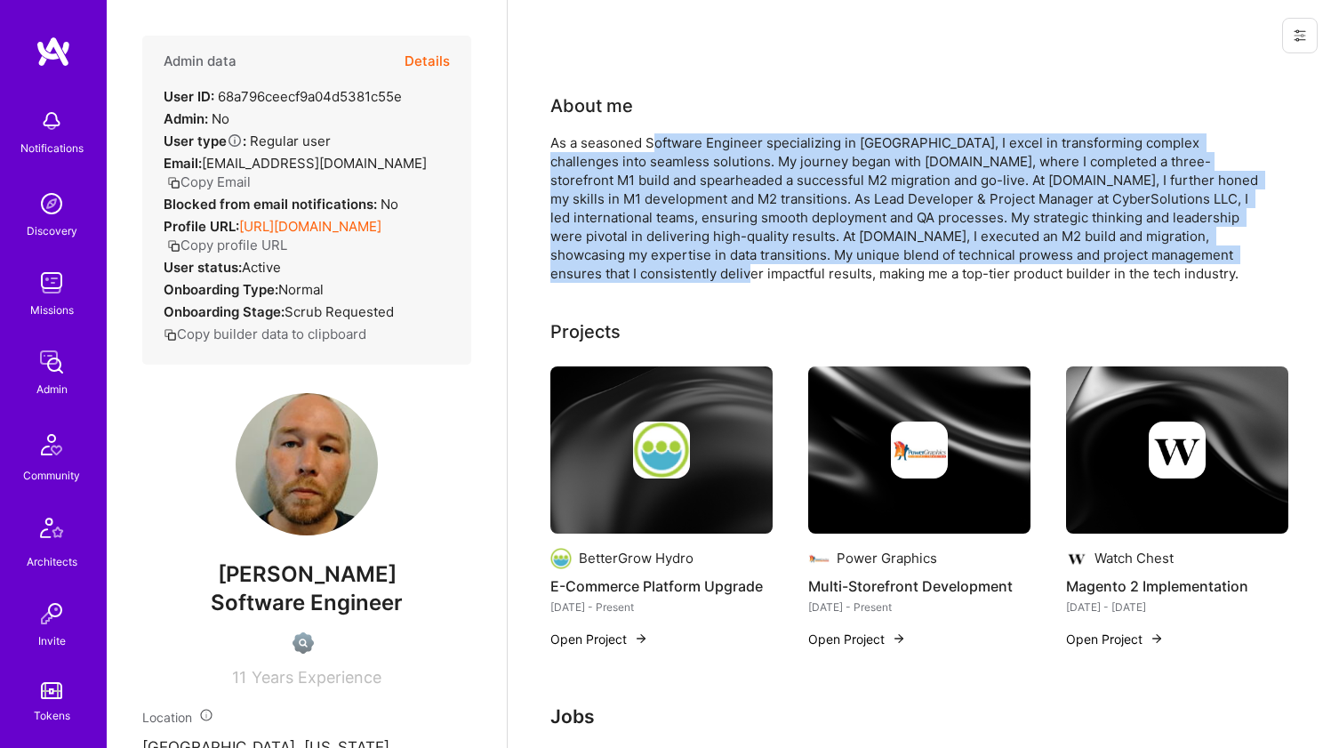
drag, startPoint x: 658, startPoint y: 133, endPoint x: 696, endPoint y: 272, distance: 143.7
click at [696, 272] on div "As a seasoned Software Engineer specializing in [GEOGRAPHIC_DATA], I excel in t…" at bounding box center [907, 207] width 712 height 149
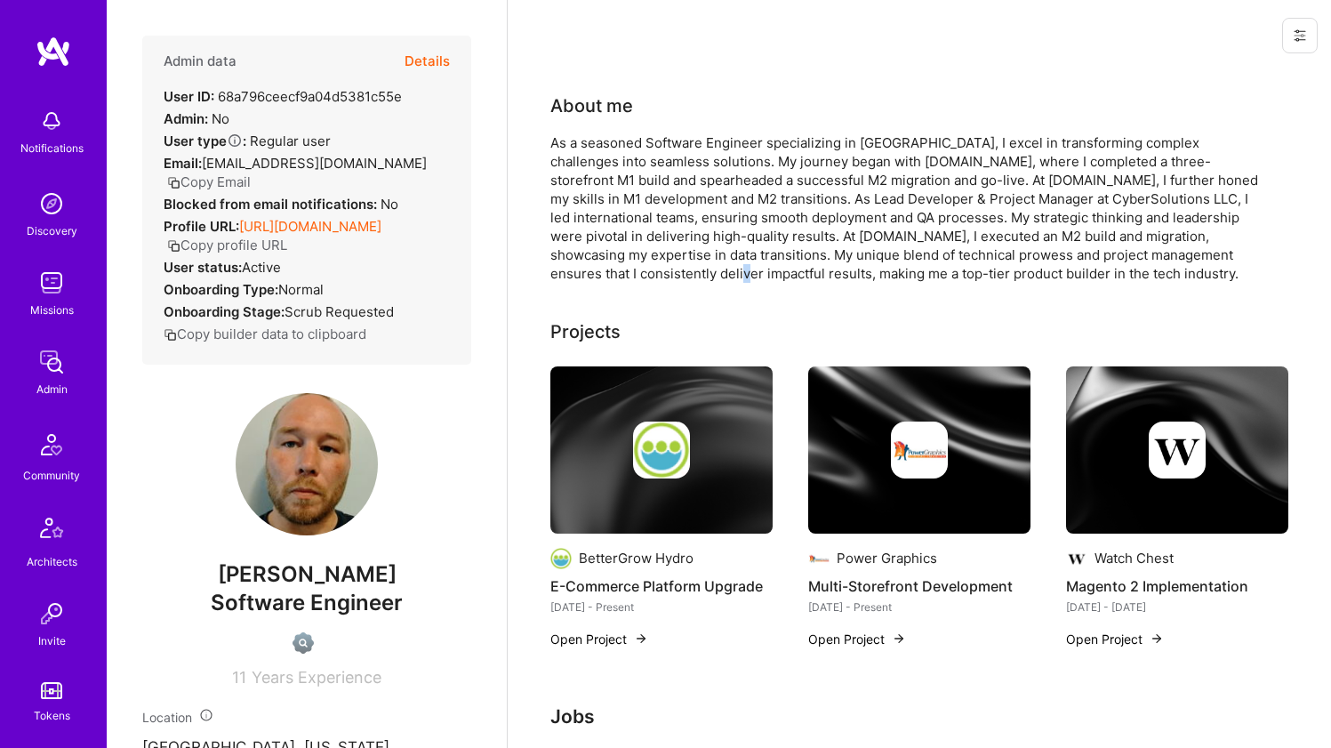
click at [695, 271] on div "As a seasoned Software Engineer specializing in [GEOGRAPHIC_DATA], I excel in t…" at bounding box center [907, 207] width 712 height 149
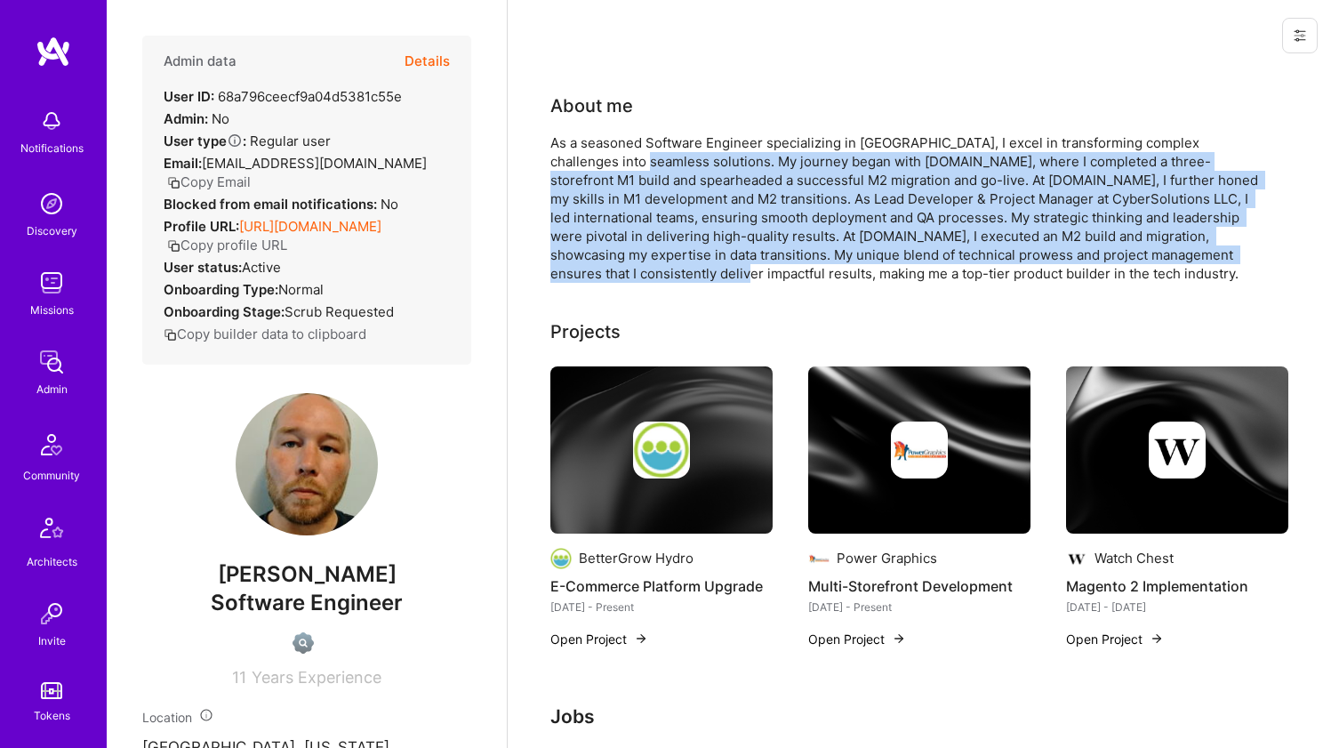
drag, startPoint x: 699, startPoint y: 272, endPoint x: 620, endPoint y: 156, distance: 140.9
click at [620, 156] on div "As a seasoned Software Engineer specializing in [GEOGRAPHIC_DATA], I excel in t…" at bounding box center [907, 207] width 712 height 149
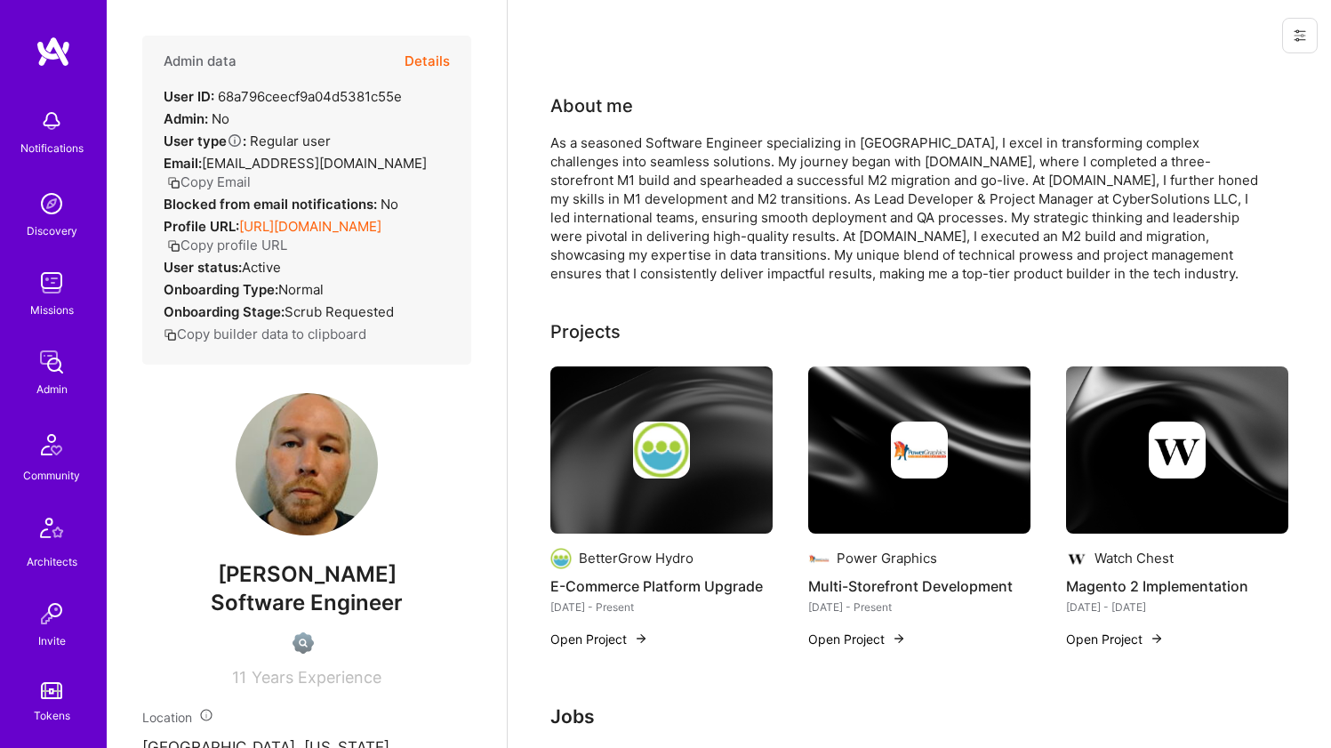
click at [620, 147] on div "As a seasoned Software Engineer specializing in [GEOGRAPHIC_DATA], I excel in t…" at bounding box center [907, 207] width 712 height 149
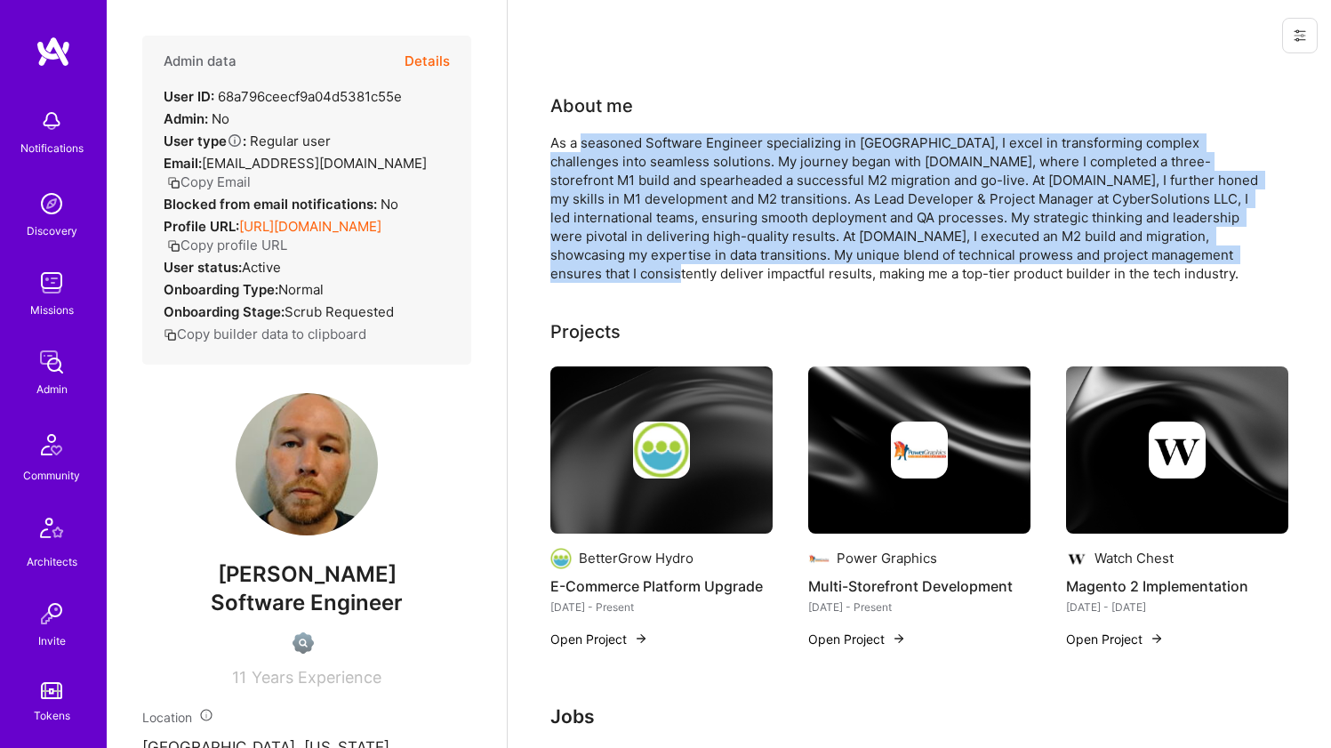
drag, startPoint x: 620, startPoint y: 147, endPoint x: 619, endPoint y: 276, distance: 129.0
click at [619, 276] on div "As a seasoned Software Engineer specializing in [GEOGRAPHIC_DATA], I excel in t…" at bounding box center [907, 207] width 712 height 149
drag, startPoint x: 619, startPoint y: 276, endPoint x: 655, endPoint y: 145, distance: 135.5
click at [655, 147] on div "As a seasoned Software Engineer specializing in Magento, I excel in transformin…" at bounding box center [907, 207] width 712 height 149
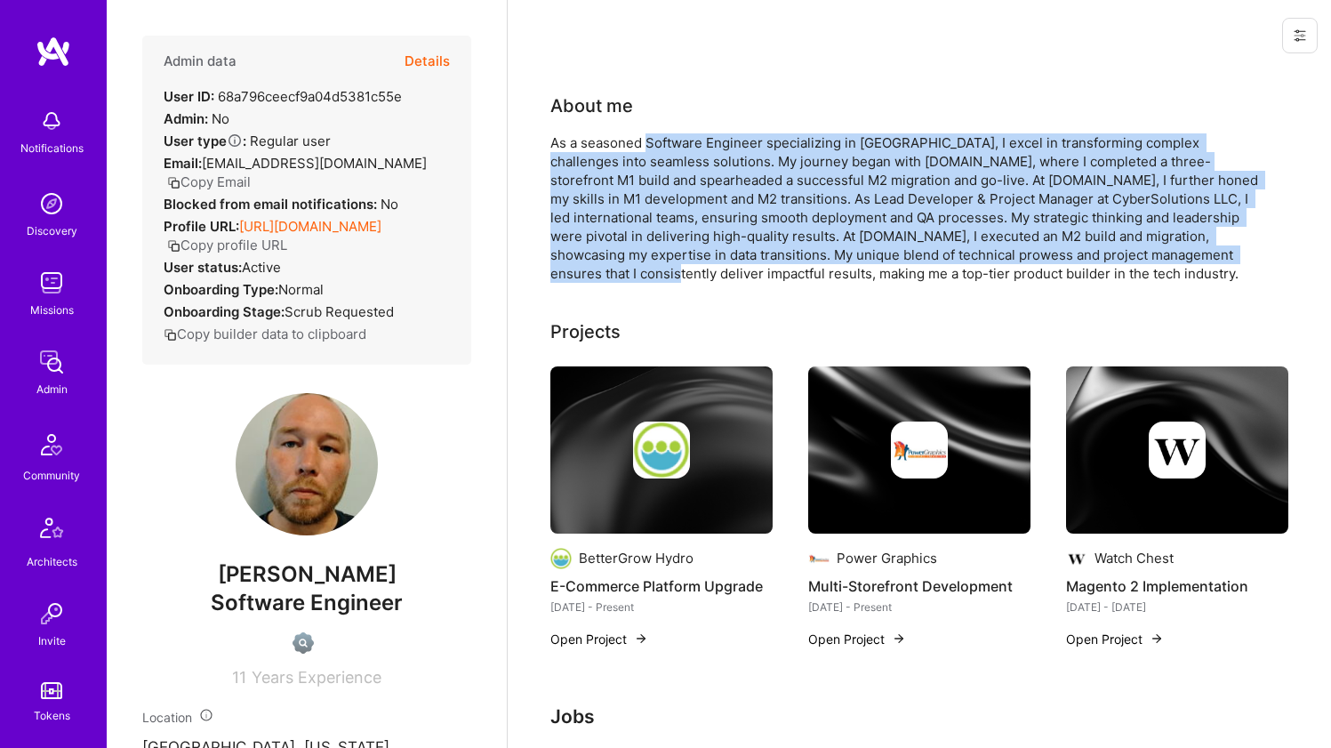
click at [655, 143] on div "As a seasoned Software Engineer specializing in Magento, I excel in transformin…" at bounding box center [907, 207] width 712 height 149
drag, startPoint x: 655, startPoint y: 143, endPoint x: 658, endPoint y: 274, distance: 130.8
click at [658, 274] on div "As a seasoned Software Engineer specializing in Magento, I excel in transformin…" at bounding box center [907, 207] width 712 height 149
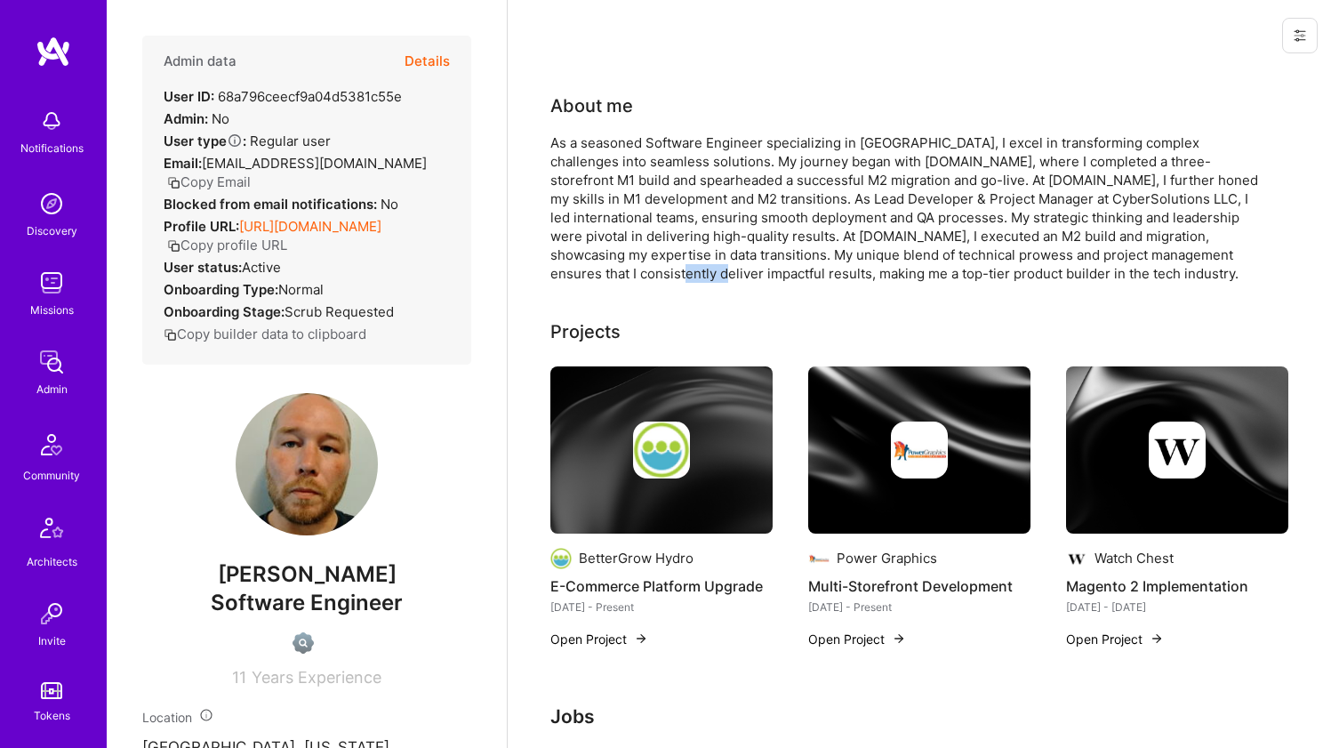
drag, startPoint x: 658, startPoint y: 274, endPoint x: 655, endPoint y: 198, distance: 75.6
click at [658, 271] on div "As a seasoned Software Engineer specializing in Magento, I excel in transformin…" at bounding box center [907, 207] width 712 height 149
drag, startPoint x: 654, startPoint y: 176, endPoint x: 654, endPoint y: 163, distance: 13.3
click at [654, 173] on div "As a seasoned Software Engineer specializing in Magento, I excel in transformin…" at bounding box center [907, 207] width 712 height 149
click at [655, 144] on div "As a seasoned Software Engineer specializing in Magento, I excel in transformin…" at bounding box center [907, 207] width 712 height 149
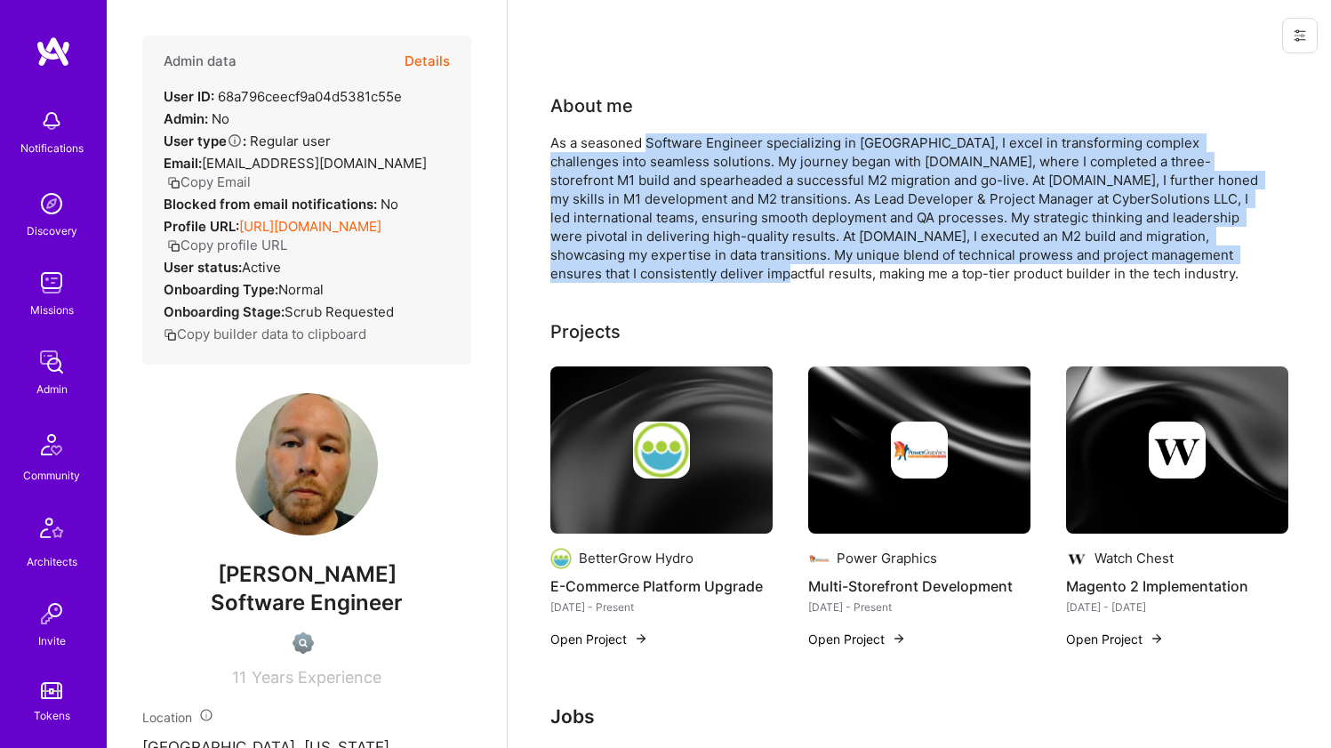
drag, startPoint x: 655, startPoint y: 144, endPoint x: 680, endPoint y: 266, distance: 124.4
click at [680, 267] on div "As a seasoned Software Engineer specializing in Magento, I excel in transformin…" at bounding box center [907, 207] width 712 height 149
click at [680, 265] on div "As a seasoned Software Engineer specializing in Magento, I excel in transformin…" at bounding box center [907, 207] width 712 height 149
drag, startPoint x: 680, startPoint y: 265, endPoint x: 696, endPoint y: 146, distance: 120.2
click at [696, 146] on div "As a seasoned Software Engineer specializing in Magento, I excel in transformin…" at bounding box center [907, 207] width 712 height 149
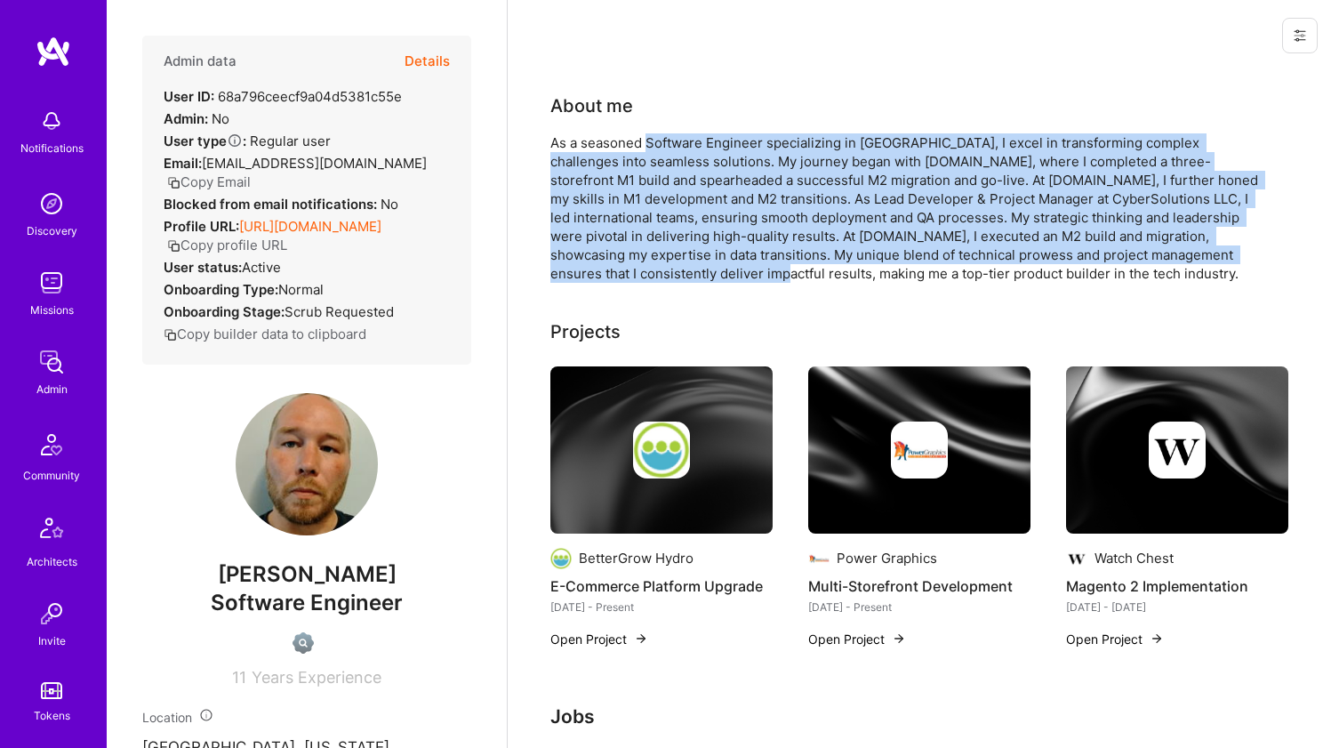
click at [696, 146] on div "As a seasoned Software Engineer specializing in Magento, I excel in transformin…" at bounding box center [907, 207] width 712 height 149
drag, startPoint x: 696, startPoint y: 145, endPoint x: 687, endPoint y: 270, distance: 125.8
click at [687, 270] on div "As a seasoned Software Engineer specializing in Magento, I excel in transformin…" at bounding box center [907, 207] width 712 height 149
drag, startPoint x: 687, startPoint y: 270, endPoint x: 720, endPoint y: 141, distance: 134.2
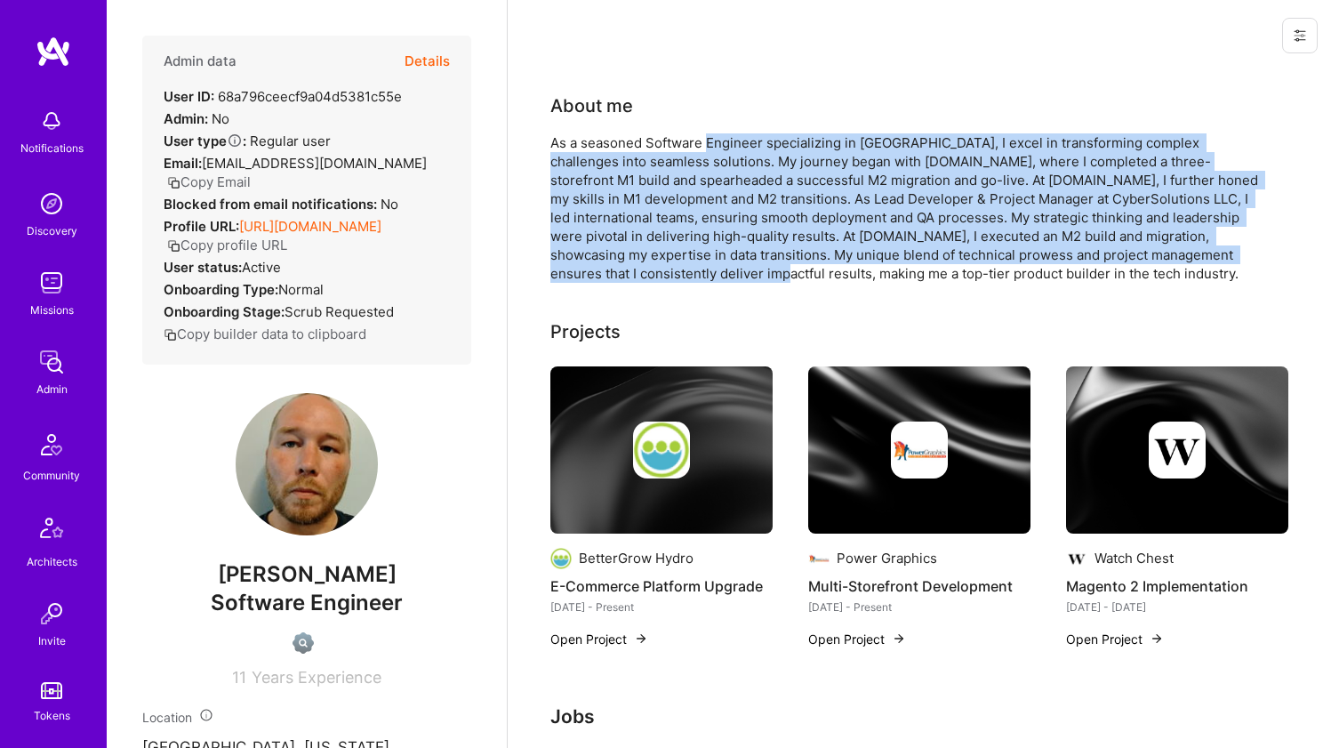
click at [717, 149] on div "As a seasoned Software Engineer specializing in Magento, I excel in transformin…" at bounding box center [907, 207] width 712 height 149
click at [723, 137] on div "As a seasoned Software Engineer specializing in Magento, I excel in transformin…" at bounding box center [907, 207] width 712 height 149
drag, startPoint x: 723, startPoint y: 137, endPoint x: 721, endPoint y: 273, distance: 136.1
click at [721, 273] on div "As a seasoned Software Engineer specializing in Magento, I excel in transformin…" at bounding box center [907, 207] width 712 height 149
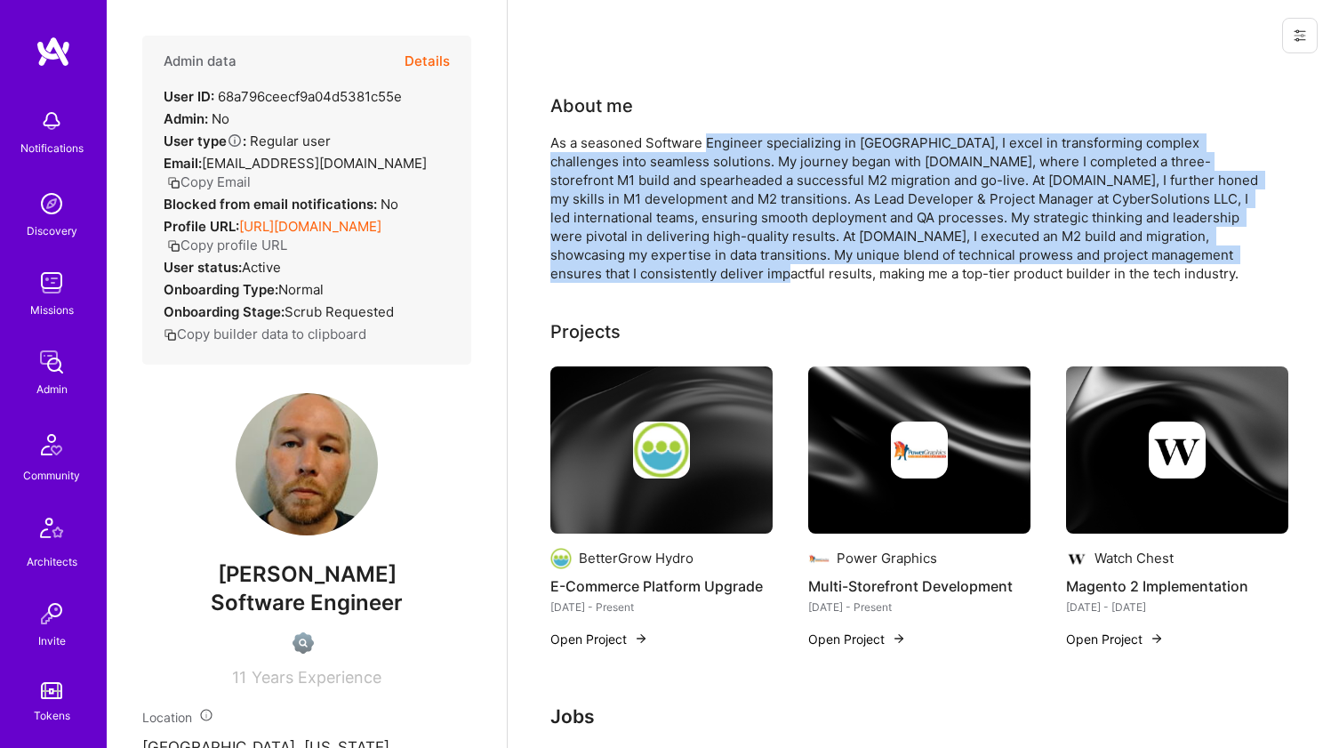
drag, startPoint x: 721, startPoint y: 273, endPoint x: 715, endPoint y: 141, distance: 132.7
click at [714, 141] on div "As a seasoned Software Engineer specializing in Magento, I excel in transformin…" at bounding box center [907, 207] width 712 height 149
click at [715, 138] on div "As a seasoned Software Engineer specializing in Magento, I excel in transformin…" at bounding box center [907, 207] width 712 height 149
drag, startPoint x: 715, startPoint y: 138, endPoint x: 698, endPoint y: 269, distance: 132.7
click at [698, 269] on div "As a seasoned Software Engineer specializing in Magento, I excel in transformin…" at bounding box center [907, 207] width 712 height 149
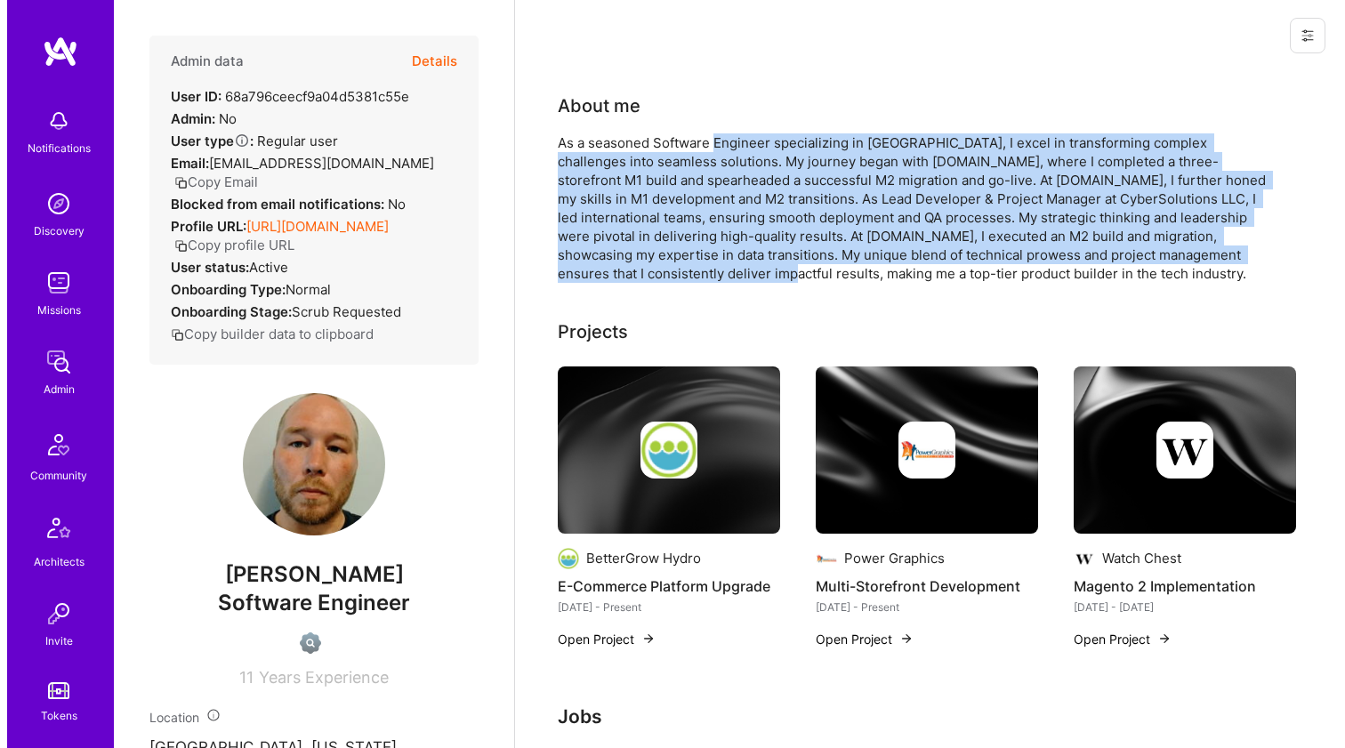
scroll to position [135, 0]
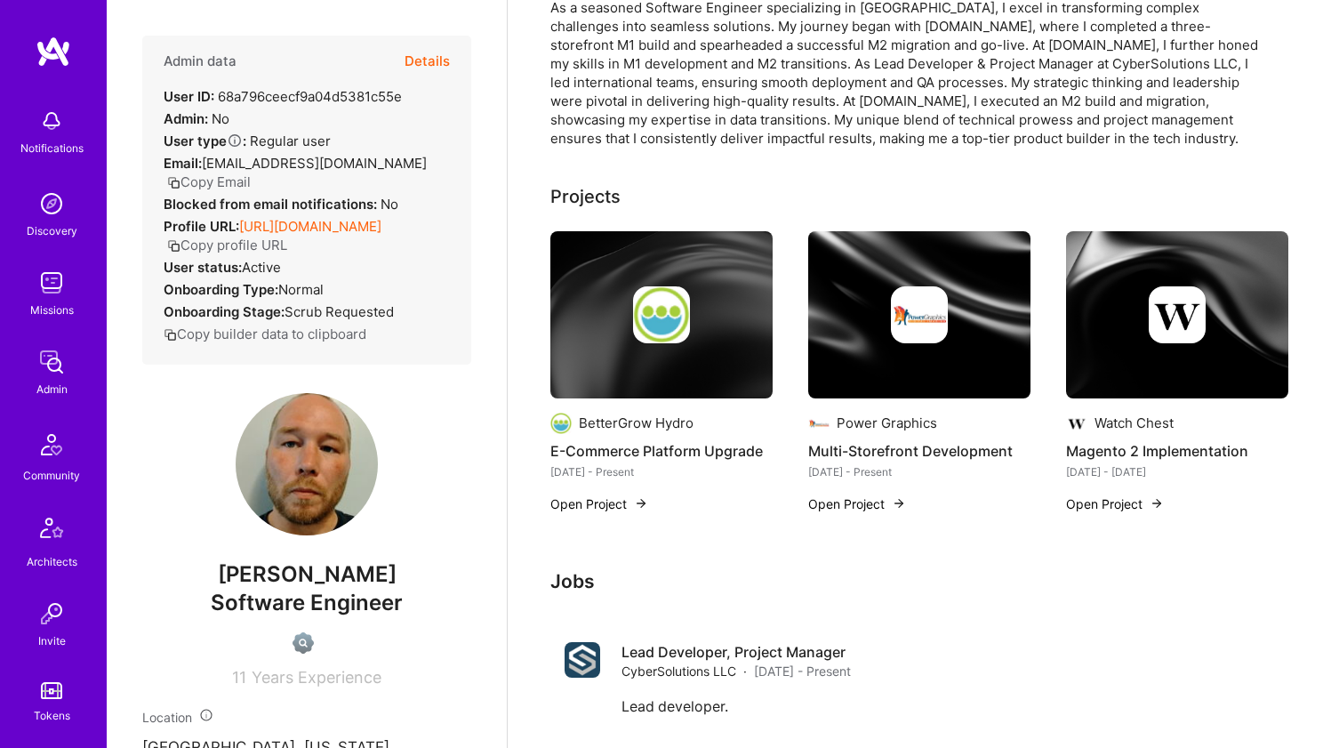
click at [607, 324] on div at bounding box center [662, 314] width 222 height 57
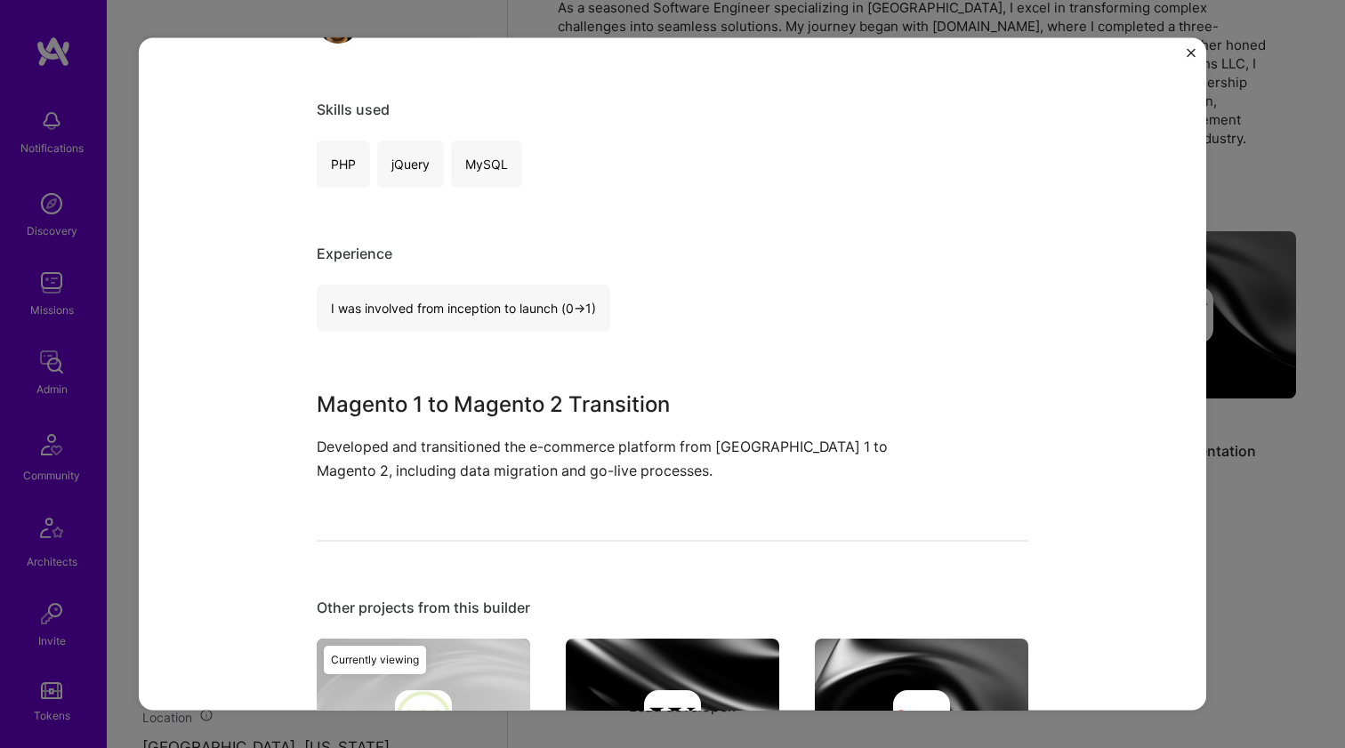
scroll to position [422, 0]
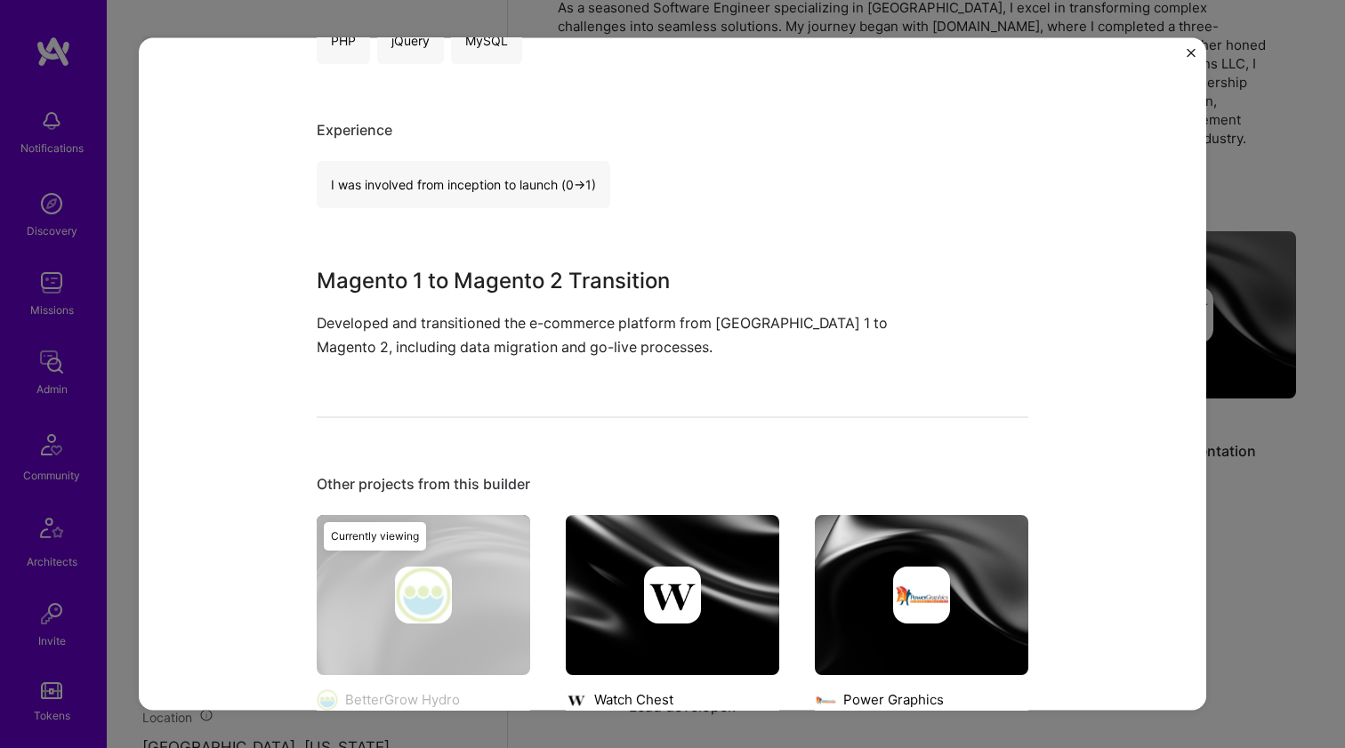
click at [618, 568] on div at bounding box center [672, 594] width 213 height 57
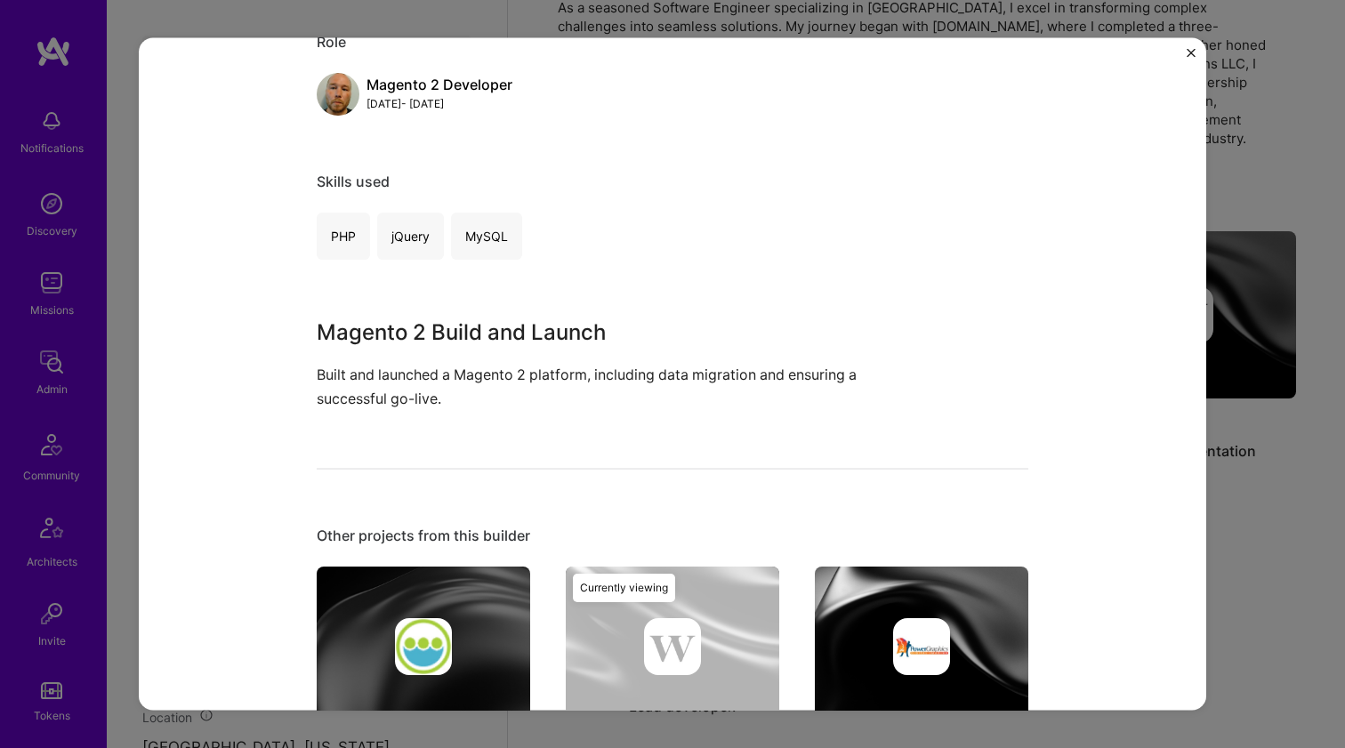
scroll to position [374, 0]
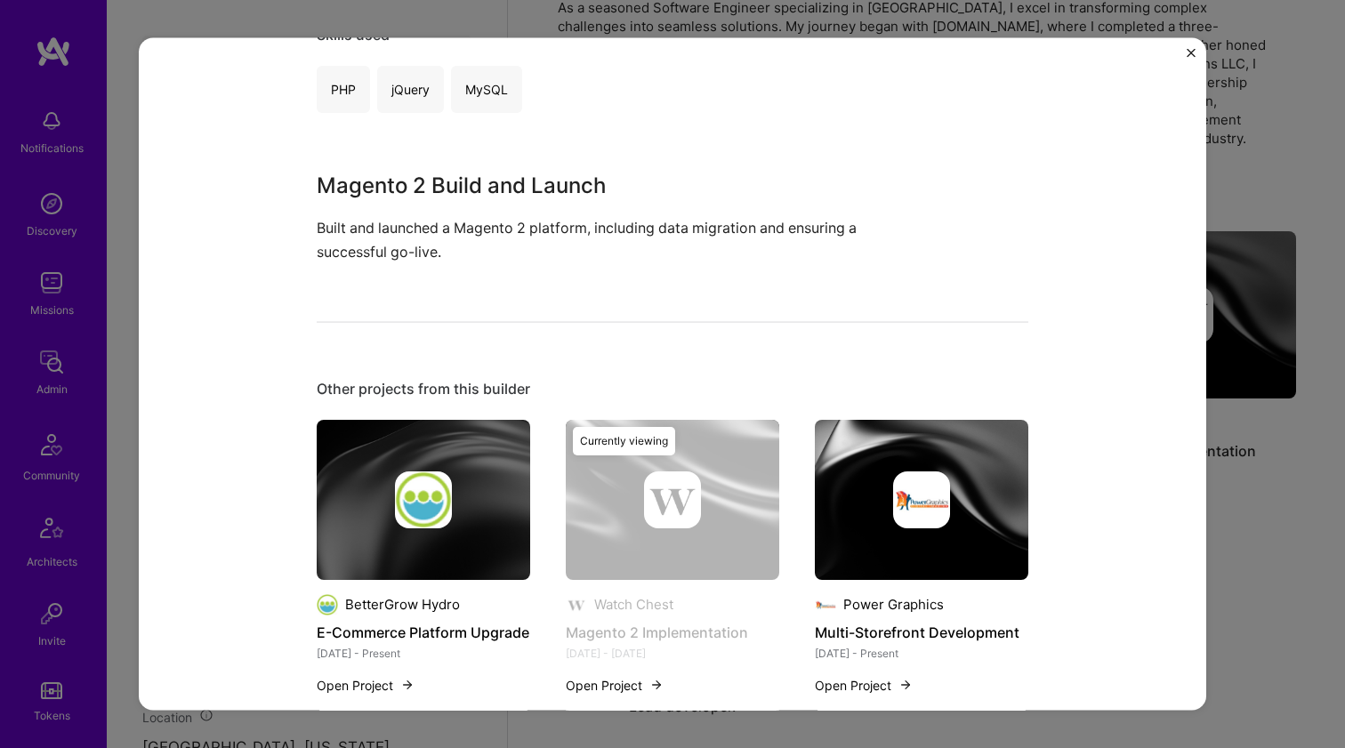
click at [876, 519] on div at bounding box center [921, 498] width 213 height 57
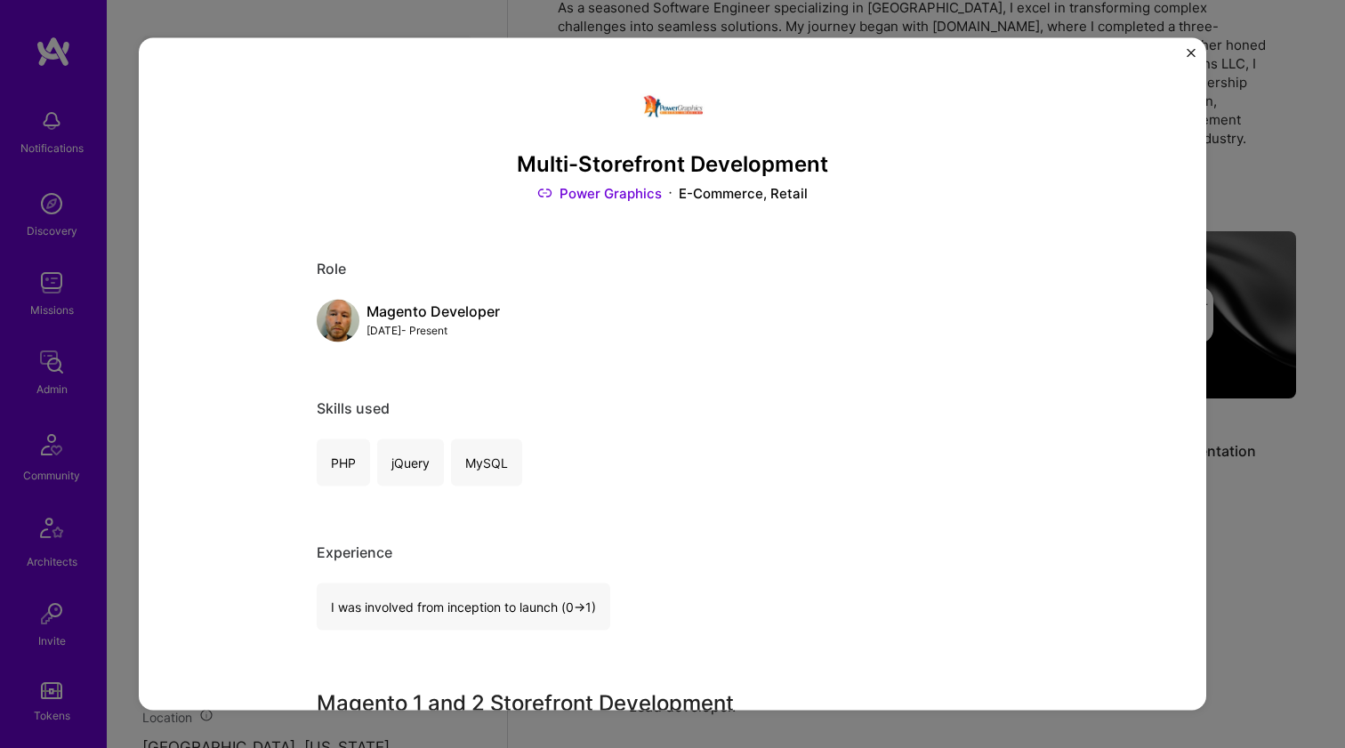
click at [1314, 383] on div "Multi-Storefront Development Power Graphics E-Commerce, Retail Role Magento Dev…" at bounding box center [672, 374] width 1345 height 748
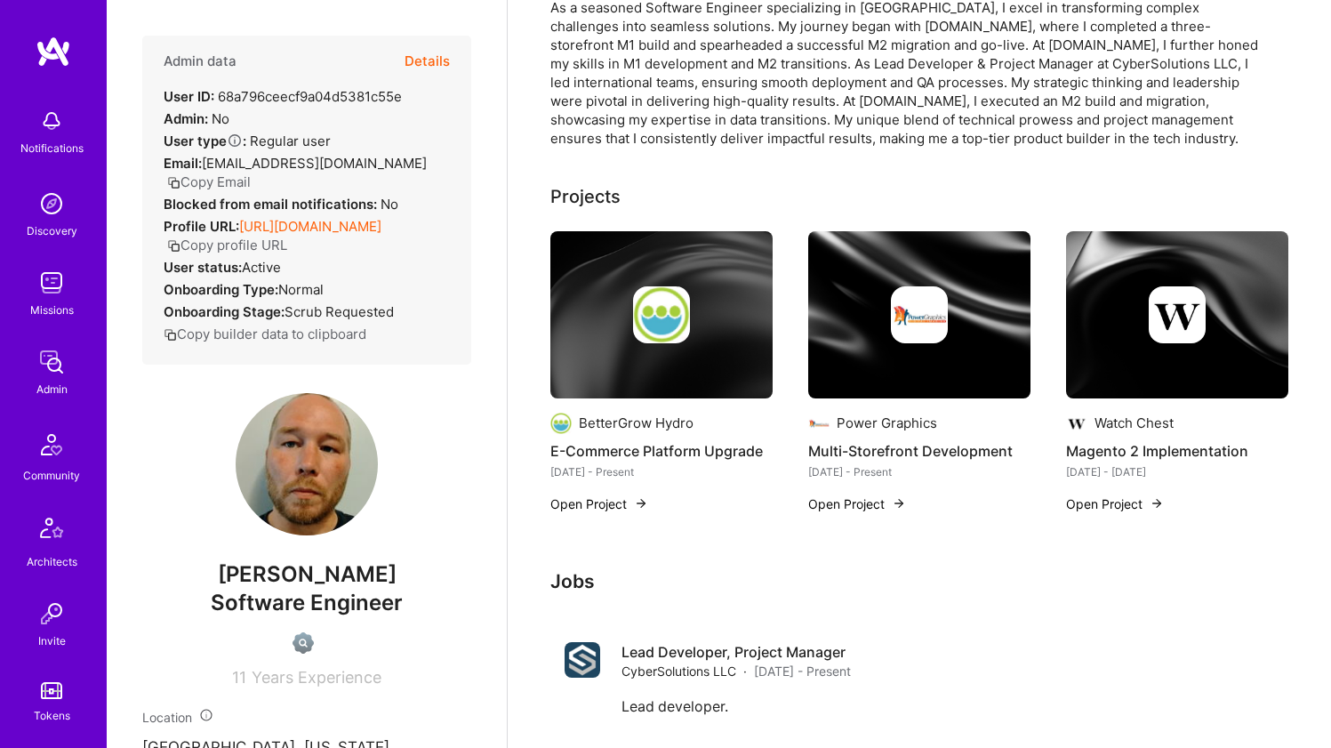
click at [631, 374] on img at bounding box center [662, 314] width 222 height 167
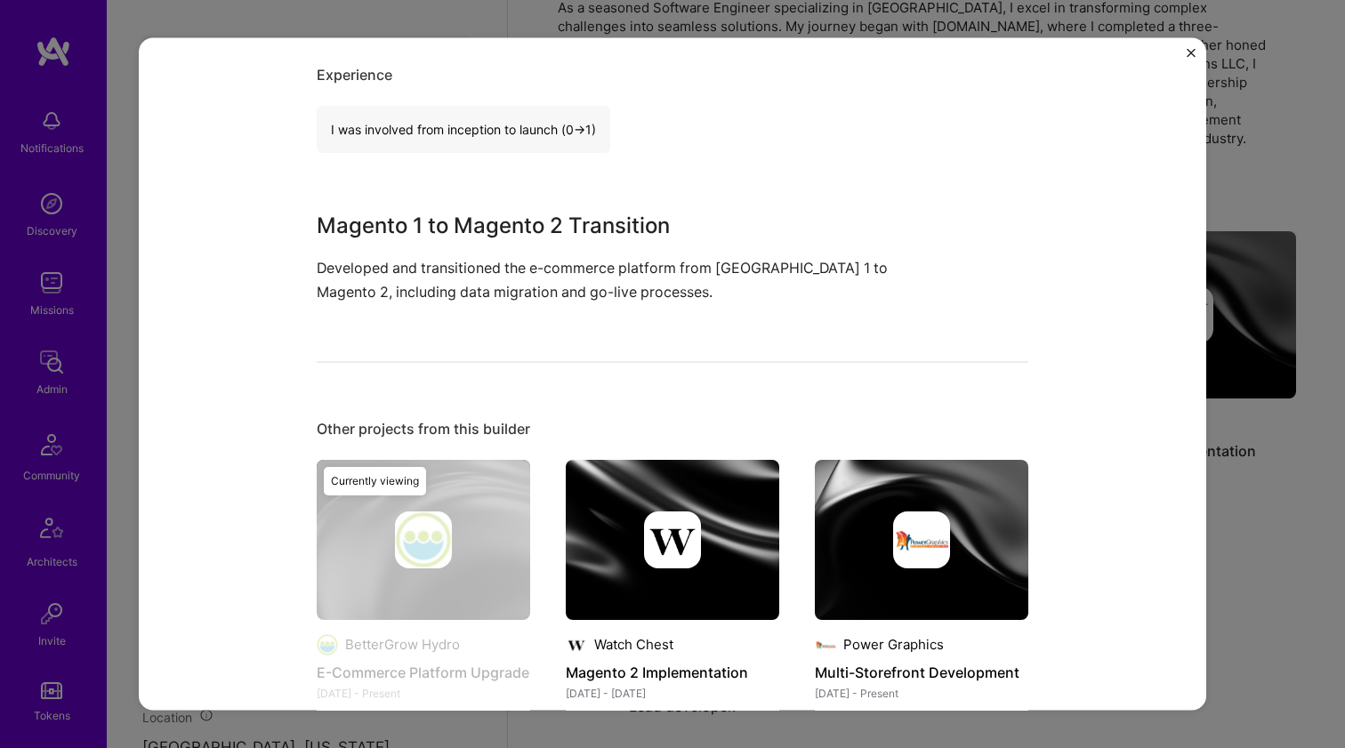
scroll to position [481, 0]
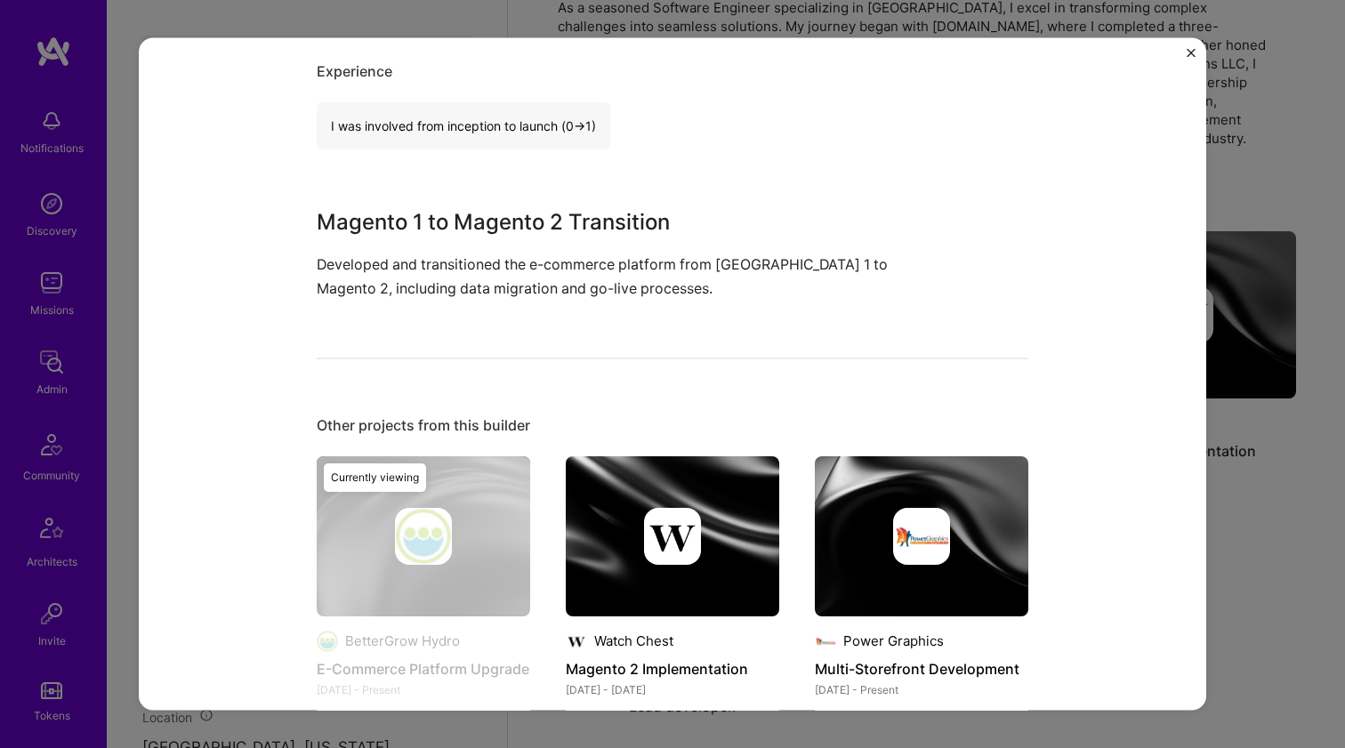
click at [644, 513] on div at bounding box center [672, 535] width 57 height 57
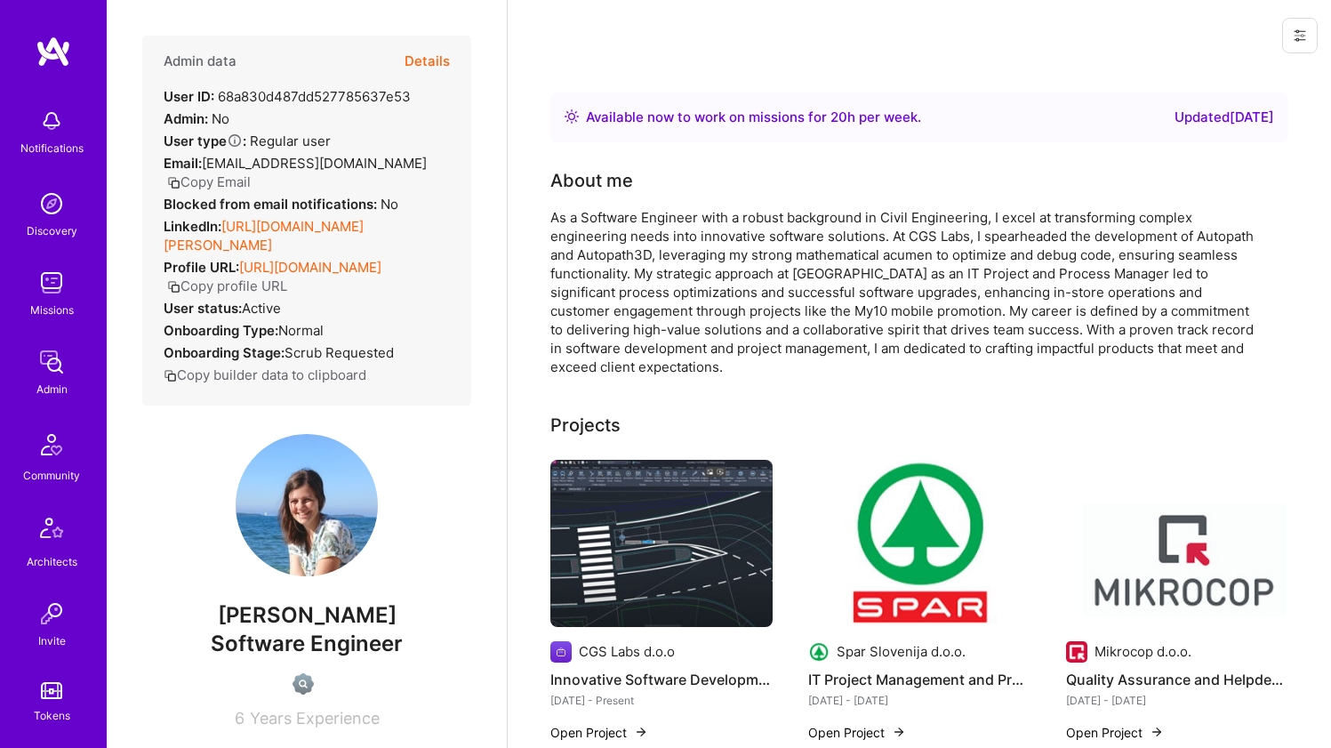
click at [286, 228] on link "[URL][DOMAIN_NAME][PERSON_NAME]" at bounding box center [264, 236] width 200 height 36
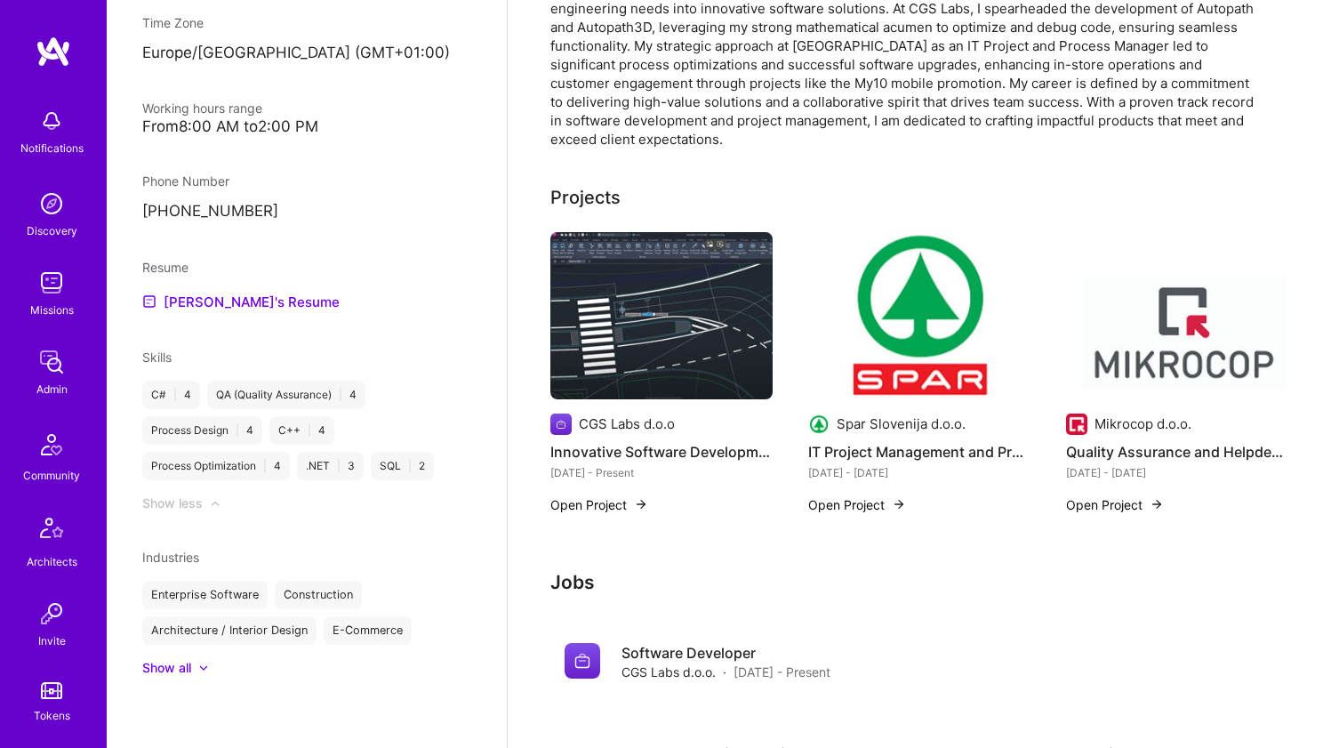
scroll to position [518, 0]
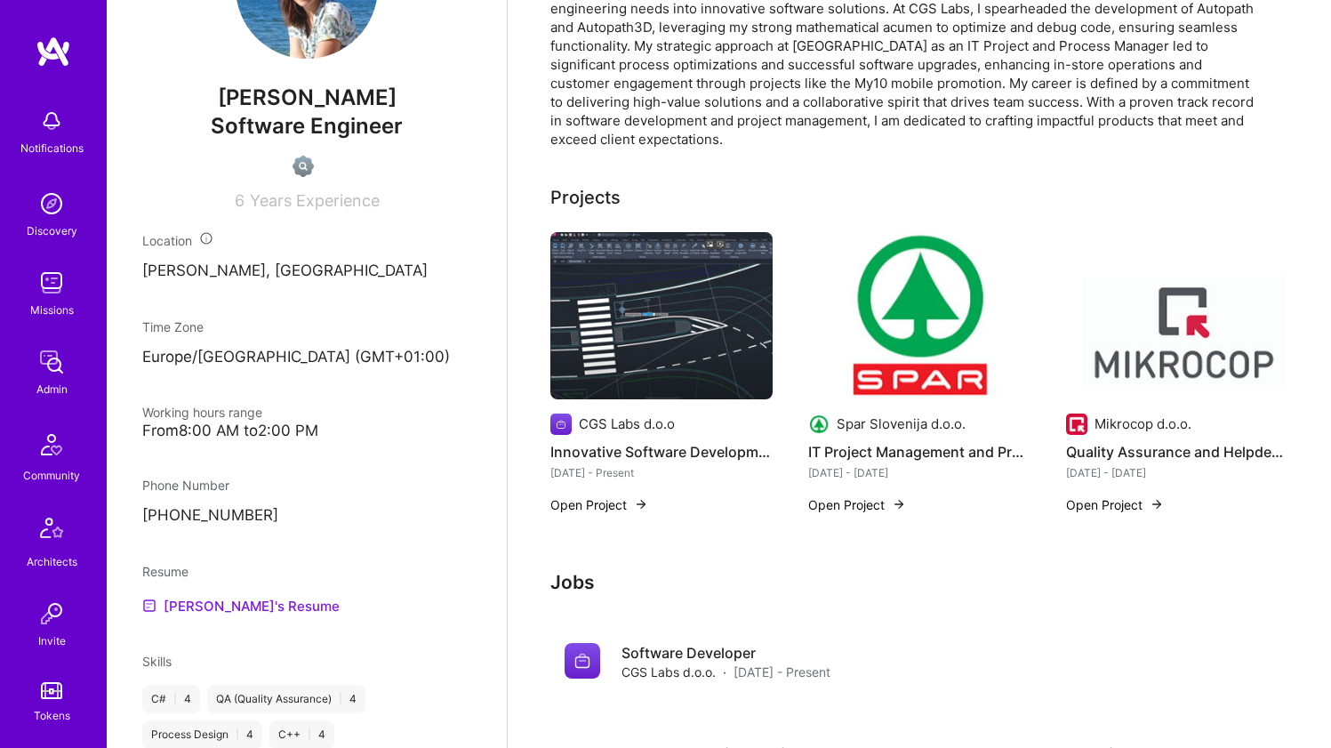
click at [182, 616] on link "[PERSON_NAME]'s Resume" at bounding box center [240, 605] width 197 height 21
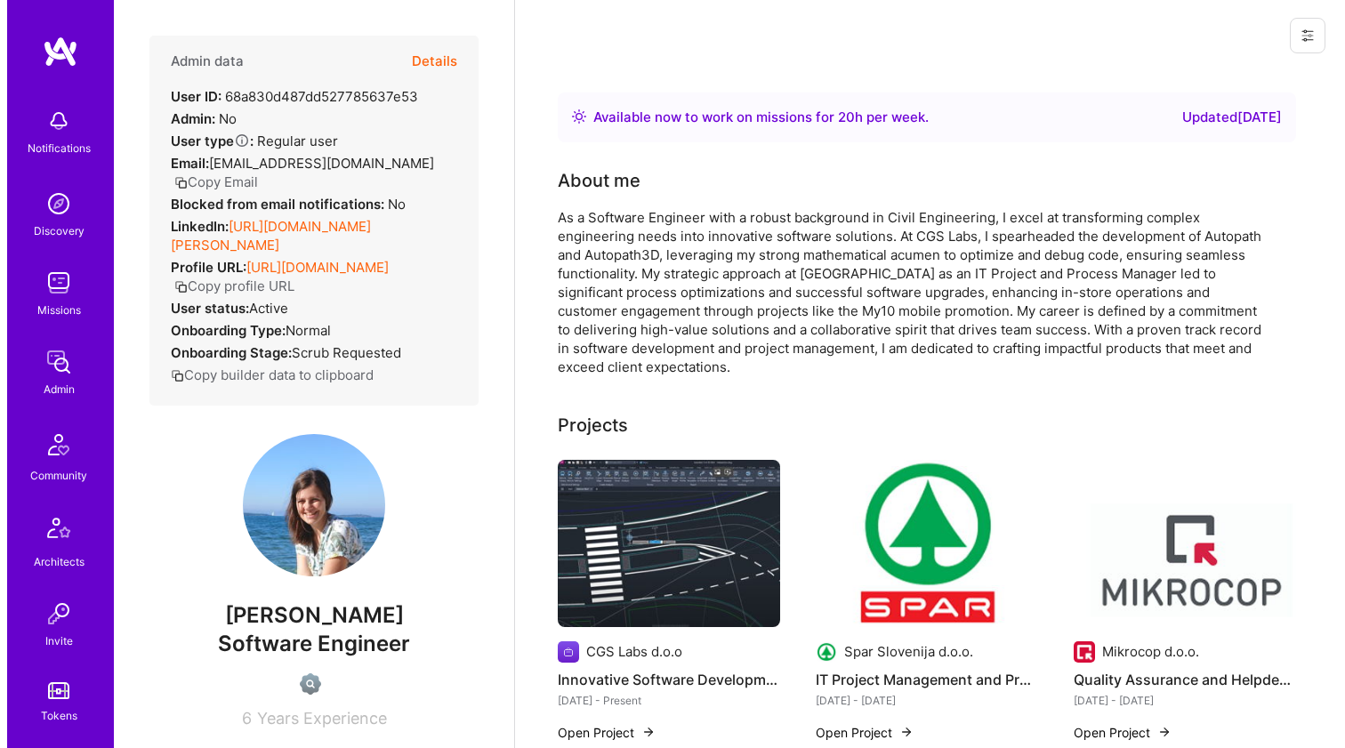
scroll to position [121, 0]
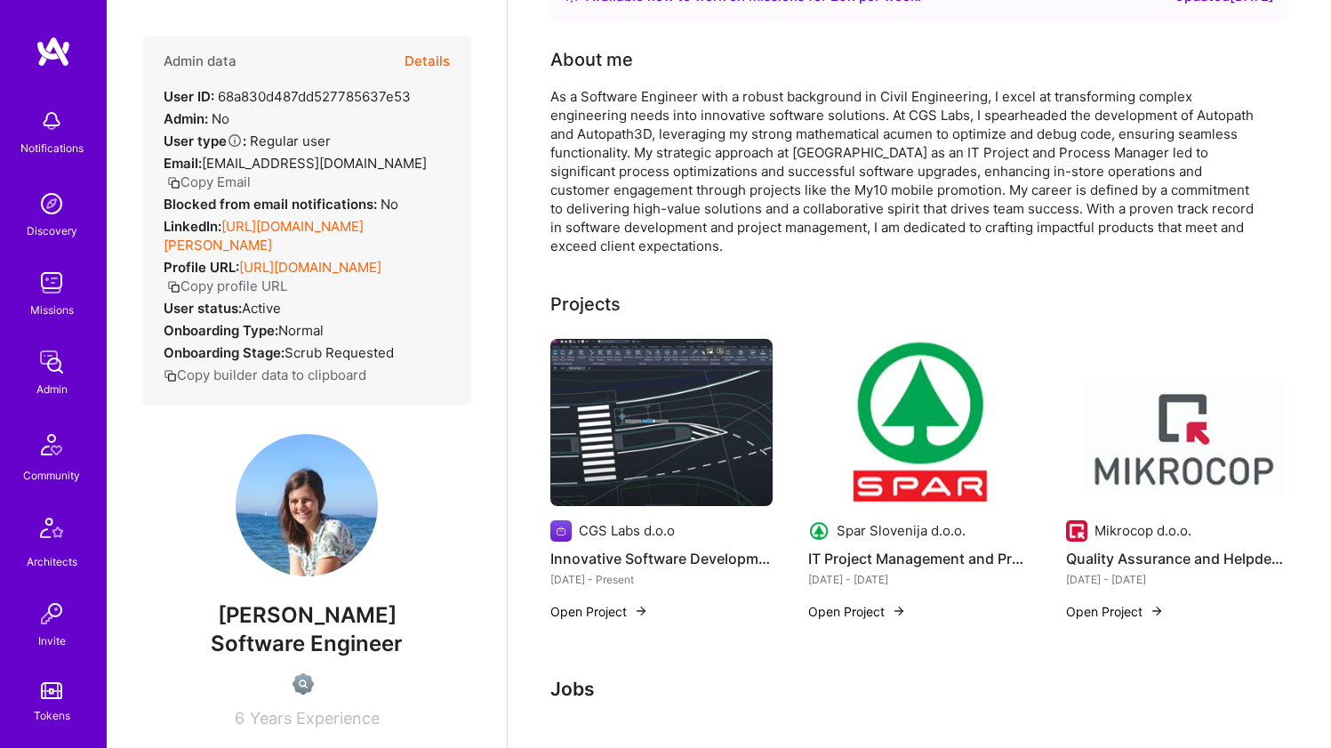
click at [679, 408] on img at bounding box center [662, 422] width 222 height 167
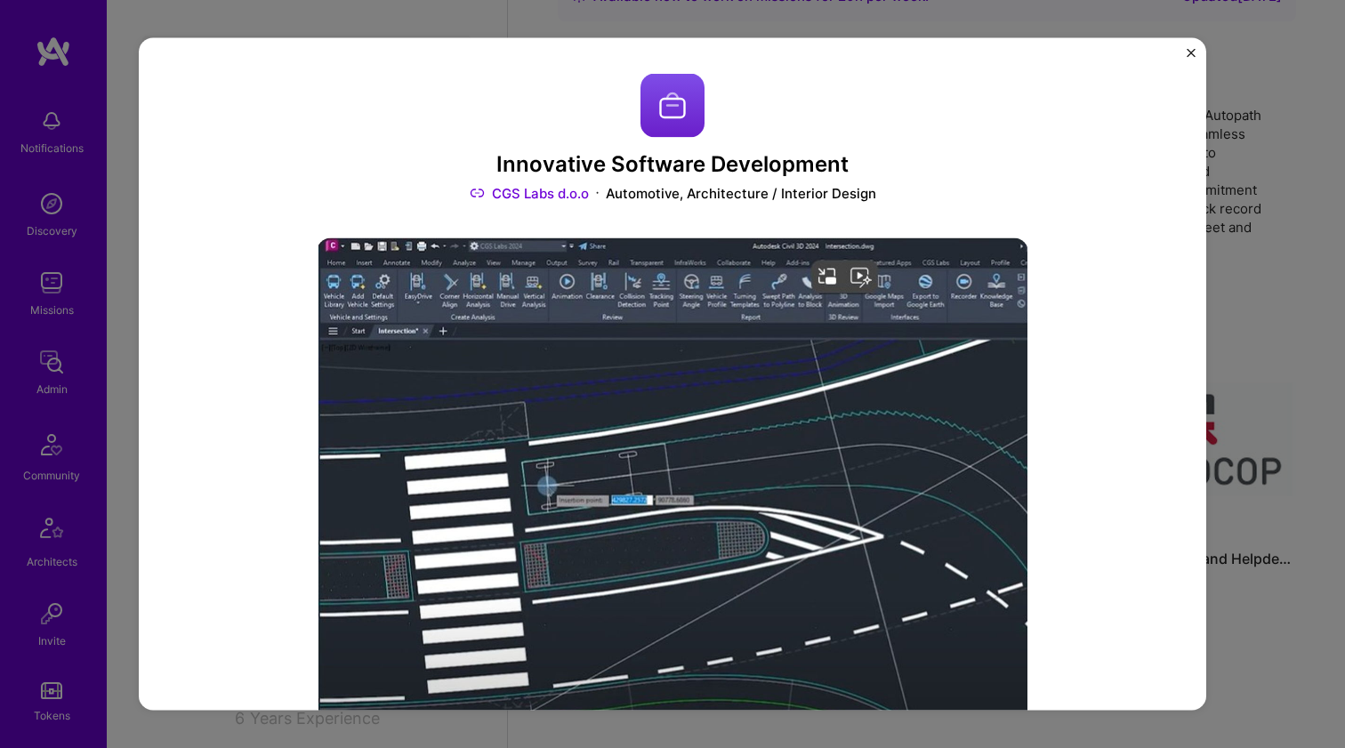
scroll to position [433, 0]
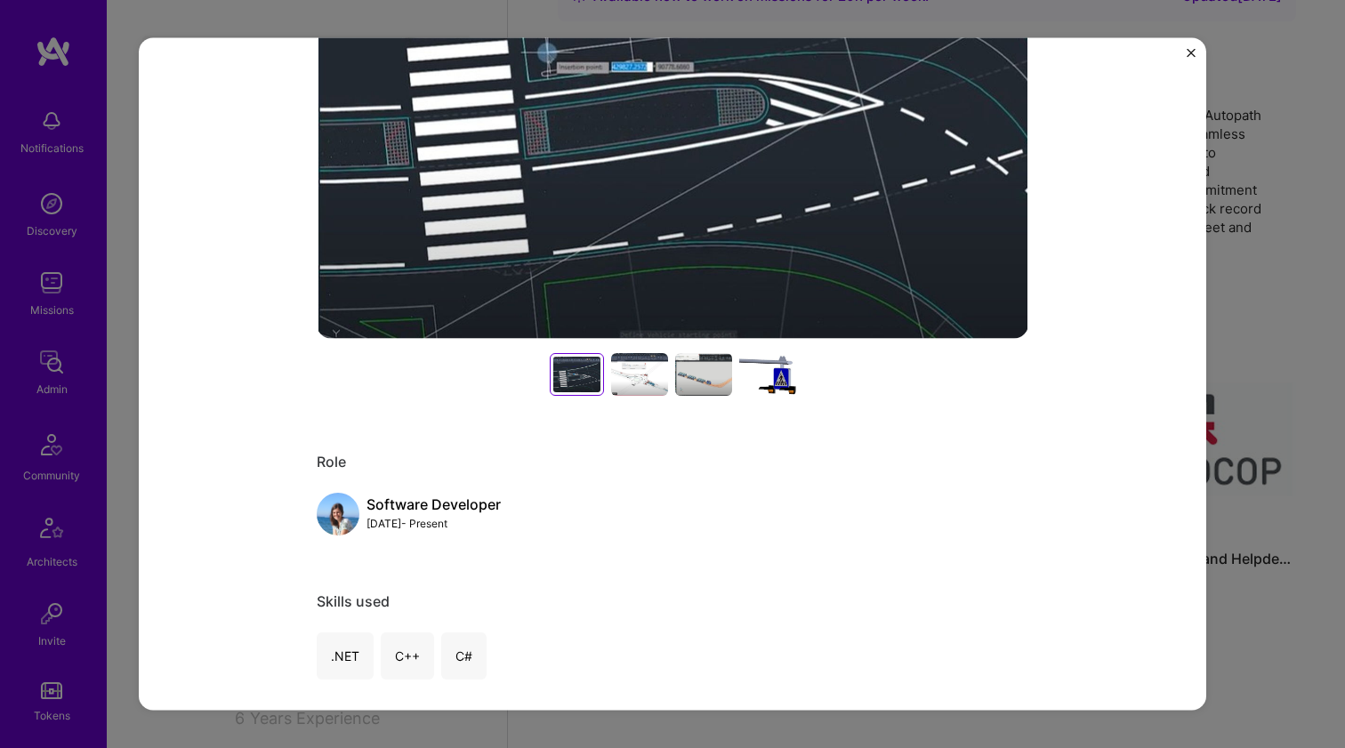
click at [631, 391] on div at bounding box center [639, 374] width 57 height 43
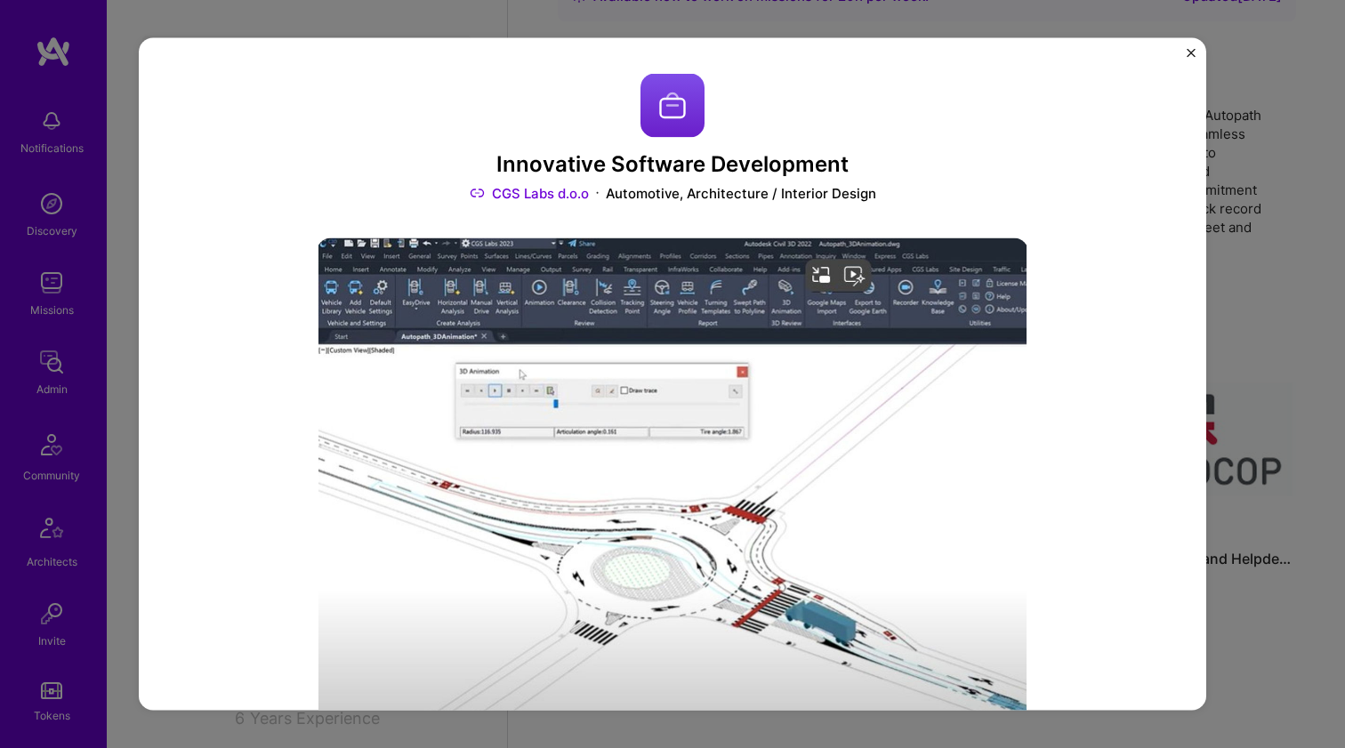
scroll to position [550, 0]
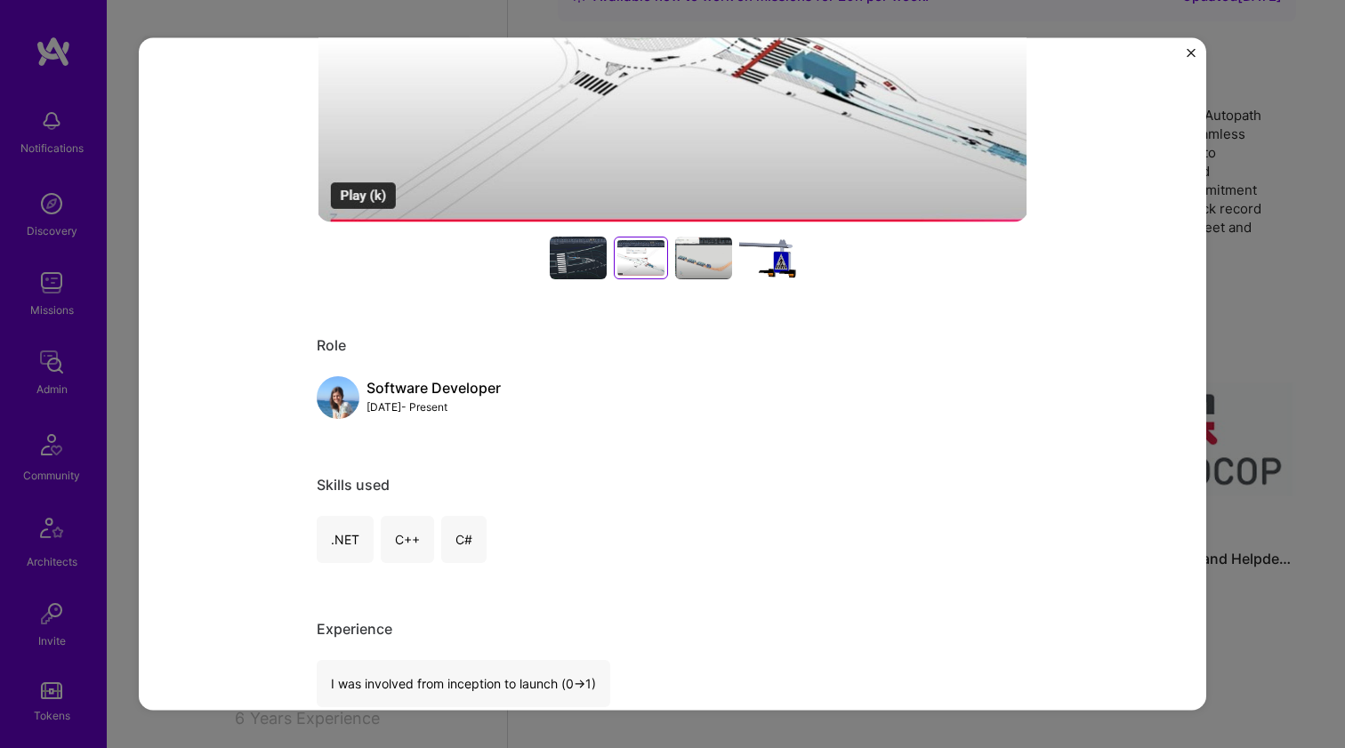
click at [699, 269] on div at bounding box center [703, 258] width 57 height 43
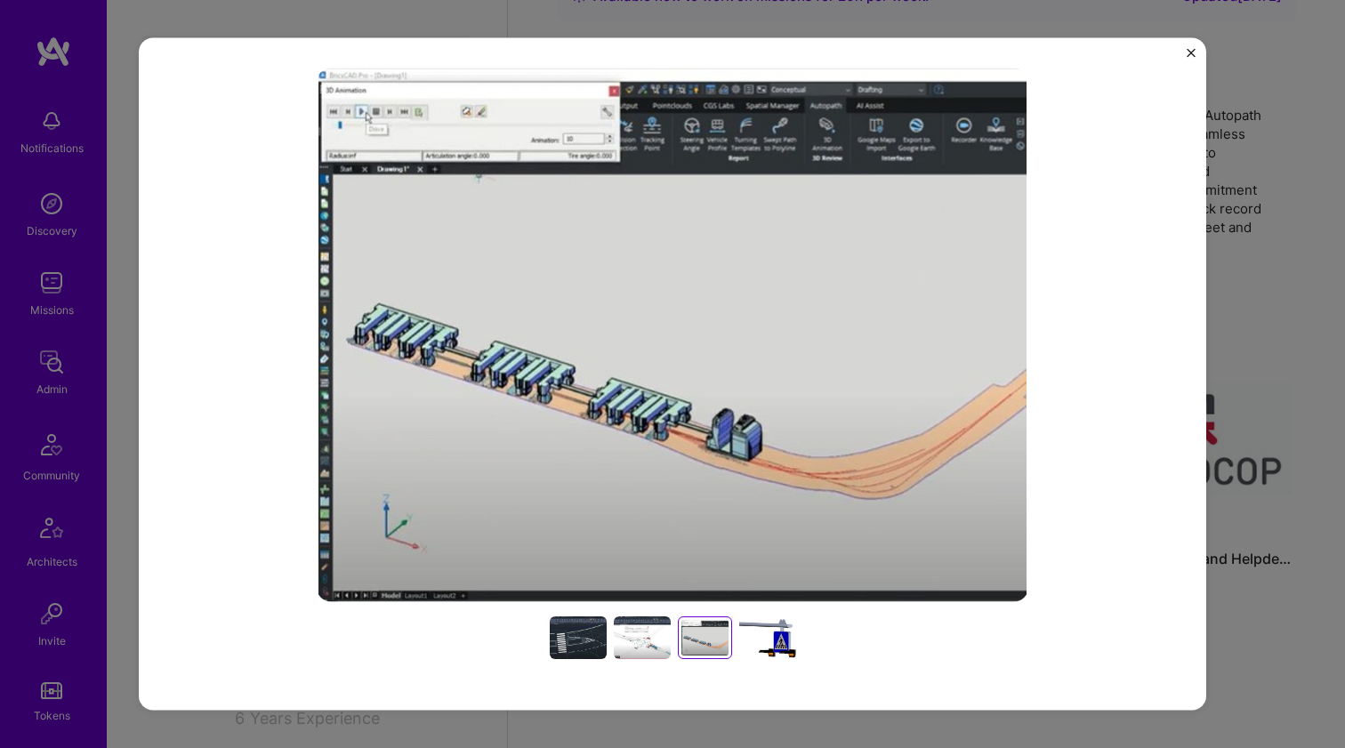
scroll to position [221, 0]
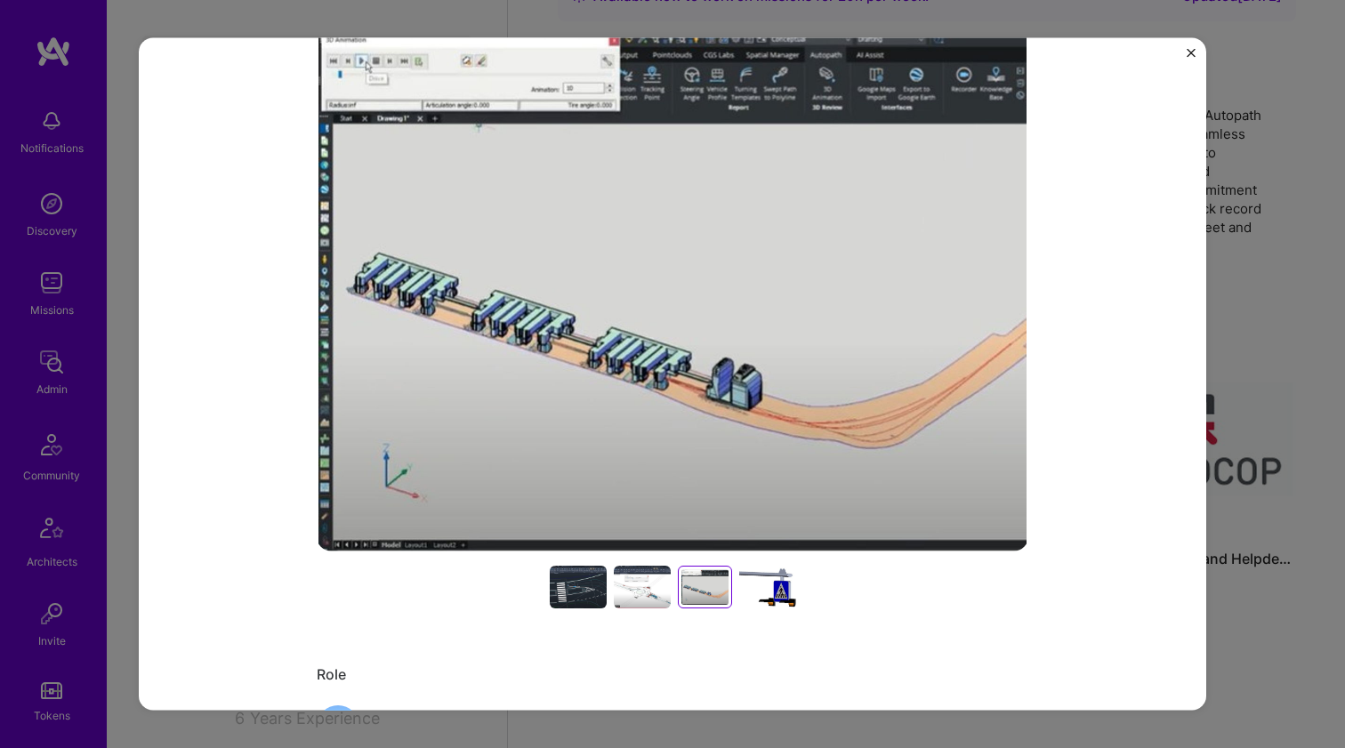
click at [766, 589] on div at bounding box center [767, 587] width 57 height 43
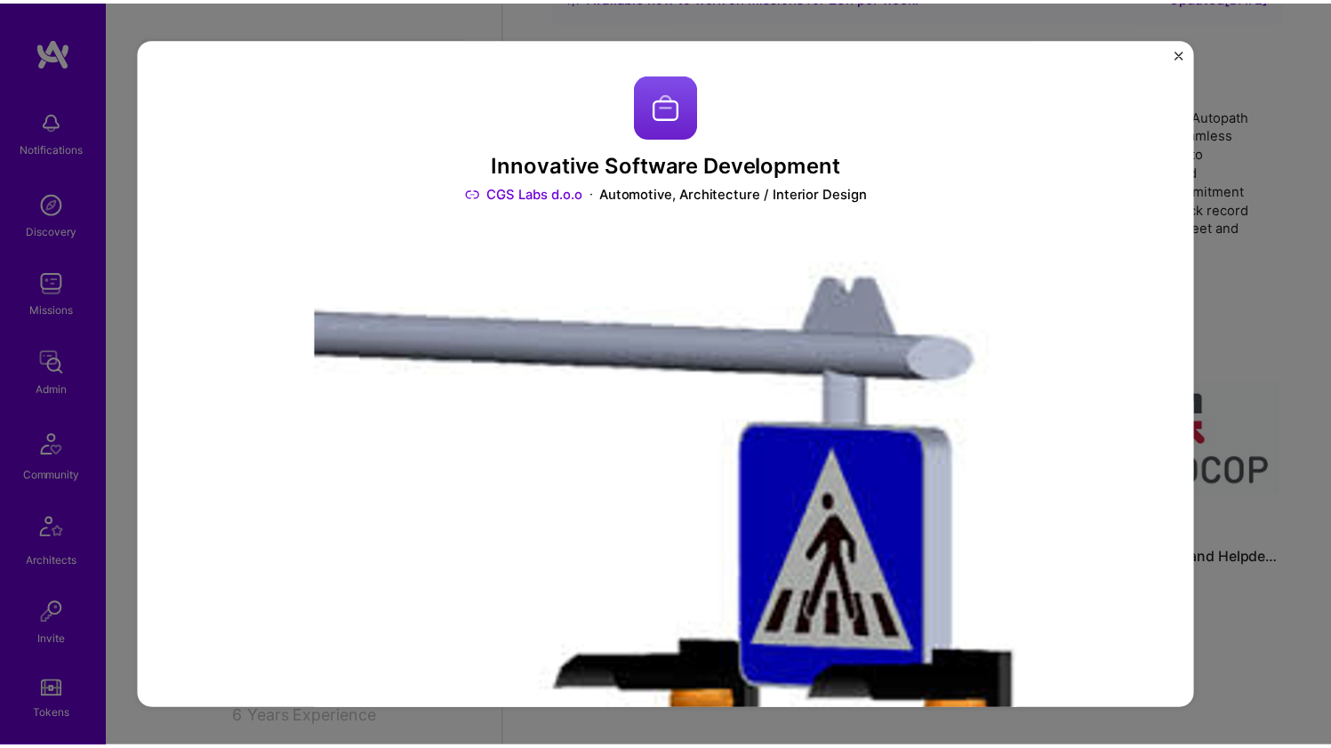
scroll to position [611, 0]
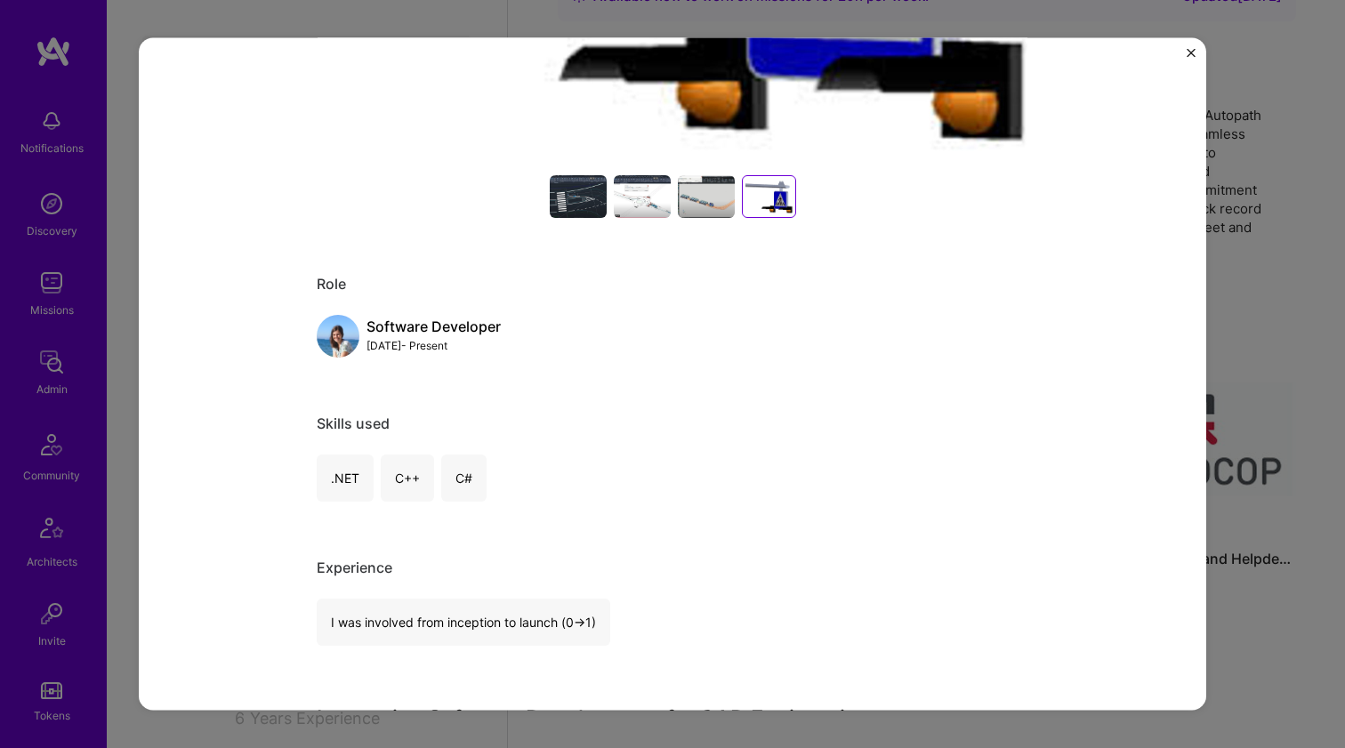
click at [1325, 276] on div "Innovative Software Development CGS Labs d.o.o Automotive, Architecture / Inter…" at bounding box center [672, 374] width 1345 height 748
click at [1282, 299] on div "Innovative Software Development CGS Labs d.o.o Automotive, Architecture / Inter…" at bounding box center [672, 374] width 1345 height 748
